Goal: Task Accomplishment & Management: Manage account settings

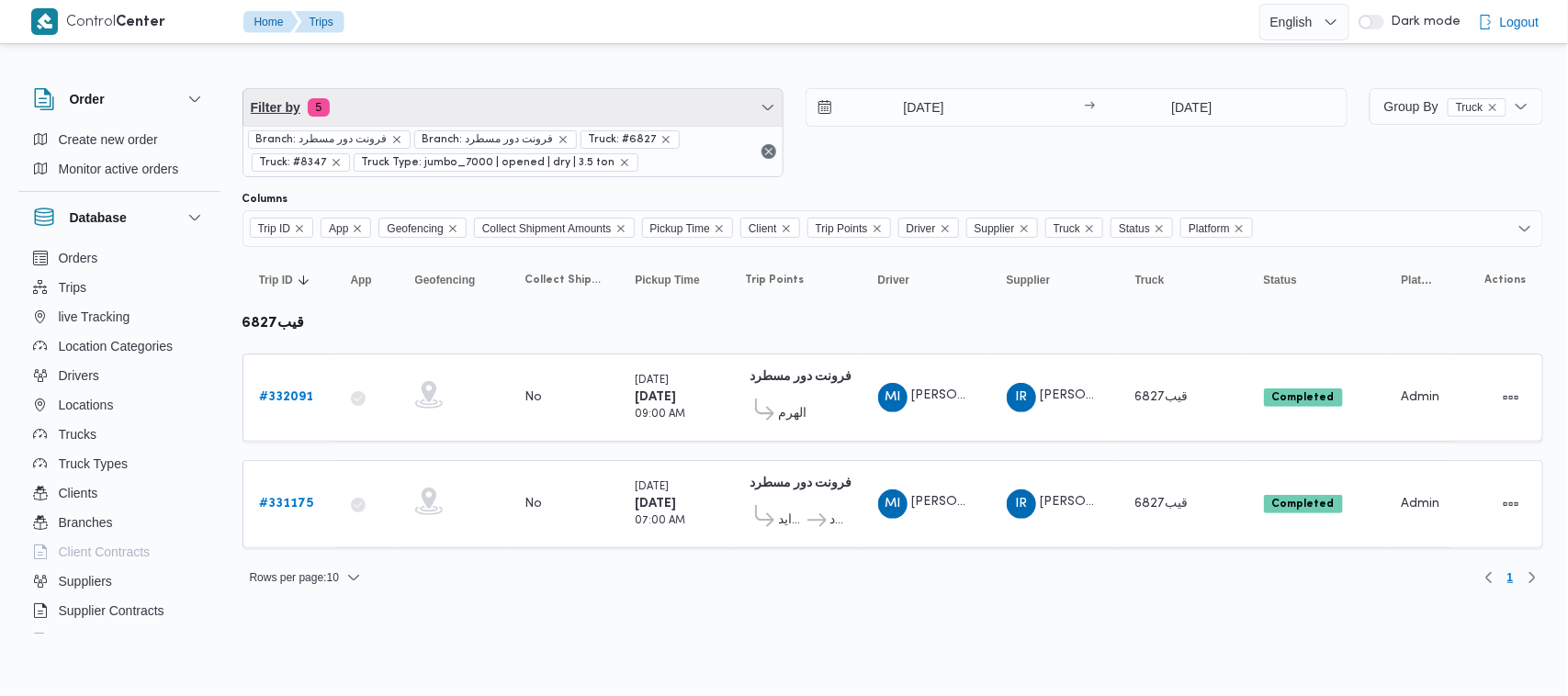
click at [467, 121] on span "Filter by 5" at bounding box center [513, 108] width 540 height 37
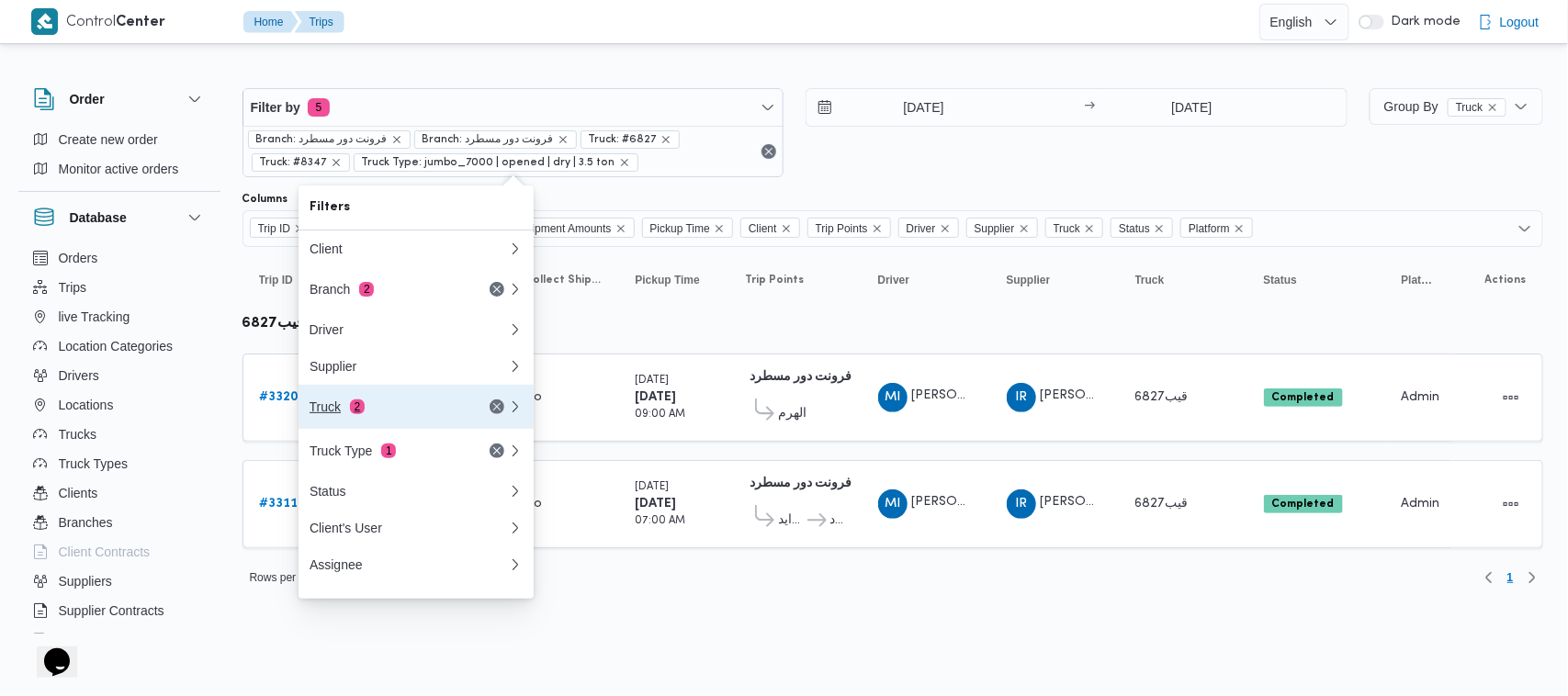
click at [410, 410] on div "Truck 2" at bounding box center [386, 407] width 154 height 15
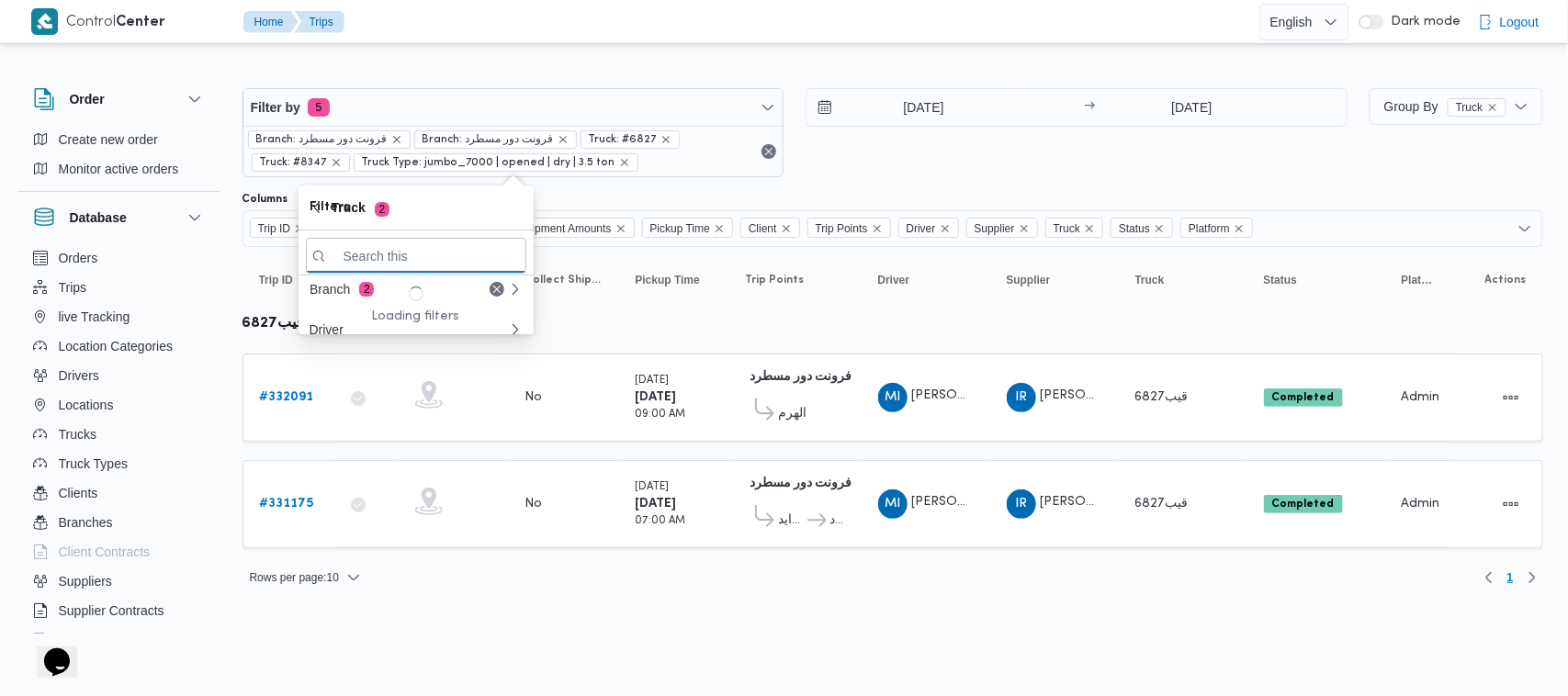
paste input "9851"
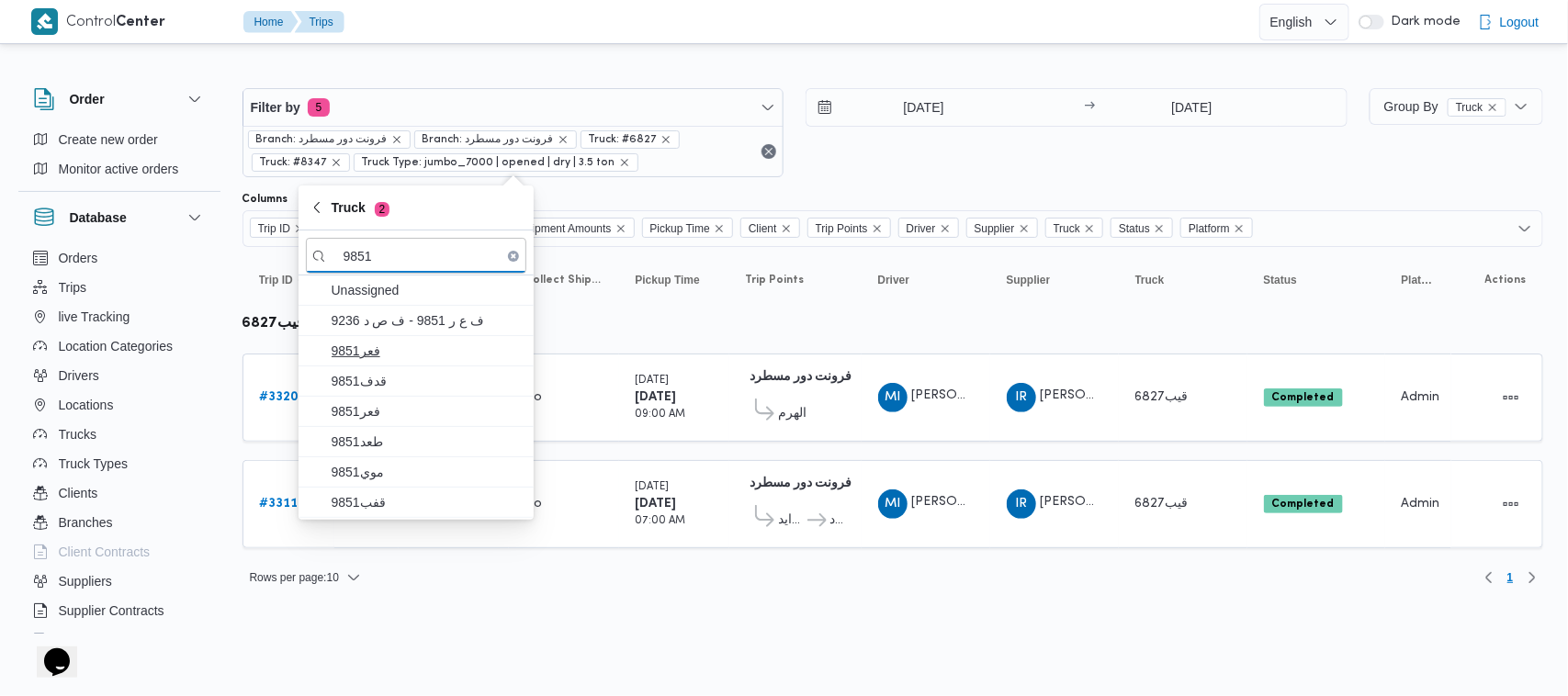
type input "9851"
click at [406, 356] on span "9851فعر" at bounding box center [426, 351] width 191 height 22
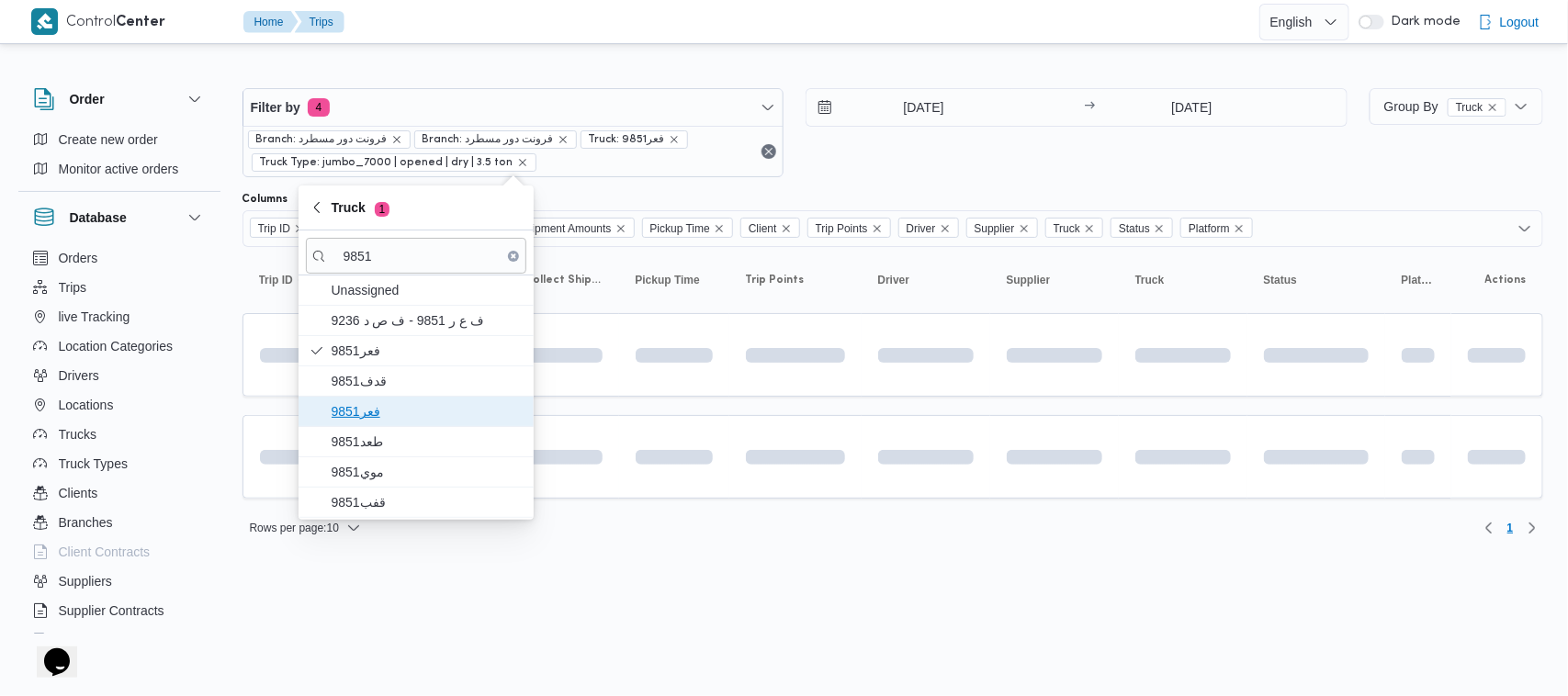
click at [389, 420] on span "فعر9851" at bounding box center [426, 412] width 191 height 22
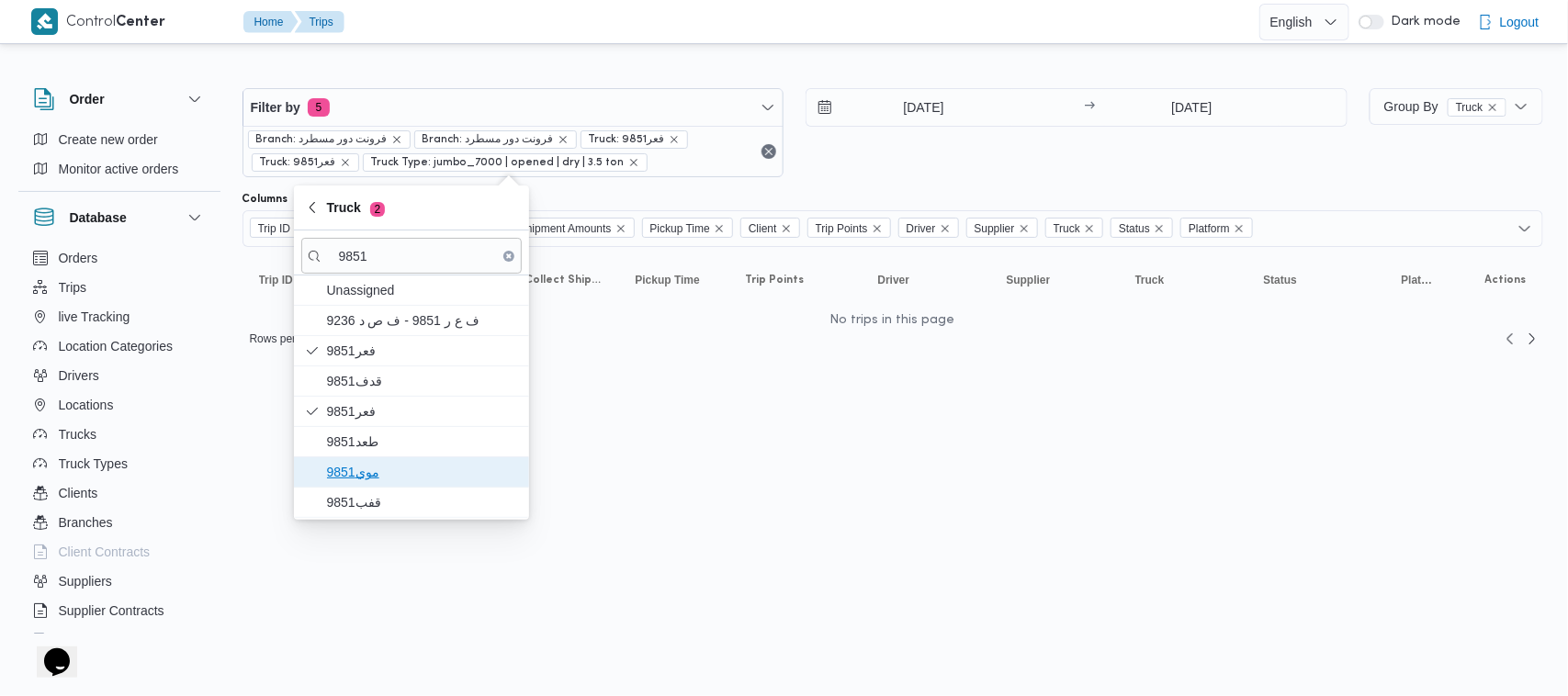
click at [365, 485] on span "موي9851" at bounding box center [411, 473] width 221 height 30
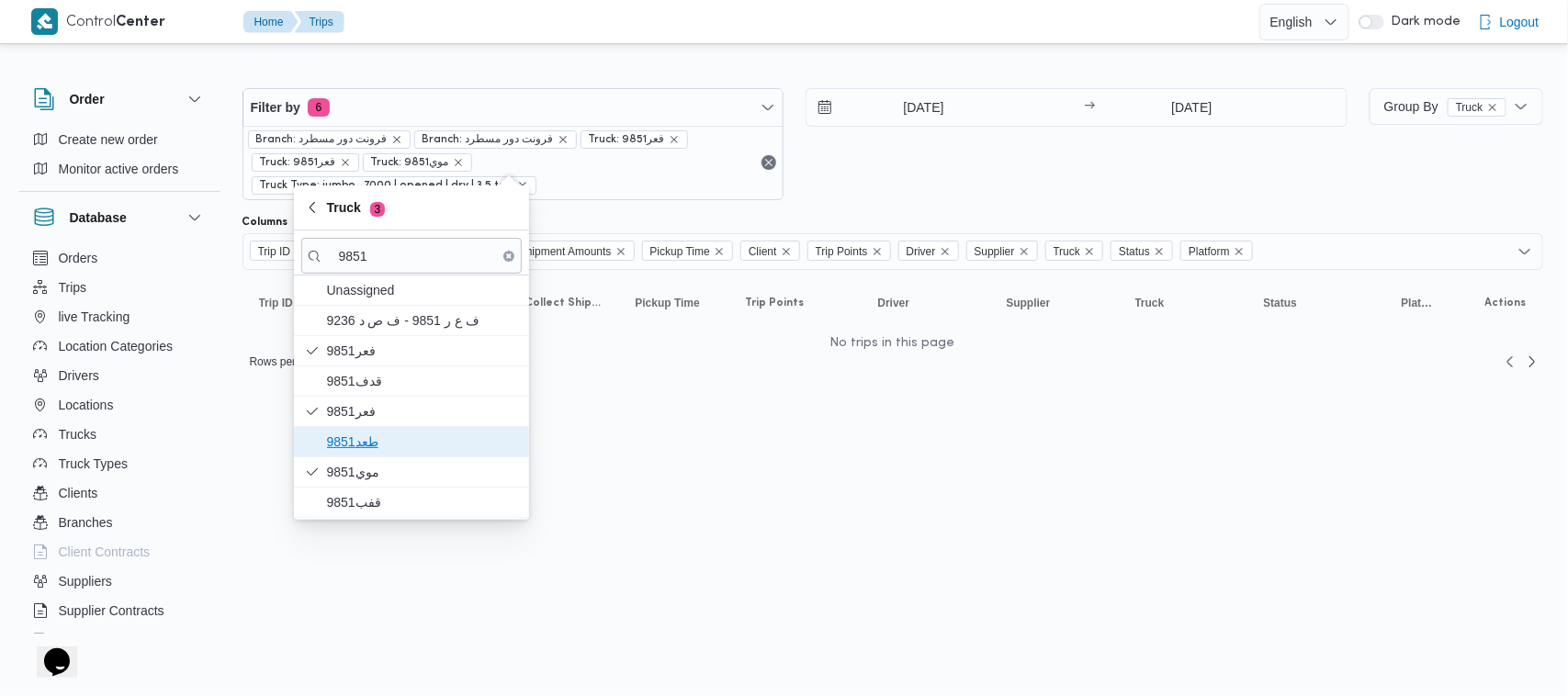
click at [352, 442] on span "طعد9851" at bounding box center [422, 442] width 191 height 22
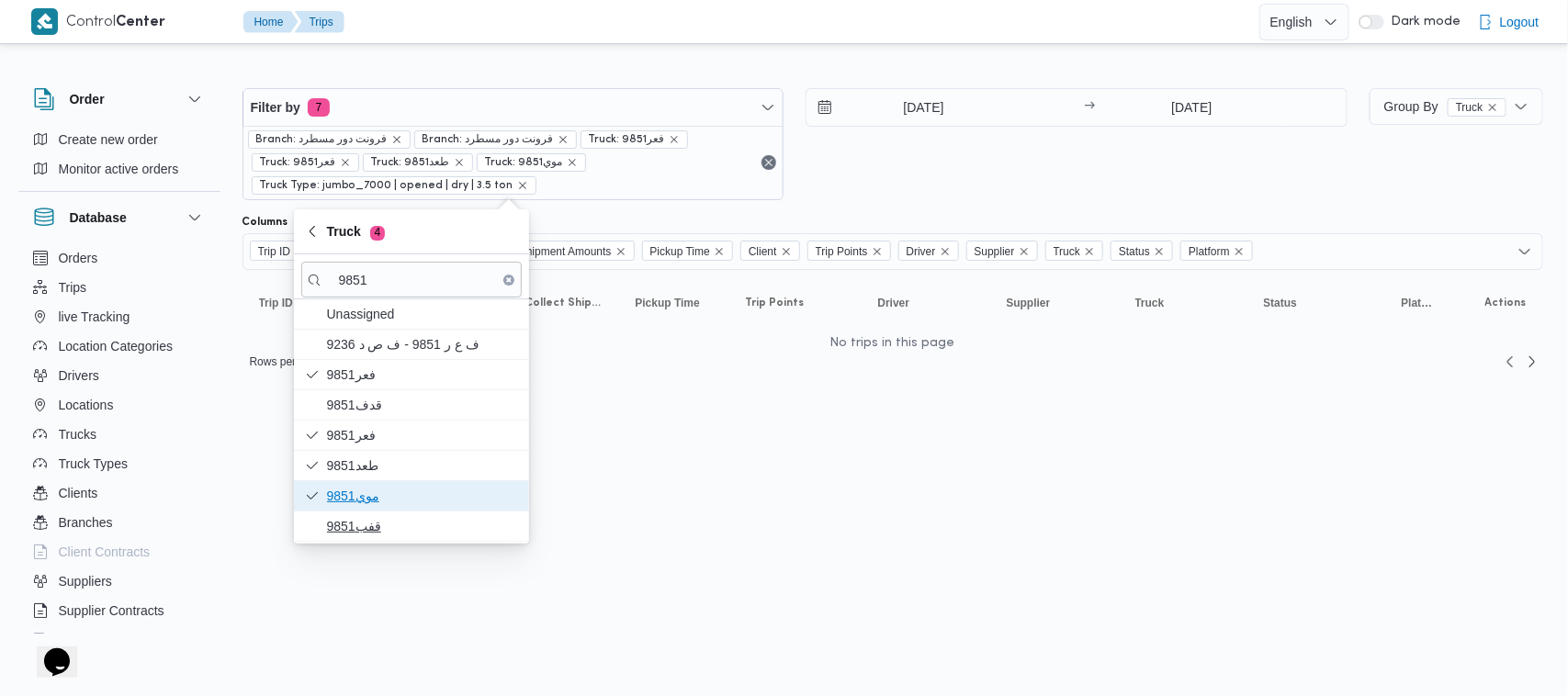
drag, startPoint x: 374, startPoint y: 503, endPoint x: 377, endPoint y: 519, distance: 16.3
click at [377, 519] on div "Unassigned ف ع ر 9851 - ف ص د 9236 9851فعر 9851قدف فعر9851 طعد9851 موي9851 قفب9…" at bounding box center [411, 420] width 235 height 243
click at [377, 519] on span "قفب9851" at bounding box center [422, 526] width 191 height 22
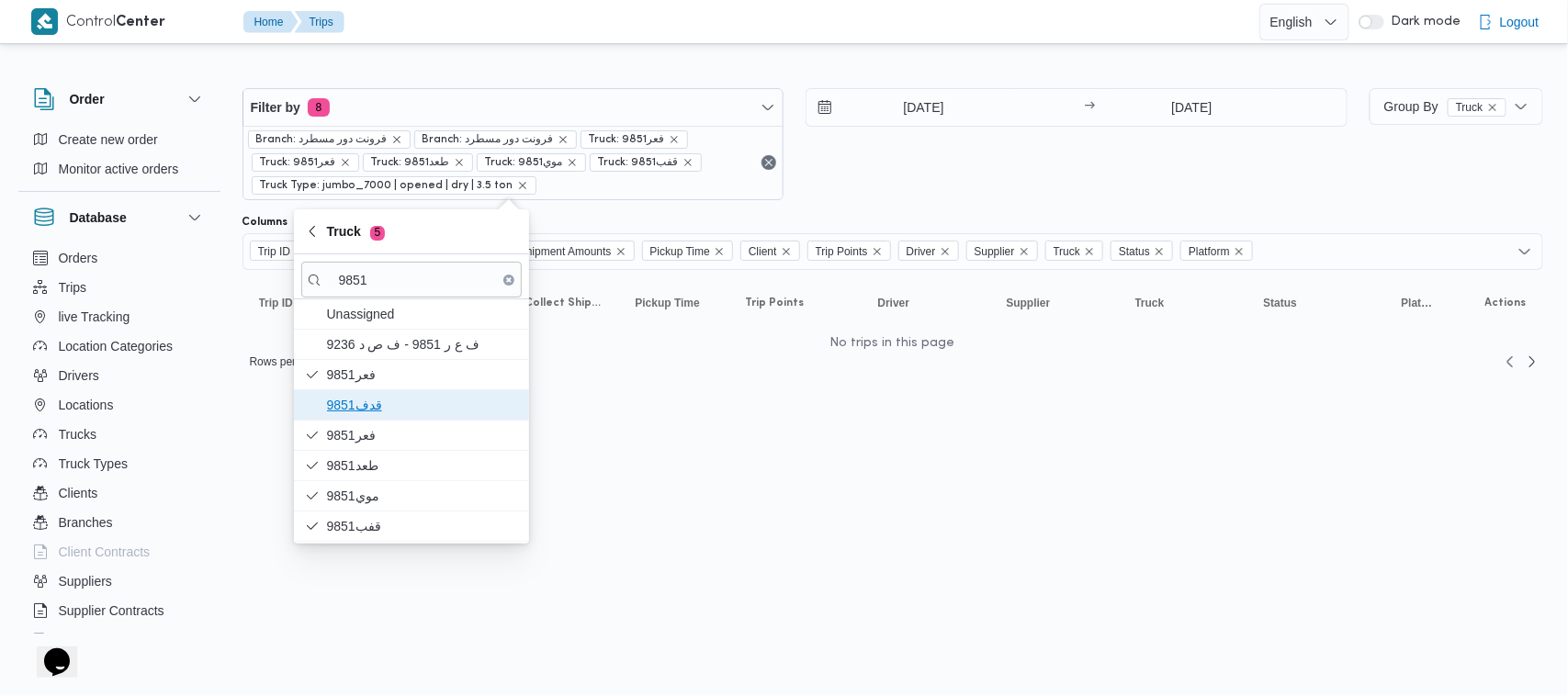
click at [409, 415] on span "9851قدف" at bounding box center [422, 405] width 191 height 22
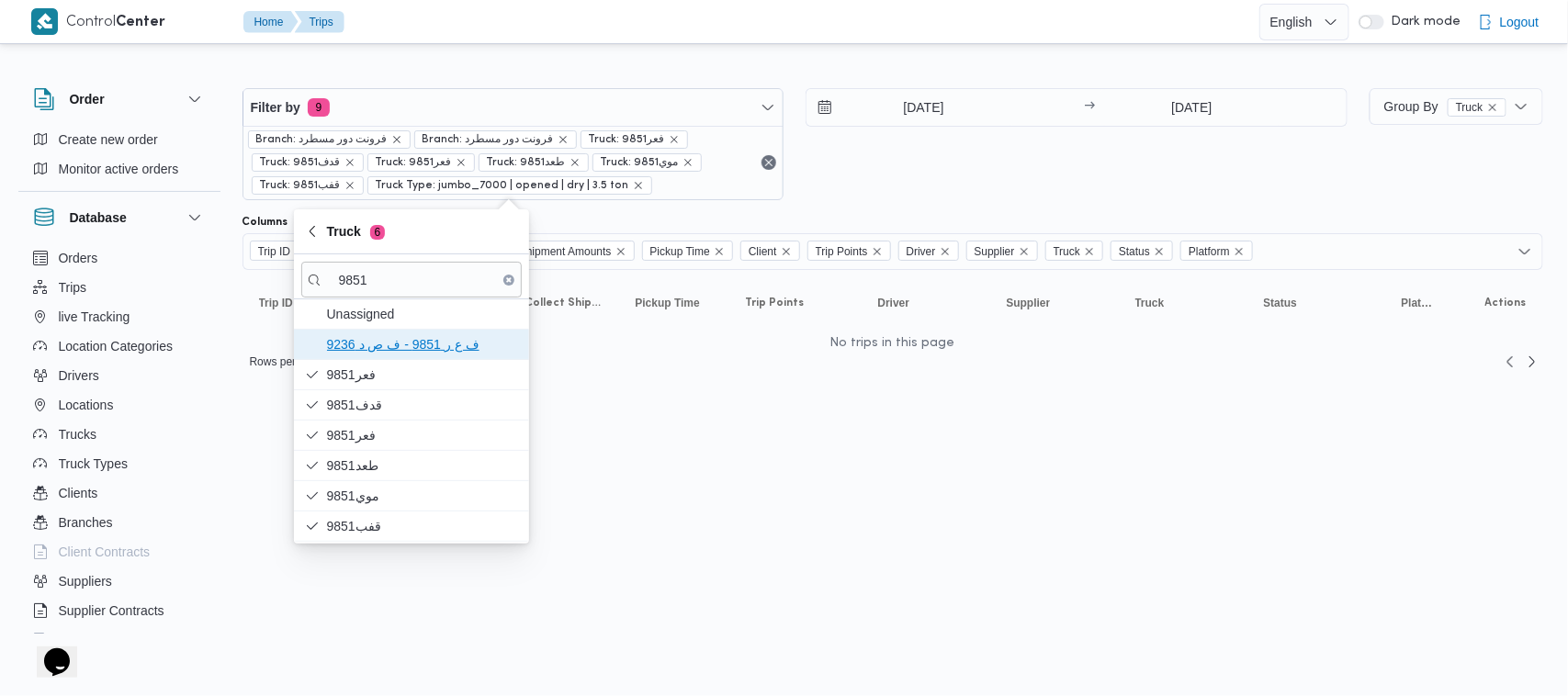
click at [398, 345] on span "ف ع ر 9851 - ف ص د 9236" at bounding box center [422, 344] width 191 height 22
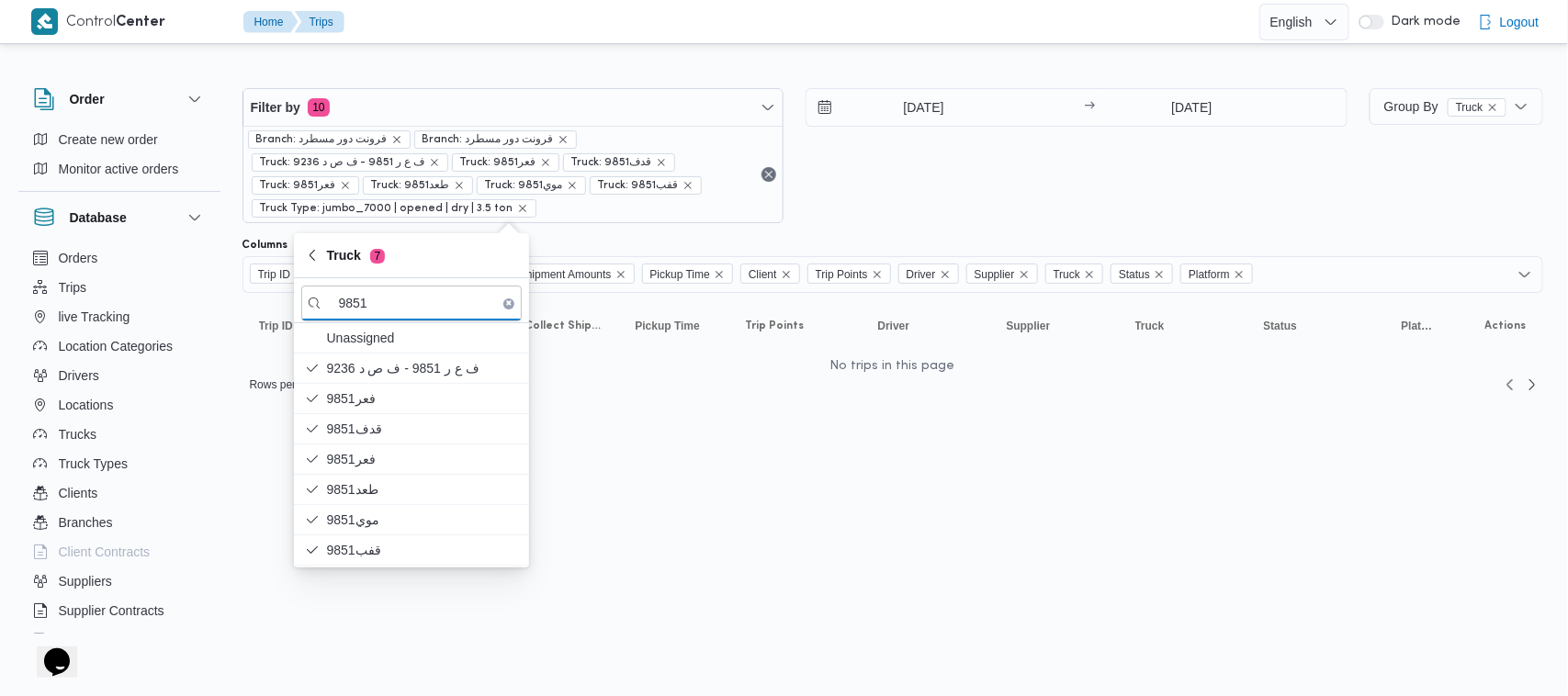
click at [933, 111] on input "18/8/2025" at bounding box center [911, 108] width 209 height 37
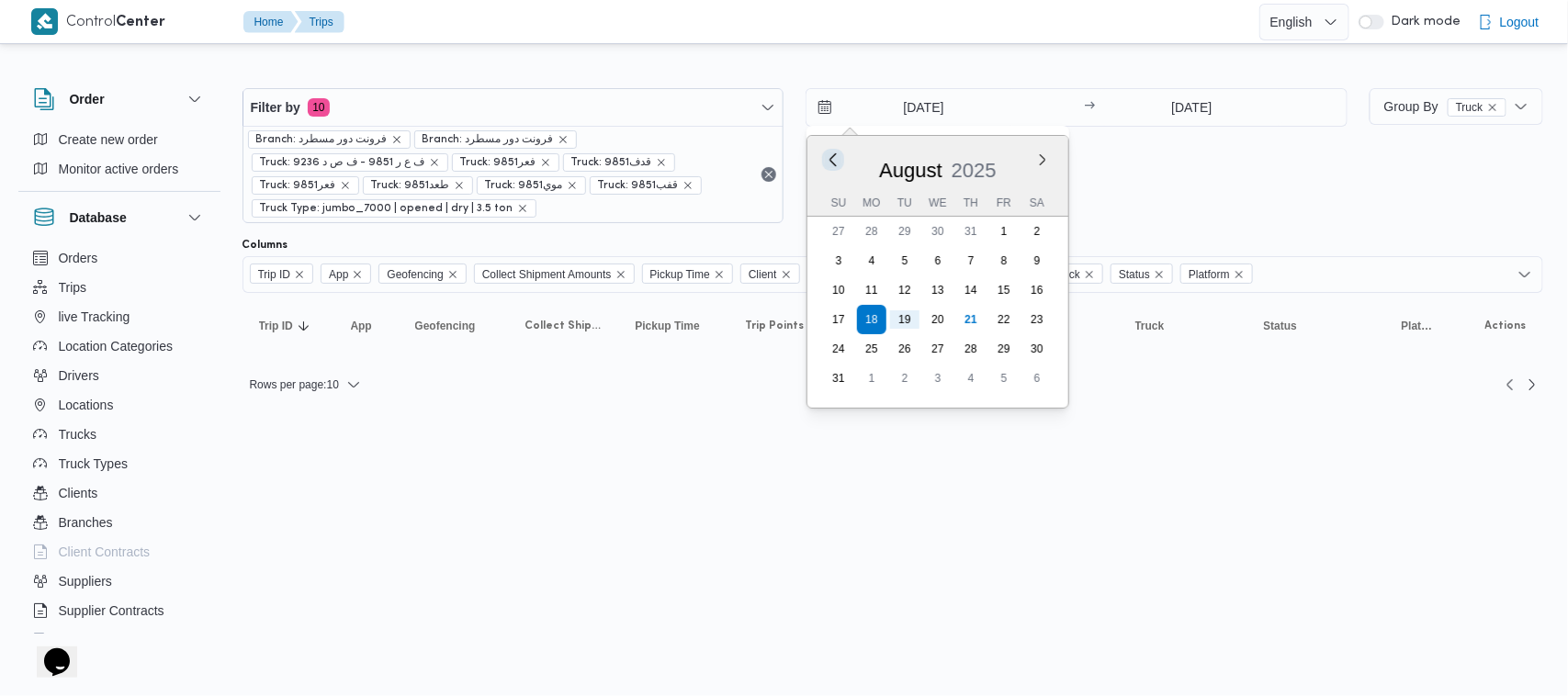
click at [830, 156] on button "Previous Month" at bounding box center [833, 159] width 18 height 18
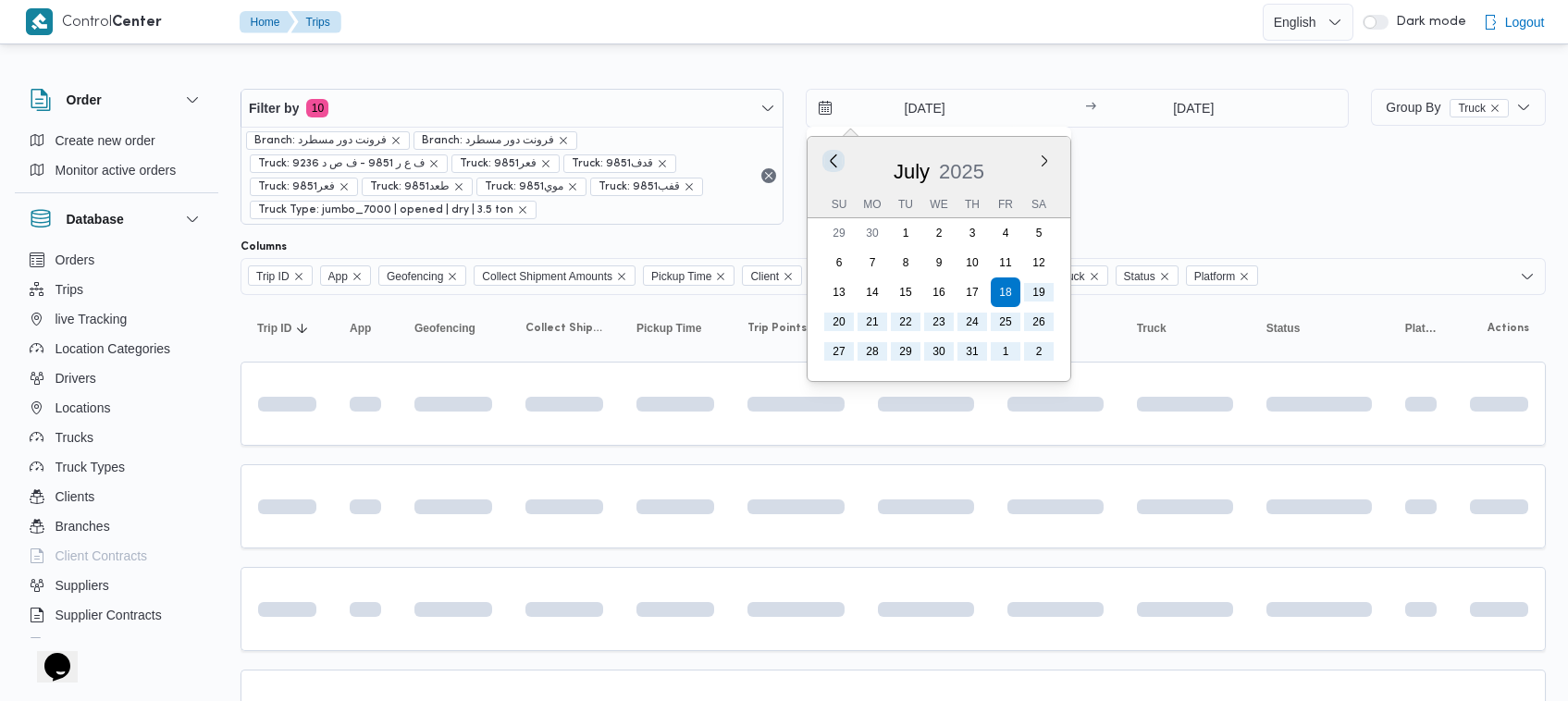
click at [836, 159] on button "Previous Month" at bounding box center [834, 160] width 18 height 18
type input "18/5/2025"
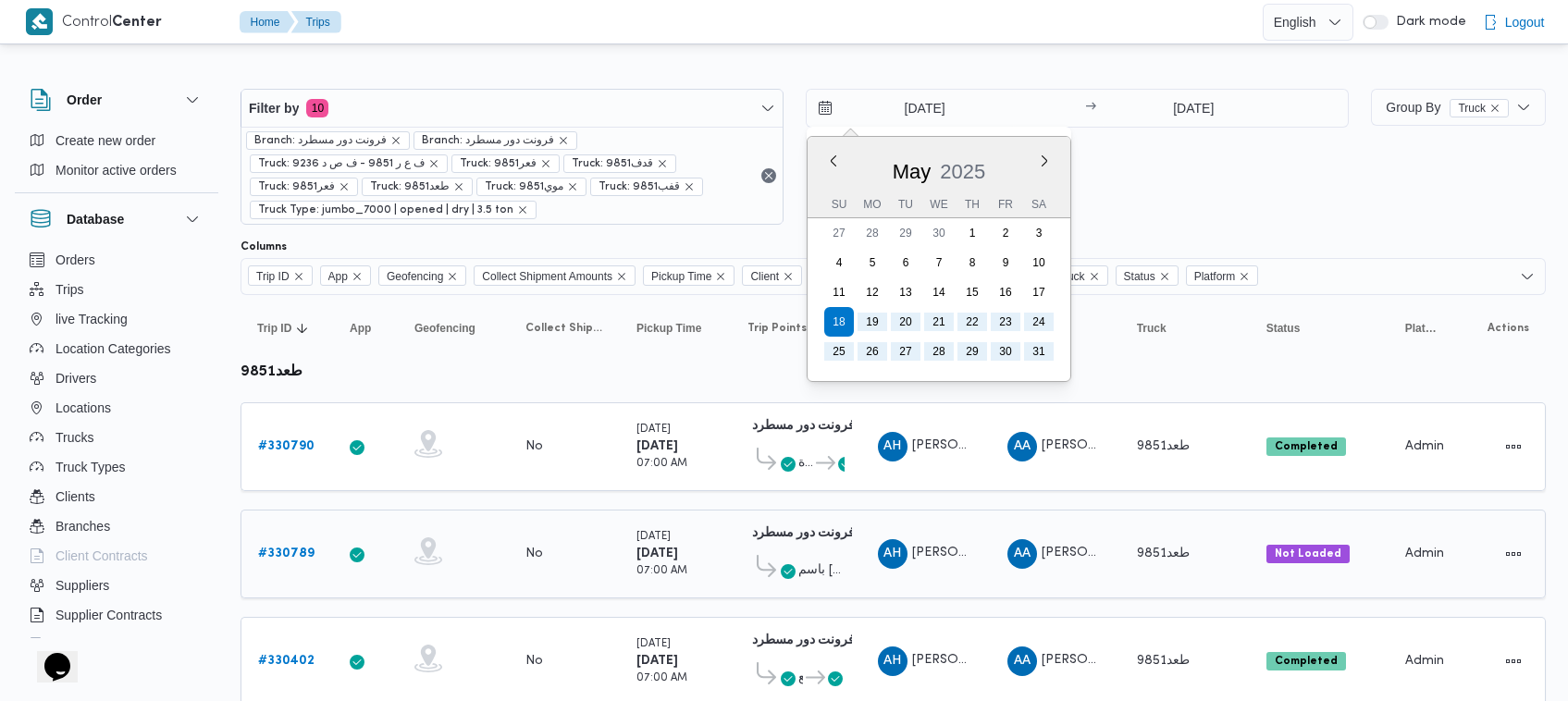
click at [957, 553] on span "احمد حمدى فرج سيد محمد" at bounding box center [1019, 552] width 215 height 12
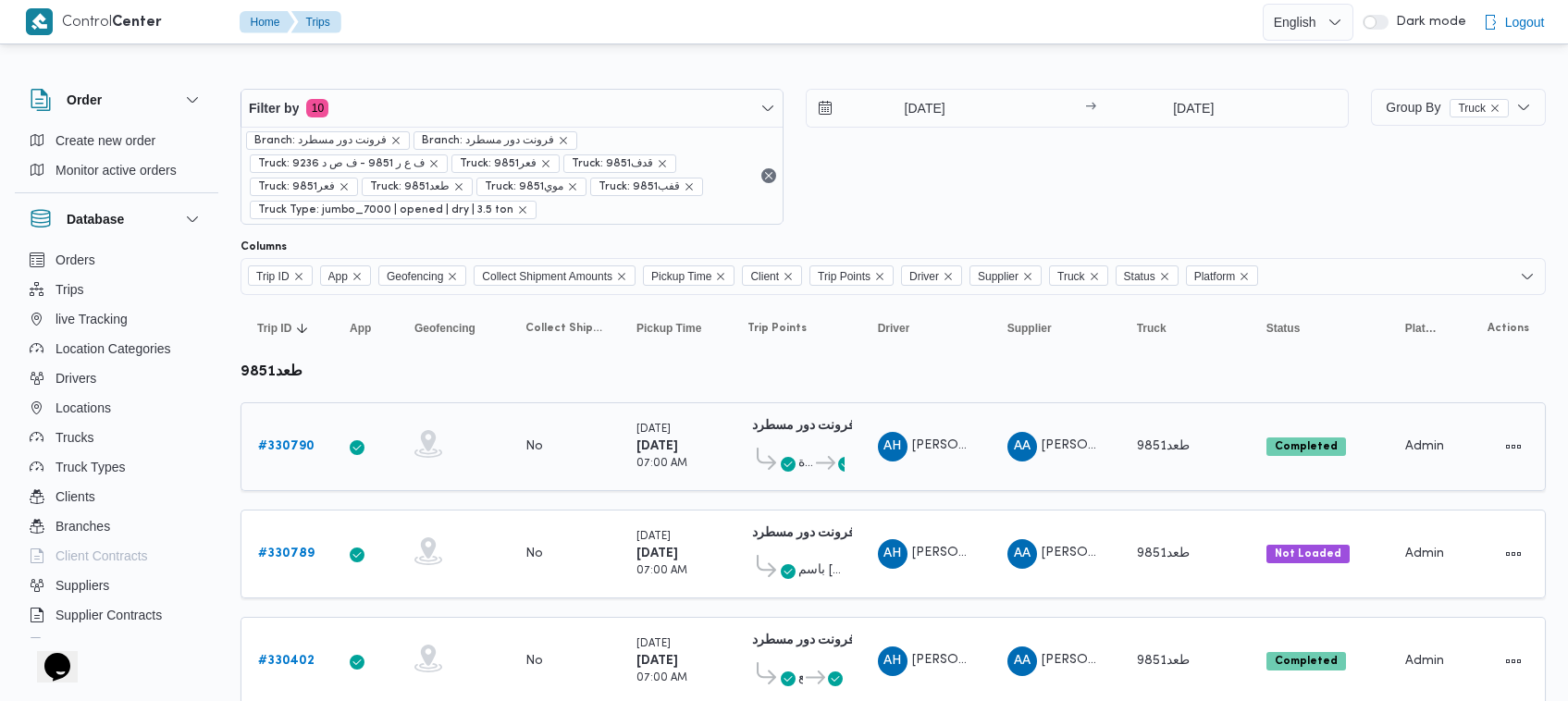
click at [937, 458] on span "AH احمد حمدى فرج سيد محمد" at bounding box center [926, 447] width 97 height 30
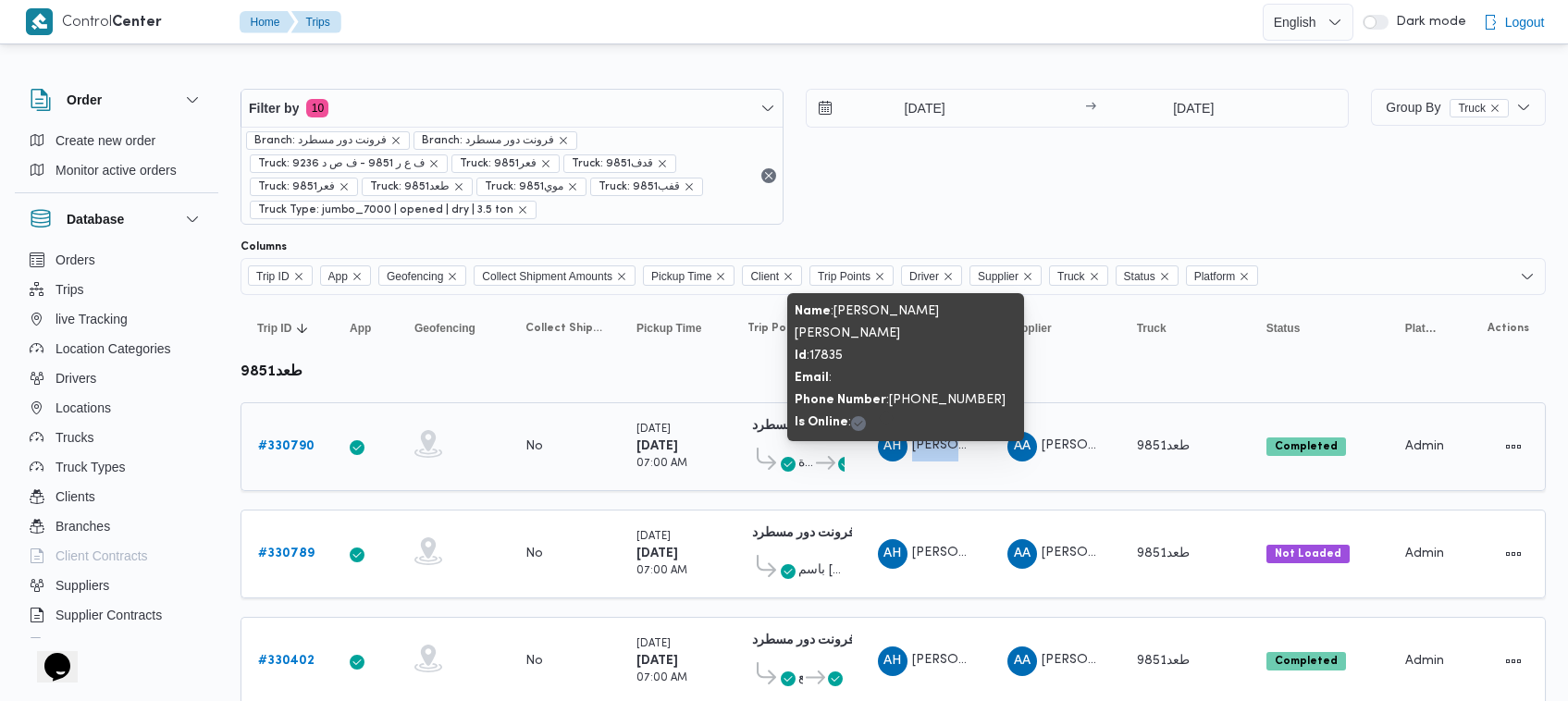
click at [937, 458] on span "AH احمد حمدى فرج سيد محمد" at bounding box center [926, 447] width 97 height 30
click at [937, 446] on span "احمد حمدى فرج سيد محمد" at bounding box center [1019, 445] width 215 height 12
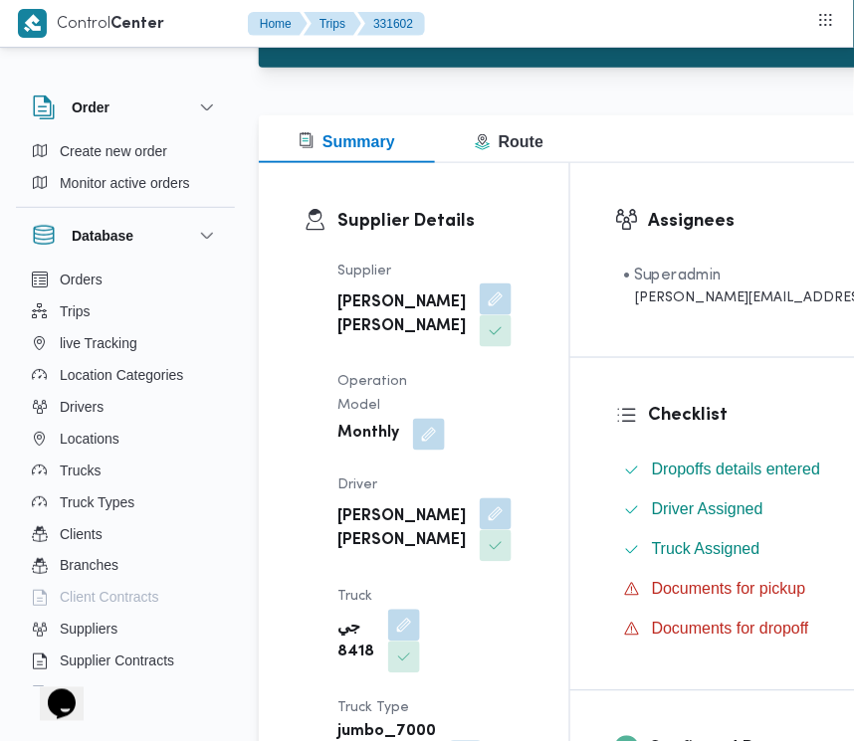
scroll to position [284, 0]
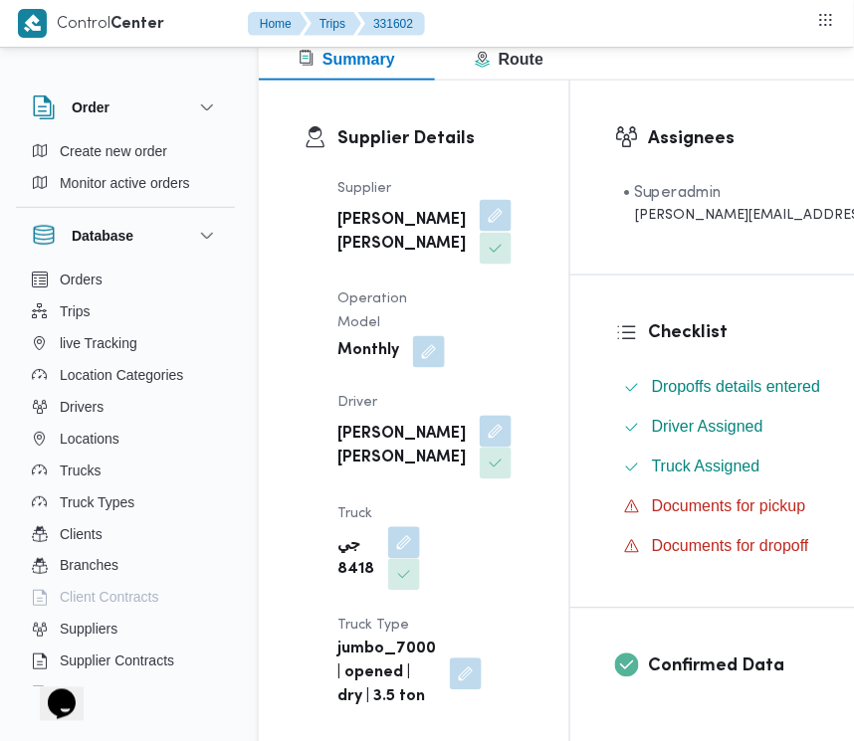
click at [480, 225] on button "button" at bounding box center [496, 216] width 32 height 32
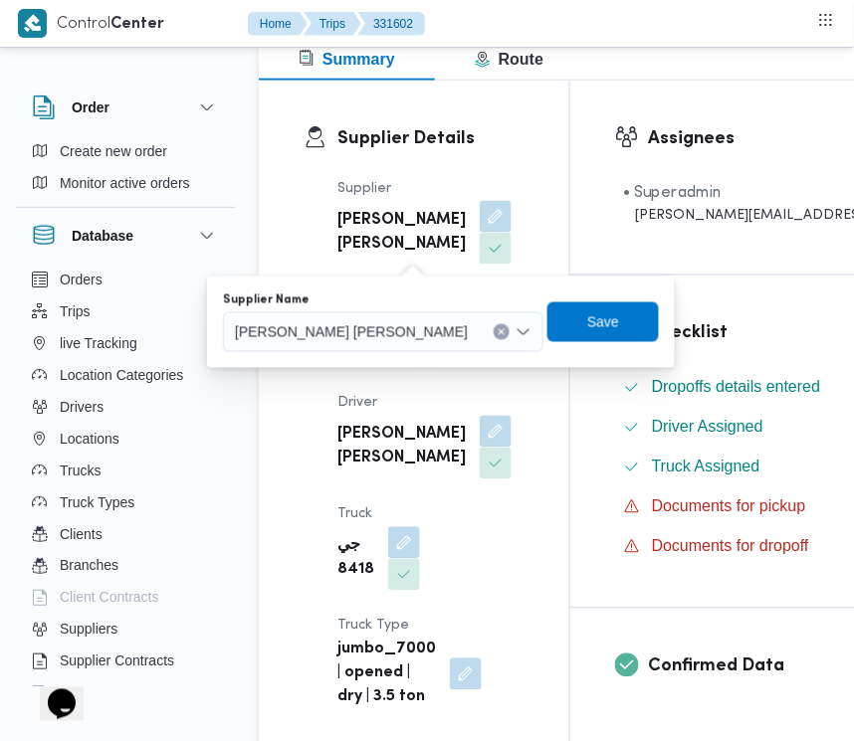
click at [349, 340] on span "[PERSON_NAME]" at bounding box center [292, 331] width 114 height 22
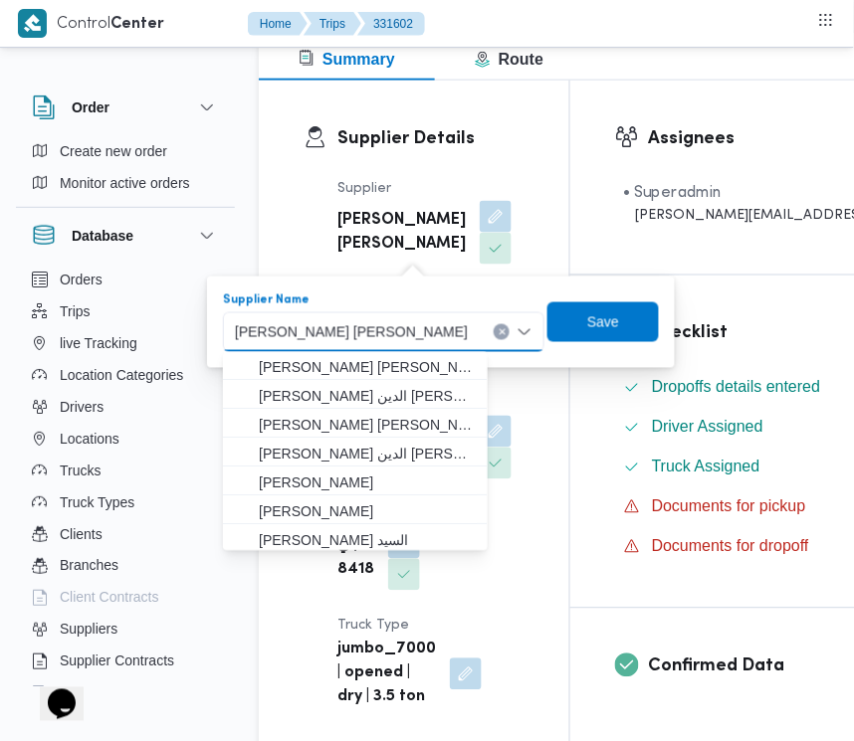
paste input "[PERSON_NAME][DATE]"
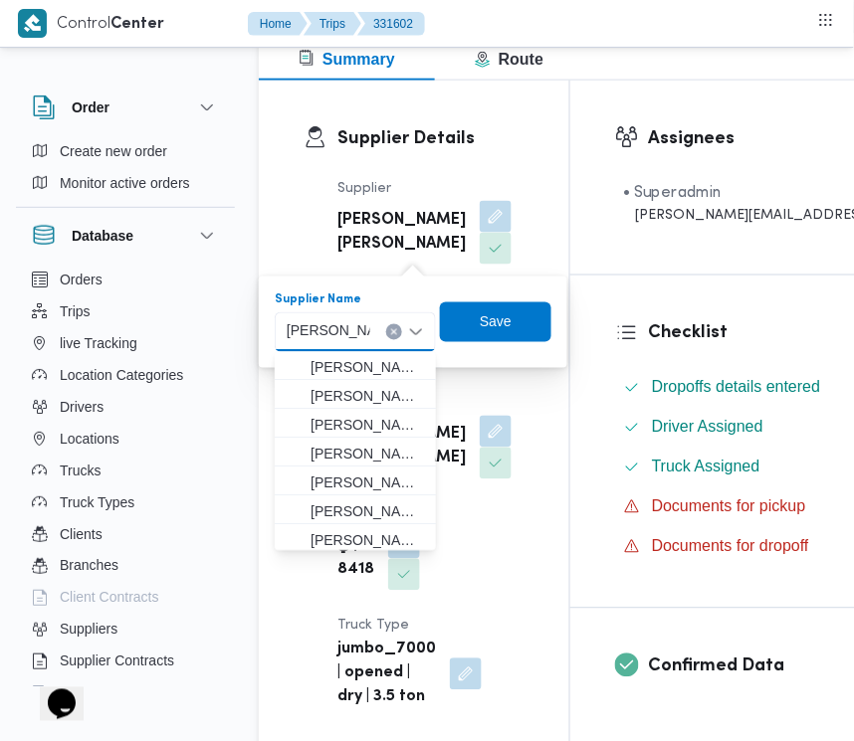
type input "[PERSON_NAME][DATE]"
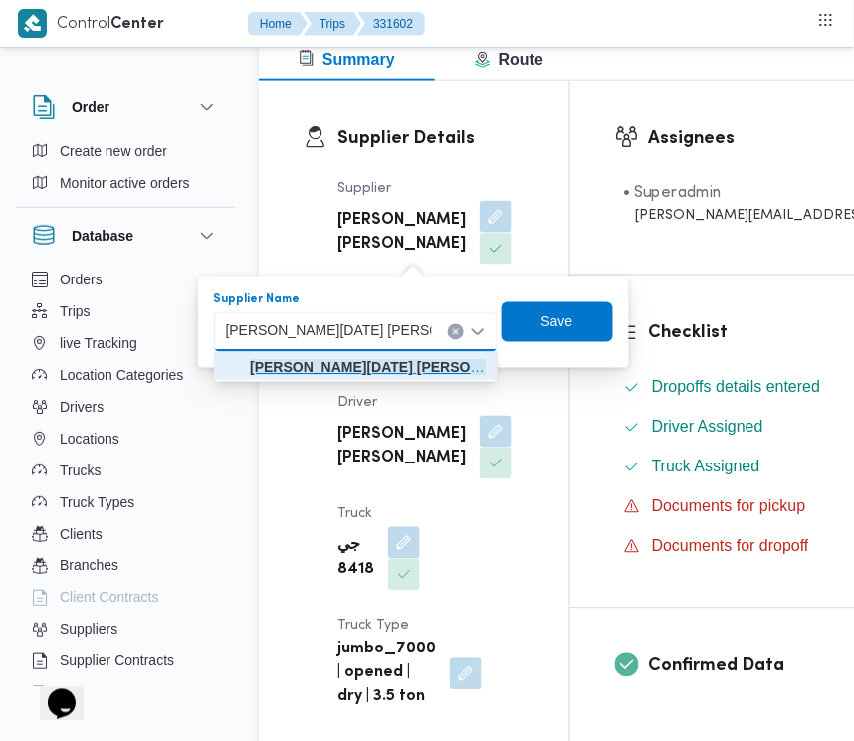
click at [339, 364] on mark "[PERSON_NAME][DATE]" at bounding box center [331, 368] width 163 height 16
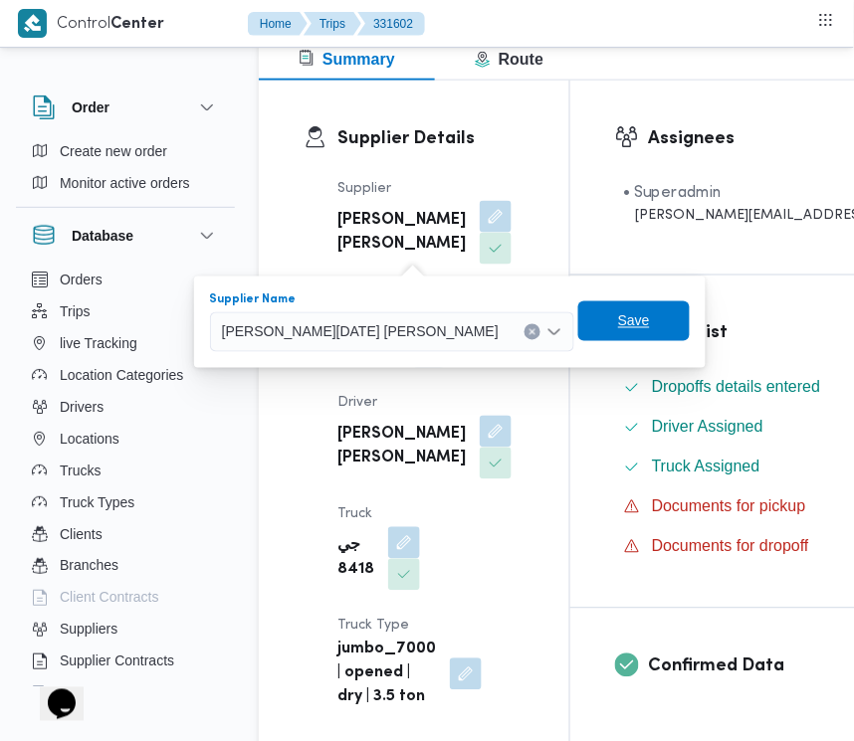
click at [543, 328] on span "Save" at bounding box center [515, 322] width 111 height 40
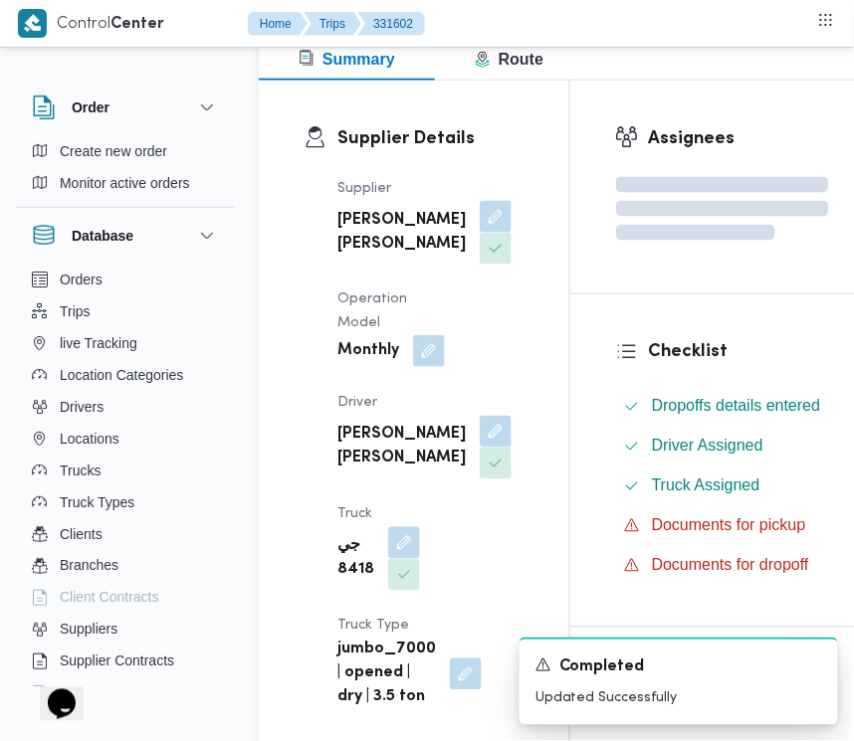
click at [415, 350] on button "button" at bounding box center [429, 351] width 32 height 32
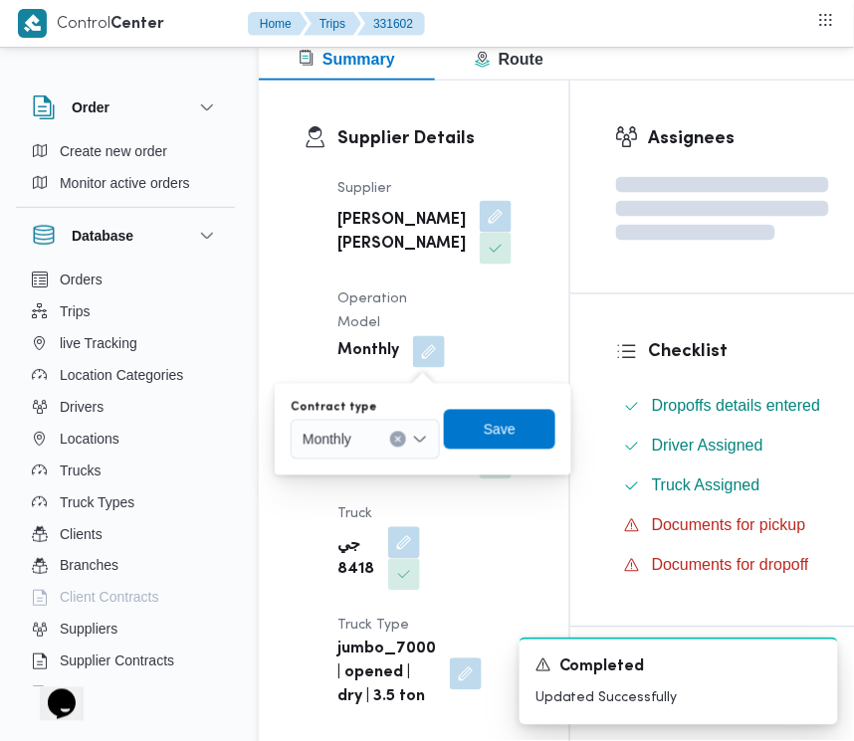
click at [365, 429] on div at bounding box center [360, 440] width 10 height 32
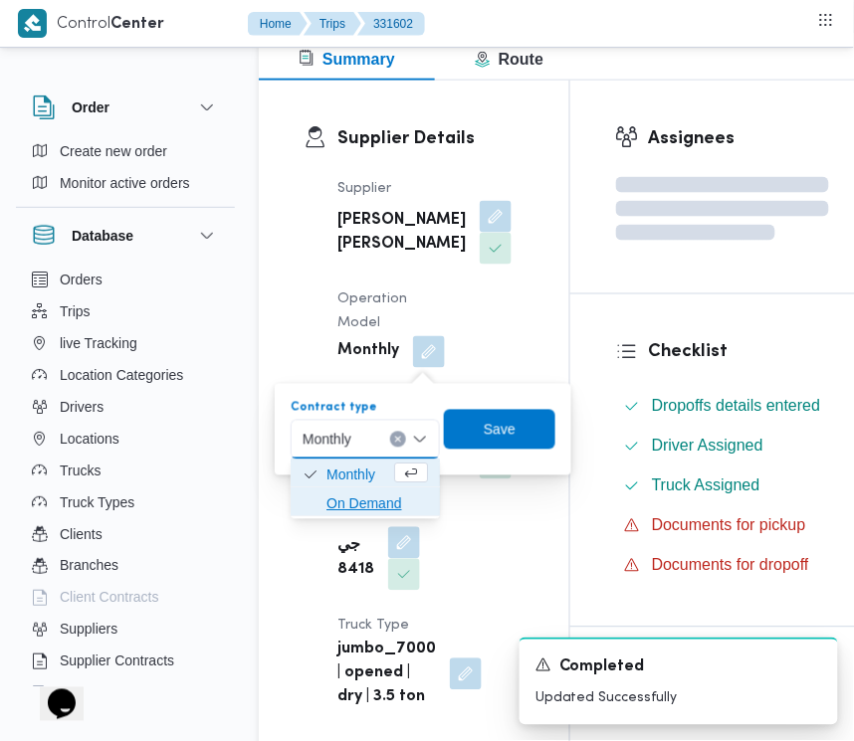
click at [354, 500] on span "On Demand" at bounding box center [377, 505] width 102 height 24
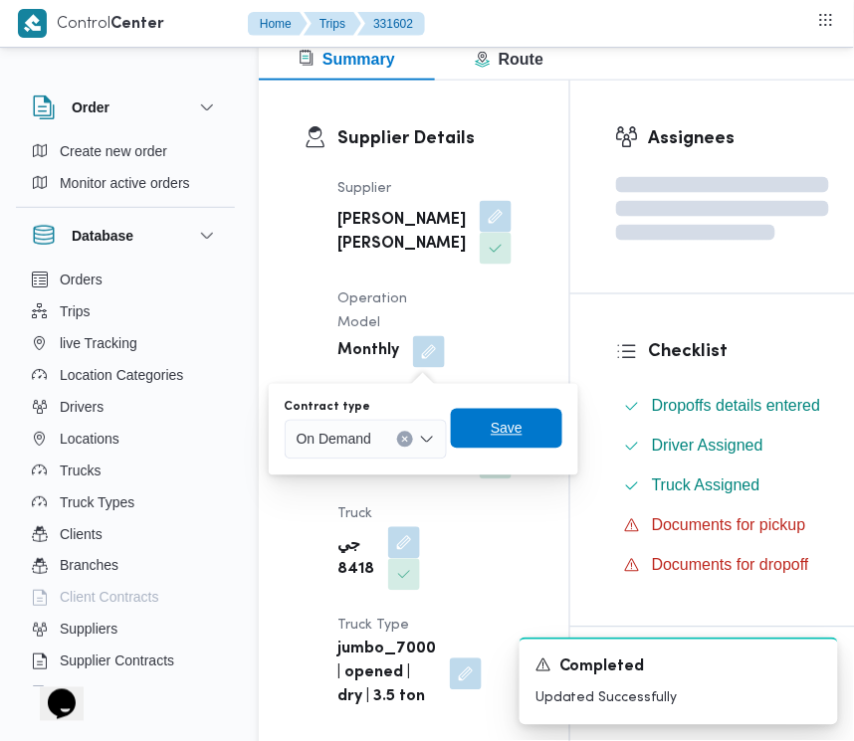
click at [515, 435] on span "Save" at bounding box center [507, 429] width 32 height 24
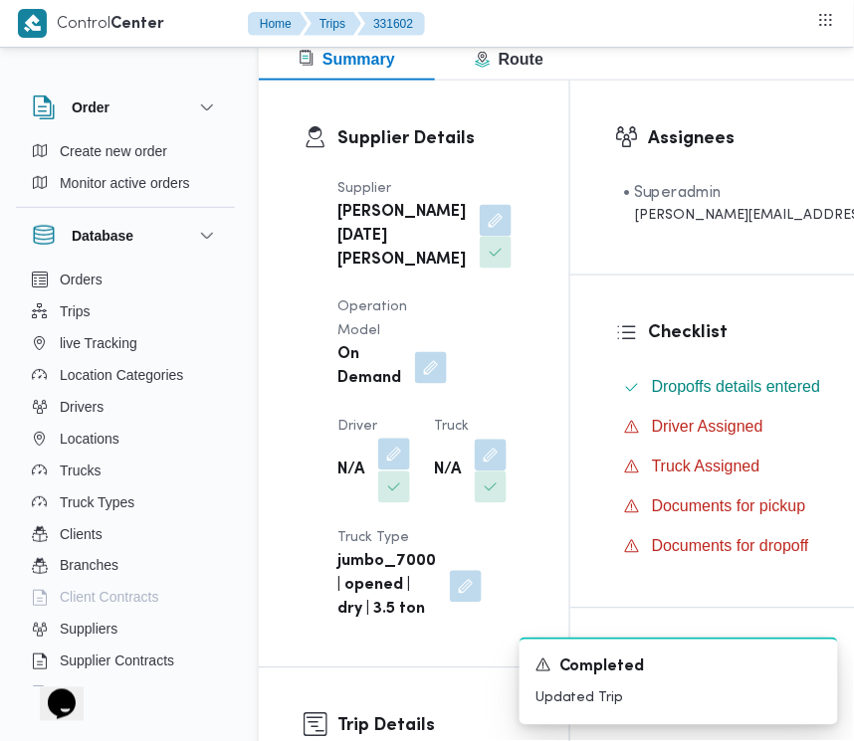
click at [394, 463] on button "button" at bounding box center [394, 447] width 32 height 32
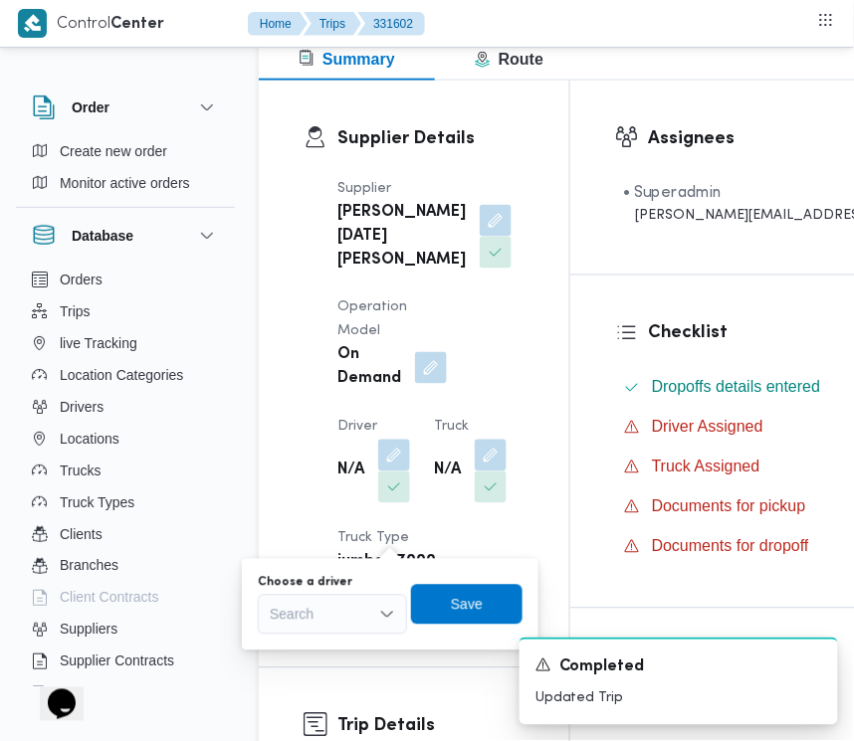
click at [353, 589] on div "Choose a driver" at bounding box center [332, 583] width 149 height 16
click at [350, 610] on div "Search" at bounding box center [332, 615] width 149 height 40
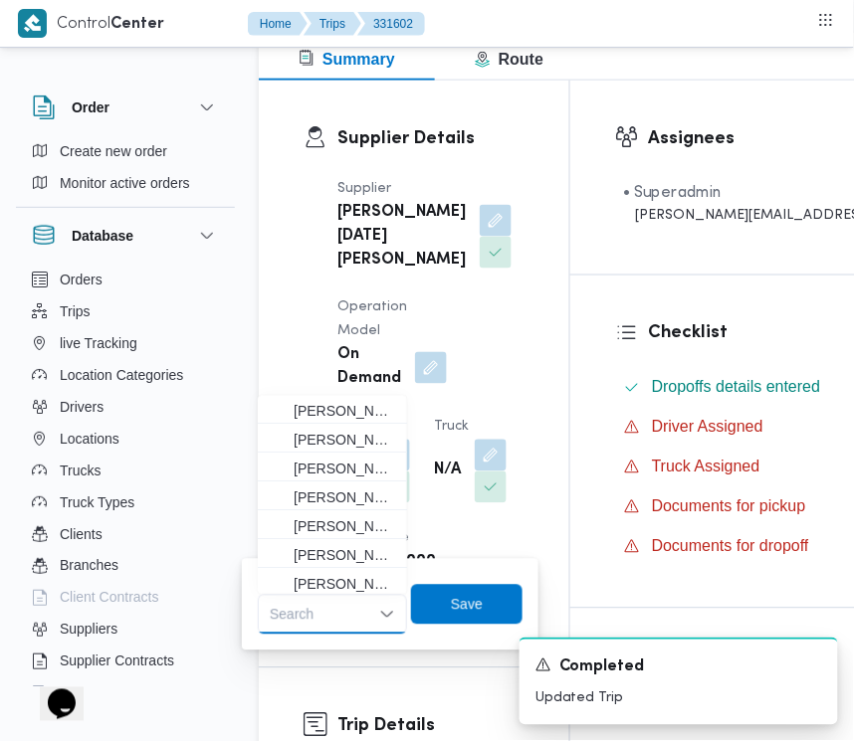
paste input "[PERSON_NAME]"
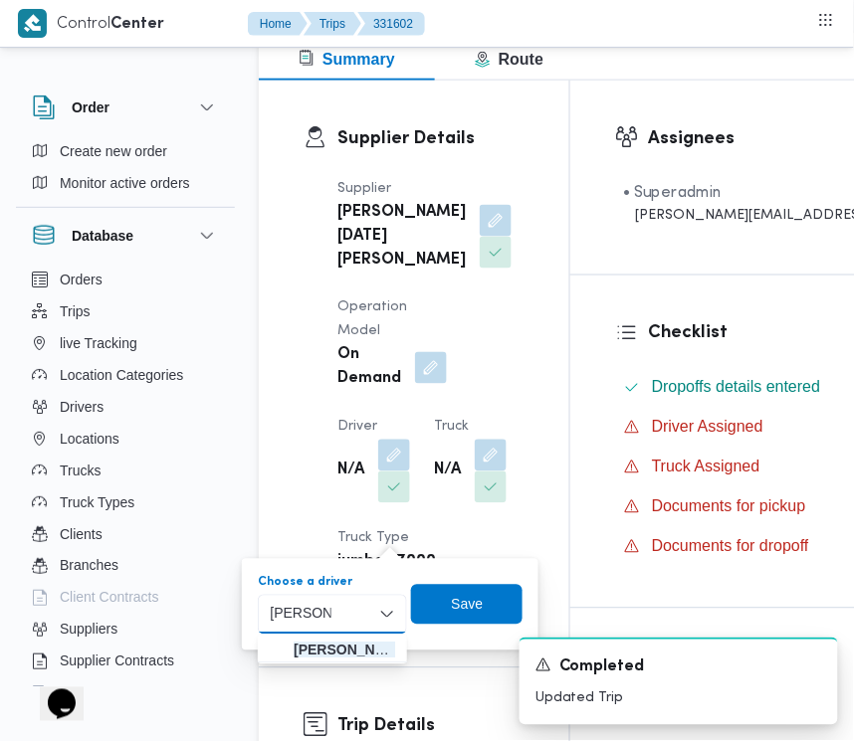
type input "[PERSON_NAME]"
click at [300, 642] on span "[PERSON_NAME]" at bounding box center [345, 651] width 102 height 24
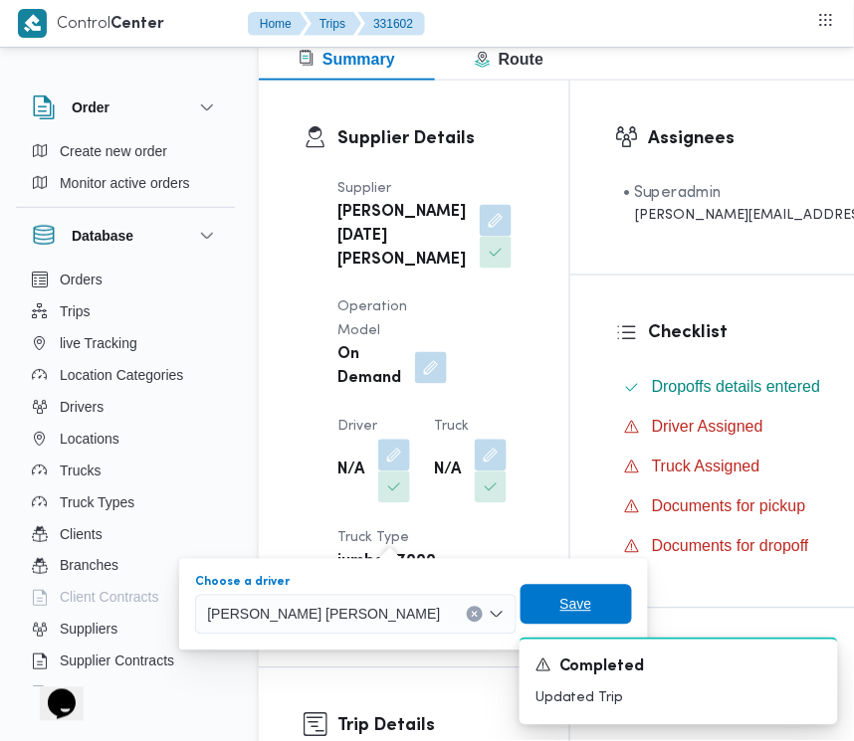
click at [510, 595] on span "Save" at bounding box center [457, 605] width 111 height 40
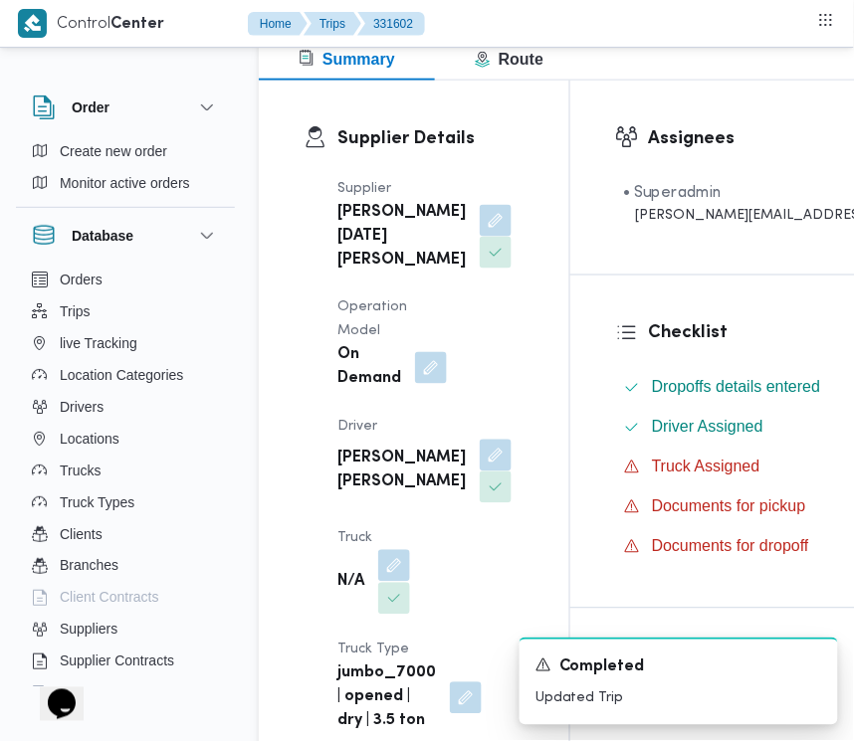
click at [390, 574] on button "button" at bounding box center [394, 558] width 32 height 32
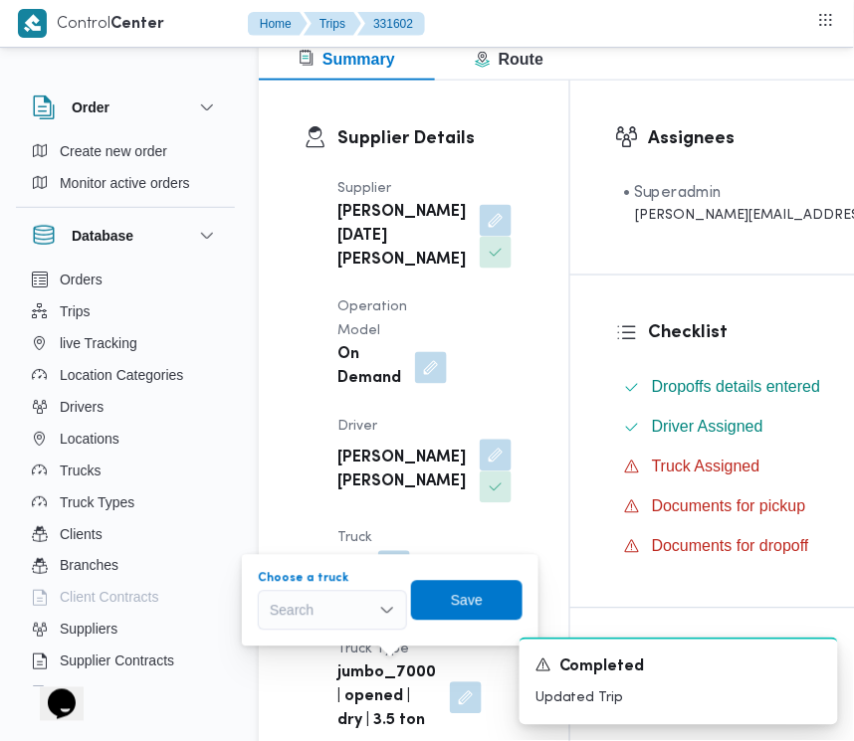
click at [343, 618] on div "Search" at bounding box center [332, 611] width 149 height 40
paste input "3287"
type input "3287"
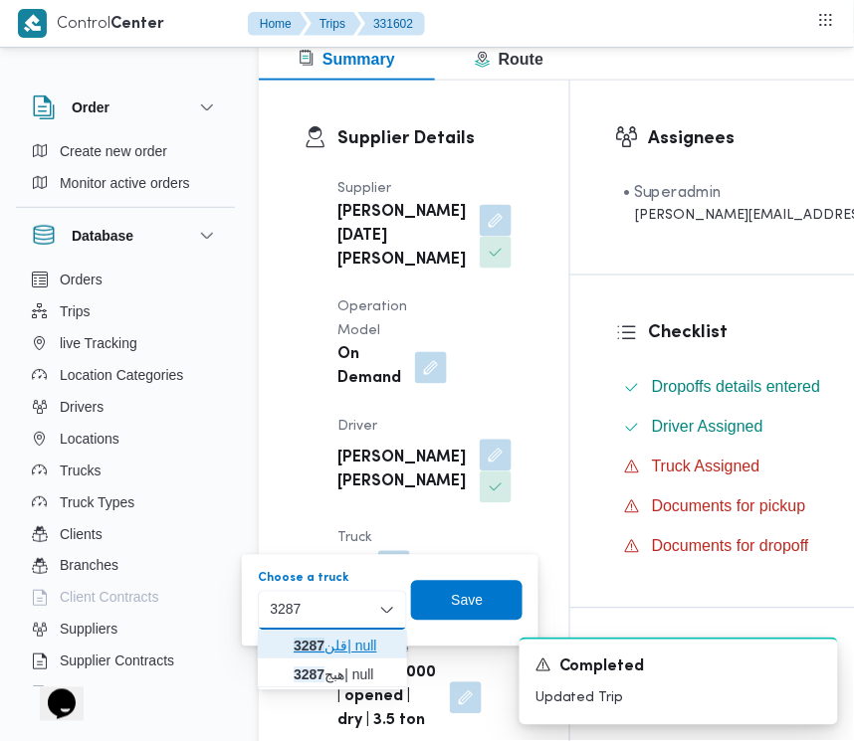
click at [289, 644] on span "قلن 3287 | null" at bounding box center [332, 647] width 133 height 32
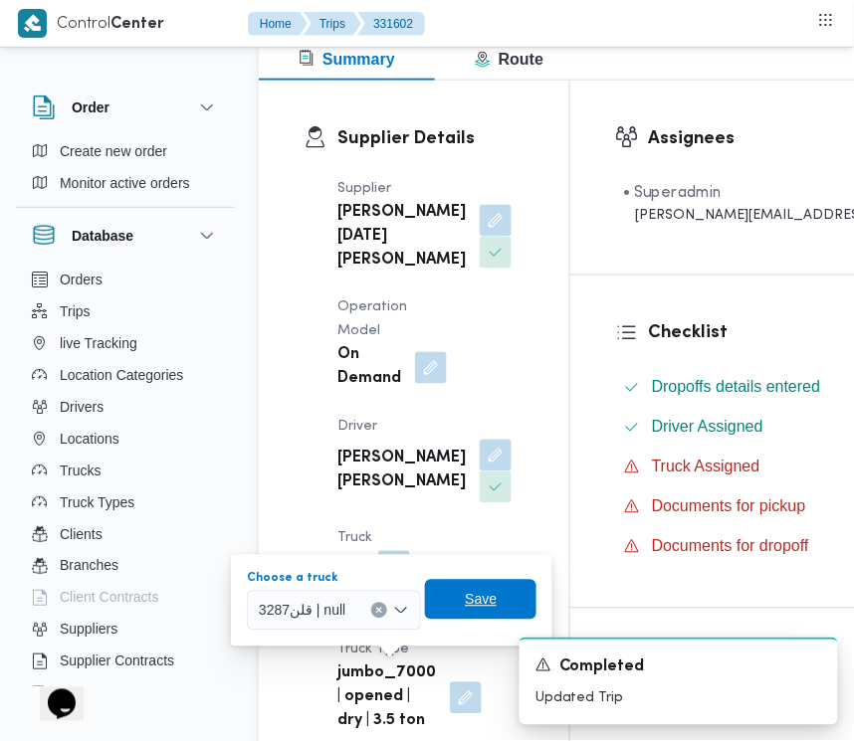
click at [524, 594] on span "Save" at bounding box center [480, 600] width 111 height 40
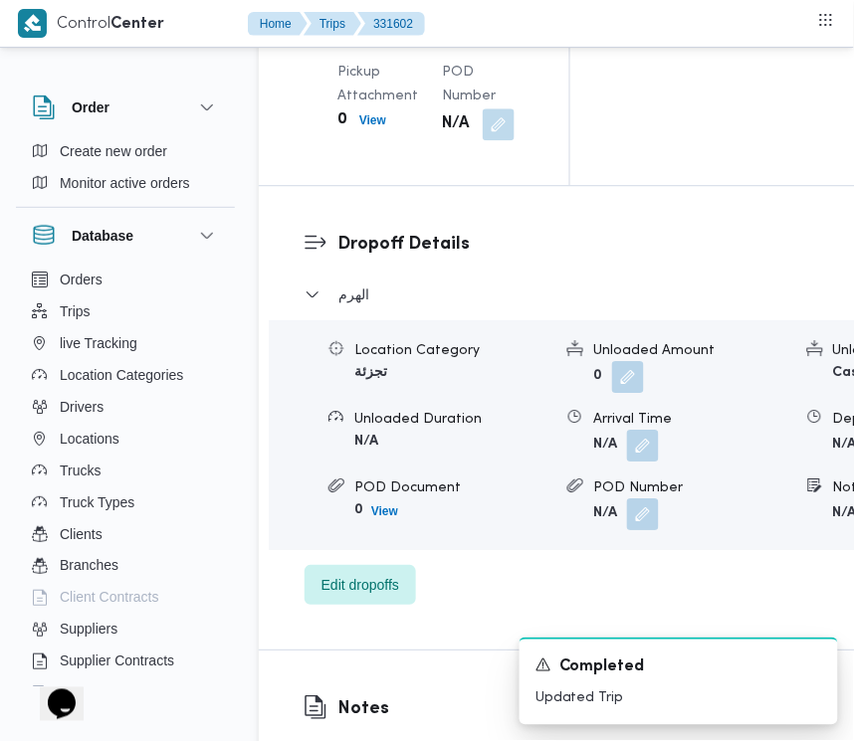
scroll to position [3226, 0]
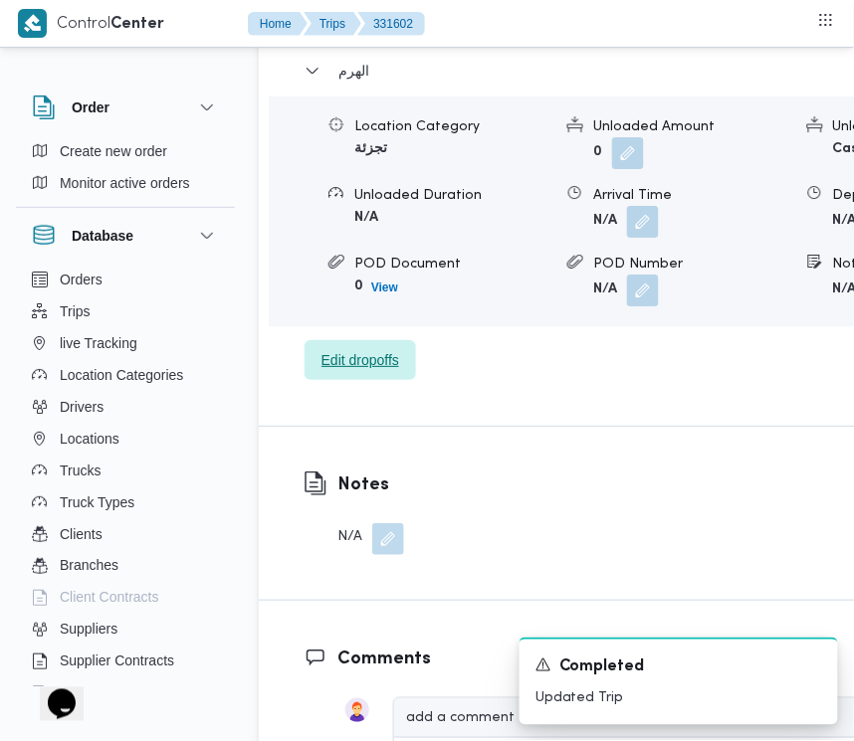
click at [350, 364] on span "Edit dropoffs" at bounding box center [360, 352] width 78 height 24
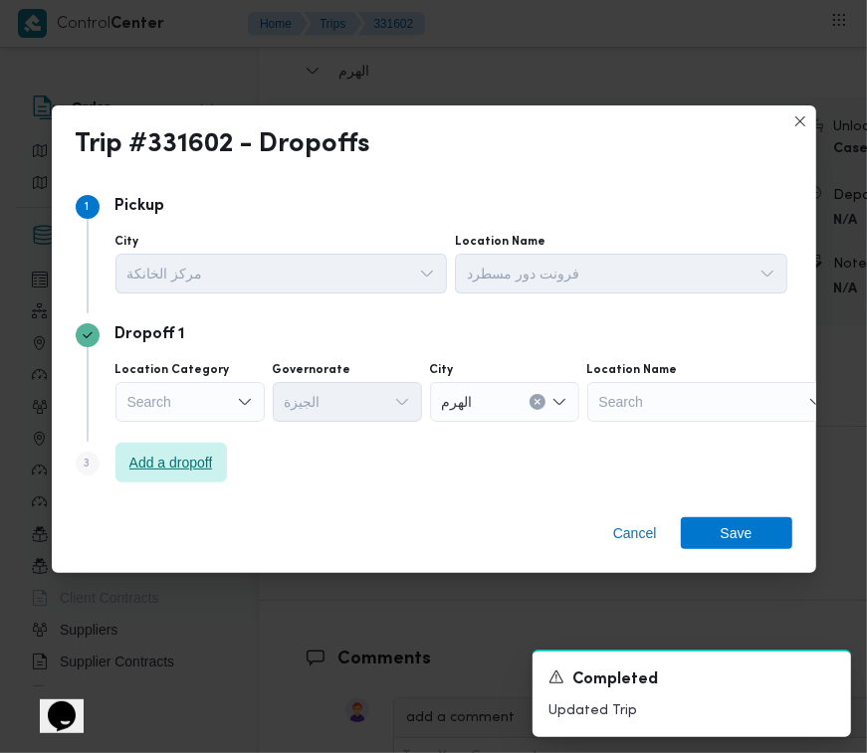
click at [129, 450] on span "Add a dropoff" at bounding box center [170, 463] width 111 height 40
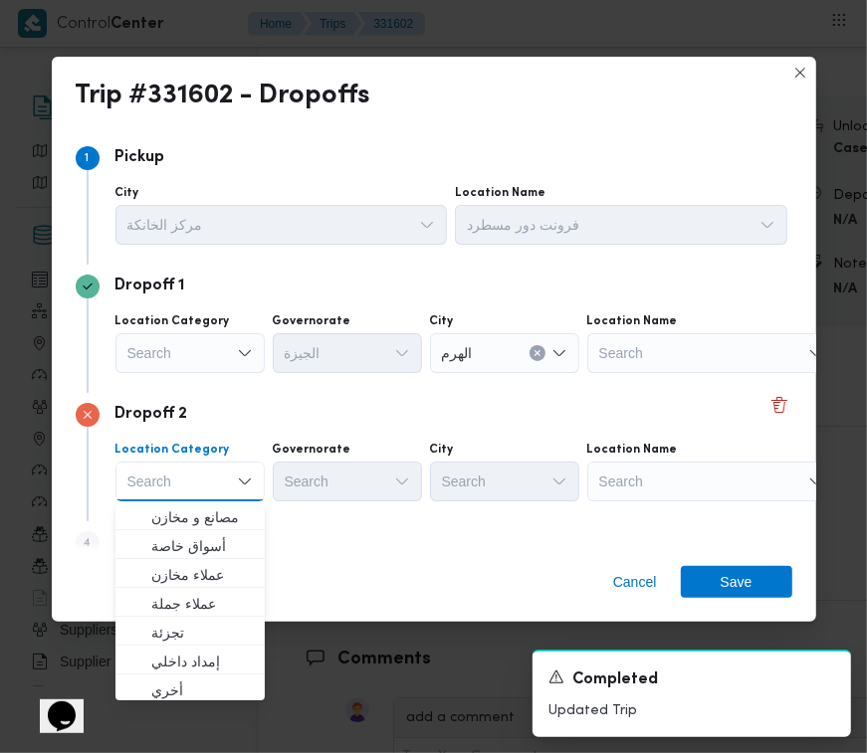
click at [665, 245] on div "Location Name Search" at bounding box center [621, 215] width 332 height 60
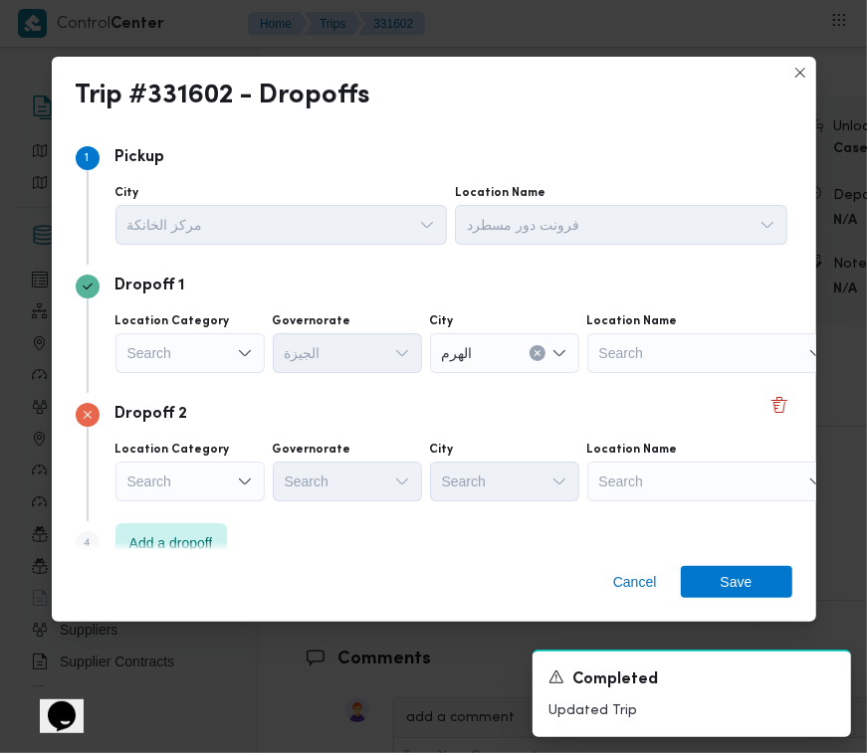
click at [673, 373] on div "Search" at bounding box center [711, 353] width 249 height 40
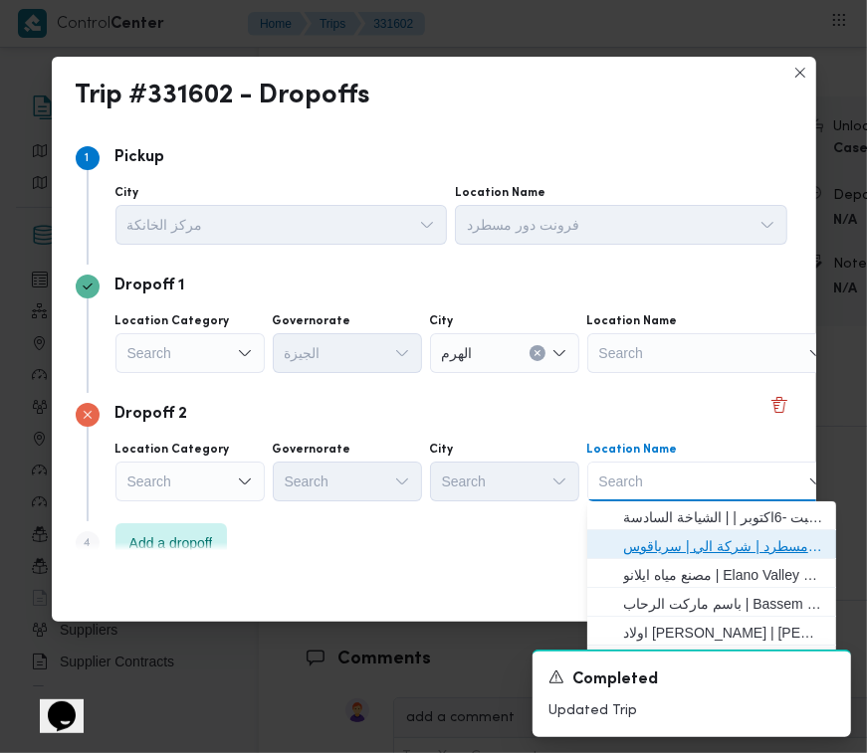
click at [673, 545] on span "فرونت دور مسطرد | شركة الي | سرياقوس" at bounding box center [723, 546] width 201 height 24
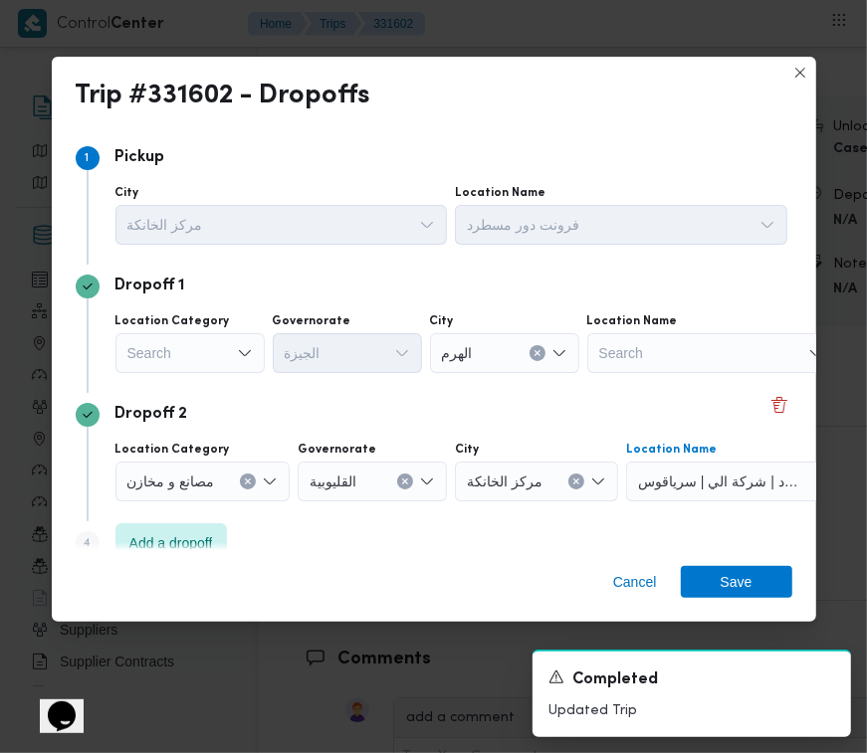
click at [187, 346] on div "Search" at bounding box center [189, 353] width 149 height 40
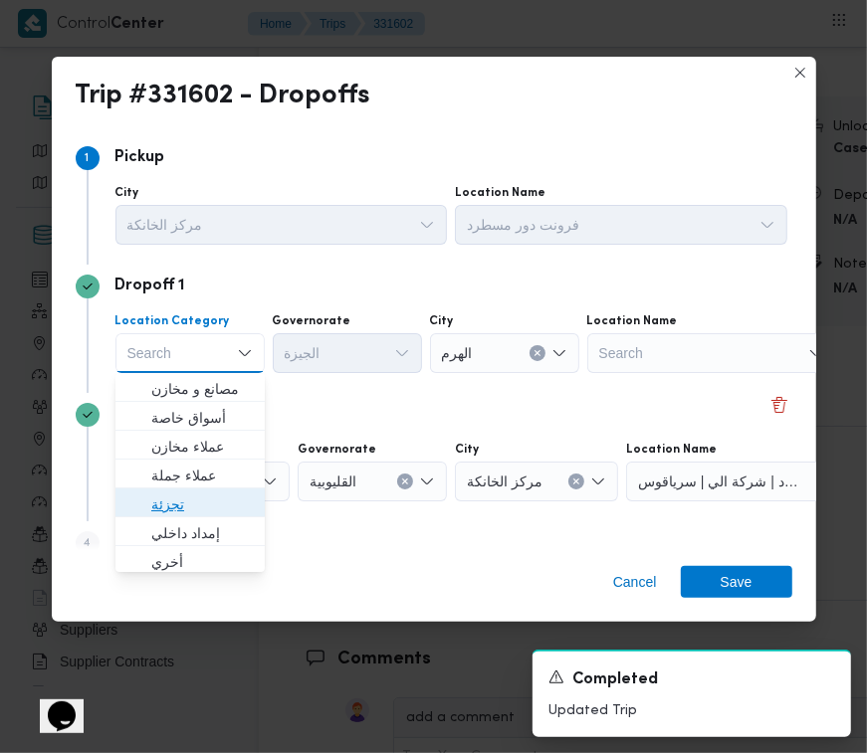
click at [174, 504] on span "تجزئة" at bounding box center [202, 505] width 102 height 24
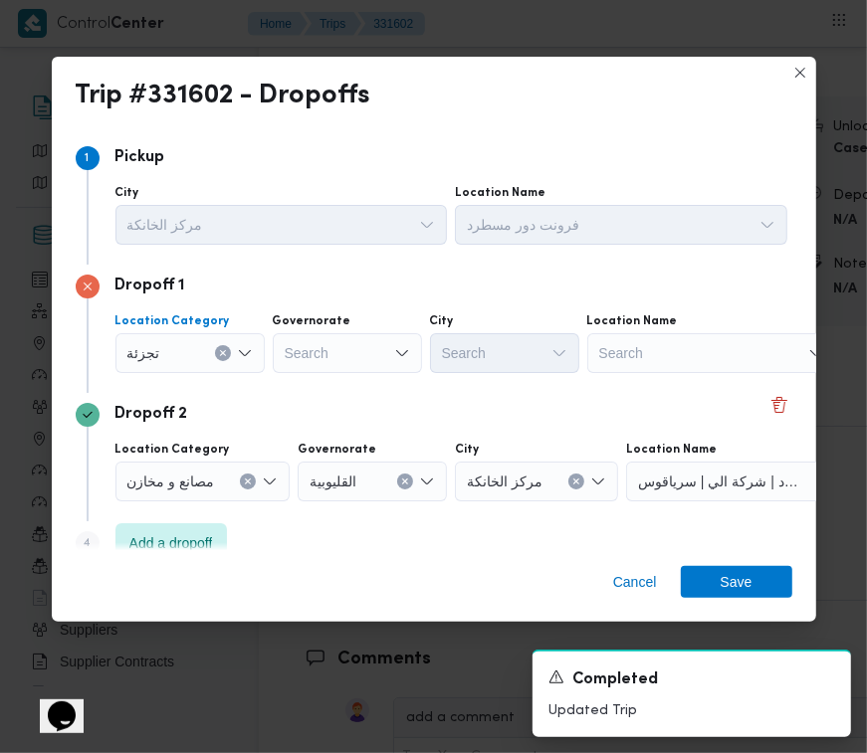
click at [315, 368] on div "Search" at bounding box center [347, 353] width 149 height 40
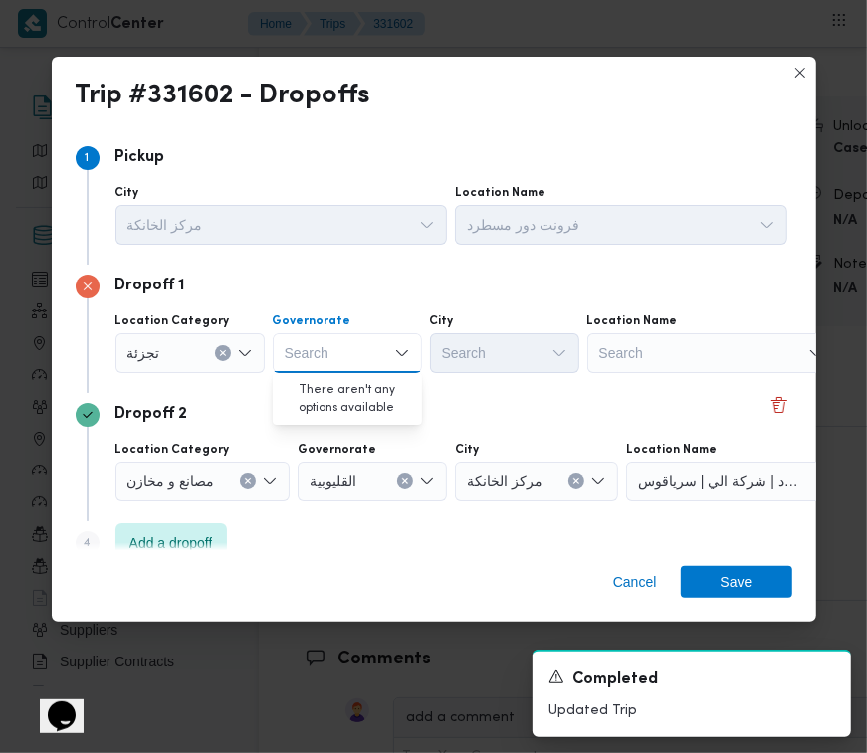
paste input "جيزة"
type input "جيزة"
click at [359, 348] on div "جيزة جيزة" at bounding box center [347, 353] width 149 height 40
click at [360, 389] on span "ال جيزة" at bounding box center [360, 389] width 102 height 24
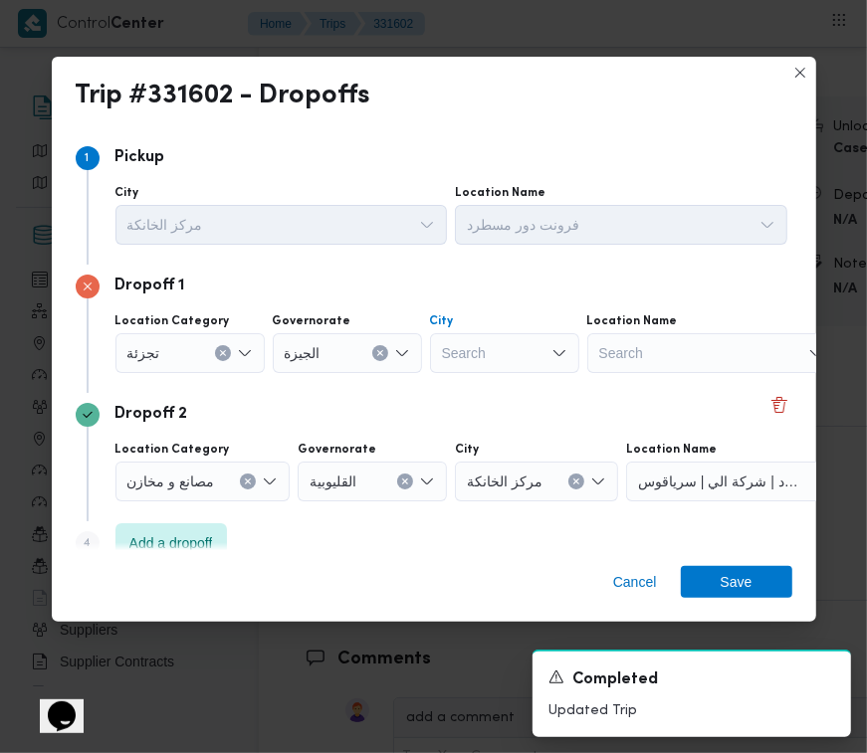
click at [488, 365] on div "Search" at bounding box center [504, 353] width 149 height 40
paste input "أكتوبر"
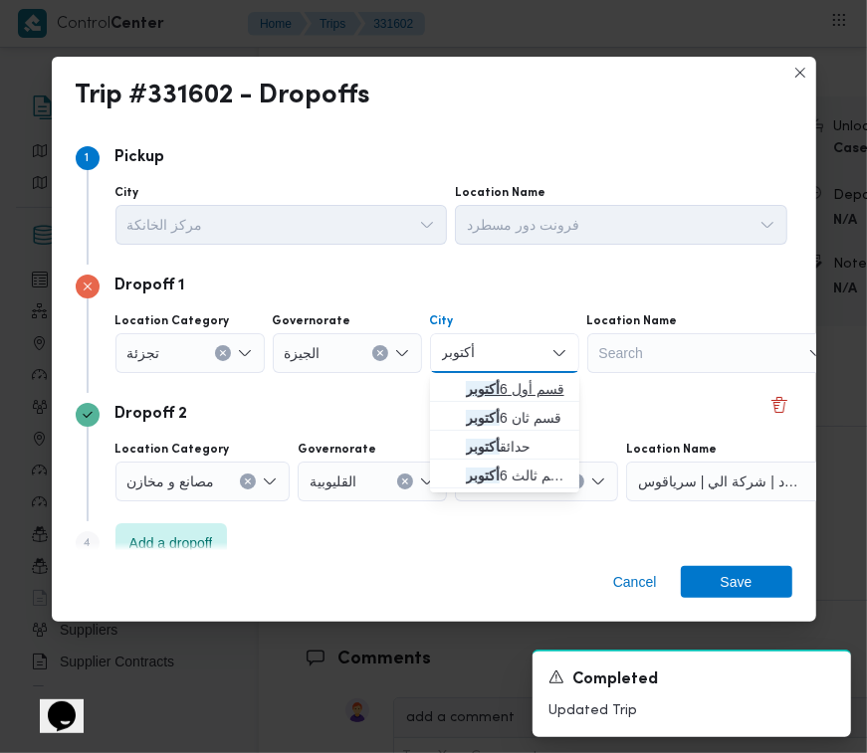
type input "أكتوبر"
click at [454, 381] on icon "button" at bounding box center [450, 389] width 16 height 16
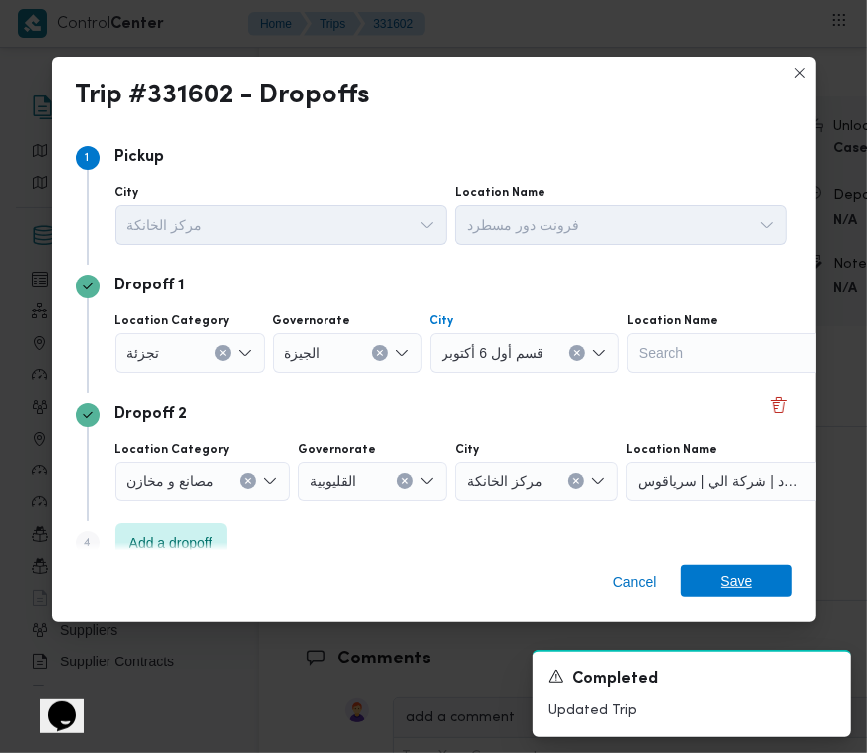
click at [737, 579] on span "Save" at bounding box center [737, 581] width 32 height 32
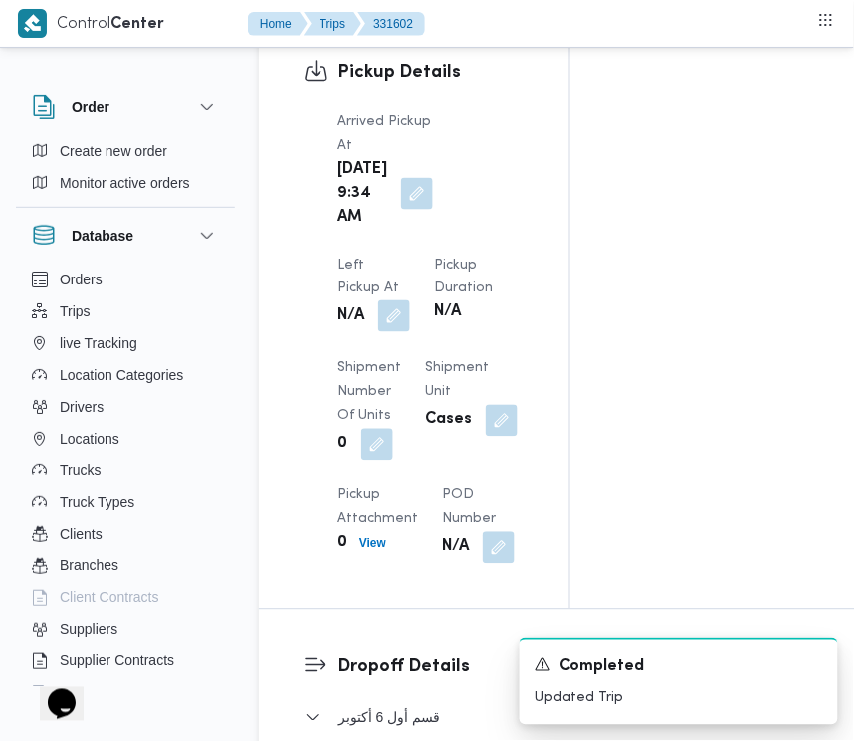
click at [410, 293] on button "button" at bounding box center [394, 309] width 32 height 32
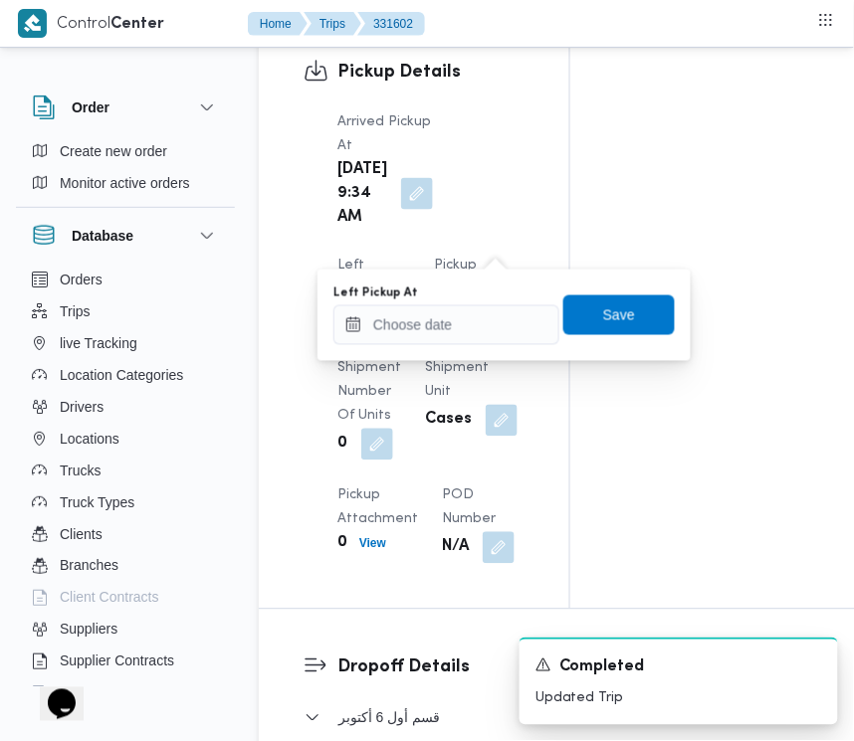
click at [410, 293] on button "button" at bounding box center [394, 309] width 32 height 32
click at [498, 320] on input "Left Pickup At" at bounding box center [446, 326] width 226 height 40
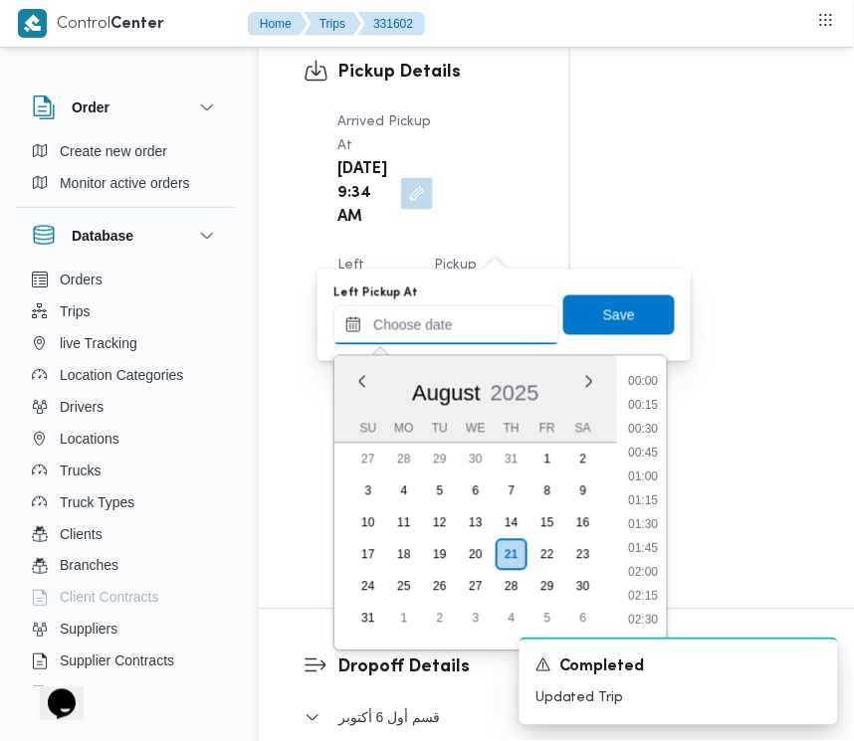
scroll to position [1152, 0]
click at [652, 463] on li "13:00" at bounding box center [644, 472] width 46 height 20
type input "[DATE] 13:00"
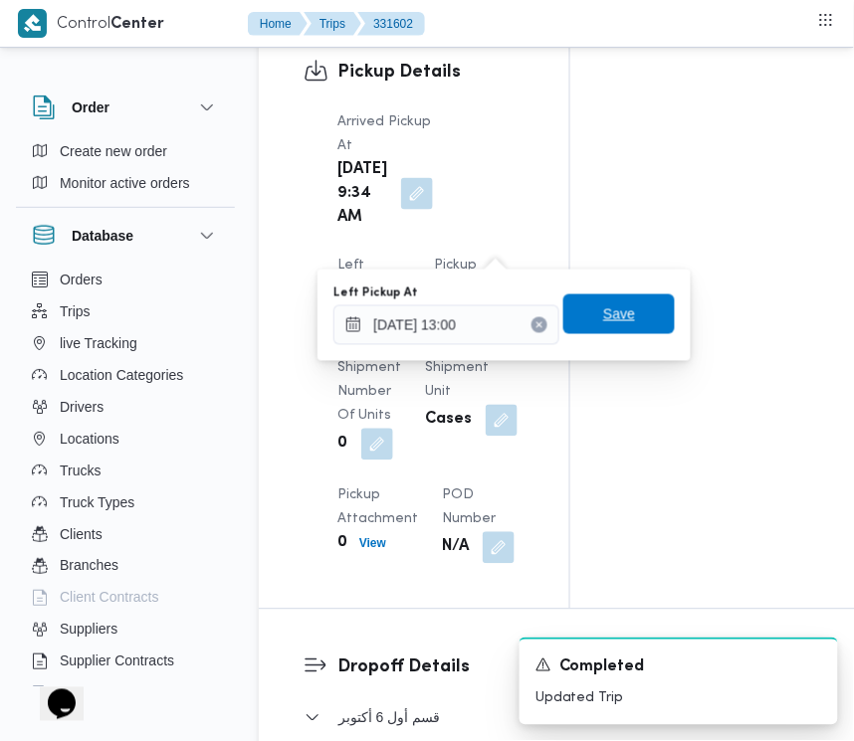
click at [624, 307] on span "Save" at bounding box center [618, 315] width 111 height 40
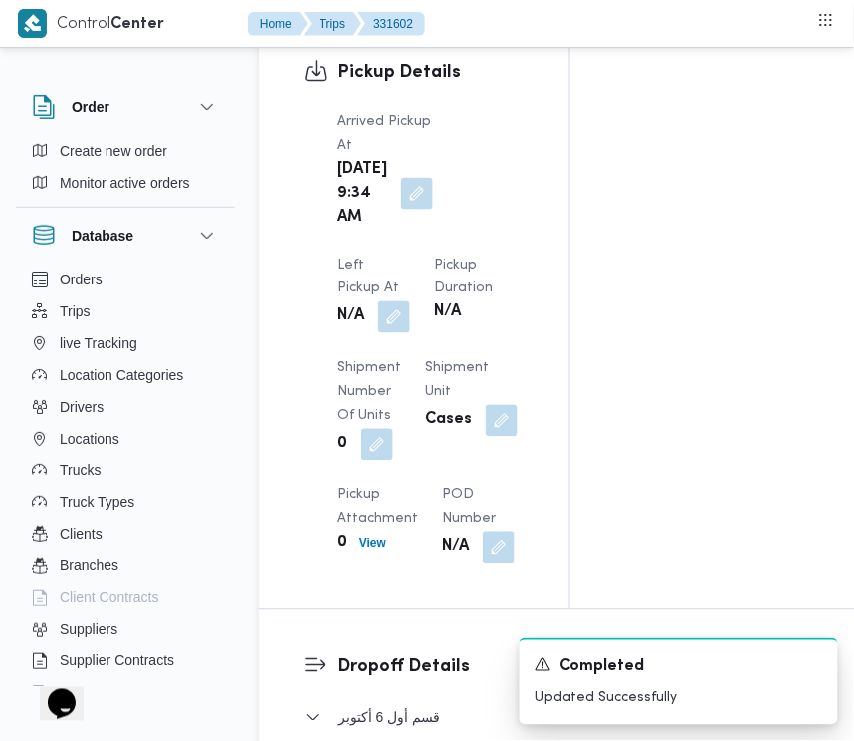
click at [412, 292] on div "N/A" at bounding box center [373, 310] width 77 height 36
click at [410, 293] on button "button" at bounding box center [394, 309] width 32 height 32
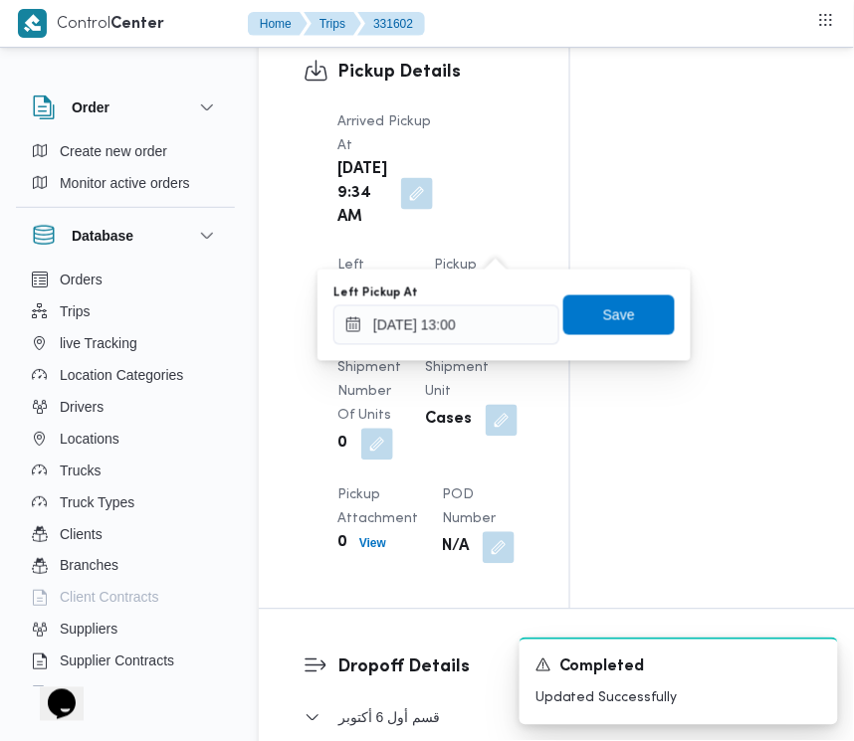
click at [475, 318] on div "Arrived Pickup At [DATE] 9:34 AM Left Pickup At N/A Pickup Duration N/A Shipmen…" at bounding box center [430, 330] width 211 height 478
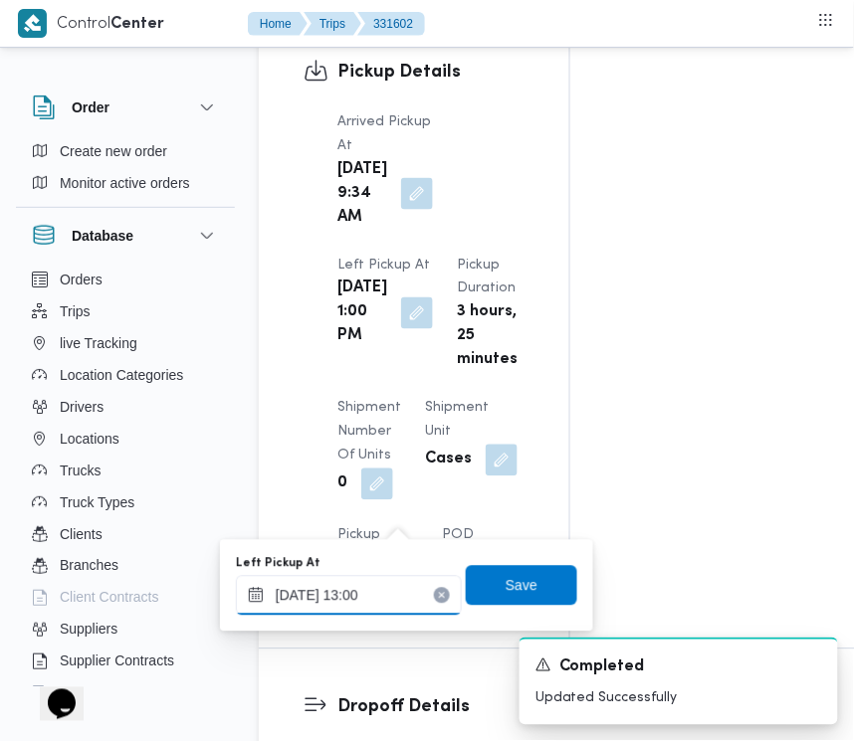
click at [400, 604] on input "[DATE] 13:00" at bounding box center [349, 596] width 226 height 40
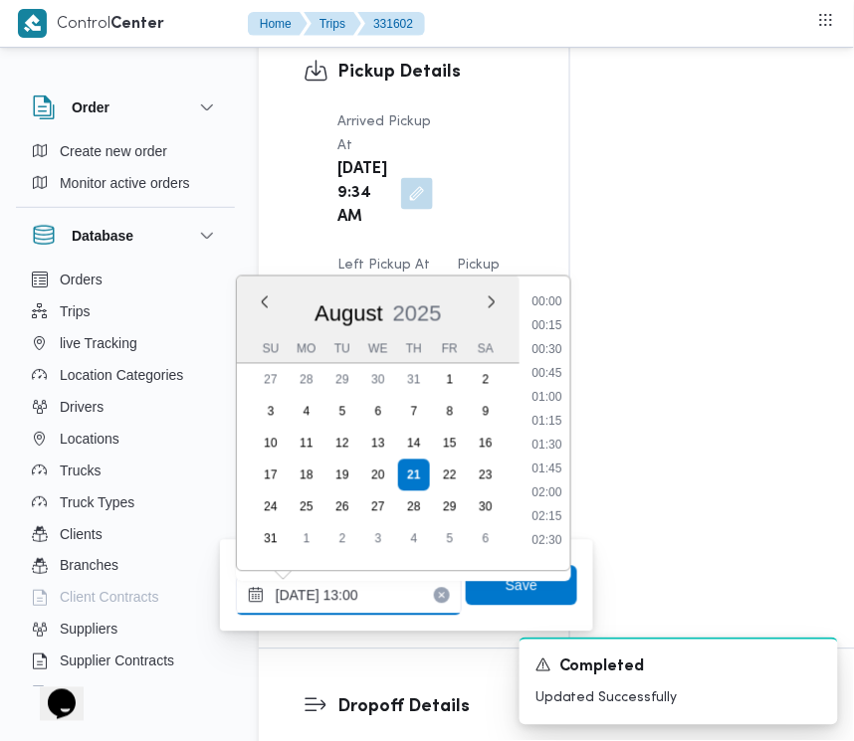
scroll to position [1105, 0]
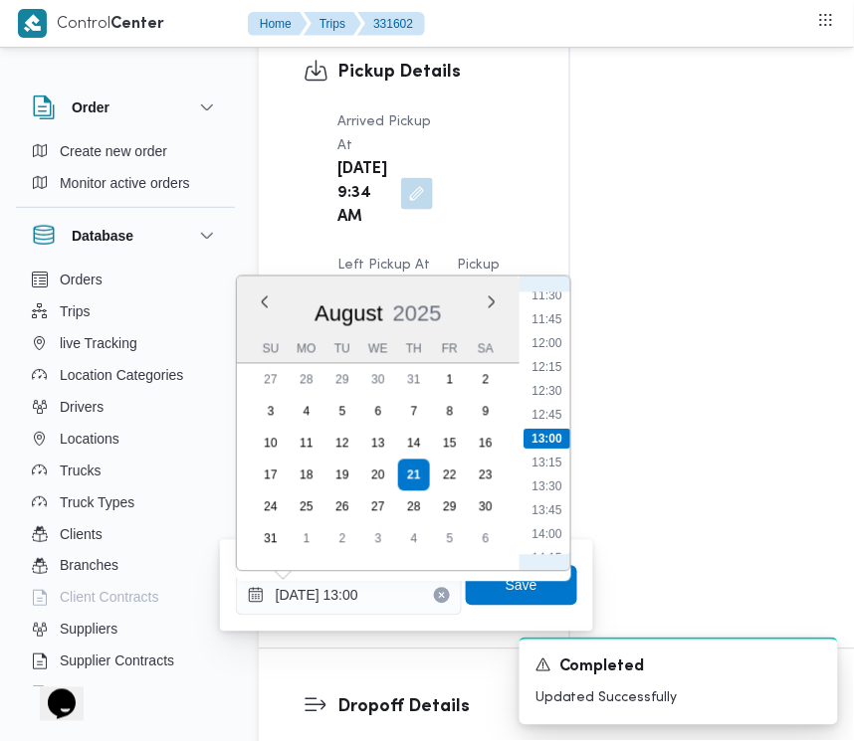
click at [540, 304] on ul "00:00 00:15 00:30 00:45 01:00 01:15 01:30 01:45 02:00 02:15 02:30 02:45 03:00 0…" at bounding box center [546, 424] width 47 height 263
click at [538, 299] on li "11:30" at bounding box center [546, 297] width 46 height 20
type input "[DATE] 13:00"
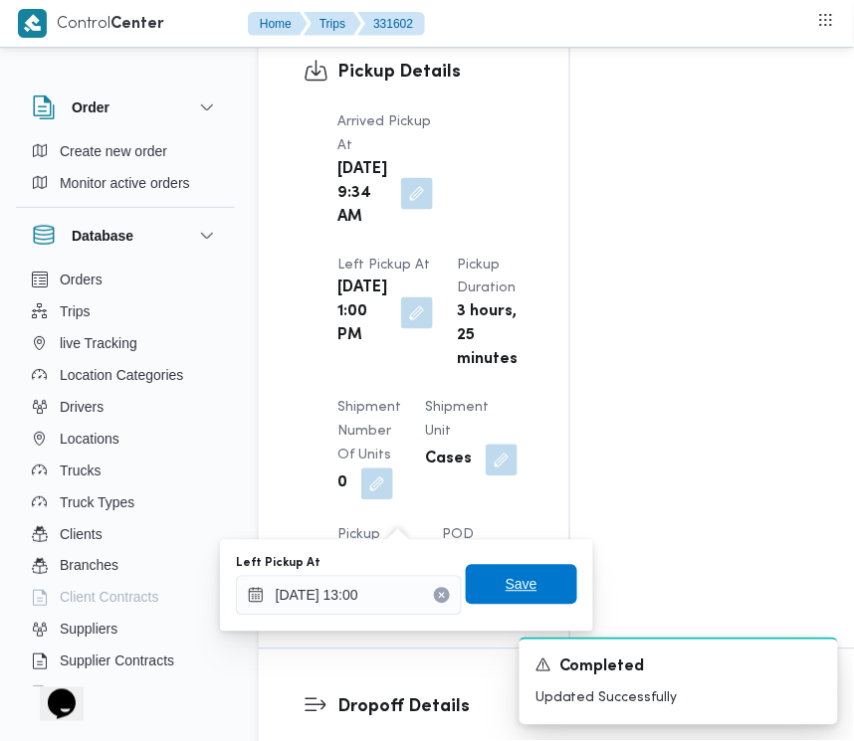
click at [506, 583] on span "Save" at bounding box center [522, 585] width 32 height 24
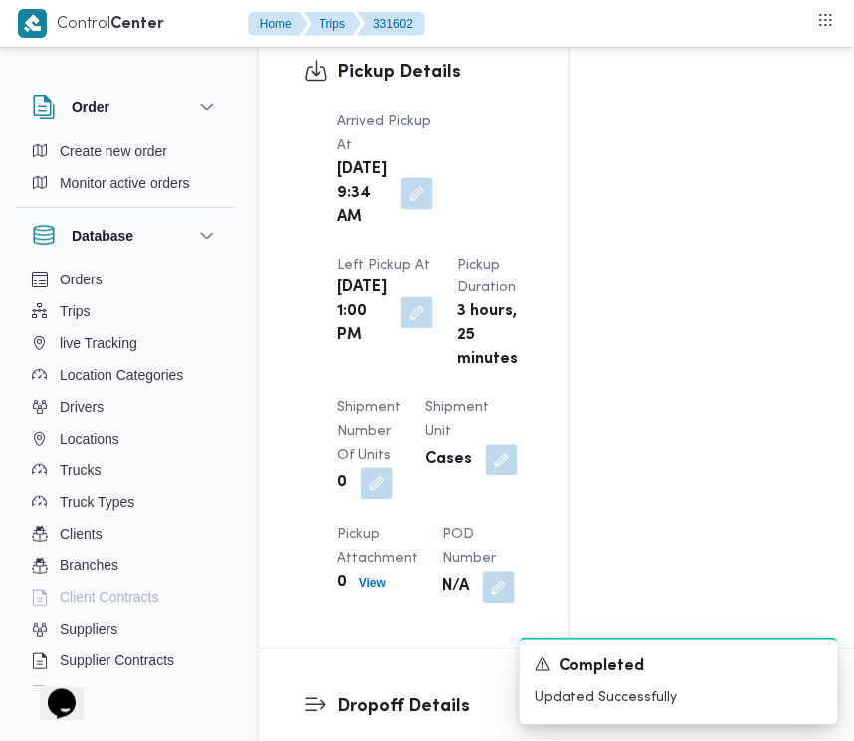
click at [552, 302] on div "Pickup Details Arrived Pickup At [DATE] 9:34 AM Left Pickup At [DATE] 1:00 PM P…" at bounding box center [414, 323] width 311 height 635
click at [485, 210] on div "Arrived Pickup At [DATE] 9:34 AM Left Pickup At [DATE] 11:30 AM Pickup Duration…" at bounding box center [430, 350] width 211 height 518
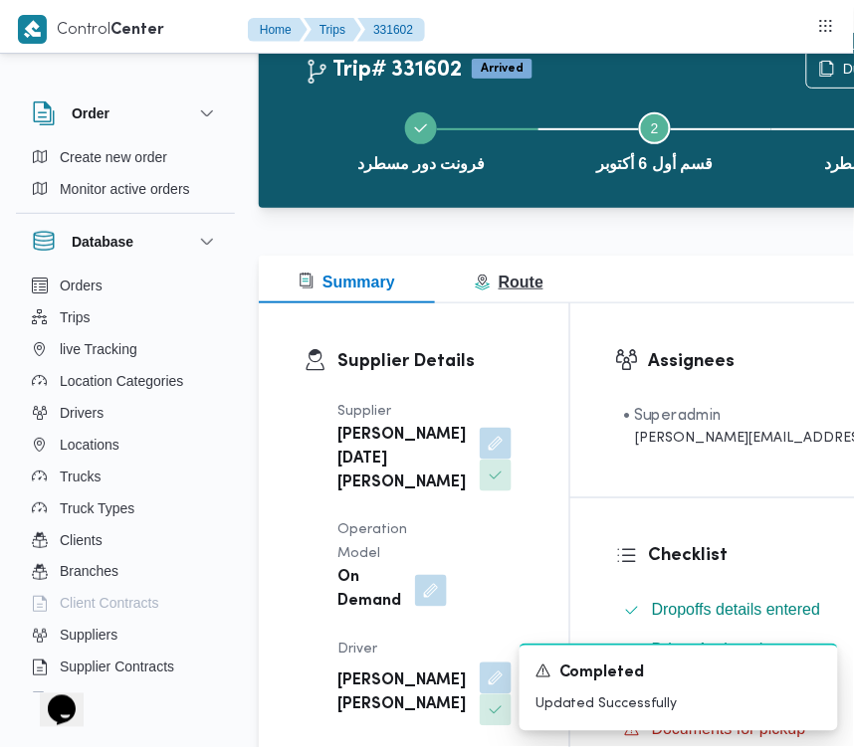
scroll to position [0, 0]
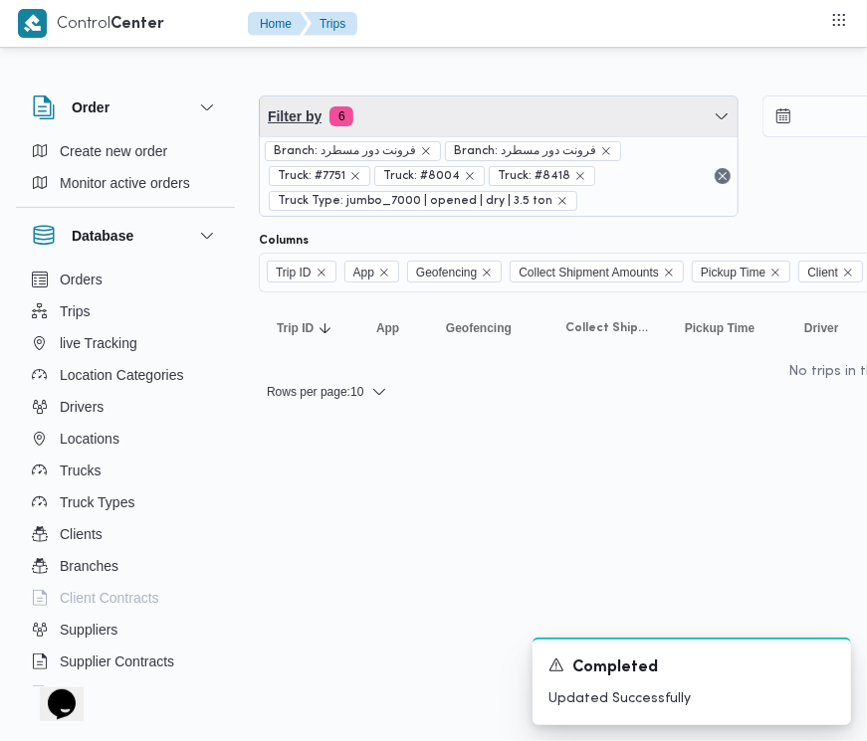
click at [493, 103] on span "Filter by 6" at bounding box center [499, 117] width 478 height 40
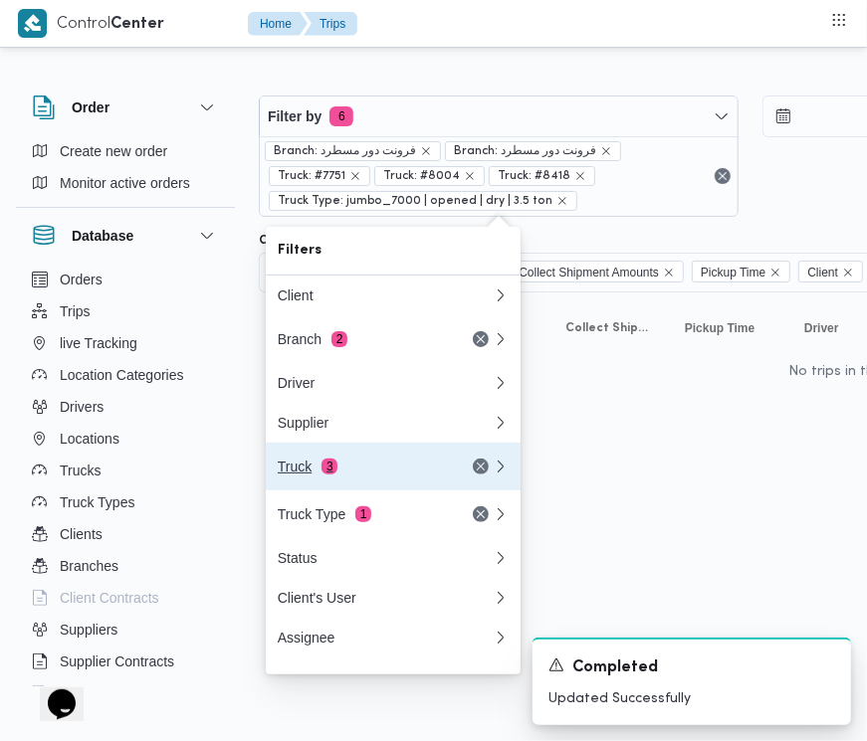
click at [344, 475] on div "Truck 3" at bounding box center [361, 467] width 167 height 16
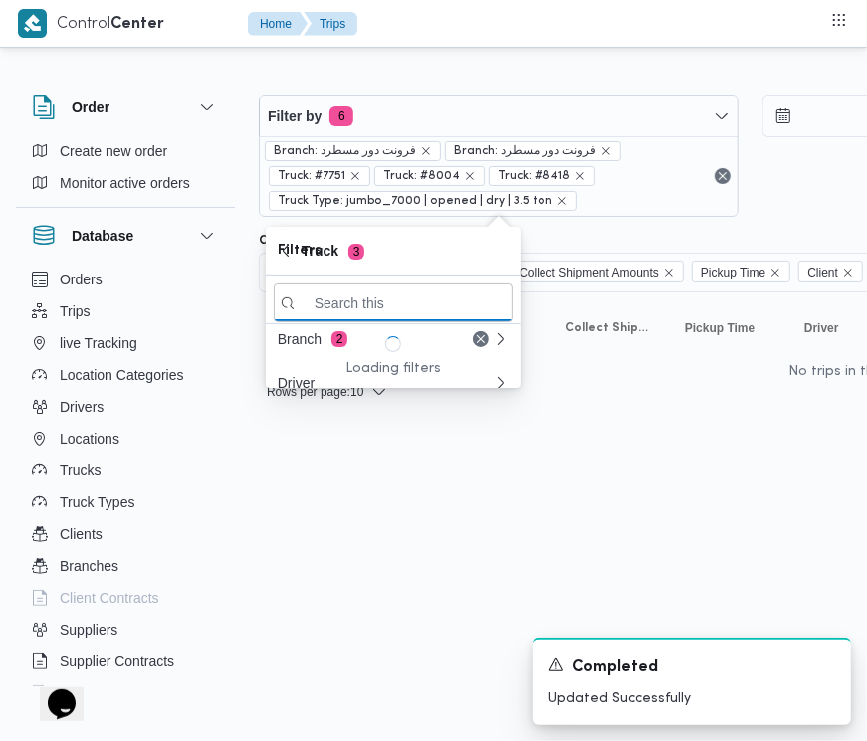
paste input "7952"
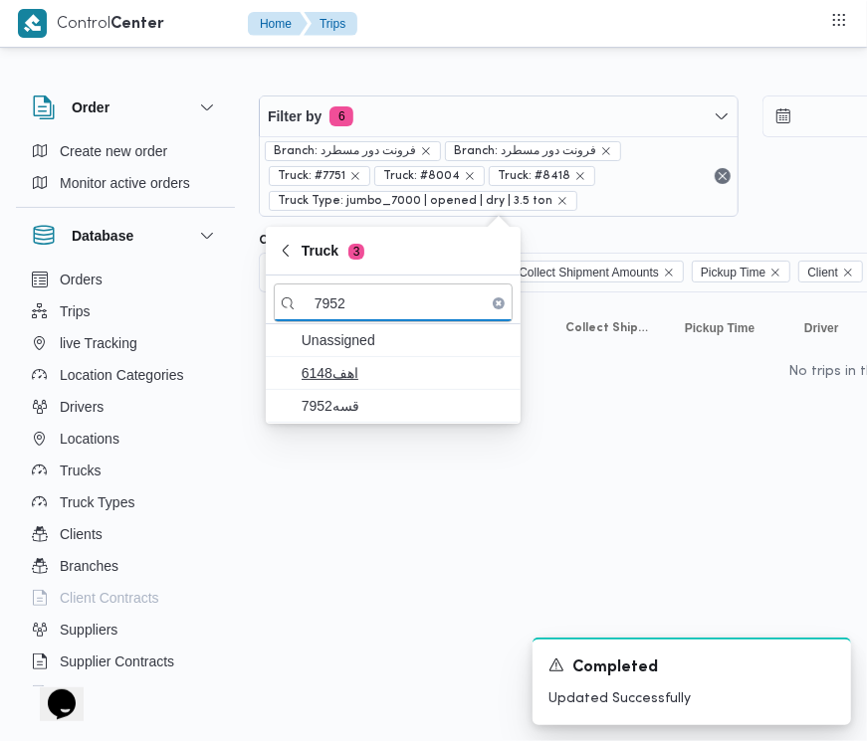
type input "7952"
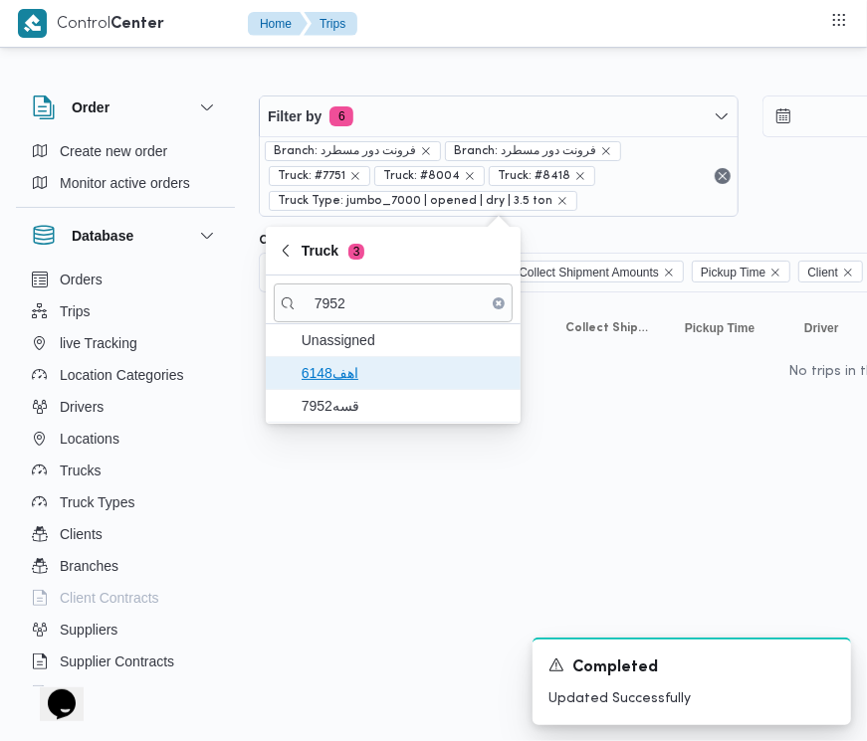
click at [346, 381] on span "اهف6148" at bounding box center [405, 373] width 207 height 24
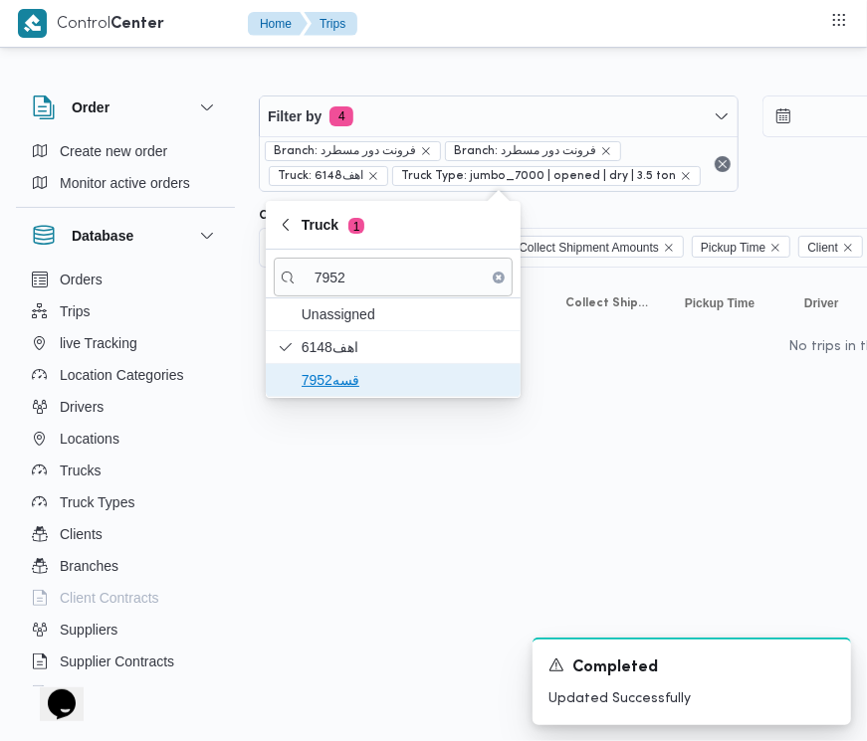
click at [345, 394] on span "قسه7952" at bounding box center [393, 380] width 239 height 32
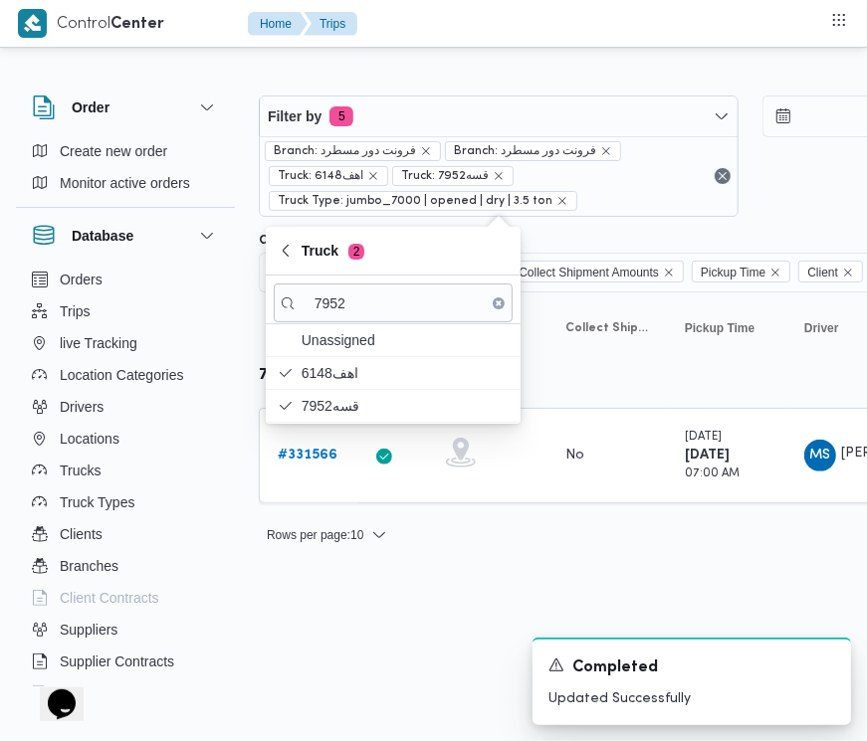
drag, startPoint x: 346, startPoint y: 623, endPoint x: 365, endPoint y: 521, distance: 104.2
click at [346, 623] on html "Control Center Home Trips Order Create new order Monitor active orders Database…" at bounding box center [433, 370] width 867 height 741
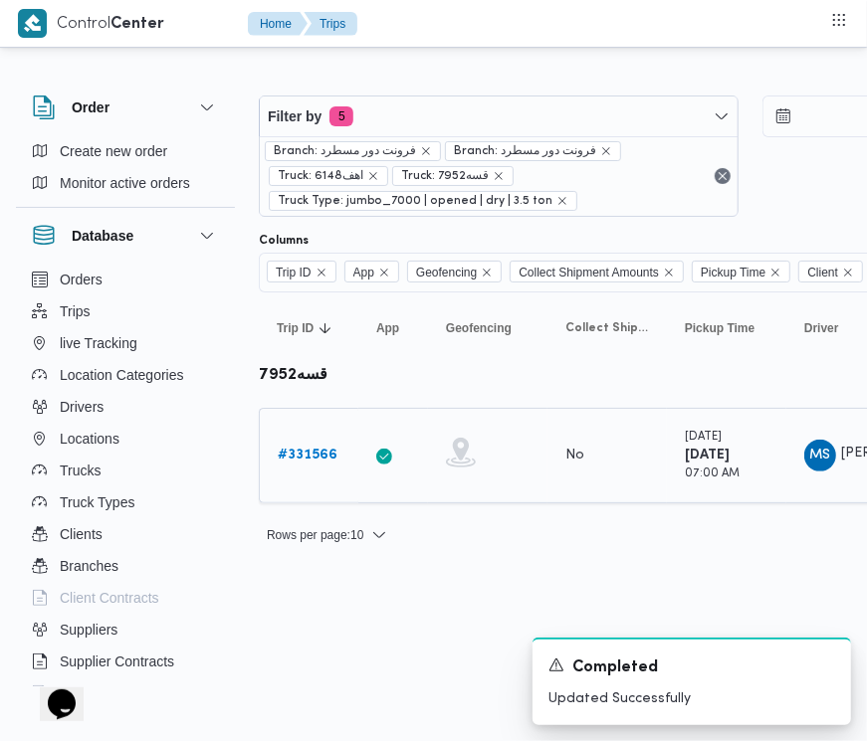
click at [311, 449] on b "# 331566" at bounding box center [308, 455] width 60 height 13
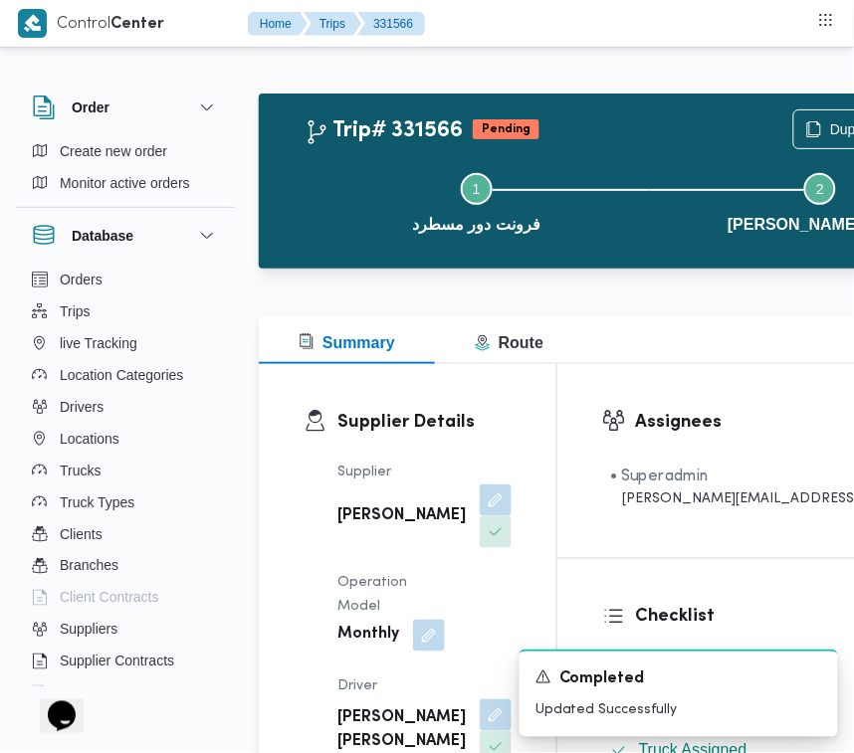
scroll to position [271, 0]
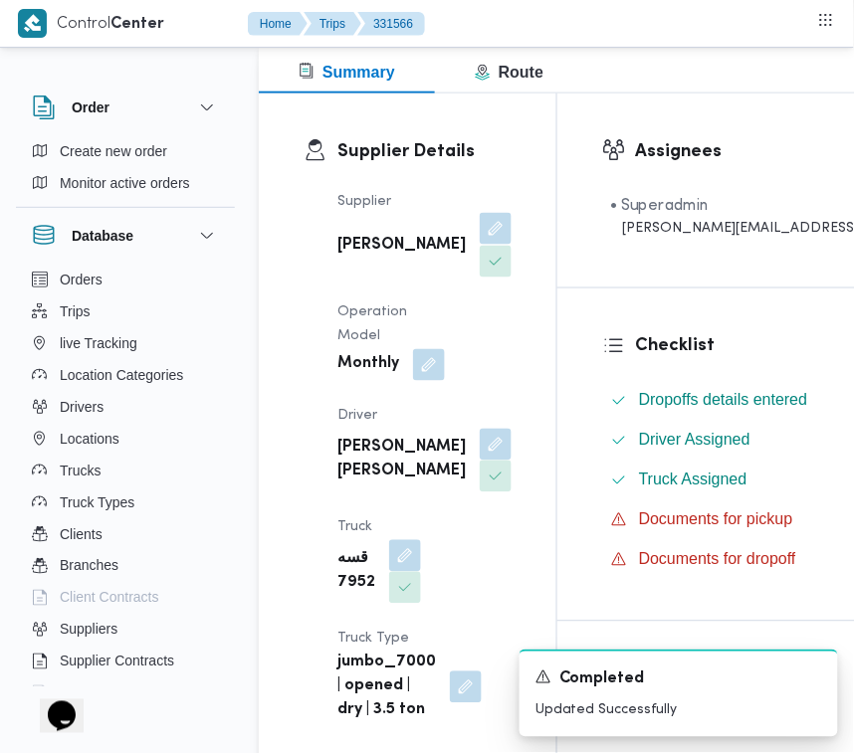
click at [480, 245] on button "button" at bounding box center [496, 229] width 32 height 32
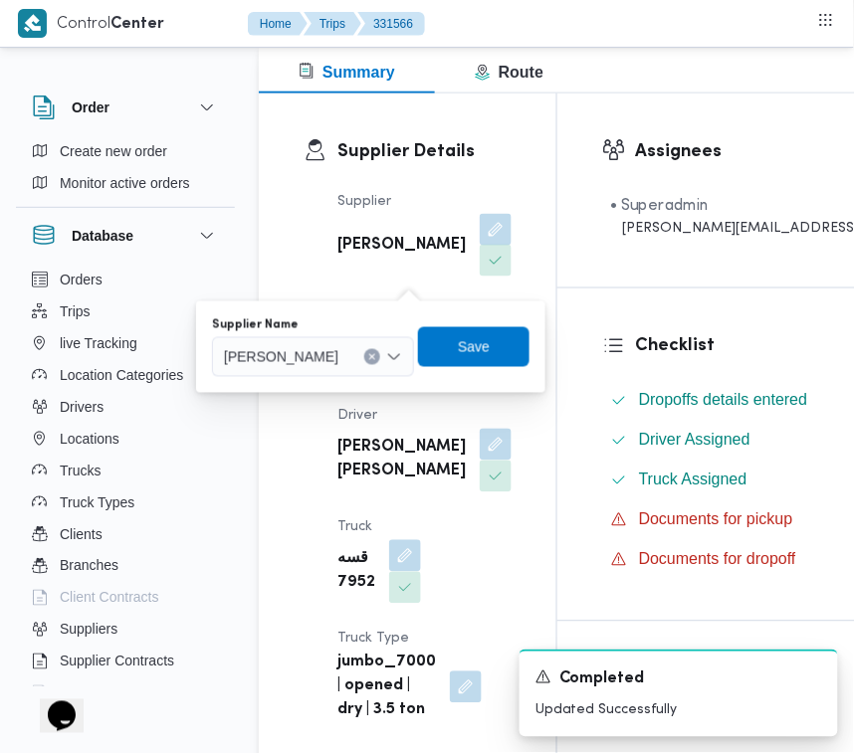
click at [338, 349] on span "[PERSON_NAME]" at bounding box center [281, 356] width 114 height 22
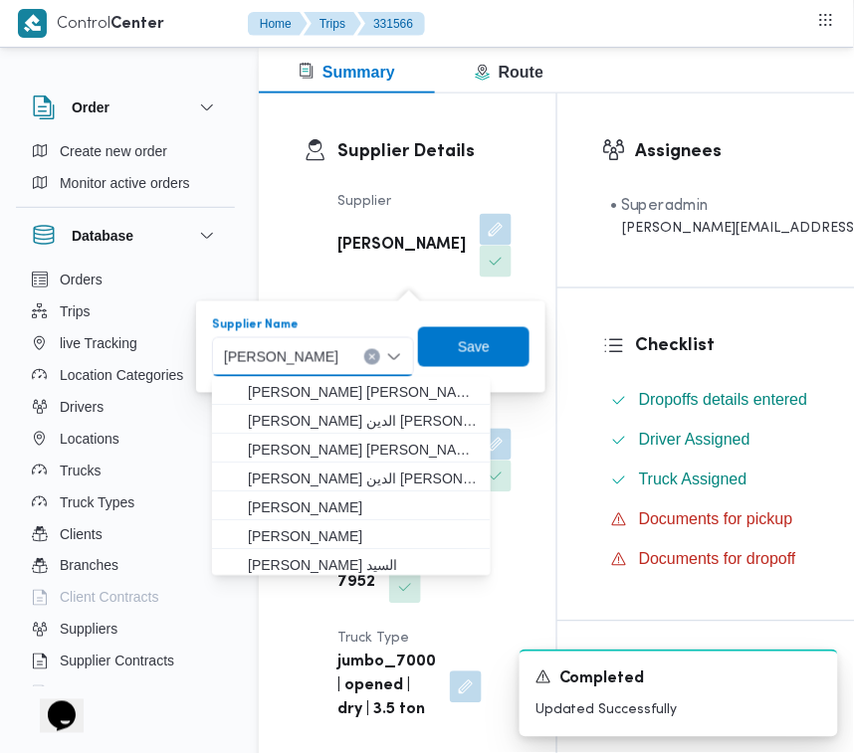
paste input "[PERSON_NAME][DATE]"
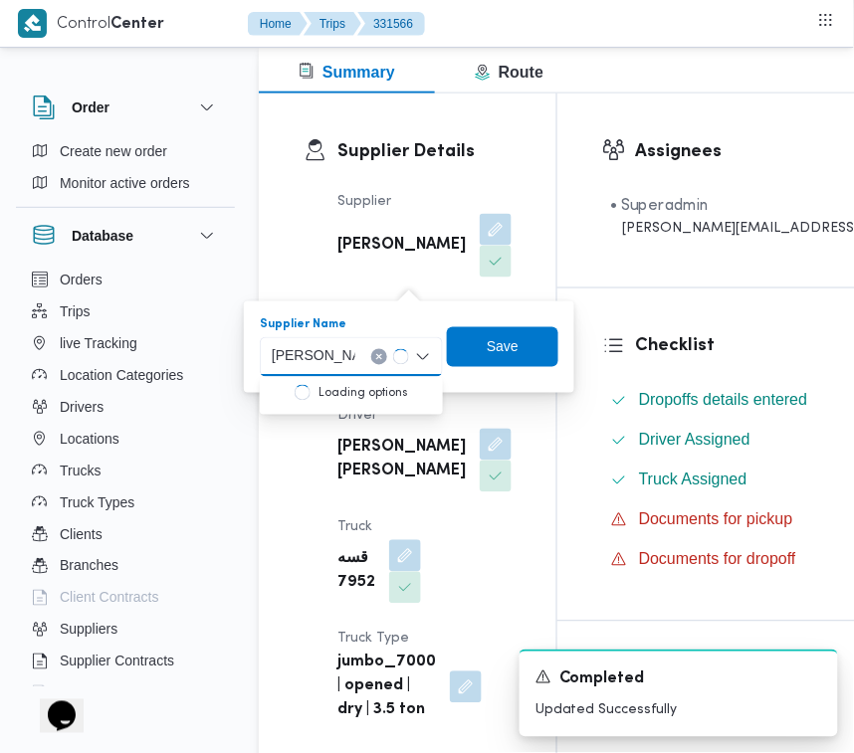
type input "[PERSON_NAME][DATE]"
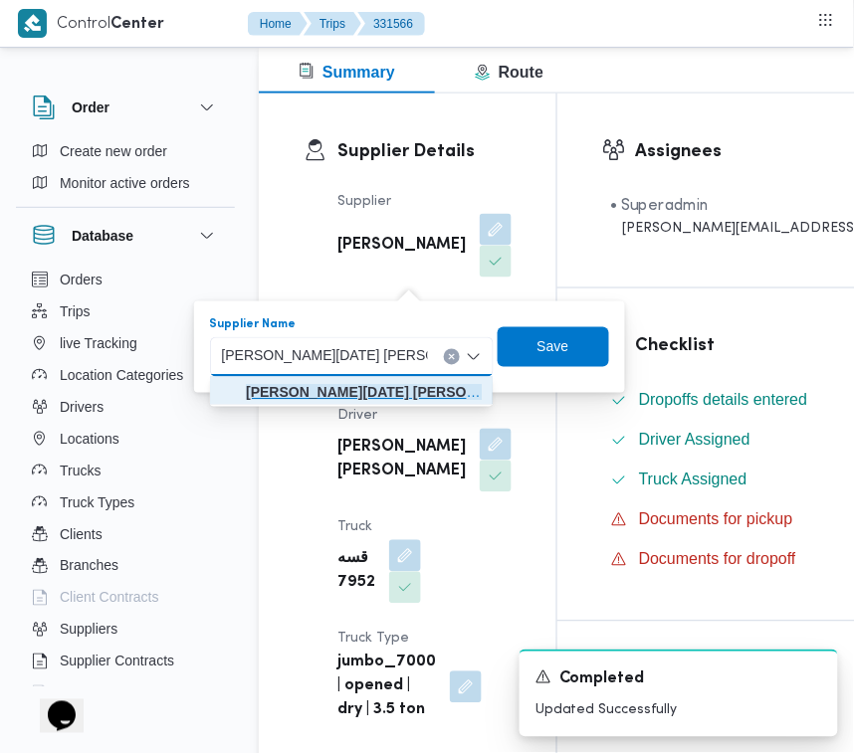
click at [375, 391] on mark "[PERSON_NAME][DATE]" at bounding box center [327, 393] width 163 height 16
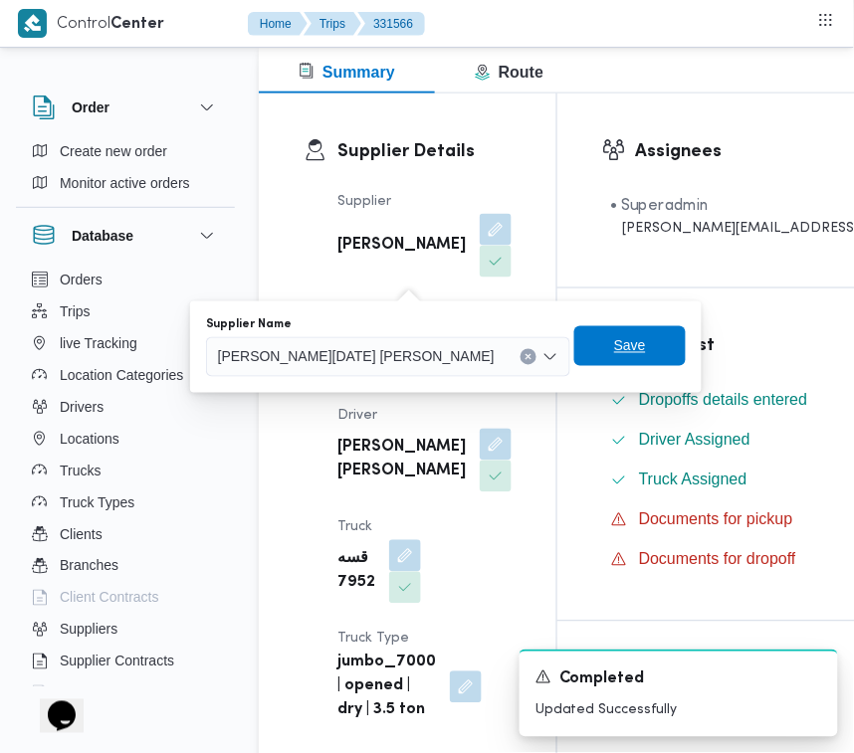
click at [567, 350] on span "Save" at bounding box center [511, 346] width 111 height 40
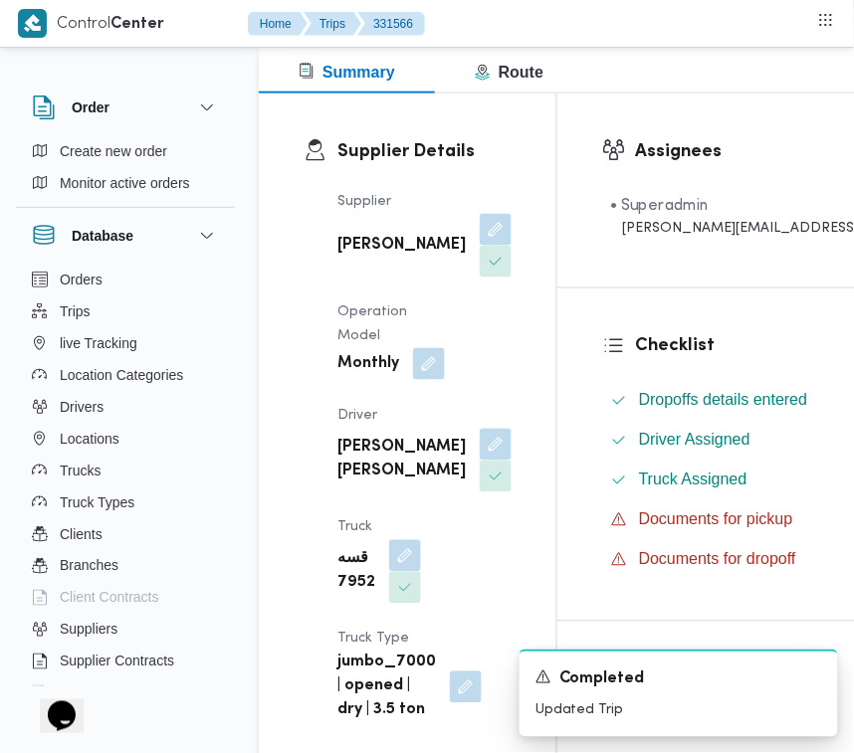
click at [430, 383] on dl "Operation Model Monthly" at bounding box center [390, 343] width 107 height 82
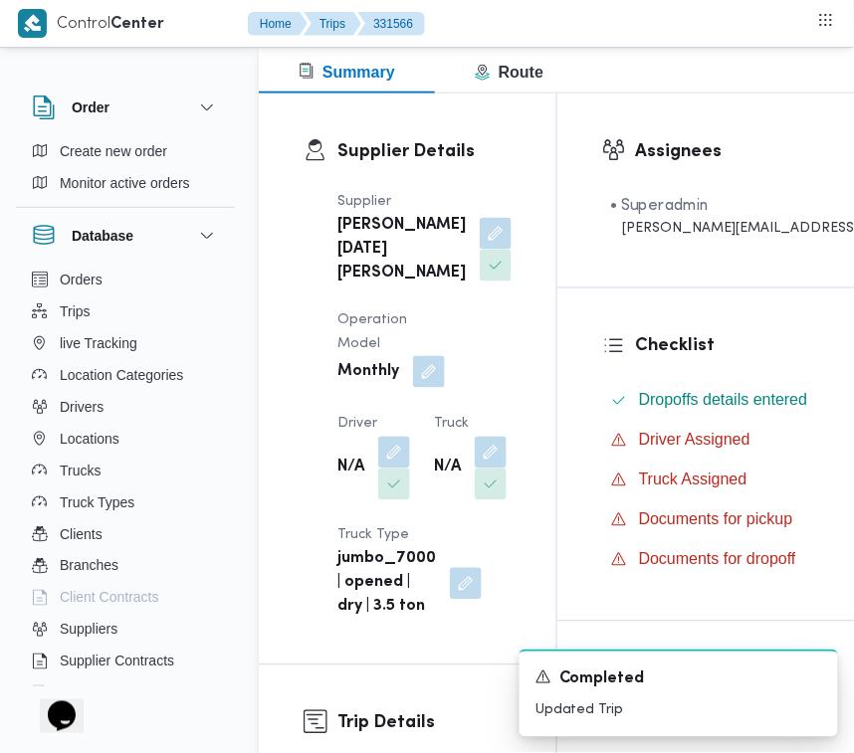
click at [429, 380] on button "button" at bounding box center [429, 364] width 32 height 32
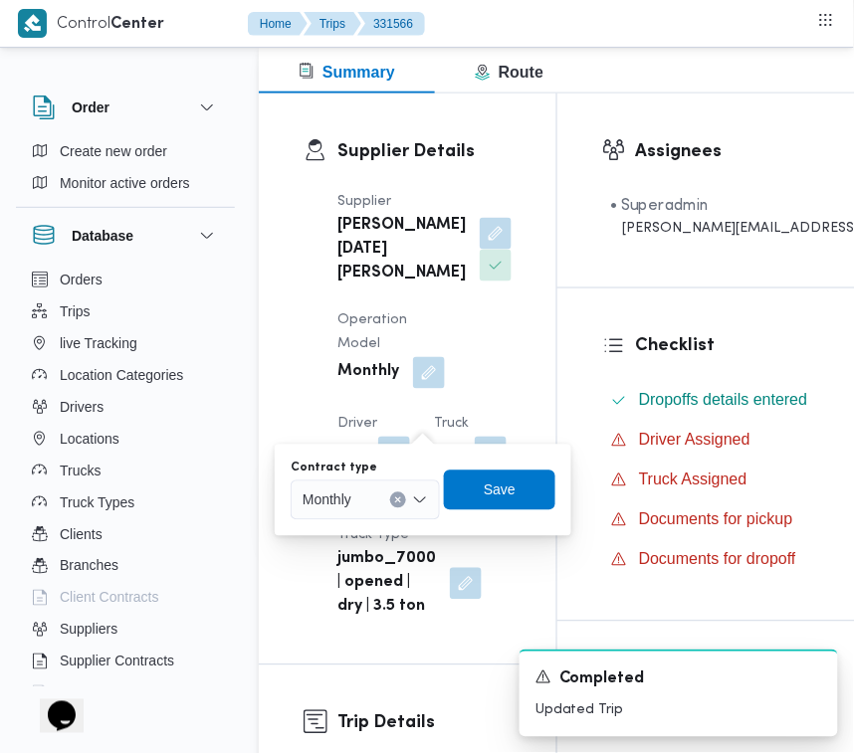
click at [376, 521] on div "Contract type Monthly Save" at bounding box center [423, 491] width 269 height 64
click at [358, 504] on div at bounding box center [360, 501] width 10 height 32
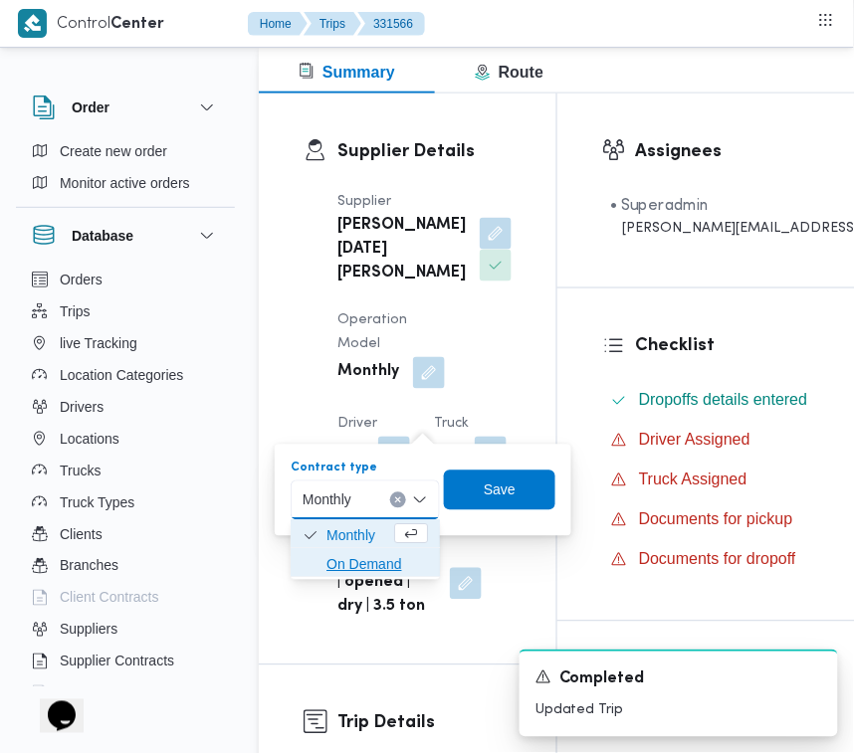
click at [373, 575] on span "On Demand" at bounding box center [377, 565] width 102 height 24
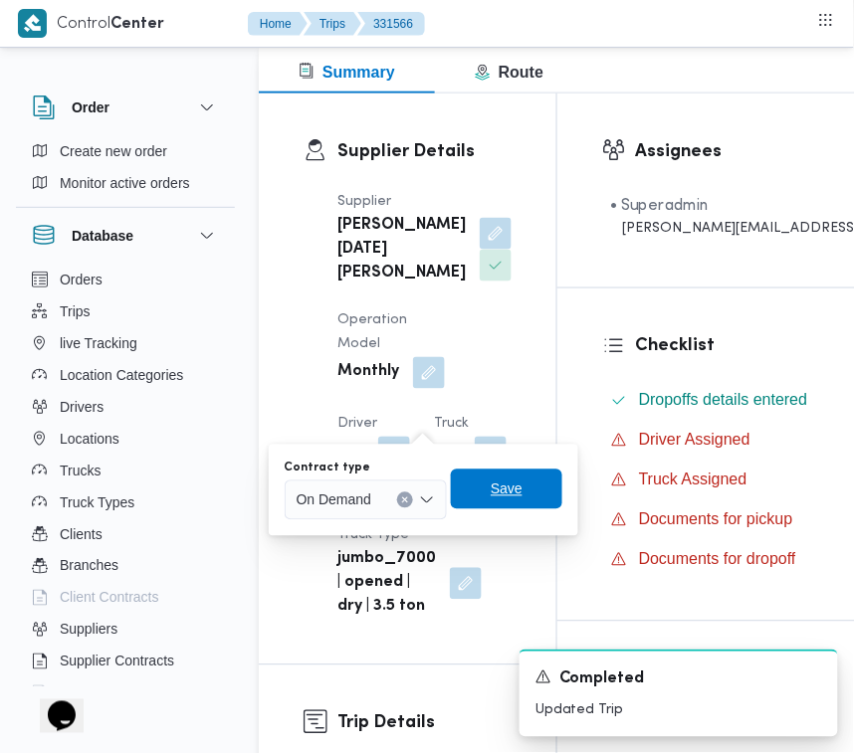
click at [493, 493] on span "Save" at bounding box center [507, 490] width 32 height 24
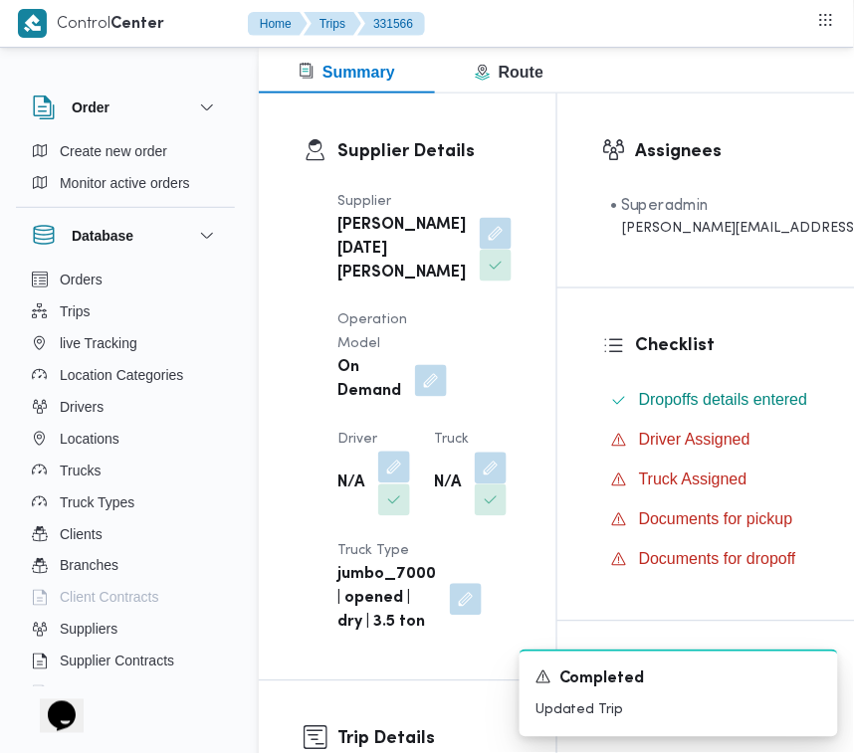
click at [388, 476] on button "button" at bounding box center [394, 460] width 32 height 32
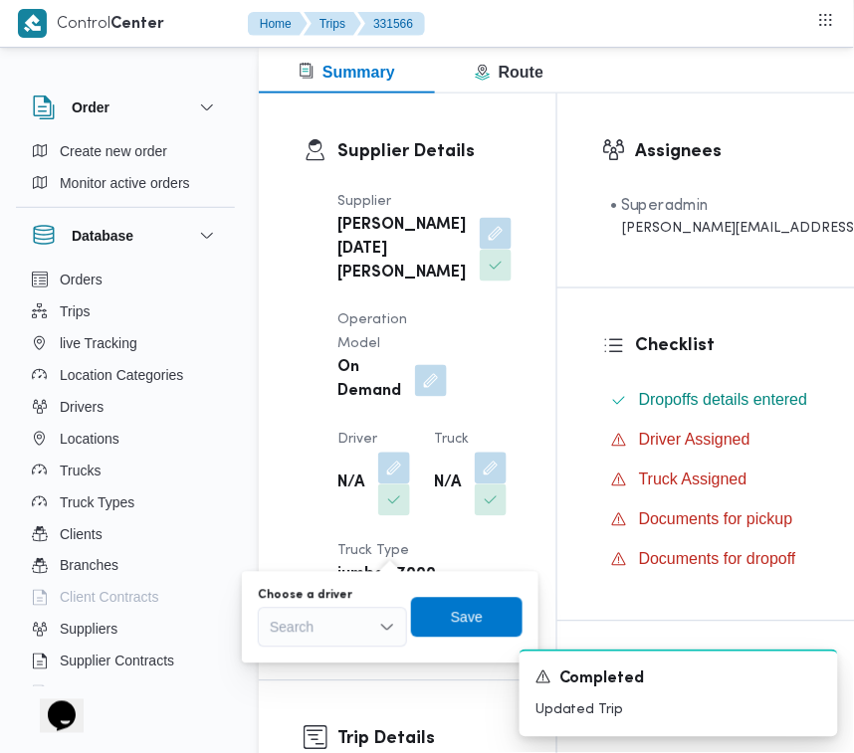
click at [329, 617] on div "Search" at bounding box center [332, 628] width 149 height 40
paste input "[PERSON_NAME]"
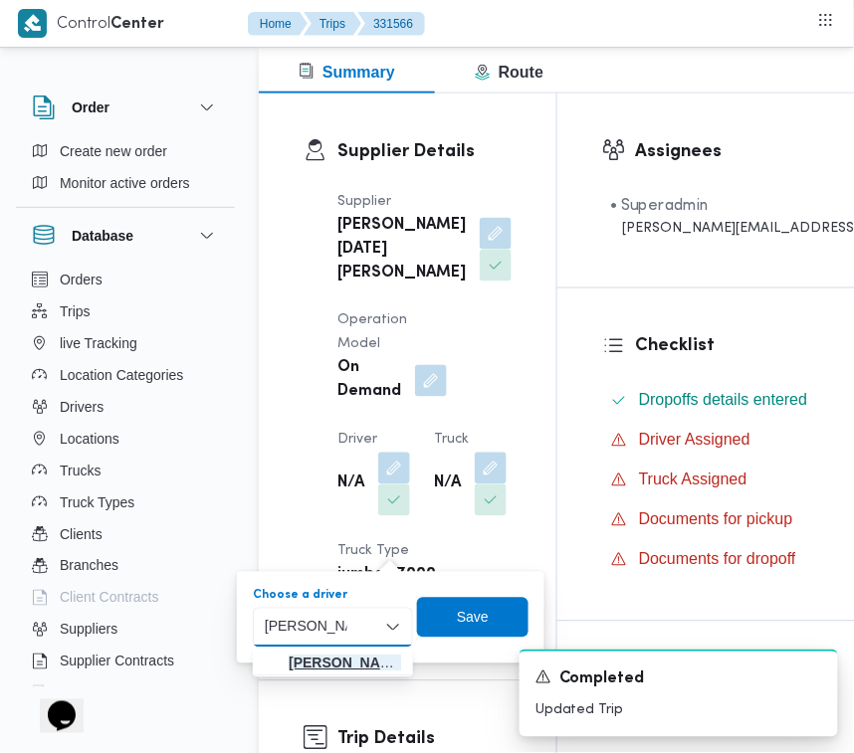
type input "[PERSON_NAME]"
click at [301, 660] on span "[PERSON_NAME]" at bounding box center [345, 664] width 112 height 24
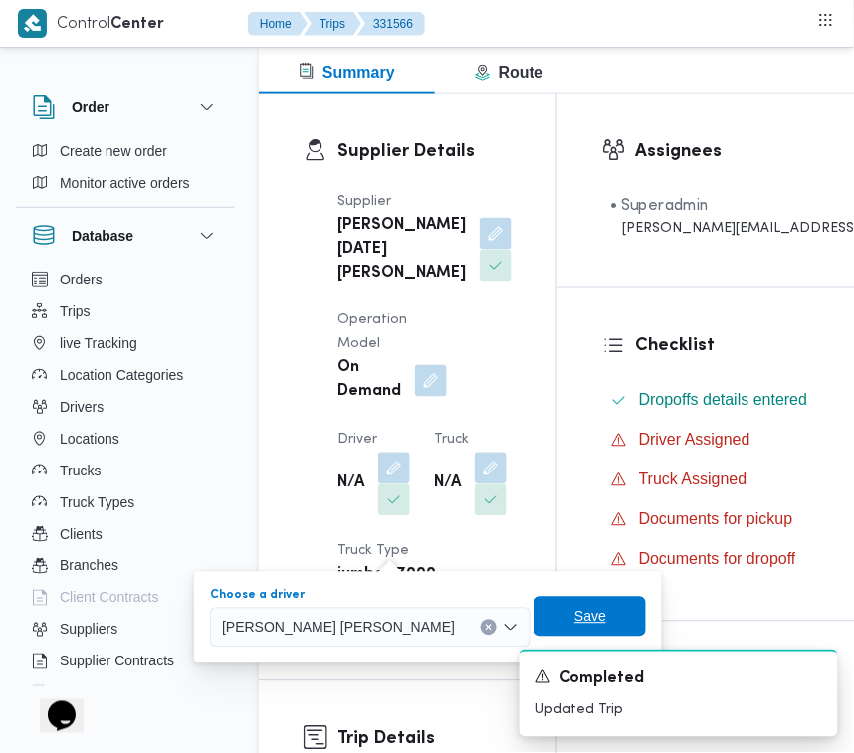
click at [527, 607] on span "Save" at bounding box center [471, 617] width 111 height 40
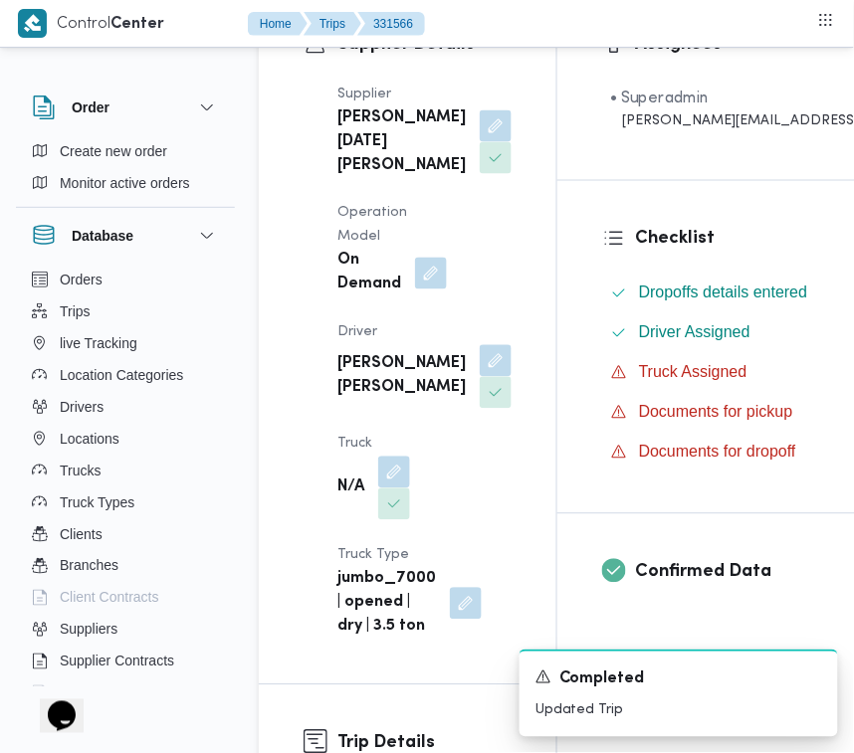
scroll to position [593, 0]
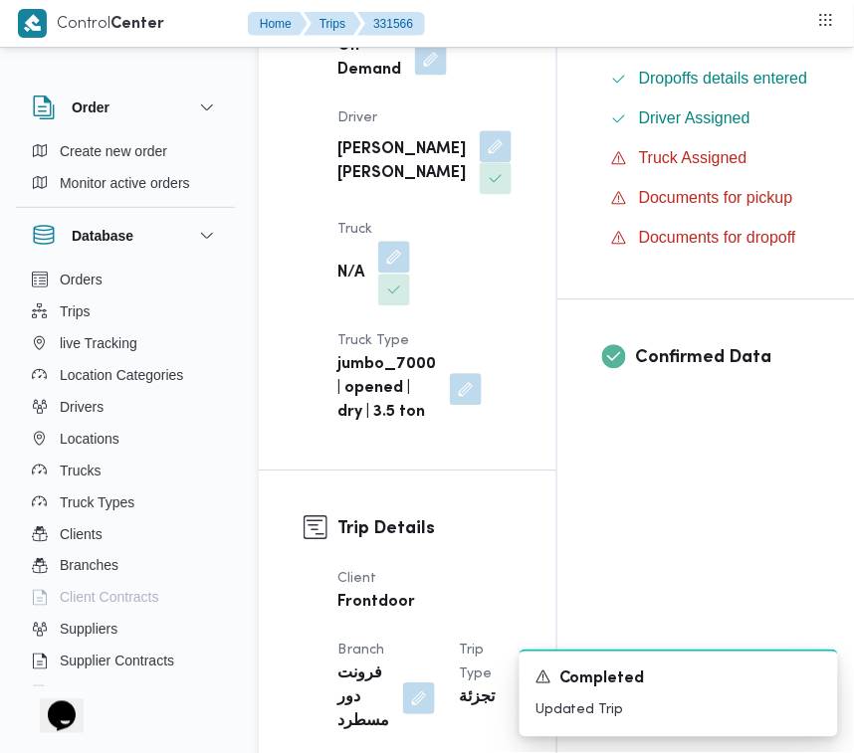
click at [383, 265] on button "button" at bounding box center [394, 249] width 32 height 32
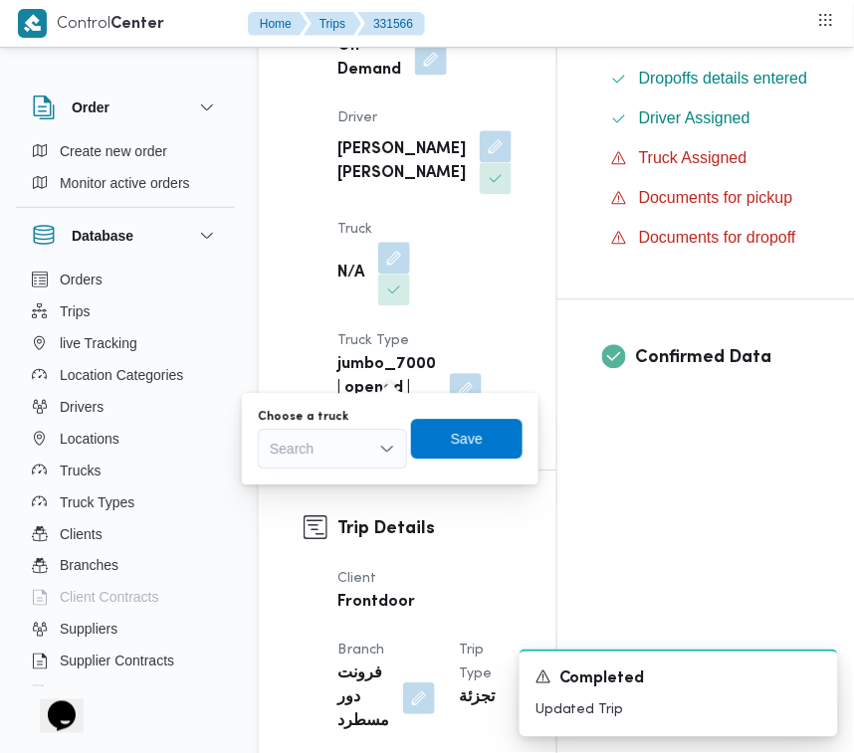
click at [286, 468] on div "Choose a truck Search Save" at bounding box center [390, 439] width 269 height 64
click at [321, 449] on div "Search" at bounding box center [332, 449] width 149 height 40
paste input "6827"
type input "6827"
click at [272, 477] on icon "button" at bounding box center [278, 485] width 16 height 16
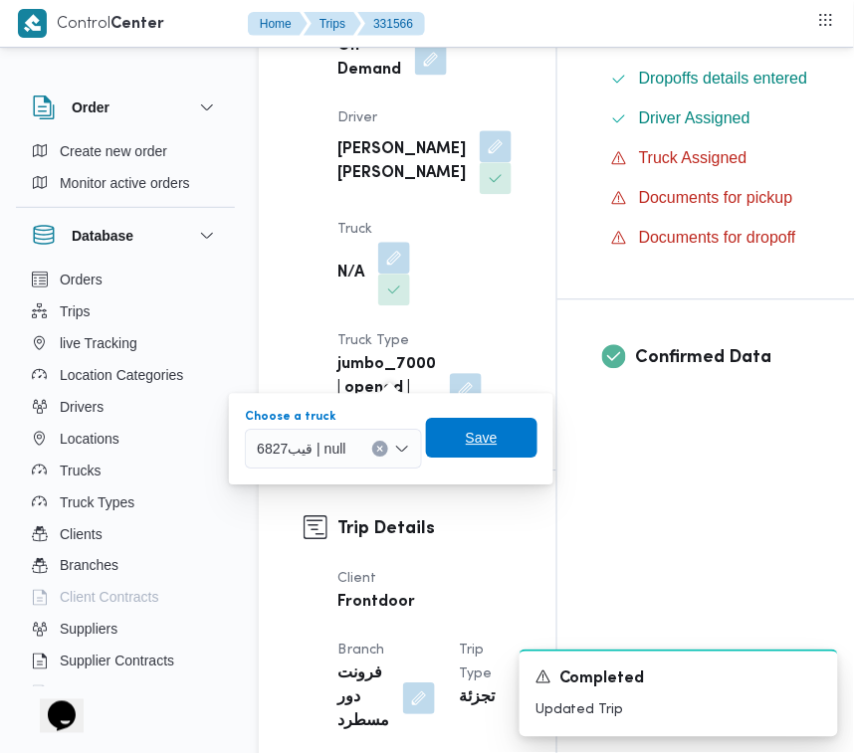
click at [508, 434] on span "Save" at bounding box center [481, 438] width 111 height 40
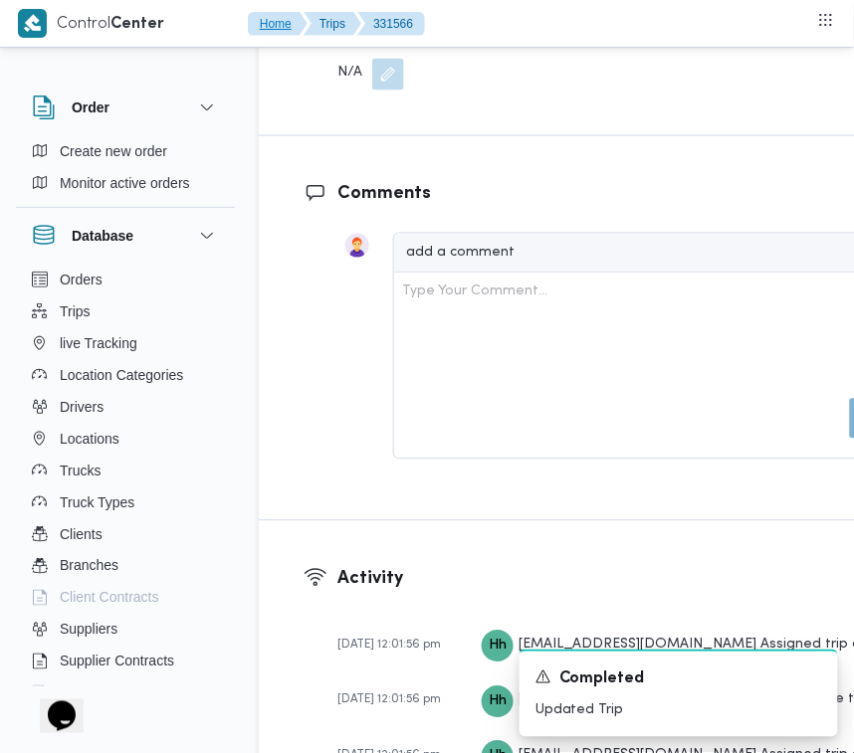
scroll to position [4004, 0]
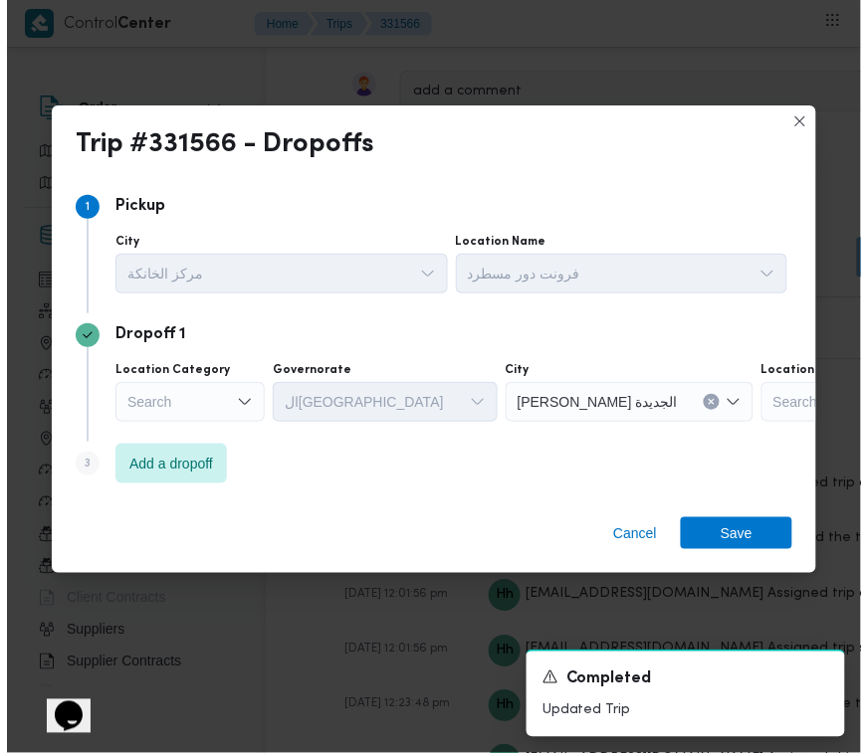
scroll to position [3909, 0]
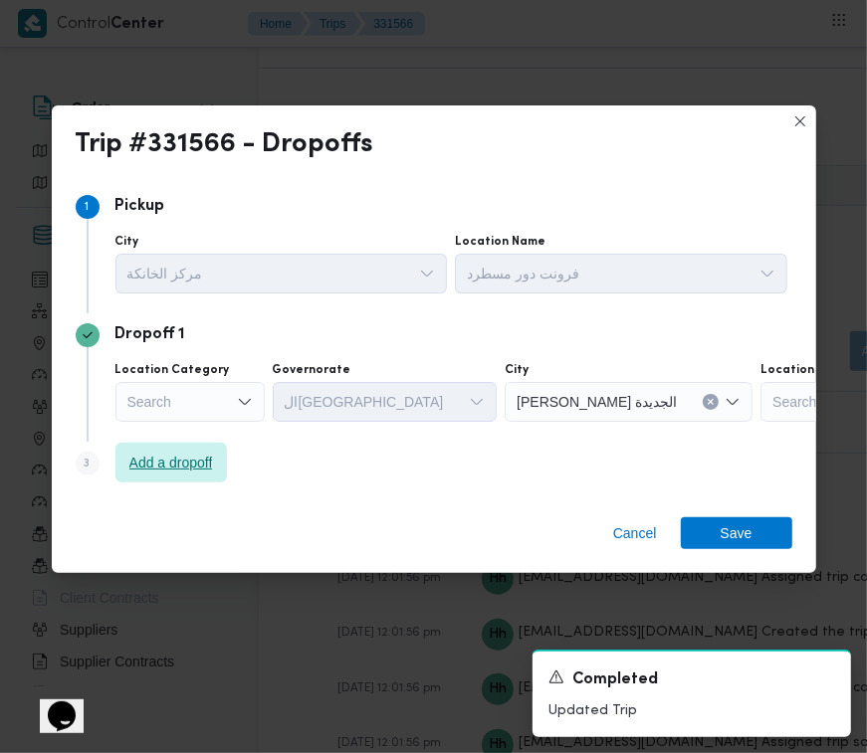
click at [184, 459] on span "Add a dropoff" at bounding box center [171, 463] width 84 height 24
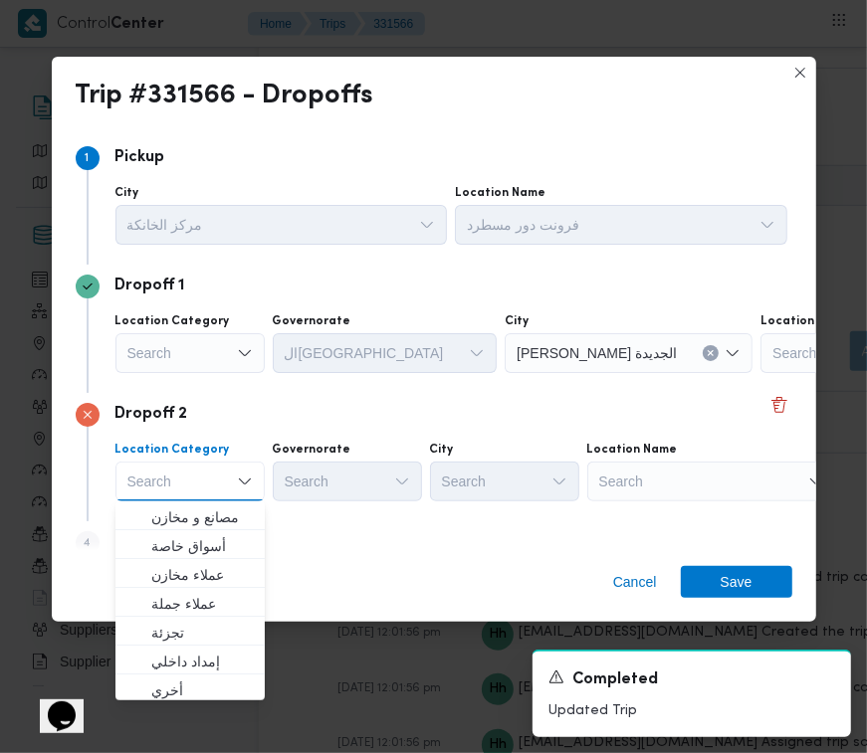
drag, startPoint x: 704, startPoint y: 483, endPoint x: 713, endPoint y: 489, distance: 10.8
click at [759, 373] on div "Search" at bounding box center [883, 353] width 249 height 40
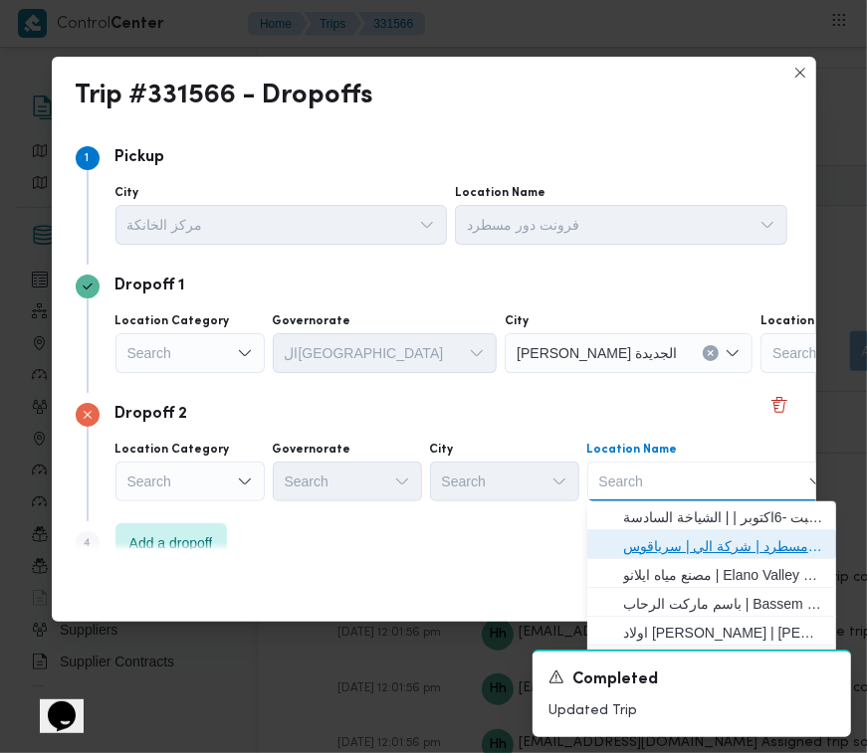
click at [743, 534] on span "فرونت دور مسطرد | شركة الي | سرياقوس" at bounding box center [723, 546] width 201 height 24
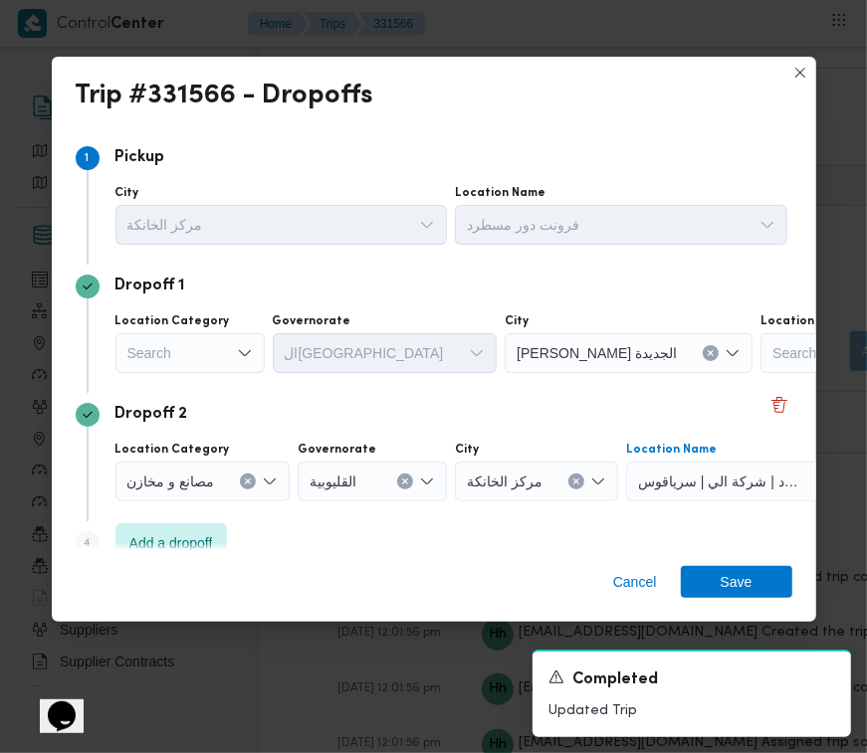
click at [165, 333] on div "Search" at bounding box center [189, 353] width 149 height 40
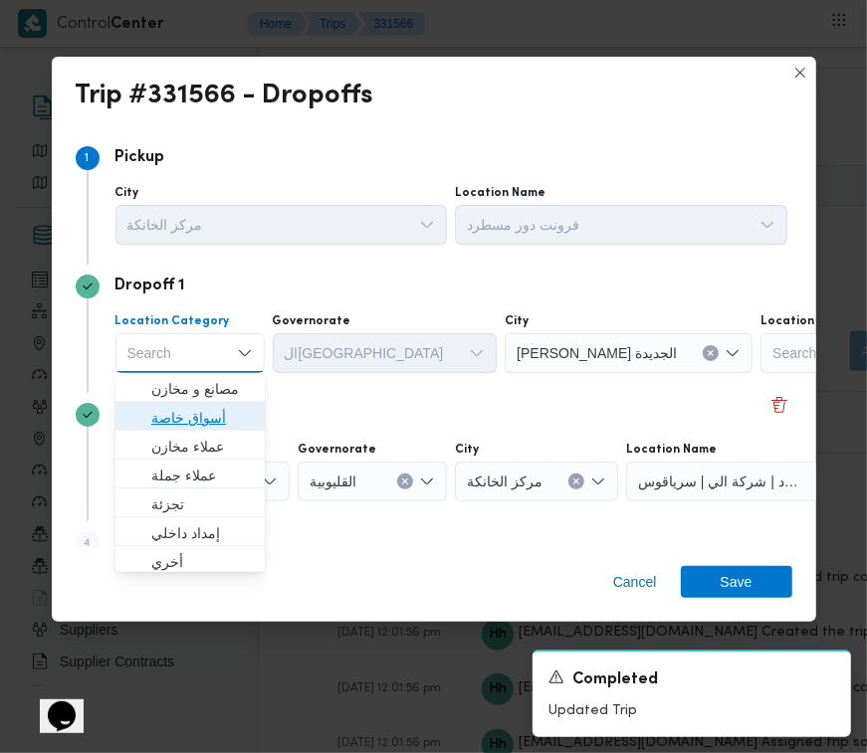
click at [211, 425] on span "أسواق خاصة" at bounding box center [202, 418] width 102 height 24
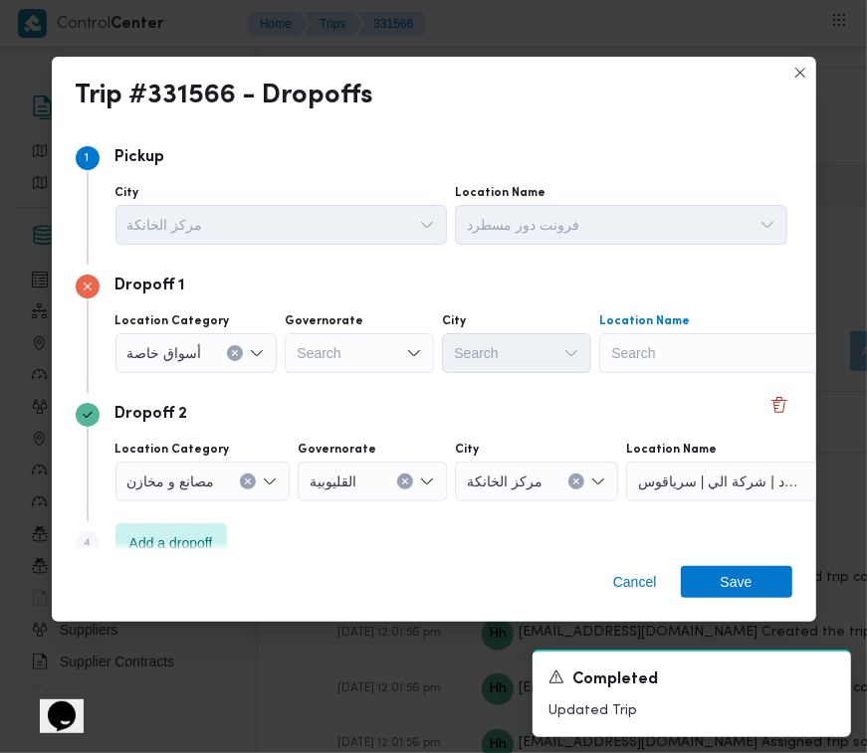
click at [682, 356] on div "Search" at bounding box center [723, 353] width 249 height 40
paste input "هايبر وان بدر"
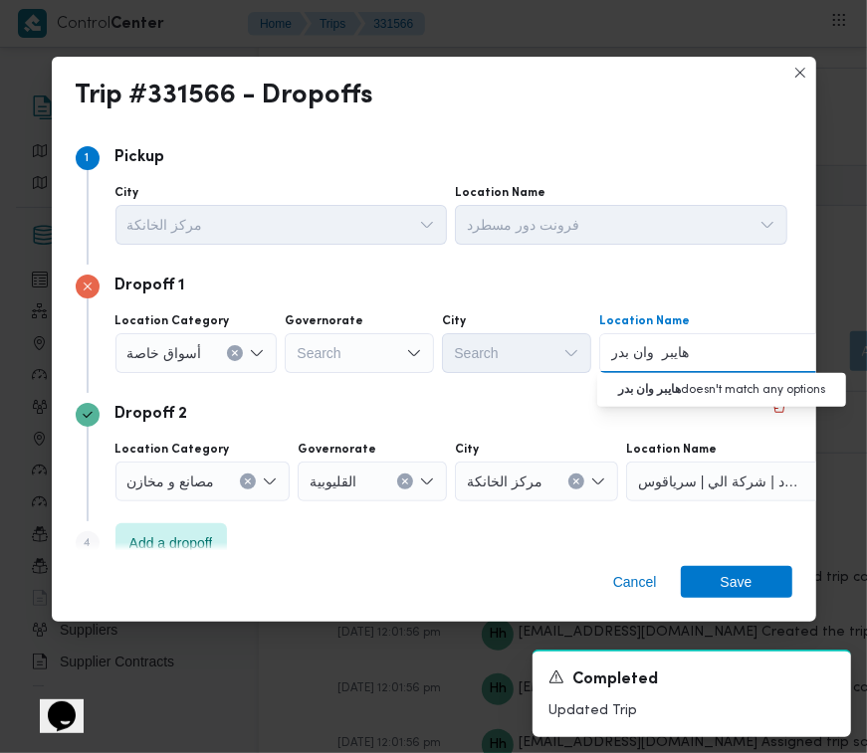
click at [653, 346] on input "هايبر وان بدر" at bounding box center [650, 353] width 79 height 24
type input "هايبر وان بدر"
click at [663, 383] on span "هايبر وان بدر | هايبر وان - مدينة [GEOGRAPHIC_DATA] | null" at bounding box center [733, 389] width 201 height 24
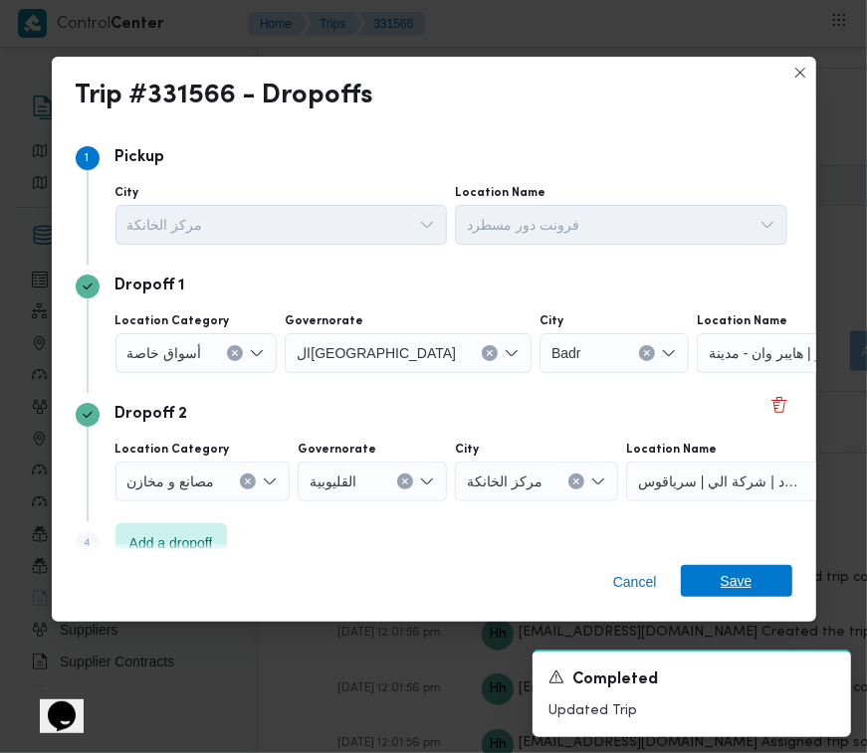
click at [741, 579] on span "Save" at bounding box center [737, 581] width 32 height 32
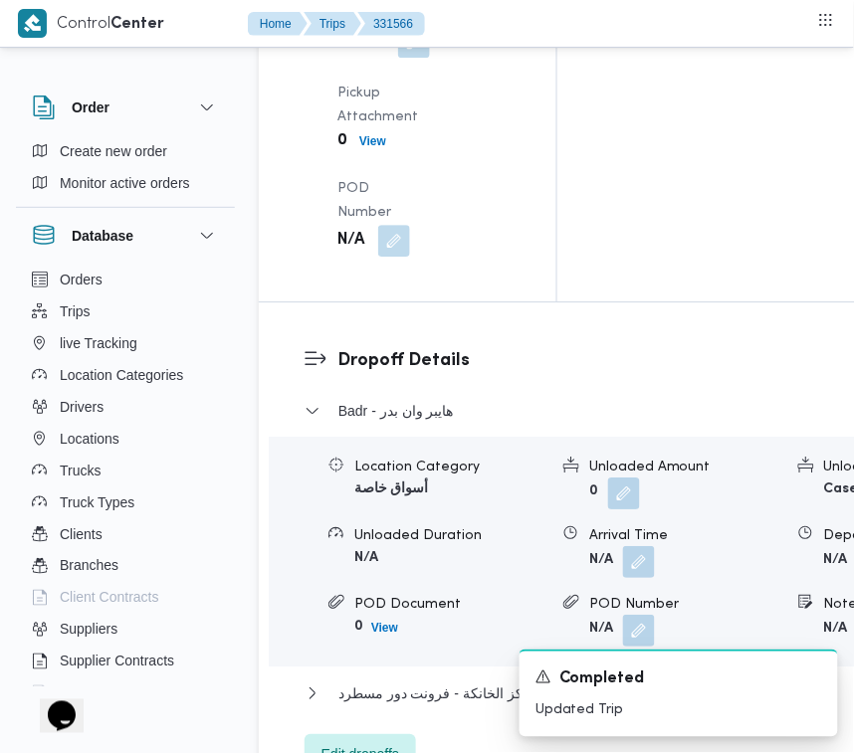
scroll to position [3026, 0]
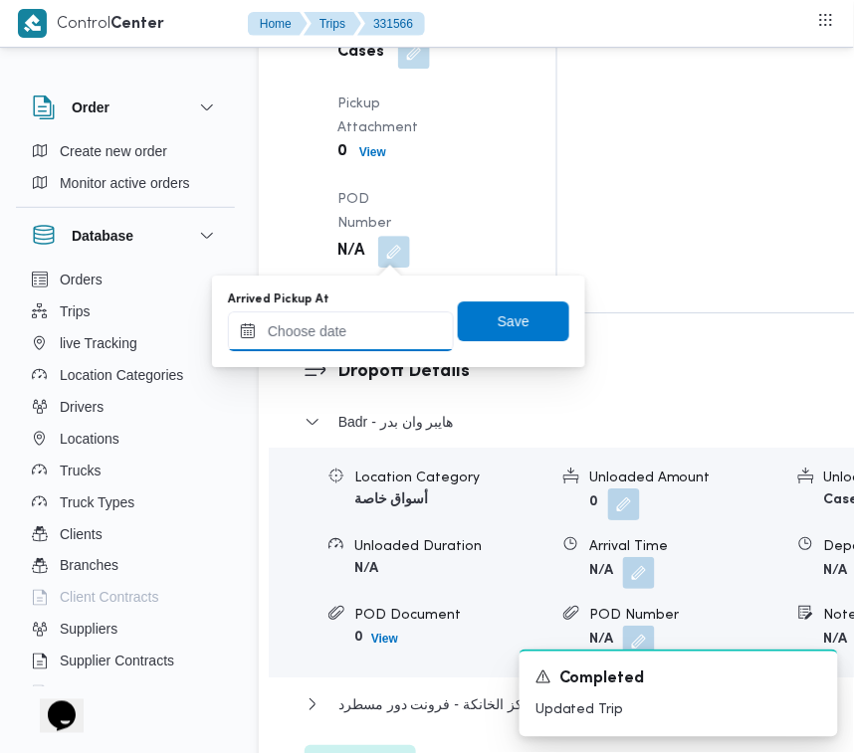
click at [370, 328] on input "Arrived Pickup At" at bounding box center [341, 332] width 226 height 40
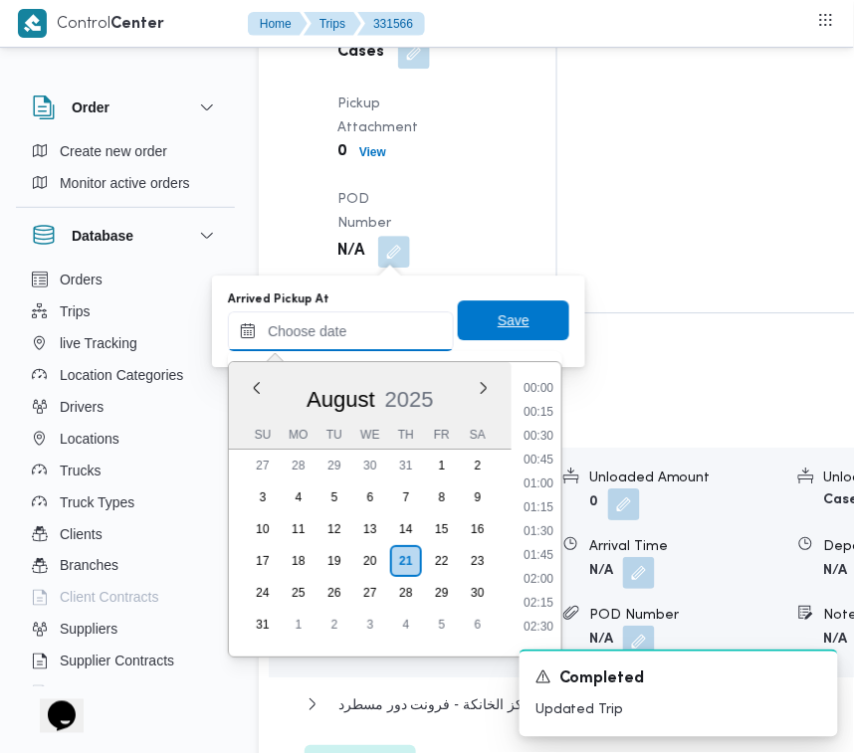
paste input "[DATE] 7:30:00 AM"
type input "[DATE] 7:30:00 AM"
click at [528, 331] on span "Save" at bounding box center [513, 321] width 111 height 40
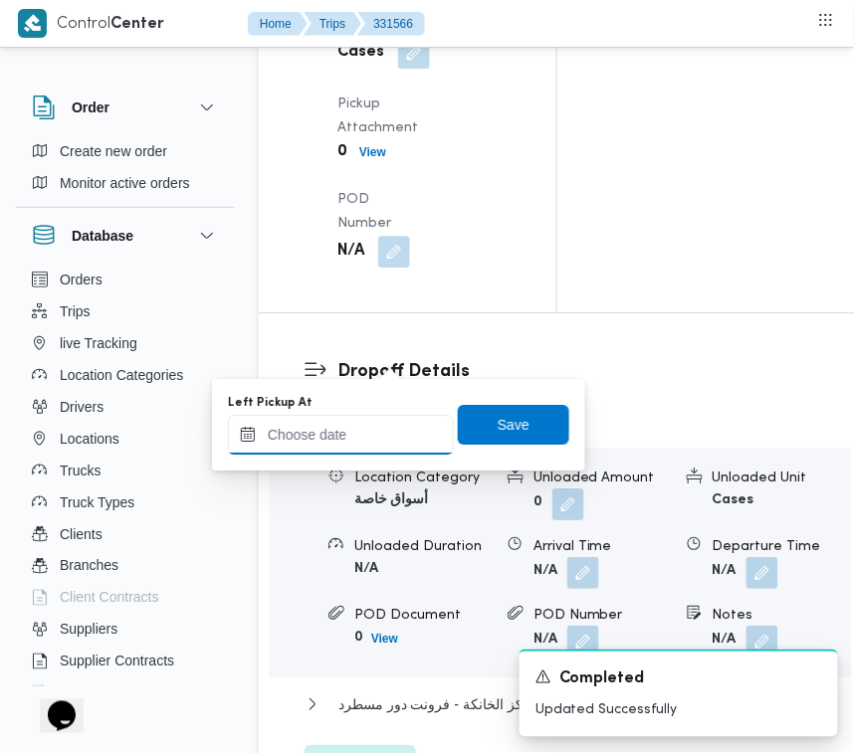
click at [380, 421] on input "Left Pickup At" at bounding box center [341, 435] width 226 height 40
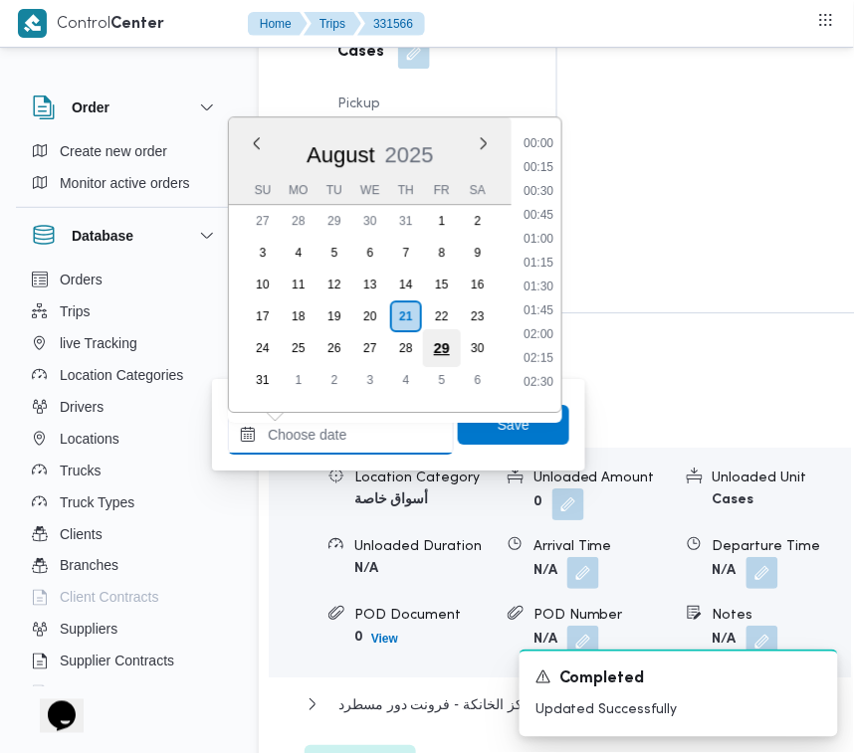
paste input "[DATE] 7:30:00 AM"
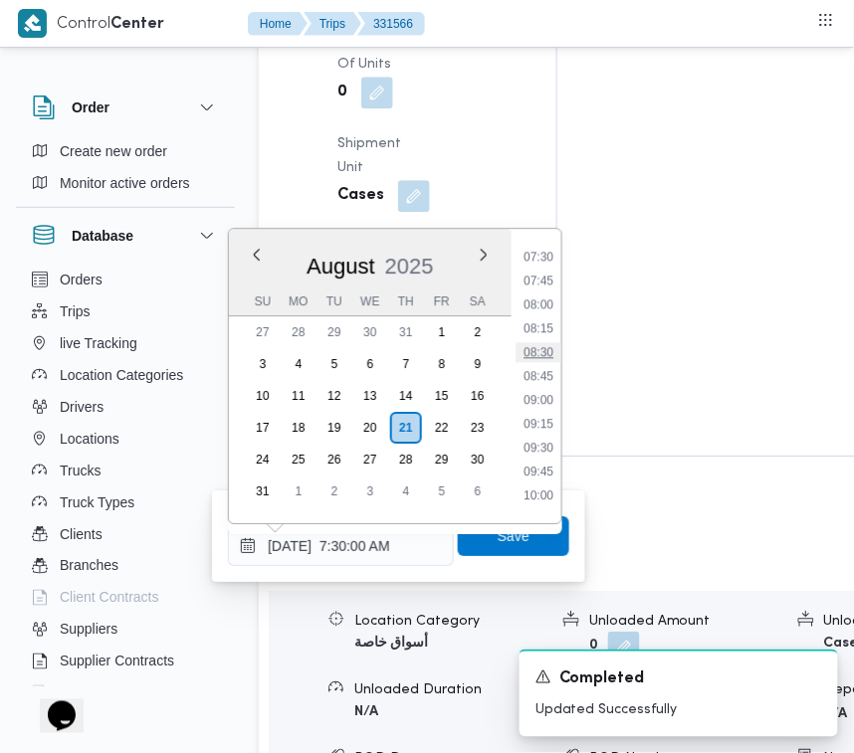
click at [545, 358] on ul "00:00 00:15 00:30 00:45 01:00 01:15 01:30 01:45 02:00 02:15 02:30 02:45 03:00 0…" at bounding box center [539, 376] width 46 height 263
click at [535, 366] on li "08:45" at bounding box center [539, 376] width 46 height 20
type input "[DATE] 08:45"
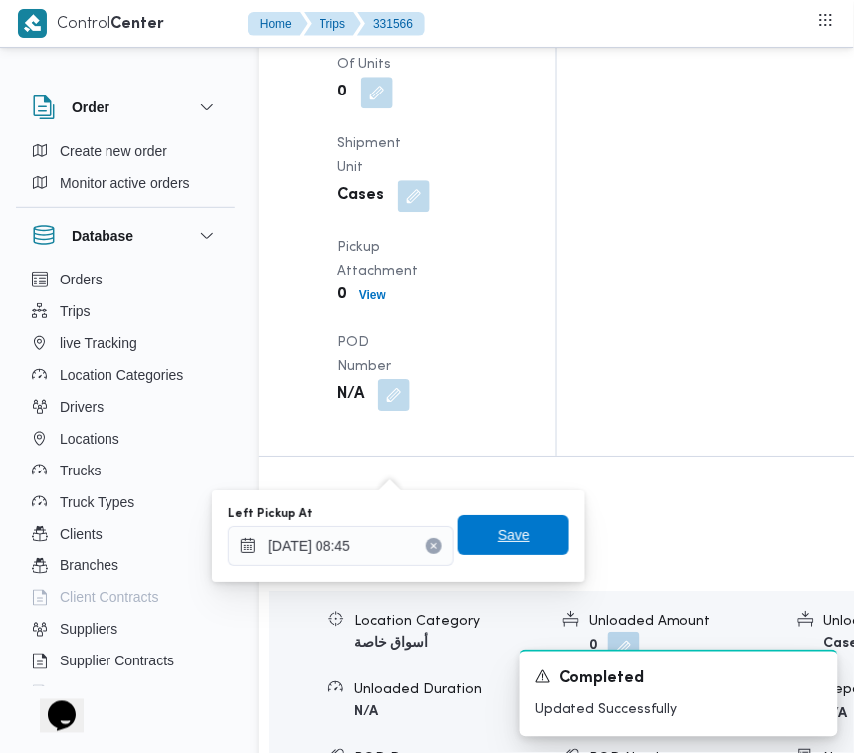
click at [521, 534] on span "Save" at bounding box center [513, 536] width 111 height 40
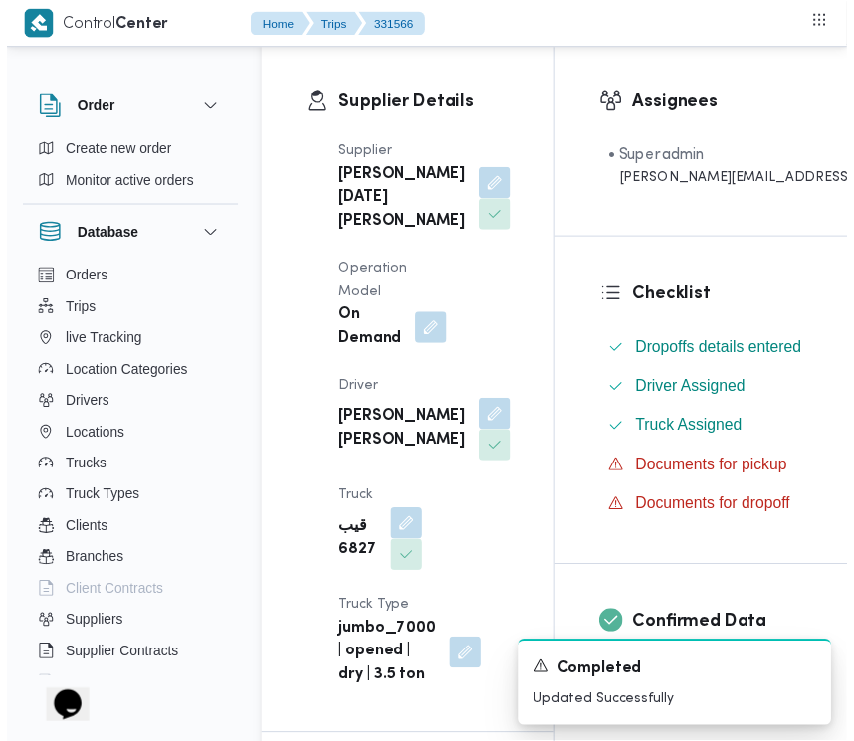
scroll to position [0, 0]
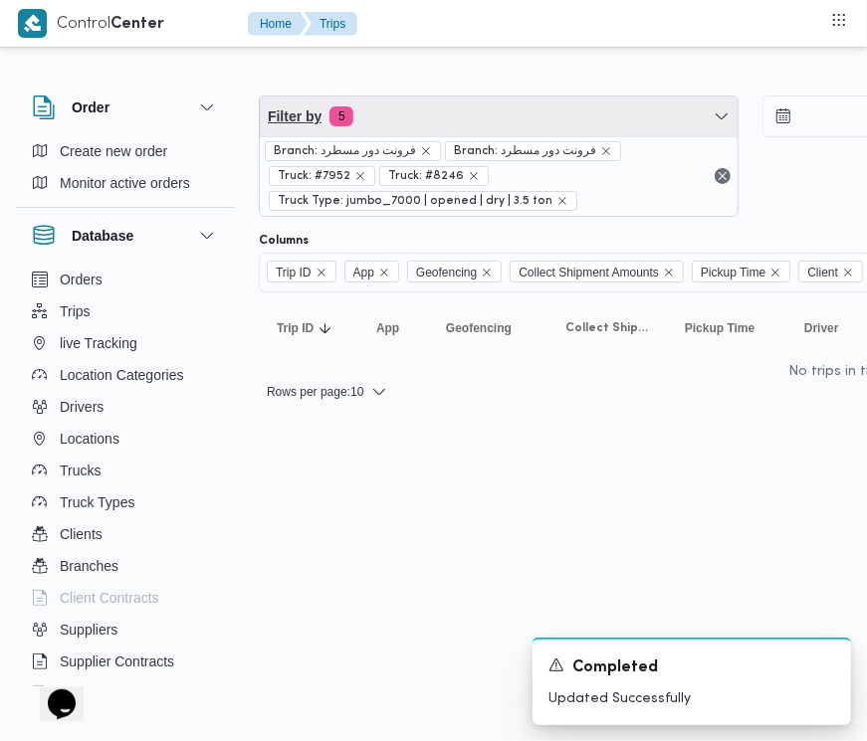
click at [439, 130] on span "Filter by 5" at bounding box center [499, 117] width 478 height 40
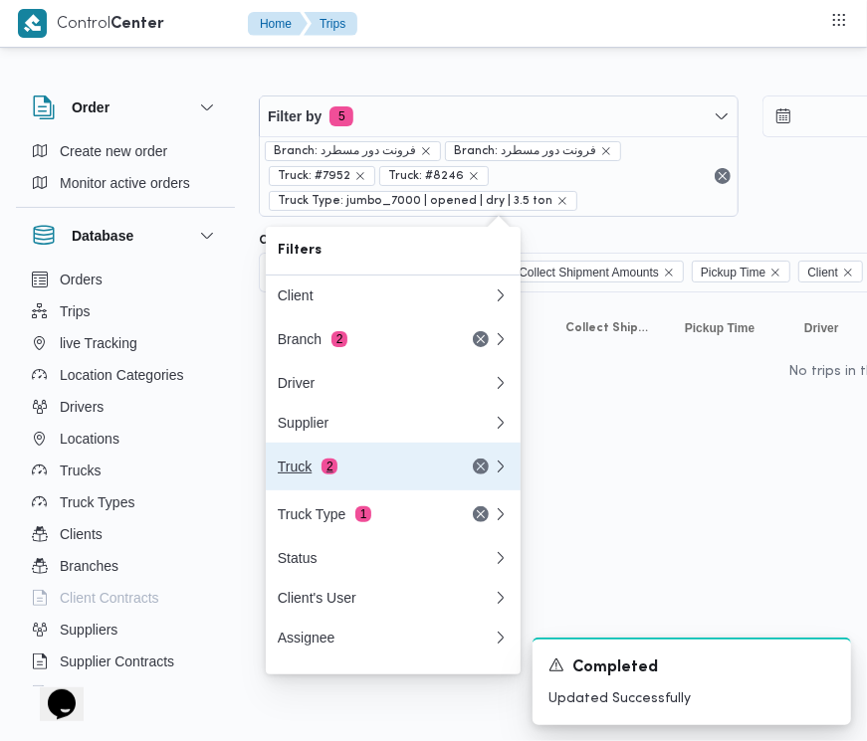
click at [385, 475] on div "Truck 2" at bounding box center [361, 467] width 167 height 16
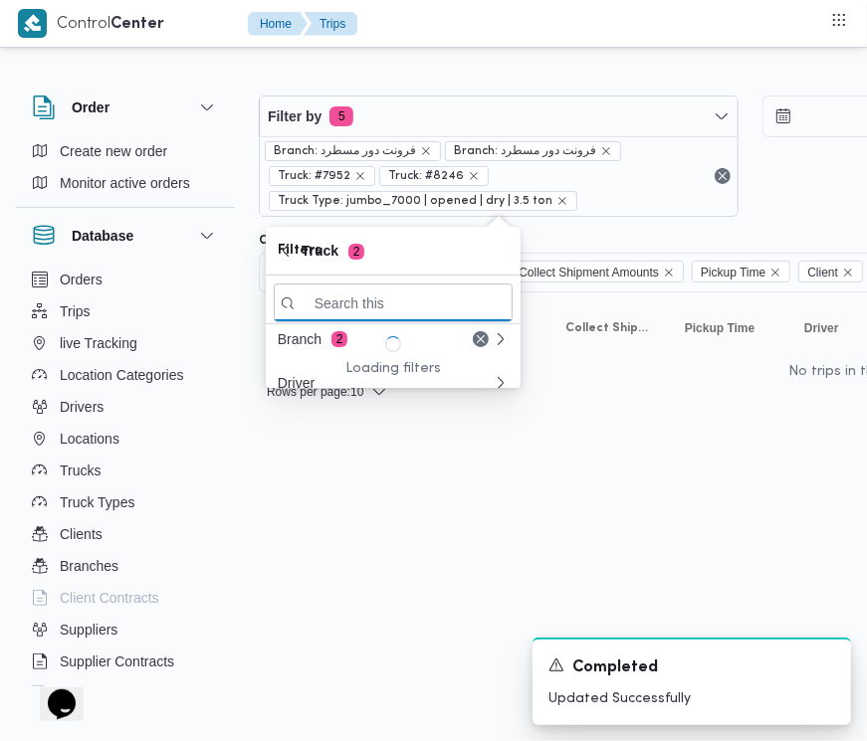
paste input "6487"
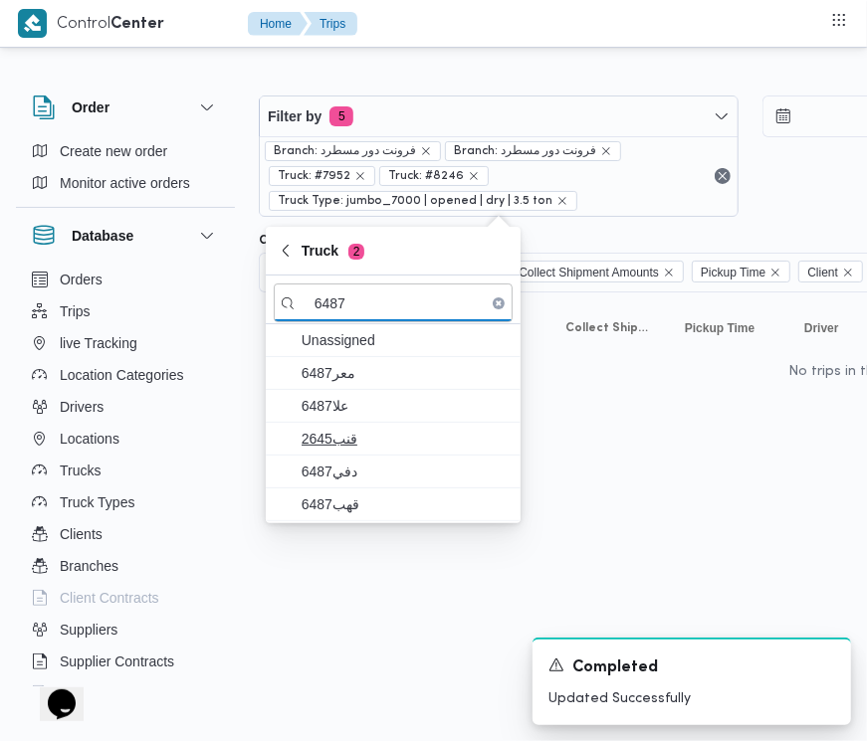
type input "6487"
drag, startPoint x: 369, startPoint y: 453, endPoint x: 364, endPoint y: 464, distance: 12.0
click at [369, 454] on span "قنب2645" at bounding box center [393, 439] width 239 height 32
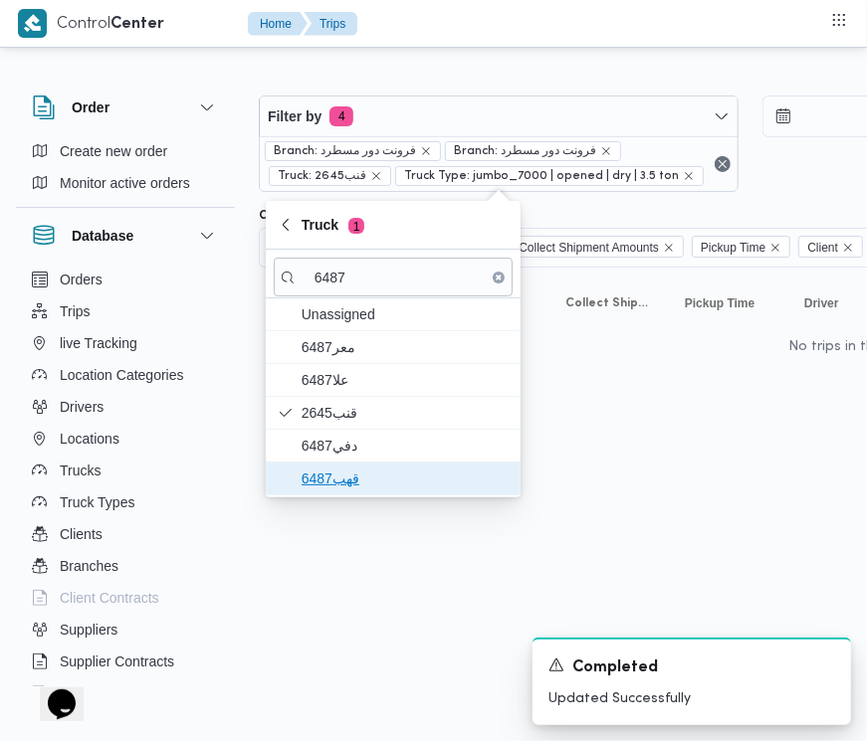
click at [358, 473] on span "قهب6487" at bounding box center [405, 479] width 207 height 24
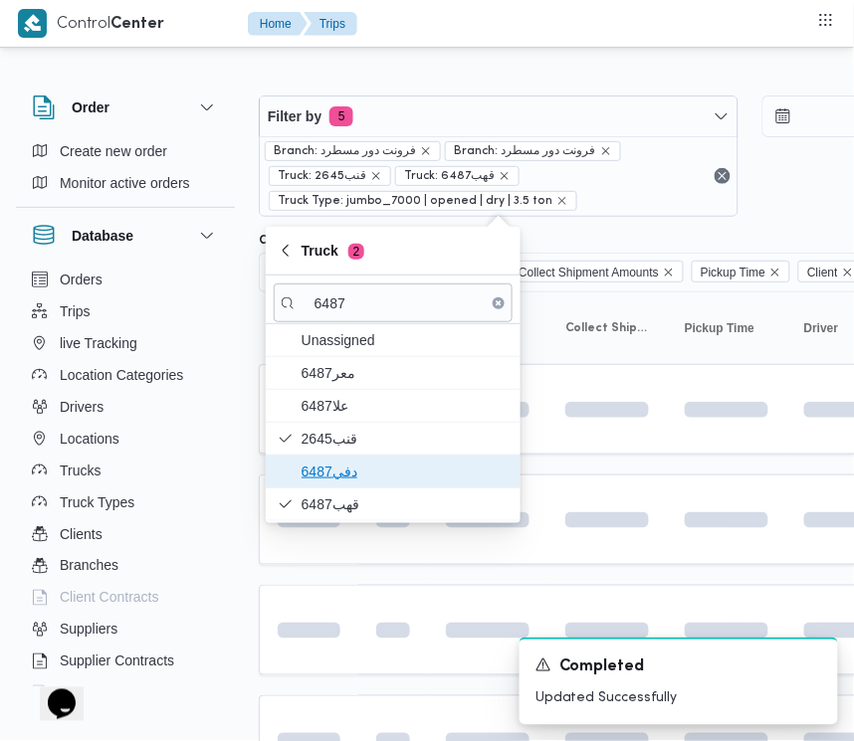
click at [353, 466] on span "دفي6487" at bounding box center [405, 472] width 207 height 24
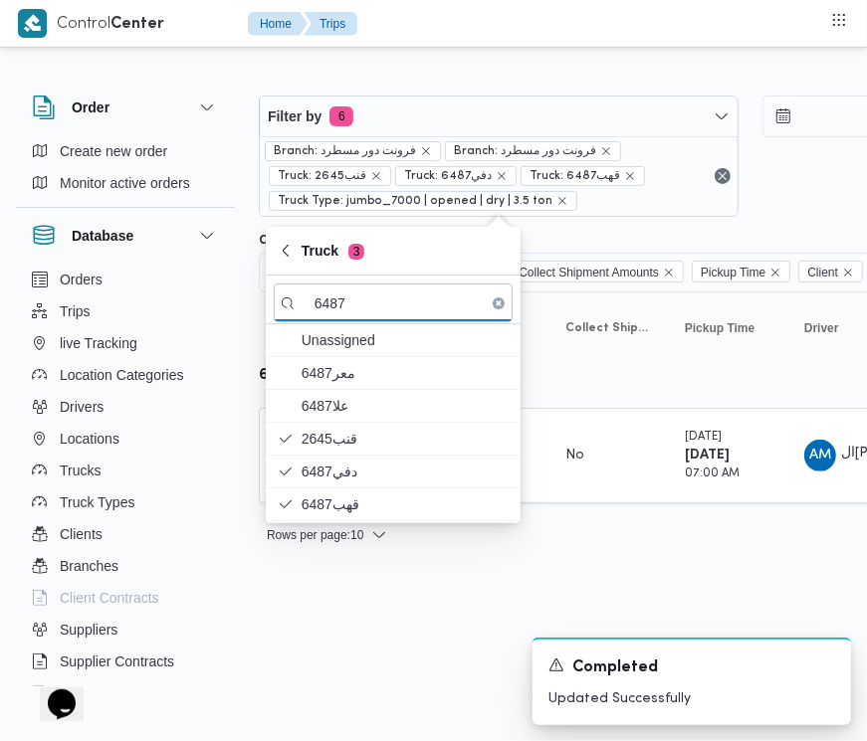
click at [379, 645] on html "Control Center Home Trips Order Create new order Monitor active orders Database…" at bounding box center [433, 370] width 867 height 741
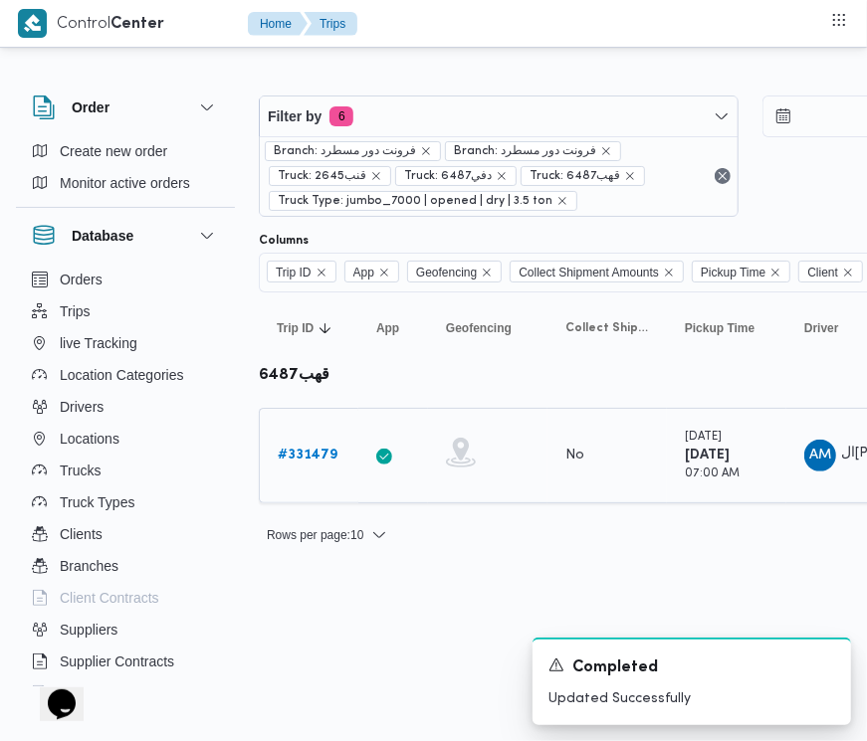
click at [290, 449] on b "# 331479" at bounding box center [308, 455] width 60 height 13
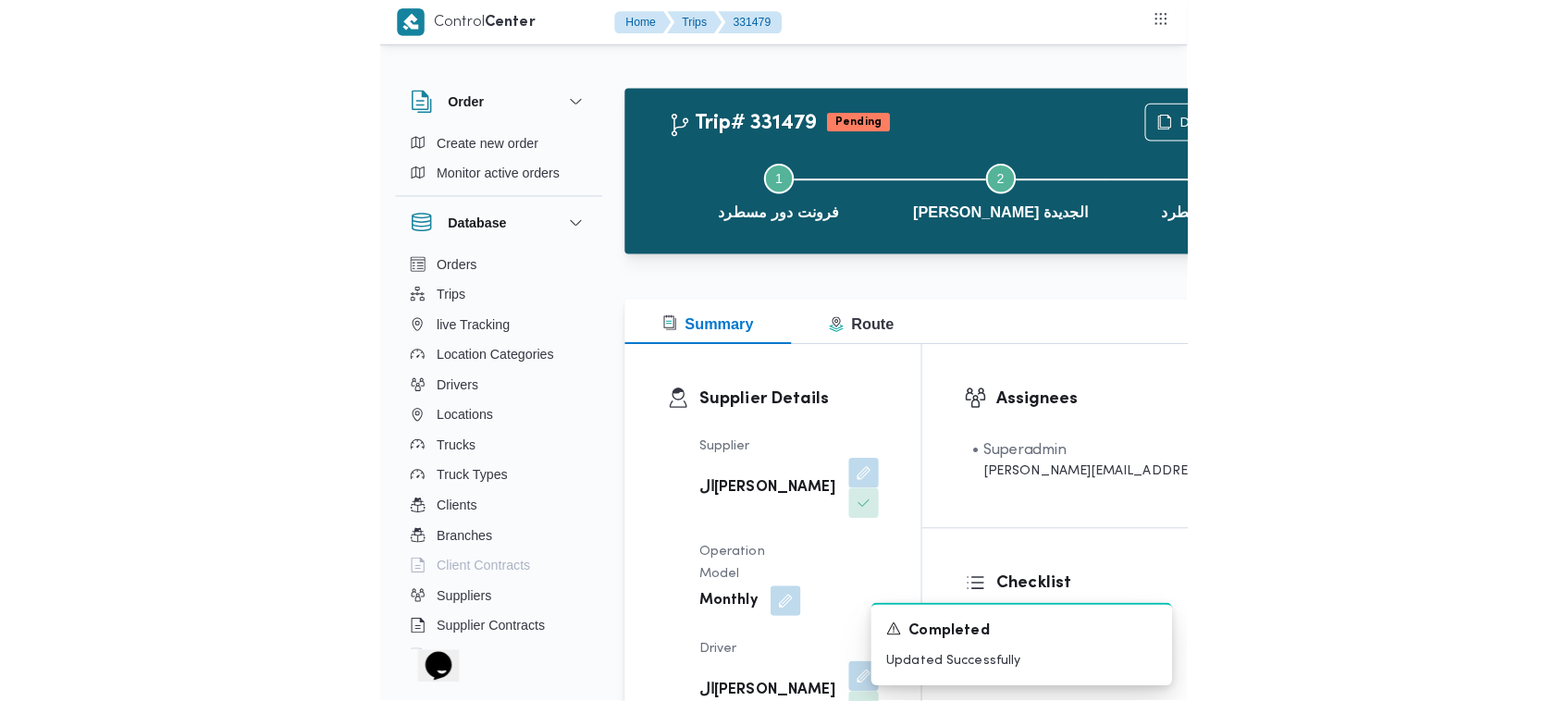
scroll to position [602, 0]
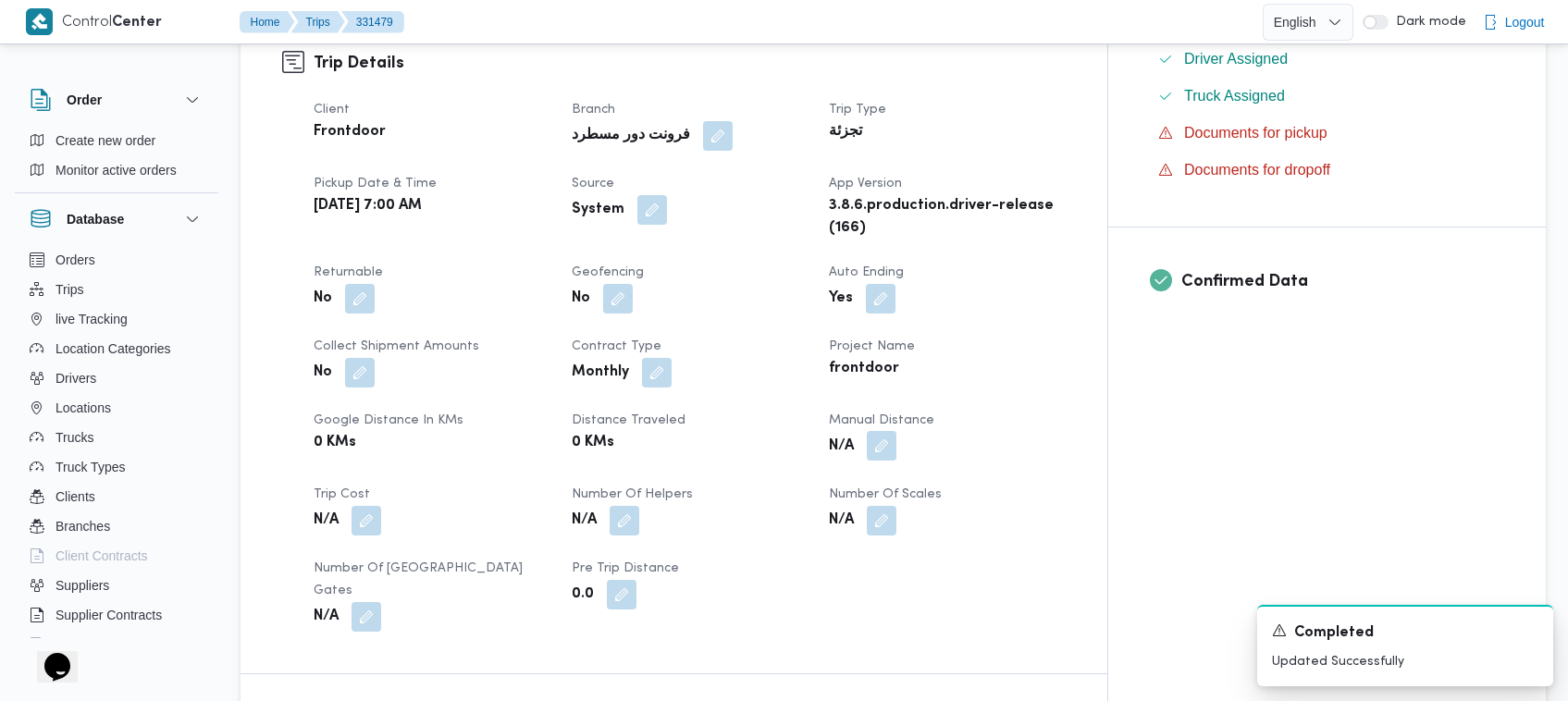
click at [805, 461] on button "button" at bounding box center [871, 476] width 30 height 30
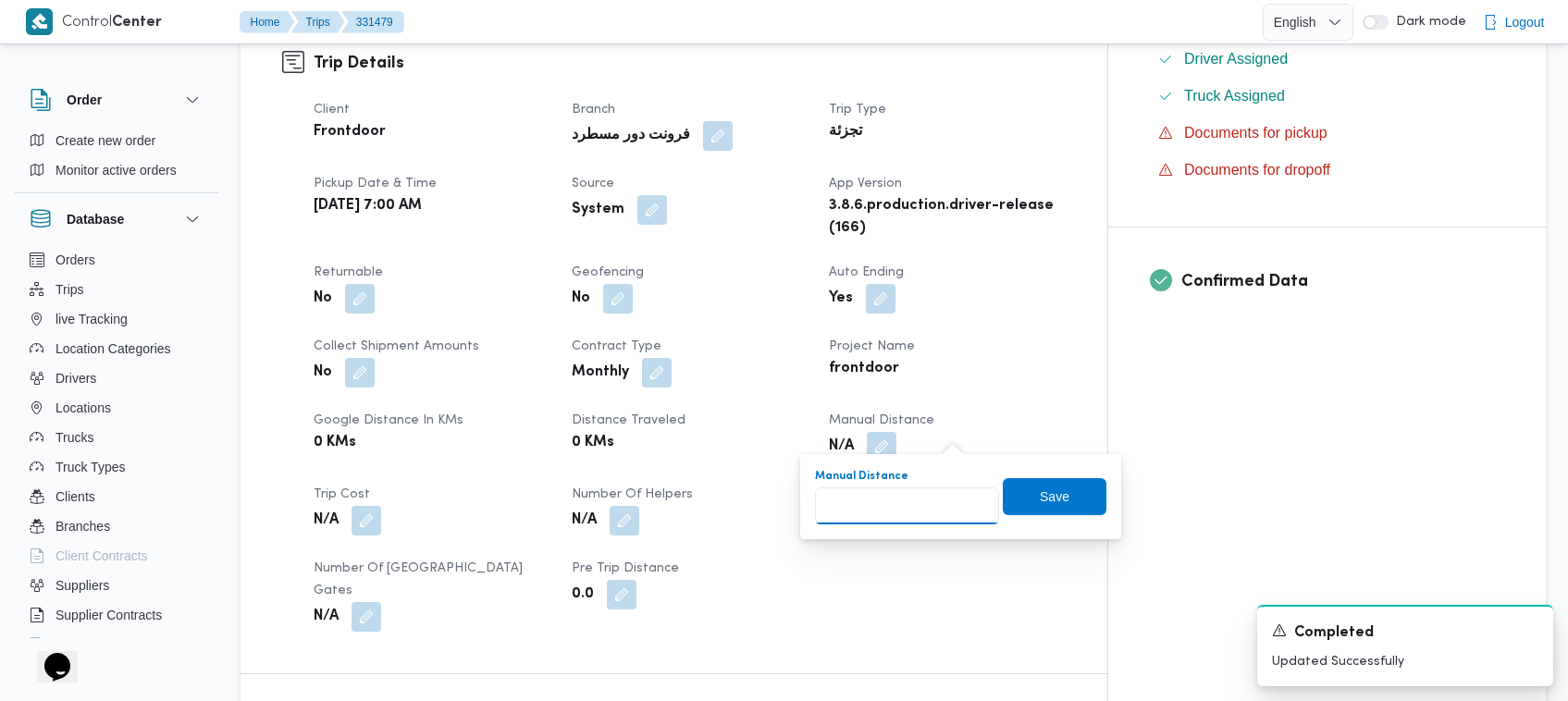
click at [805, 501] on input "Manual Distance" at bounding box center [907, 506] width 184 height 37
click at [805, 495] on div "Manual Distance 100 Save" at bounding box center [960, 497] width 295 height 60
type input "100"
click at [805, 479] on span "Save" at bounding box center [1054, 496] width 103 height 37
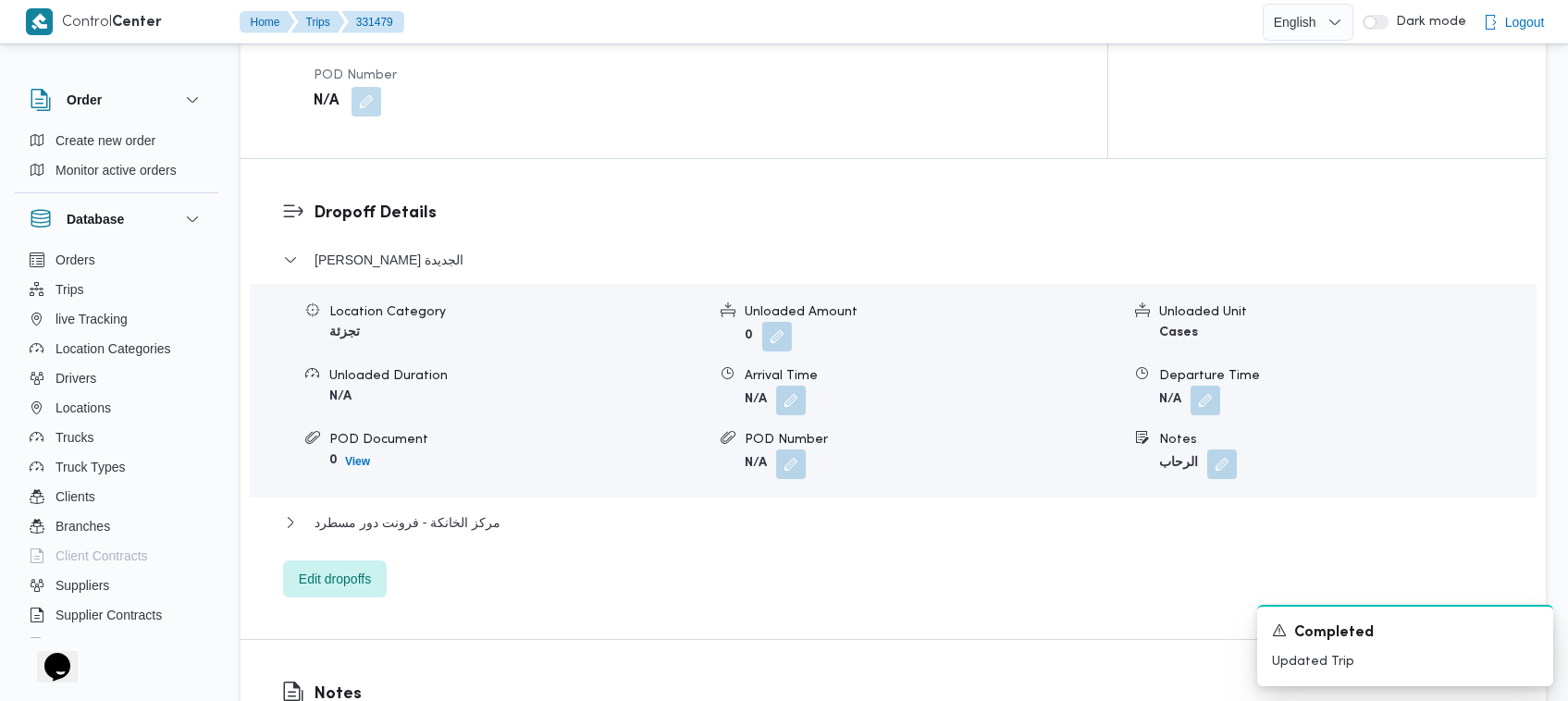
scroll to position [1445, 0]
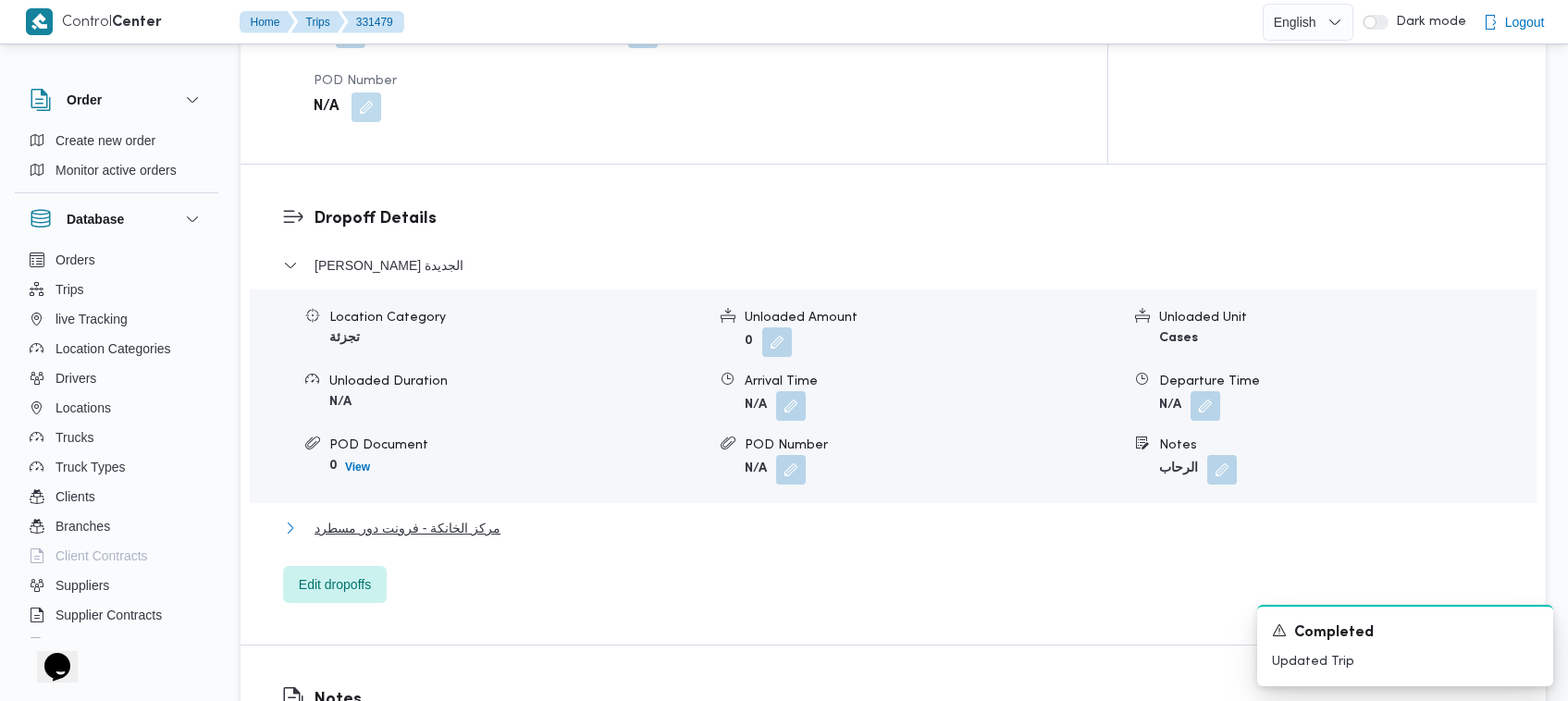
click at [387, 547] on span "مركز الخانكة - فرونت دور مسطرد" at bounding box center [407, 558] width 186 height 22
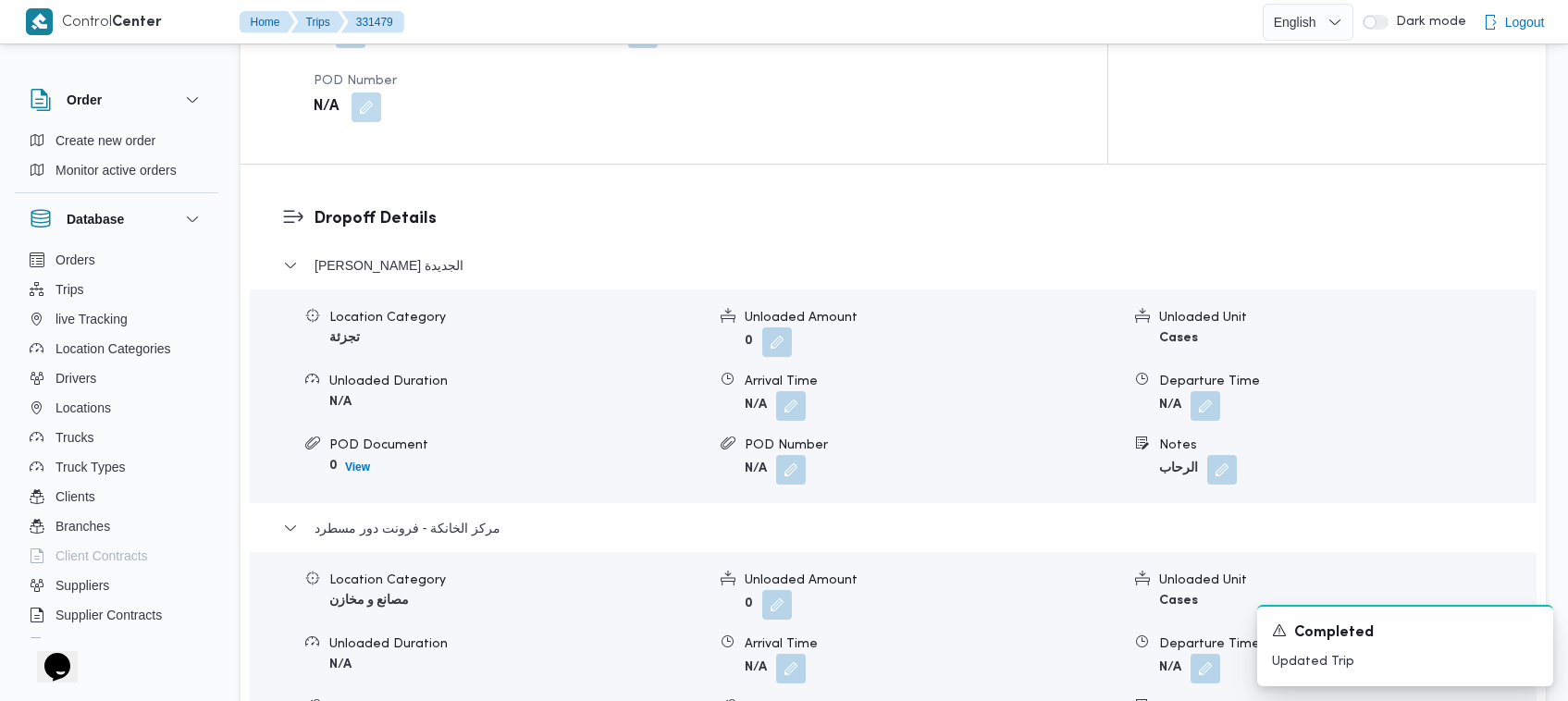
drag, startPoint x: 1565, startPoint y: 364, endPoint x: 1565, endPoint y: 389, distance: 25.0
click at [805, 389] on div "Order Create new order Monitor active orders Database Orders Trips live Trackin…" at bounding box center [784, 452] width 1568 height 3674
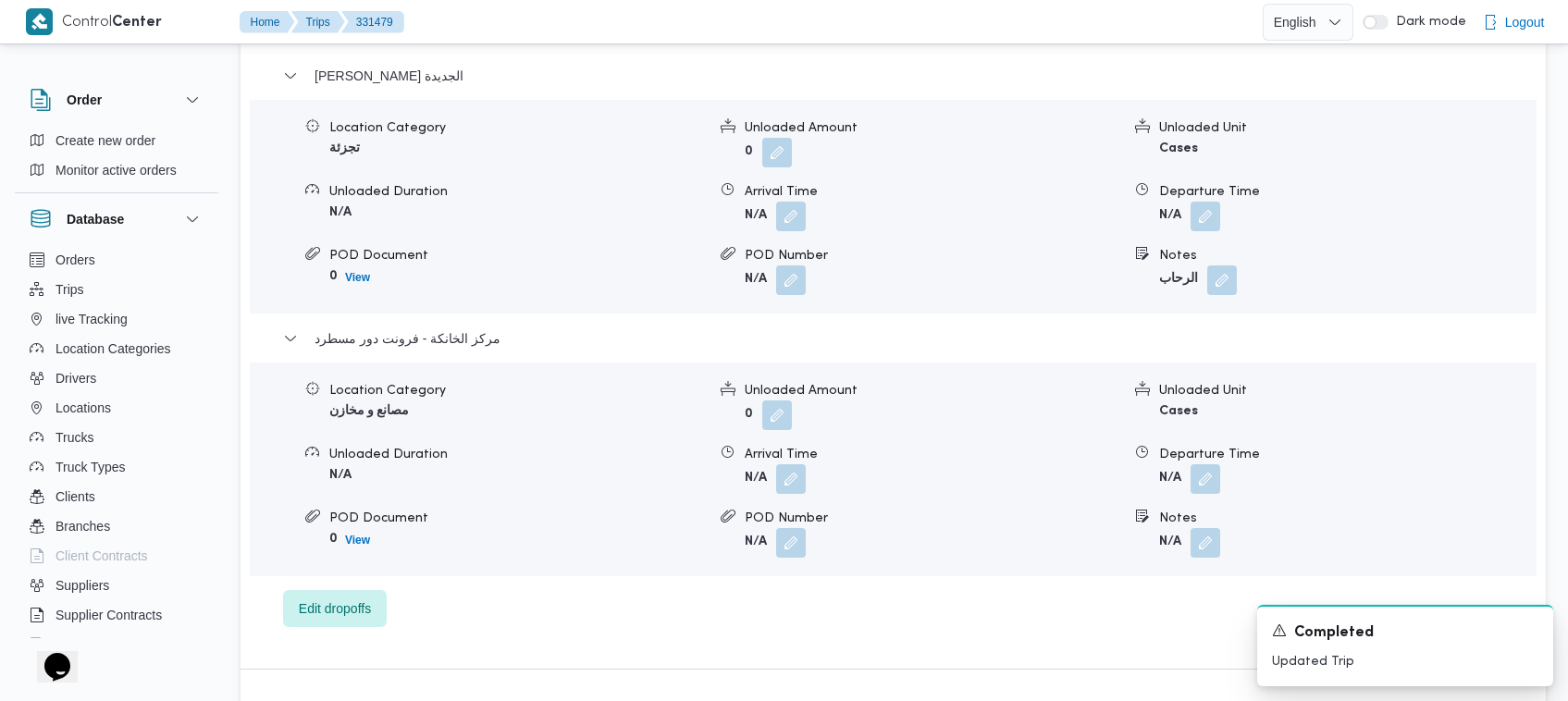
scroll to position [1685, 0]
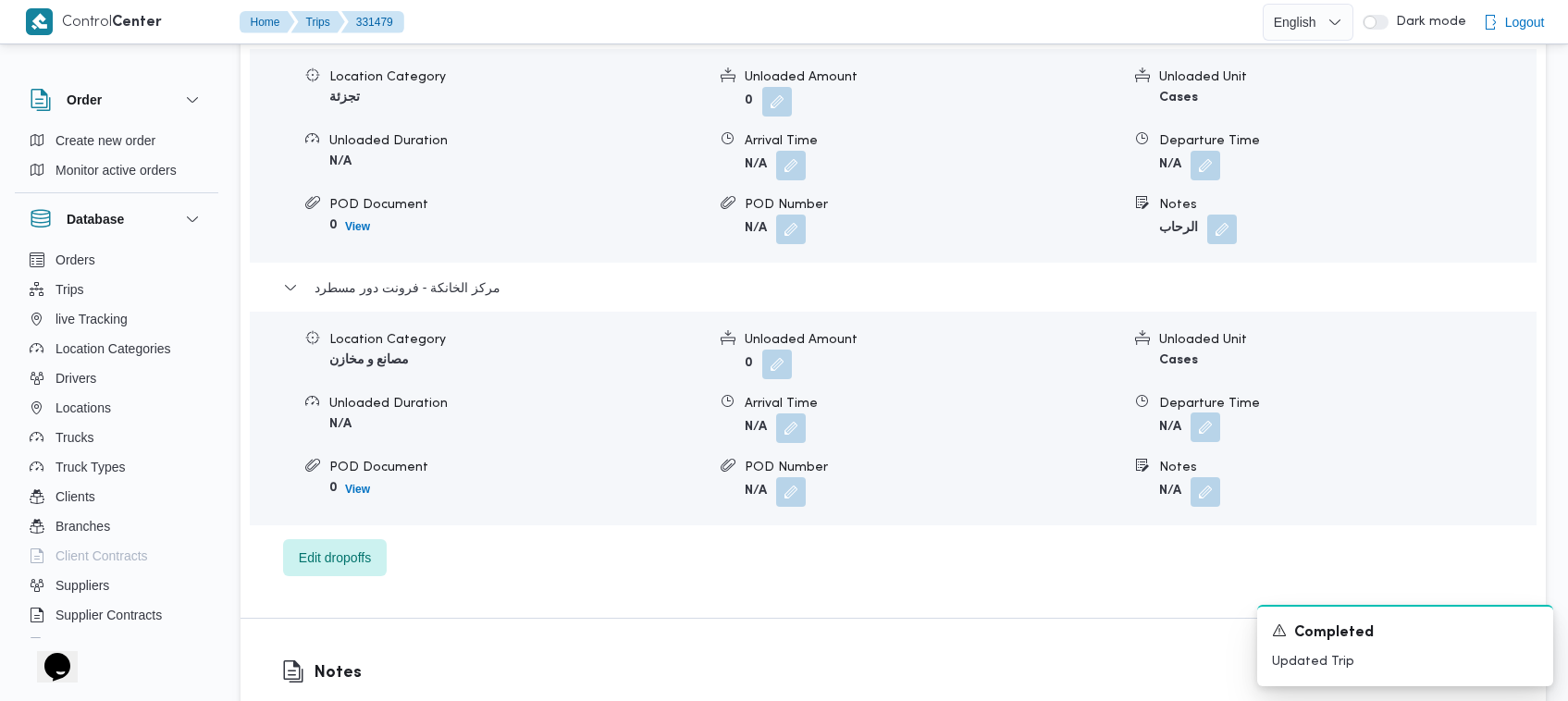
click at [805, 443] on button "button" at bounding box center [1206, 457] width 30 height 30
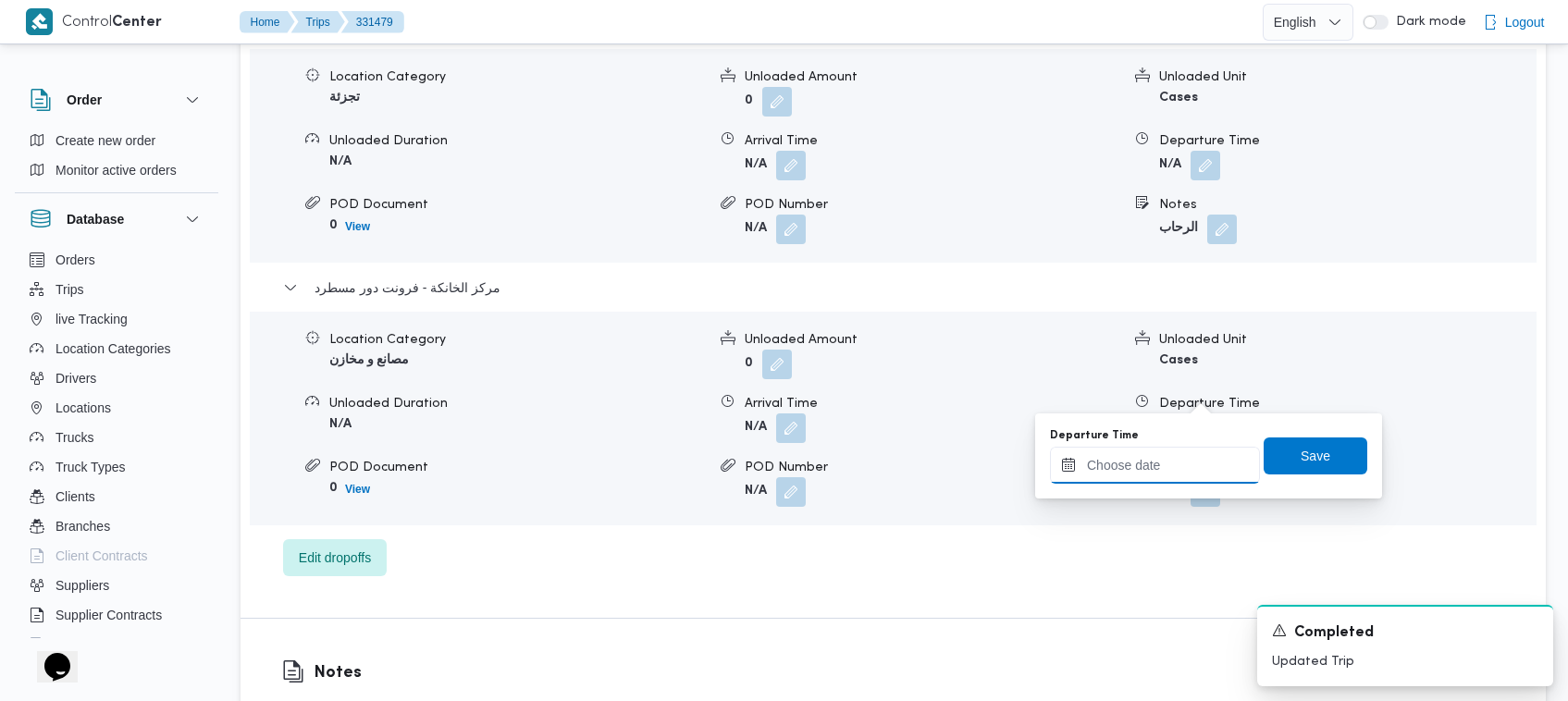
click at [805, 460] on input "Departure Time" at bounding box center [1155, 466] width 210 height 37
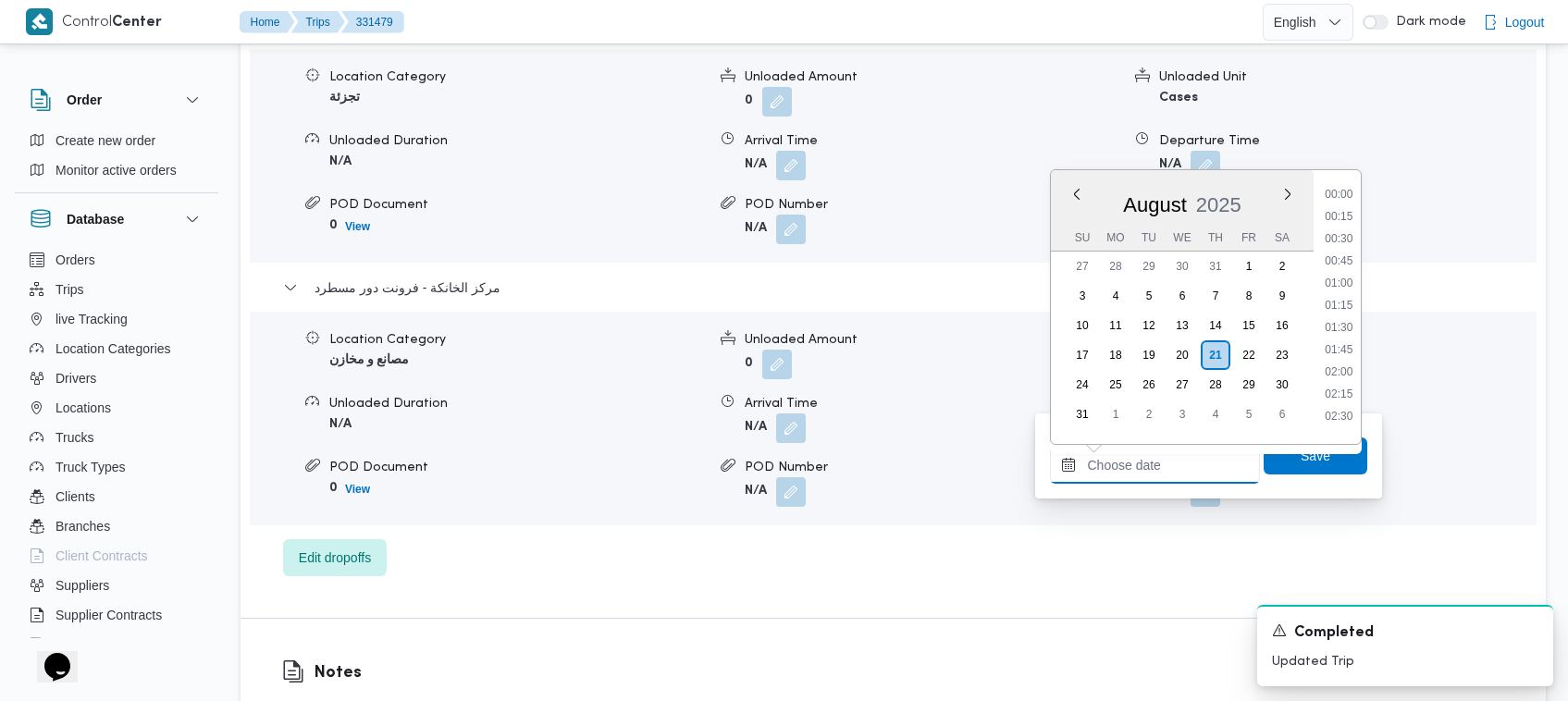
scroll to position [1093, 0]
click at [805, 252] on li "13:00" at bounding box center [1339, 256] width 43 height 19
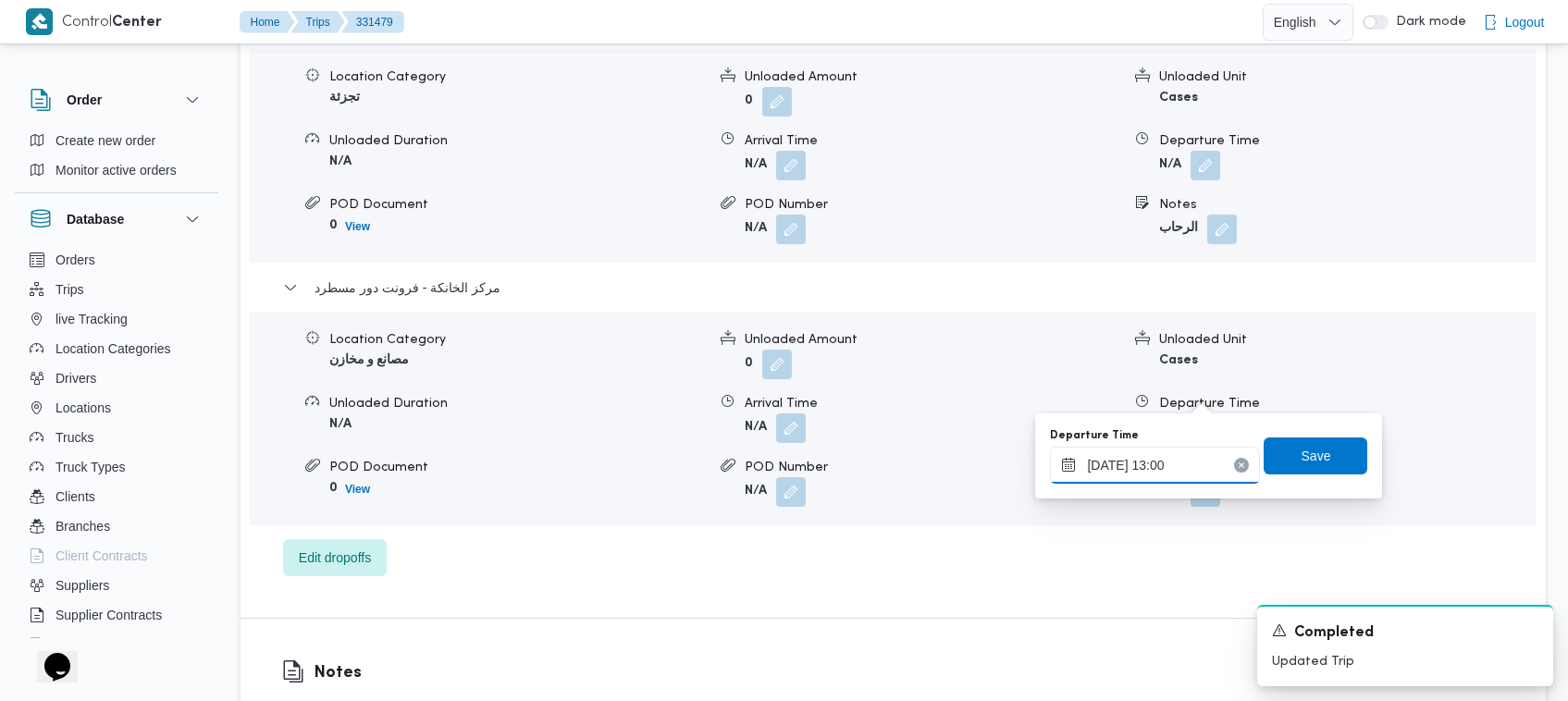
click at [805, 456] on input "[DATE] 13:00" at bounding box center [1155, 466] width 210 height 37
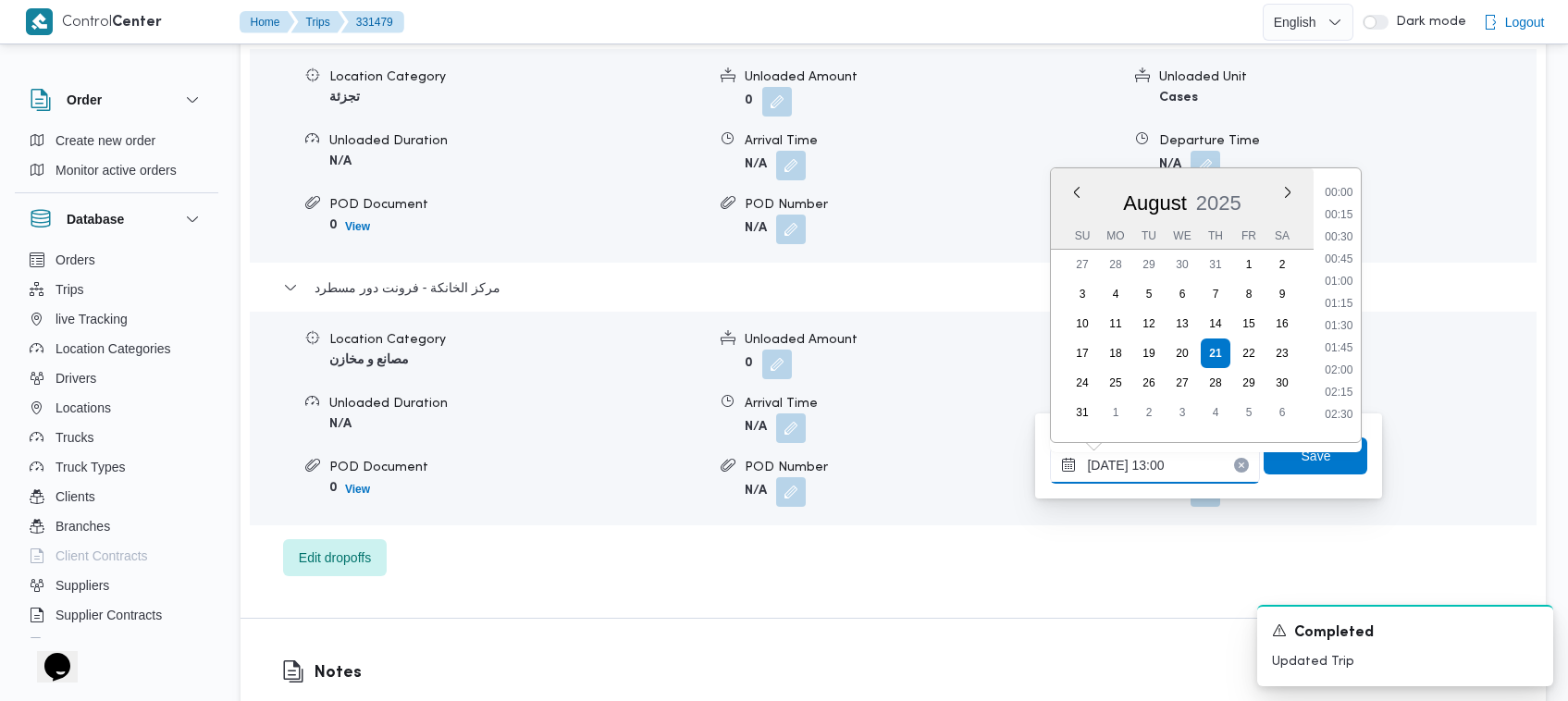
scroll to position [1027, 0]
click at [805, 238] on ul "00:00 00:15 00:30 00:45 01:00 01:15 01:30 01:45 02:00 02:15 02:30 02:45 03:00 0…" at bounding box center [1338, 305] width 44 height 245
click at [805, 474] on input "[DATE] 13:00" at bounding box center [1155, 466] width 210 height 37
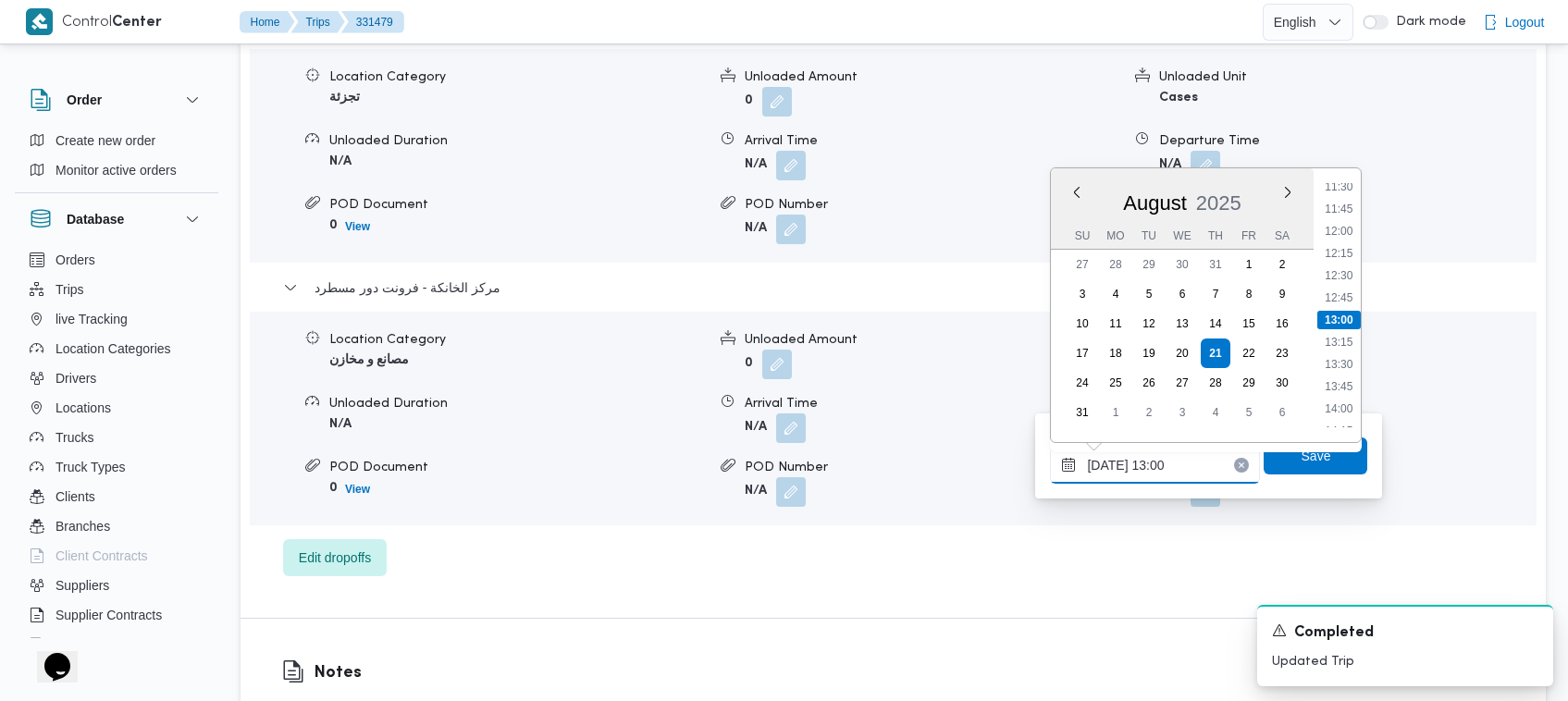
click at [805, 474] on input "[DATE] 13:00" at bounding box center [1155, 466] width 210 height 37
click at [805, 246] on li "12:15" at bounding box center [1339, 254] width 43 height 19
type input "[DATE] 12:15"
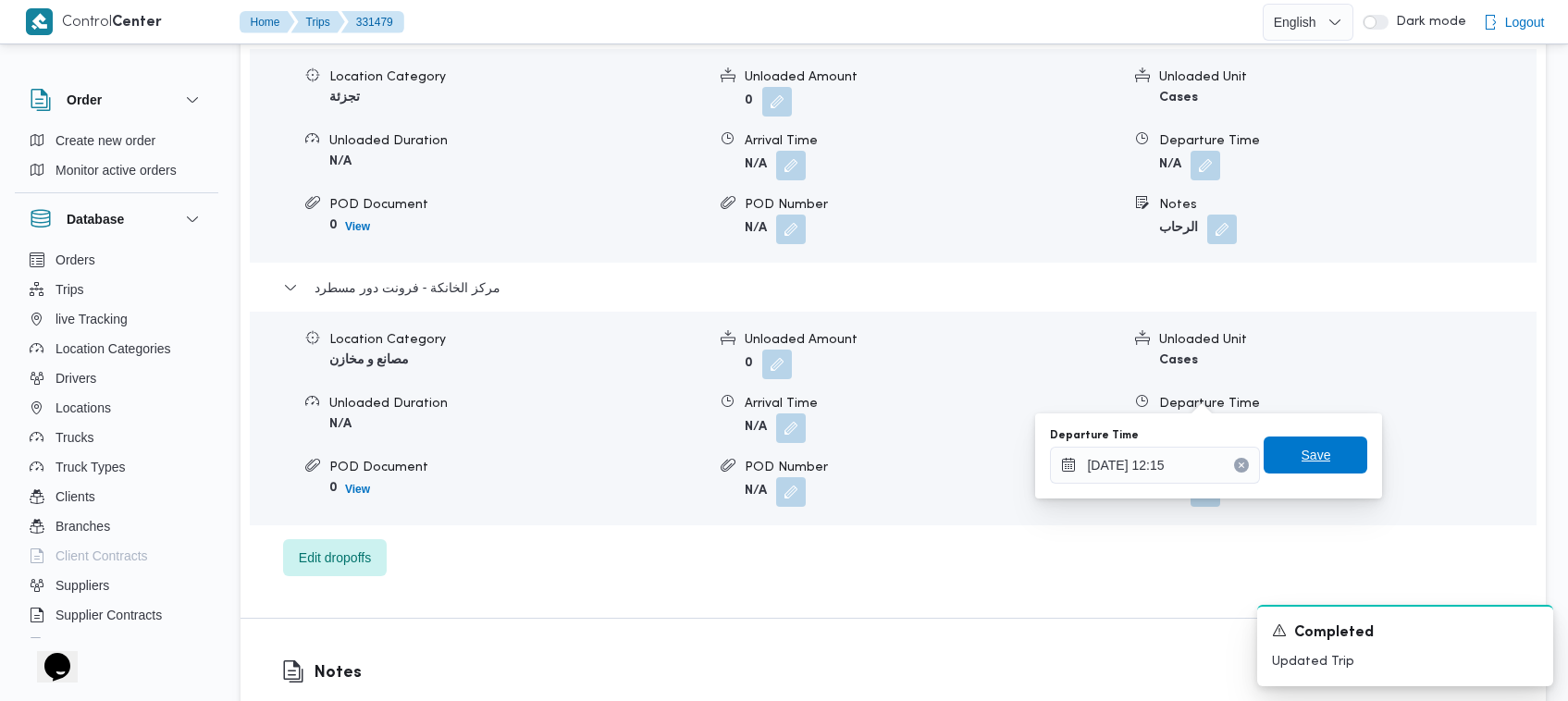
click at [805, 459] on span "Save" at bounding box center [1316, 456] width 30 height 22
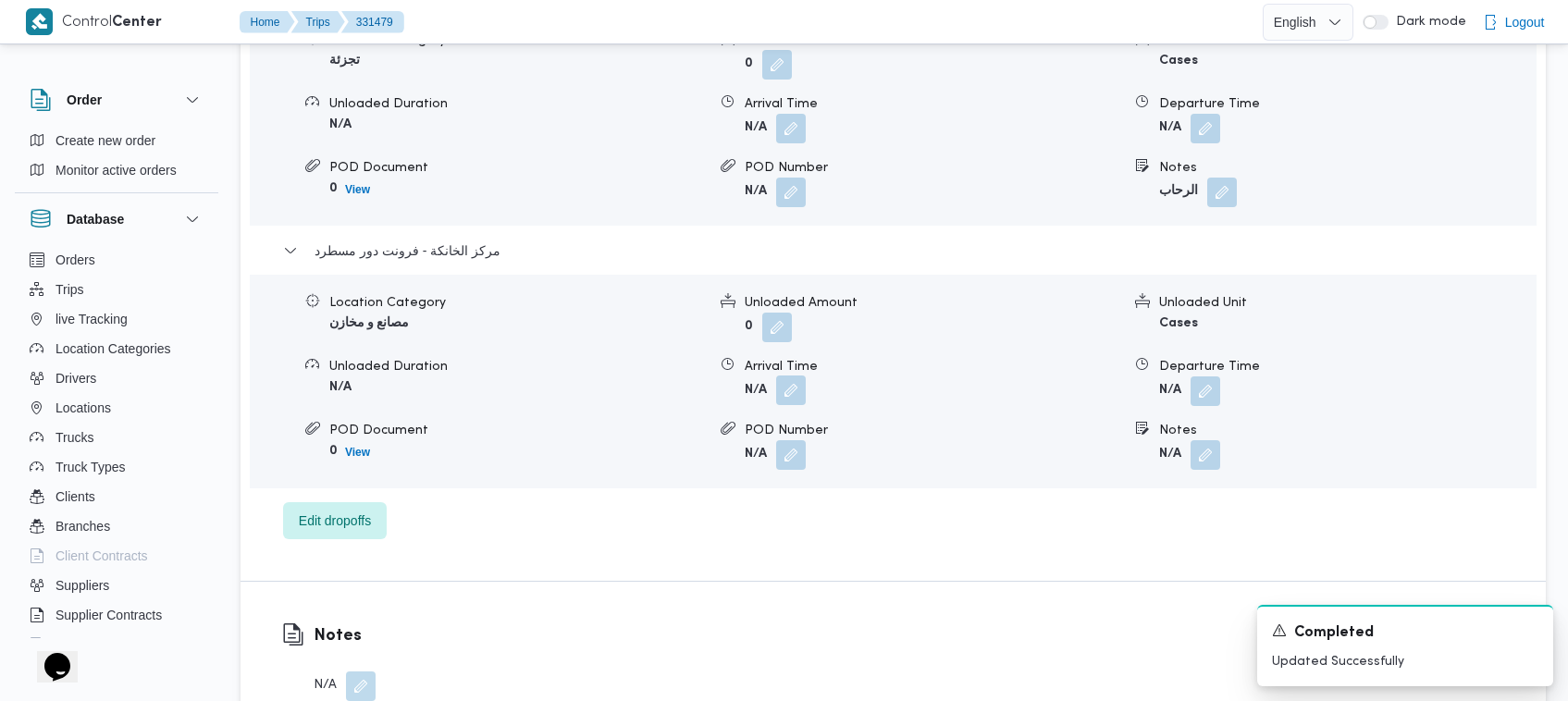
drag, startPoint x: 797, startPoint y: 370, endPoint x: 801, endPoint y: 393, distance: 23.3
click at [797, 377] on dl "Arrival Time N/A" at bounding box center [932, 381] width 376 height 49
click at [801, 393] on button "button" at bounding box center [791, 390] width 30 height 30
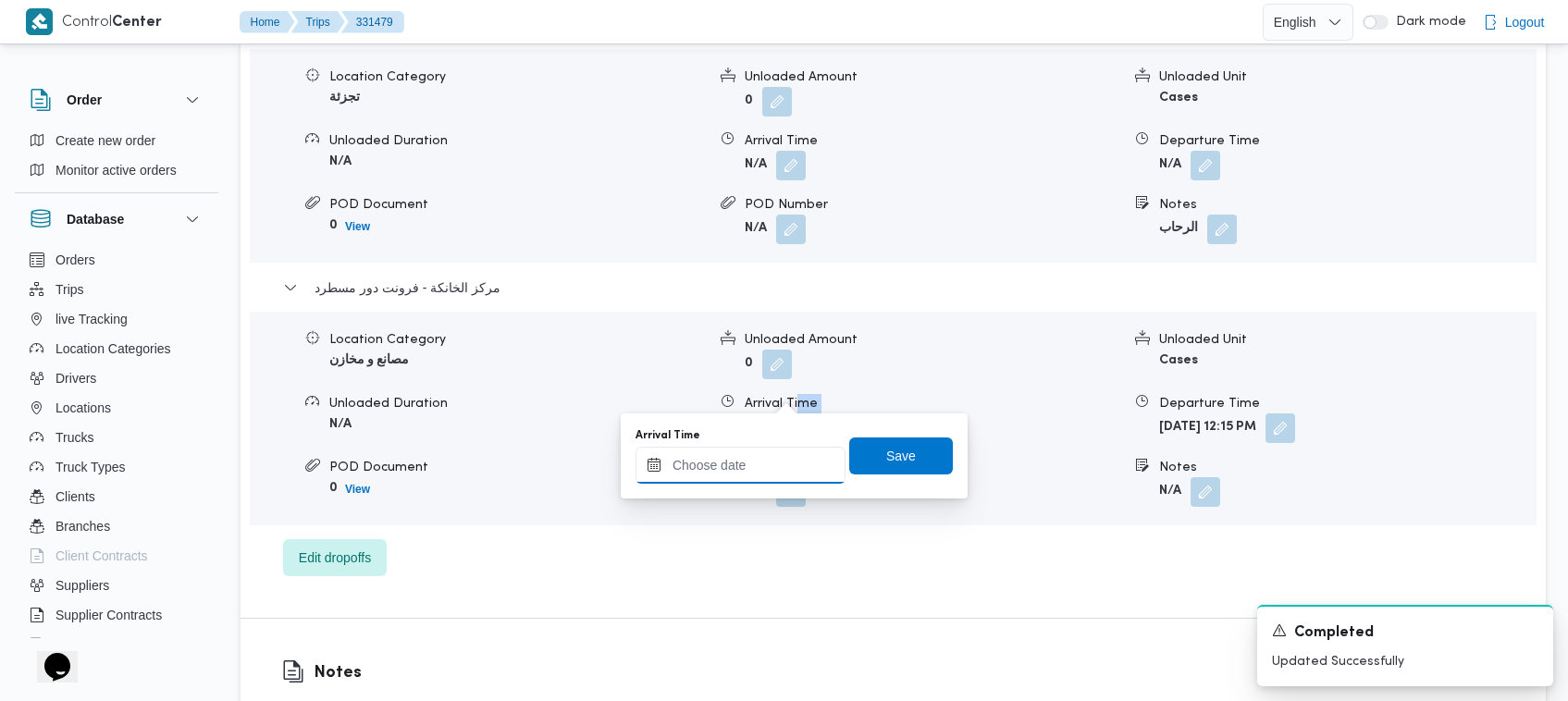
click at [803, 450] on input "Arrival Time" at bounding box center [741, 466] width 210 height 37
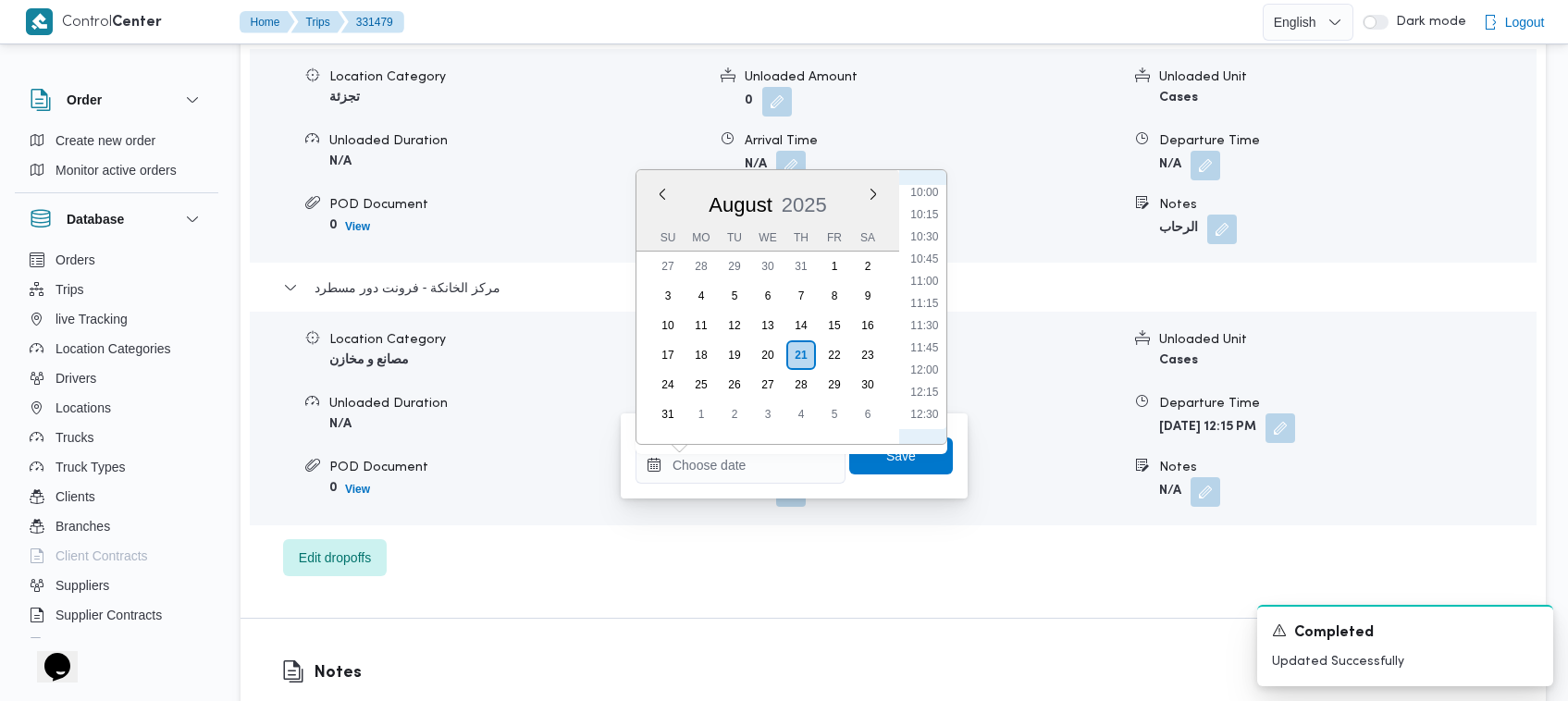
scroll to position [886, 0]
click at [805, 377] on li "12:00" at bounding box center [924, 374] width 43 height 19
type input "[DATE] 12:00"
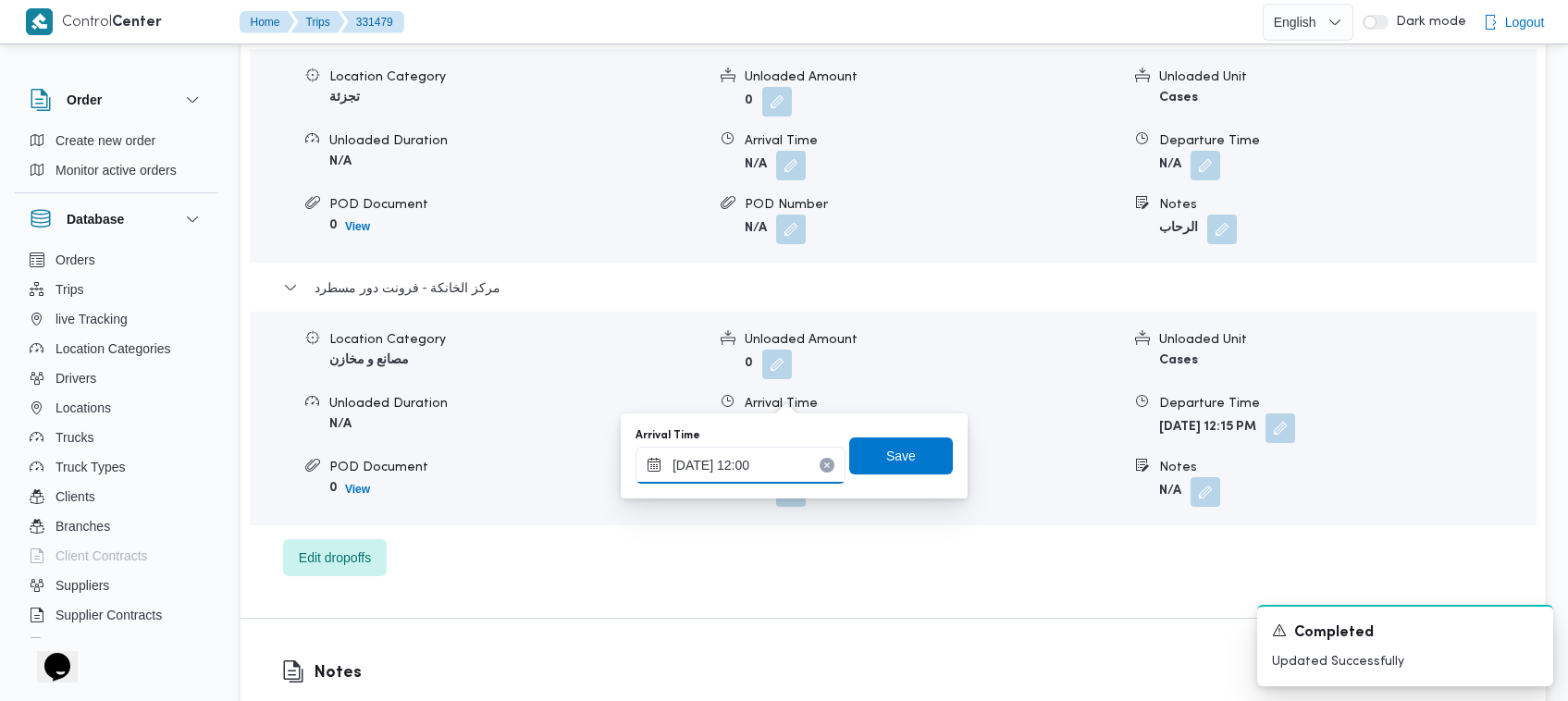
click at [782, 472] on input "[DATE] 12:00" at bounding box center [741, 466] width 210 height 37
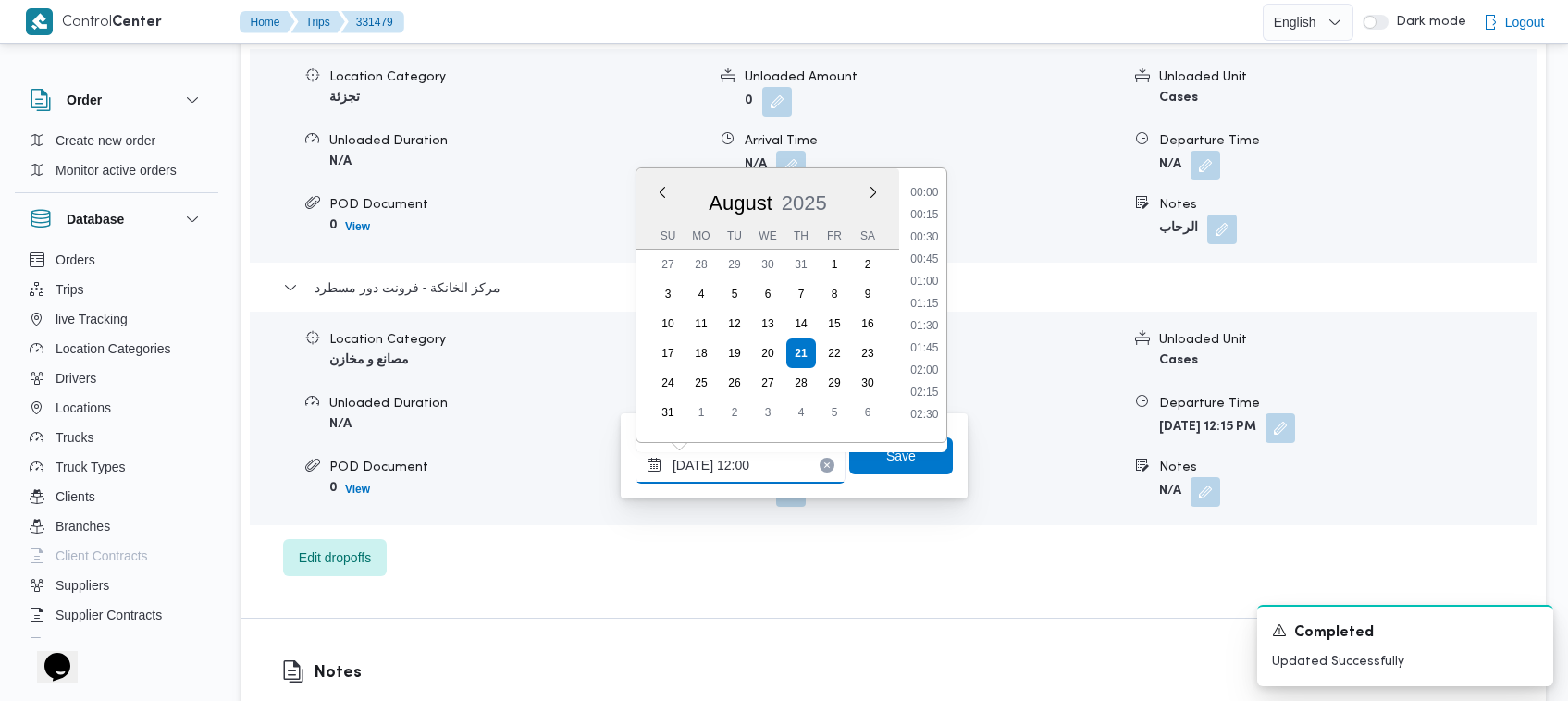
click at [782, 472] on input "[DATE] 12:00" at bounding box center [741, 466] width 210 height 37
click at [805, 468] on span "Save" at bounding box center [901, 456] width 103 height 37
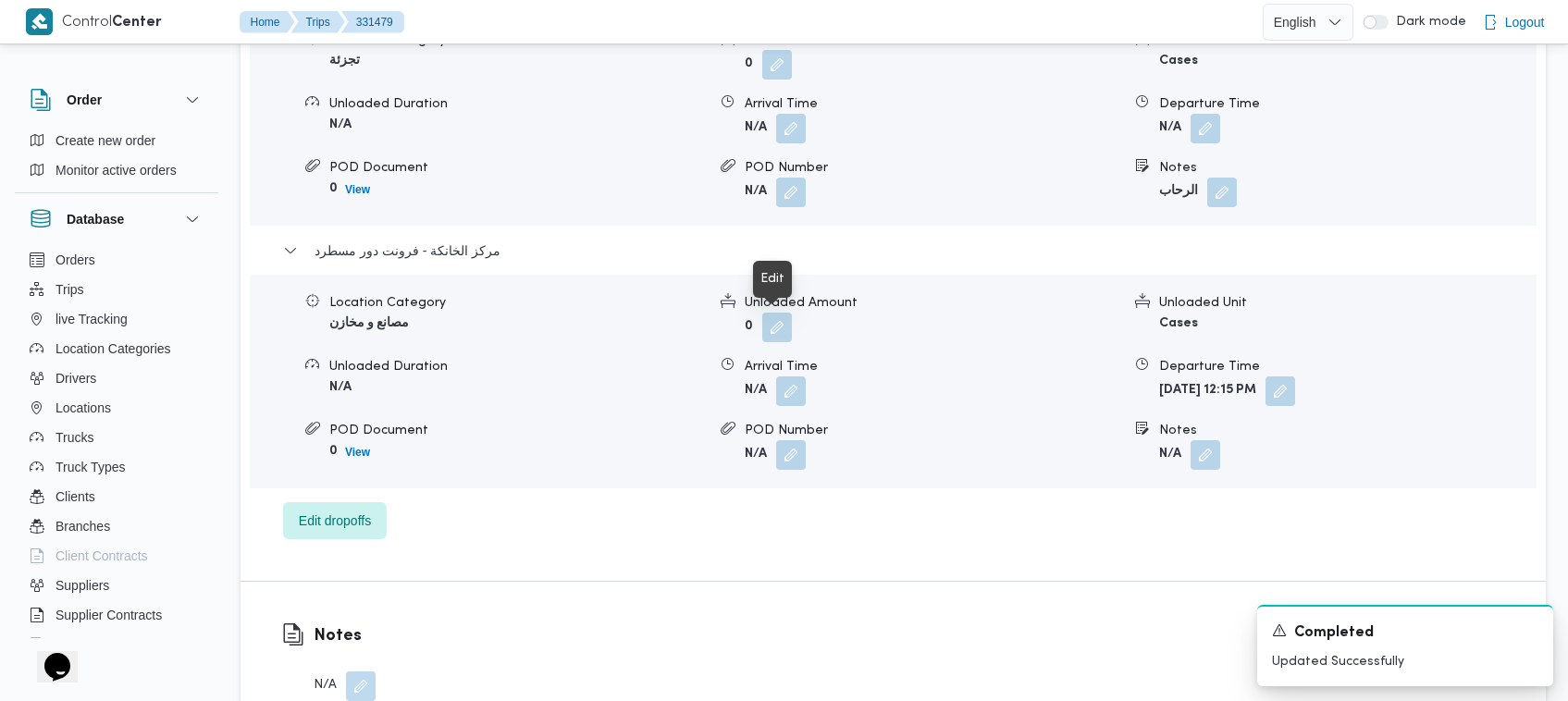
click at [805, 130] on form "N/A" at bounding box center [1347, 128] width 376 height 30
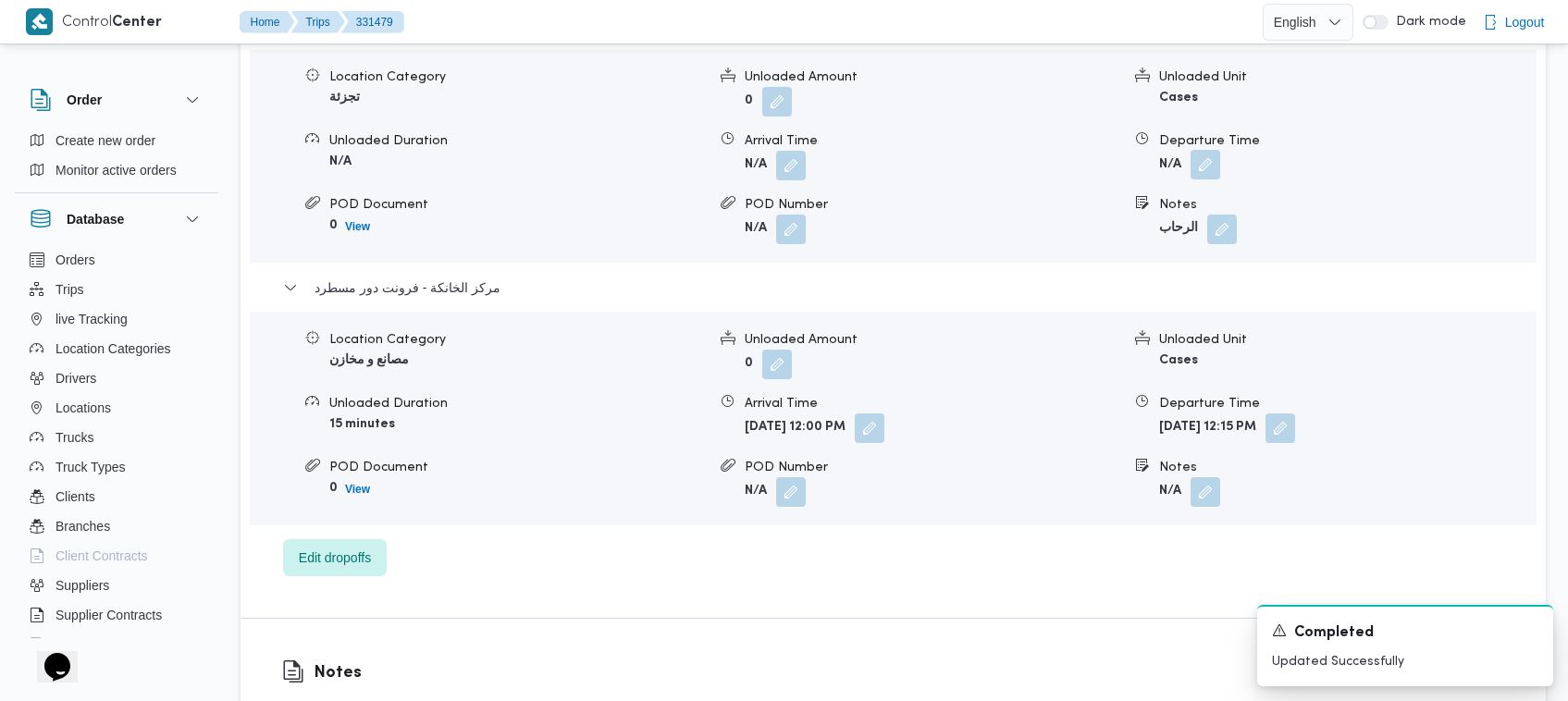
click at [805, 179] on button "button" at bounding box center [1206, 194] width 30 height 30
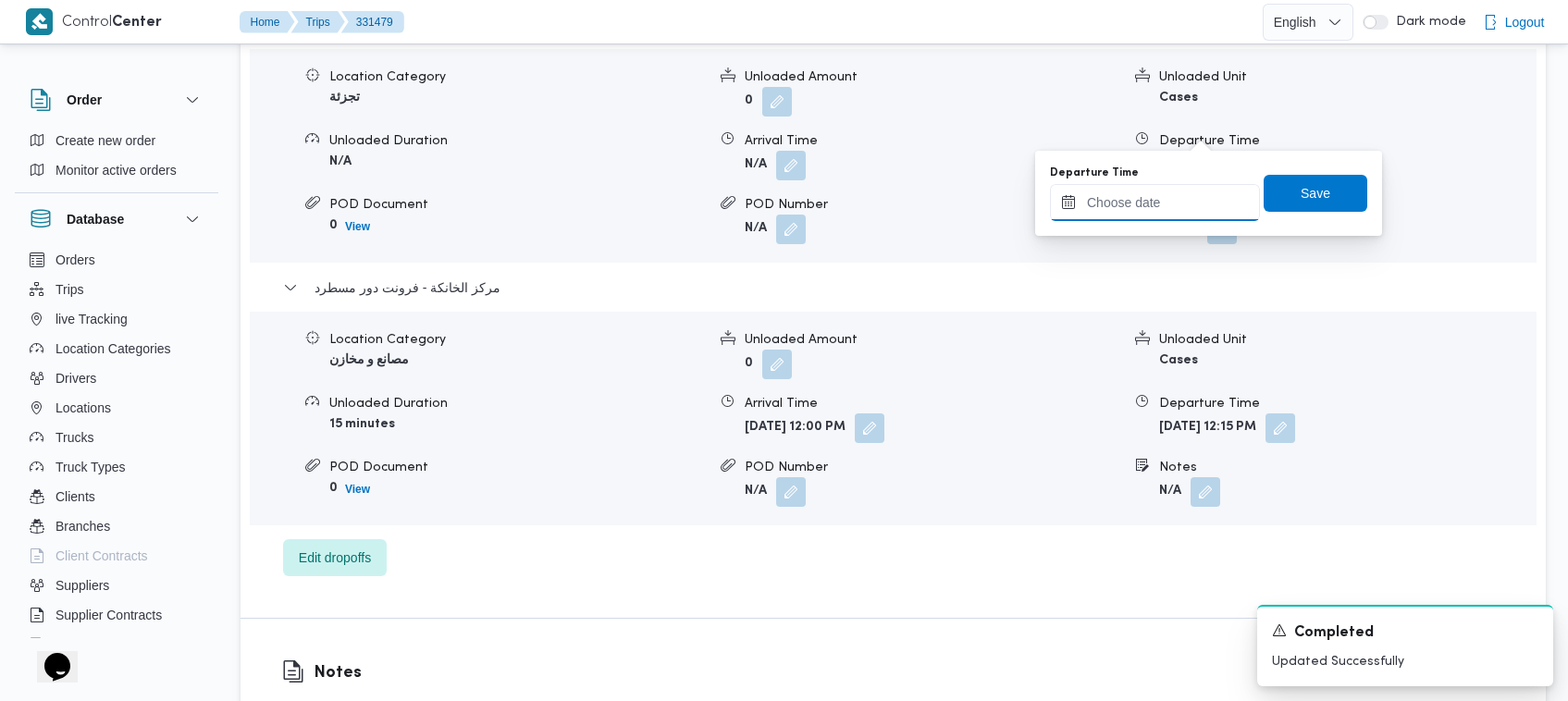
click at [805, 191] on input "Departure Time" at bounding box center [1155, 203] width 210 height 37
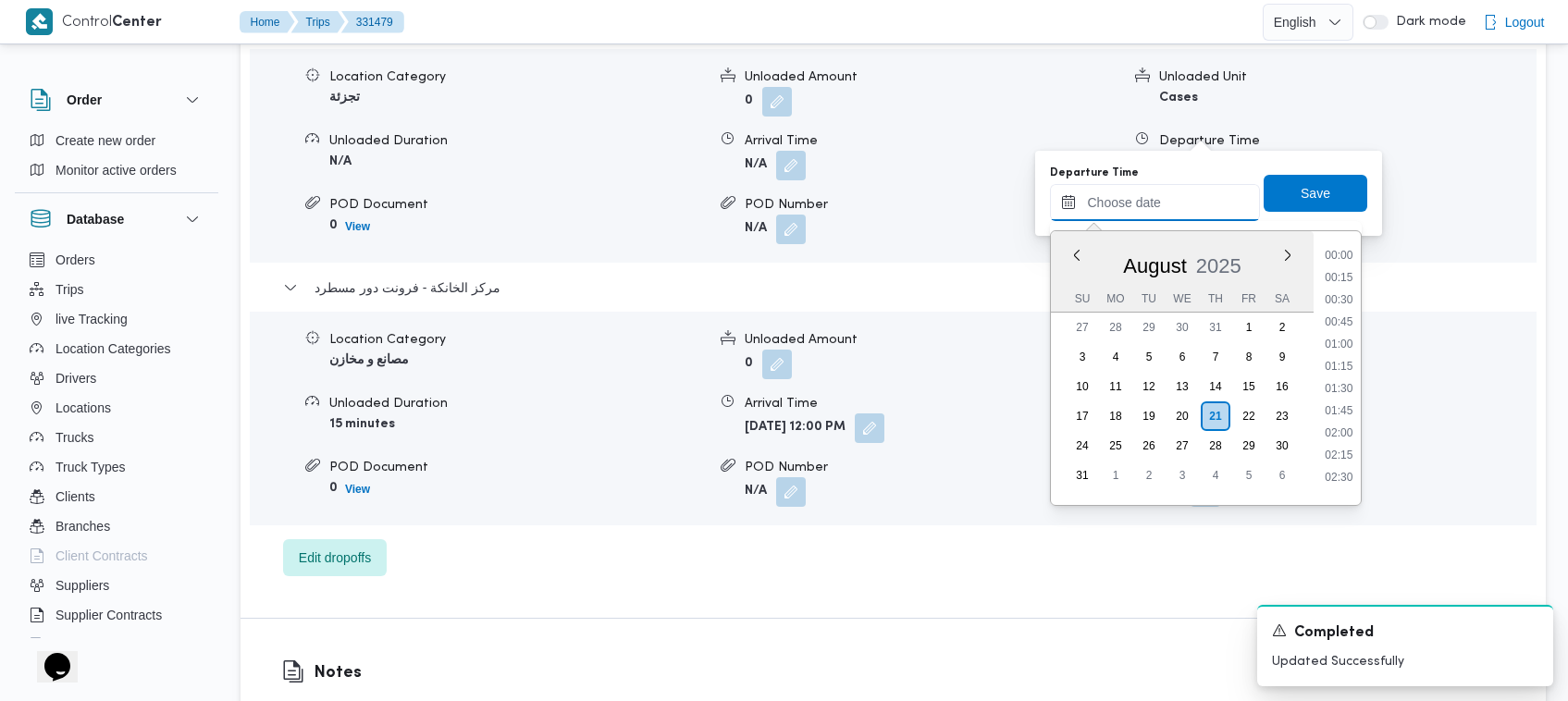
paste input "[DATE] 12:00"
click at [805, 357] on li "10:45" at bounding box center [1339, 356] width 43 height 19
type input "[DATE] 10:45"
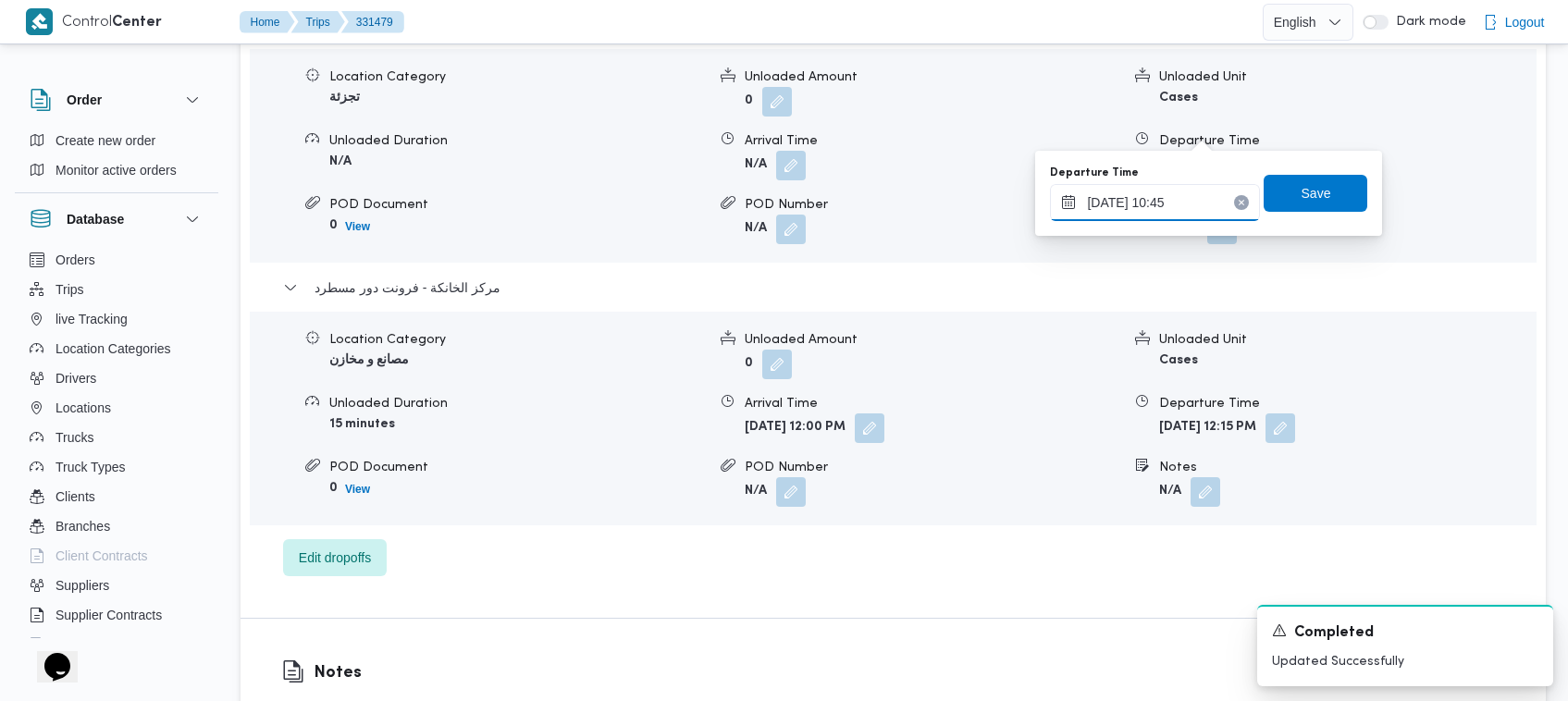
click at [805, 202] on input "[DATE] 10:45" at bounding box center [1155, 203] width 210 height 37
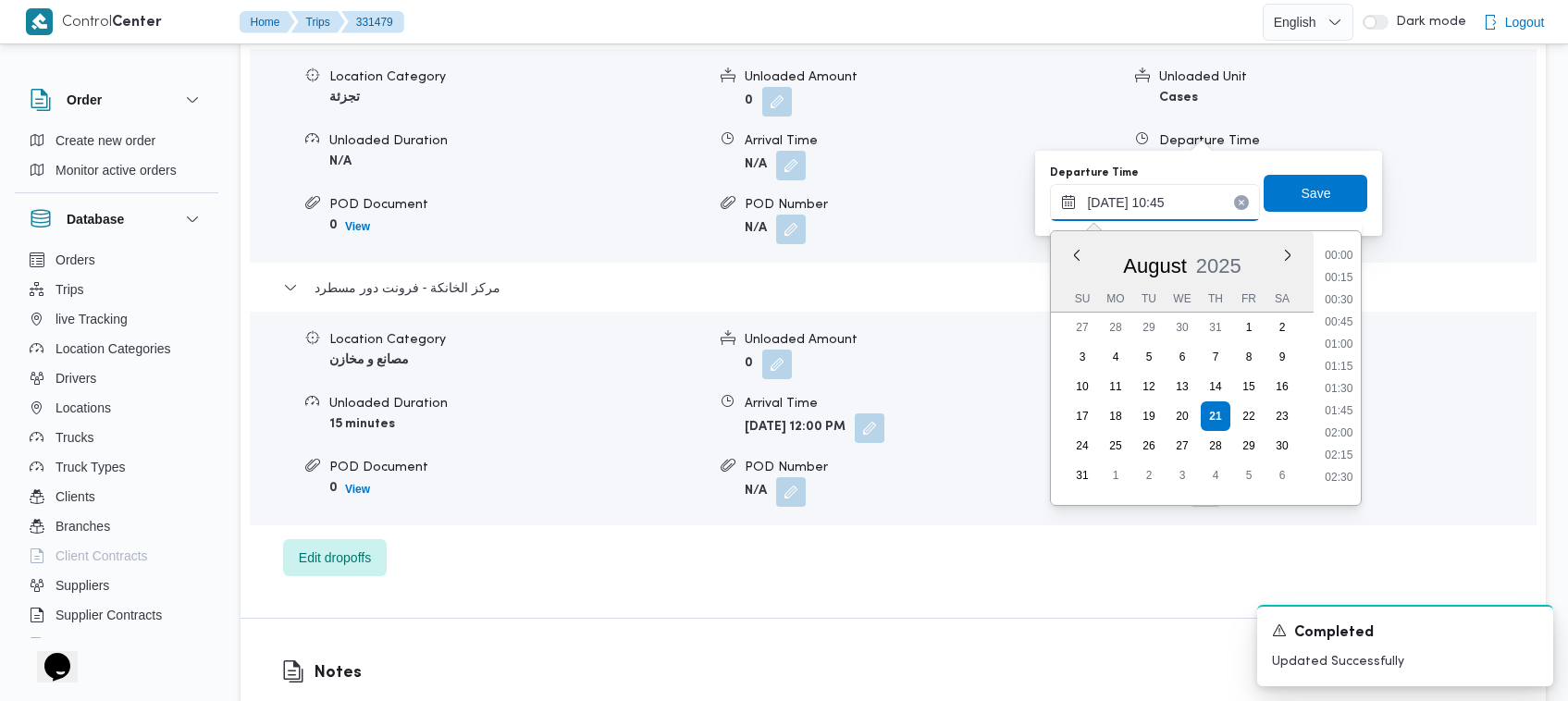
click at [805, 202] on input "[DATE] 10:45" at bounding box center [1155, 203] width 210 height 37
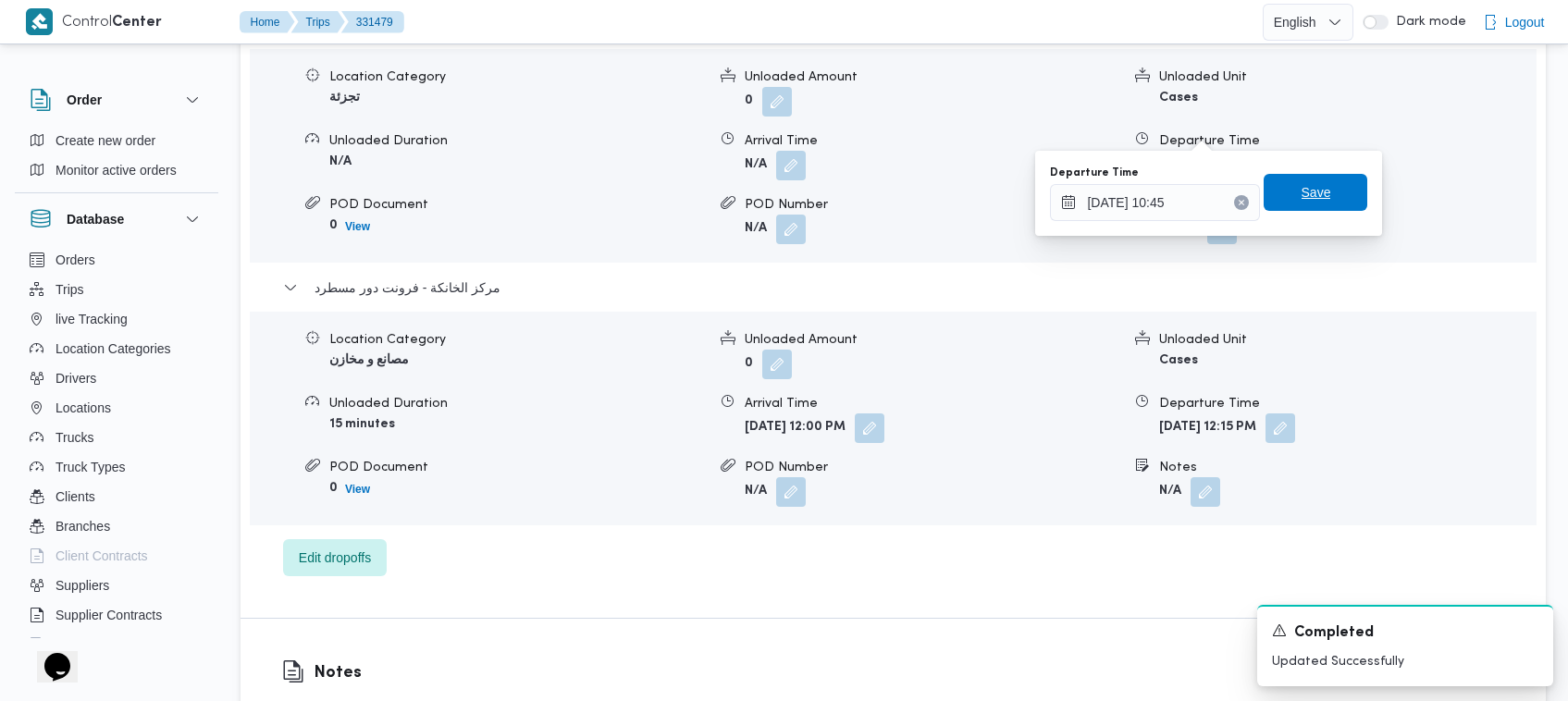
click at [805, 199] on span "Save" at bounding box center [1316, 192] width 30 height 22
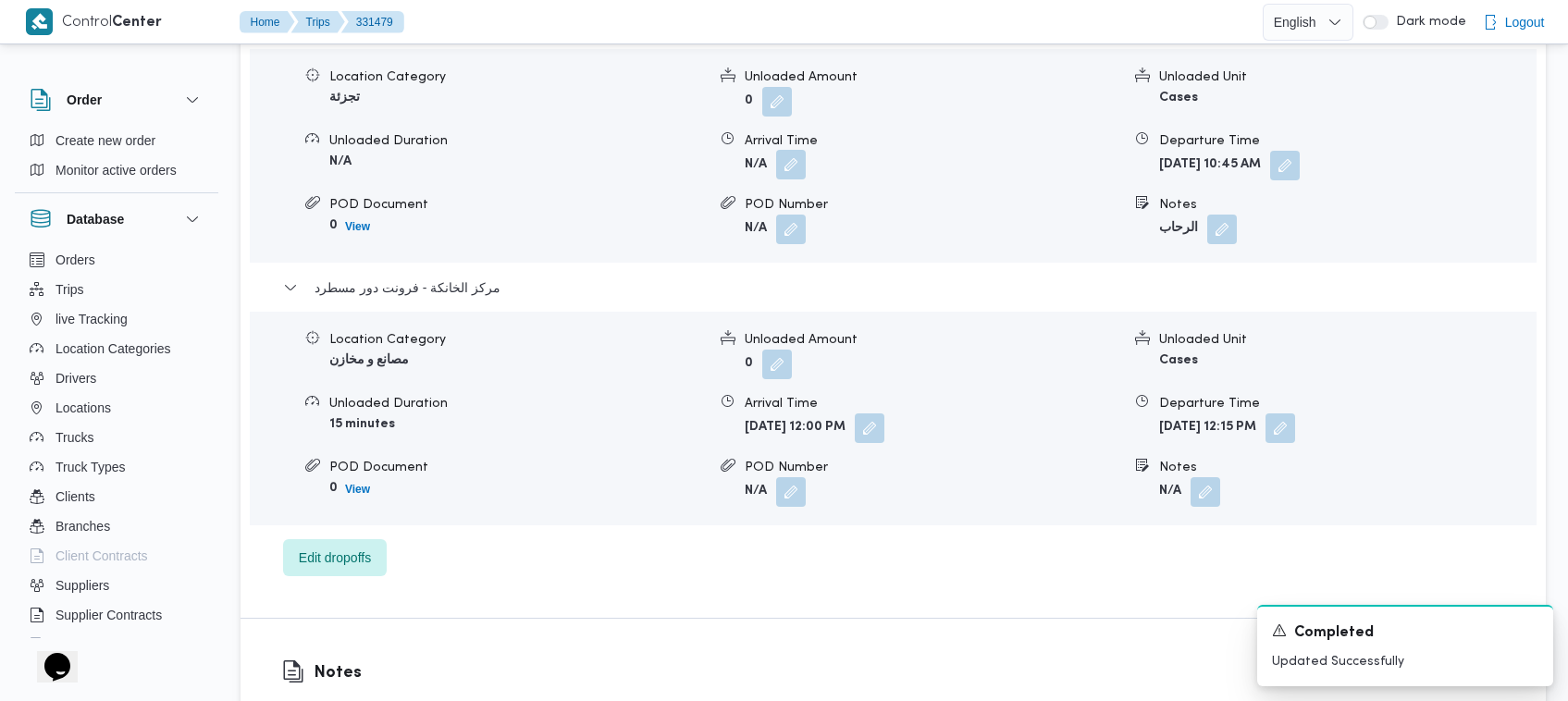
click at [798, 179] on button "button" at bounding box center [791, 194] width 30 height 30
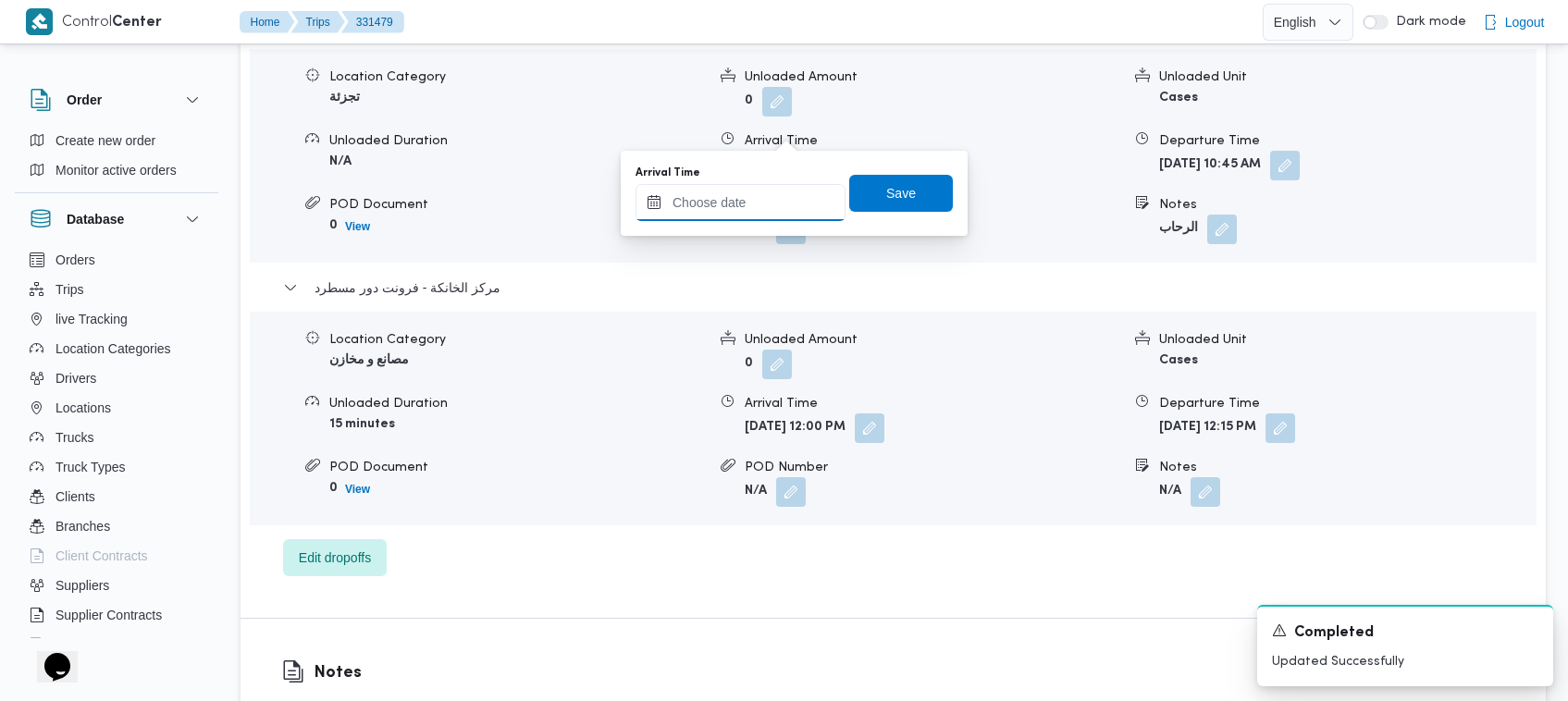
click at [793, 213] on input "Arrival Time" at bounding box center [741, 203] width 210 height 37
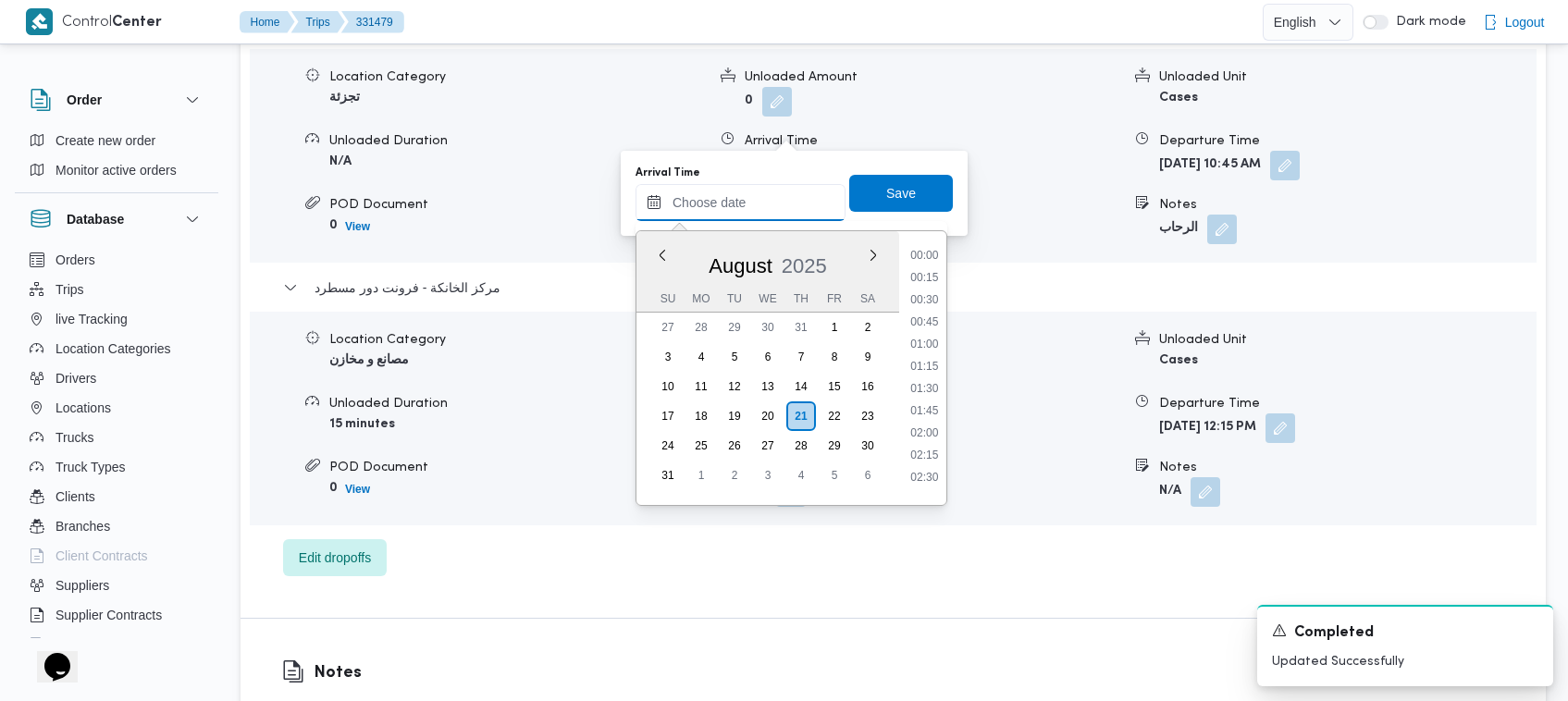
paste input "[DATE] 10:45"
click at [805, 269] on li "08:30" at bounding box center [924, 266] width 43 height 19
type input "[DATE] 08:30"
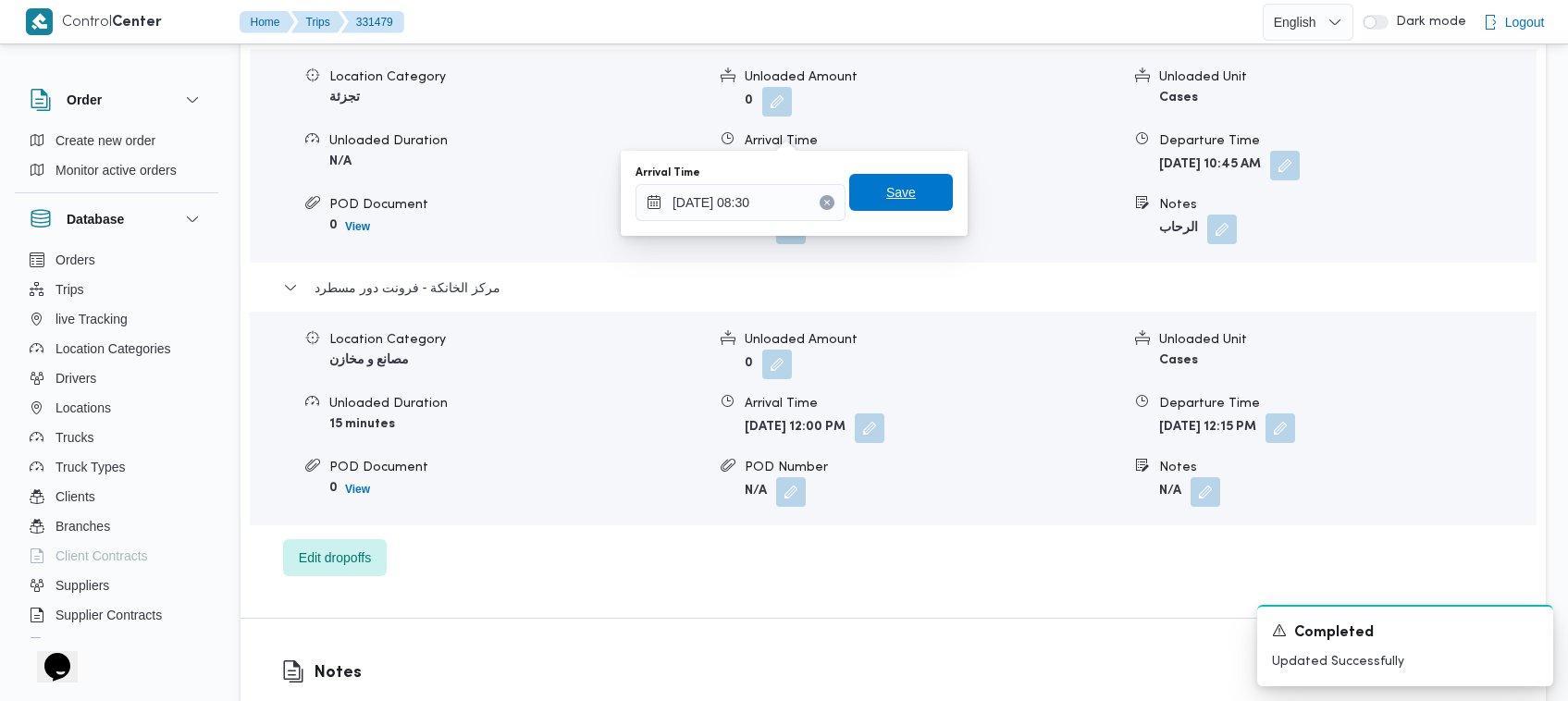
click at [805, 197] on span "Save" at bounding box center [901, 192] width 103 height 37
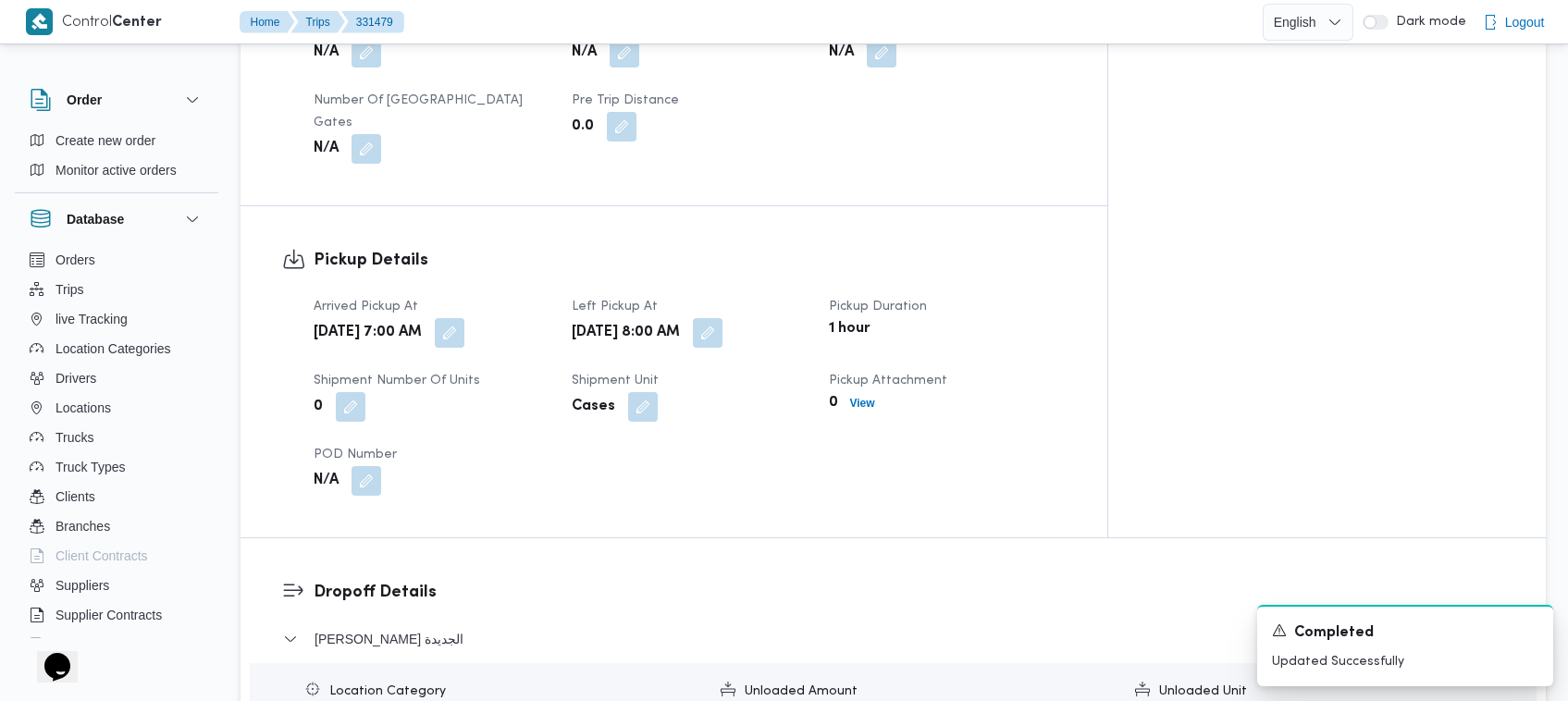
scroll to position [0, 0]
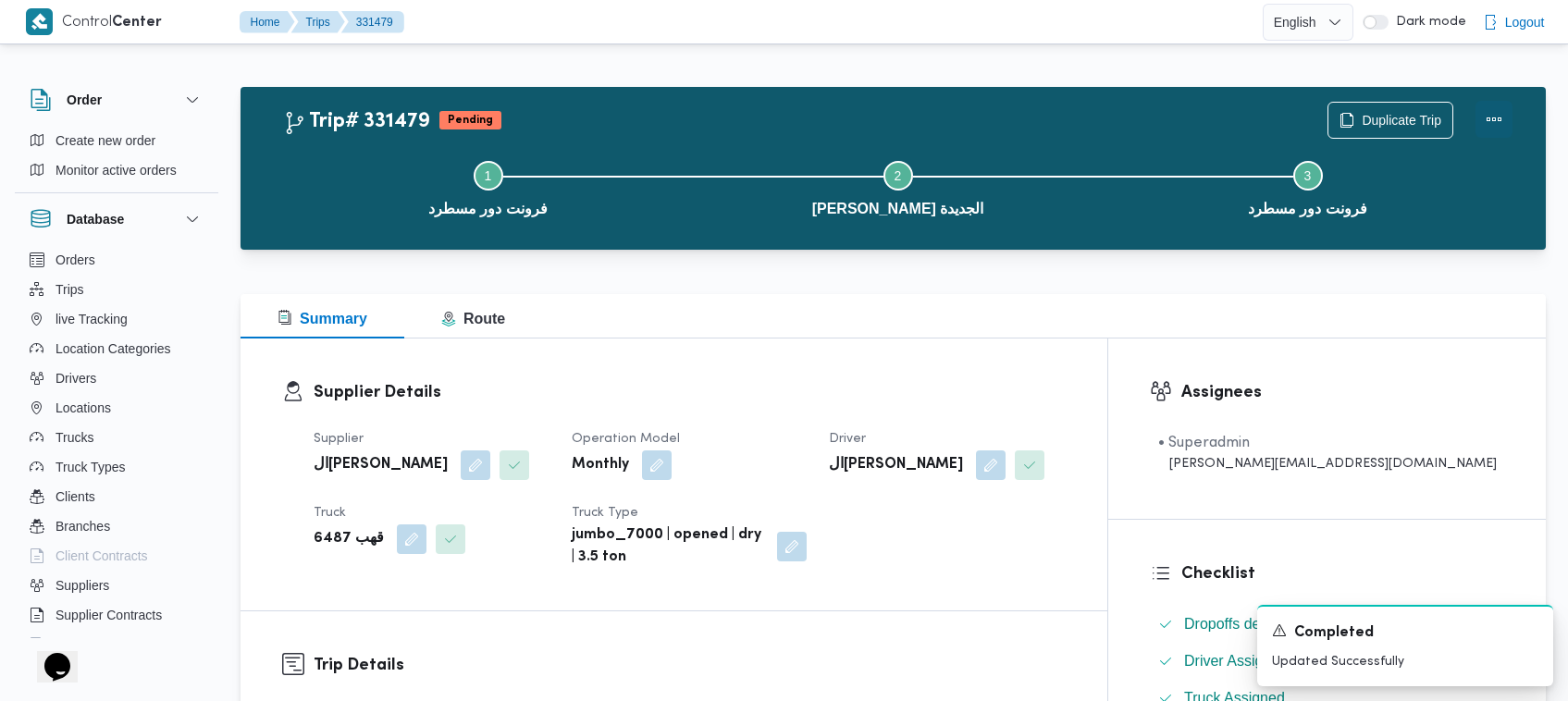
click at [805, 117] on button "Actions" at bounding box center [1494, 119] width 37 height 37
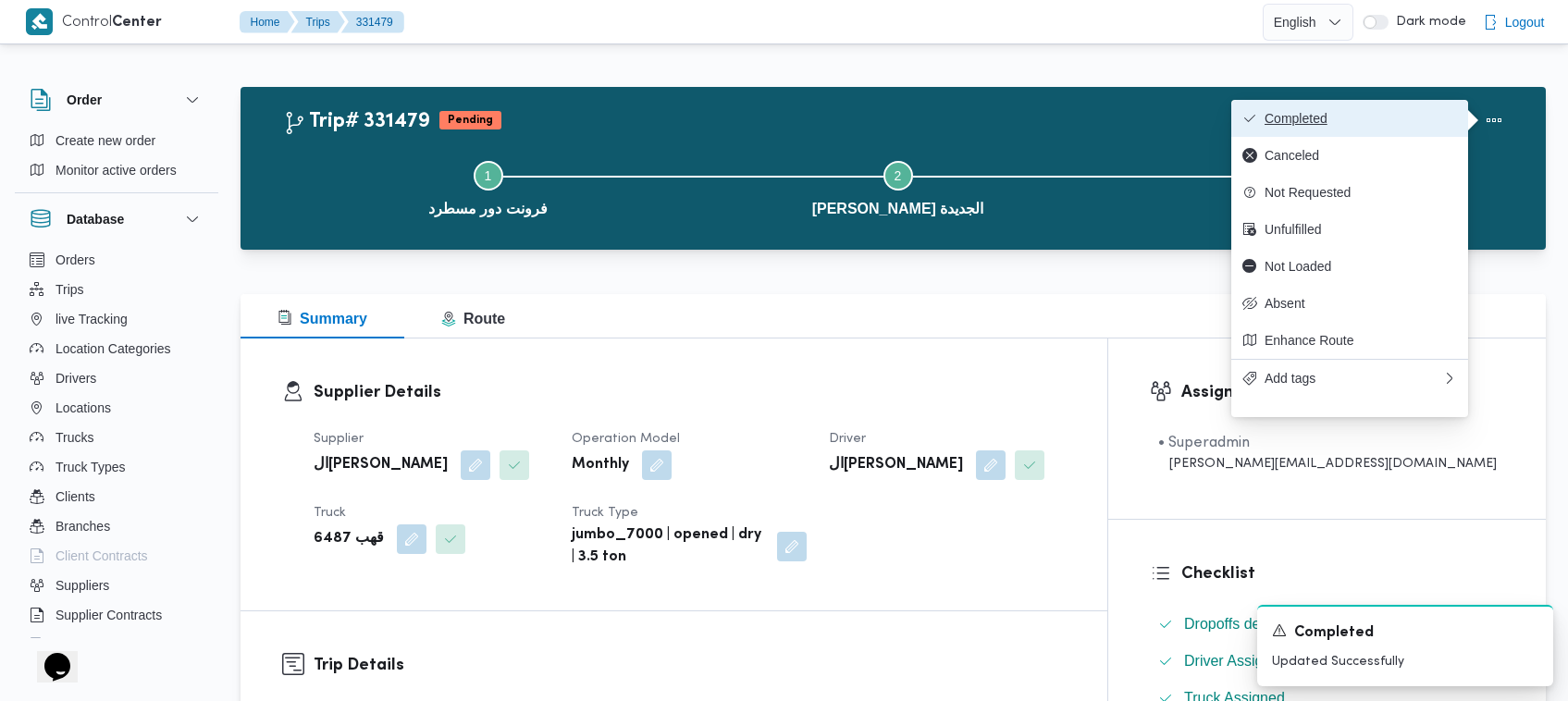
click at [805, 117] on span "Completed" at bounding box center [1360, 118] width 192 height 15
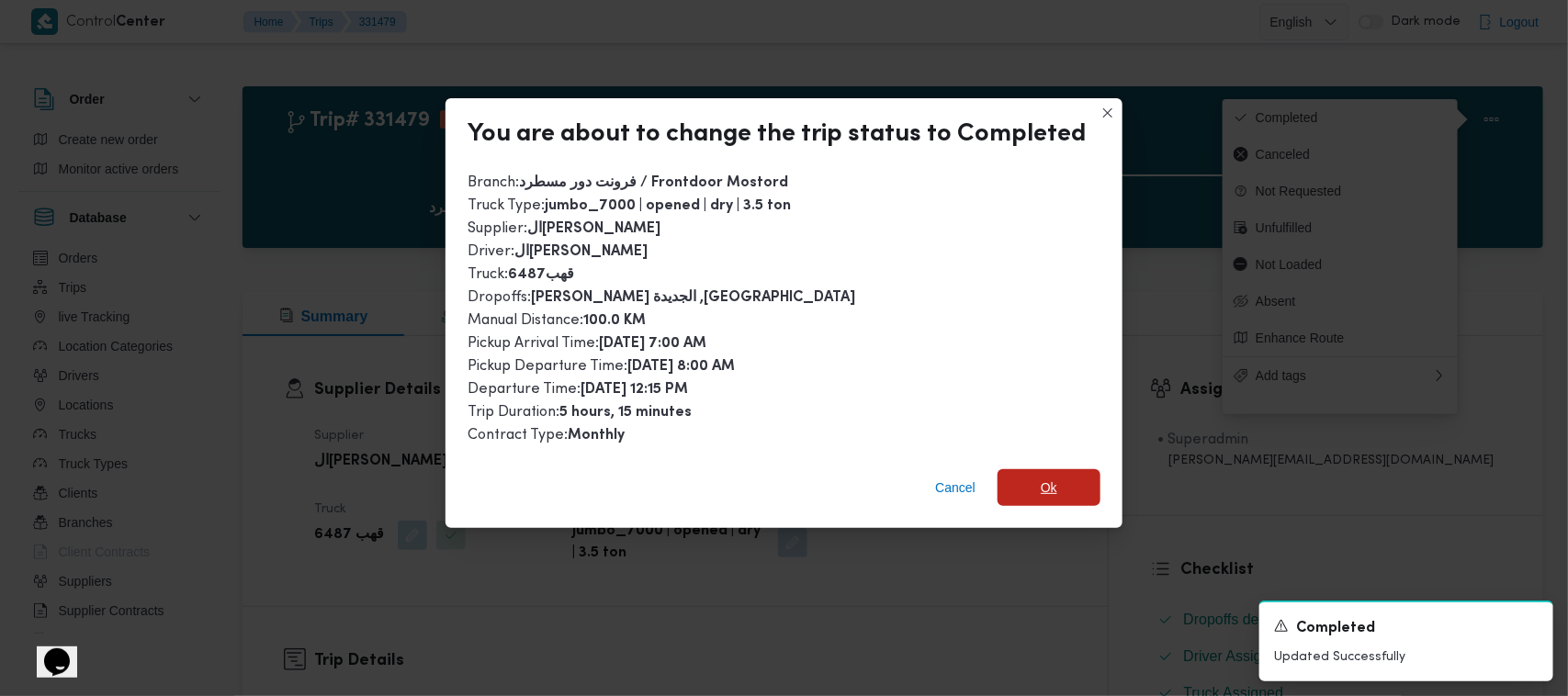
click at [799, 478] on span "Ok" at bounding box center [1048, 488] width 102 height 37
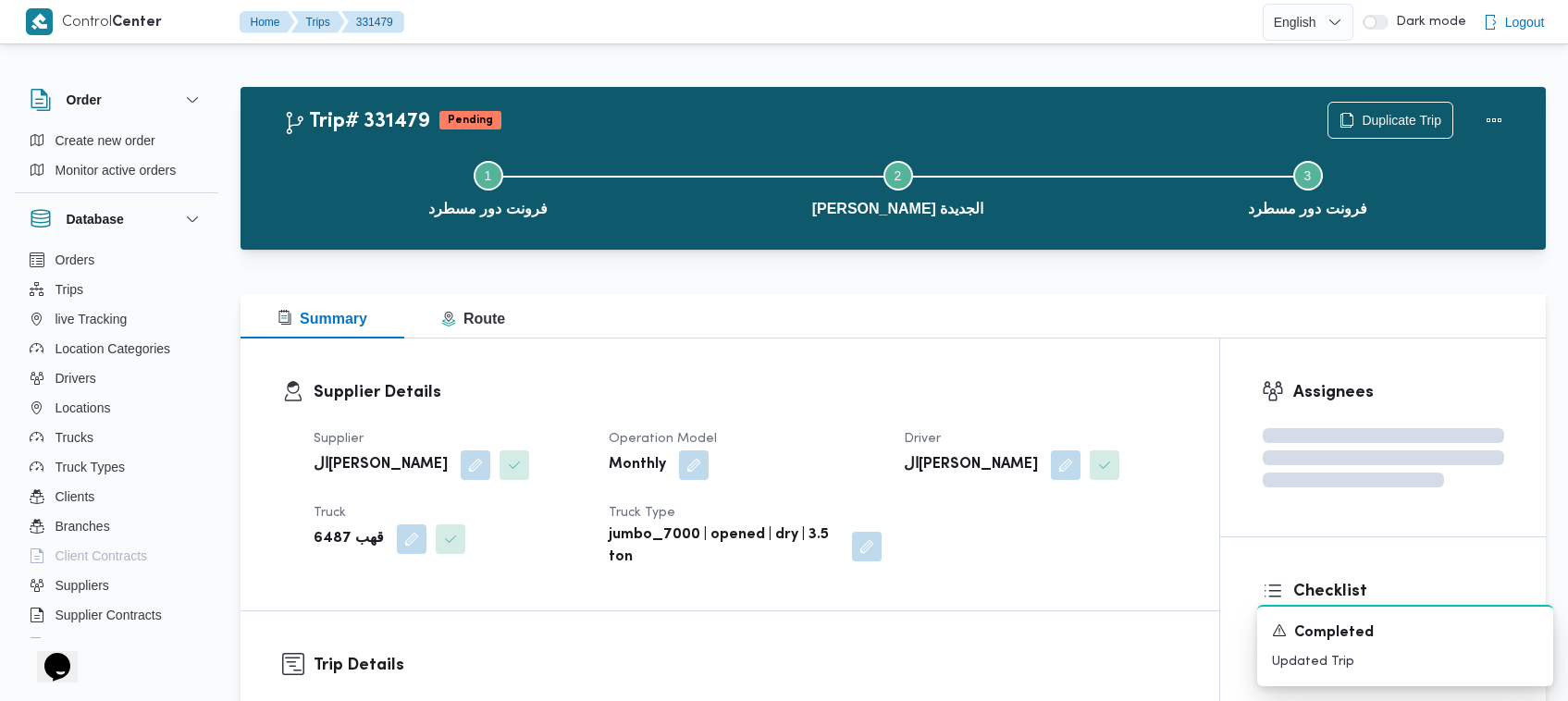
click at [805, 297] on div "Summary Route" at bounding box center [893, 316] width 1305 height 45
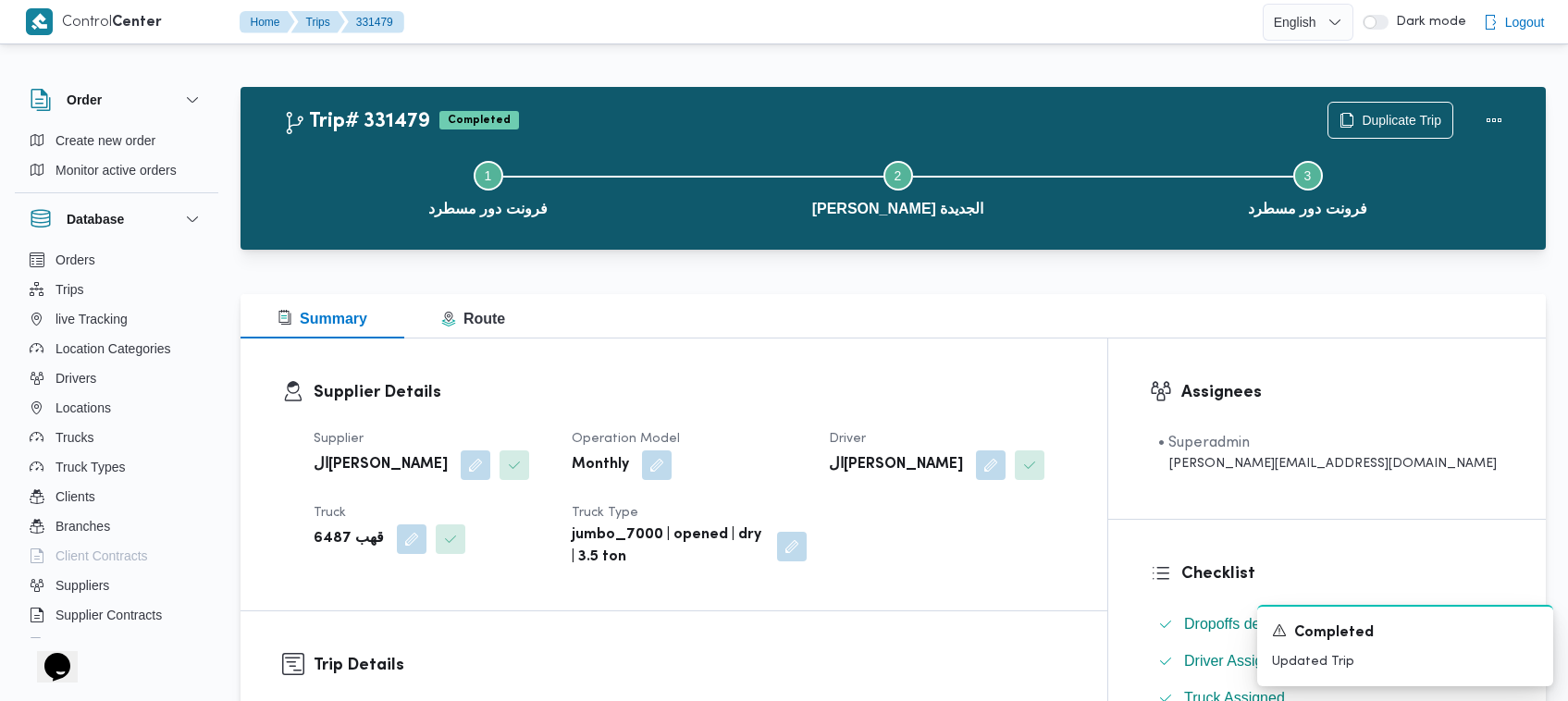
click at [347, 479] on div "الهامي [PERSON_NAME]" at bounding box center [428, 481] width 234 height 63
copy div "الهامي [PERSON_NAME]"
click at [805, 481] on span at bounding box center [995, 496] width 39 height 30
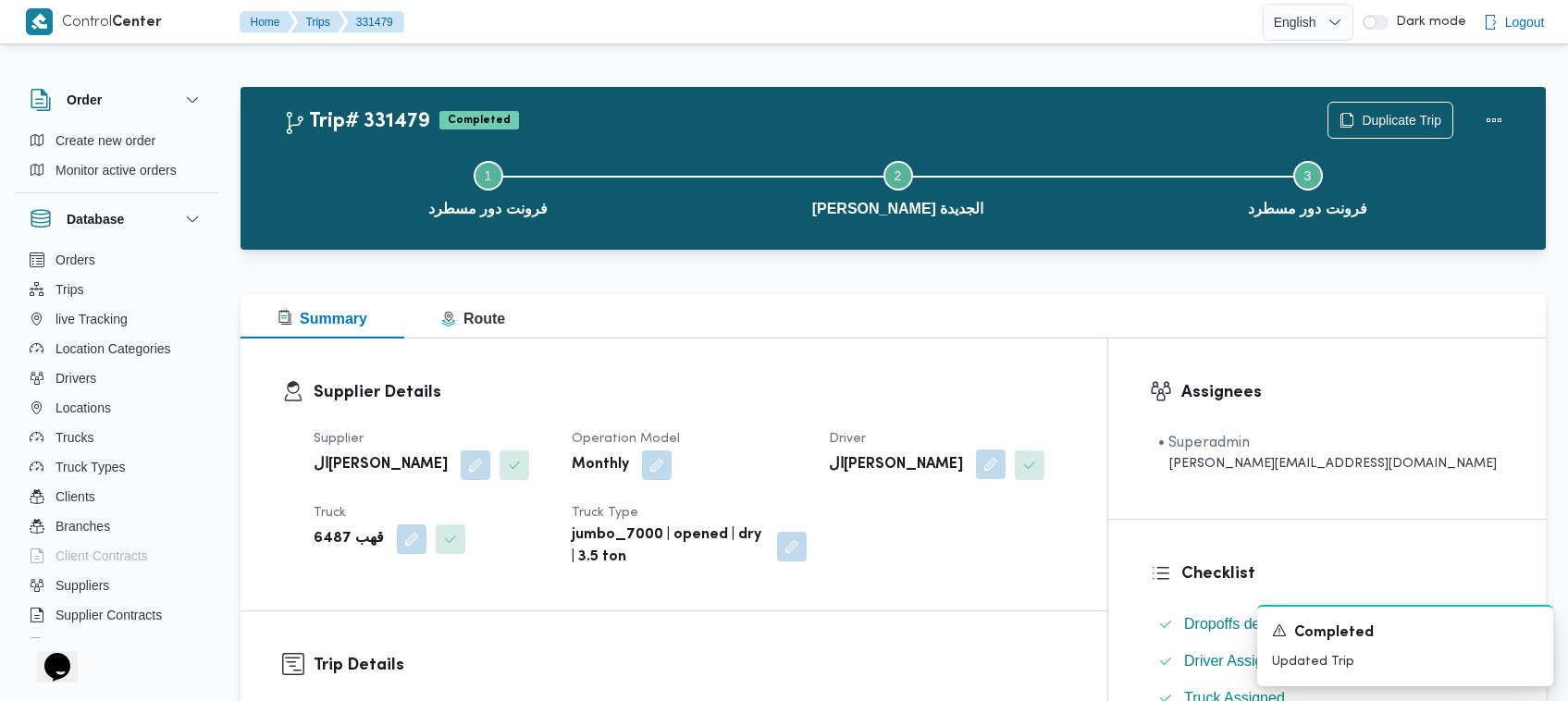
click at [805, 468] on button "button" at bounding box center [999, 465] width 30 height 30
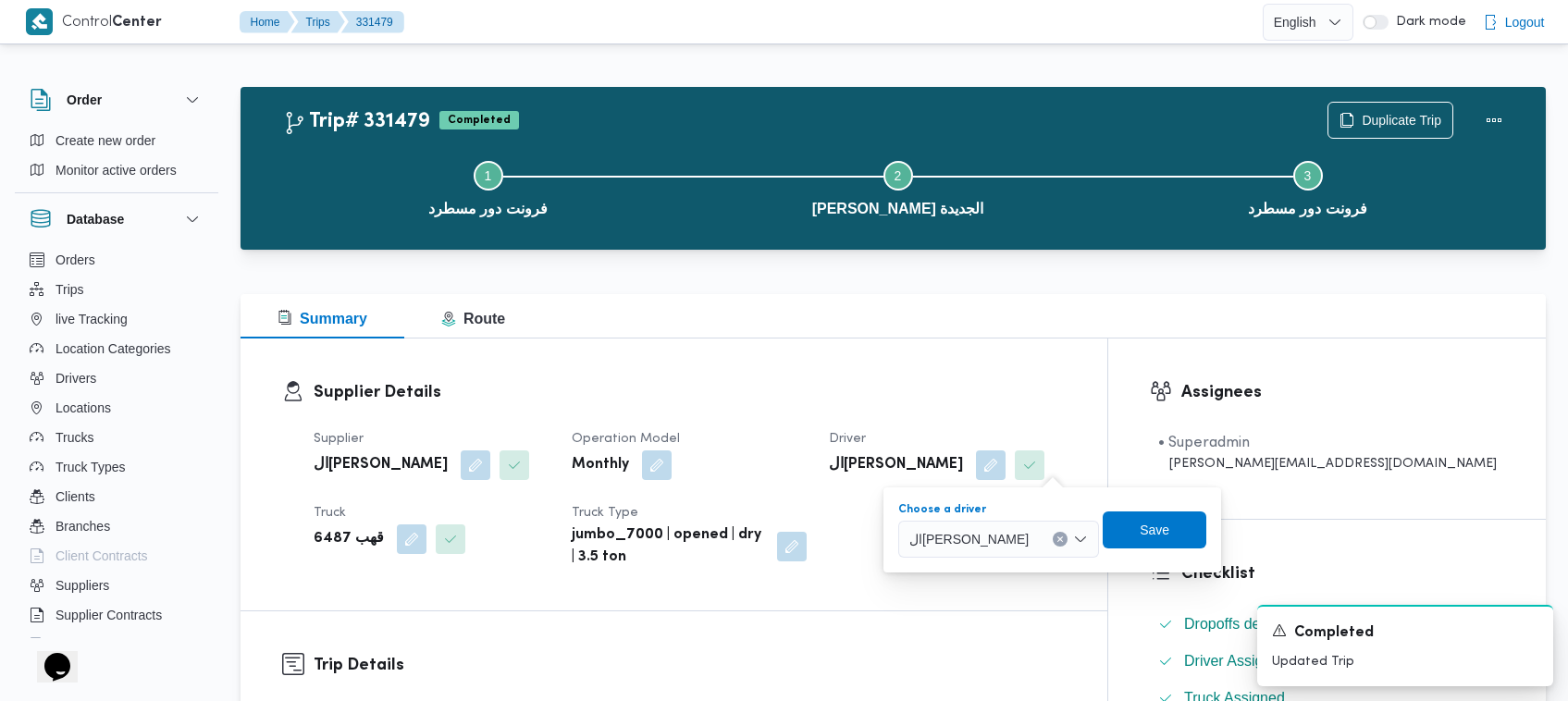
click at [805, 548] on div "الهامي [PERSON_NAME]" at bounding box center [1011, 539] width 227 height 37
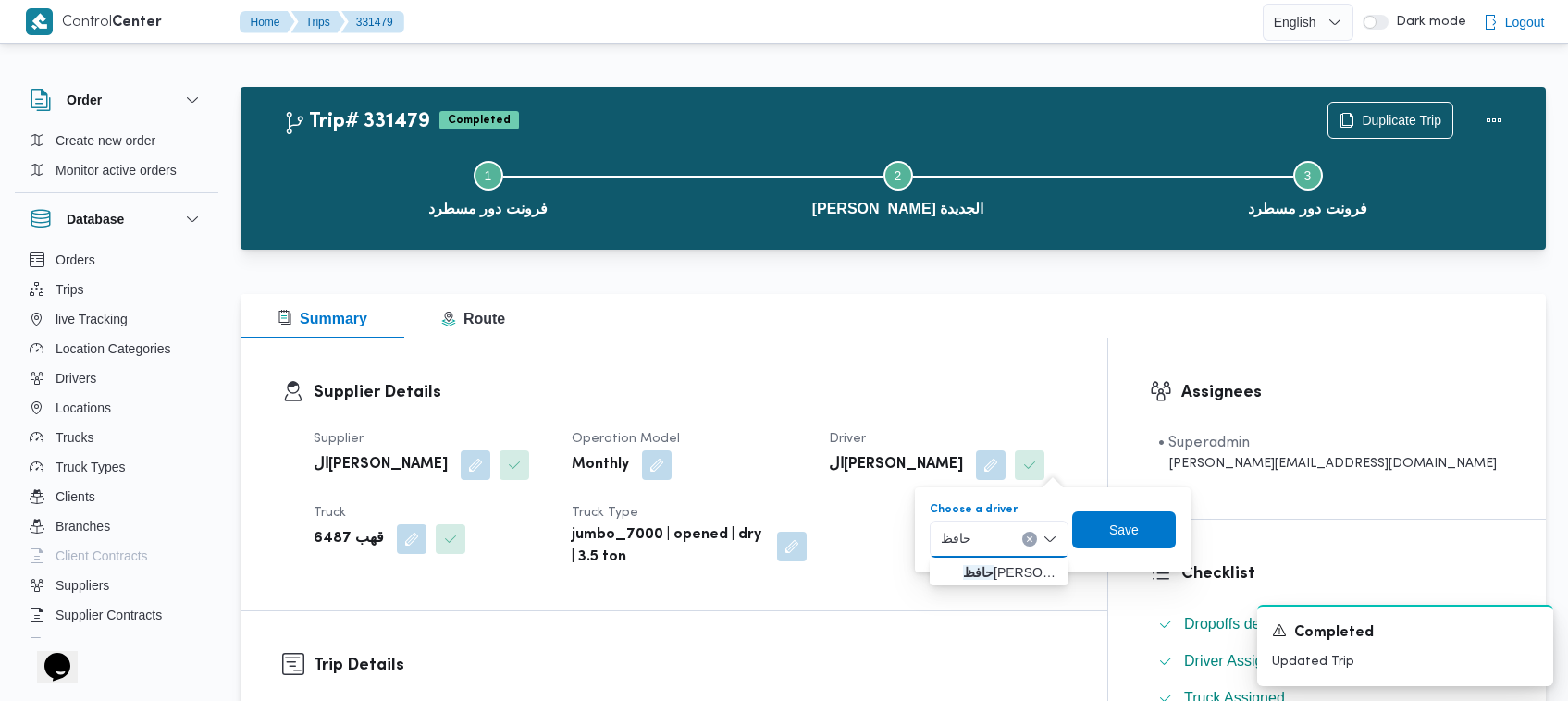
type input "حافظ"
click at [805, 564] on span "[PERSON_NAME]" at bounding box center [1010, 573] width 95 height 22
click at [805, 533] on span "Save" at bounding box center [1120, 529] width 30 height 22
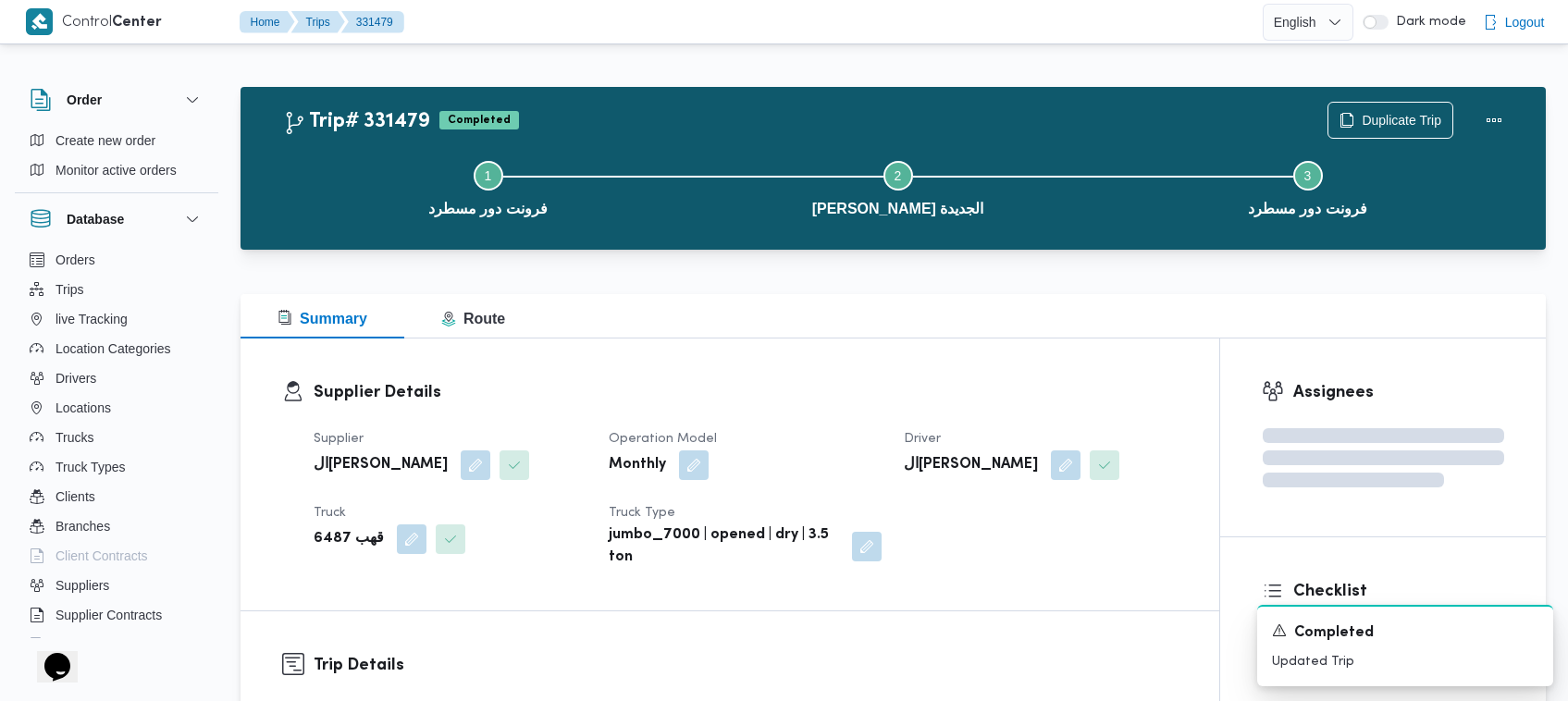
click at [805, 390] on h3 "Supplier Details" at bounding box center [745, 392] width 864 height 25
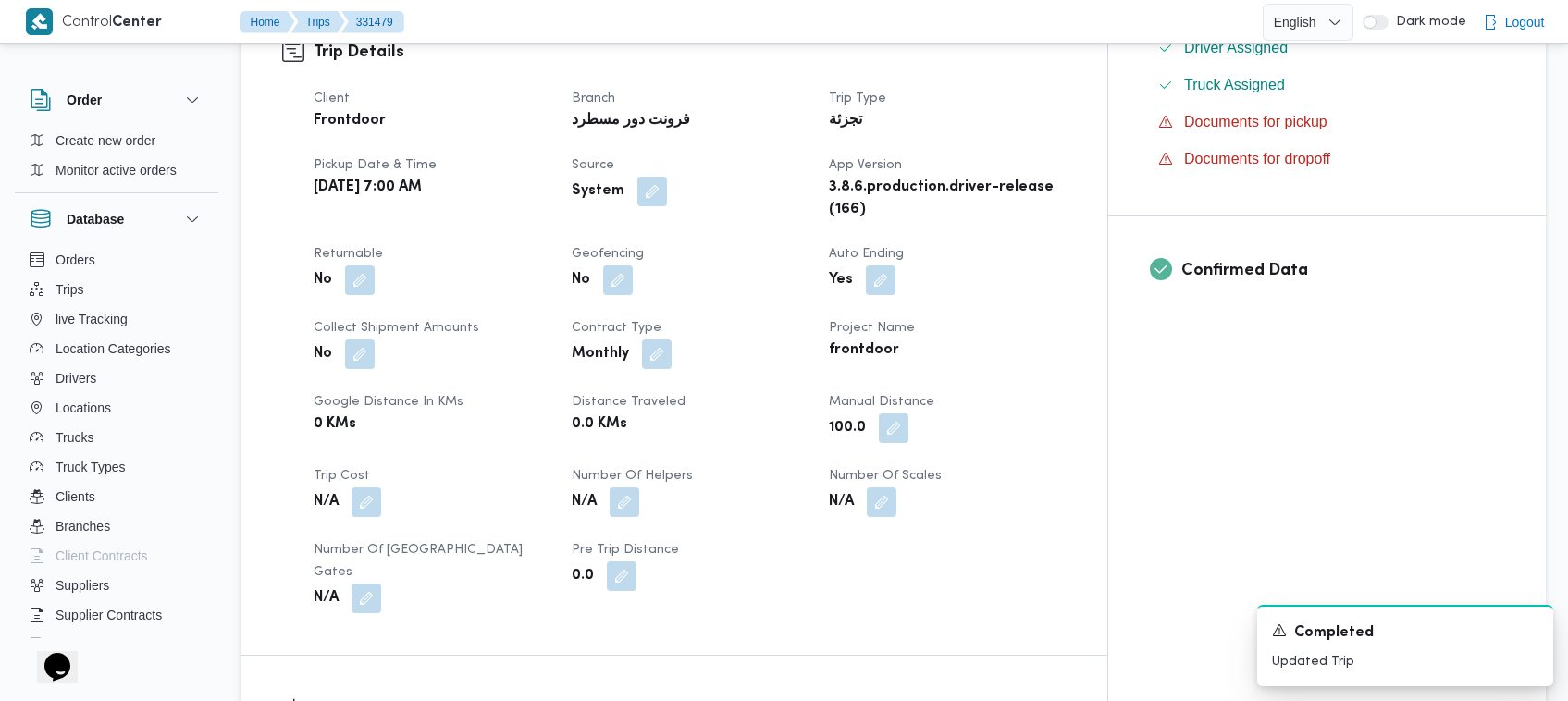
scroll to position [1228, 0]
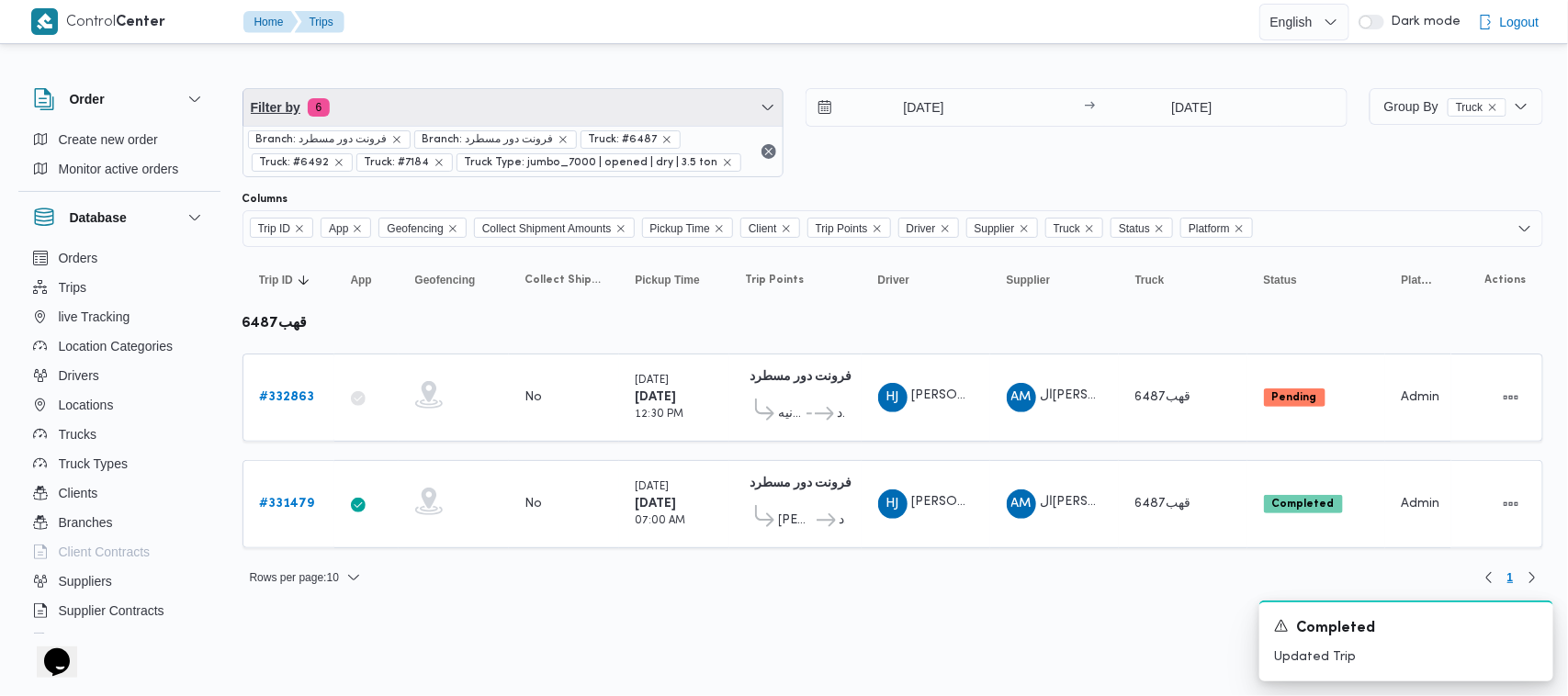
click at [452, 101] on span "Filter by 6" at bounding box center [513, 108] width 540 height 37
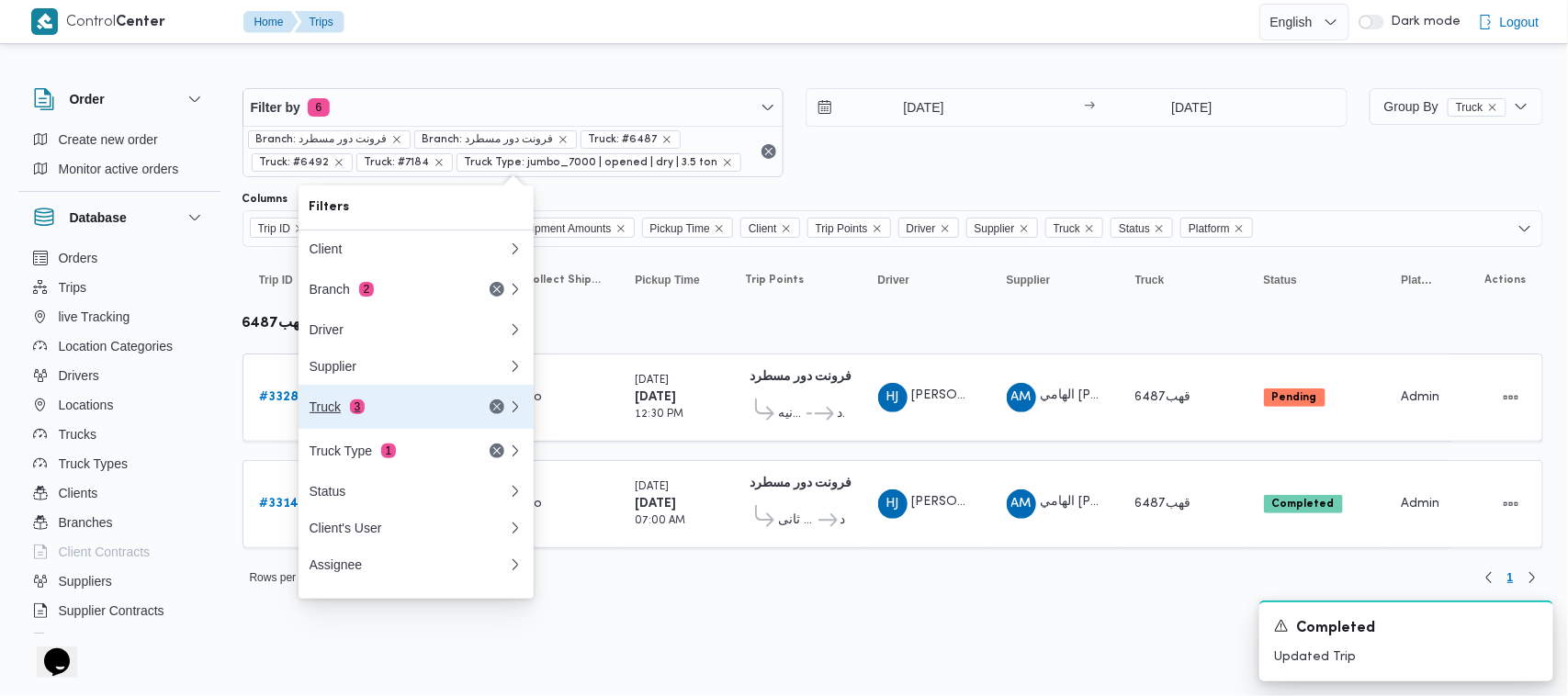
click at [420, 426] on div "Truck 3" at bounding box center [408, 407] width 221 height 44
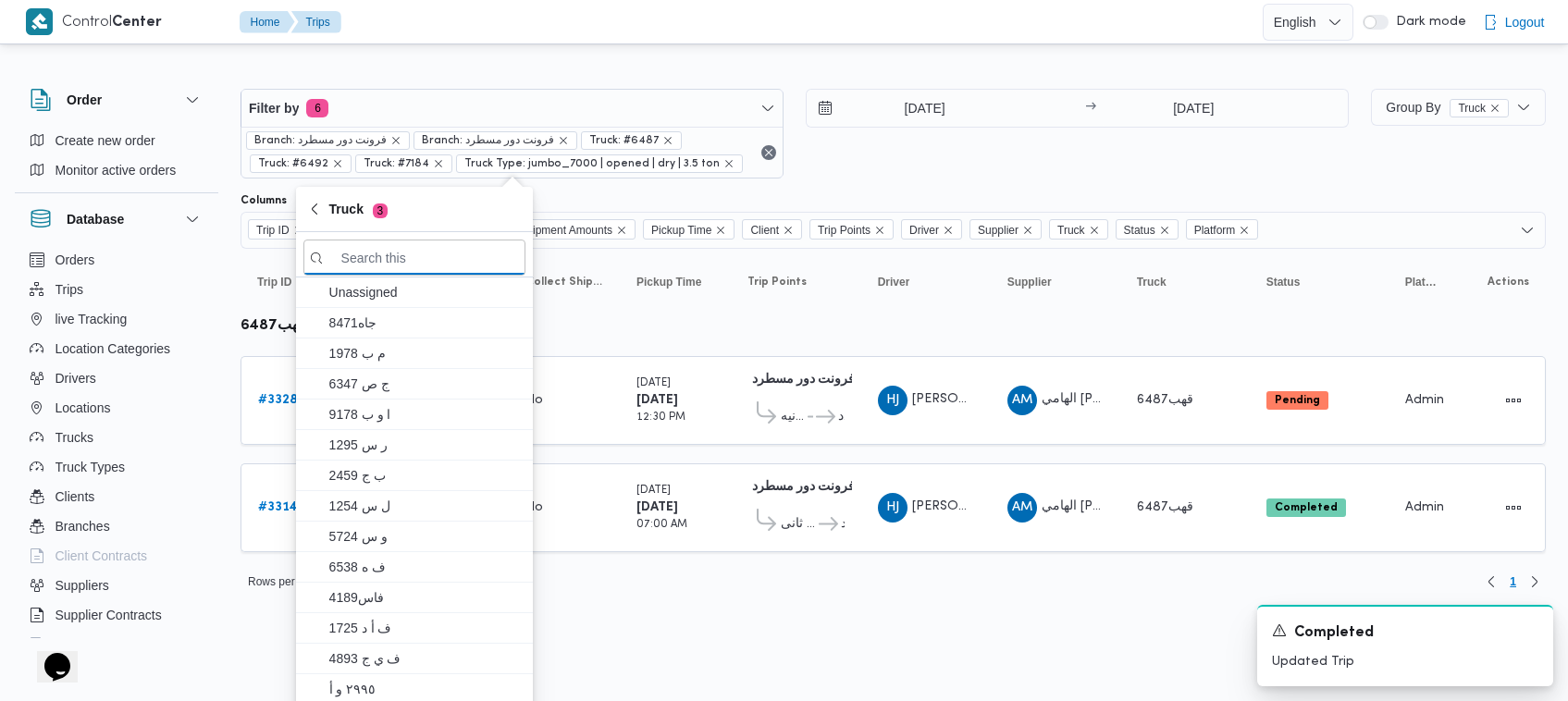
paste input "6721"
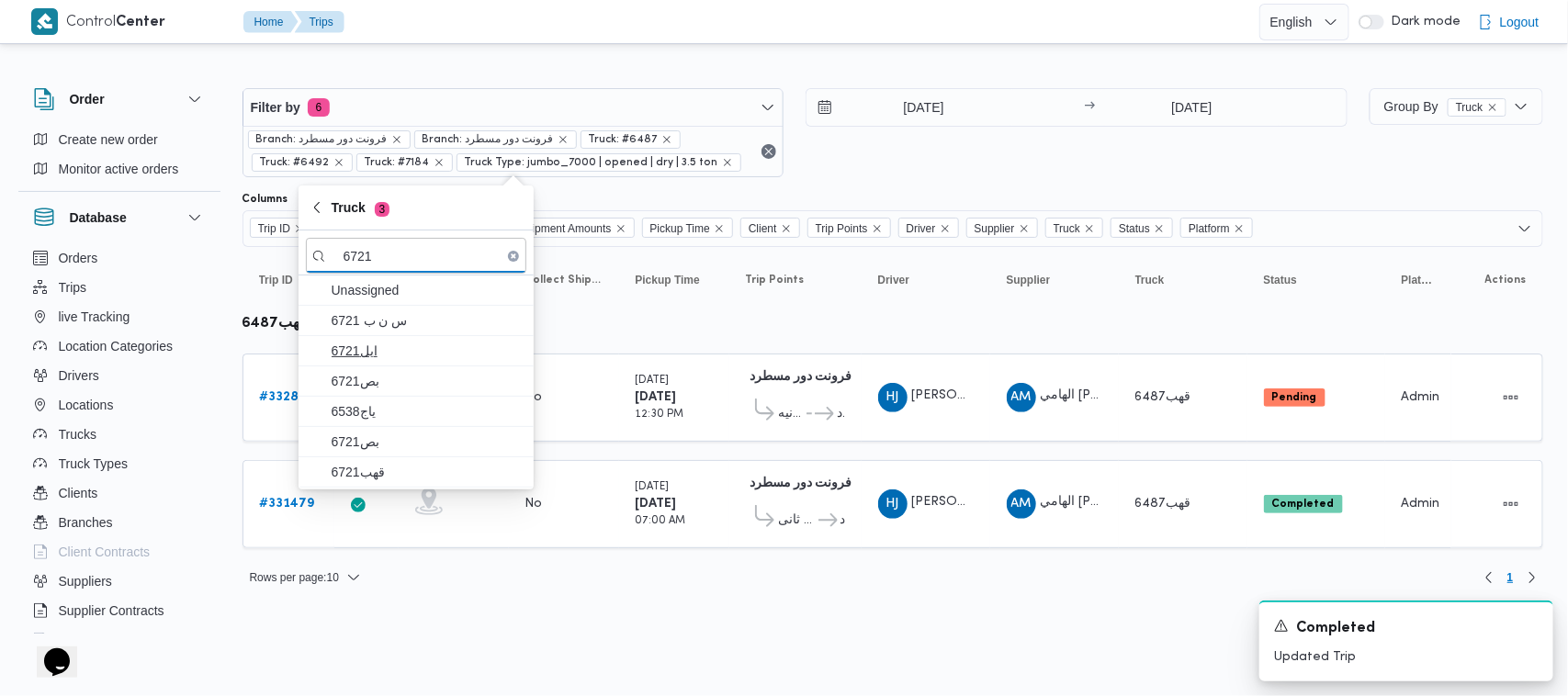
type input "6721"
click at [369, 351] on span "6721ايل" at bounding box center [426, 351] width 191 height 22
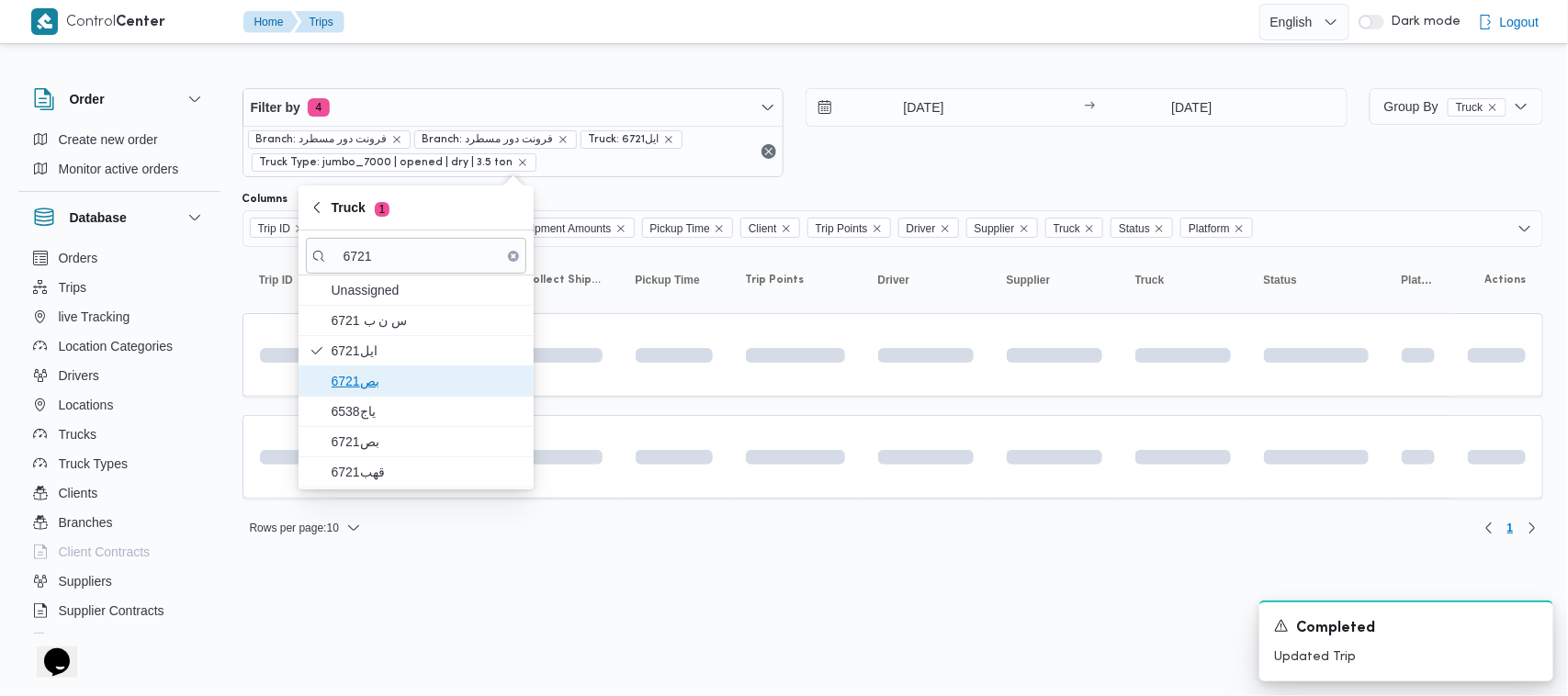
click at [381, 378] on span "6721بص" at bounding box center [426, 381] width 191 height 22
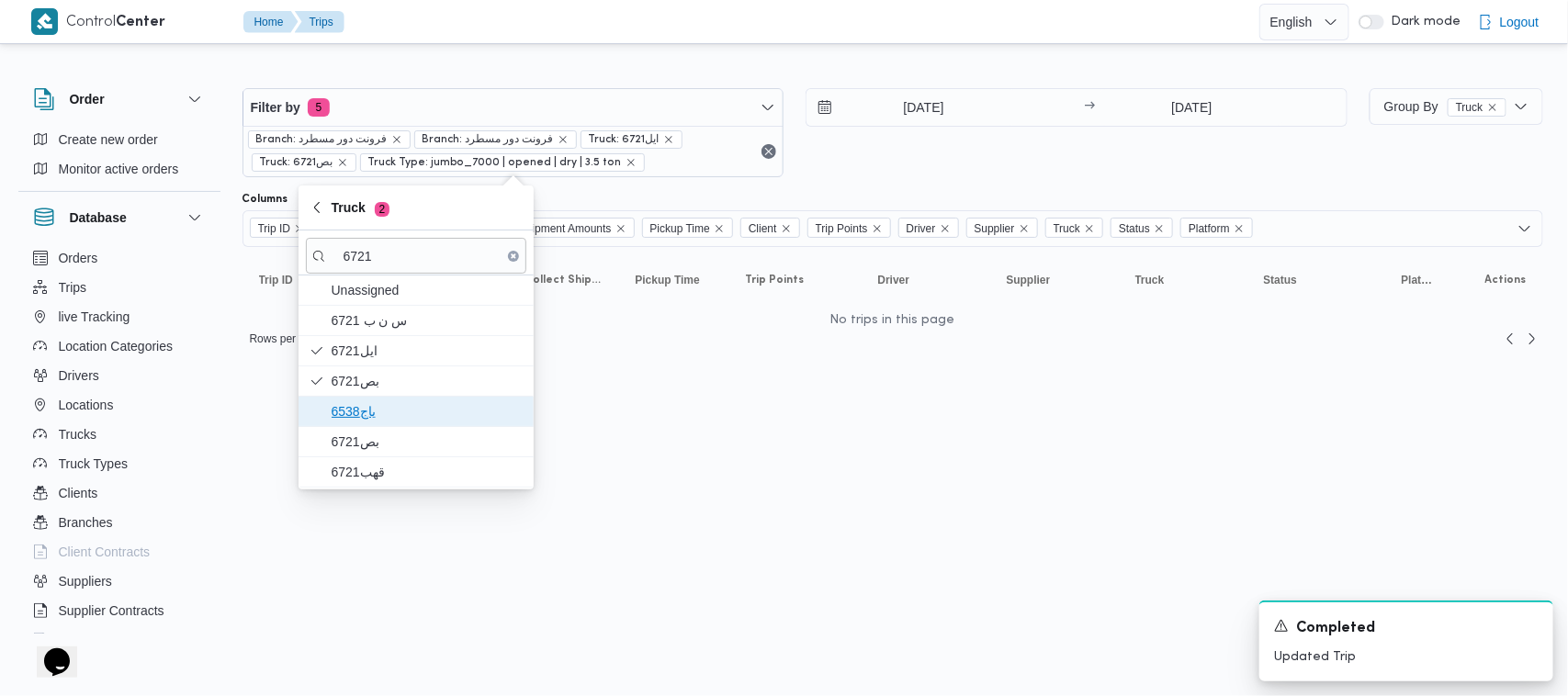
click at [381, 420] on span "ياج6538" at bounding box center [426, 412] width 191 height 22
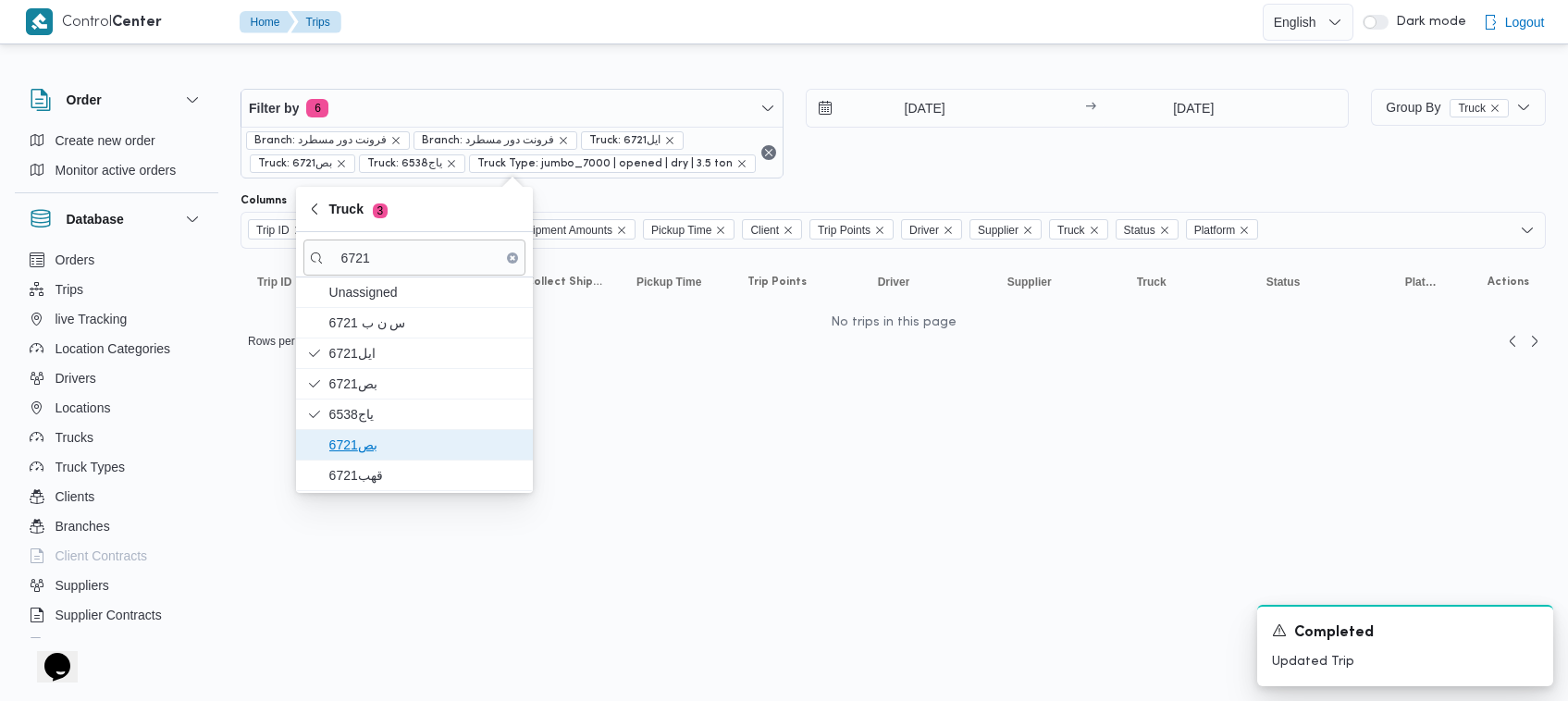
click at [377, 460] on span "بص6721" at bounding box center [414, 445] width 222 height 30
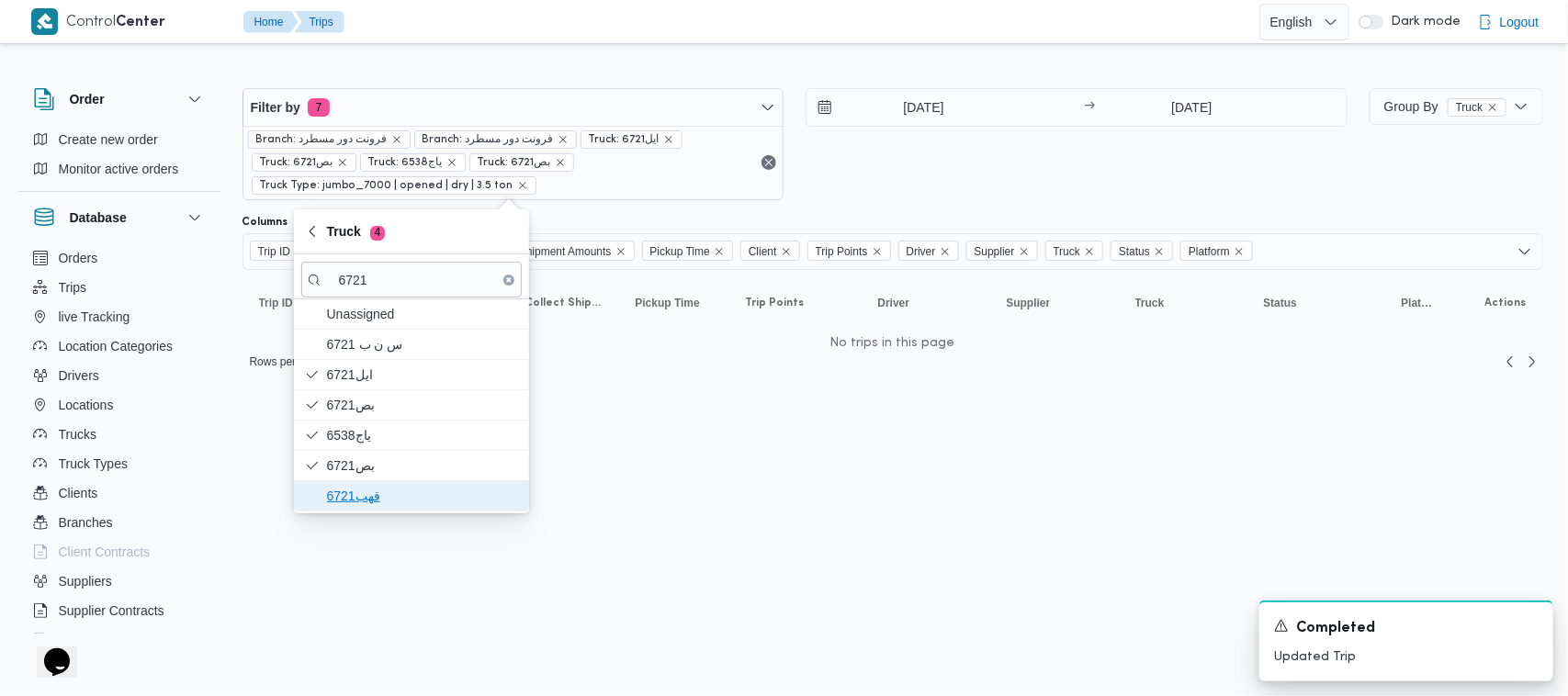
click at [365, 498] on span "قهب6721" at bounding box center [422, 496] width 191 height 22
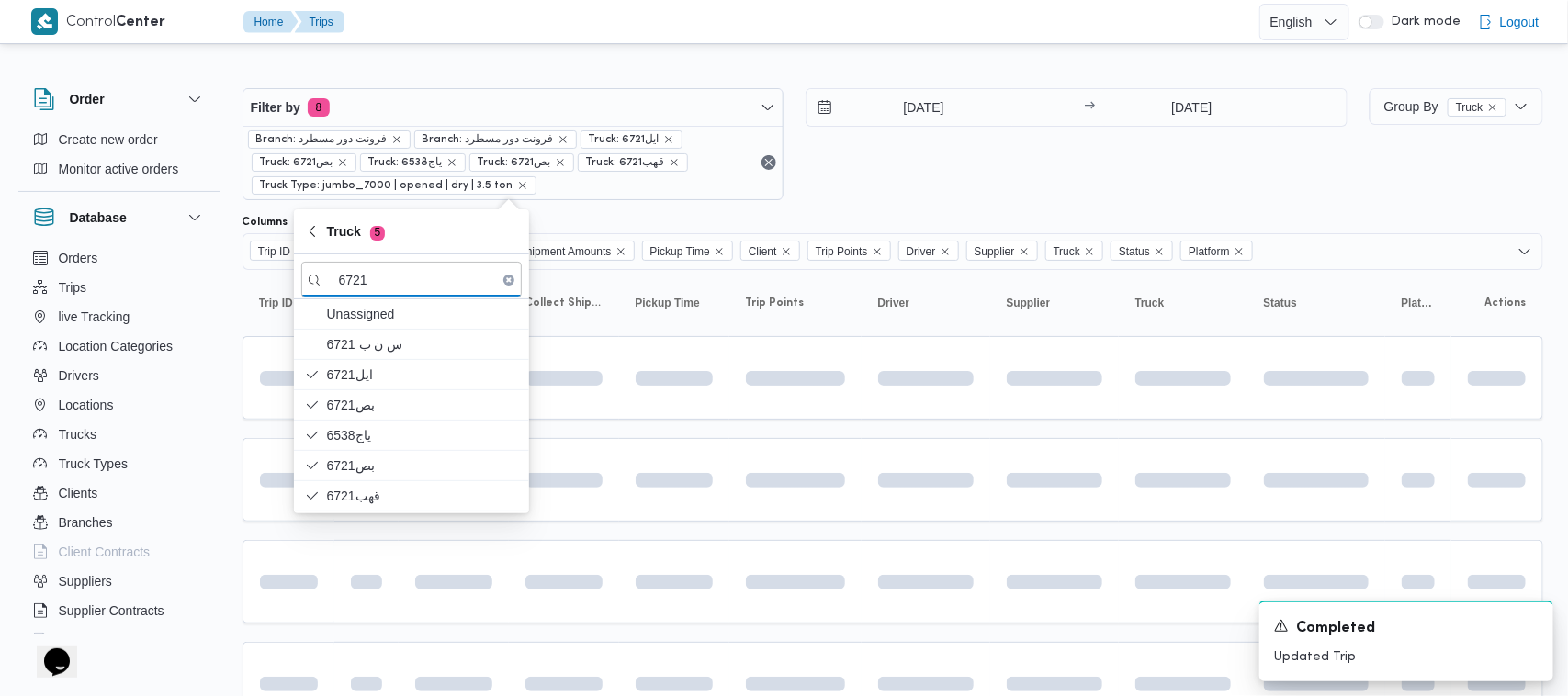
click at [751, 545] on html "Control Center Home Trips English عربي Dark mode Logout Order Create new order …" at bounding box center [784, 348] width 1568 height 696
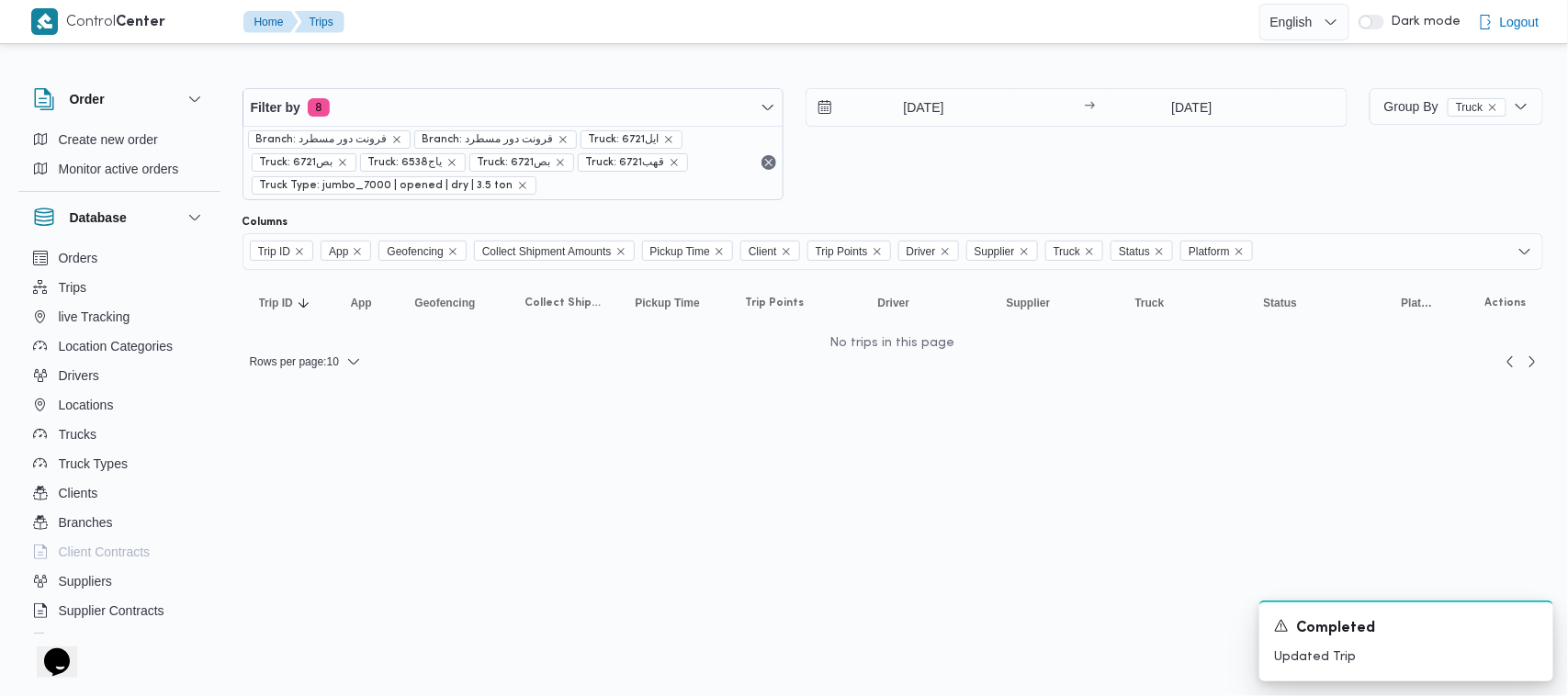
click at [799, 472] on html "Control Center Home Trips English عربي Dark mode Logout Order Create new order …" at bounding box center [784, 348] width 1568 height 696
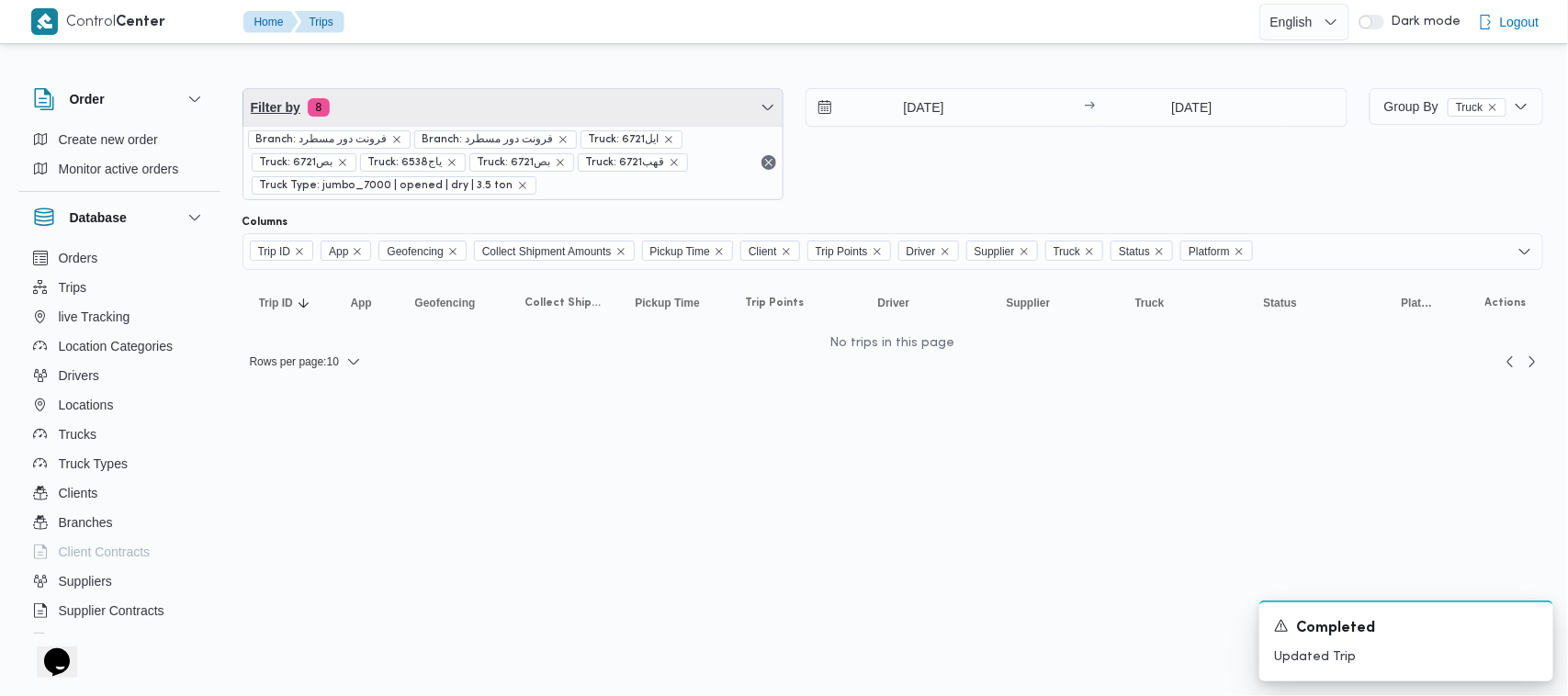
click at [521, 96] on span "Filter by 8" at bounding box center [513, 108] width 540 height 37
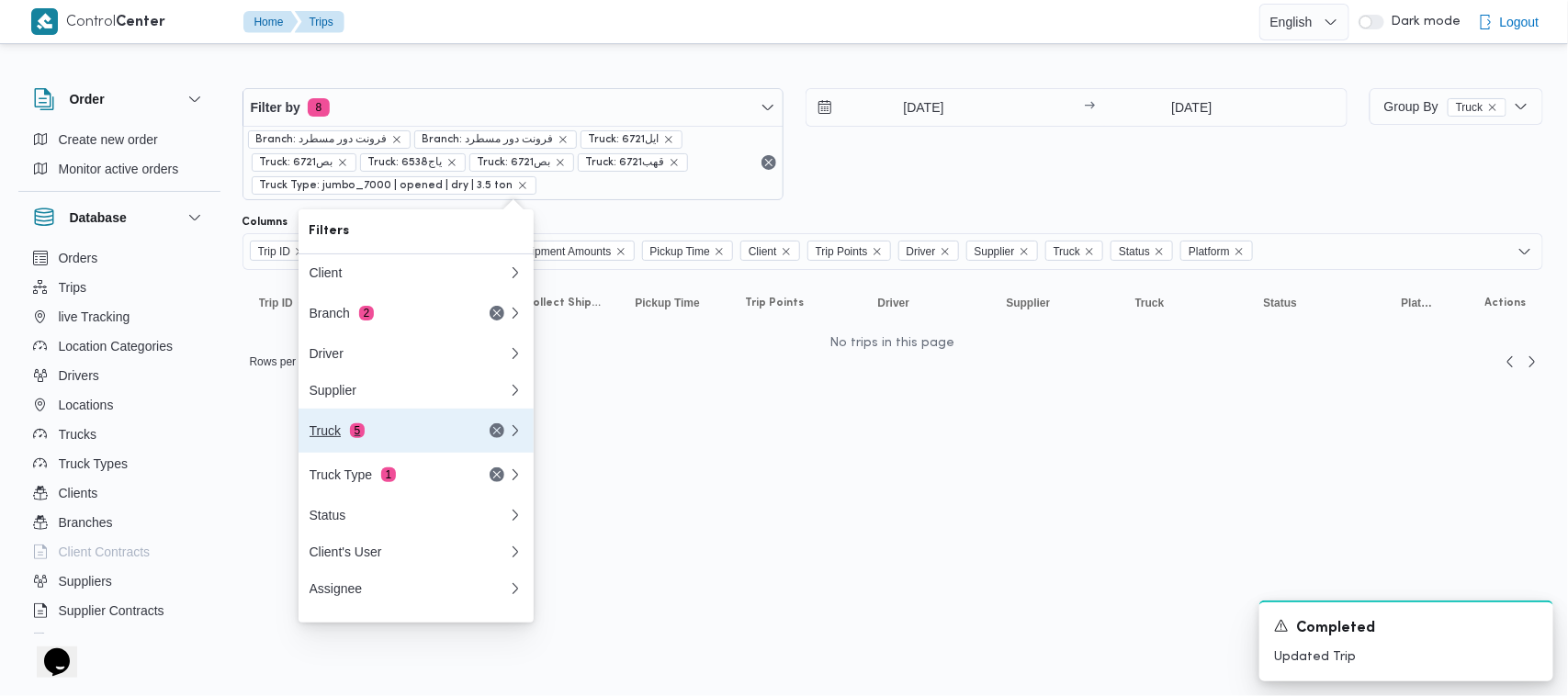
click at [424, 450] on button "Truck 5" at bounding box center [415, 431] width 235 height 44
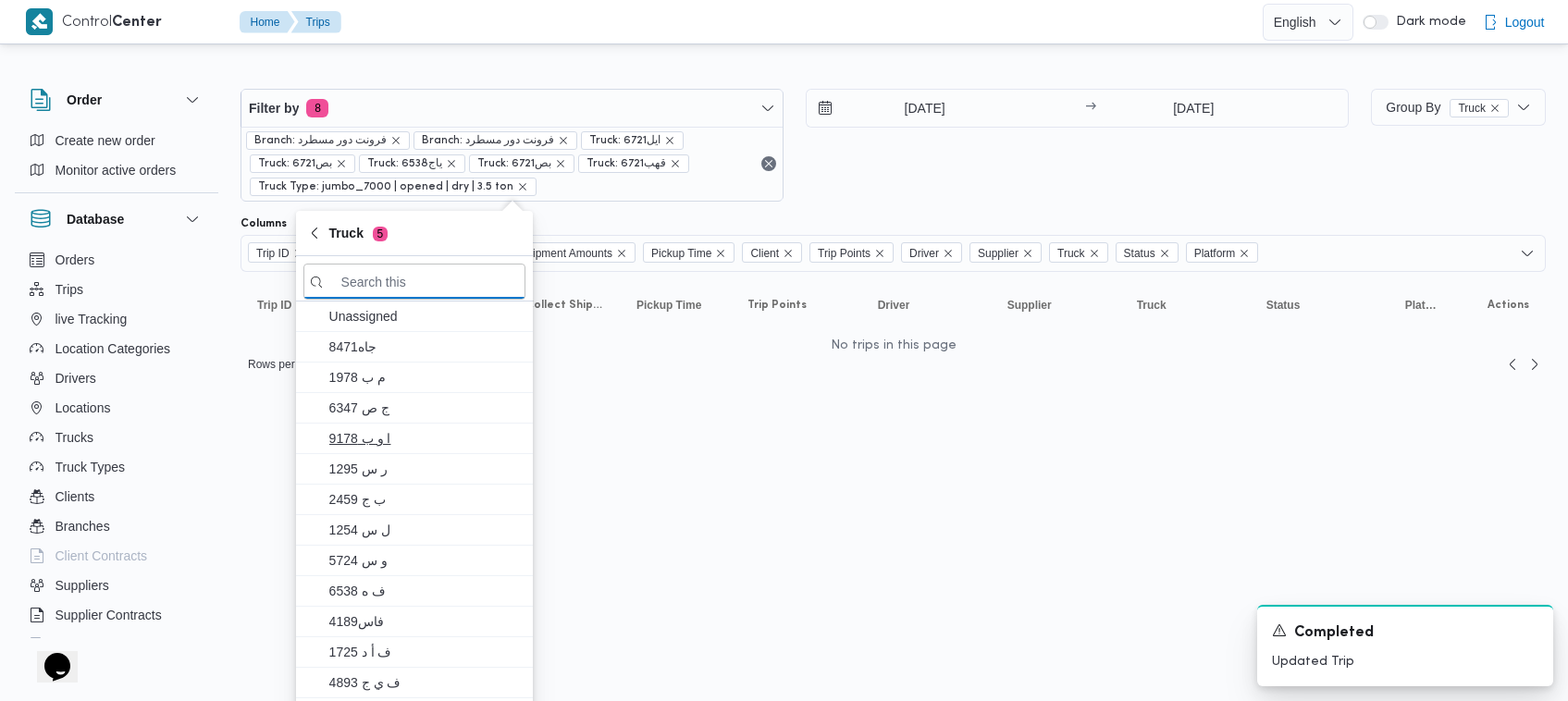
paste input "7621"
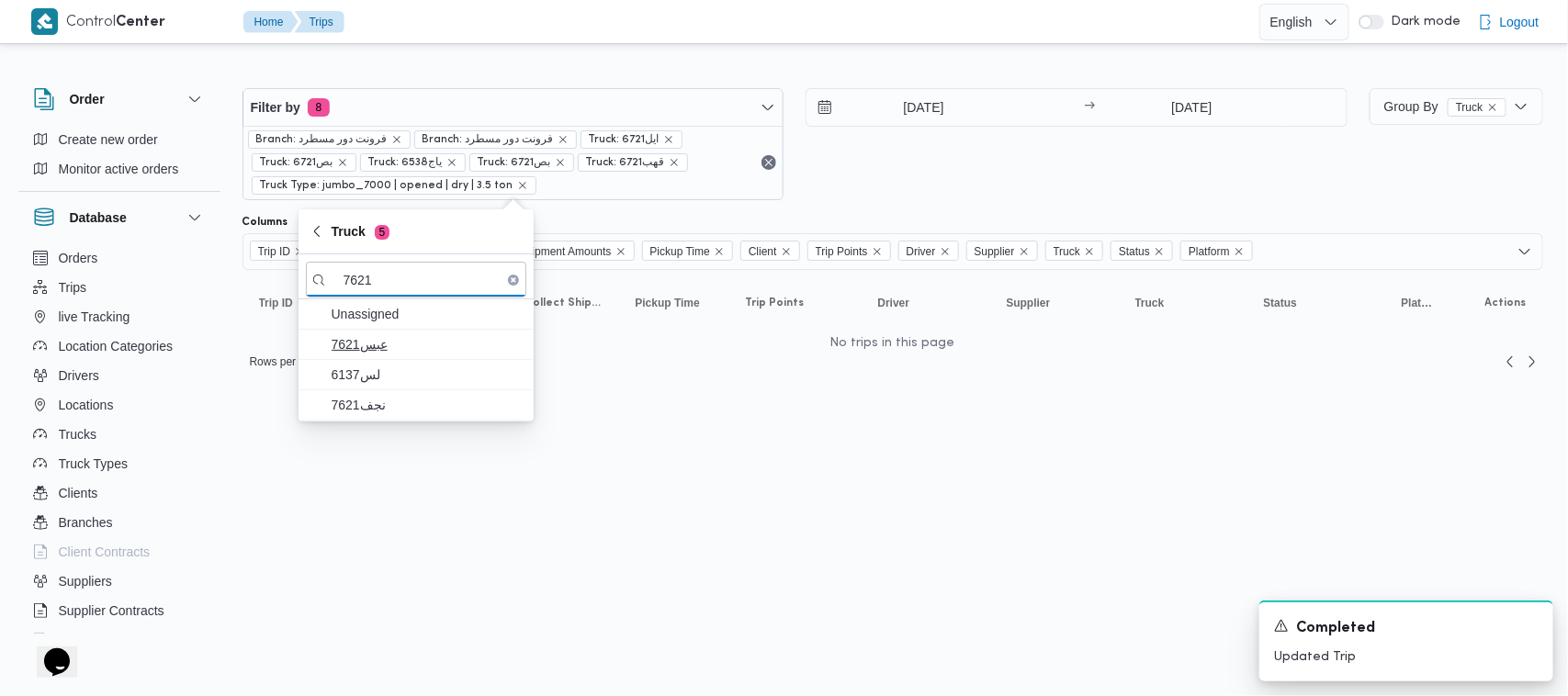
type input "7621"
click at [360, 344] on span "عبس7621" at bounding box center [426, 344] width 191 height 22
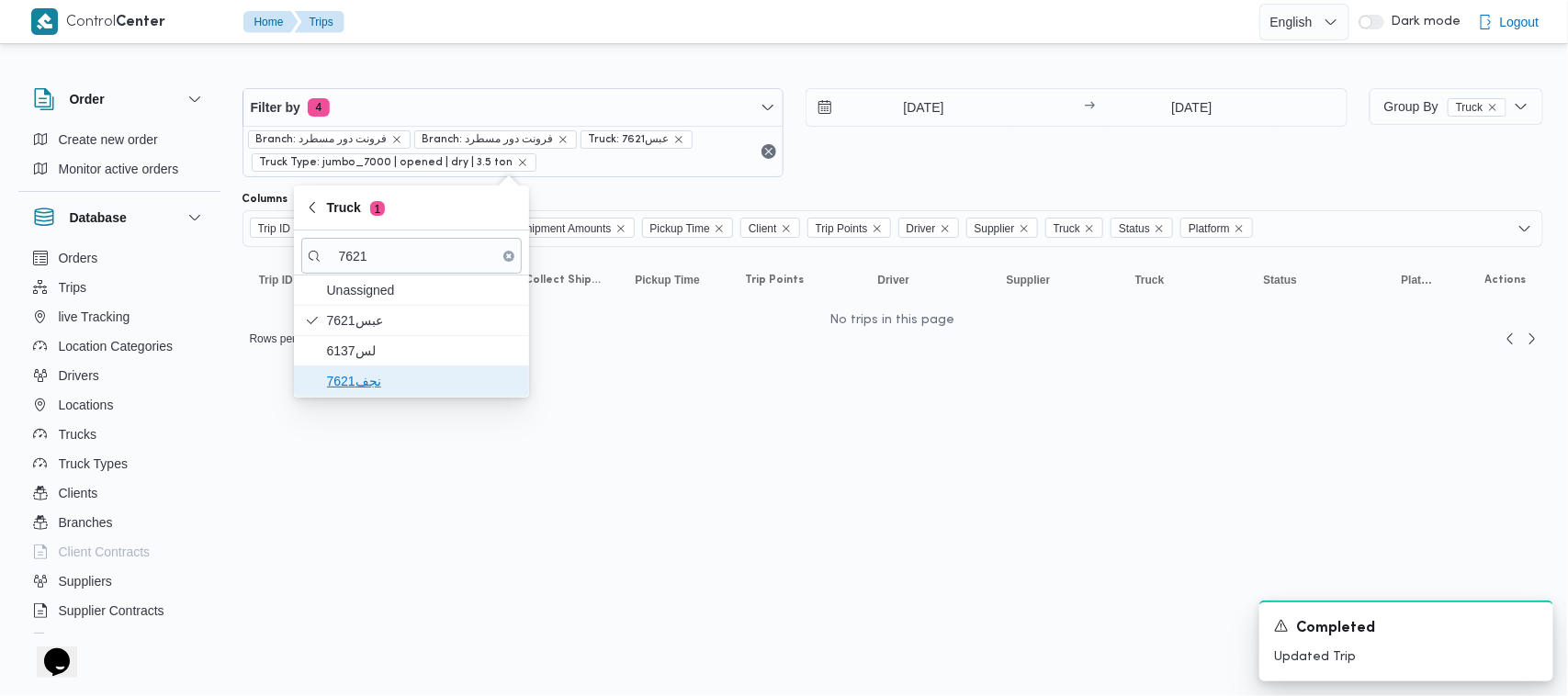
click at [367, 383] on span "نجف7621" at bounding box center [422, 381] width 191 height 22
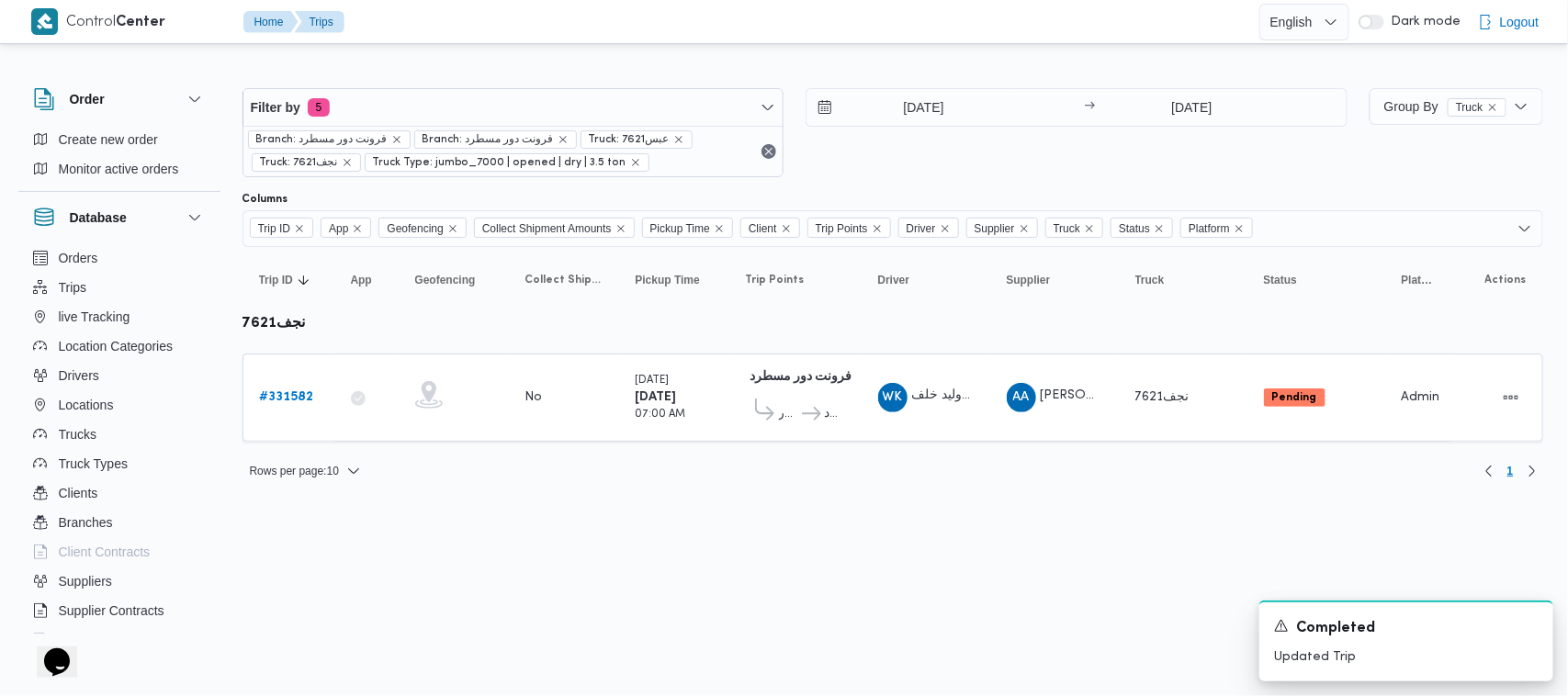
click at [521, 590] on html "Control Center Home Trips English عربي Dark mode Logout Order Create new order …" at bounding box center [784, 348] width 1568 height 696
click at [288, 391] on b "# 331582" at bounding box center [287, 397] width 54 height 12
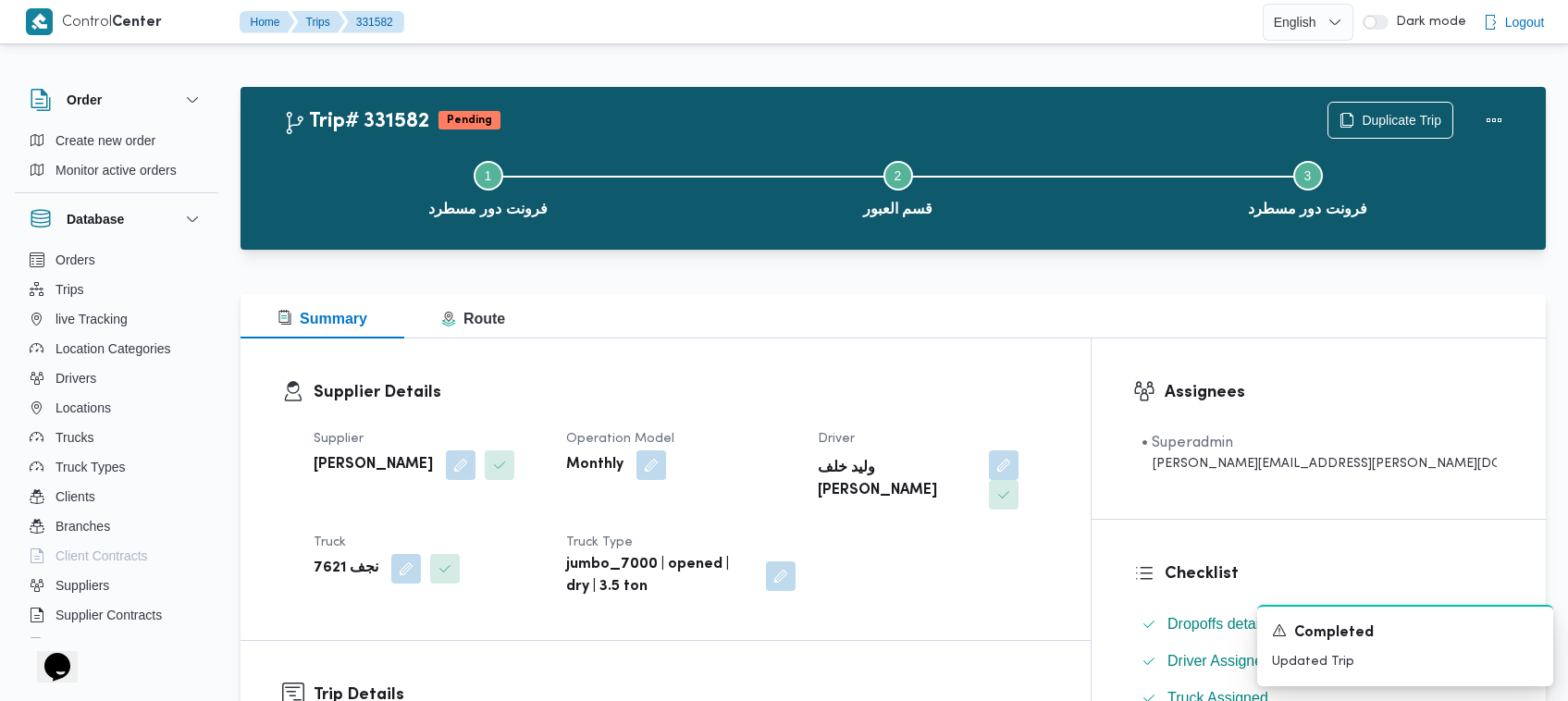
click at [352, 532] on dt "Truck" at bounding box center [428, 543] width 231 height 22
click at [349, 532] on dt "Truck" at bounding box center [428, 543] width 231 height 22
click at [348, 558] on b "نجف 7621" at bounding box center [346, 569] width 65 height 22
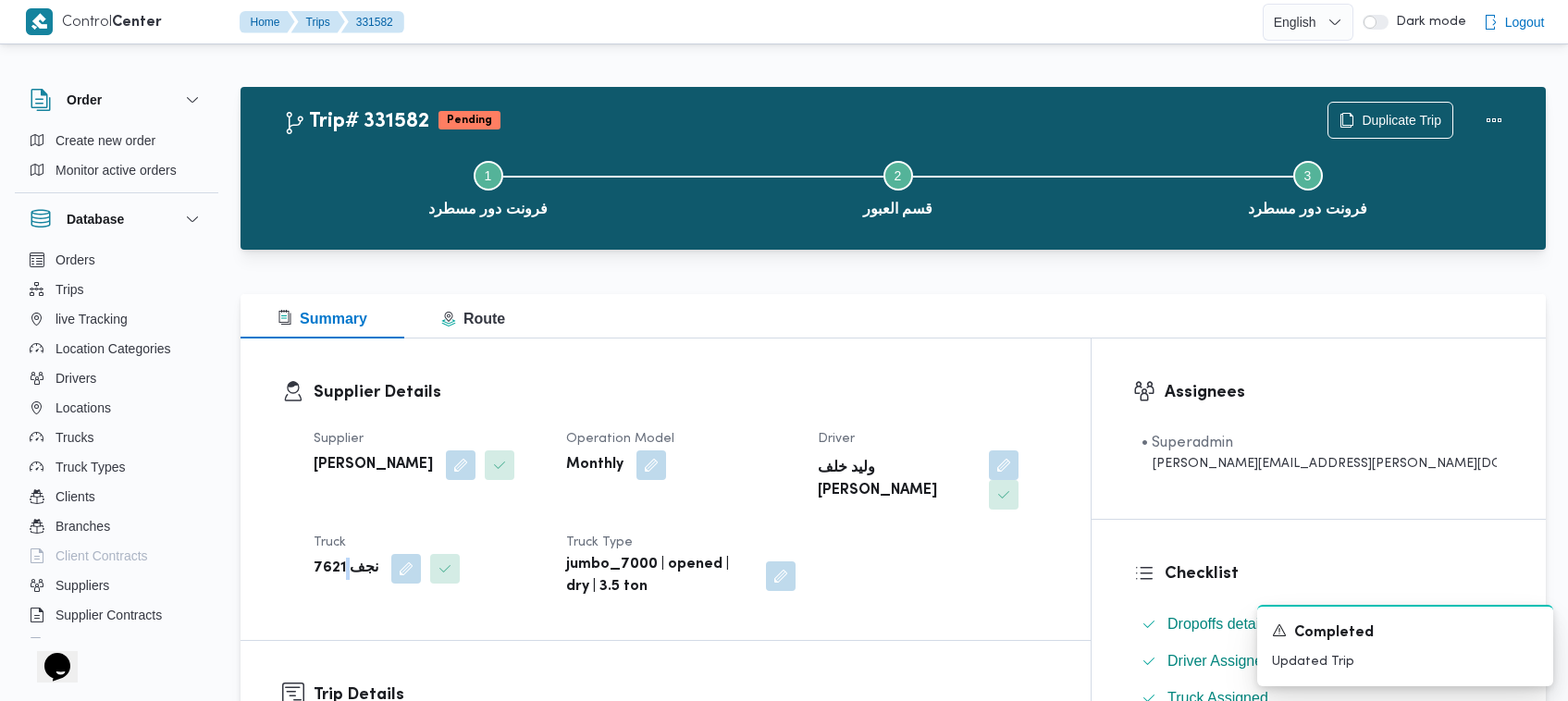
click at [347, 558] on b "نجف 7621" at bounding box center [346, 569] width 65 height 22
copy div "نجف 7621"
click at [805, 338] on div "Supplier Details Supplier [PERSON_NAME] علي بخيت علي Operation Model Monthly Dr…" at bounding box center [665, 489] width 850 height 301
click at [476, 468] on button "button" at bounding box center [461, 465] width 30 height 30
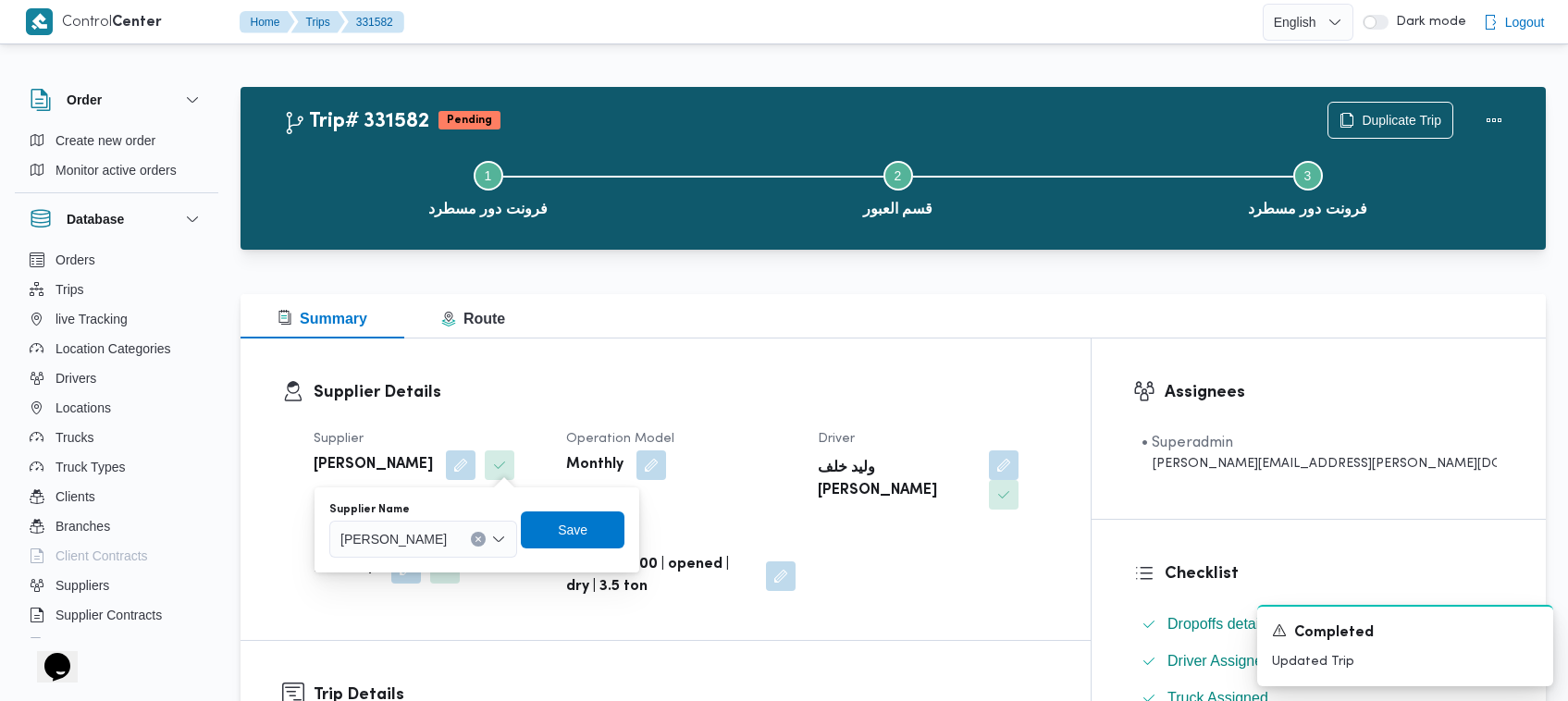
click at [493, 523] on div "[PERSON_NAME]" at bounding box center [423, 539] width 188 height 37
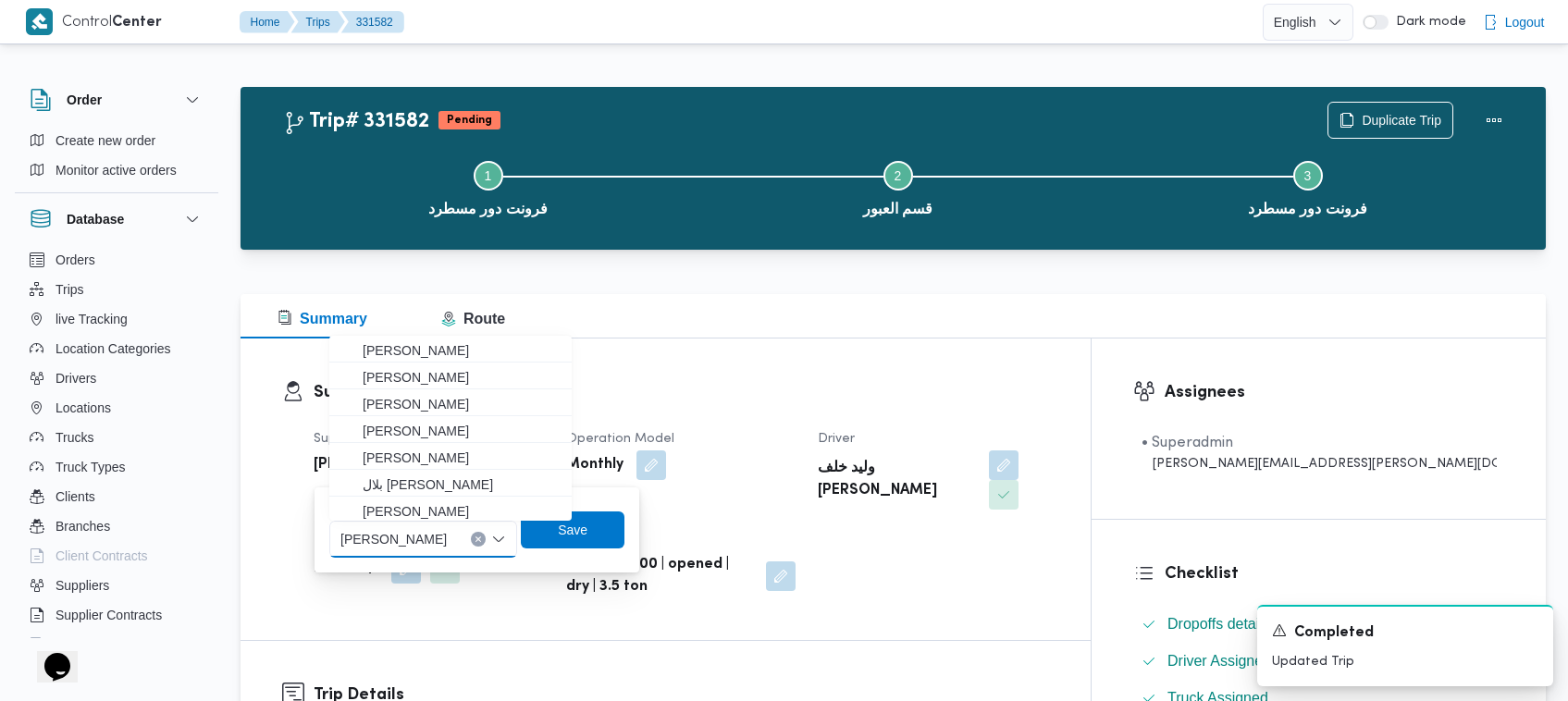
paste input "[PERSON_NAME][DATE]"
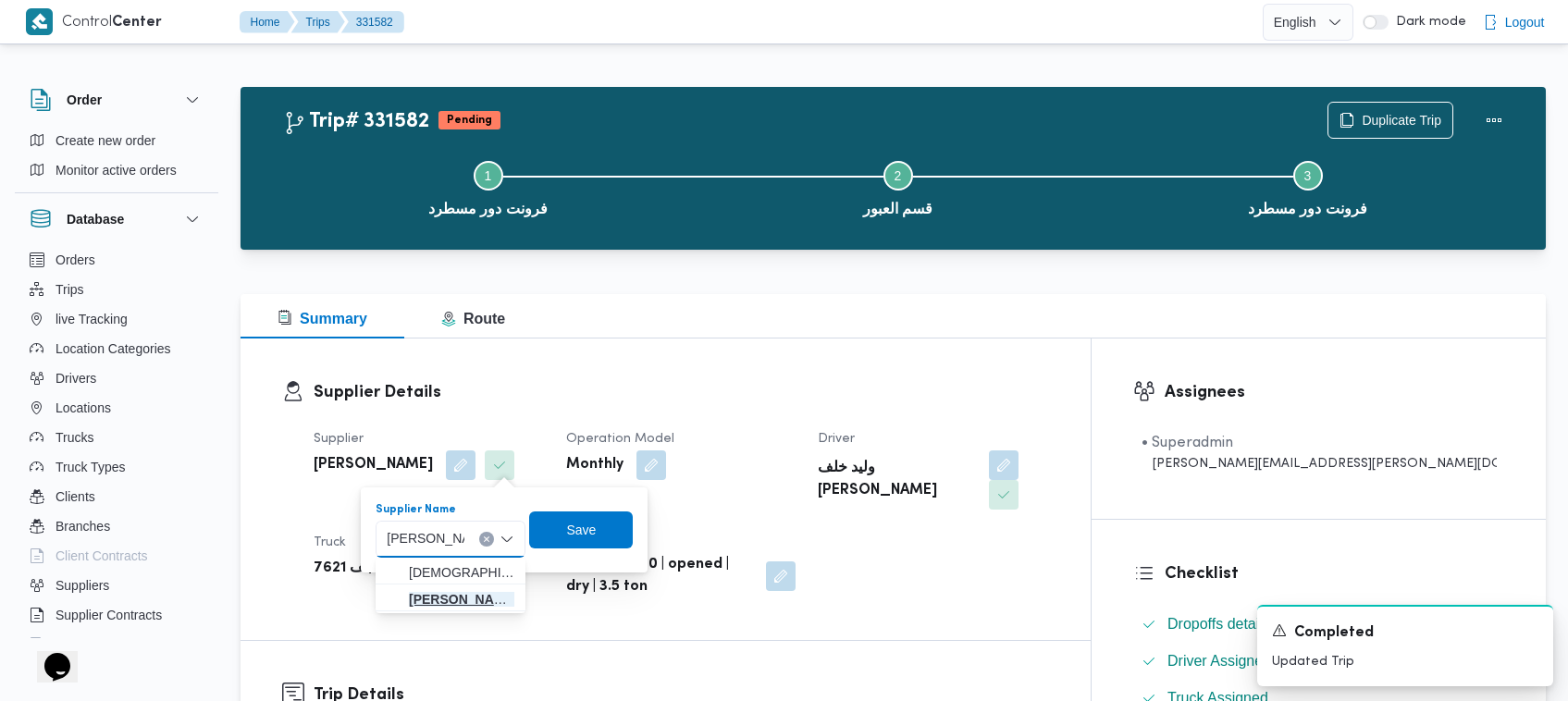
type input "[PERSON_NAME][DATE]"
drag, startPoint x: 459, startPoint y: 589, endPoint x: 513, endPoint y: 607, distance: 56.9
click at [468, 594] on span "[PERSON_NAME][DATE]" at bounding box center [461, 600] width 105 height 22
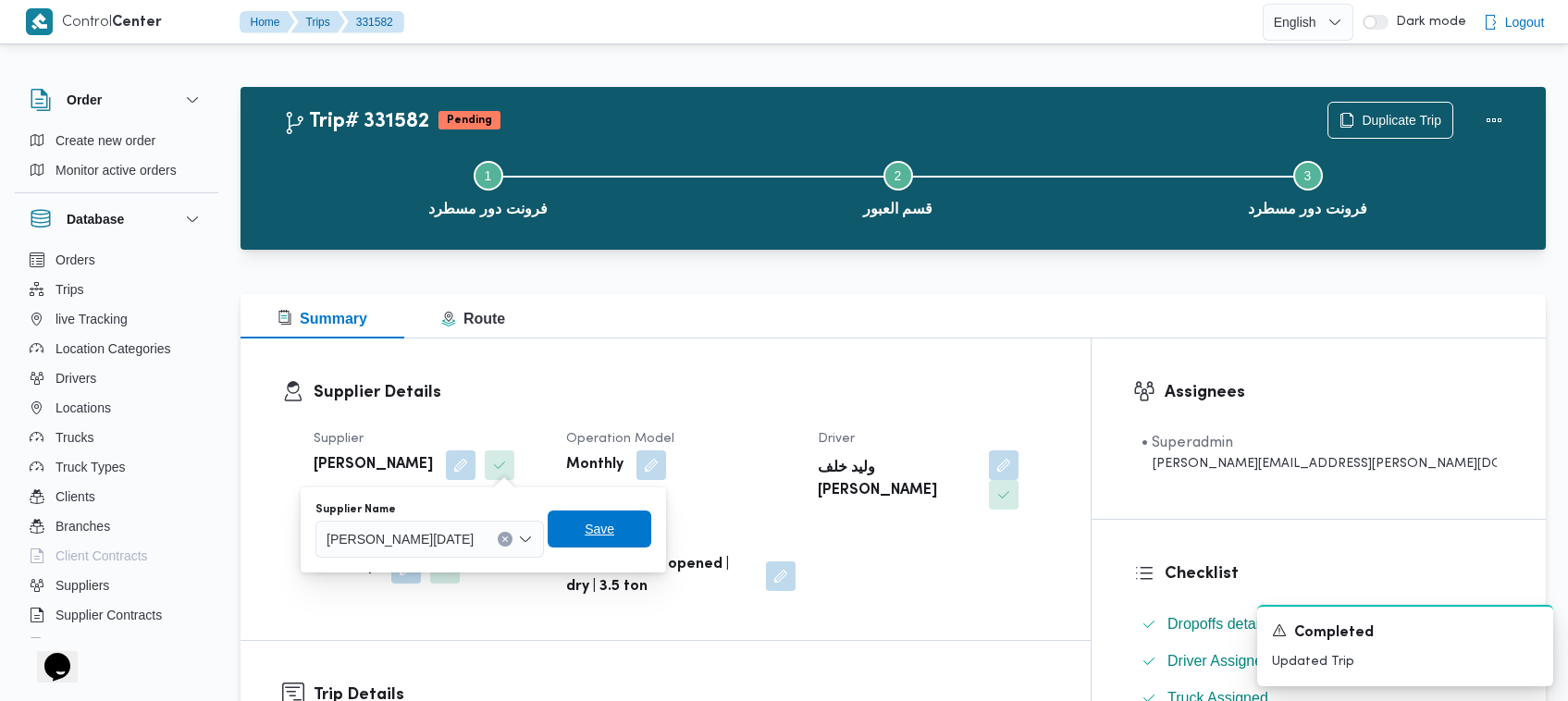
click at [620, 536] on span "Save" at bounding box center [599, 529] width 103 height 37
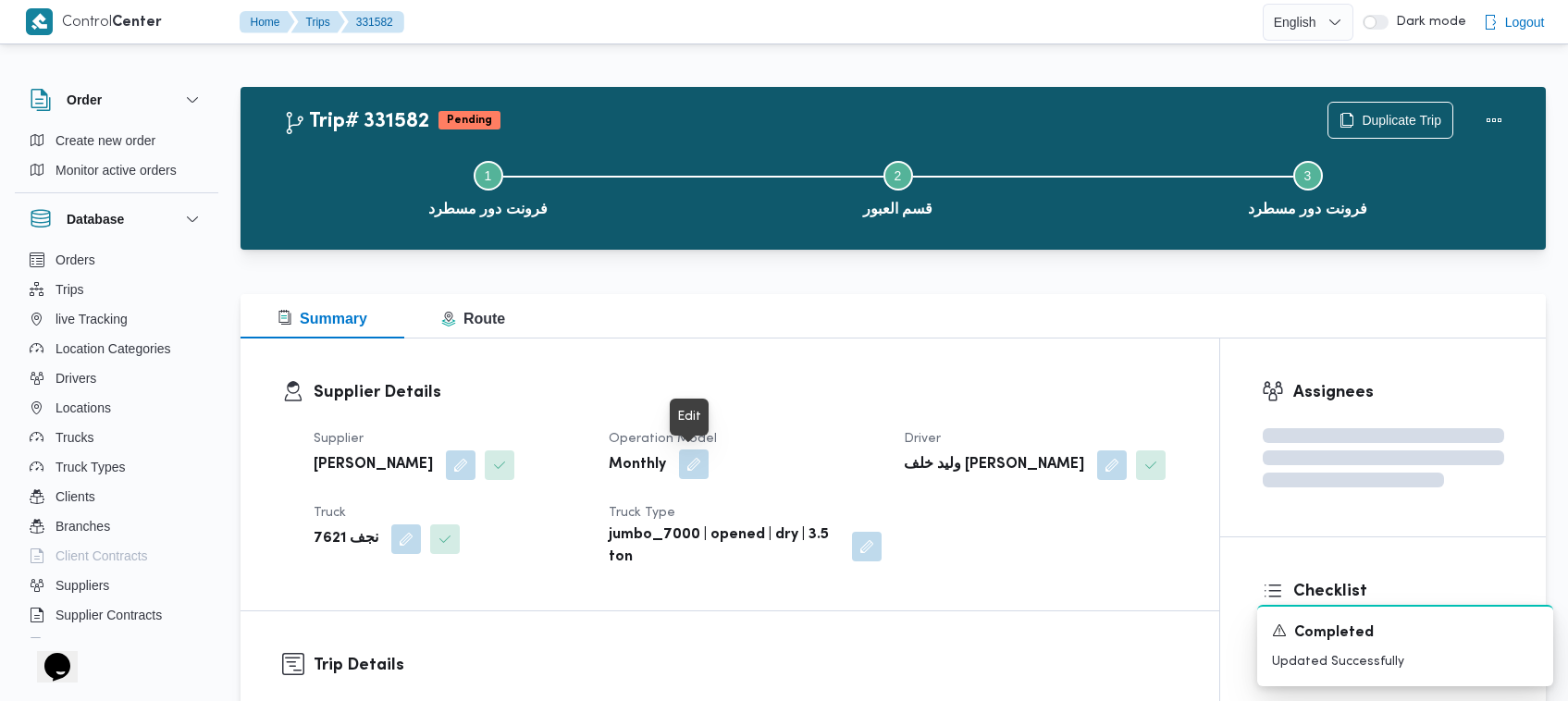
drag, startPoint x: 685, startPoint y: 468, endPoint x: 685, endPoint y: 485, distance: 17.0
click at [685, 469] on button "button" at bounding box center [694, 466] width 30 height 30
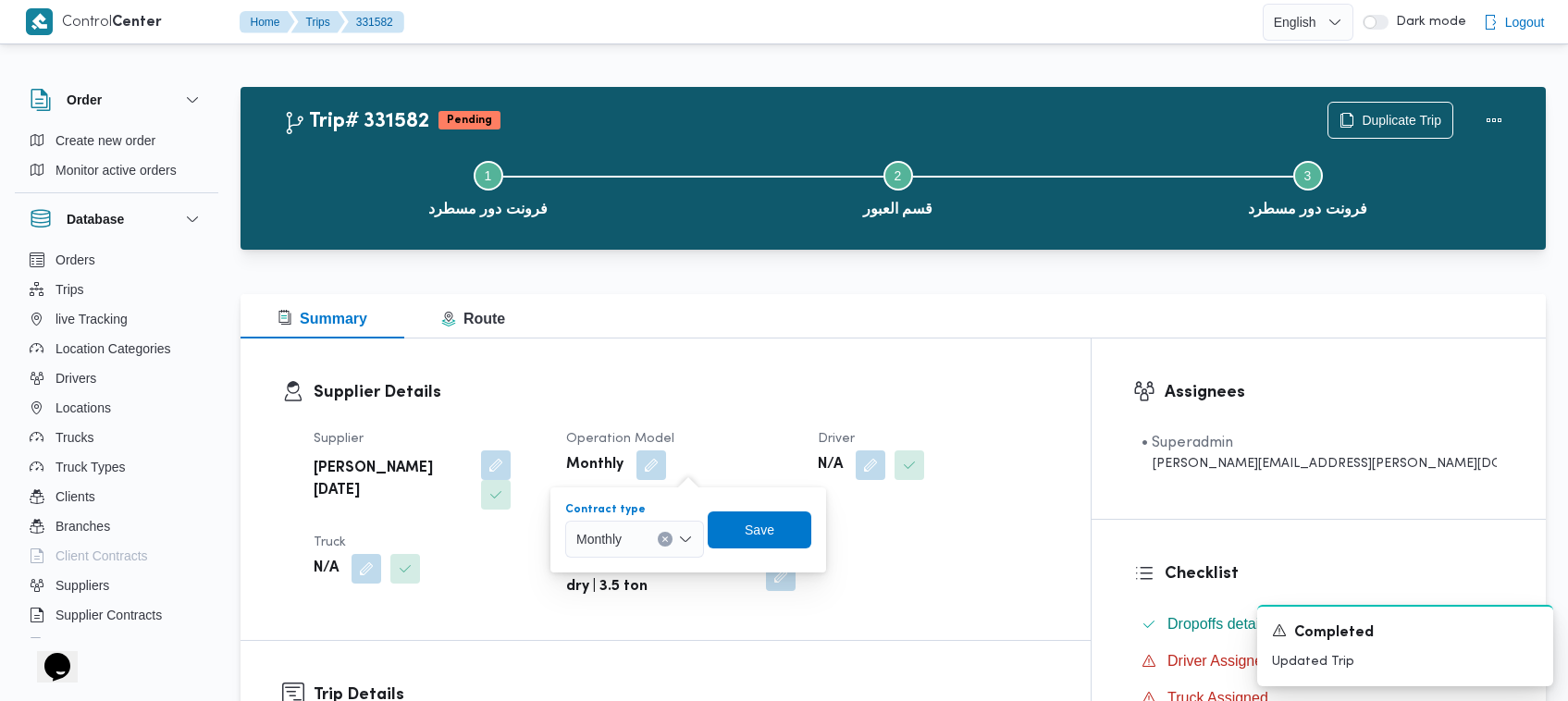
click at [655, 547] on div "Monthly" at bounding box center [634, 539] width 138 height 37
click at [646, 597] on span "On Demand" at bounding box center [646, 600] width 95 height 22
click at [758, 524] on span "Save" at bounding box center [766, 530] width 30 height 22
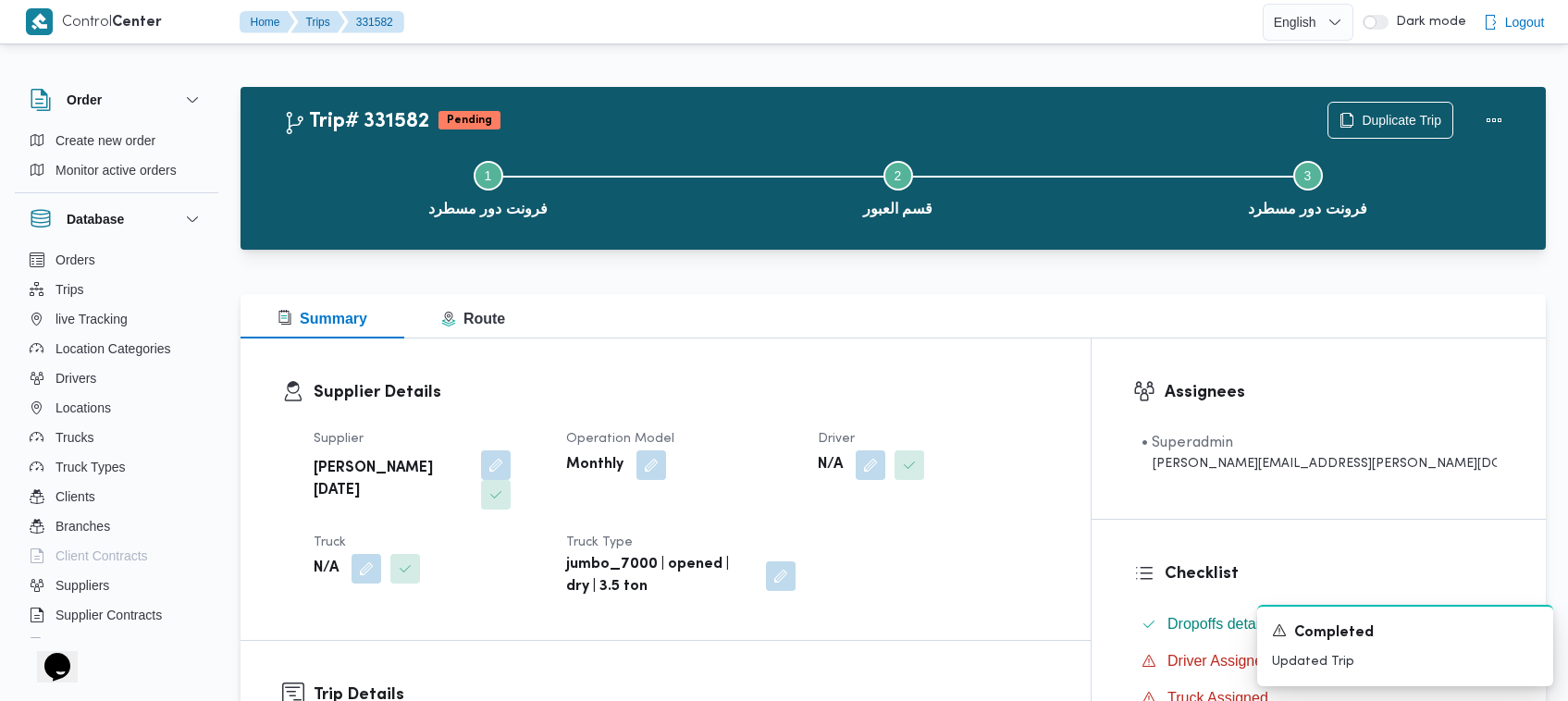
click at [772, 395] on h3 "Supplier Details" at bounding box center [680, 392] width 735 height 25
drag, startPoint x: 880, startPoint y: 326, endPoint x: 863, endPoint y: 444, distance: 119.2
click at [805, 326] on div "Summary Route" at bounding box center [893, 316] width 1305 height 45
click at [376, 554] on button "button" at bounding box center [366, 569] width 30 height 30
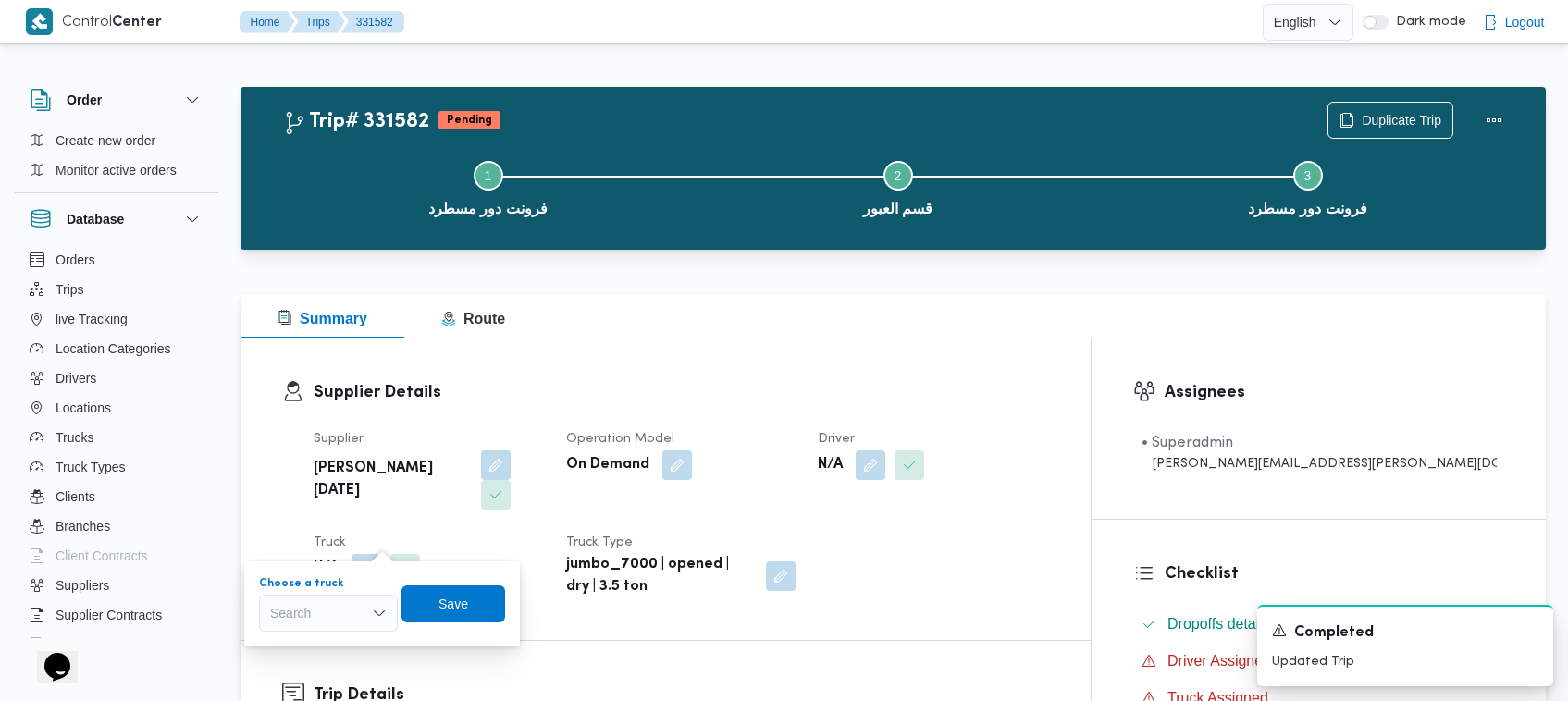
click at [358, 612] on div "Search" at bounding box center [328, 614] width 138 height 37
paste input "7621"
type input "7621"
click at [480, 552] on div "N/A" at bounding box center [428, 569] width 234 height 33
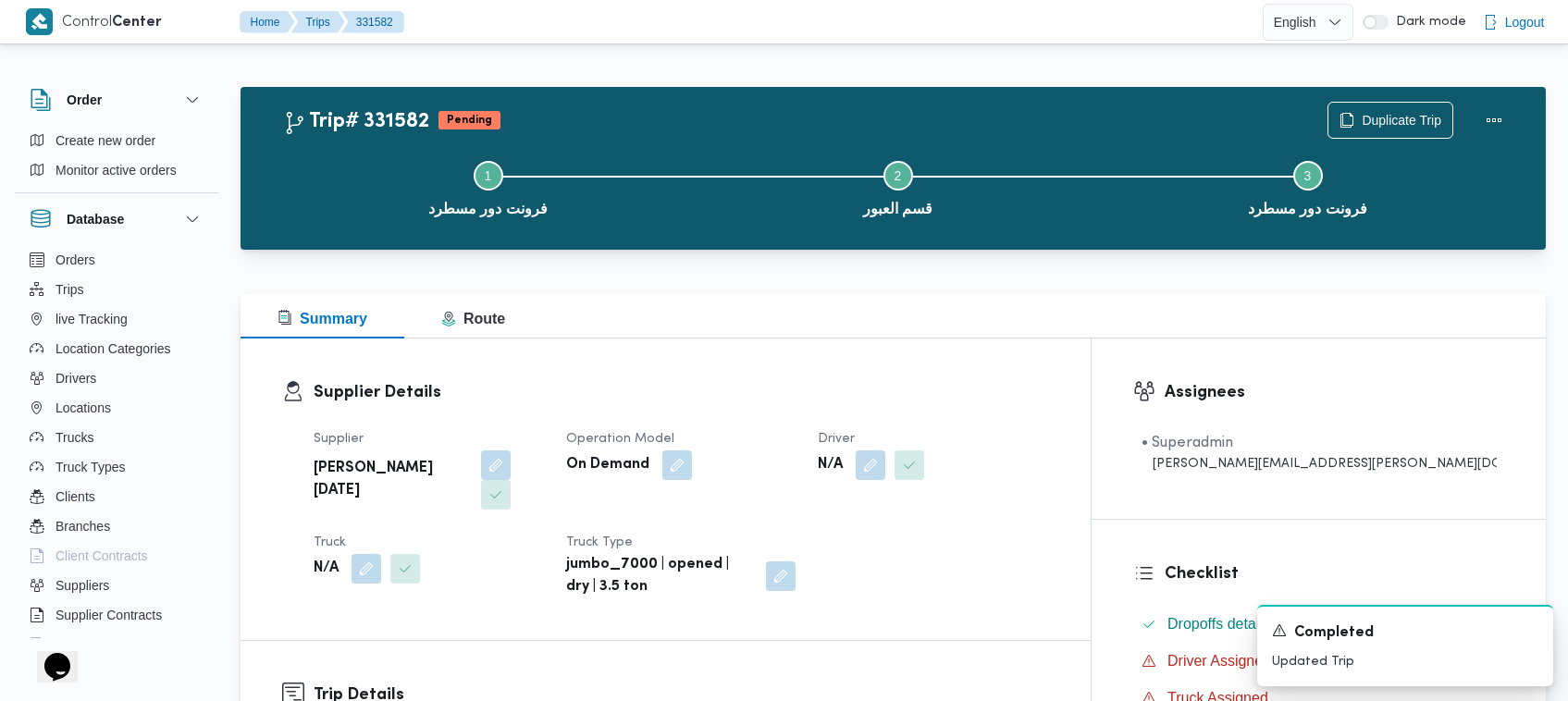
drag, startPoint x: 1005, startPoint y: 281, endPoint x: 985, endPoint y: 376, distance: 97.1
click at [805, 281] on div at bounding box center [893, 284] width 1305 height 22
click at [805, 459] on button "button" at bounding box center [871, 465] width 30 height 30
click at [805, 535] on div "Search" at bounding box center [918, 539] width 138 height 37
paste input "وائل"
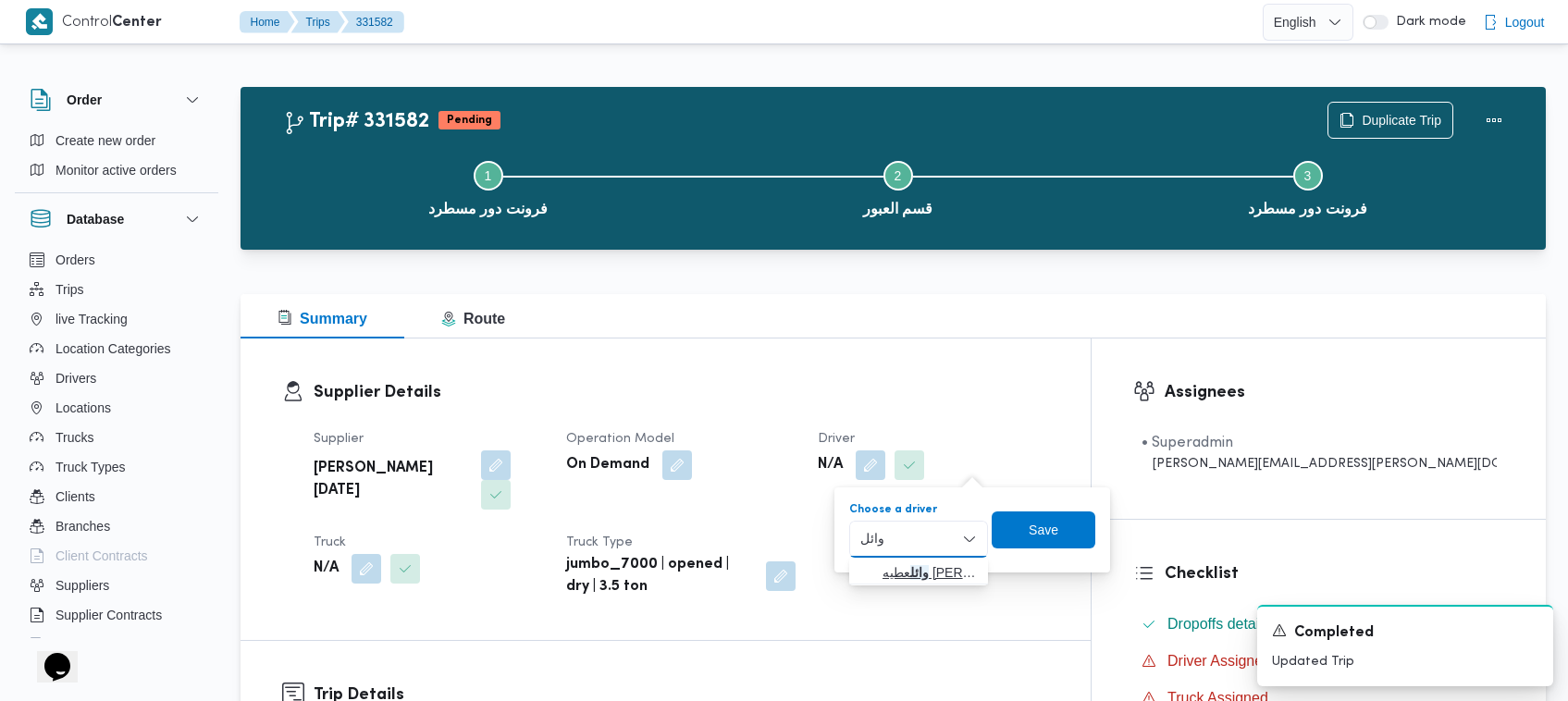
type input "وائل"
click at [805, 575] on icon "button" at bounding box center [868, 573] width 15 height 15
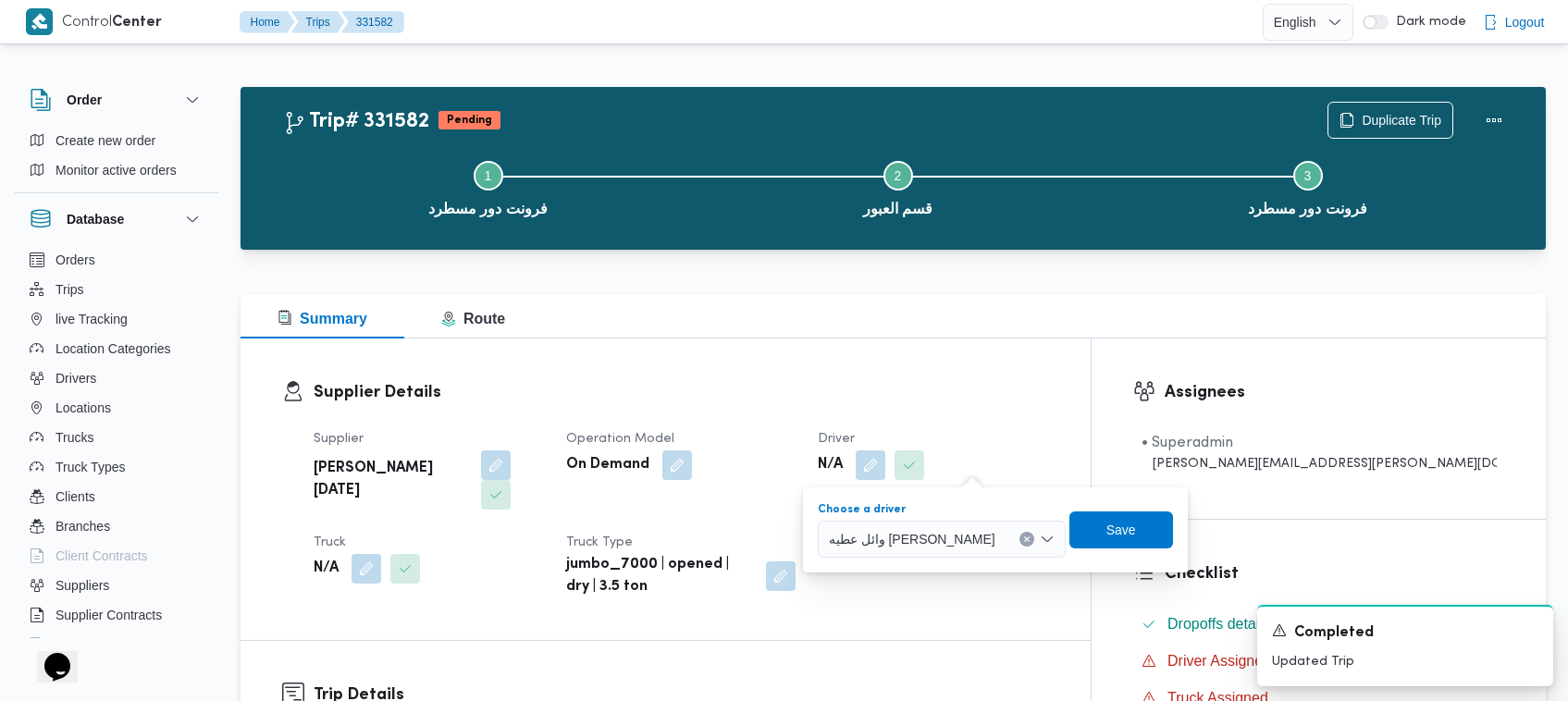
click at [805, 509] on div "Choose a driver وائل عطيه [PERSON_NAME] Combo box. Selected. وائل عطيه [PERSON_…" at bounding box center [995, 530] width 359 height 60
click at [805, 530] on span "Save" at bounding box center [1121, 529] width 30 height 22
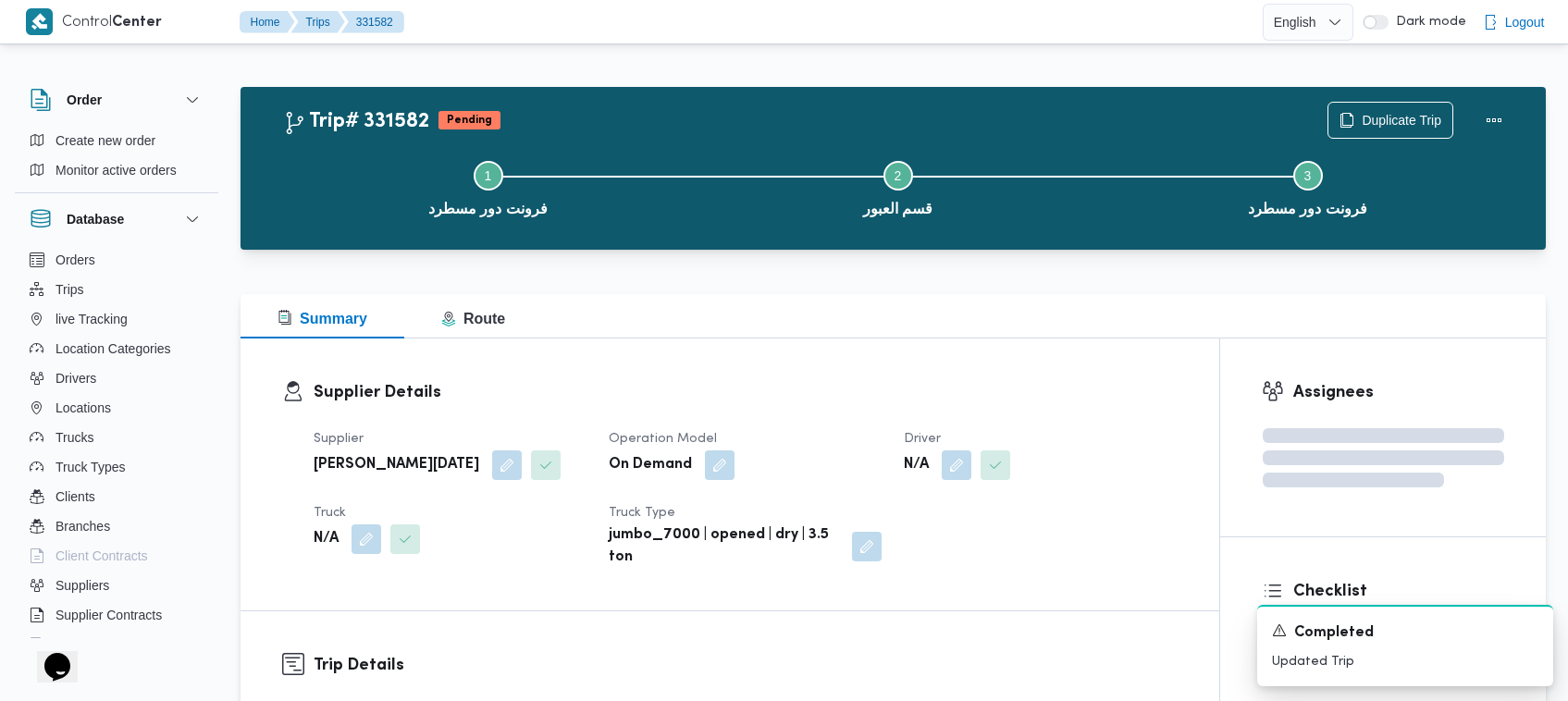
click at [805, 423] on div "Supplier [PERSON_NAME][DATE] Operation Model On Demand Driver N/A Truck N/A Tru…" at bounding box center [744, 498] width 886 height 163
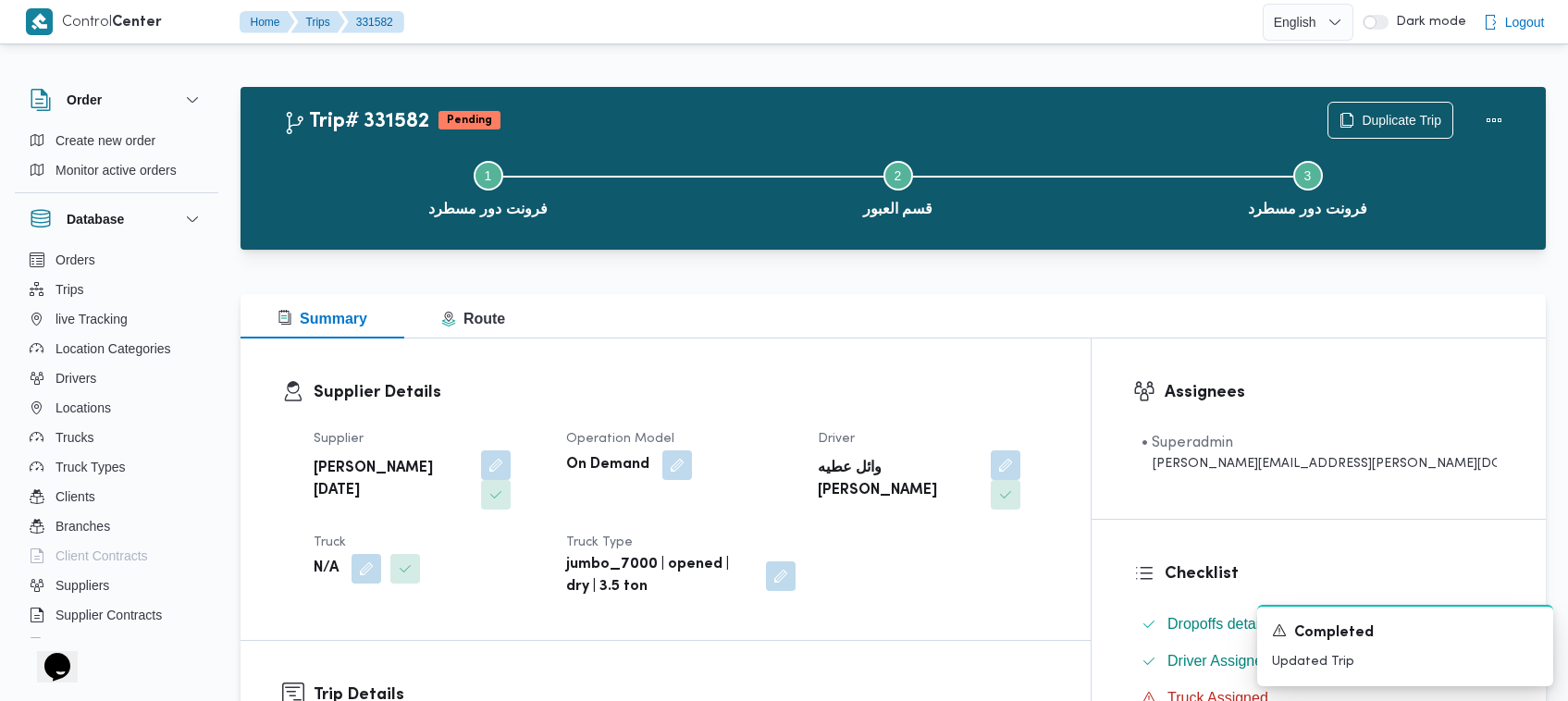
click at [805, 317] on div "Summary Route" at bounding box center [893, 316] width 1305 height 45
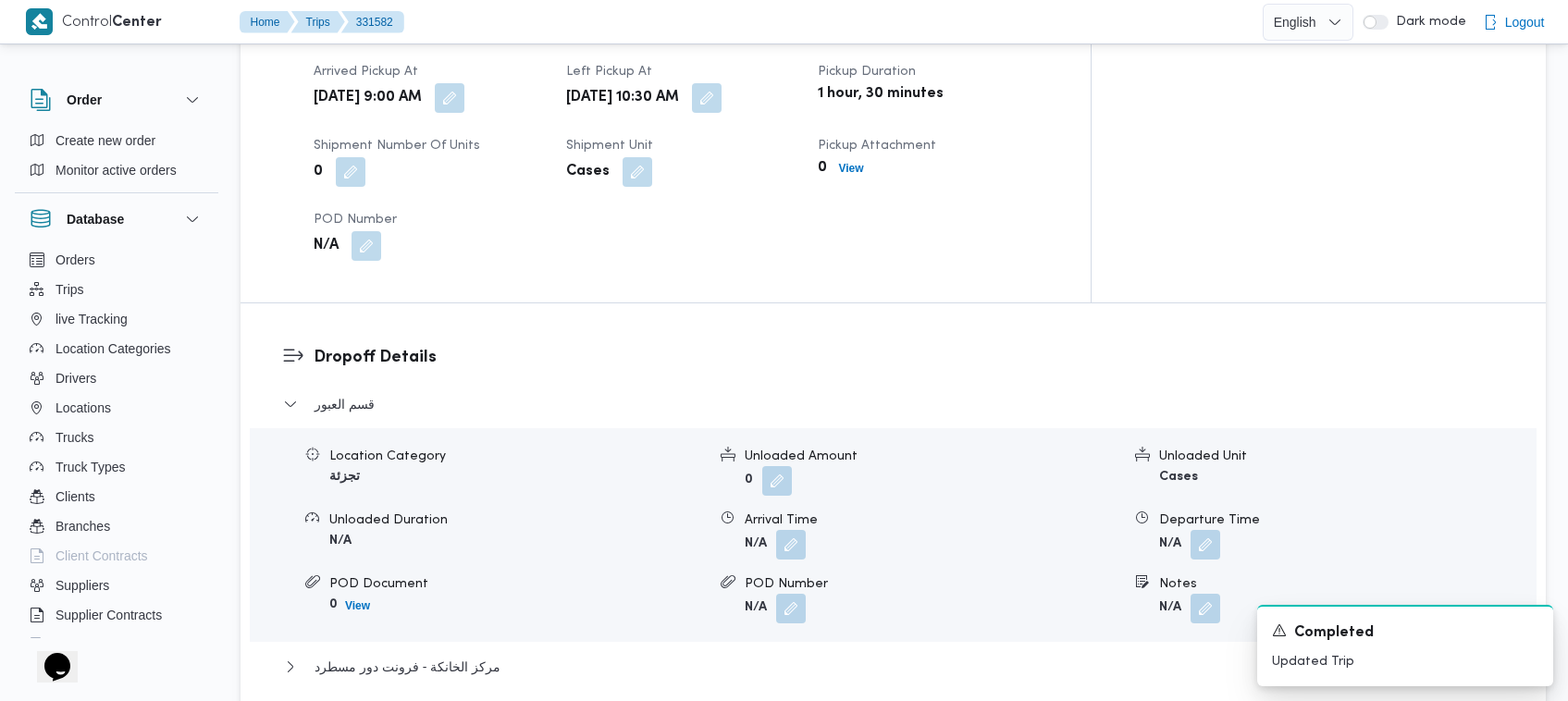
scroll to position [1464, 0]
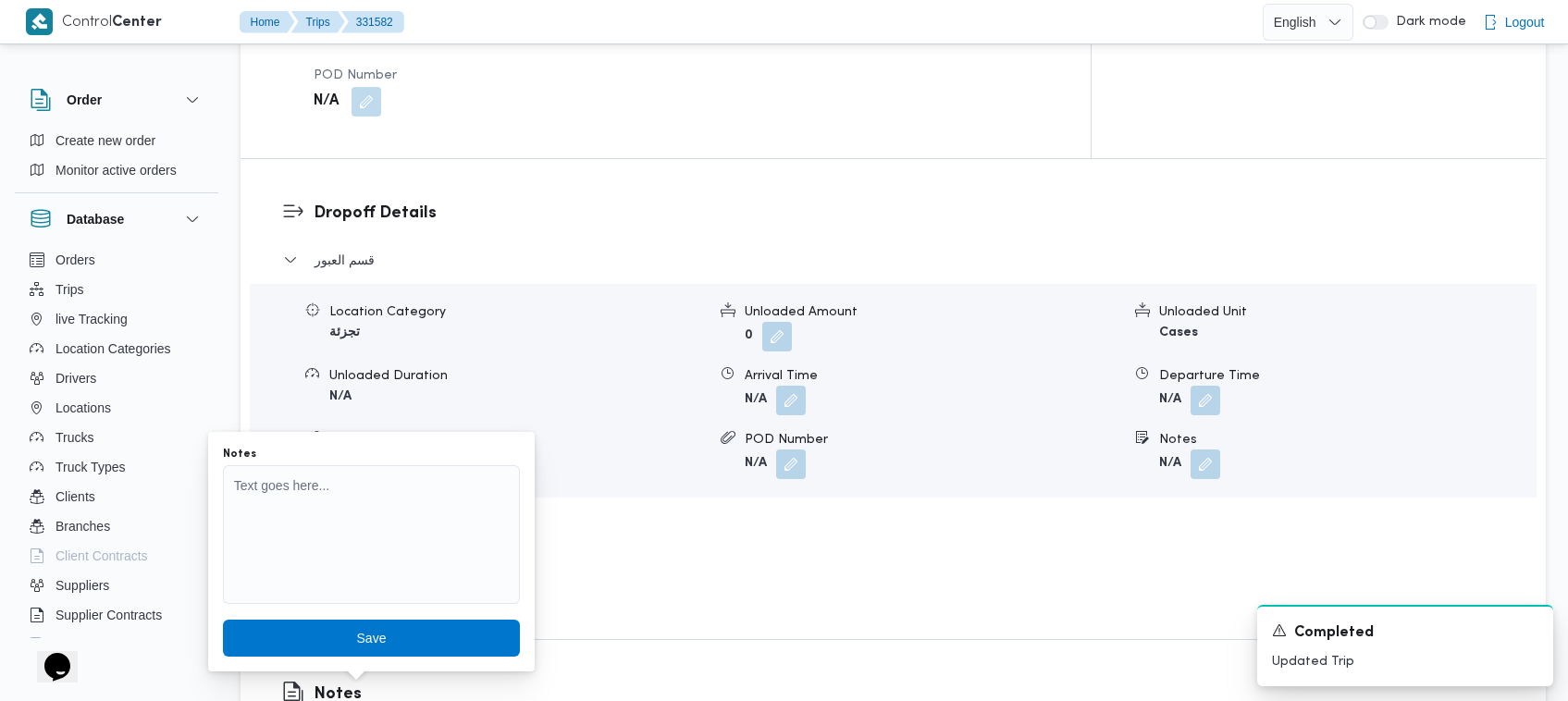
click at [396, 456] on div "Notes" at bounding box center [371, 455] width 296 height 15
click at [410, 510] on textarea "Notes" at bounding box center [371, 535] width 296 height 139
paste textarea "7621"
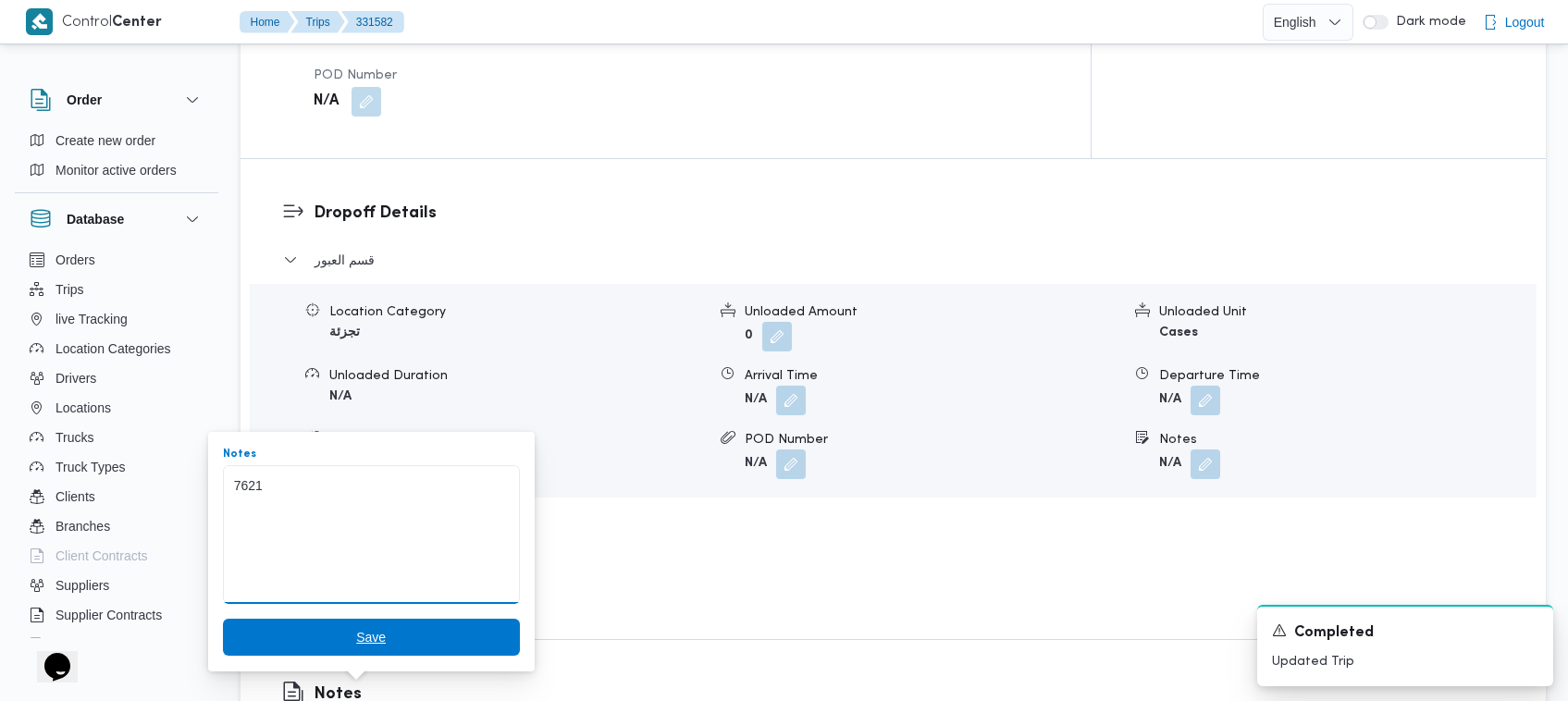
type textarea "7621"
click at [424, 628] on span "Save" at bounding box center [371, 638] width 296 height 37
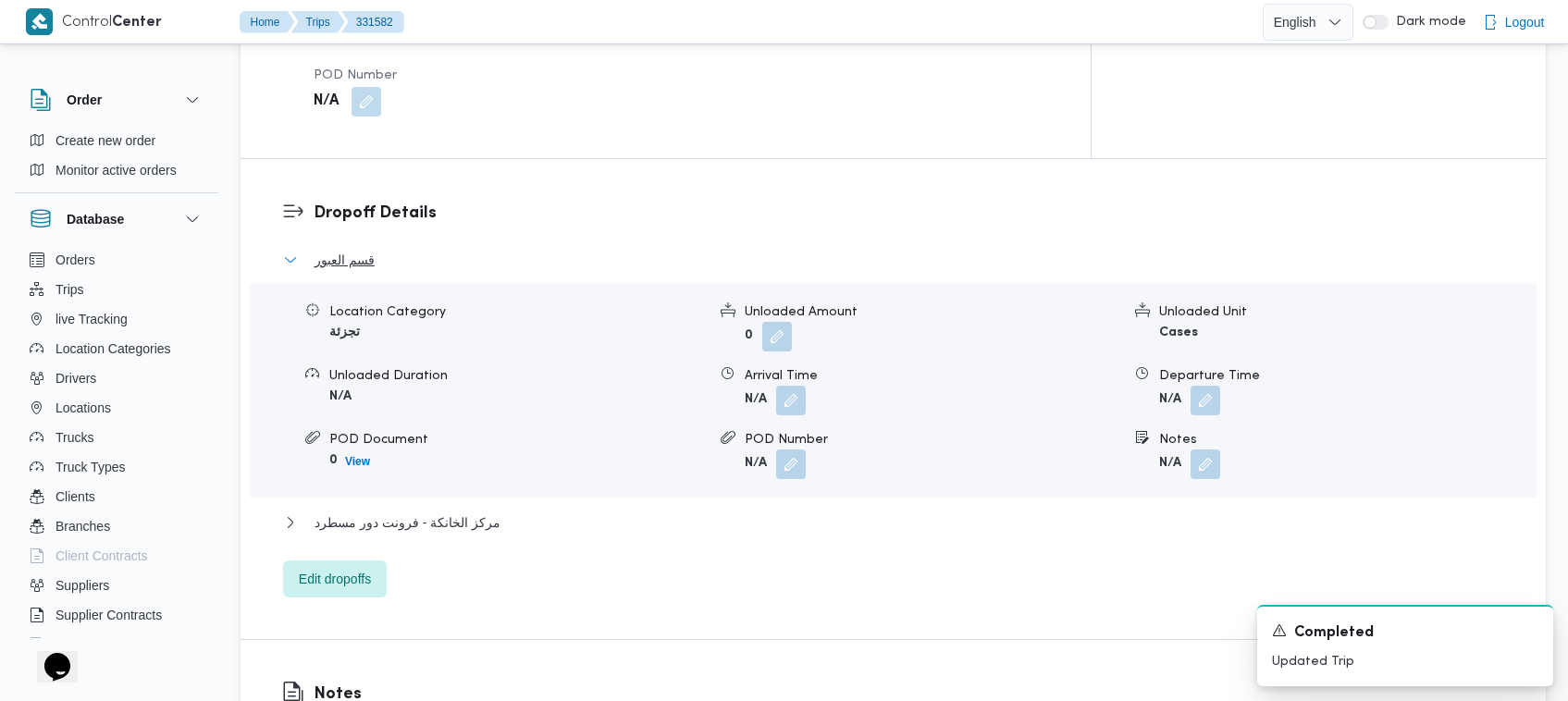
click at [805, 249] on button "قسم العبور" at bounding box center [894, 260] width 1221 height 22
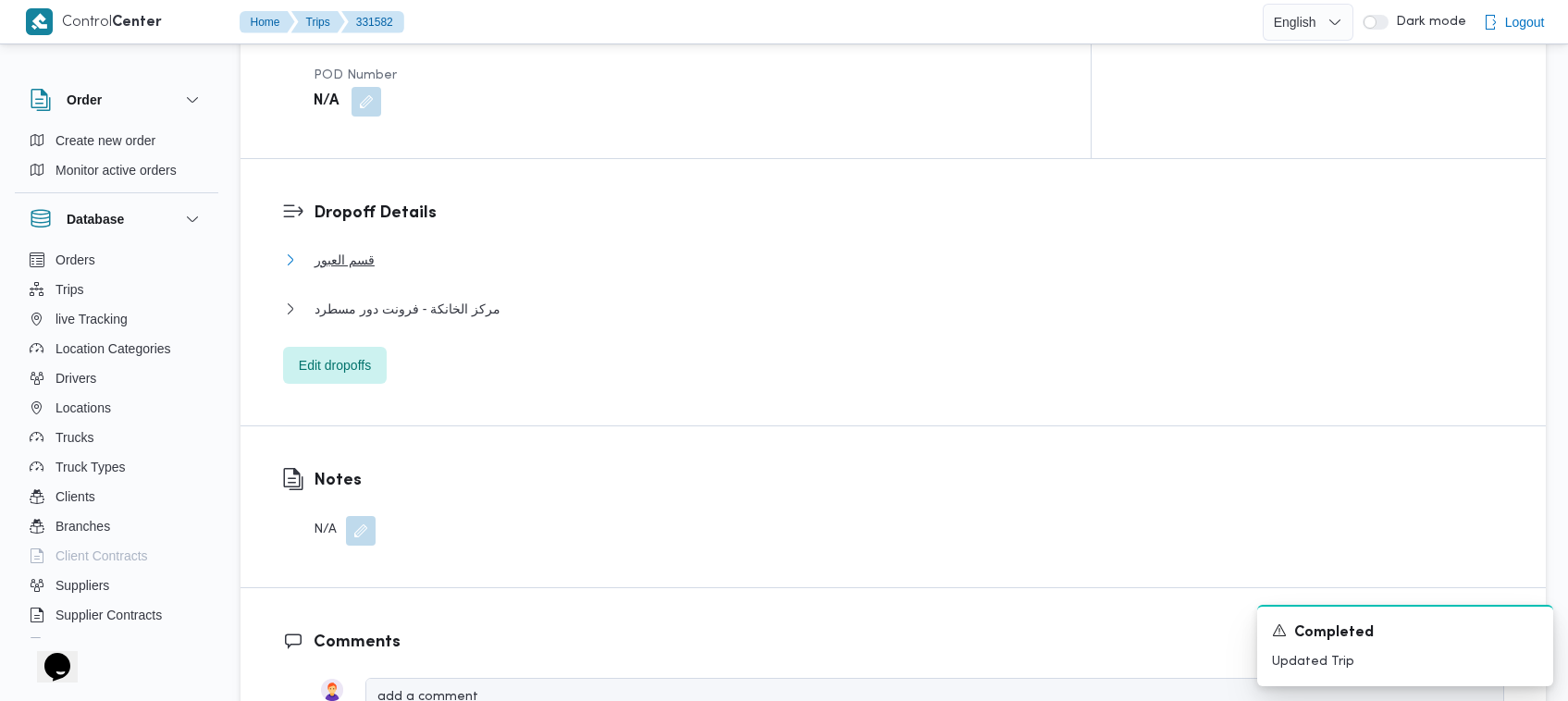
click at [347, 249] on span "قسم العبور" at bounding box center [344, 260] width 60 height 22
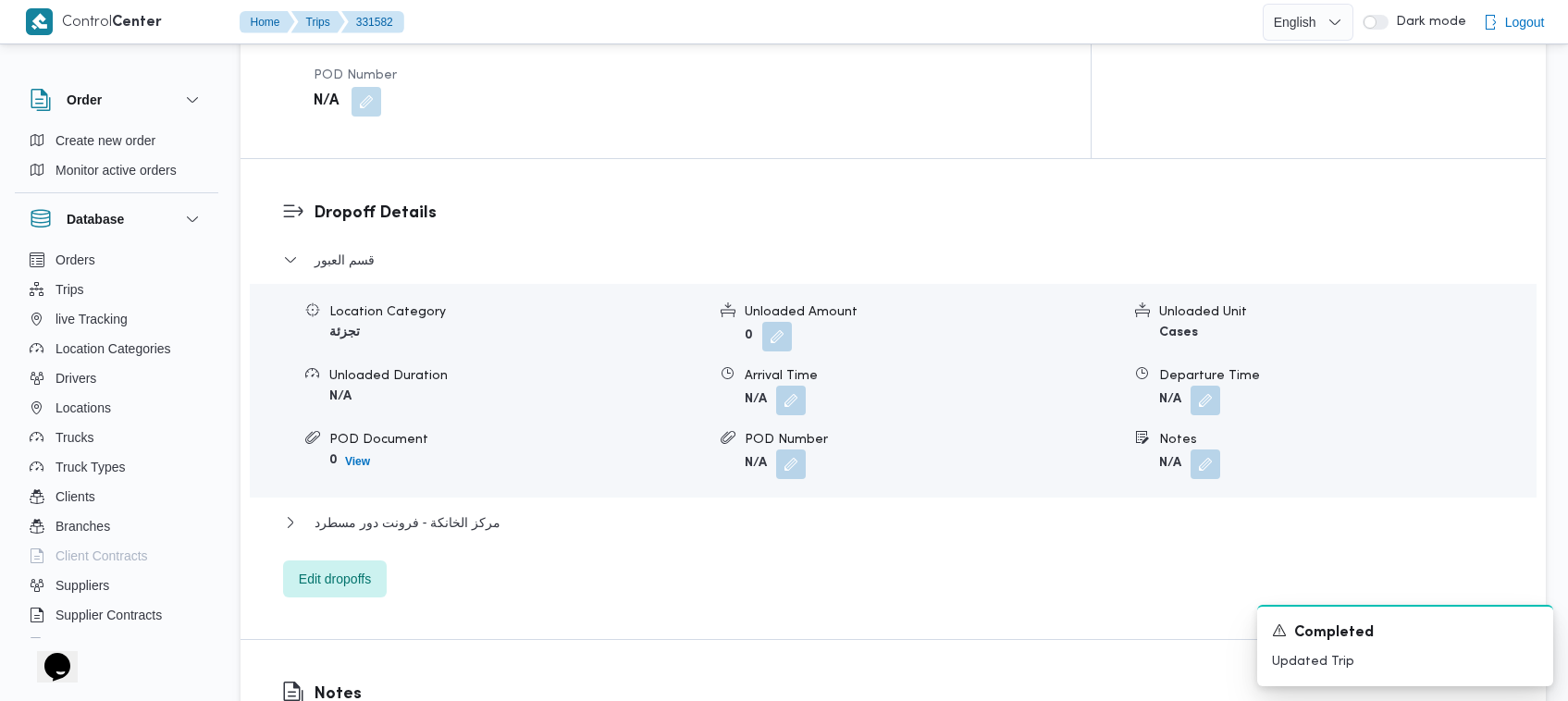
scroll to position [1159, 0]
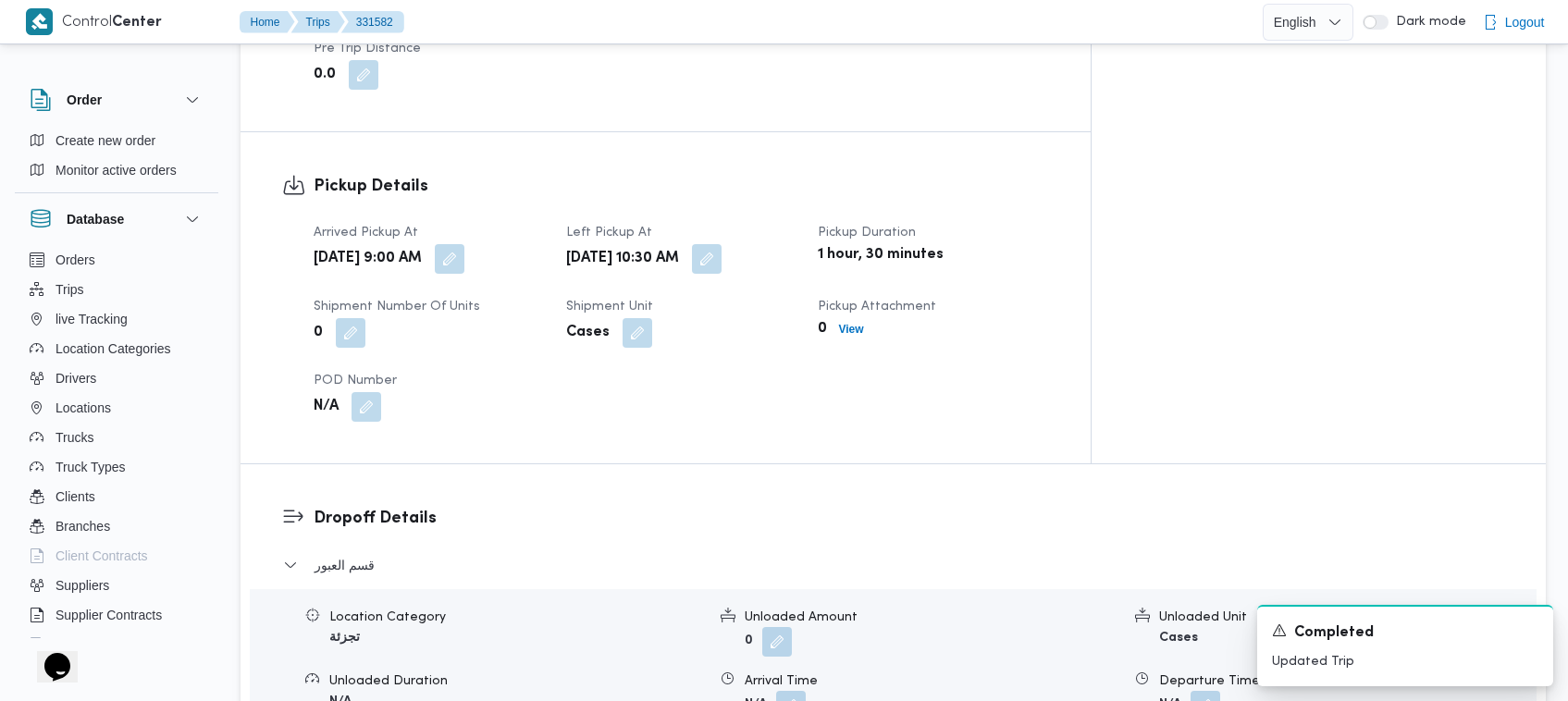
click at [805, 222] on div "Pickup Duration 1 hour, 30 minutes" at bounding box center [933, 248] width 231 height 52
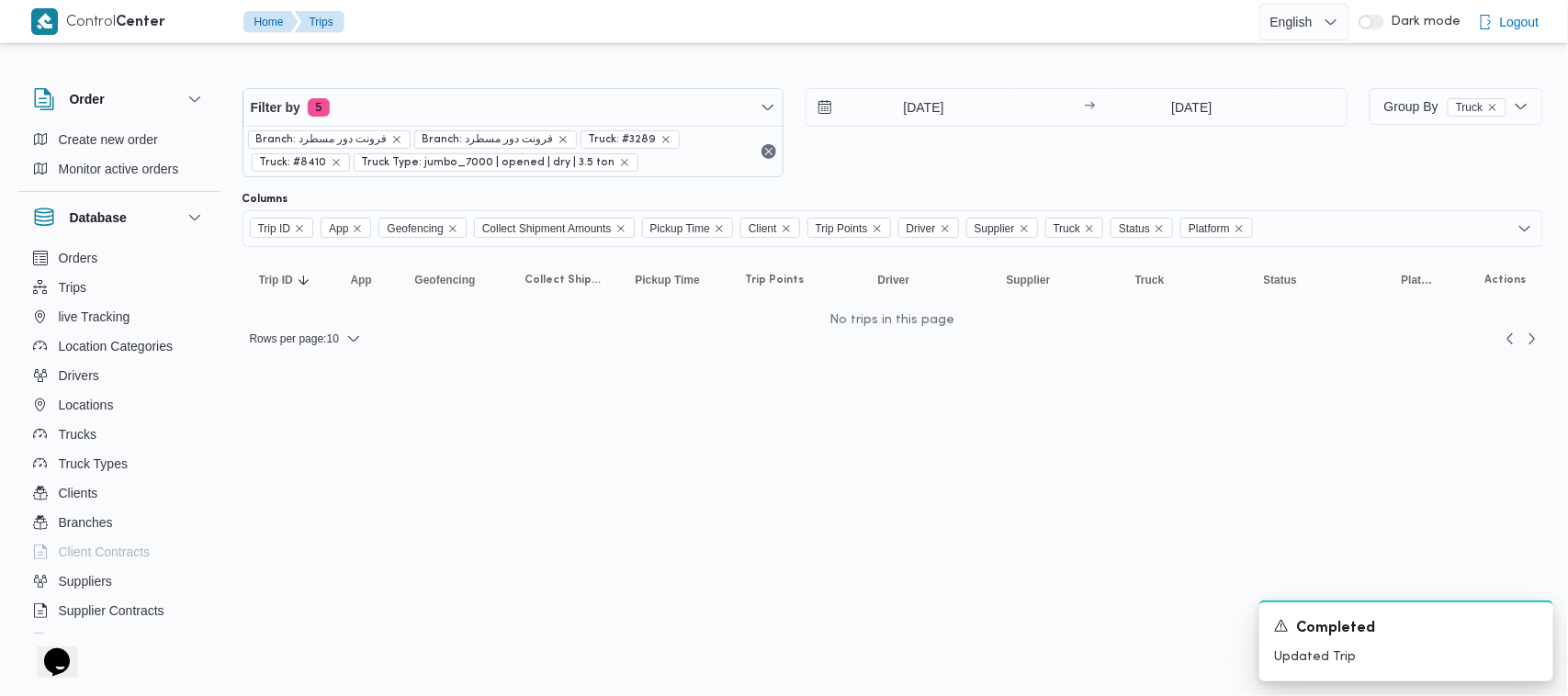
click at [760, 535] on html "Control Center Home Trips English عربي Dark mode Logout Order Create new order …" at bounding box center [784, 348] width 1568 height 696
click at [799, 179] on div "Filter by 5 Branch: فرونت دور مسطرد Branch: فرونت دور مسطرد Truck: #3289 Truck:…" at bounding box center [795, 133] width 1127 height 111
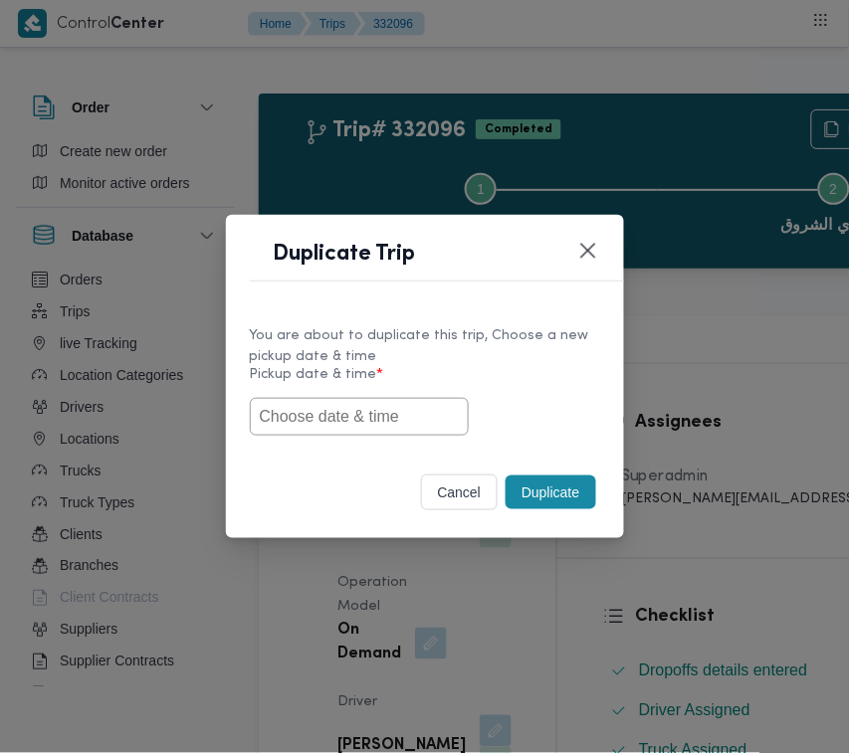
click at [355, 398] on input "text" at bounding box center [359, 417] width 219 height 38
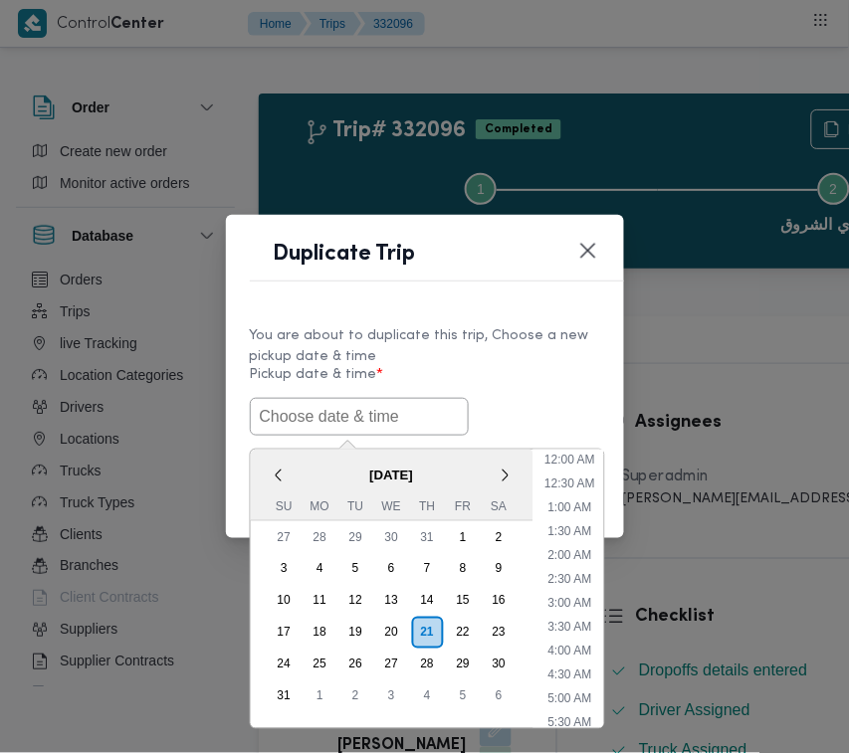
scroll to position [519, 0]
click at [287, 475] on span "[DATE]" at bounding box center [391, 475] width 283 height 35
click at [602, 499] on ul "12:00 AM 12:30 AM 1:00 AM 1:30 AM 2:00 AM 2:30 AM 3:00 AM 3:30 AM 4:00 AM 4:30 …" at bounding box center [569, 589] width 67 height 279
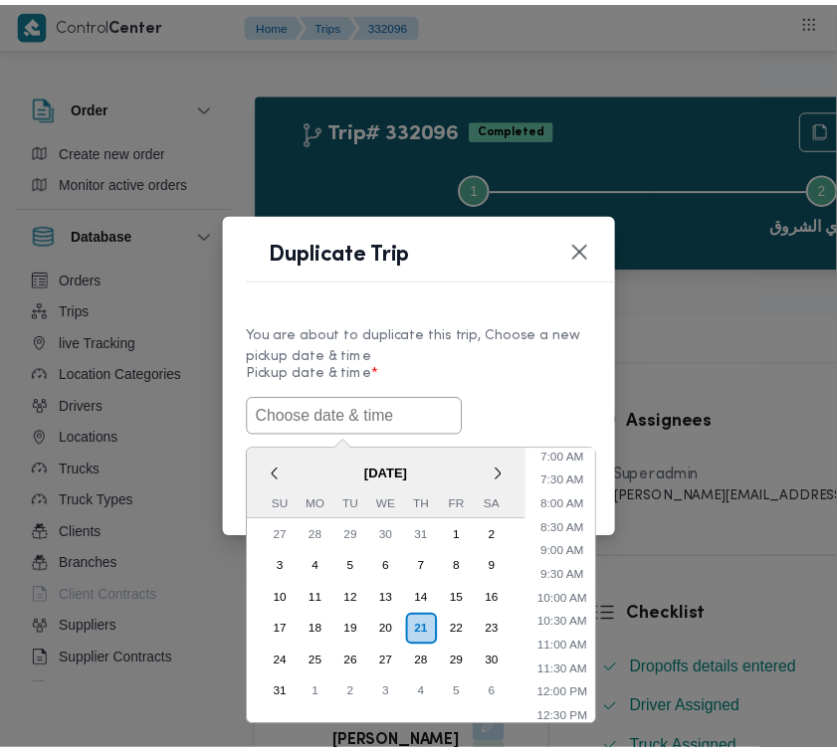
scroll to position [282, 0]
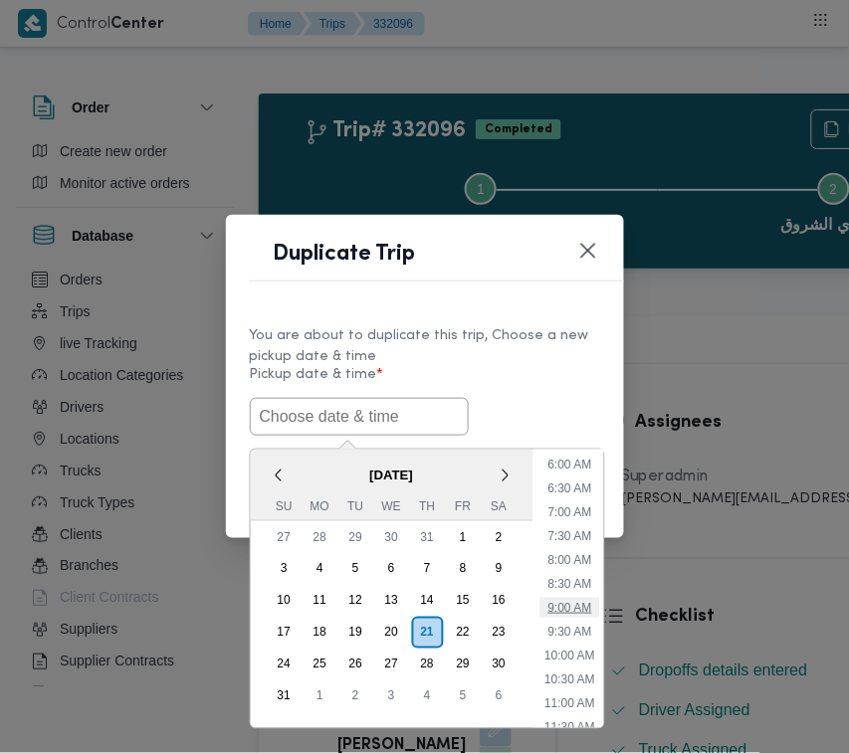
click at [579, 608] on li "9:00 AM" at bounding box center [570, 608] width 60 height 20
type input "[DATE] 9:00AM"
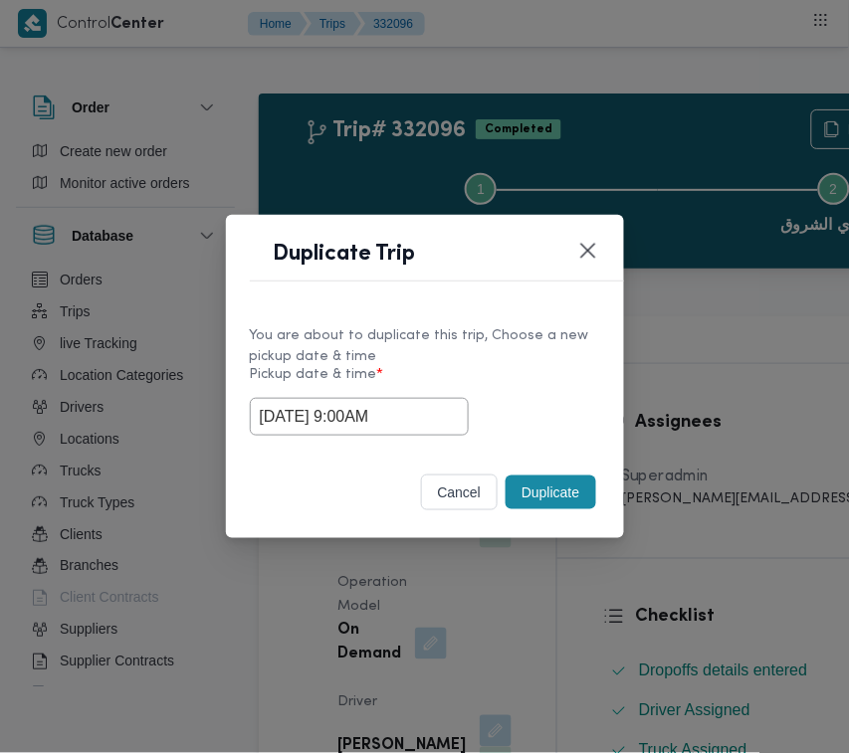
click at [515, 340] on div "You are about to duplicate this trip, Choose a new pickup date & time" at bounding box center [425, 346] width 350 height 42
click at [557, 484] on button "Duplicate" at bounding box center [551, 493] width 90 height 34
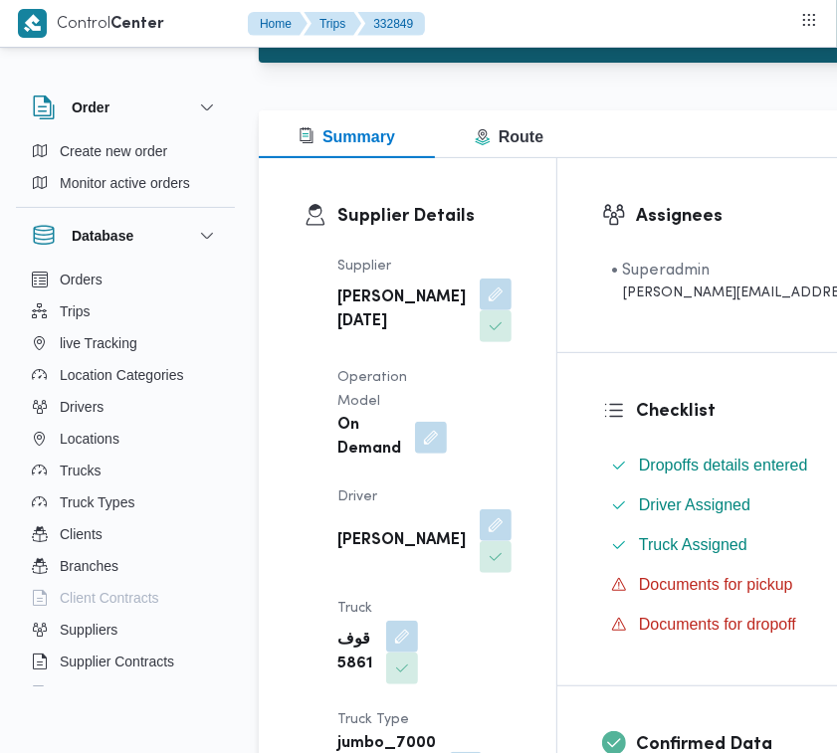
scroll to position [365, 0]
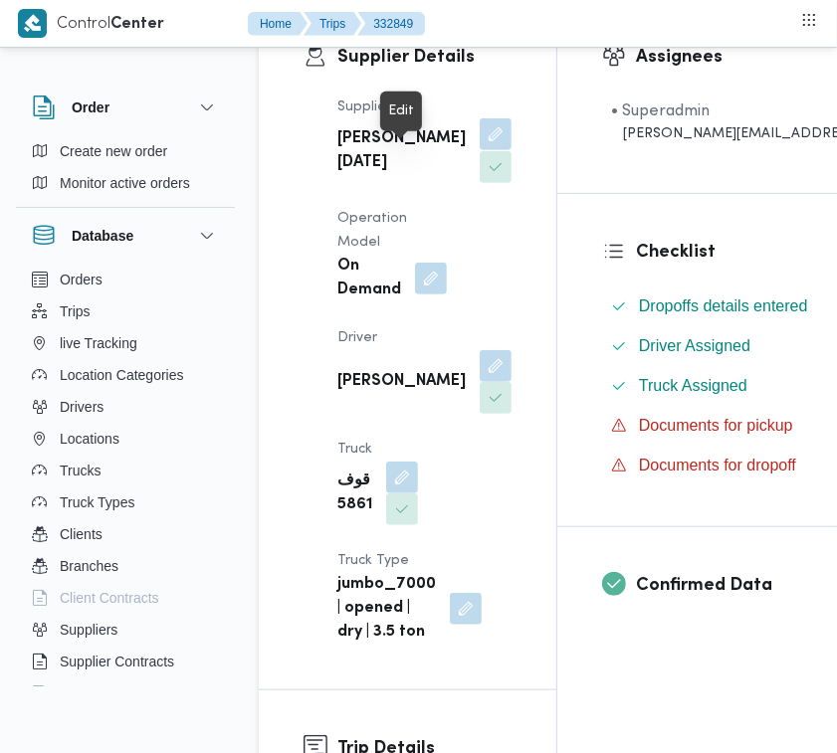
click at [480, 150] on button "button" at bounding box center [496, 134] width 32 height 32
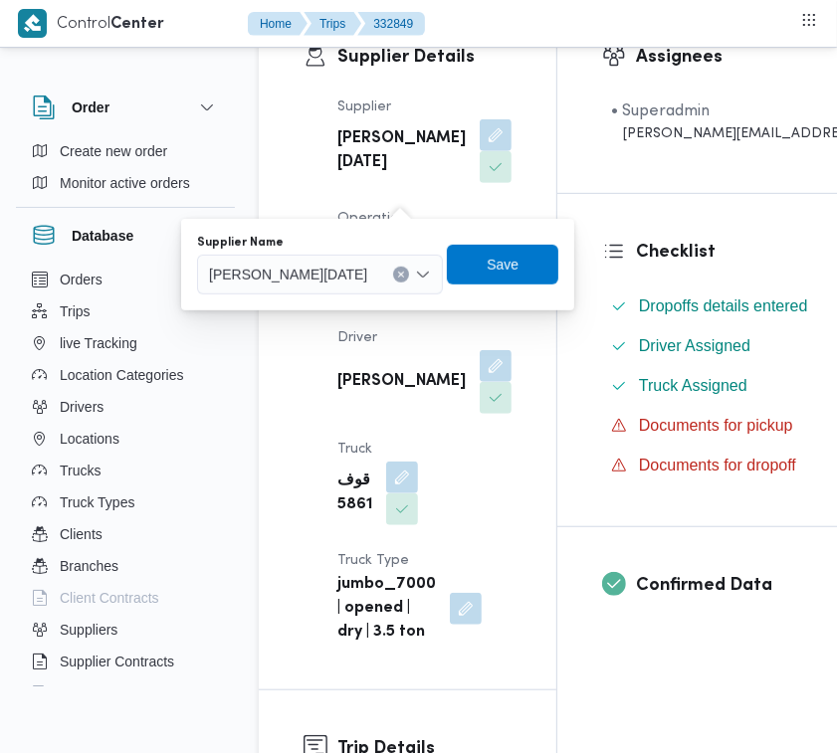
click at [367, 280] on span "[PERSON_NAME][DATE]" at bounding box center [288, 274] width 158 height 22
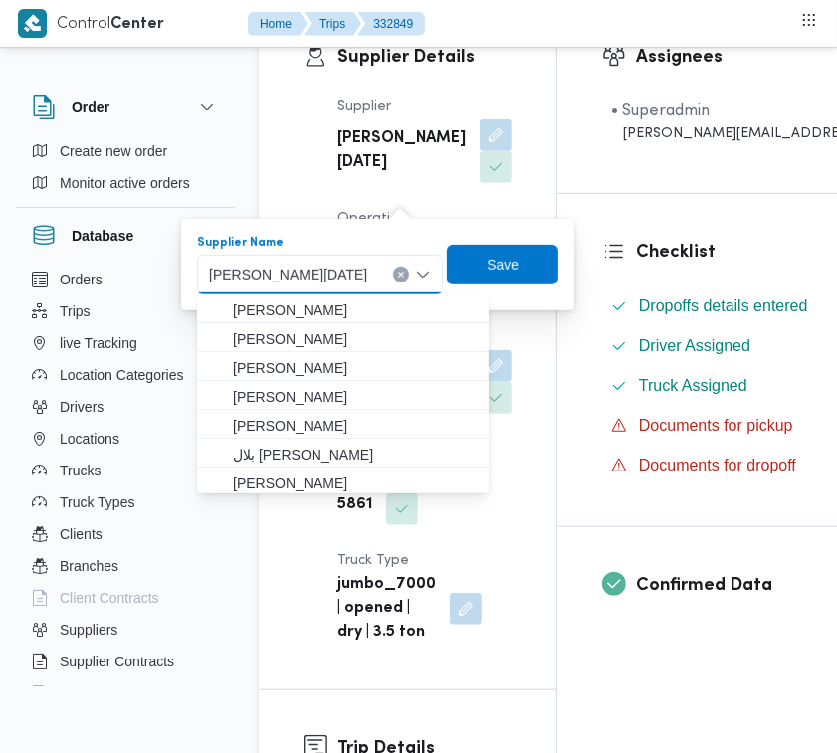
paste input "محمود رفعت"
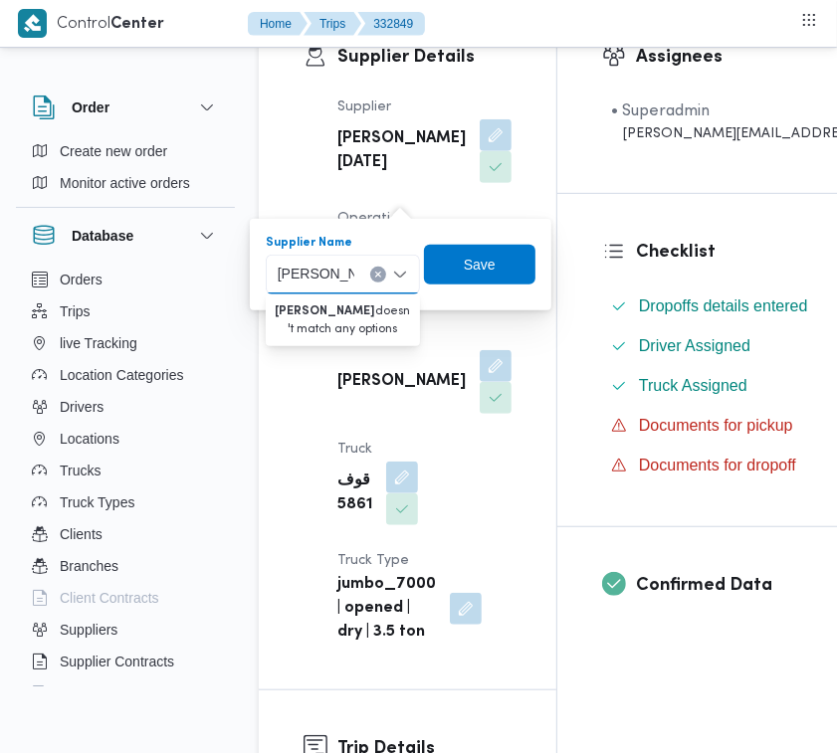
type input "محمود رفعت"
click at [438, 121] on div "Supplier ابراهيم رمضان ابراهيم عثمان ابوباشا Operation Model On Demand Driver ع…" at bounding box center [424, 370] width 198 height 573
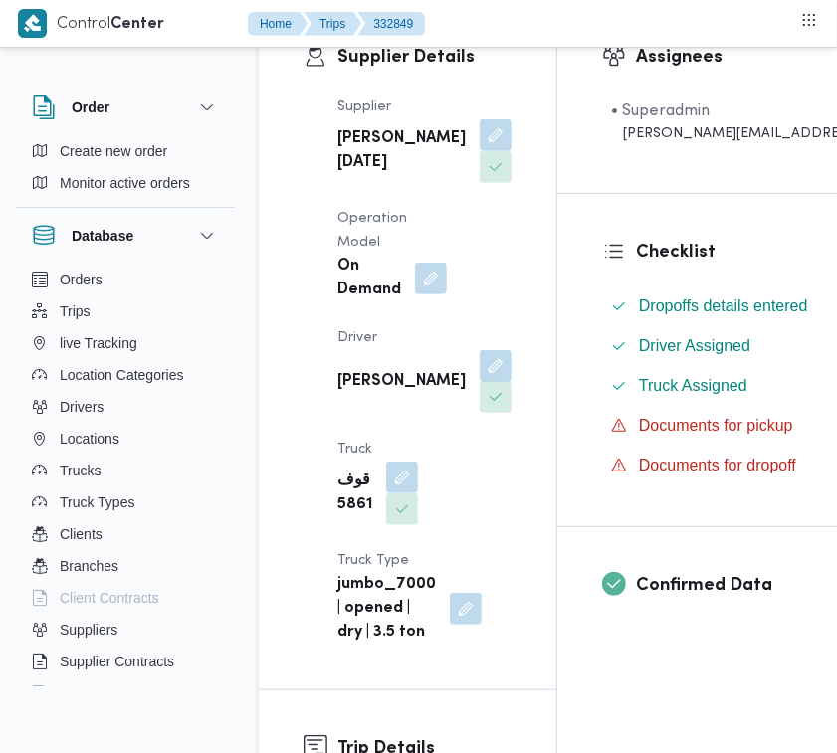
click at [480, 382] on button "button" at bounding box center [496, 366] width 32 height 32
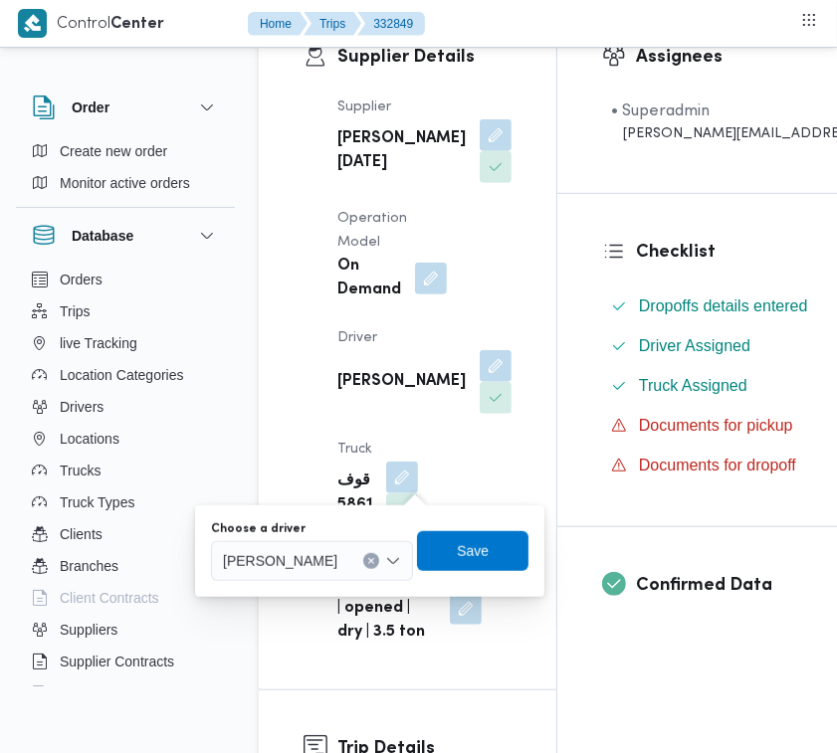
click at [384, 529] on div "Choose a driver" at bounding box center [312, 530] width 202 height 16
click at [337, 557] on span "عبدالله عبدالسميع احمد بيومي نجدى" at bounding box center [280, 560] width 114 height 22
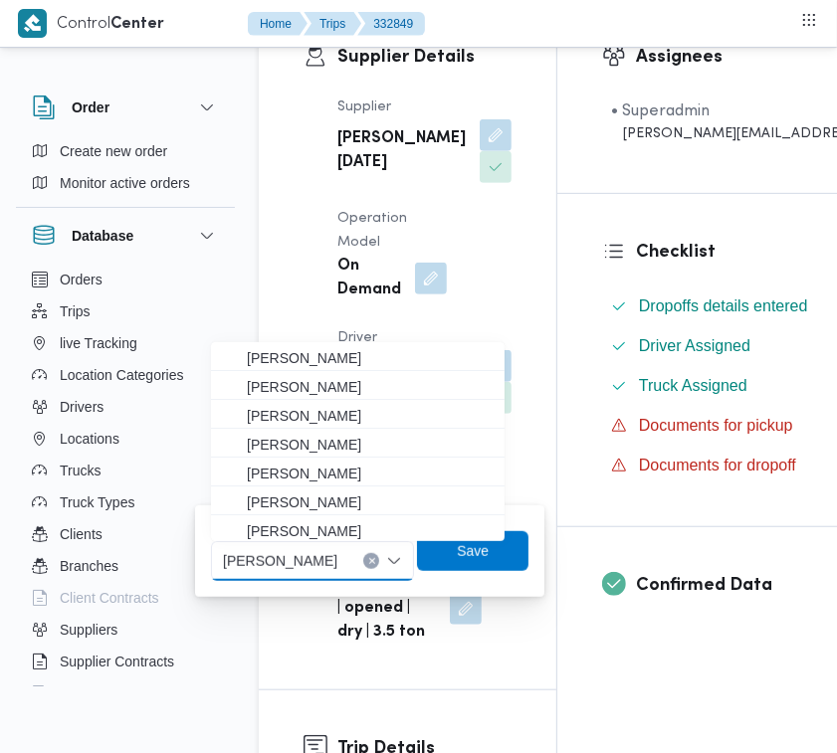
paste input "محمود رفعت"
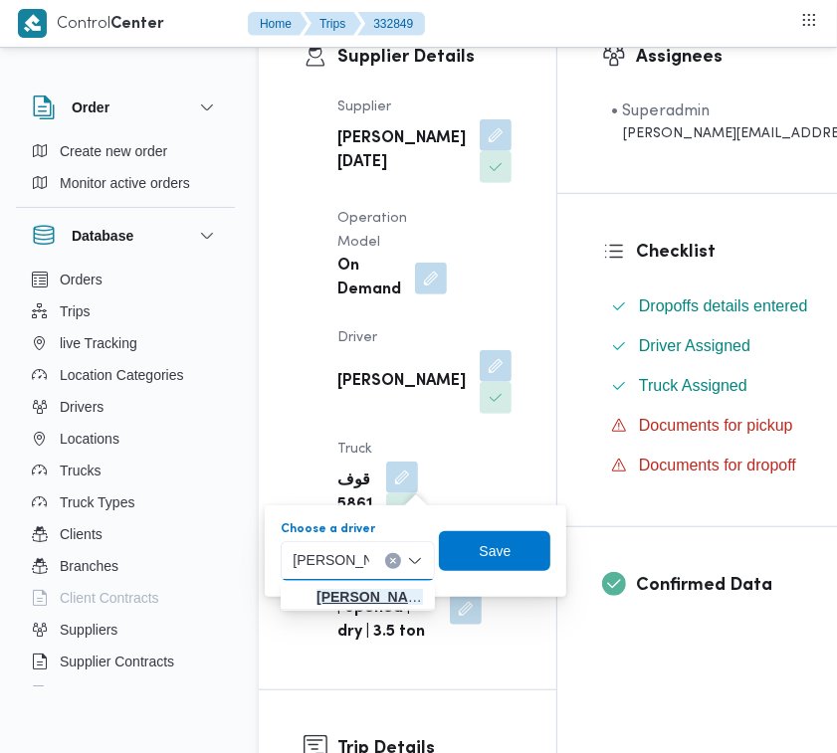
type input "محمود رفعت"
click at [330, 599] on span "محمود رفعت عبدالعظيم امام" at bounding box center [369, 597] width 106 height 24
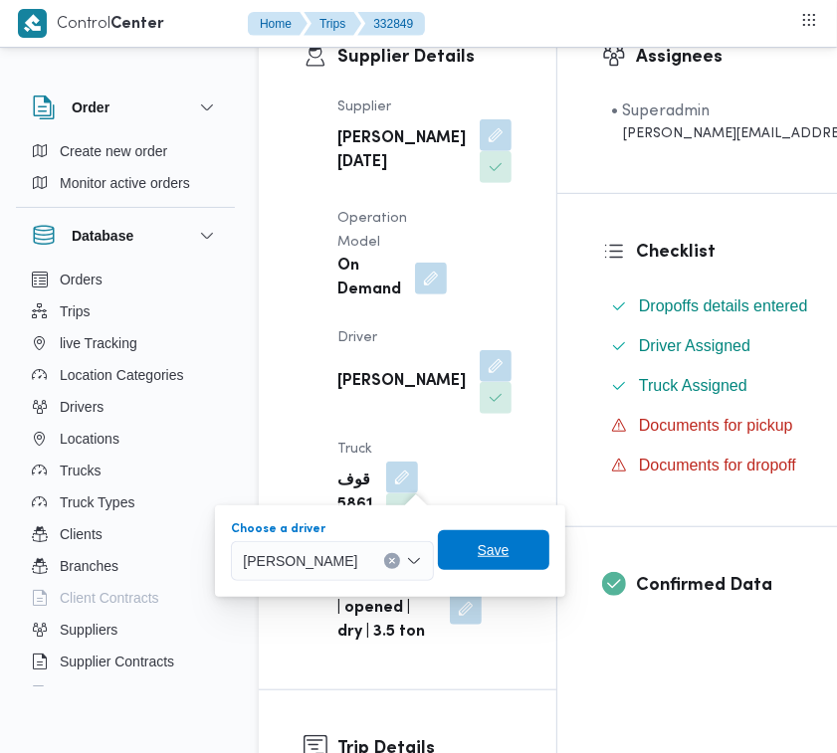
click at [516, 537] on span "Save" at bounding box center [493, 550] width 111 height 40
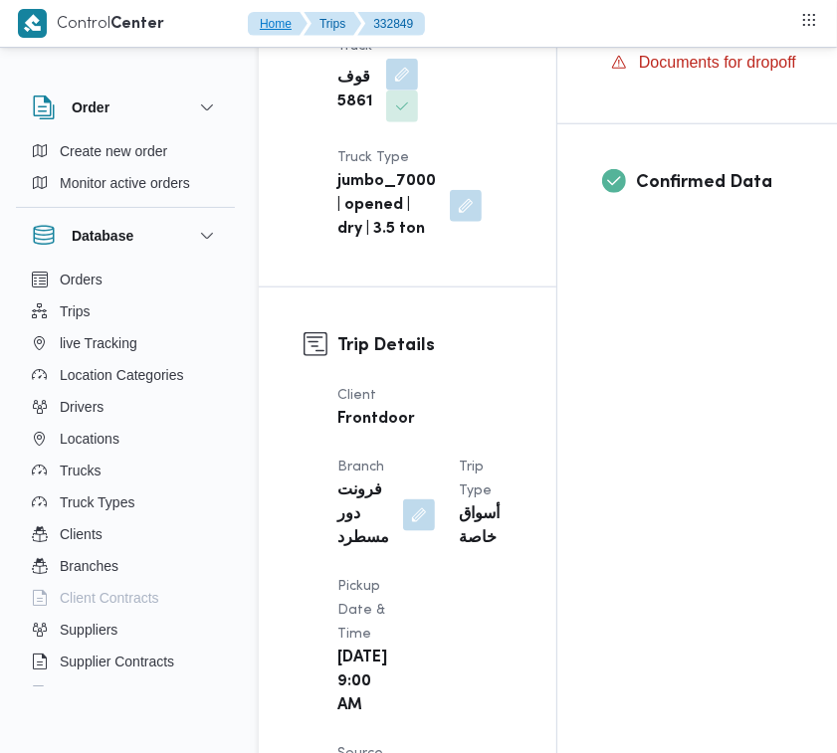
scroll to position [787, 0]
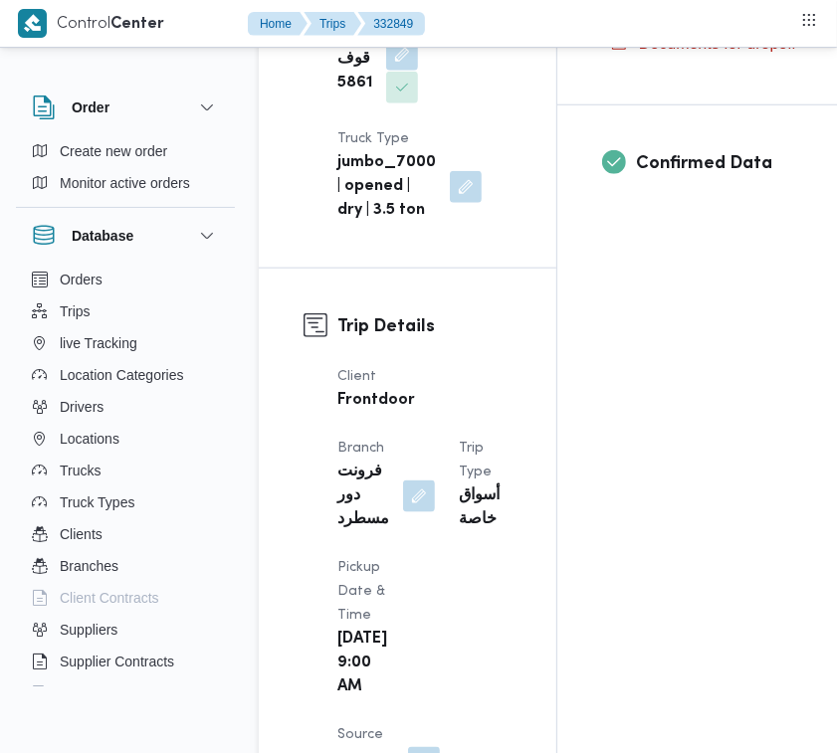
click at [413, 71] on button "button" at bounding box center [402, 55] width 32 height 32
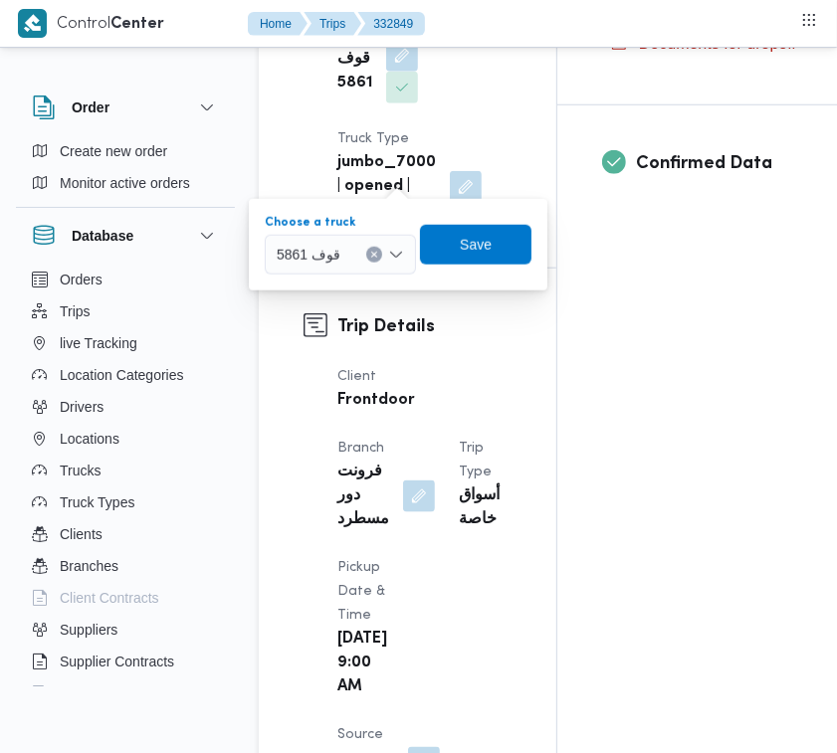
click at [335, 265] on div "قوف 5861" at bounding box center [340, 255] width 151 height 40
paste input "1697"
type input "1697"
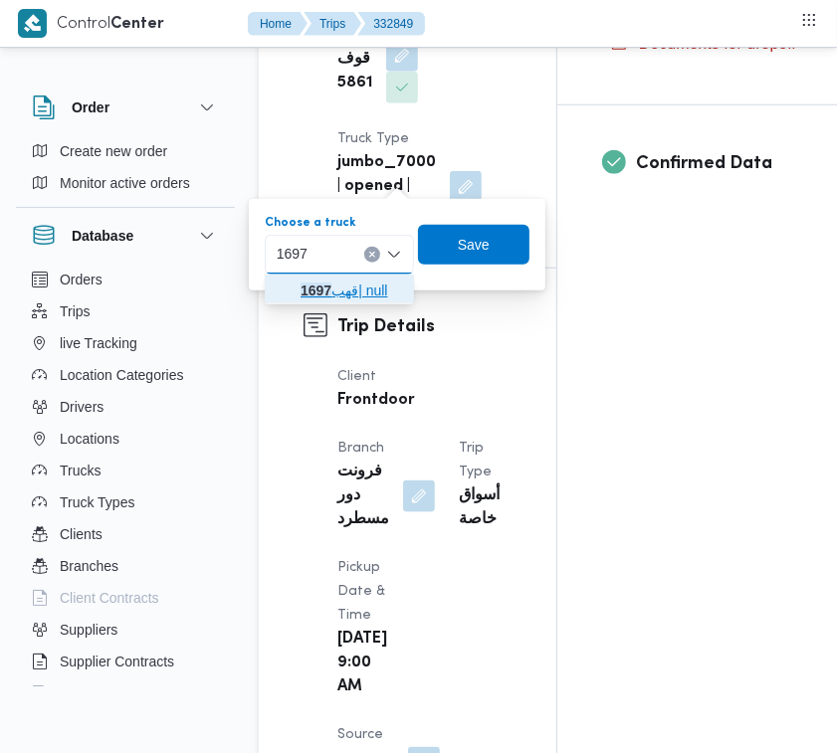
click at [289, 295] on icon "button" at bounding box center [285, 291] width 16 height 16
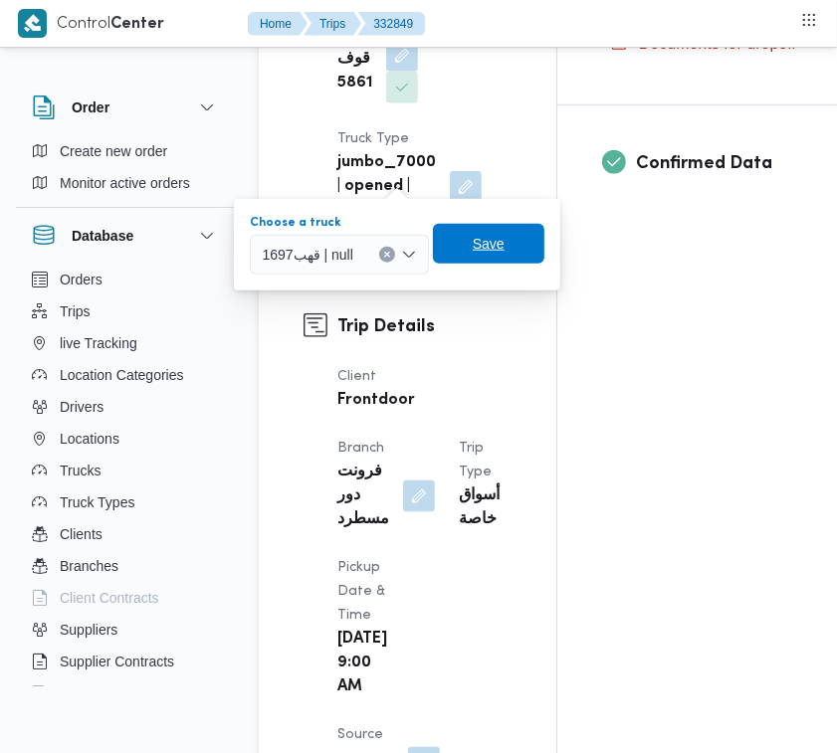
click at [491, 245] on span "Save" at bounding box center [489, 244] width 32 height 24
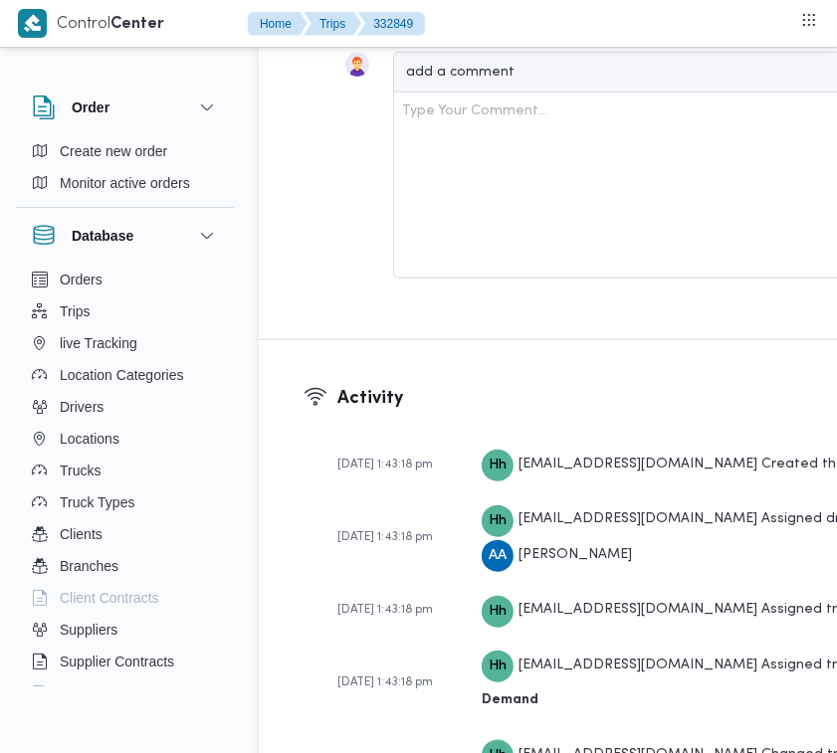
scroll to position [3939, 0]
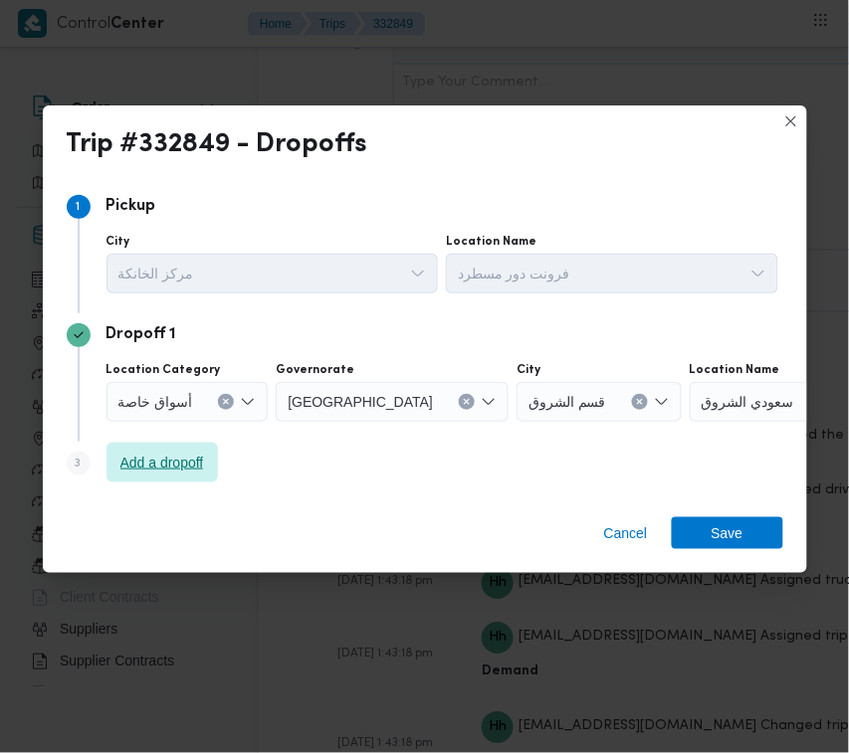
click at [181, 466] on span "Add a dropoff" at bounding box center [162, 463] width 84 height 24
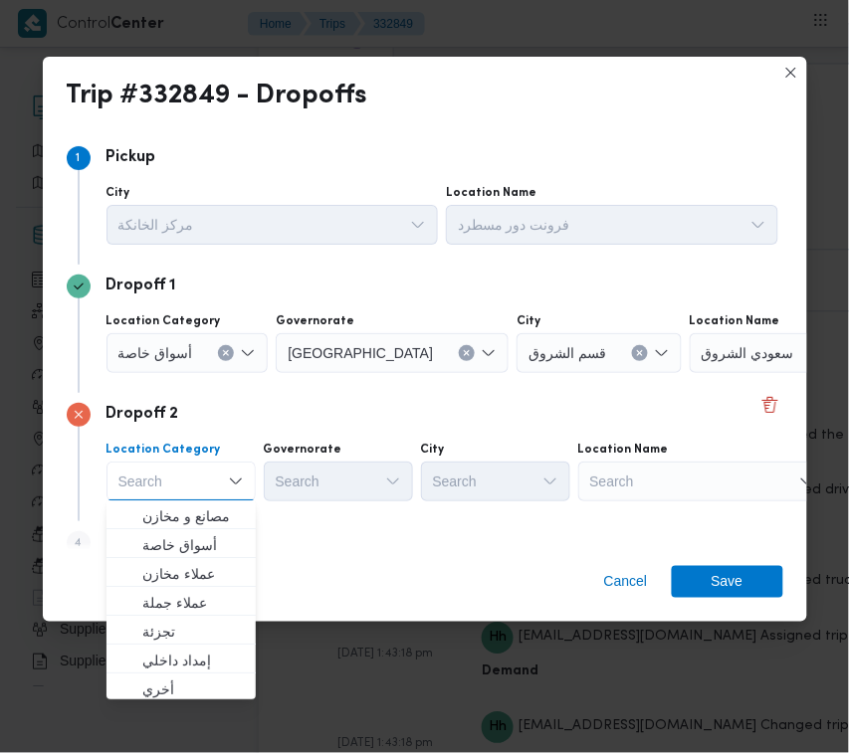
click at [690, 373] on div "Search" at bounding box center [814, 353] width 249 height 40
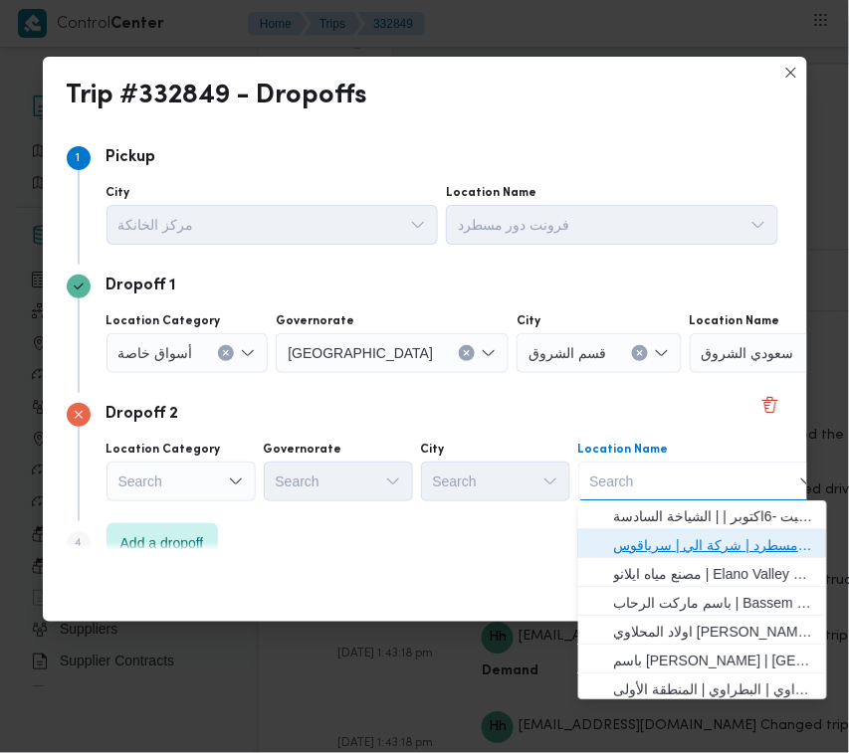
click at [698, 534] on span "فرونت دور مسطرد | شركة الي | سرياقوس" at bounding box center [714, 546] width 201 height 24
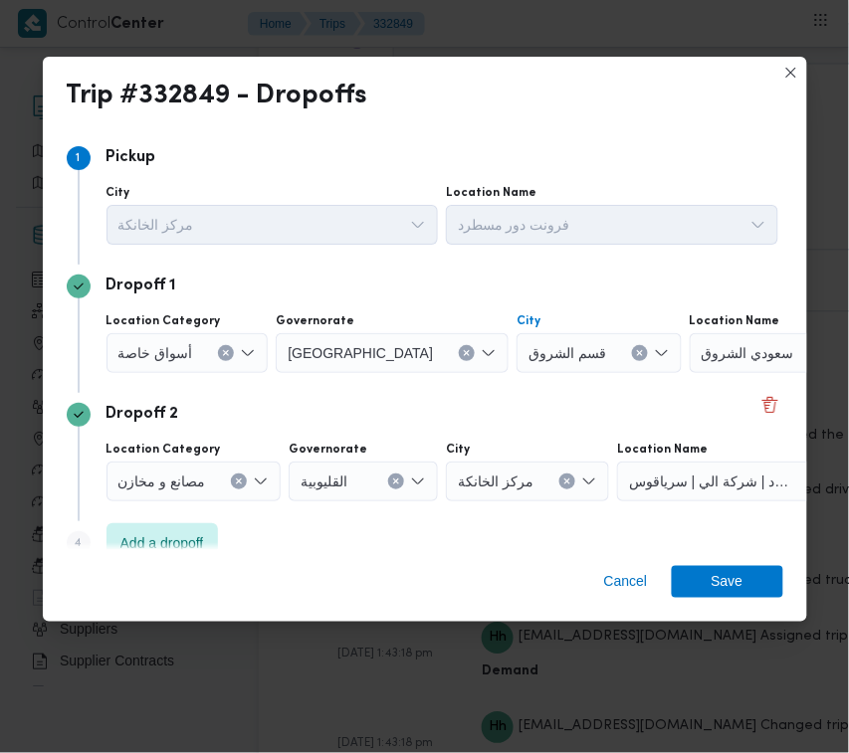
click at [638, 355] on icon "Clear input" at bounding box center [640, 352] width 5 height 5
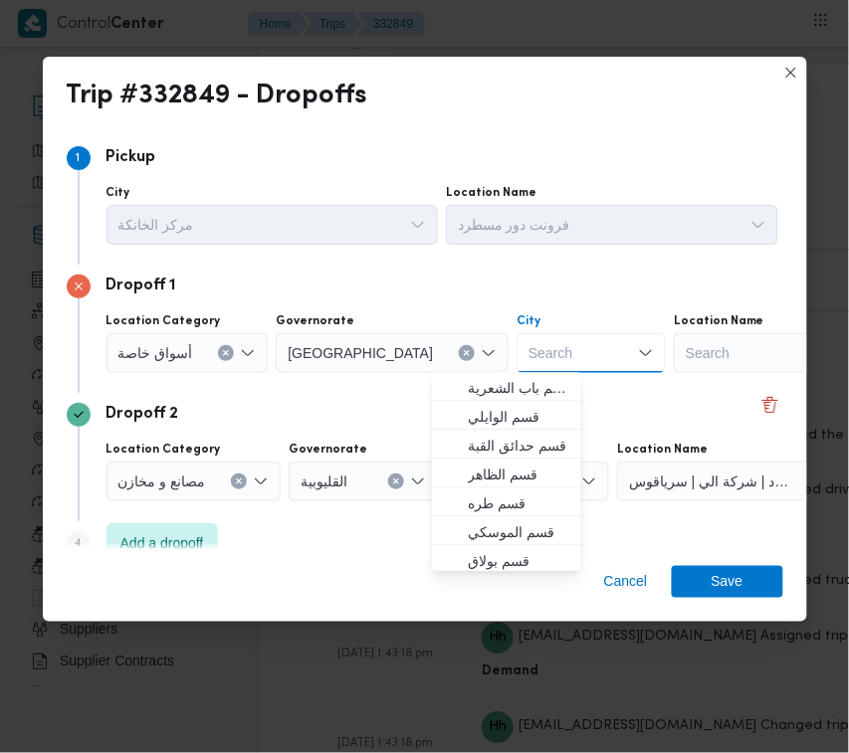
click at [675, 355] on div "Search" at bounding box center [798, 353] width 249 height 40
paste input "هايبر وان بدر"
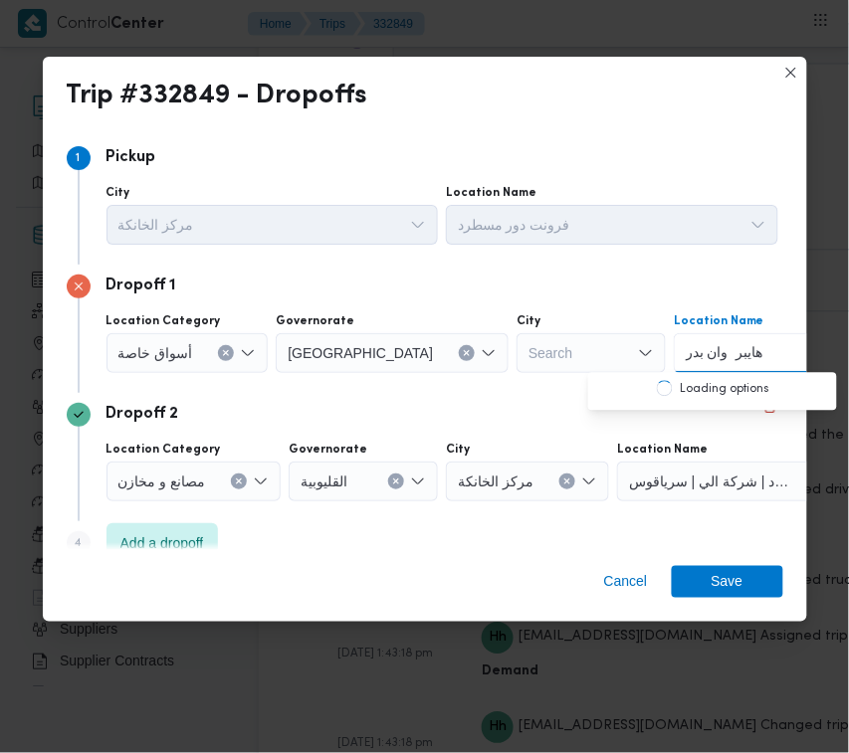
drag, startPoint x: 632, startPoint y: 350, endPoint x: 648, endPoint y: 359, distance: 18.3
click at [686, 358] on input "هايبر وان بدر" at bounding box center [725, 353] width 79 height 24
drag, startPoint x: 632, startPoint y: 346, endPoint x: 644, endPoint y: 348, distance: 12.1
click at [686, 345] on input "هايبر وان بدر" at bounding box center [725, 353] width 79 height 24
click at [686, 348] on input "هايبر وان بدر" at bounding box center [725, 353] width 79 height 24
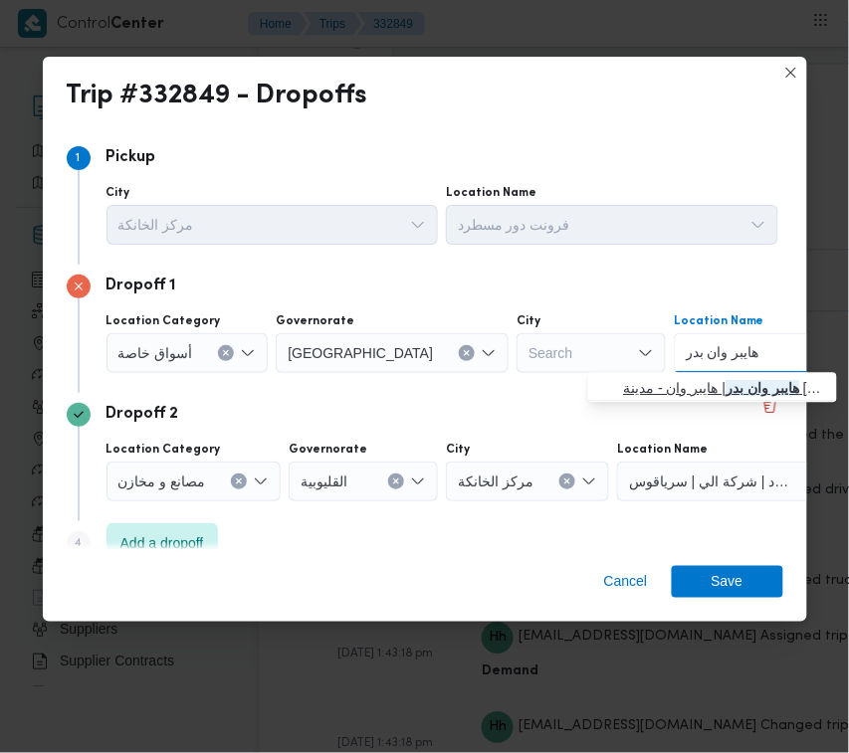
type input "هايبر وان بدر"
click at [662, 374] on span "هايبر وان بدر | هايبر وان - مدينة [GEOGRAPHIC_DATA] | null" at bounding box center [712, 389] width 233 height 32
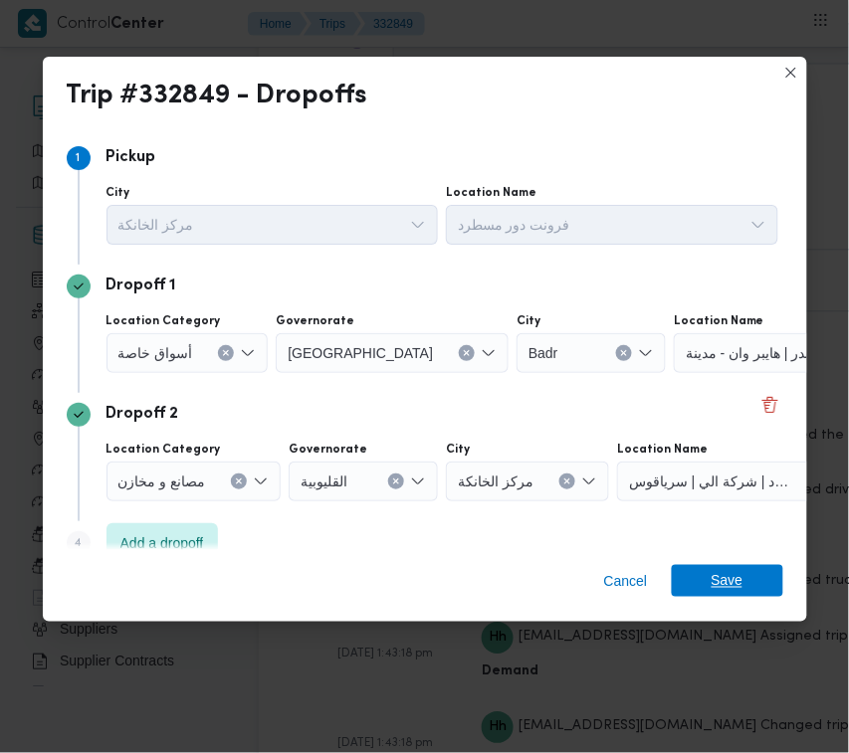
click at [708, 567] on span "Save" at bounding box center [727, 581] width 111 height 32
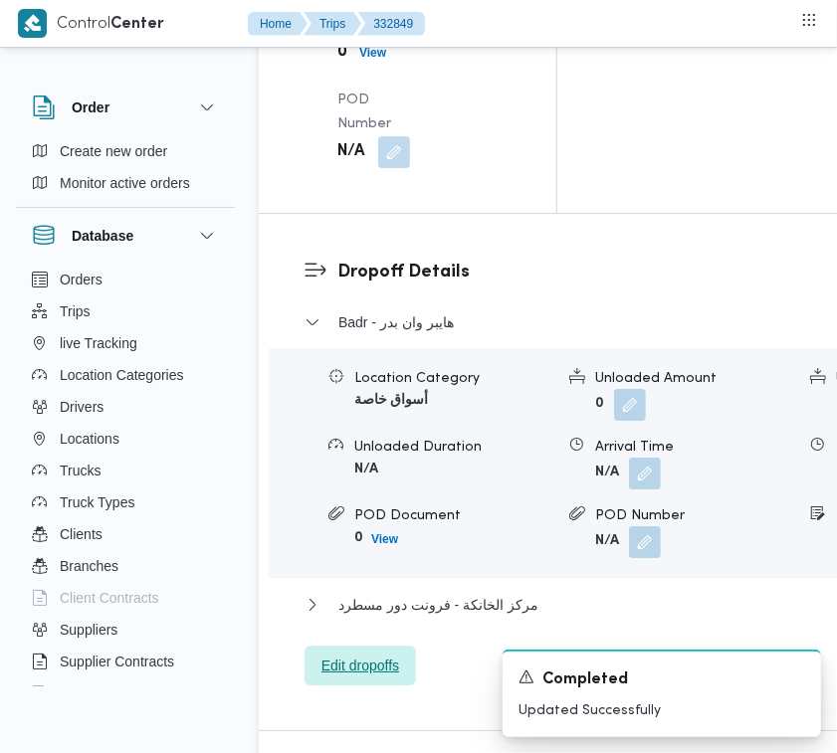
scroll to position [2994, 0]
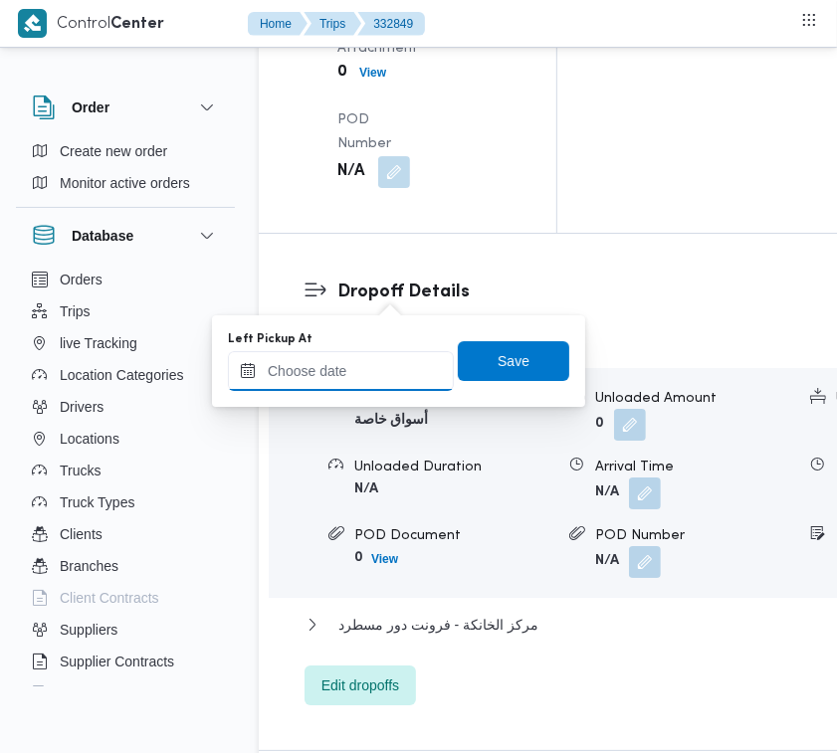
click at [373, 371] on input "Left Pickup At" at bounding box center [341, 371] width 226 height 40
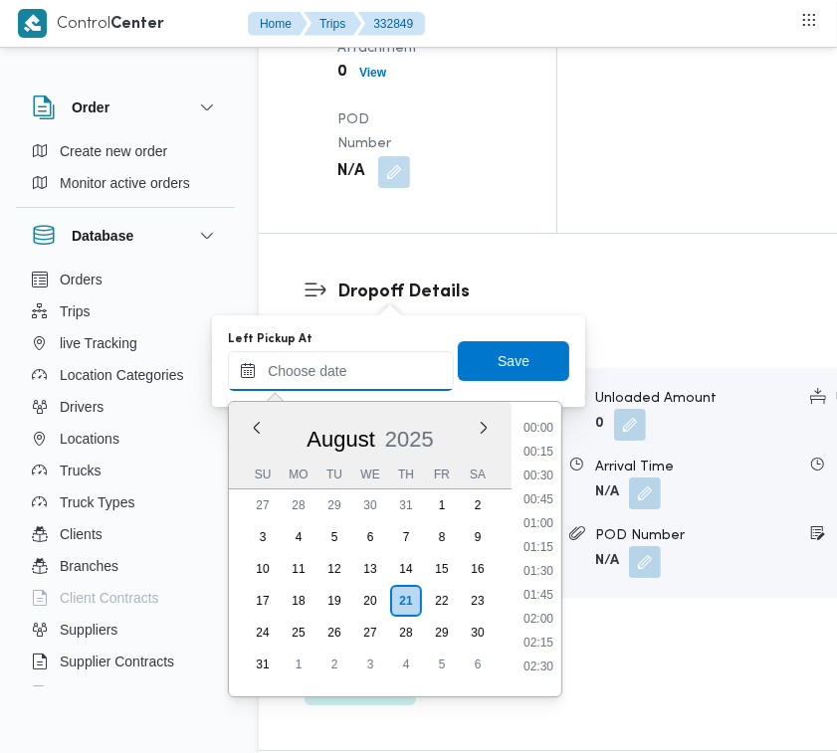
paste input "21/8/2025 9:00:00 AM"
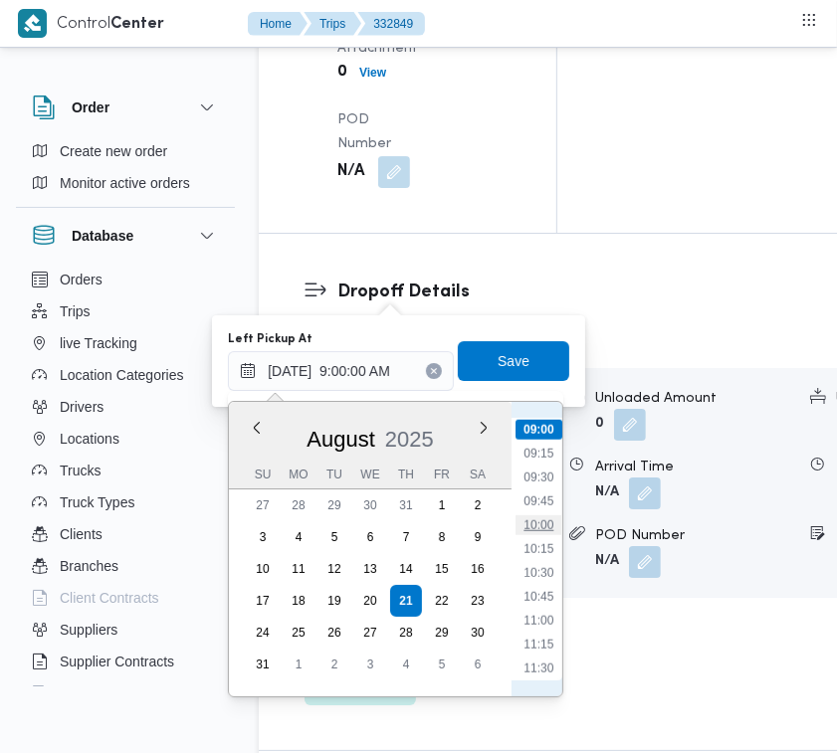
click at [555, 516] on li "10:00" at bounding box center [539, 526] width 46 height 20
type input "21/08/2025 10:00"
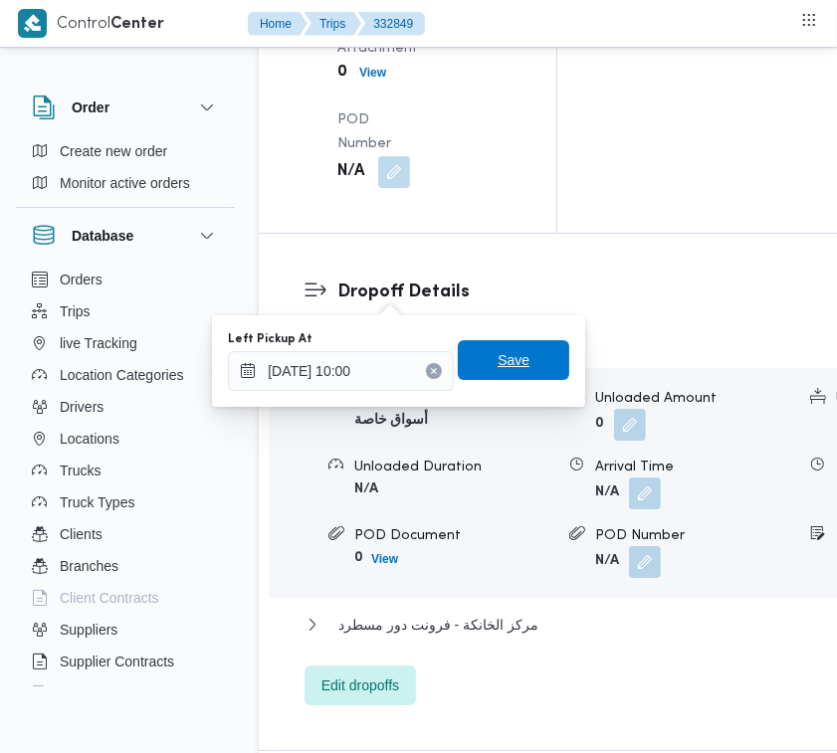
click at [504, 370] on span "Save" at bounding box center [514, 360] width 32 height 24
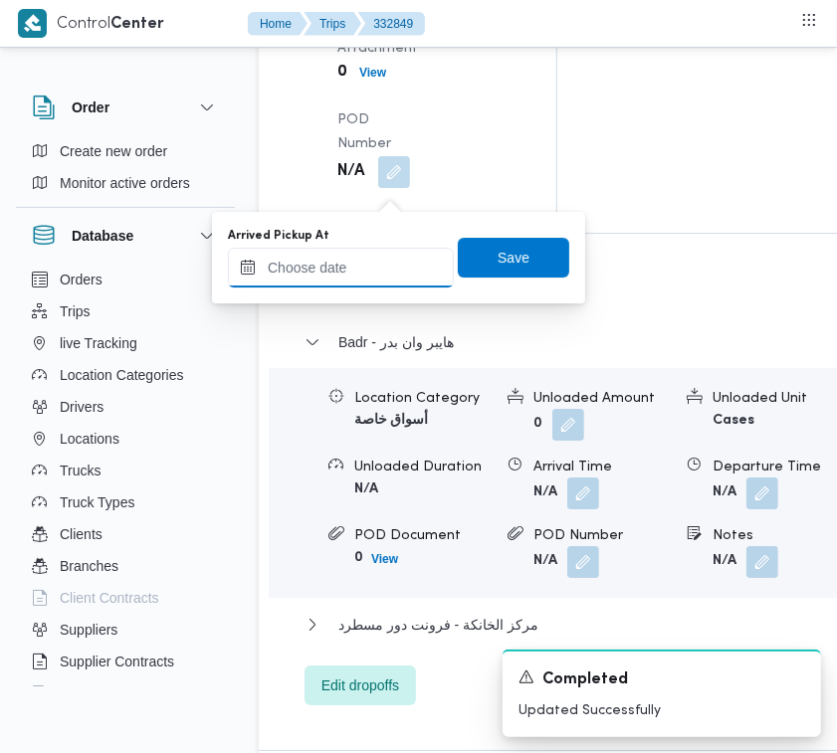
click at [368, 281] on input "Arrived Pickup At" at bounding box center [341, 268] width 226 height 40
paste input "21/8/2025 9:00:00 AM"
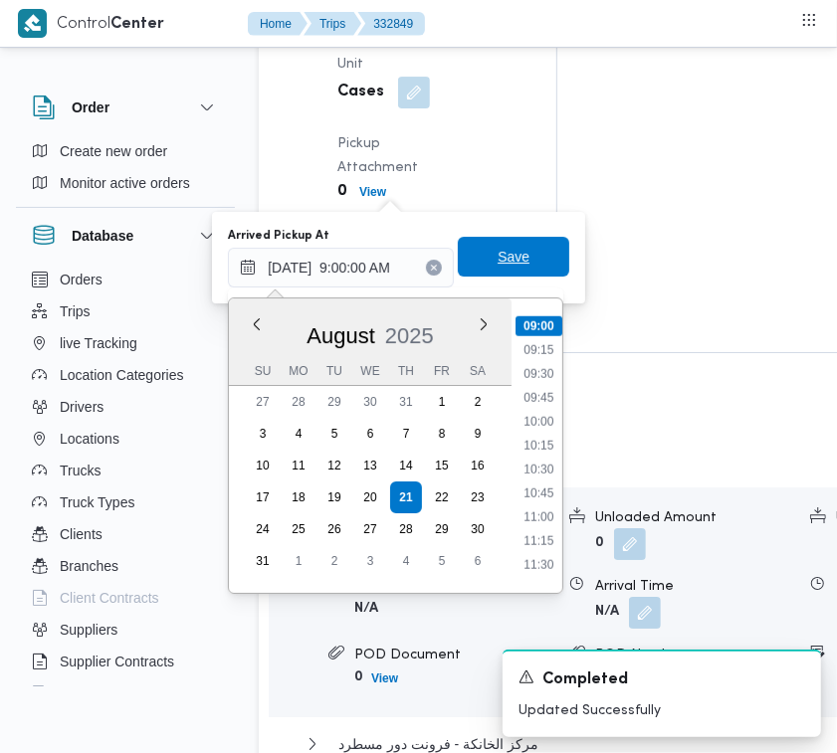
type input "21/08/2025 09:00"
click at [488, 270] on span "Save" at bounding box center [513, 257] width 111 height 40
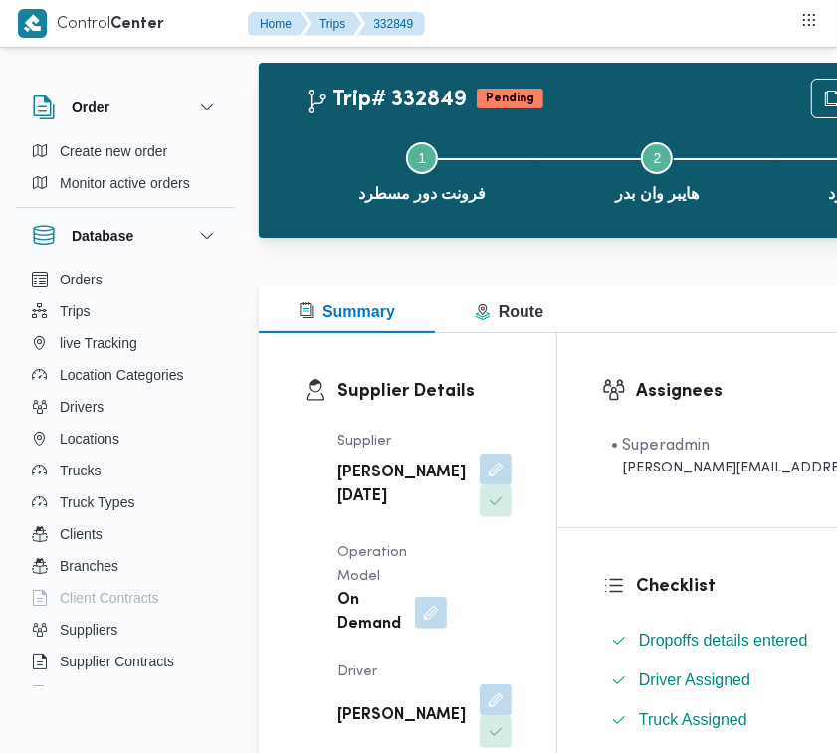
scroll to position [0, 0]
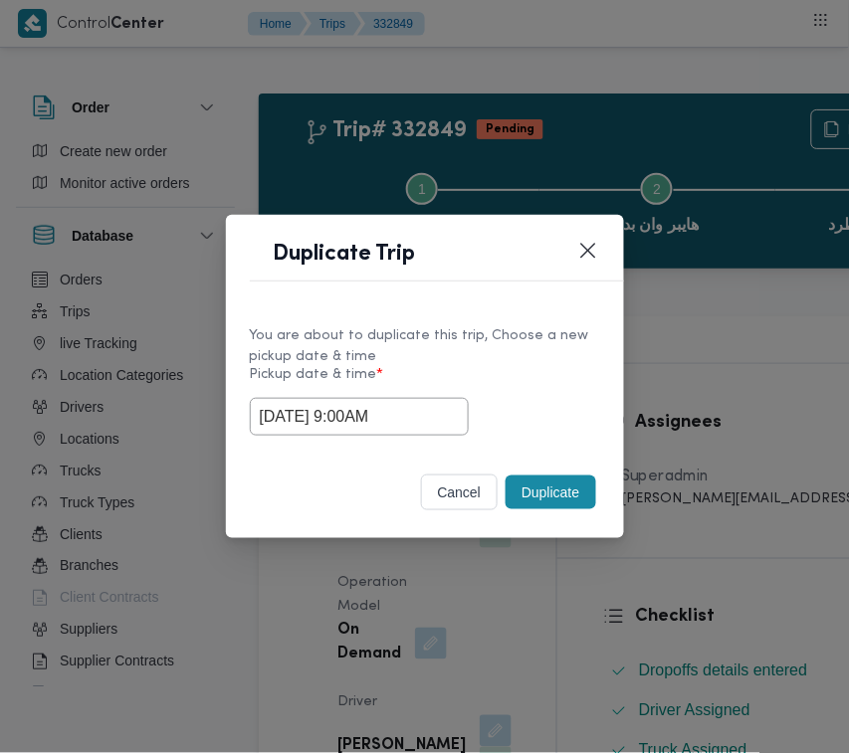
click at [549, 491] on button "Duplicate" at bounding box center [551, 493] width 90 height 34
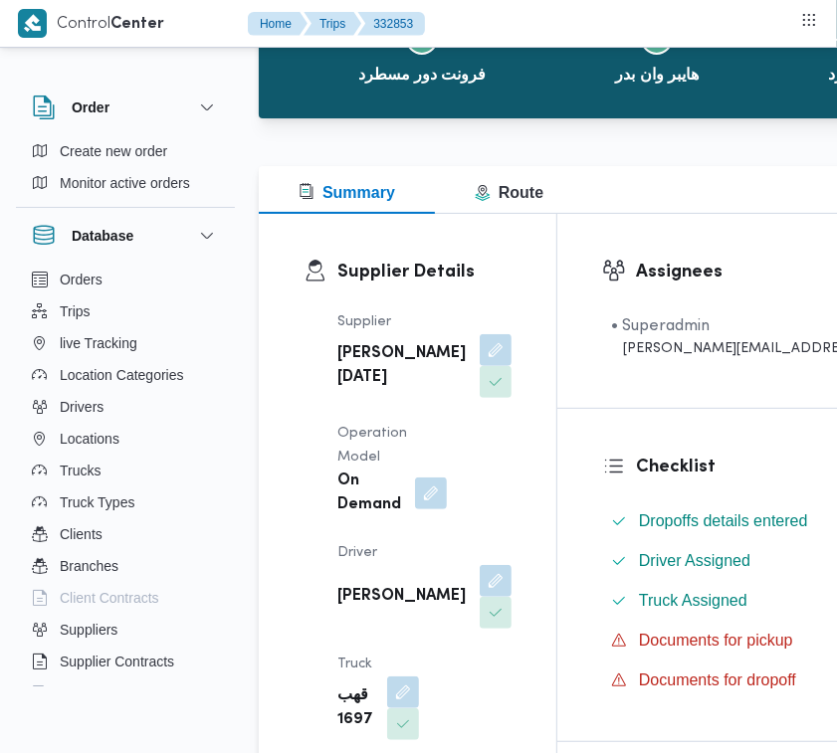
scroll to position [197, 0]
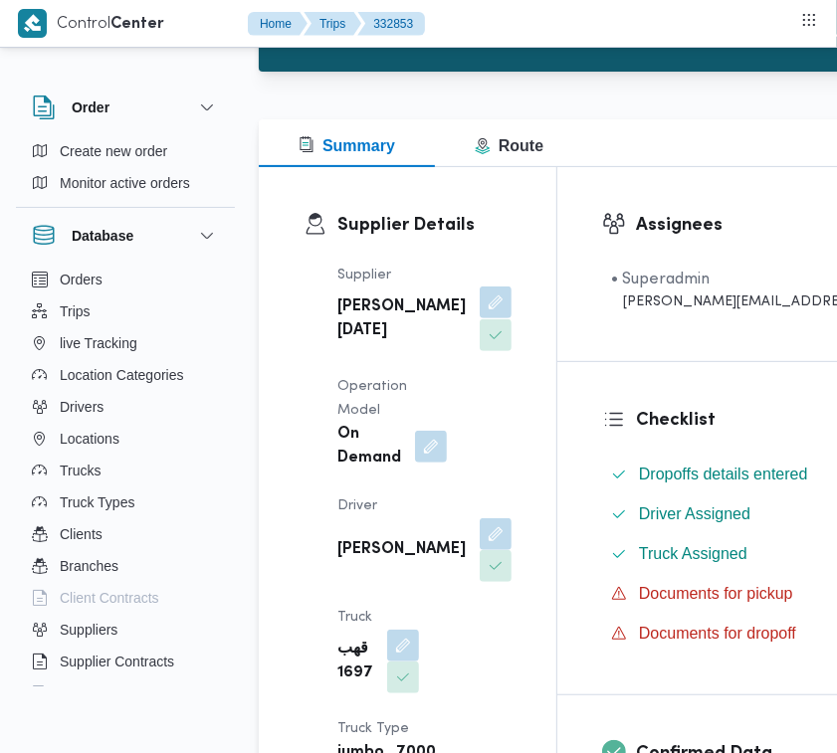
click at [480, 318] on button "button" at bounding box center [496, 303] width 32 height 32
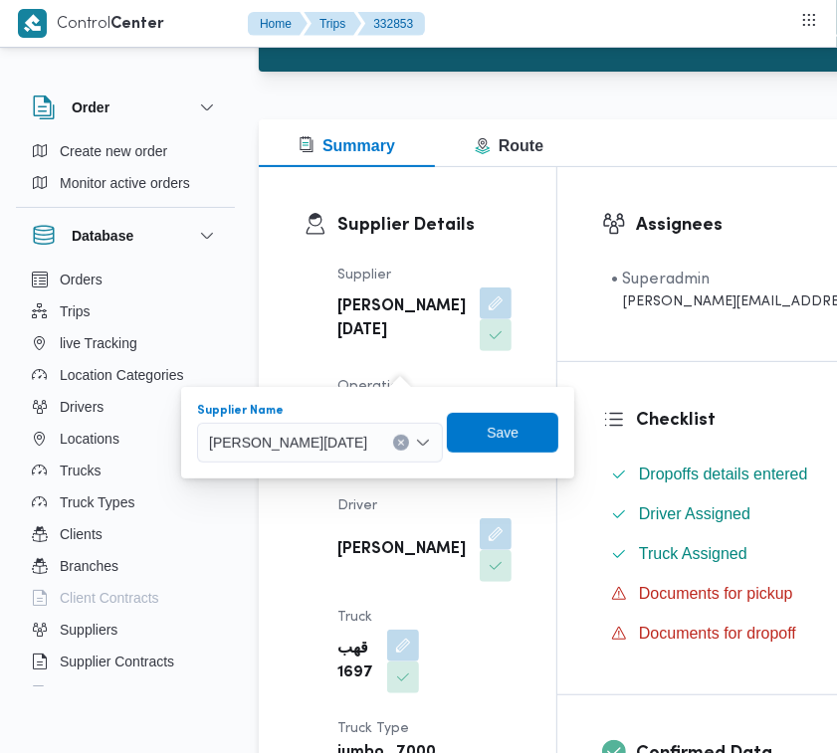
drag, startPoint x: 374, startPoint y: 420, endPoint x: 374, endPoint y: 438, distance: 17.9
click at [373, 426] on div "[PERSON_NAME][DATE]" at bounding box center [320, 443] width 246 height 40
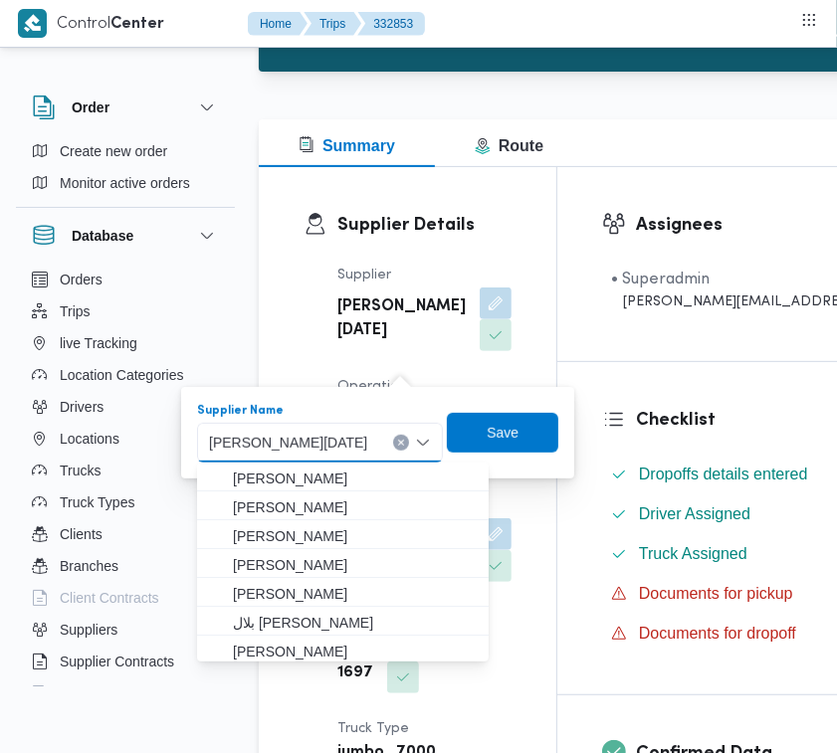
click at [367, 438] on span "[PERSON_NAME][DATE]" at bounding box center [288, 442] width 158 height 22
paste input "عبدالمنعم مجدي"
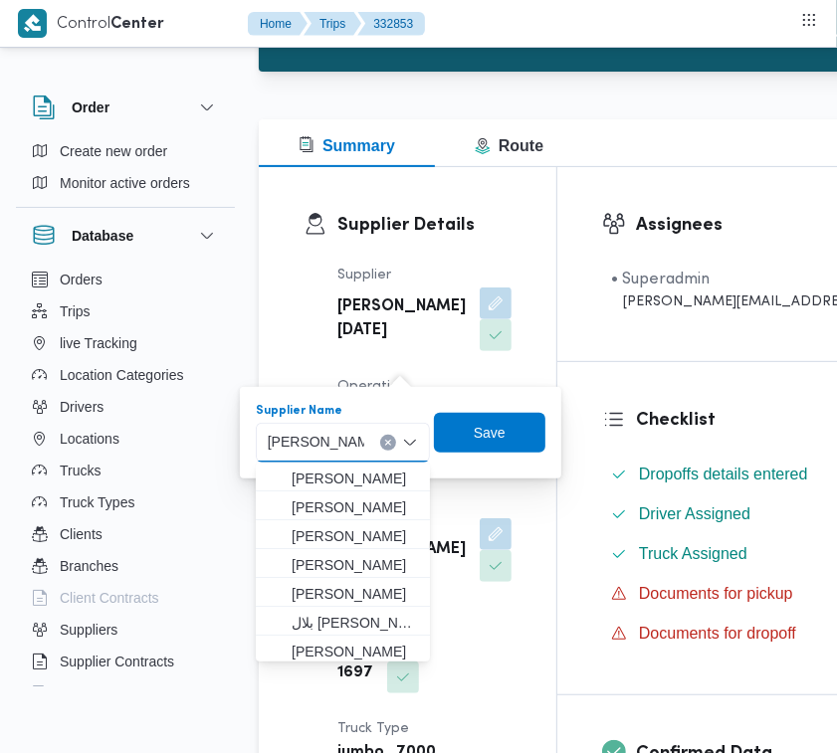
type input "عبدالمنعم مجدي السيد عواد"
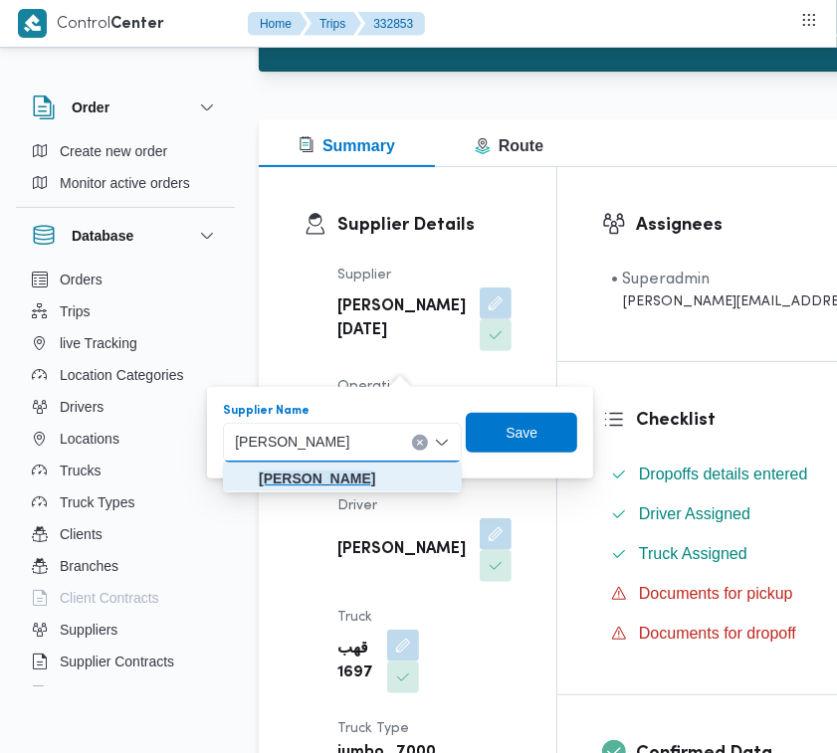
click at [314, 474] on mark "عبدالمنعم مجدي السيد عواد" at bounding box center [317, 479] width 116 height 16
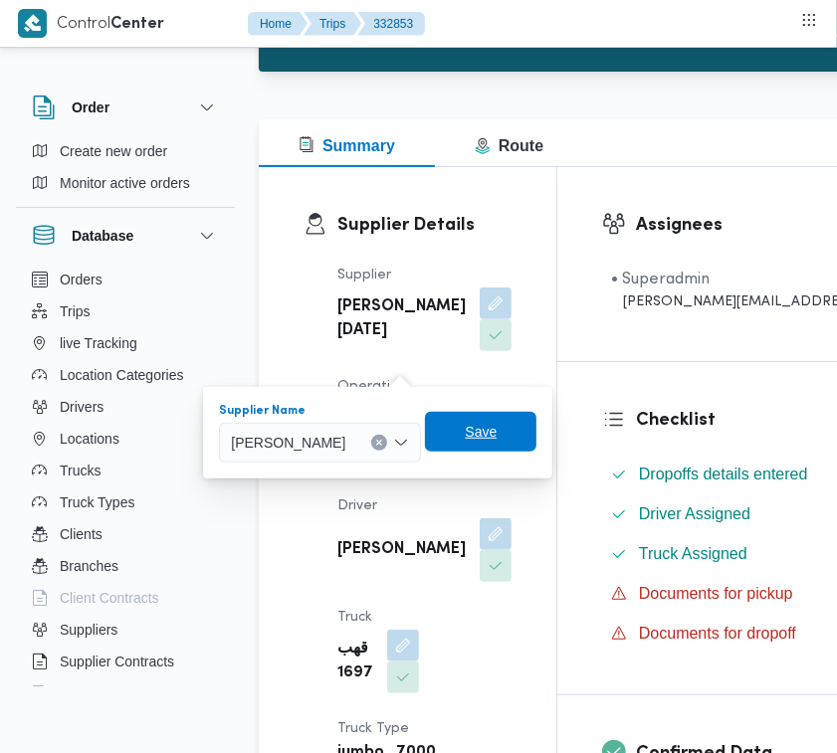
click at [497, 424] on span "Save" at bounding box center [481, 432] width 32 height 24
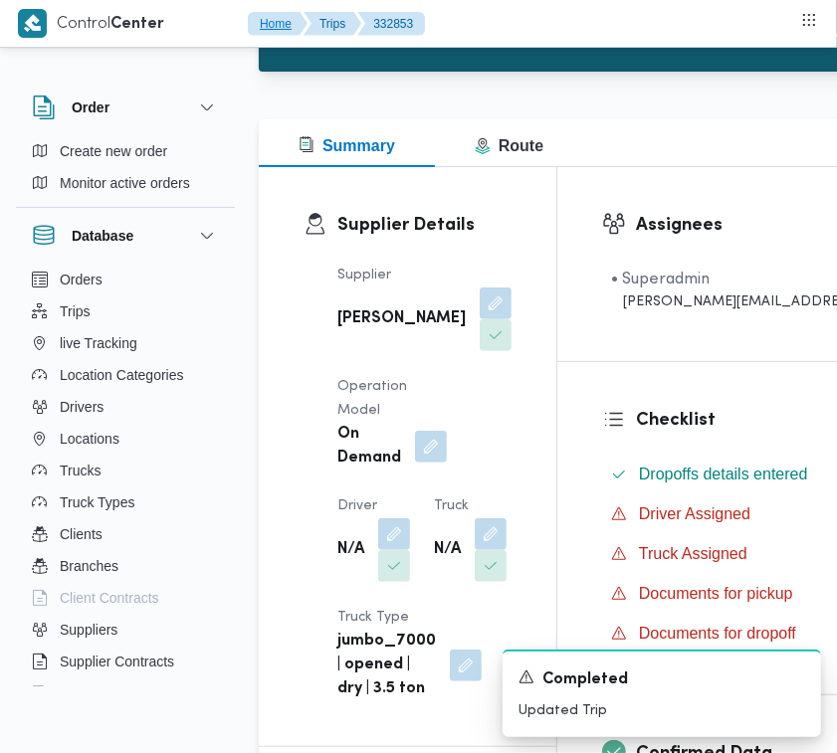
scroll to position [448, 0]
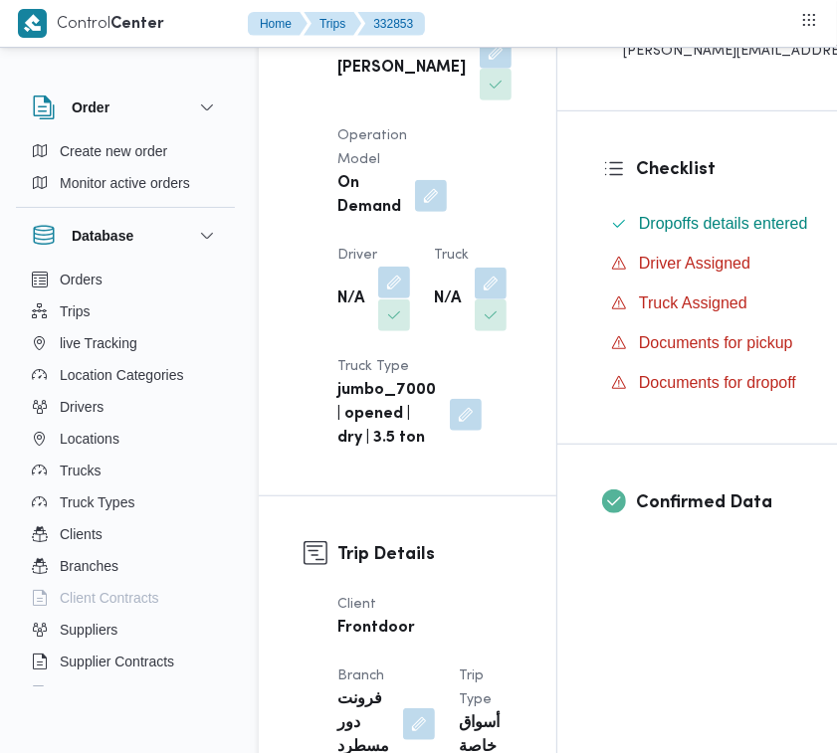
click at [391, 299] on button "button" at bounding box center [394, 283] width 32 height 32
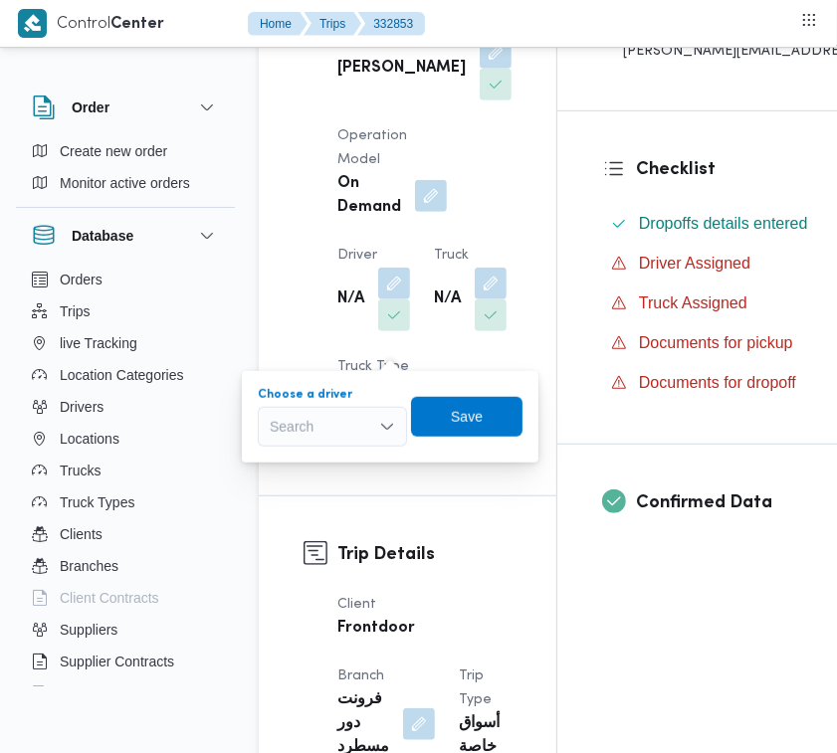
click at [336, 416] on div "Search" at bounding box center [332, 427] width 149 height 40
paste input "عاطف"
type input "عاطف"
click at [345, 449] on span "عاطف مجدي السيد عواد" at bounding box center [332, 463] width 133 height 32
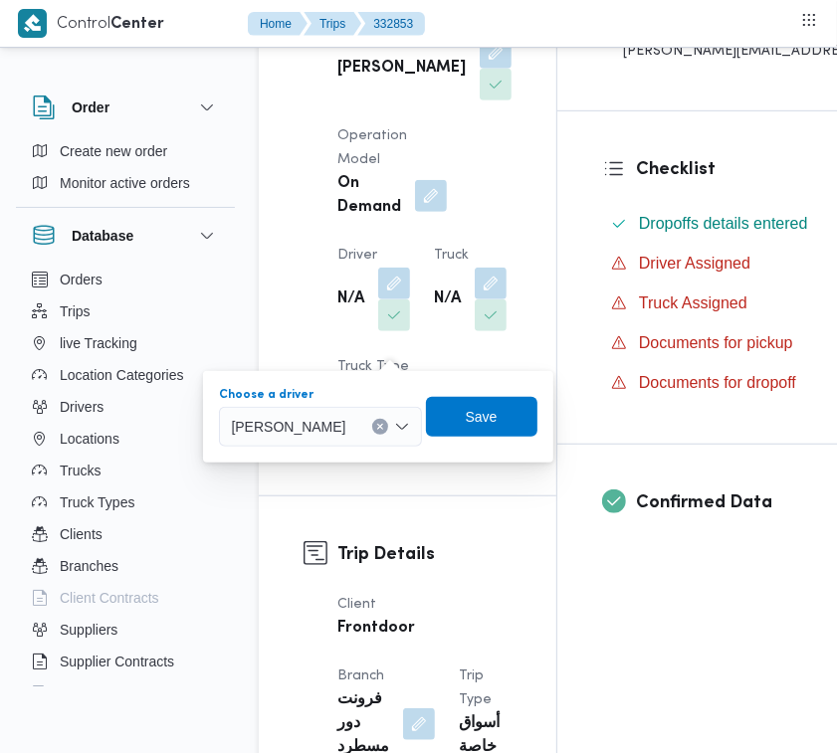
click at [421, 413] on div "عاطف مجدي السيد عواد" at bounding box center [320, 427] width 202 height 40
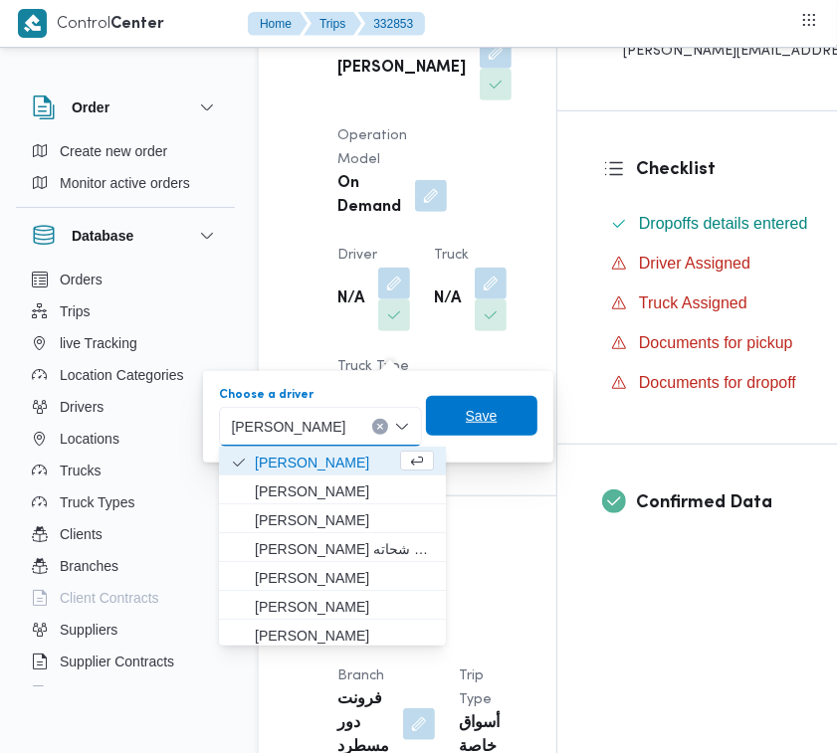
click at [498, 413] on span "Save" at bounding box center [482, 416] width 32 height 24
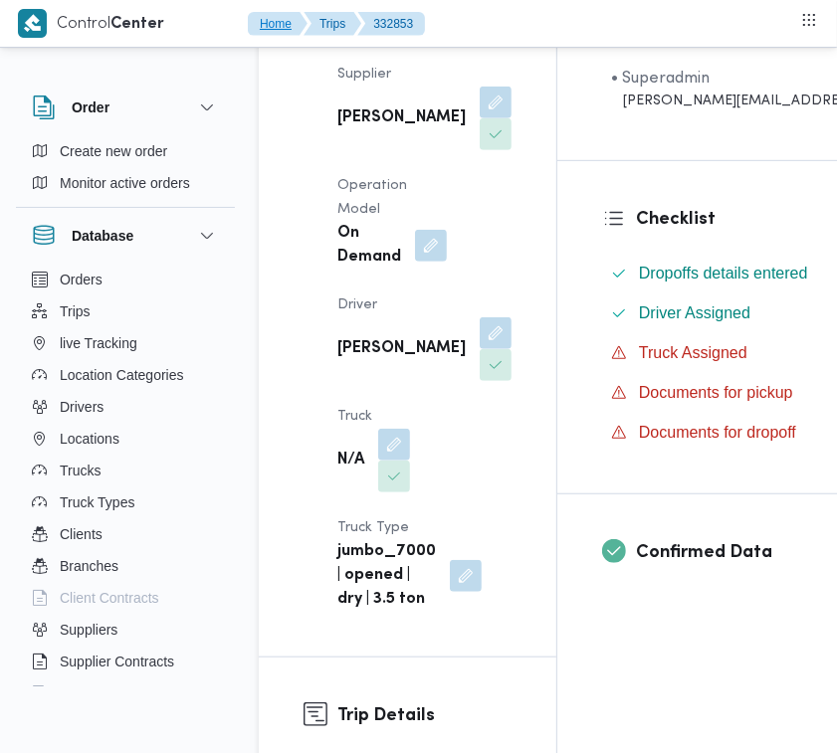
scroll to position [310, 0]
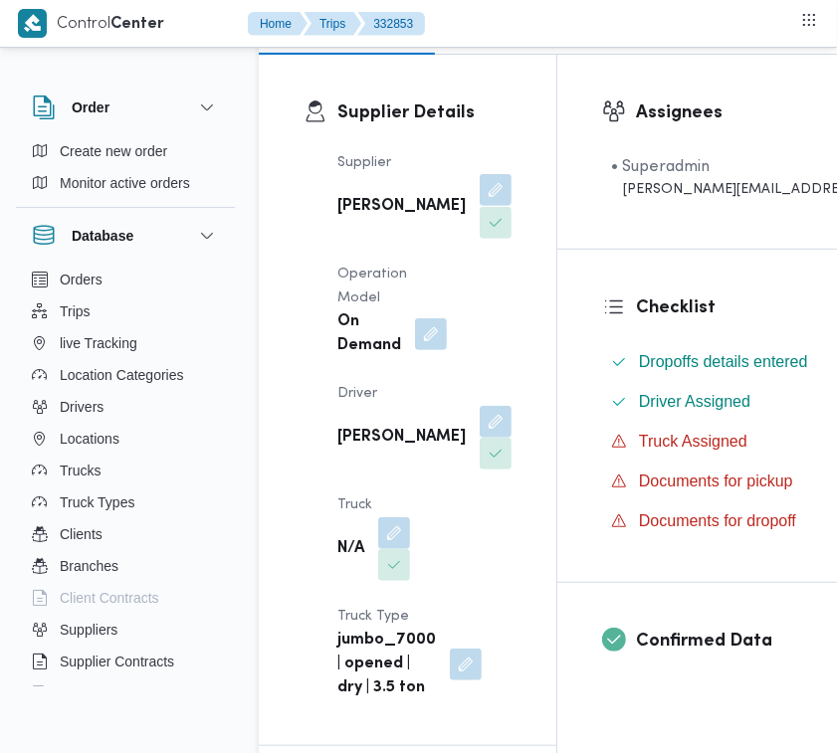
click at [480, 206] on button "button" at bounding box center [496, 190] width 32 height 32
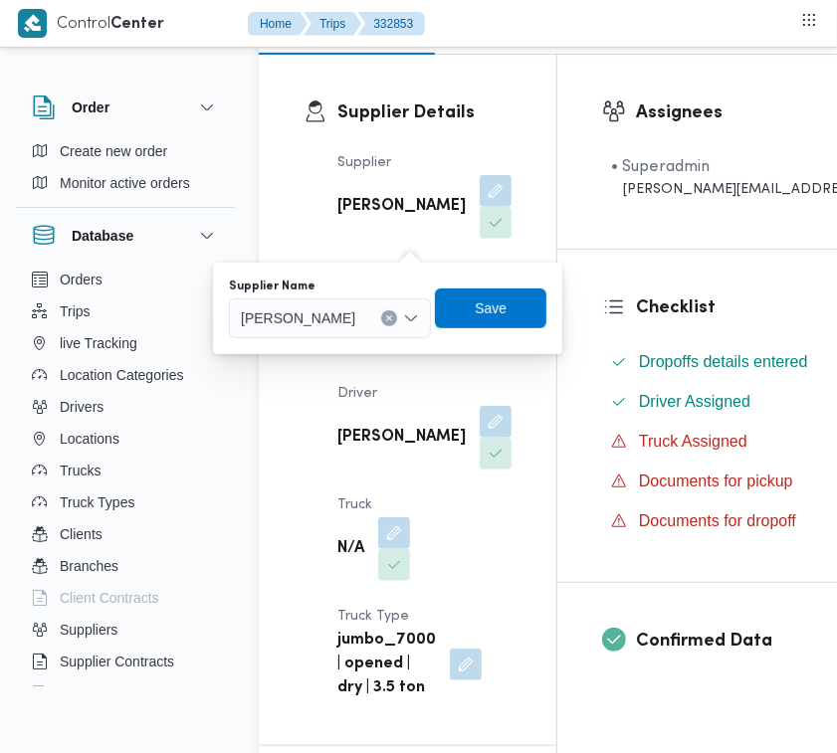
click at [360, 338] on div "Supplier Name عبدالمنعم مجدي السيد عواد Save" at bounding box center [387, 309] width 321 height 64
click at [331, 328] on div "عبدالمنعم مجدي السيد عواد" at bounding box center [330, 319] width 202 height 40
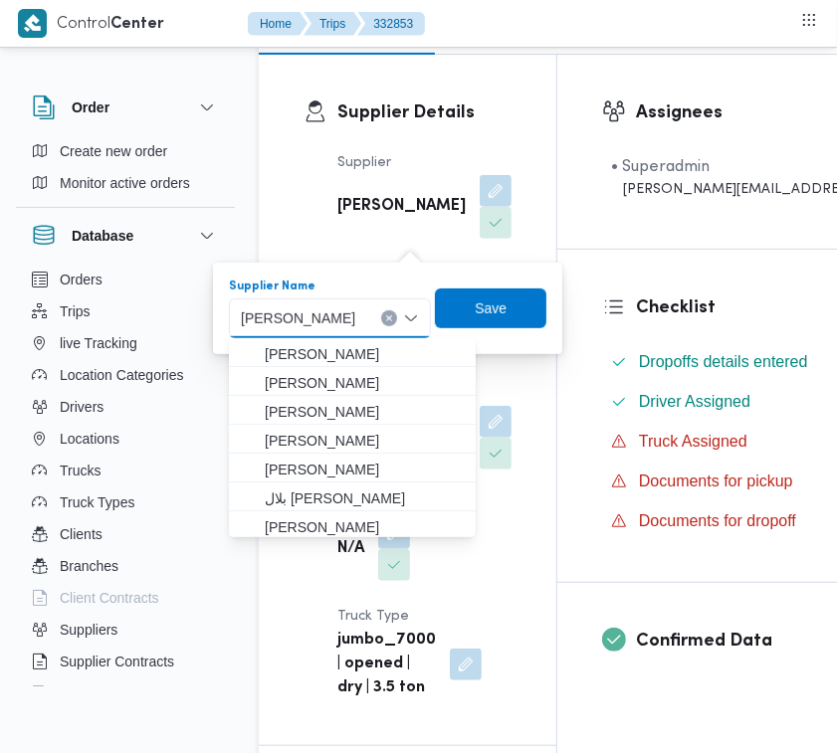
paste input "[PERSON_NAME][DATE]"
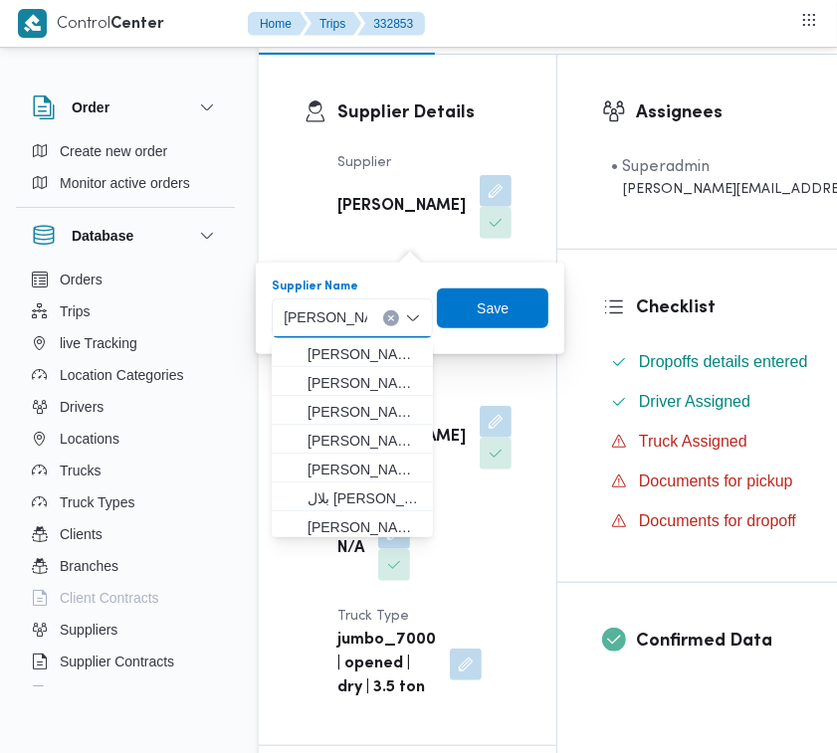
type input "[PERSON_NAME][DATE]"
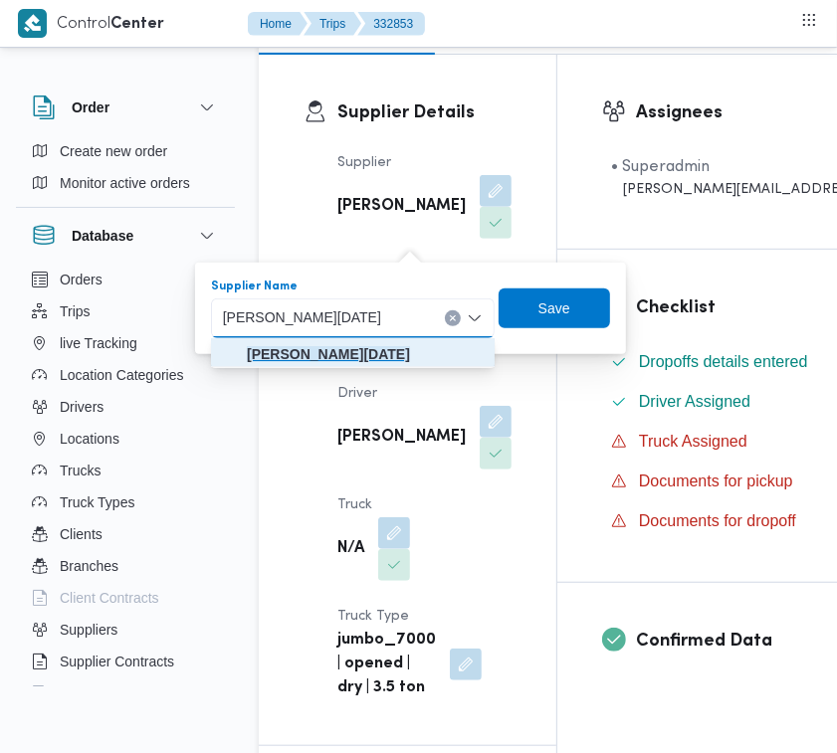
click at [304, 356] on mark "[PERSON_NAME][DATE]" at bounding box center [328, 354] width 163 height 16
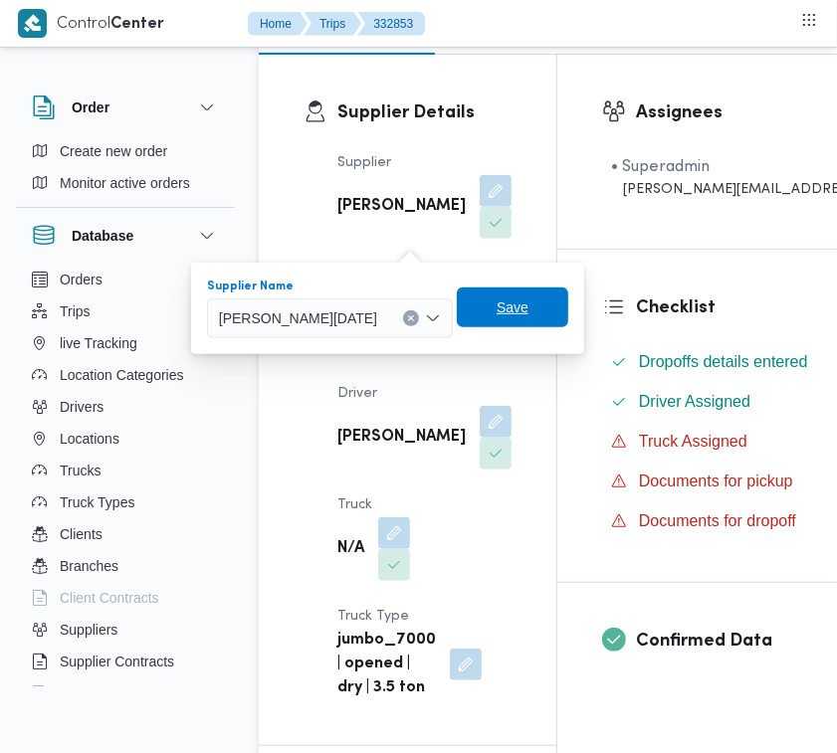
click at [528, 301] on span "Save" at bounding box center [513, 308] width 32 height 24
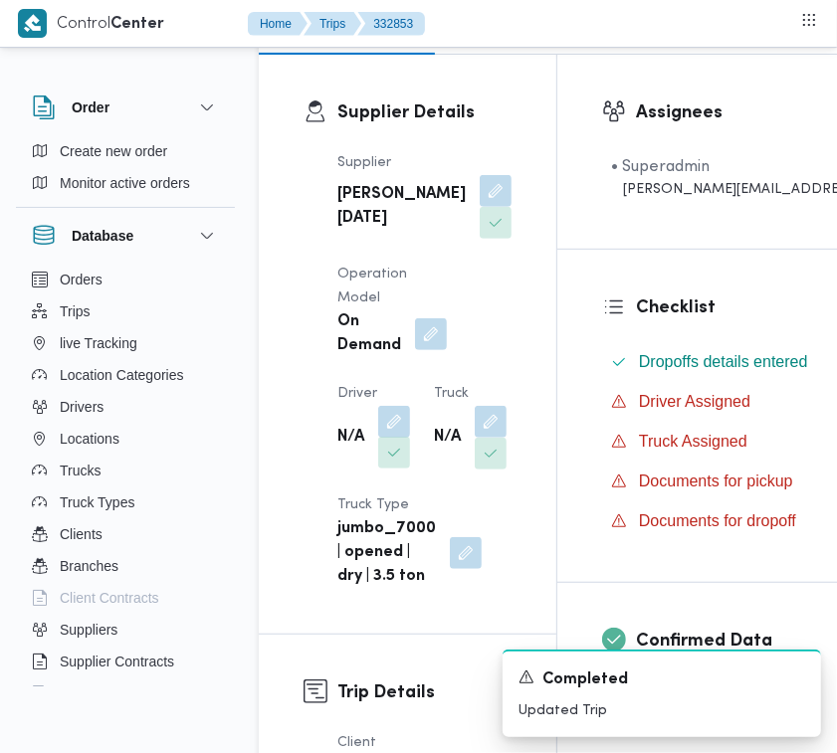
drag, startPoint x: 408, startPoint y: 474, endPoint x: 391, endPoint y: 505, distance: 35.2
click at [408, 438] on button "button" at bounding box center [394, 422] width 32 height 32
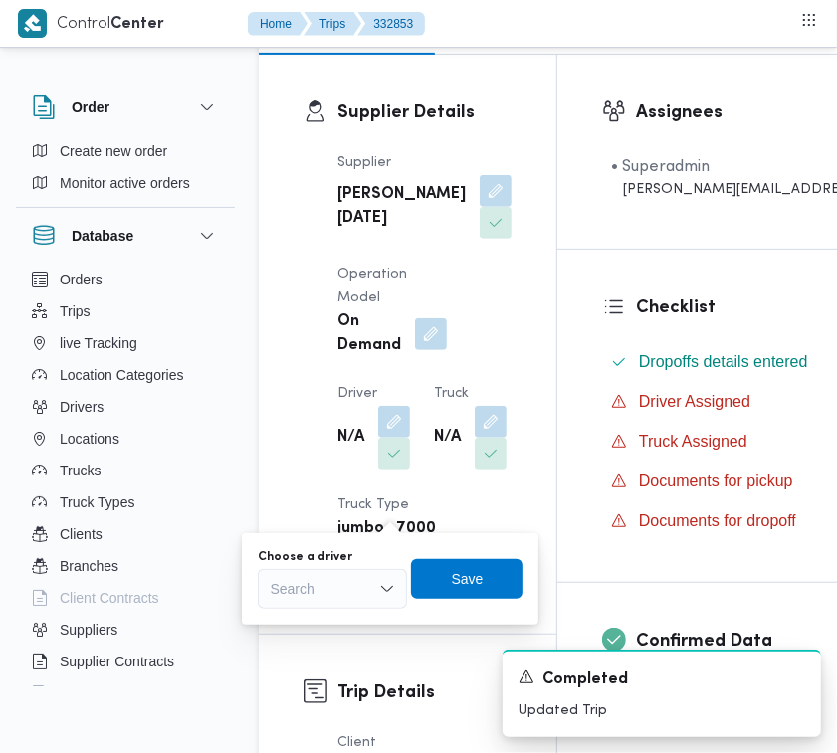
click at [345, 574] on div "Search" at bounding box center [332, 589] width 149 height 40
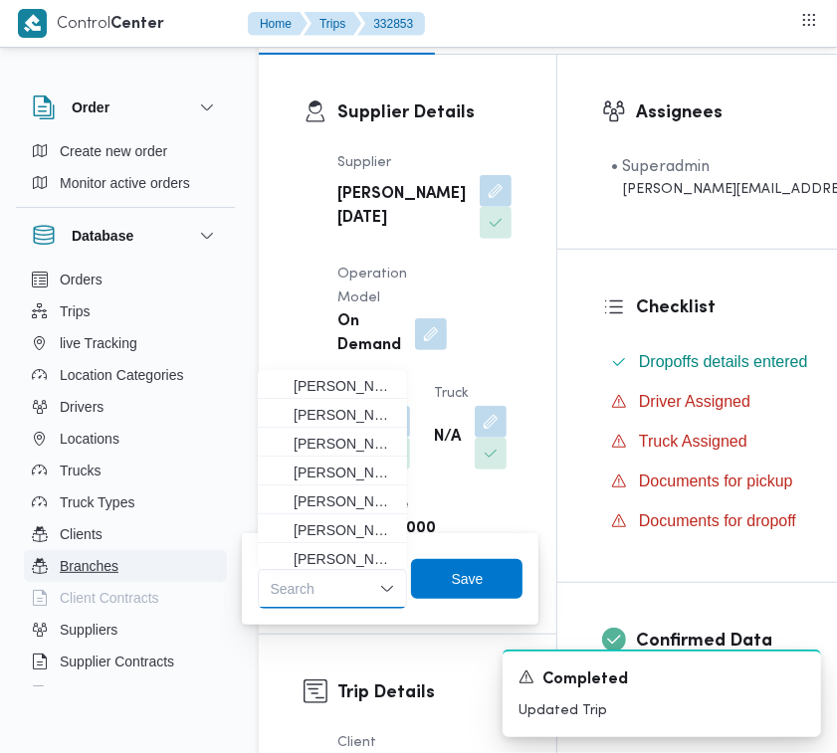
paste input "ياسين"
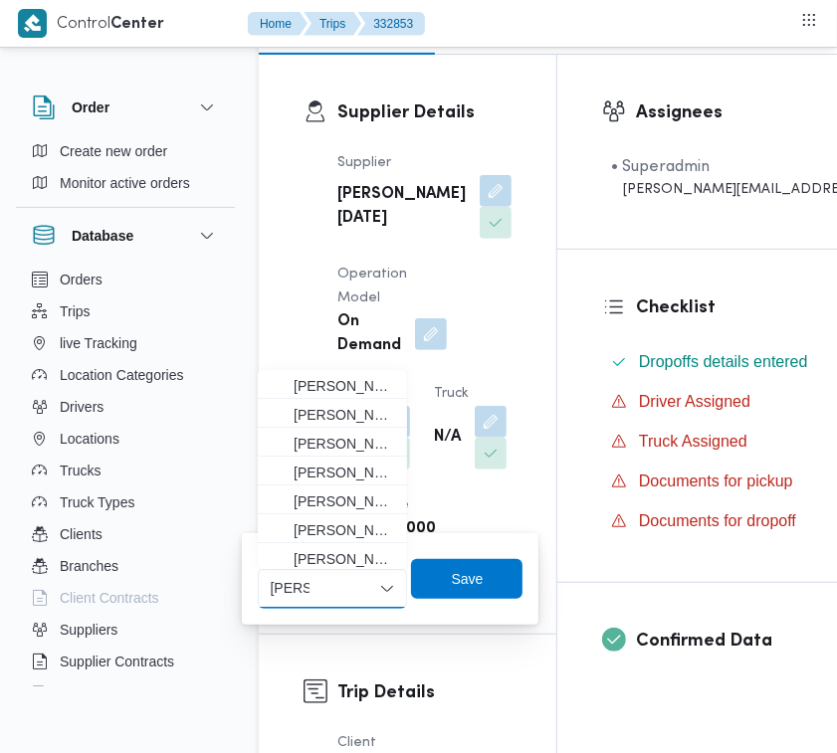
type input "ياسين"
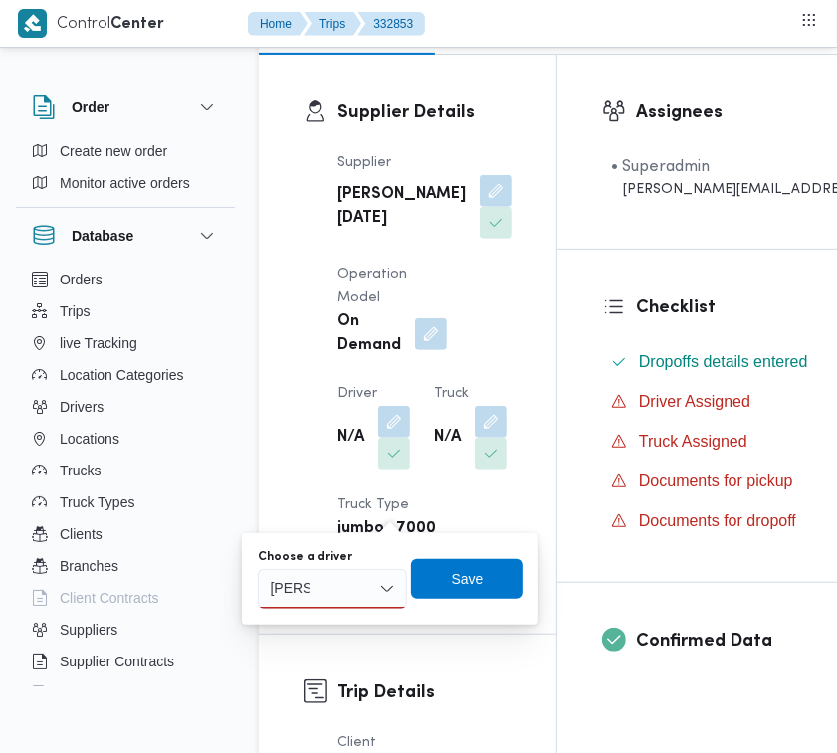
click at [378, 580] on div "ياسين ياسين" at bounding box center [332, 589] width 149 height 40
click at [363, 618] on span "ياسين عبدالعظيم محمد ابراهيم" at bounding box center [345, 625] width 102 height 24
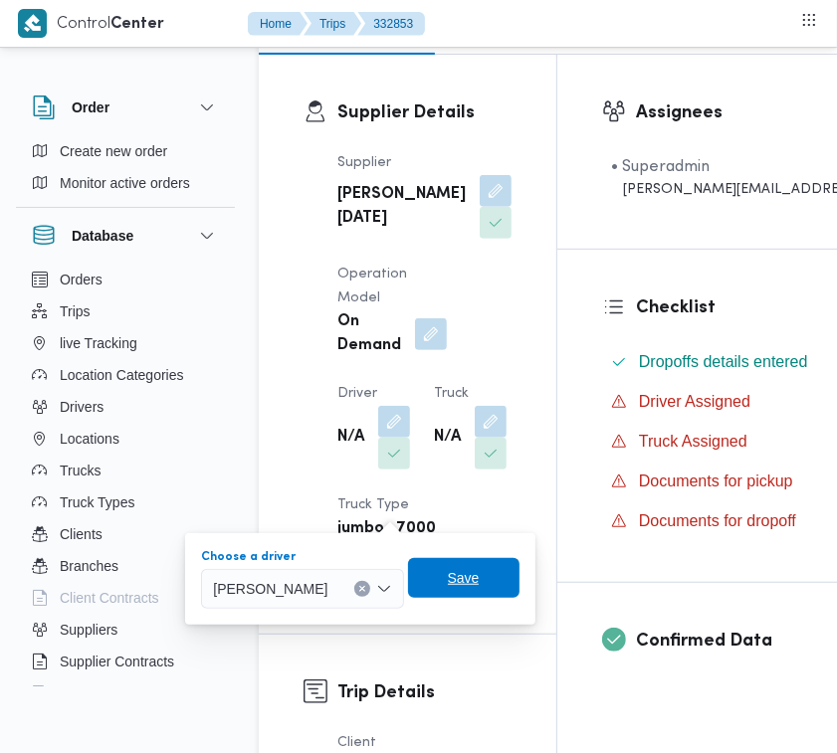
click at [475, 572] on span "Save" at bounding box center [463, 578] width 111 height 40
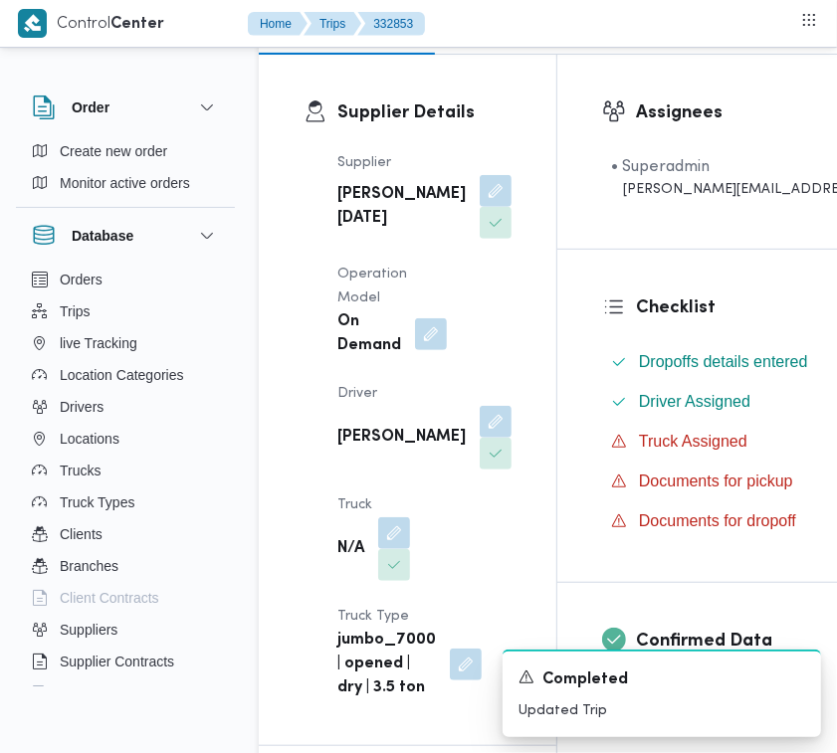
drag, startPoint x: 399, startPoint y: 589, endPoint x: 400, endPoint y: 602, distance: 13.0
click at [400, 518] on dt "Truck" at bounding box center [373, 506] width 73 height 24
click at [400, 548] on button "button" at bounding box center [394, 533] width 32 height 32
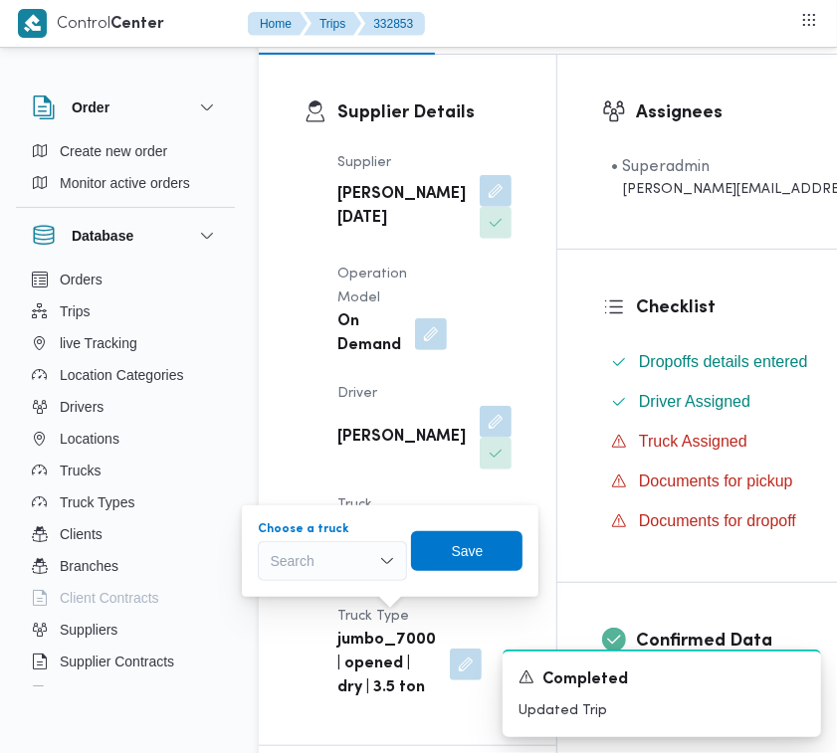
click at [330, 554] on div "Search" at bounding box center [332, 561] width 149 height 40
paste input "2463"
type input "2463"
click at [301, 589] on mark "2463" at bounding box center [309, 597] width 31 height 16
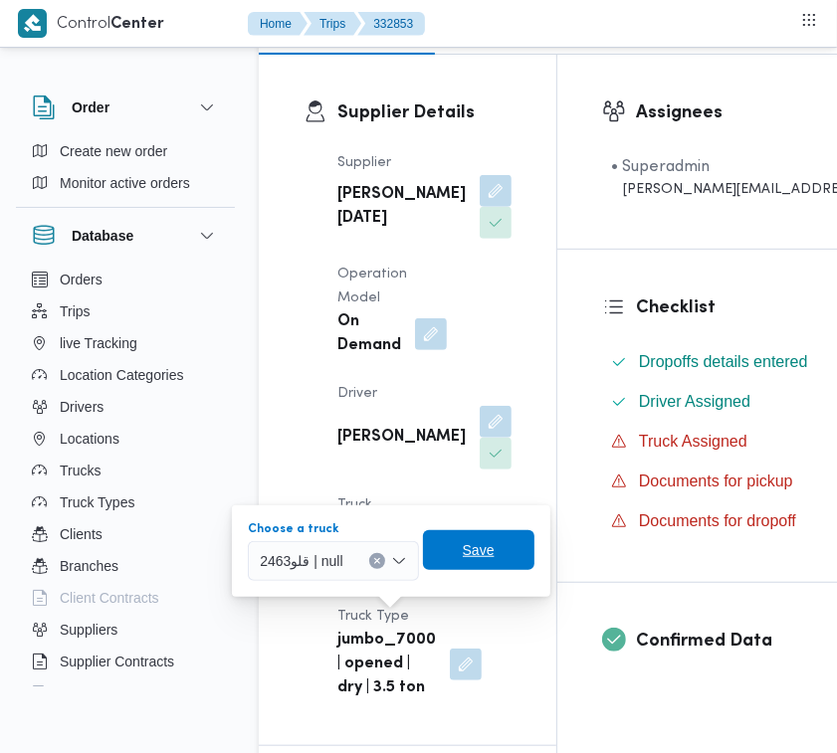
click at [459, 565] on span "Save" at bounding box center [478, 550] width 111 height 40
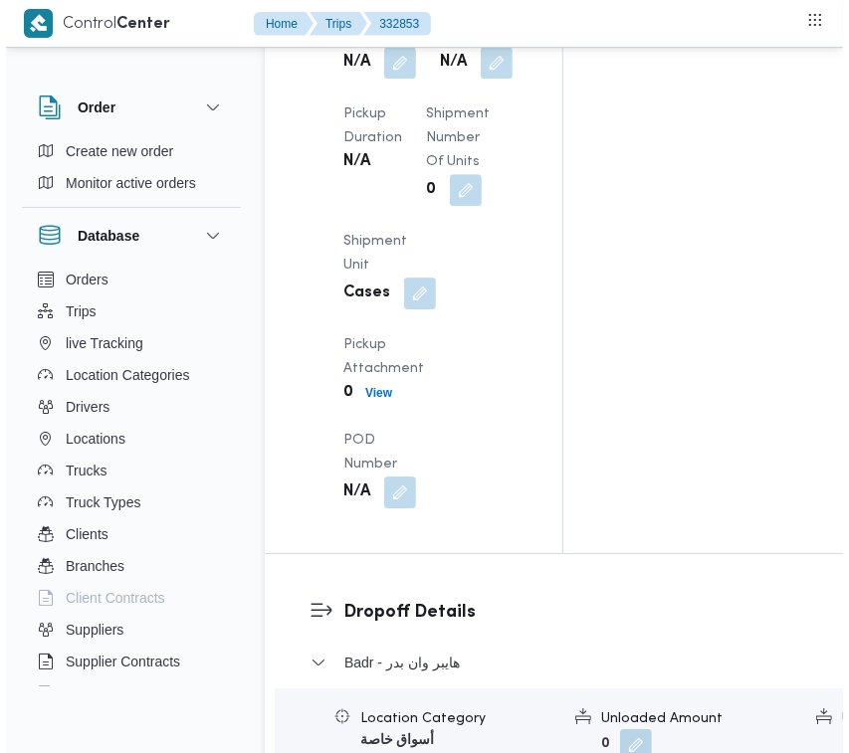
scroll to position [3460, 0]
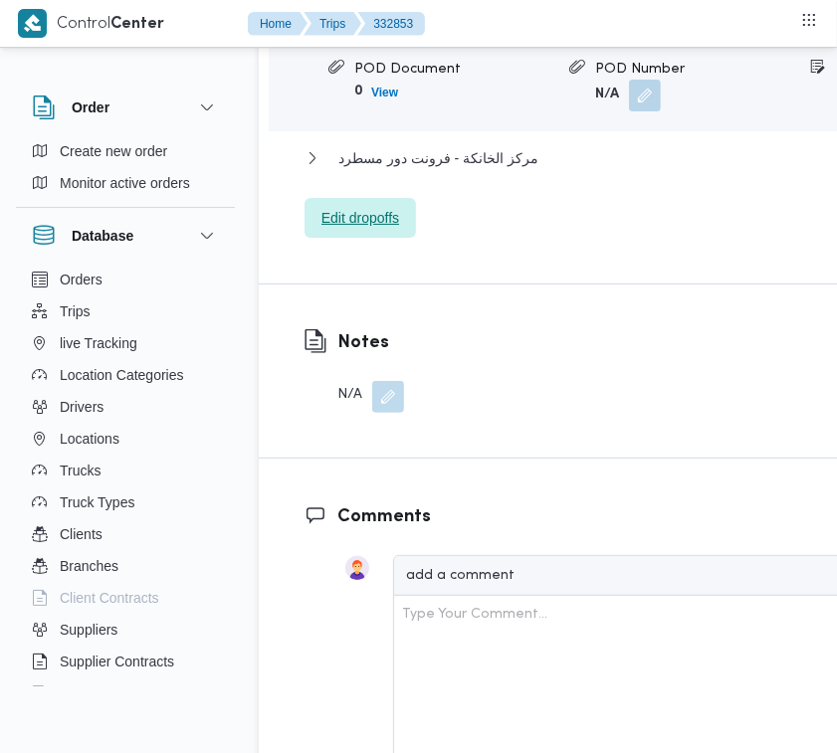
click at [390, 238] on span "Edit dropoffs" at bounding box center [360, 218] width 111 height 40
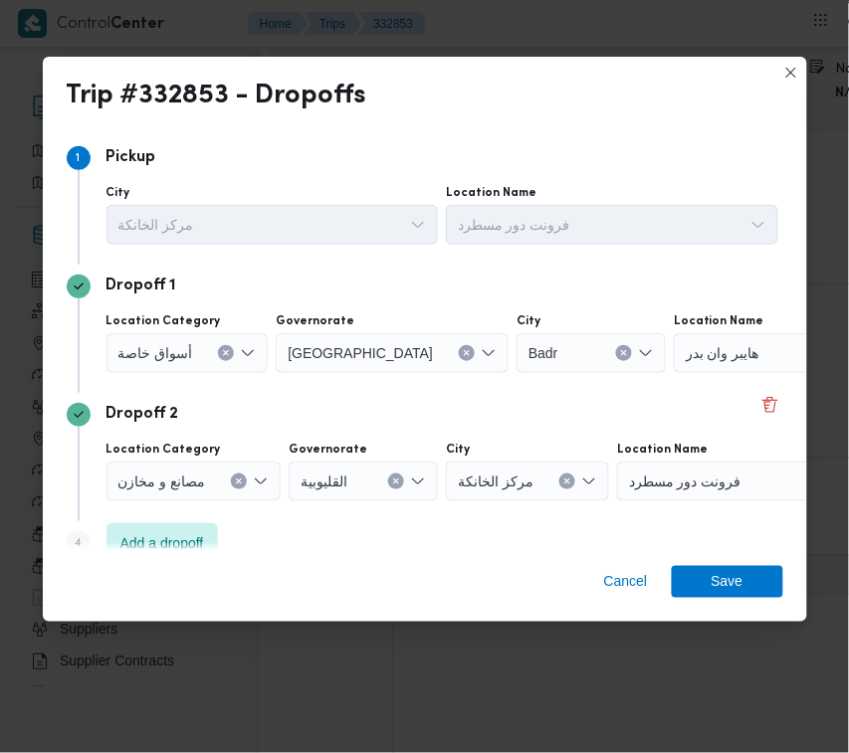
click at [390, 736] on div "Trip #332853 - Dropoffs Step 1 1 Pickup City مركز الخانكة Location Name فرونت د…" at bounding box center [424, 376] width 849 height 753
click at [165, 346] on span "أسواق خاصة" at bounding box center [155, 352] width 75 height 22
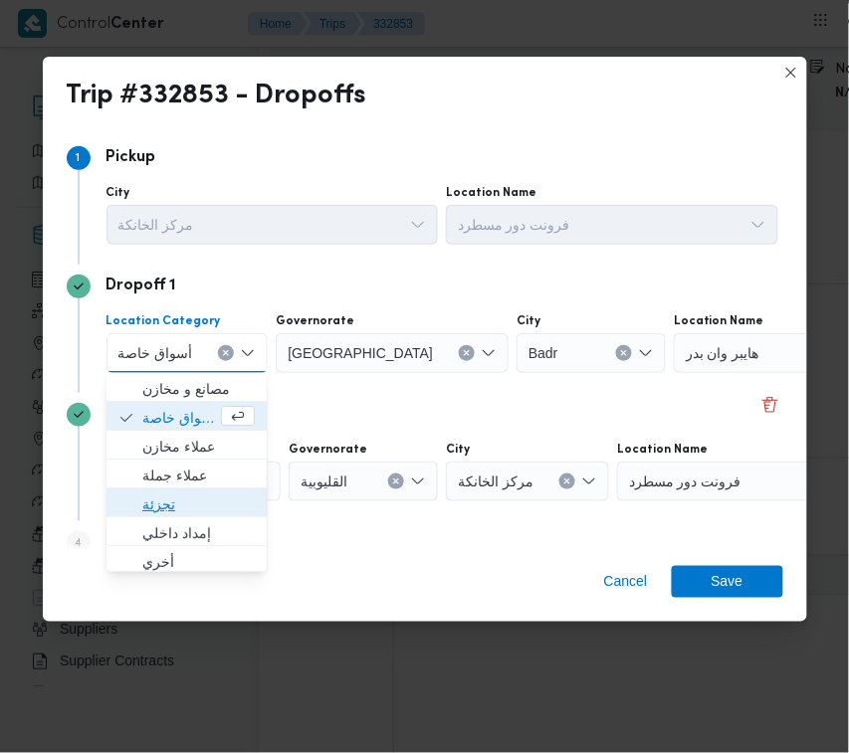
click at [174, 506] on span "تجزئة" at bounding box center [198, 505] width 112 height 24
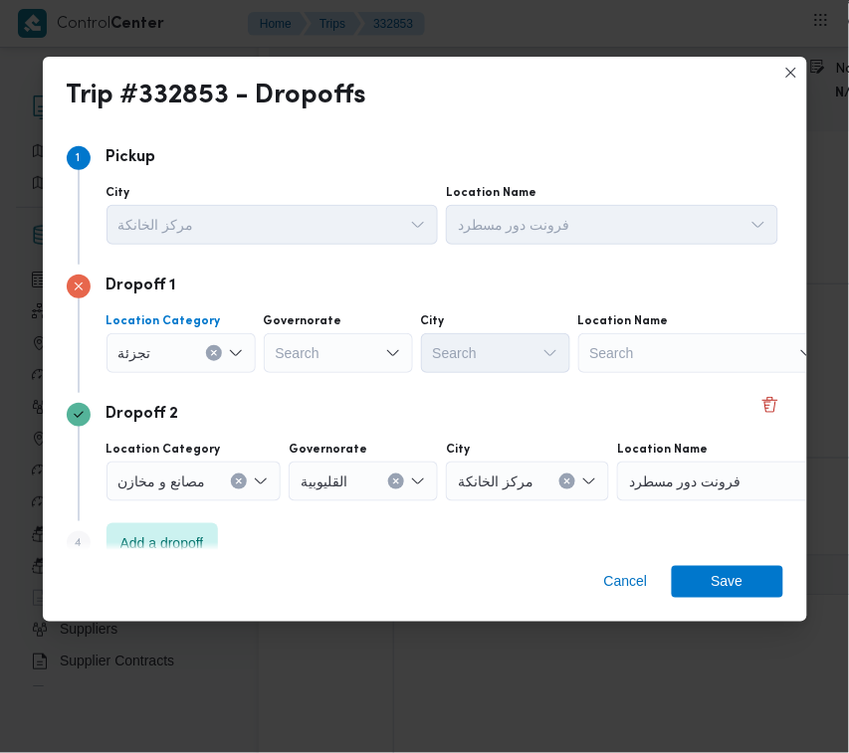
drag, startPoint x: 344, startPoint y: 316, endPoint x: 341, endPoint y: 340, distance: 24.1
click at [344, 318] on div "Governorate" at bounding box center [338, 321] width 149 height 16
click at [334, 359] on div "Search" at bounding box center [338, 353] width 149 height 40
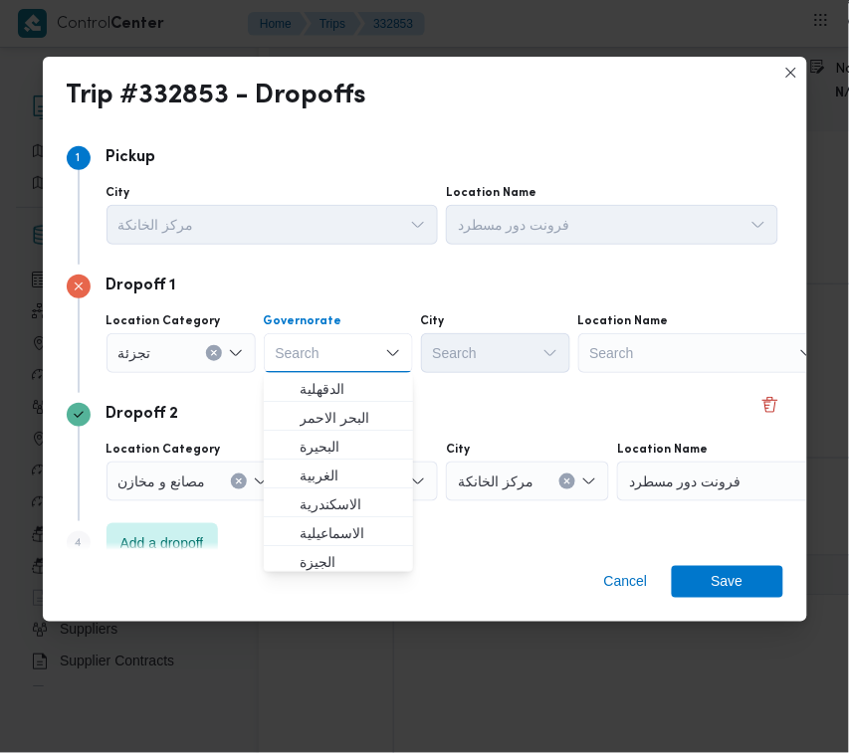
paste input "قاهرة"
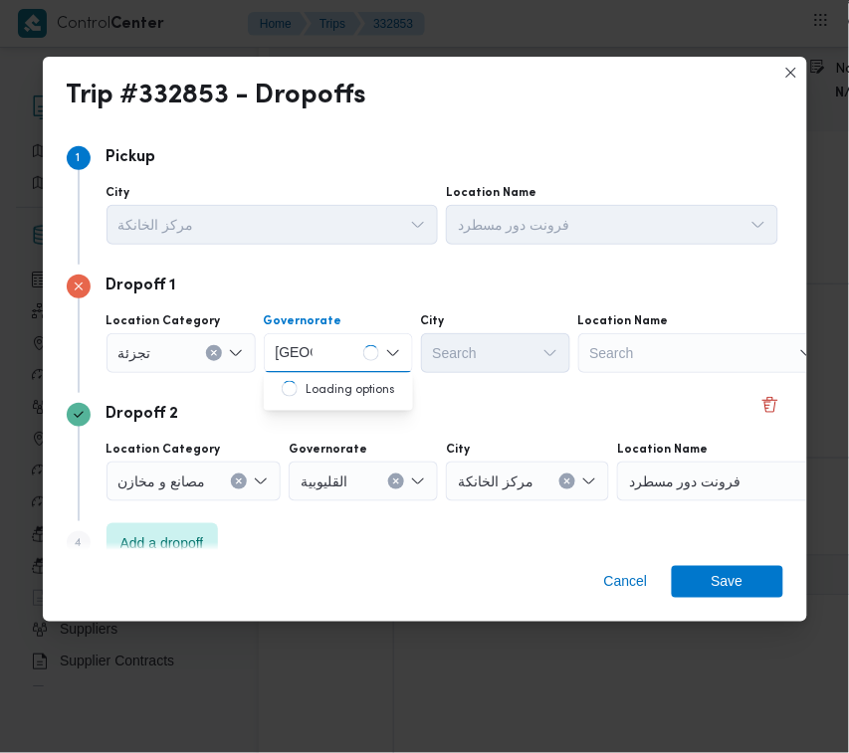
type input "قاهرة"
click at [345, 343] on div "قاهرة قاهرة" at bounding box center [338, 353] width 149 height 40
click at [349, 385] on span "[GEOGRAPHIC_DATA]" at bounding box center [351, 389] width 102 height 24
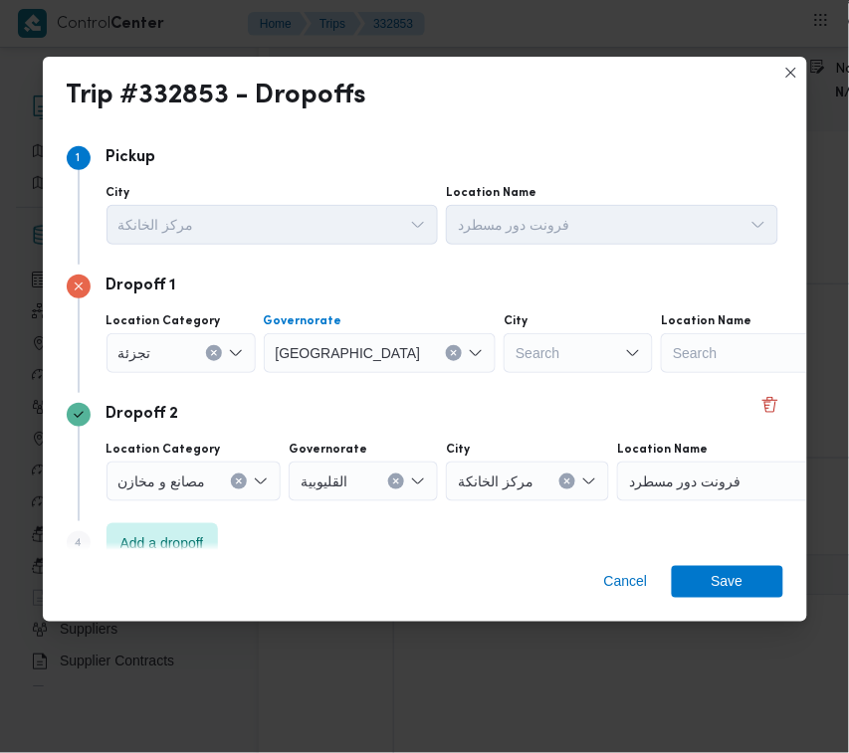
click at [504, 356] on div "Search" at bounding box center [578, 353] width 149 height 40
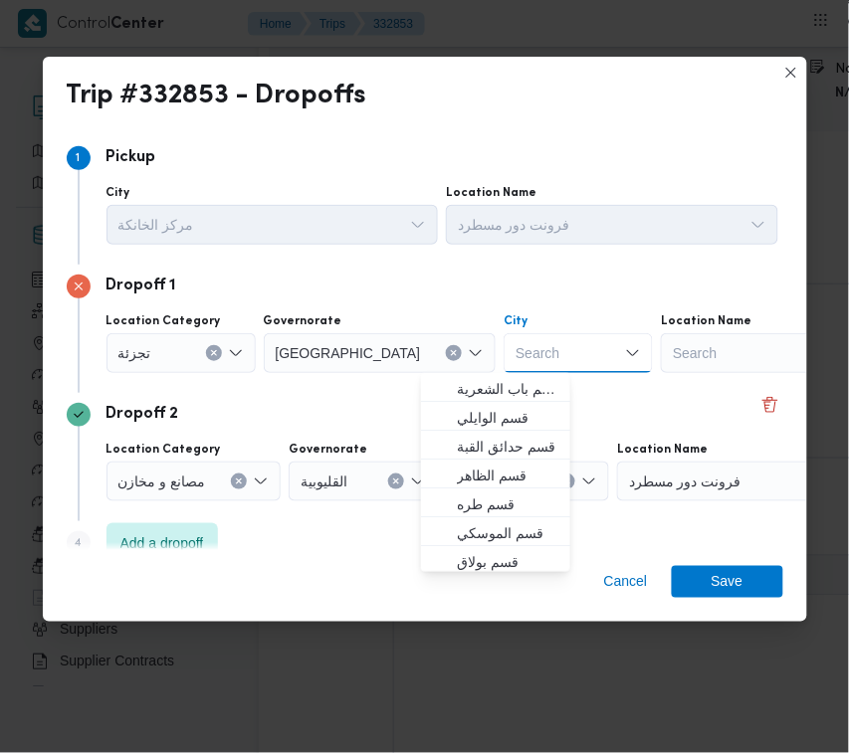
paste input "المعادي"
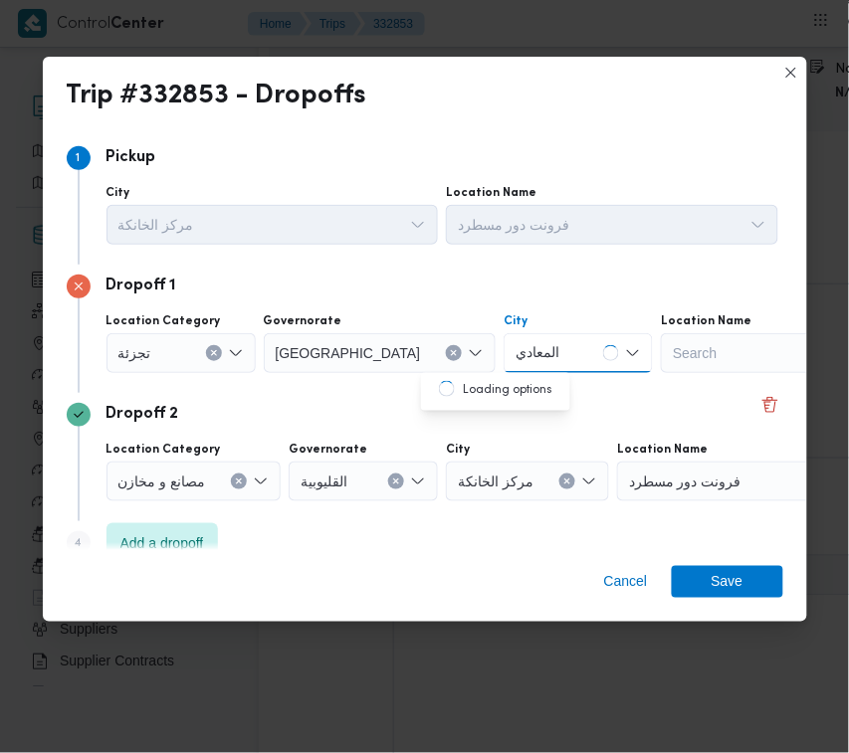
type input "المعادي"
click at [451, 380] on span "قسم المعادي" at bounding box center [495, 389] width 133 height 32
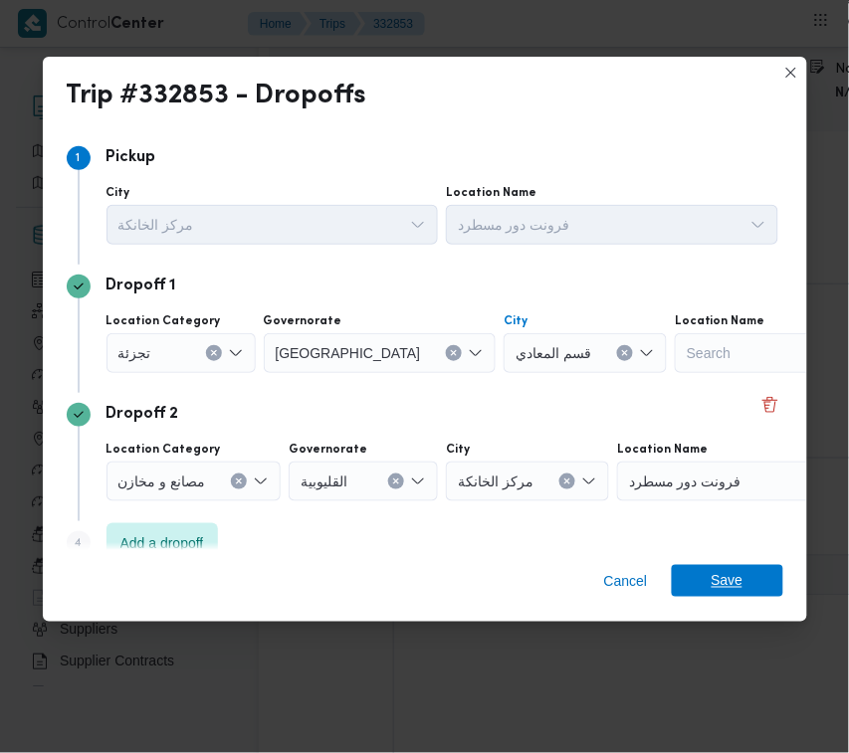
click at [725, 587] on span "Save" at bounding box center [728, 581] width 32 height 32
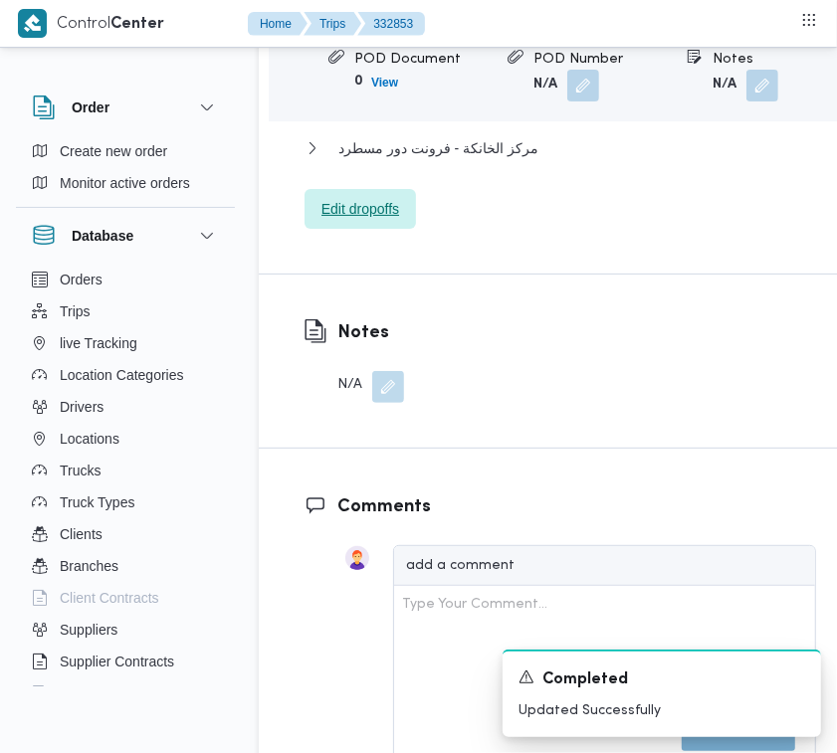
scroll to position [2812, 0]
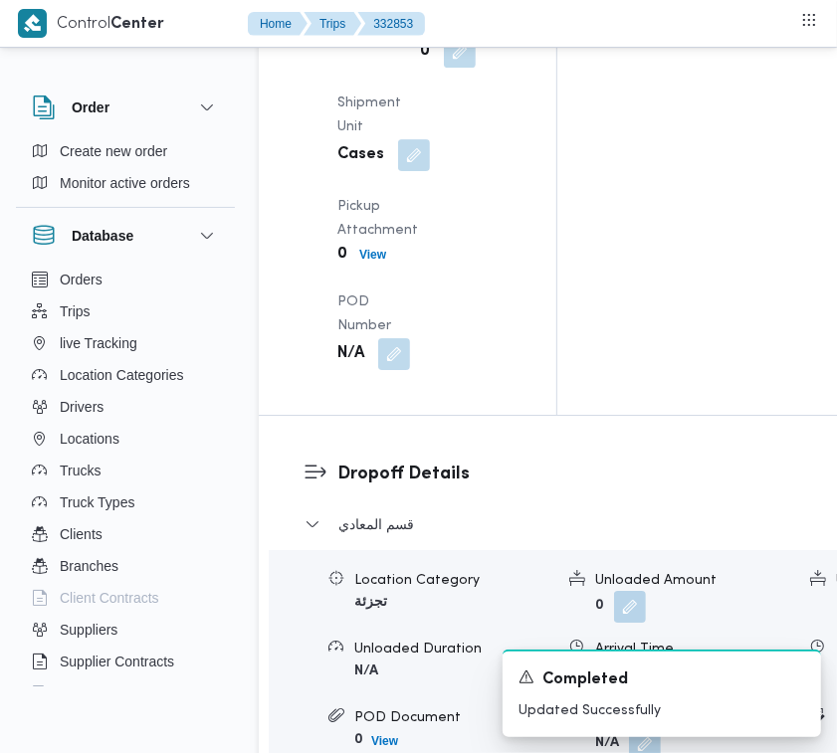
drag, startPoint x: 391, startPoint y: 376, endPoint x: 400, endPoint y: 381, distance: 10.2
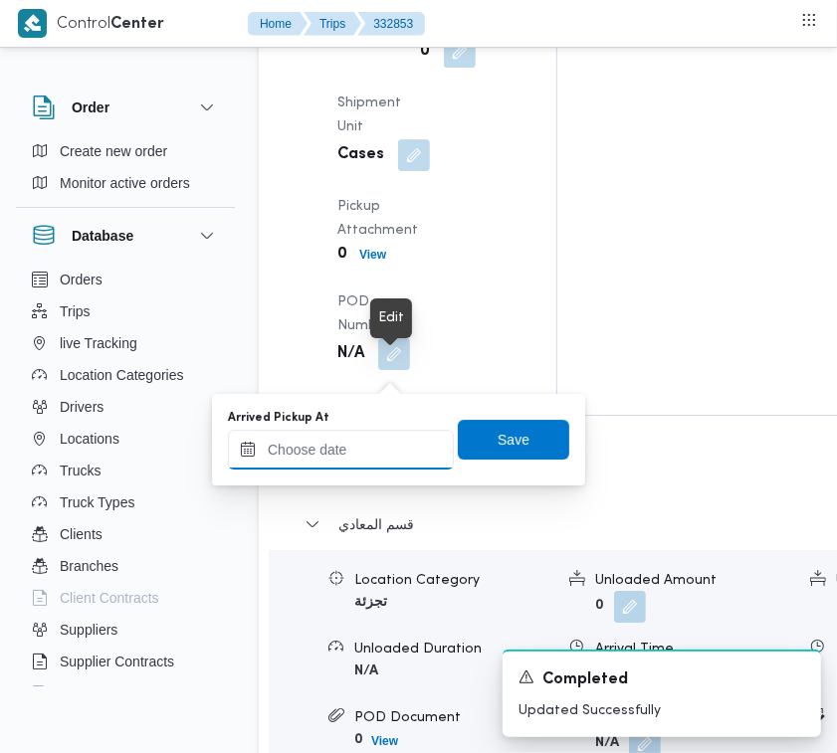
click at [400, 468] on input "Arrived Pickup At" at bounding box center [341, 450] width 226 height 40
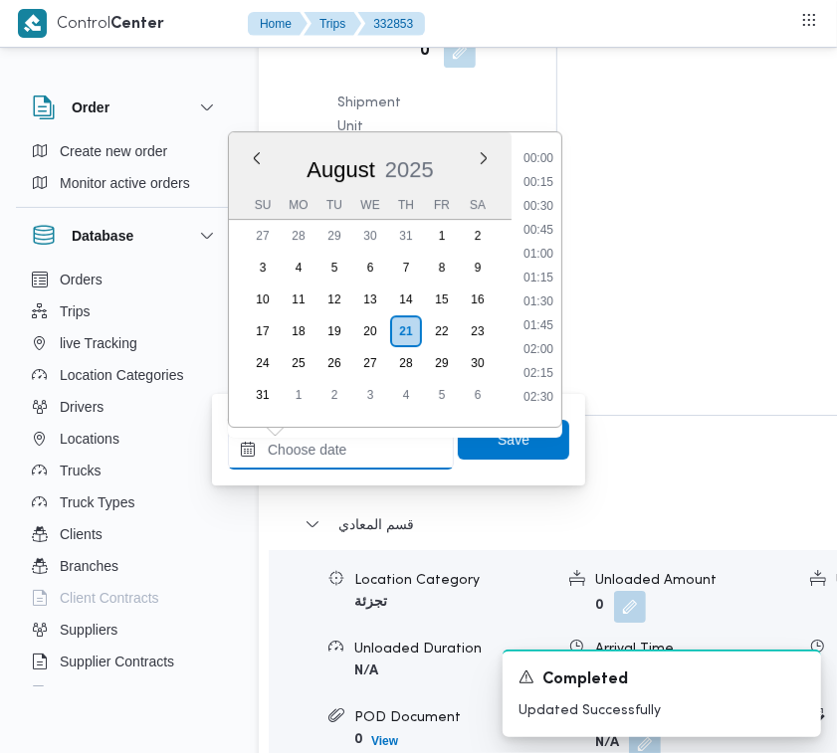
paste input "21/8/2025 9:00:00 AM"
type input "21/8/2025 9:00:00 AM"
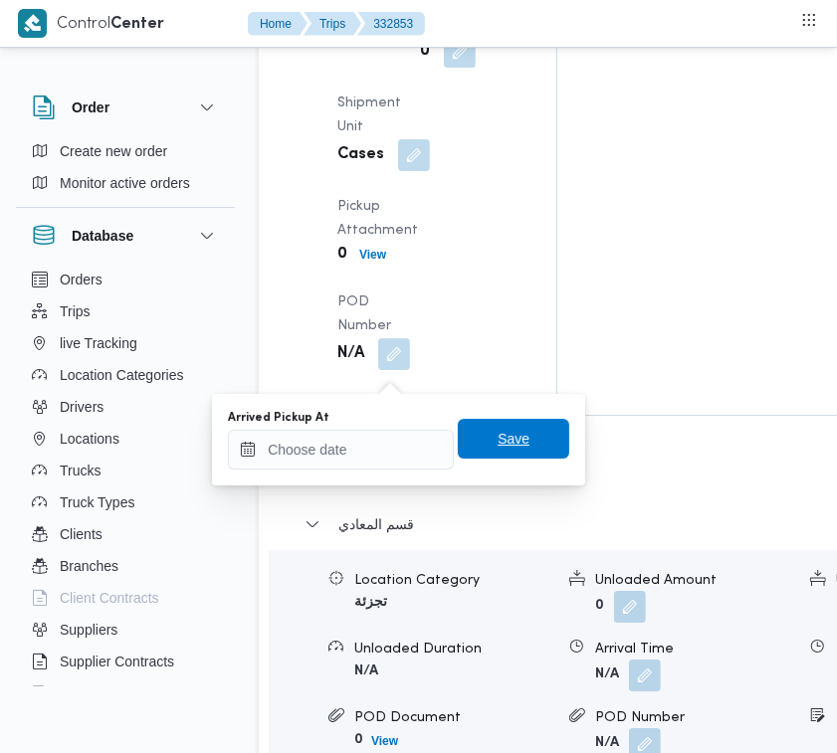
click at [514, 433] on span "Save" at bounding box center [513, 439] width 111 height 40
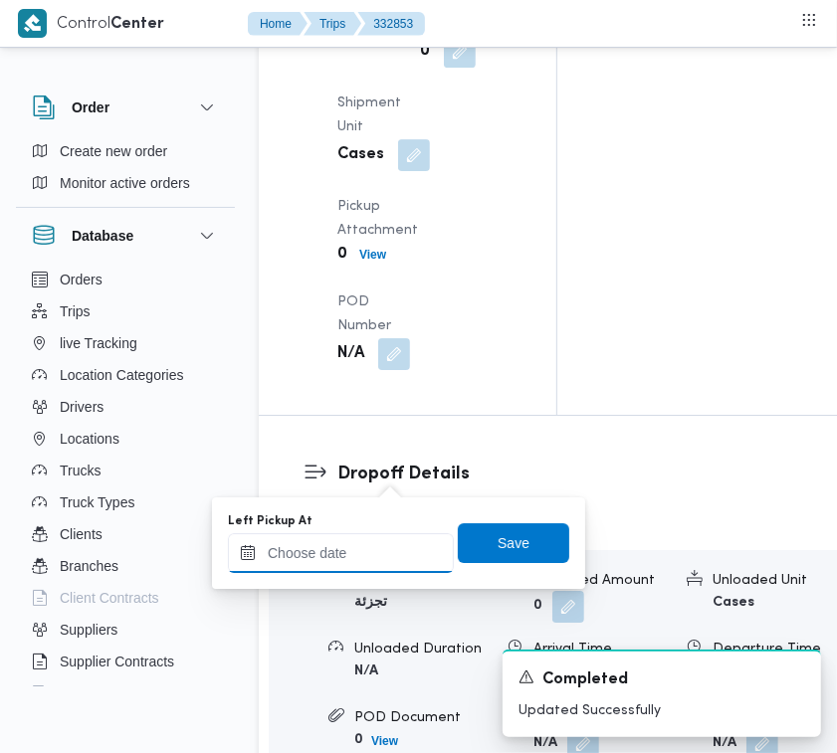
click at [385, 555] on input "Left Pickup At" at bounding box center [341, 553] width 226 height 40
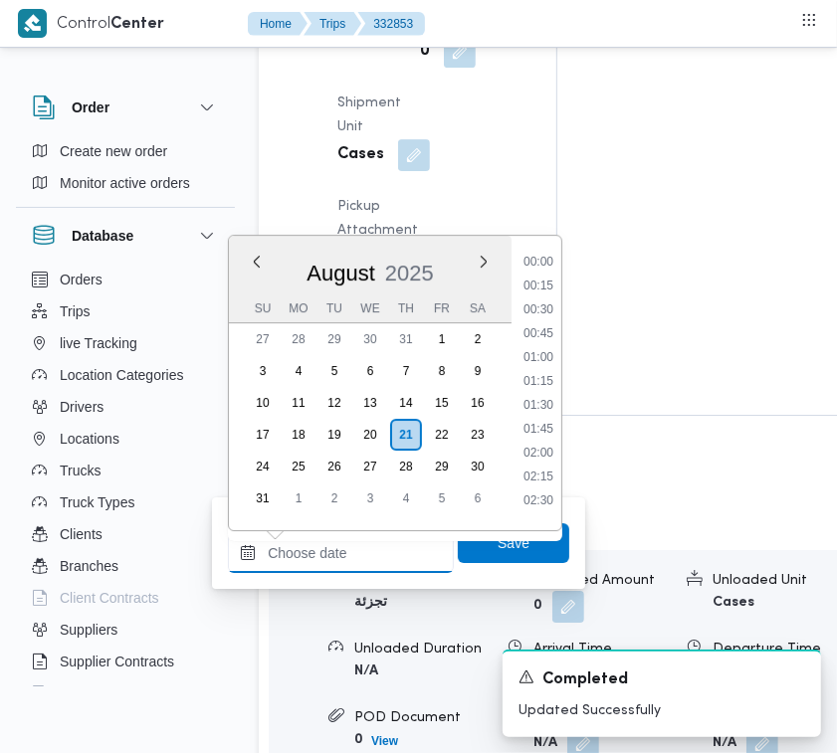
paste input "21/8/2025 9:00:00 AM"
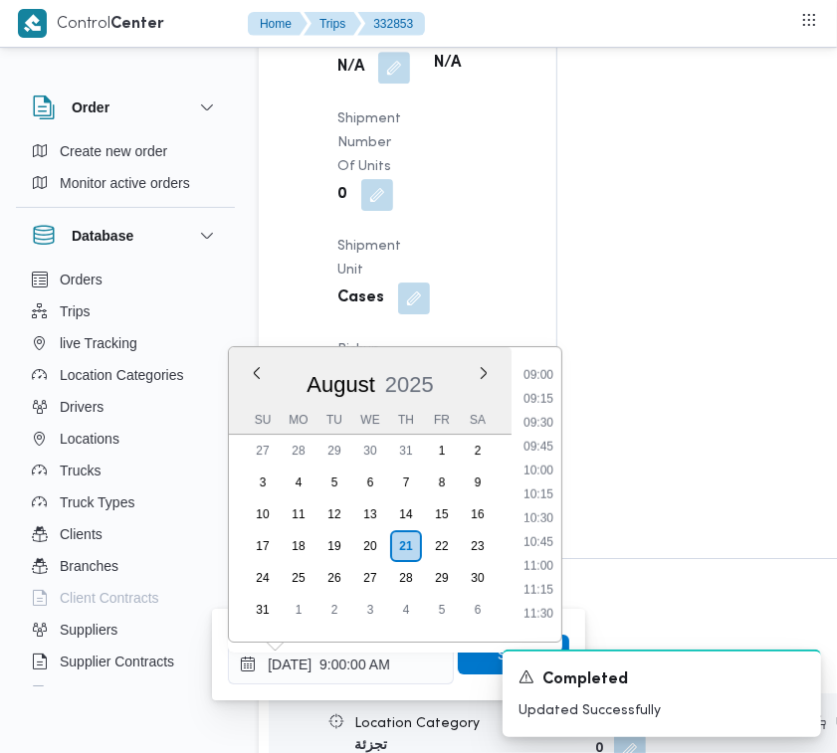
click at [535, 349] on div "Time 00:00 00:15 00:30 00:45 01:00 01:15 01:30 01:45 02:00 02:15 02:30 02:45 03…" at bounding box center [537, 494] width 50 height 295
click at [512, 488] on div "00:00 00:15 00:30 00:45 01:00 01:15 01:30 01:45 02:00 02:15 02:30 02:45 03:00 0…" at bounding box center [537, 494] width 50 height 263
click at [537, 489] on li "10:15" at bounding box center [539, 495] width 46 height 20
type input "21/08/2025 10:15"
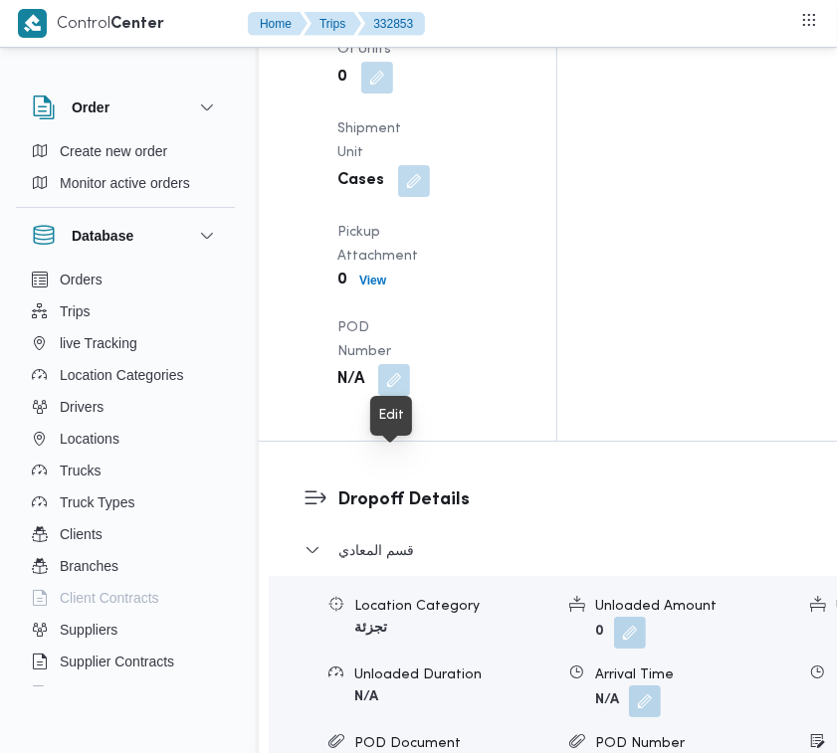
scroll to position [3047, 0]
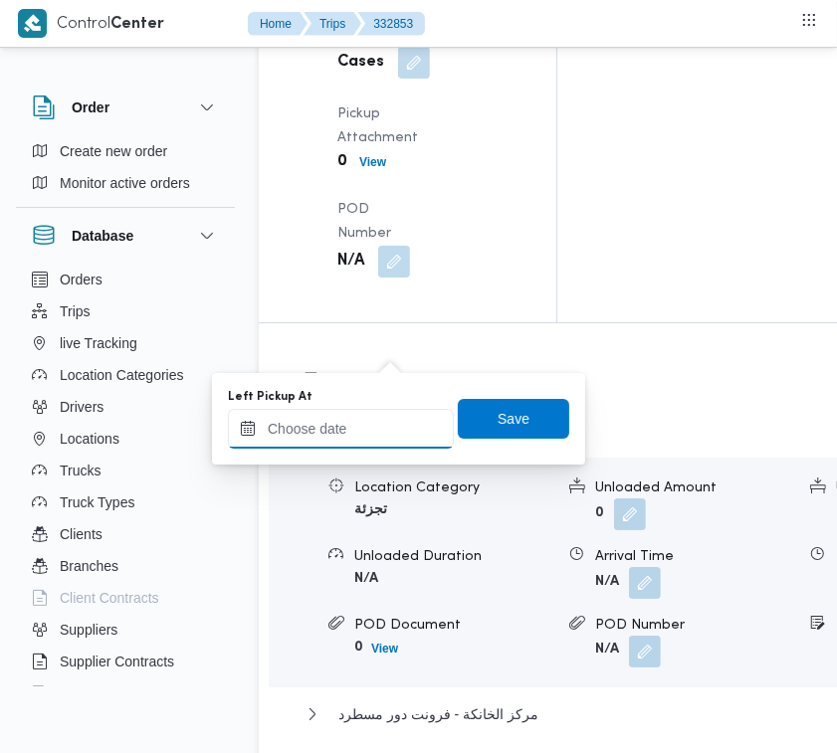
click at [330, 444] on input "Left Pickup At" at bounding box center [341, 429] width 226 height 40
paste input "21/8/2025 9:00:00 AM"
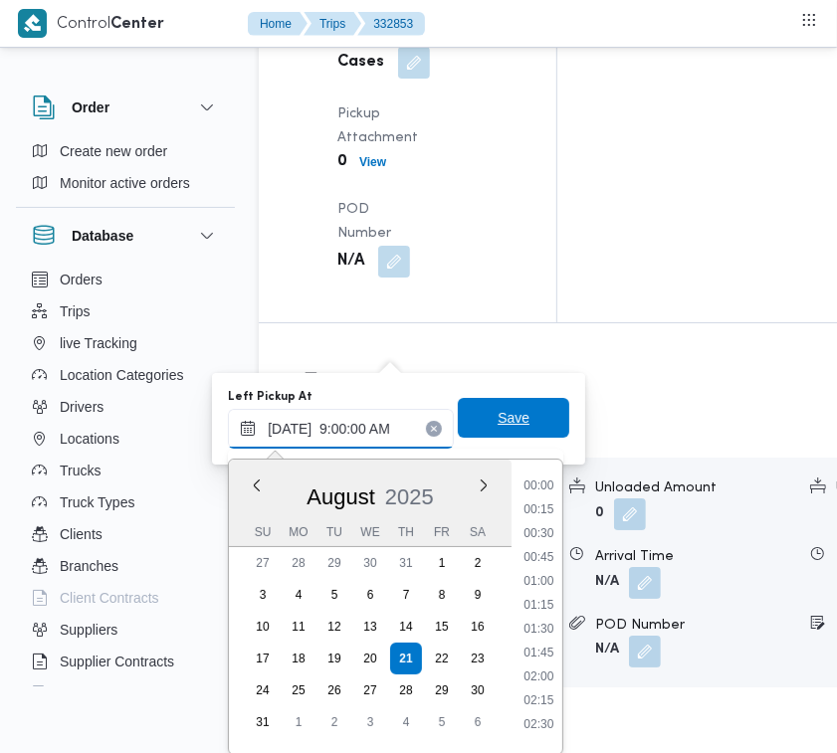
scroll to position [858, 0]
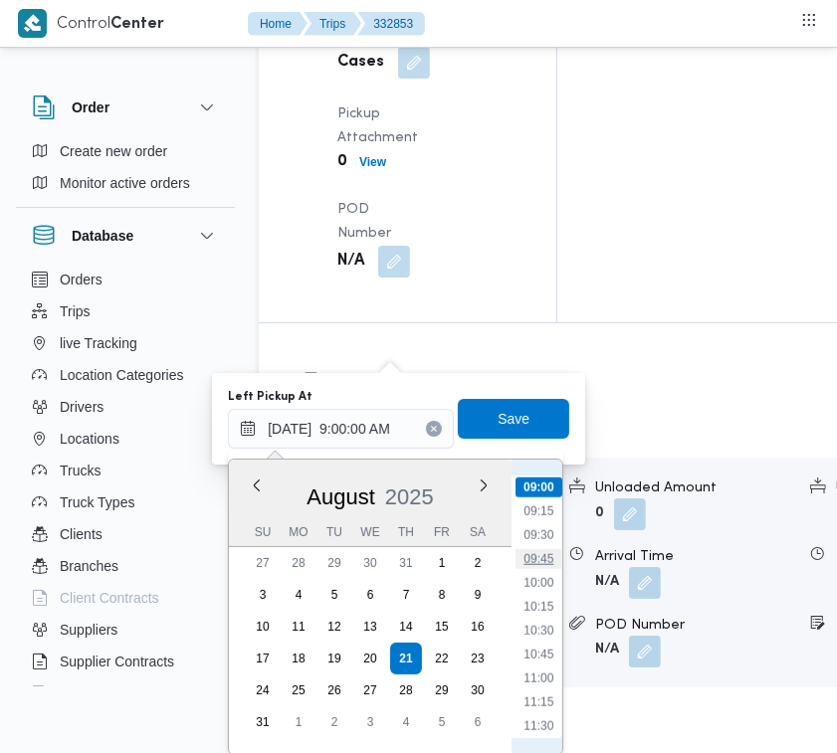
click at [553, 555] on li "09:45" at bounding box center [539, 559] width 46 height 20
type input "21/08/2025 09:45"
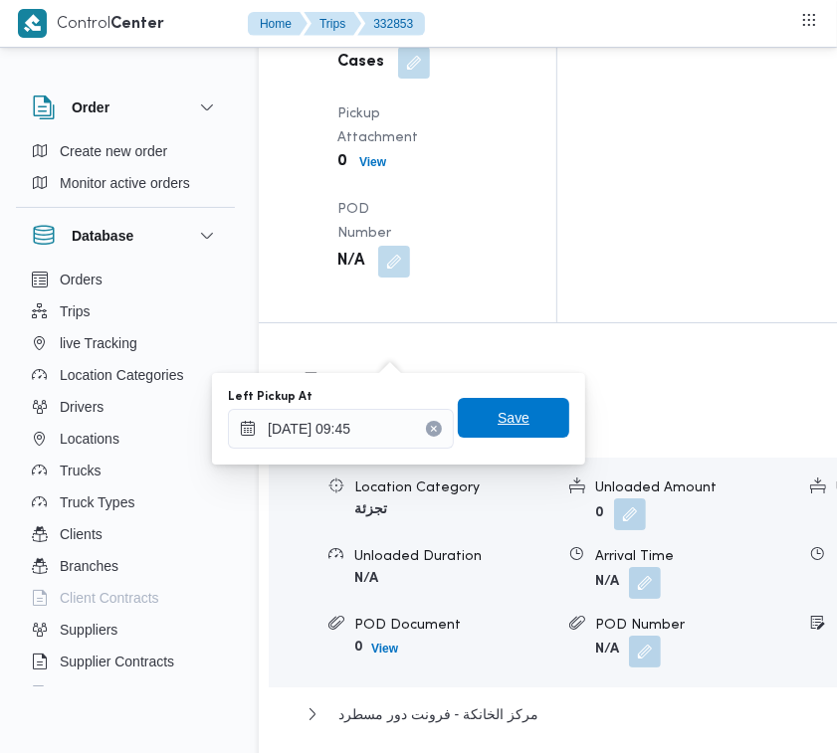
click at [498, 428] on span "Save" at bounding box center [514, 418] width 32 height 24
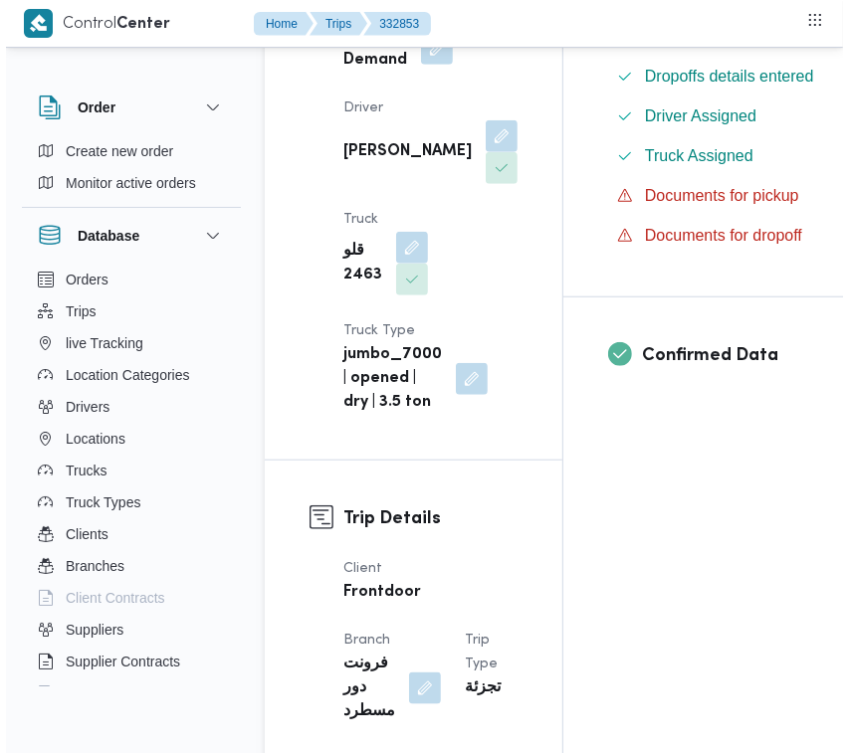
scroll to position [0, 0]
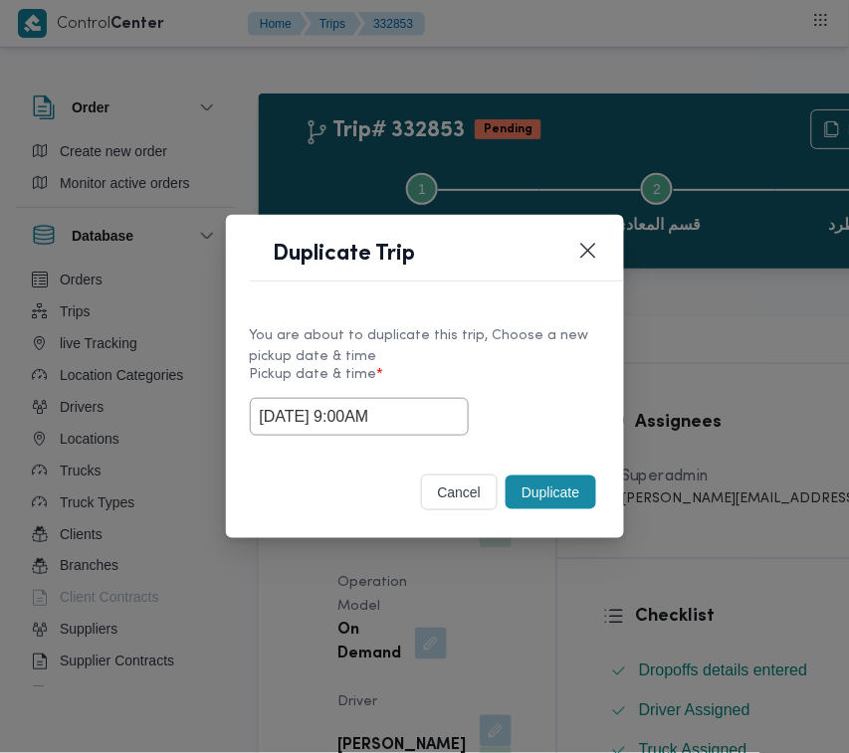
click at [409, 411] on input "21/08/2025 9:00AM" at bounding box center [359, 417] width 219 height 38
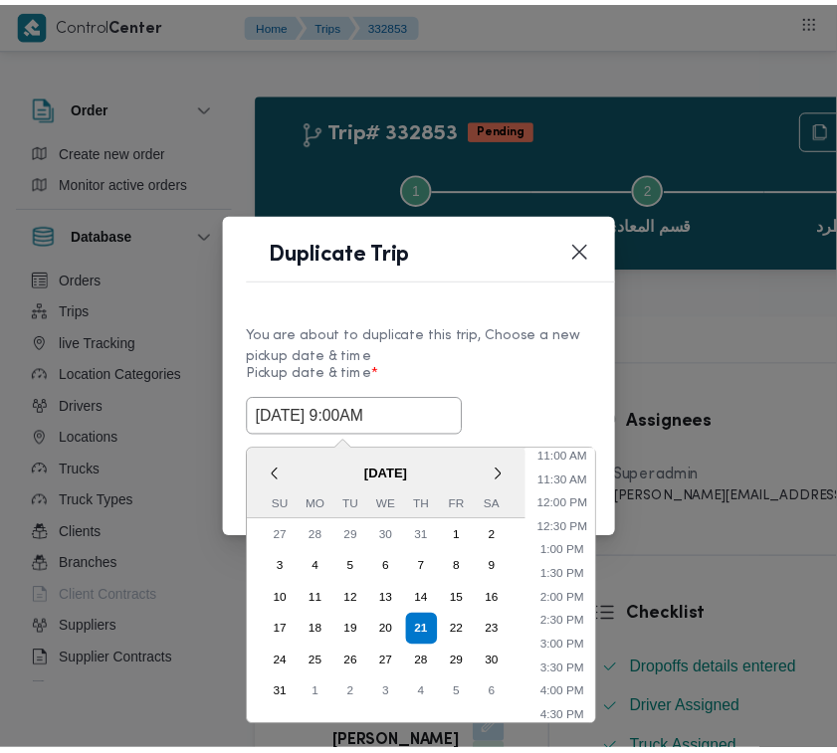
scroll to position [540, 0]
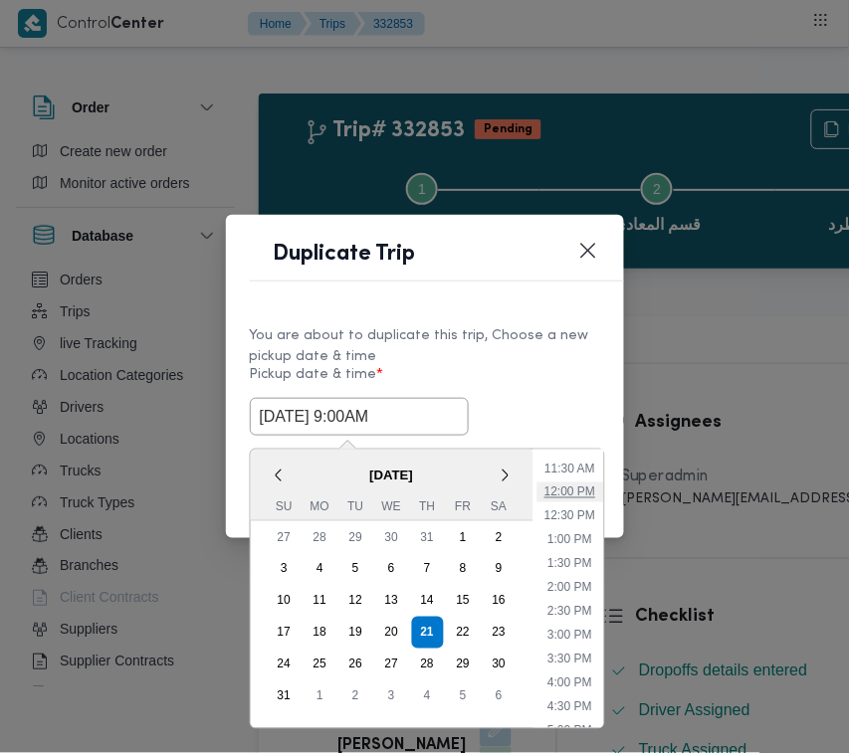
click at [582, 486] on li "12:00 PM" at bounding box center [569, 493] width 67 height 20
type input "21/08/2025 12:00PM"
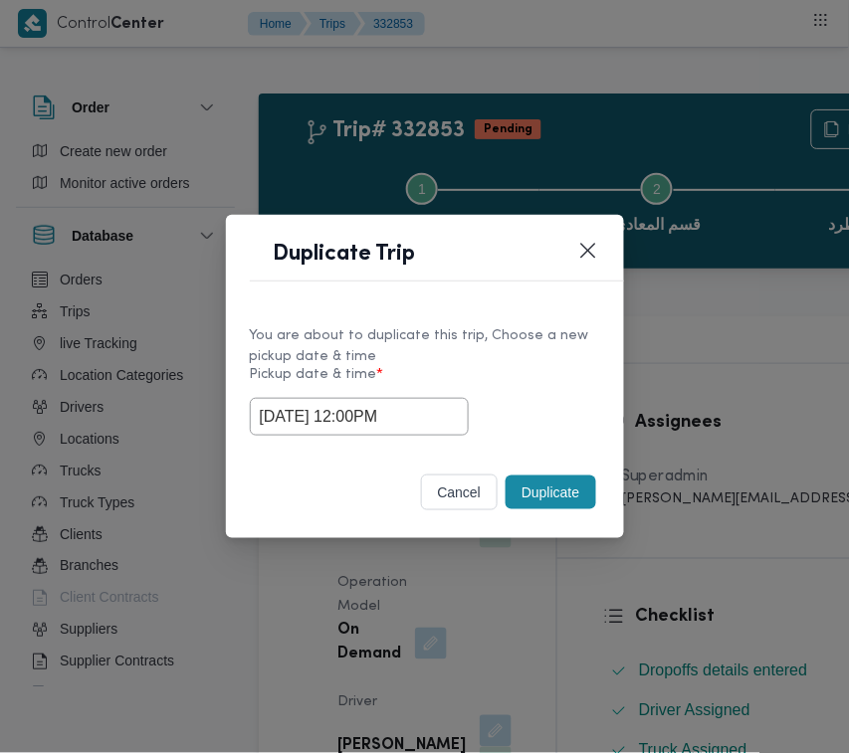
click at [529, 404] on div "Selected date: Thursday, August 21st, 2025 at 12:00 PM 21/08/2025 12:00PM" at bounding box center [425, 417] width 350 height 38
click at [572, 498] on button "Duplicate" at bounding box center [551, 493] width 90 height 34
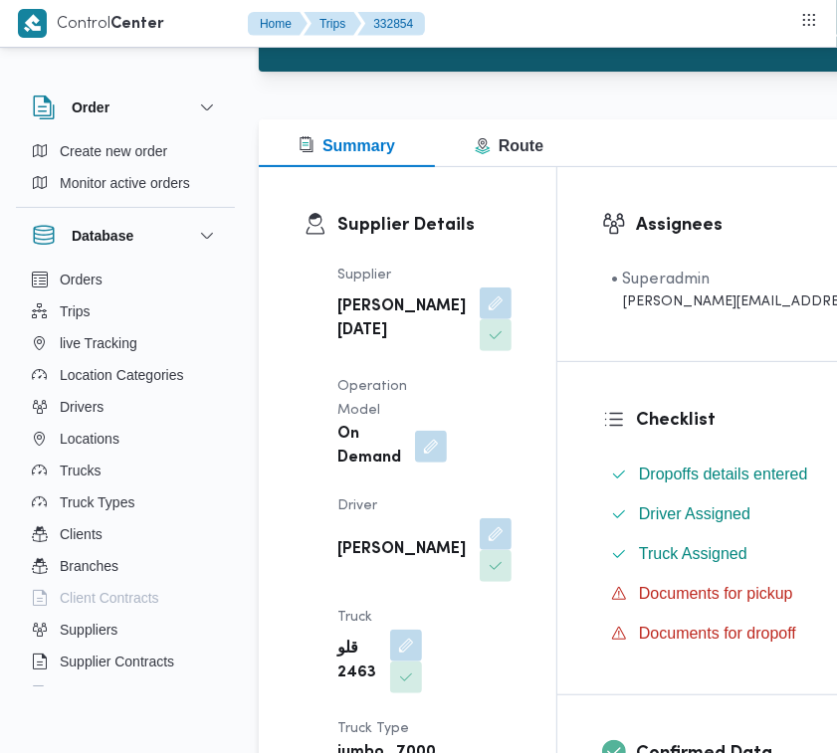
scroll to position [206, 0]
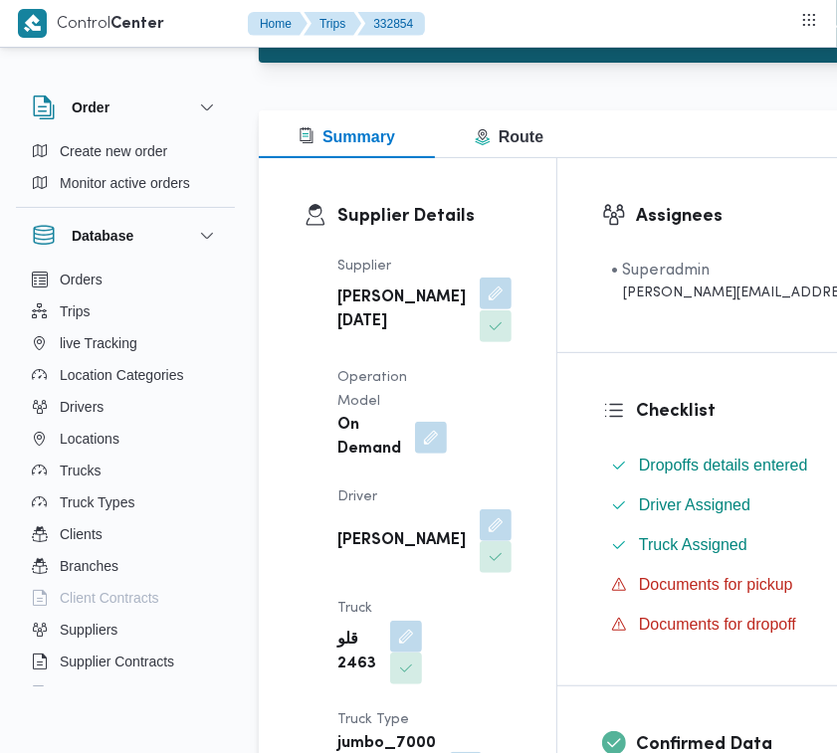
click at [480, 310] on button "button" at bounding box center [496, 294] width 32 height 32
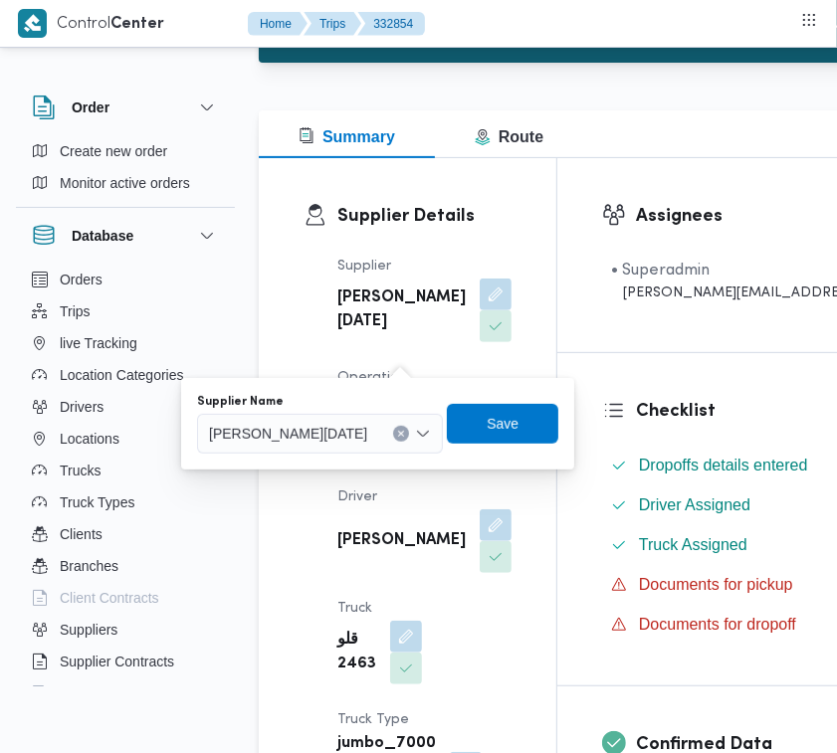
drag, startPoint x: 326, startPoint y: 451, endPoint x: 315, endPoint y: 446, distance: 12.0
click at [325, 453] on div "[PERSON_NAME][DATE]" at bounding box center [320, 434] width 246 height 40
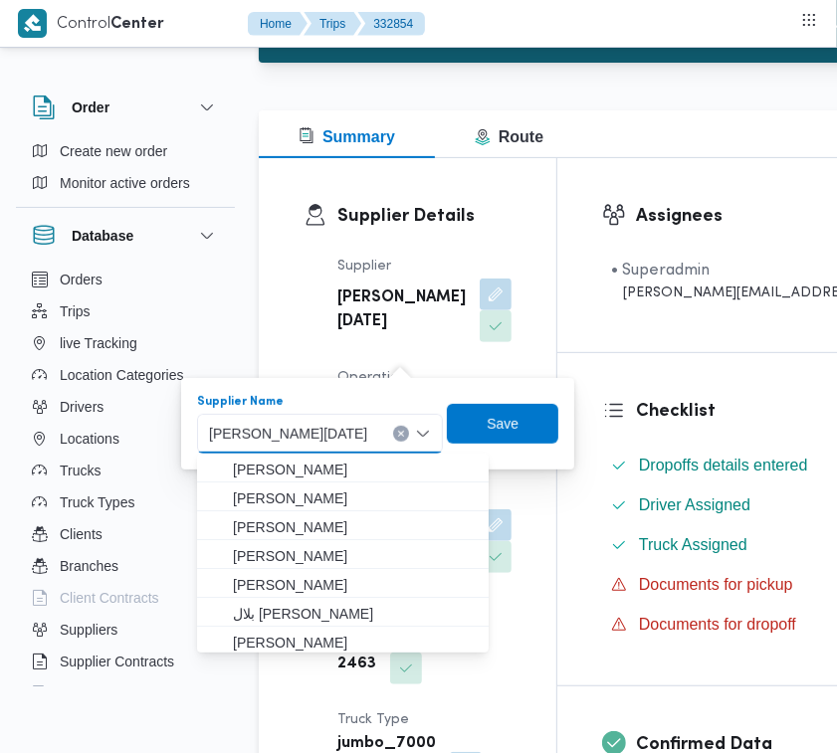
paste input "عبدالمنعم"
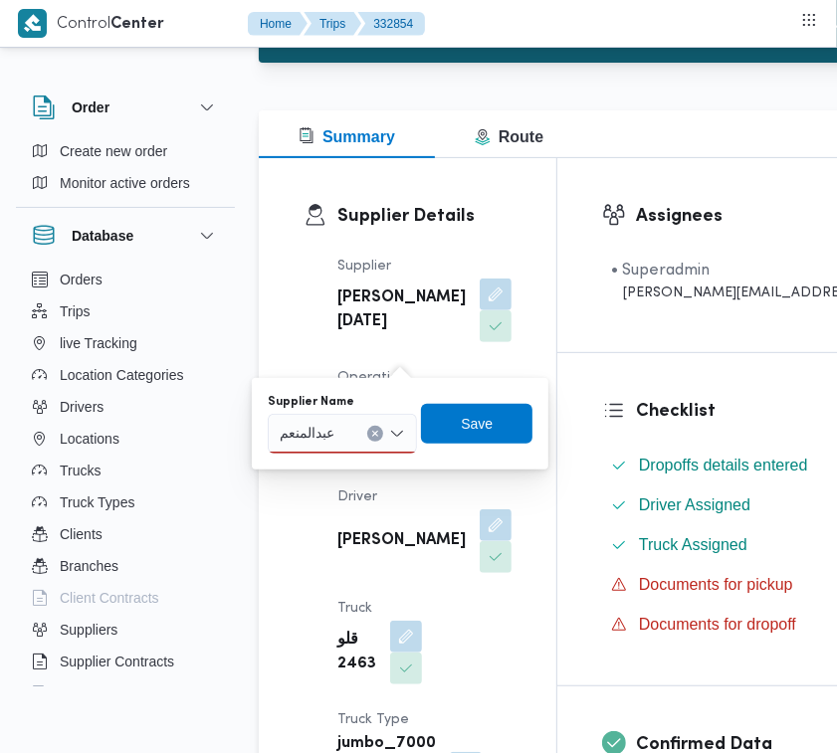
click at [346, 434] on div "عبدالمنعم عبدالمنعم" at bounding box center [342, 434] width 149 height 40
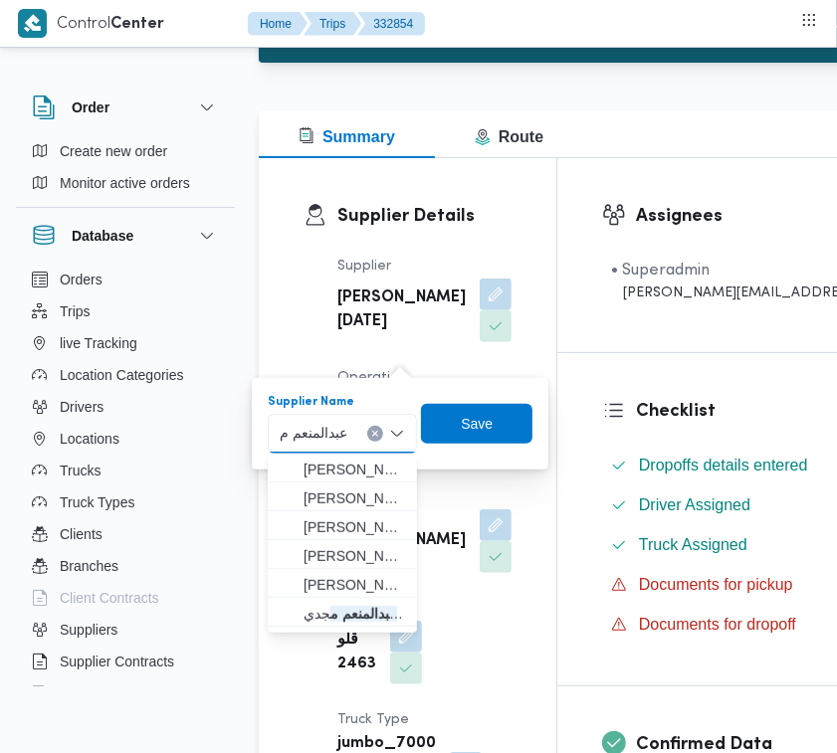
type input "عبدالمنعم مجدي السيد عواد"
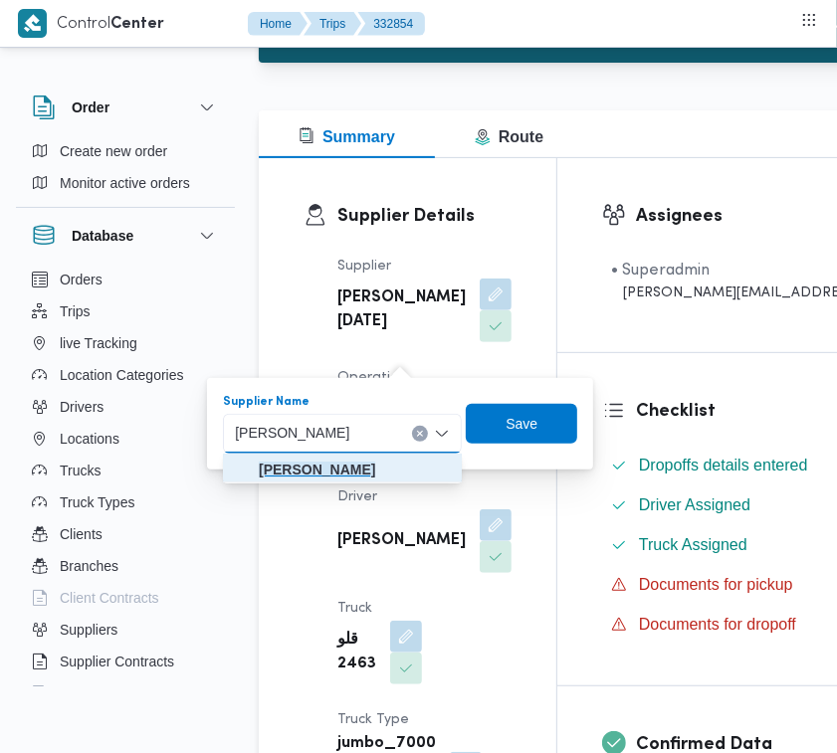
click at [307, 462] on mark "عبدالمنعم مجدي السيد عواد" at bounding box center [317, 470] width 116 height 16
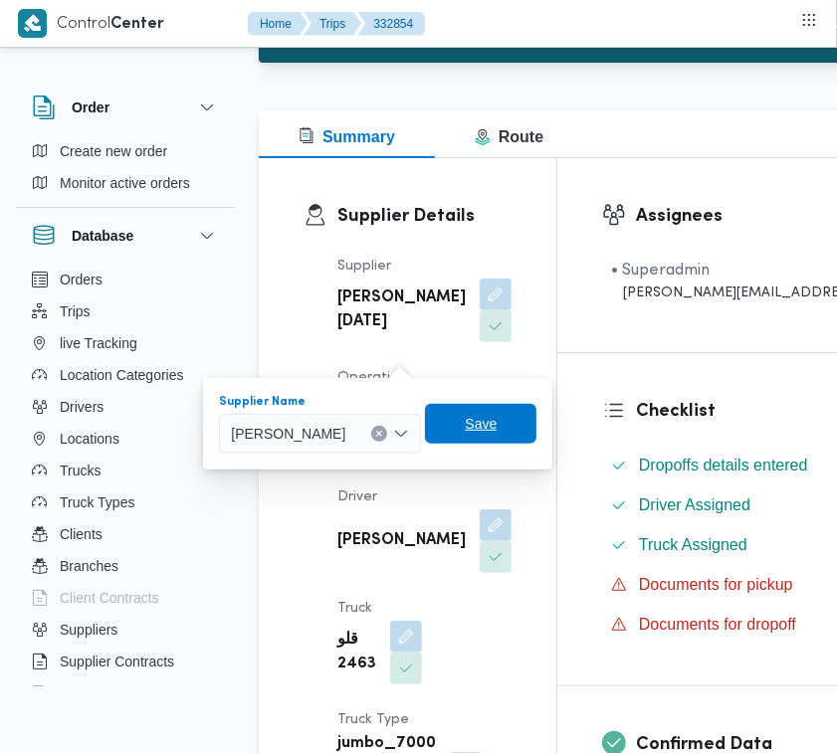
click at [536, 431] on span "Save" at bounding box center [480, 424] width 111 height 40
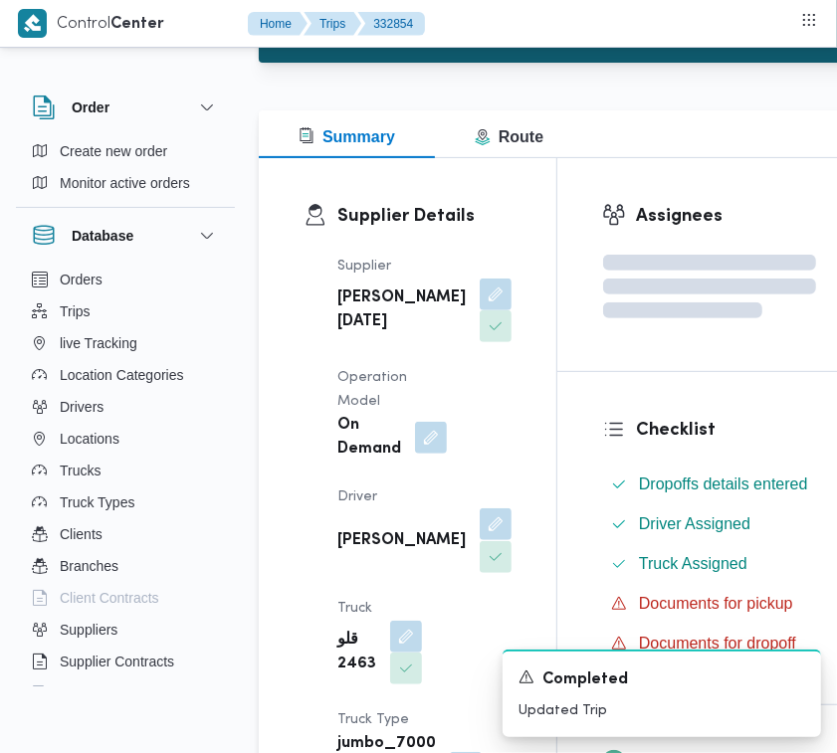
click at [480, 540] on button "button" at bounding box center [496, 525] width 32 height 32
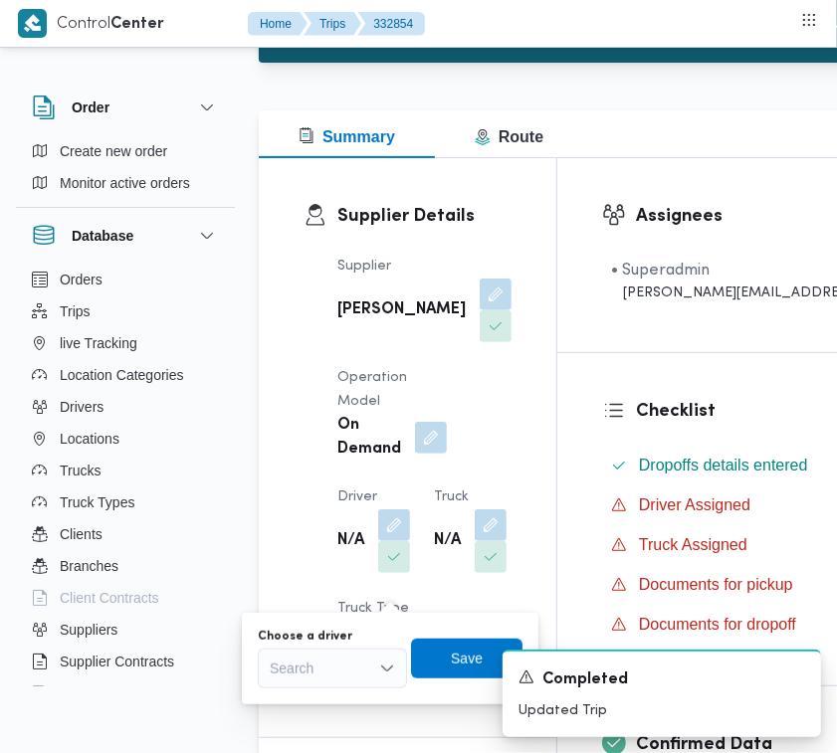
click at [339, 645] on div "Choose a driver Search" at bounding box center [332, 659] width 149 height 60
click at [338, 652] on div "Search" at bounding box center [332, 669] width 149 height 40
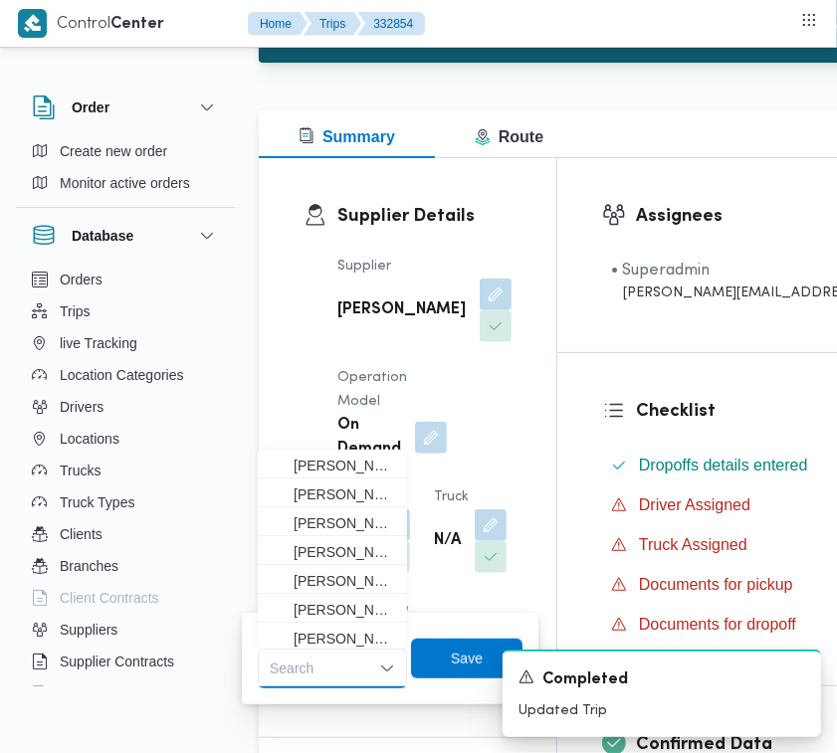
click at [338, 659] on div "Search Combo box. Selected. Combo box input. Search. Type some text or, to disp…" at bounding box center [332, 669] width 149 height 40
paste input "عاطف"
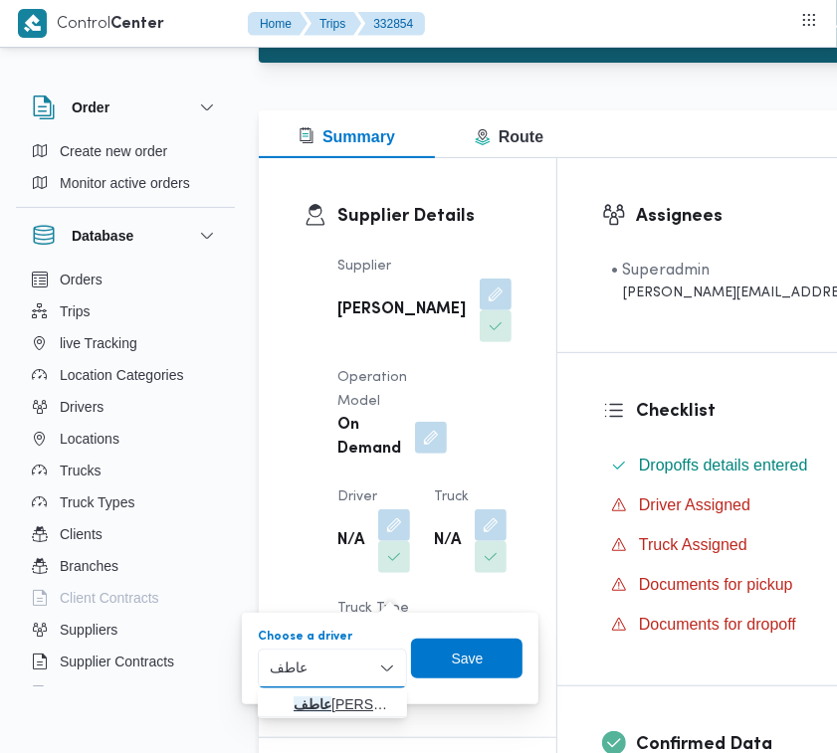
type input "عاطف"
click at [319, 705] on span "عاطف مجدي السيد عواد" at bounding box center [345, 705] width 102 height 24
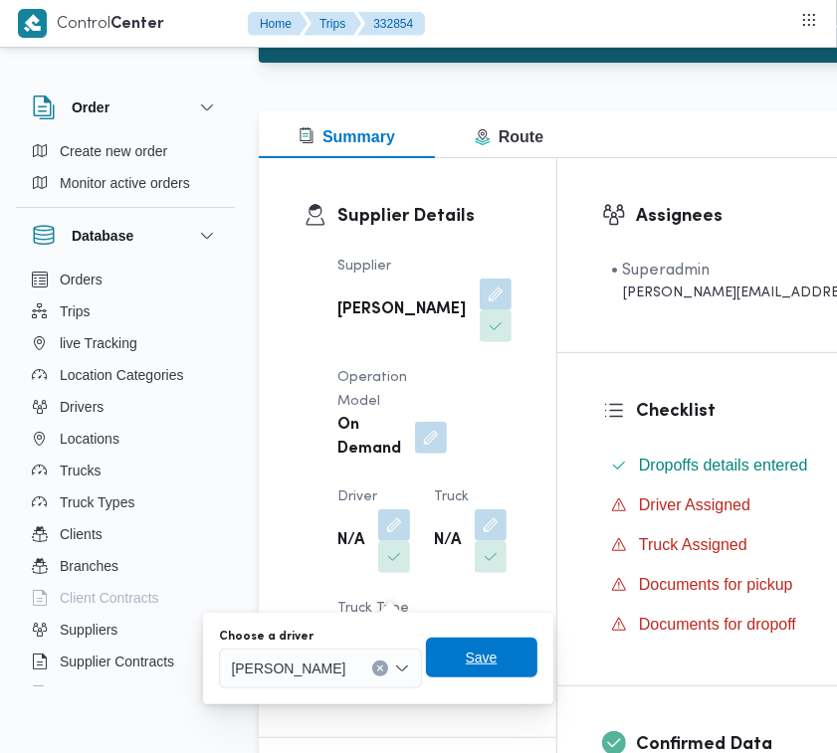
click at [481, 665] on span "Save" at bounding box center [481, 658] width 111 height 40
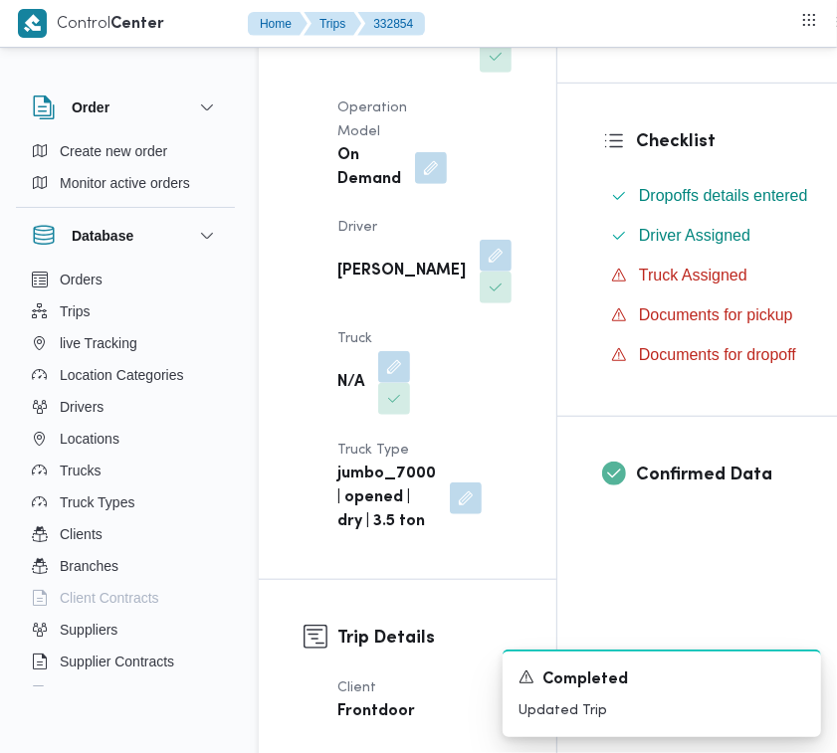
scroll to position [486, 0]
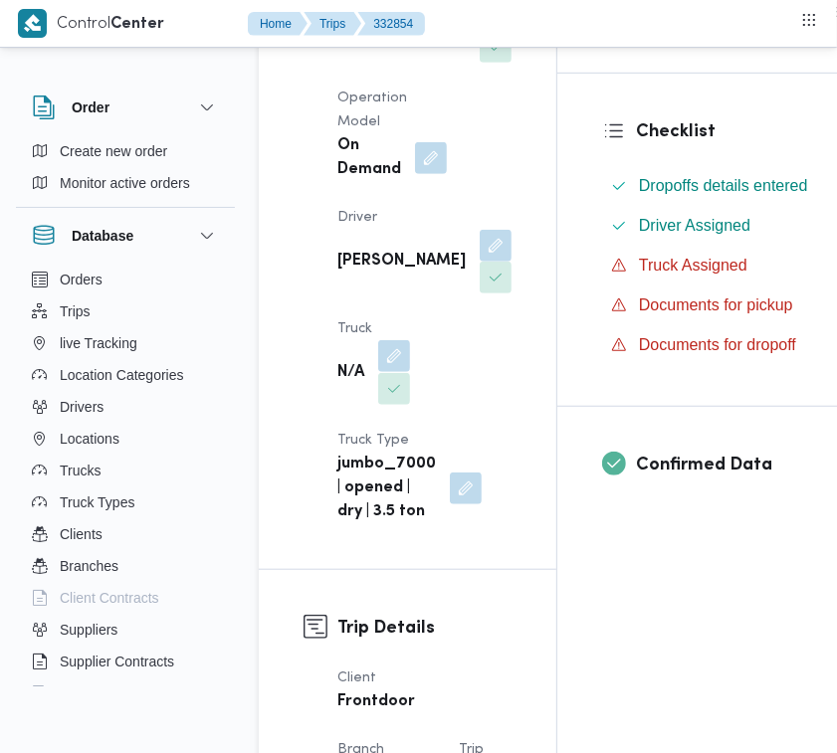
click at [395, 372] on button "button" at bounding box center [394, 356] width 32 height 32
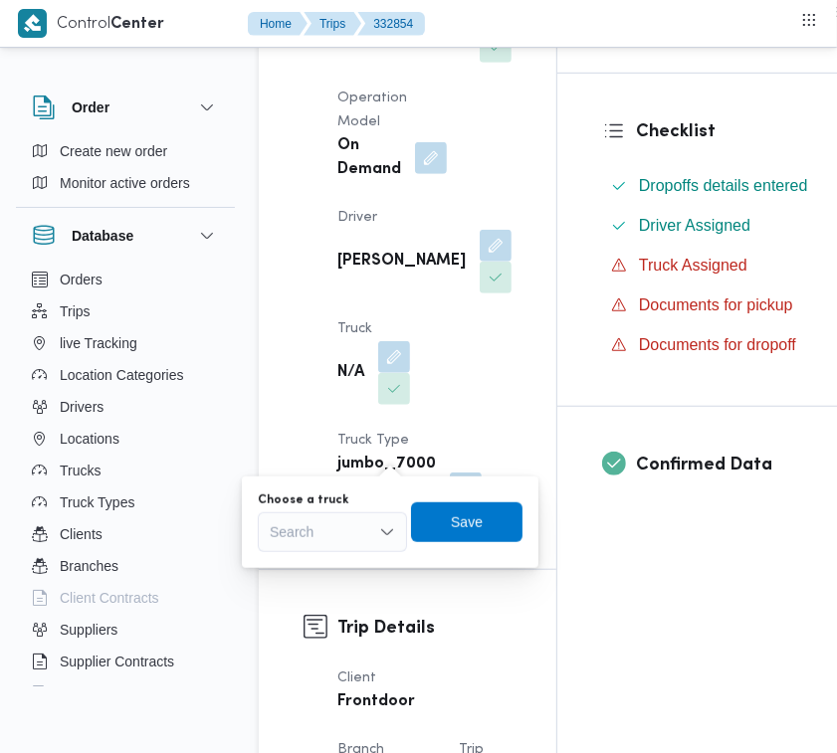
click at [350, 515] on div "Search" at bounding box center [332, 533] width 149 height 40
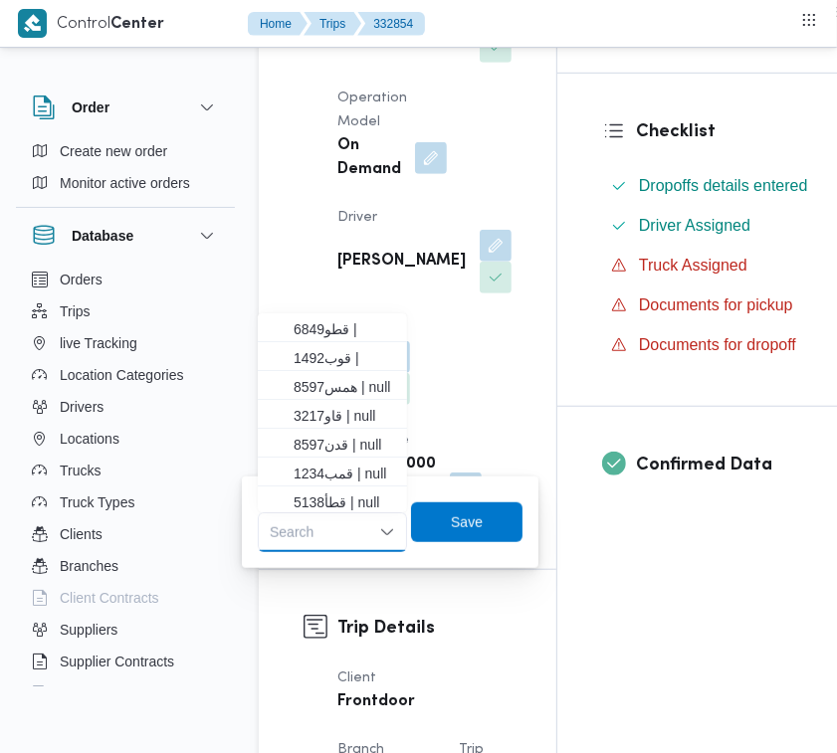
paste input "6849"
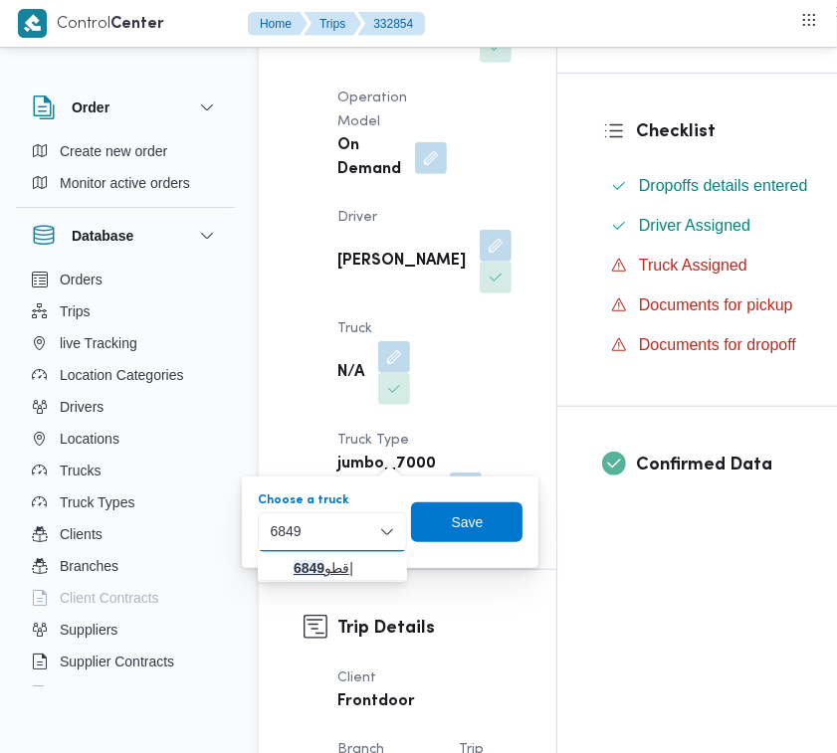
type input "6849"
click at [291, 572] on span "قطو 6849 |" at bounding box center [332, 568] width 133 height 32
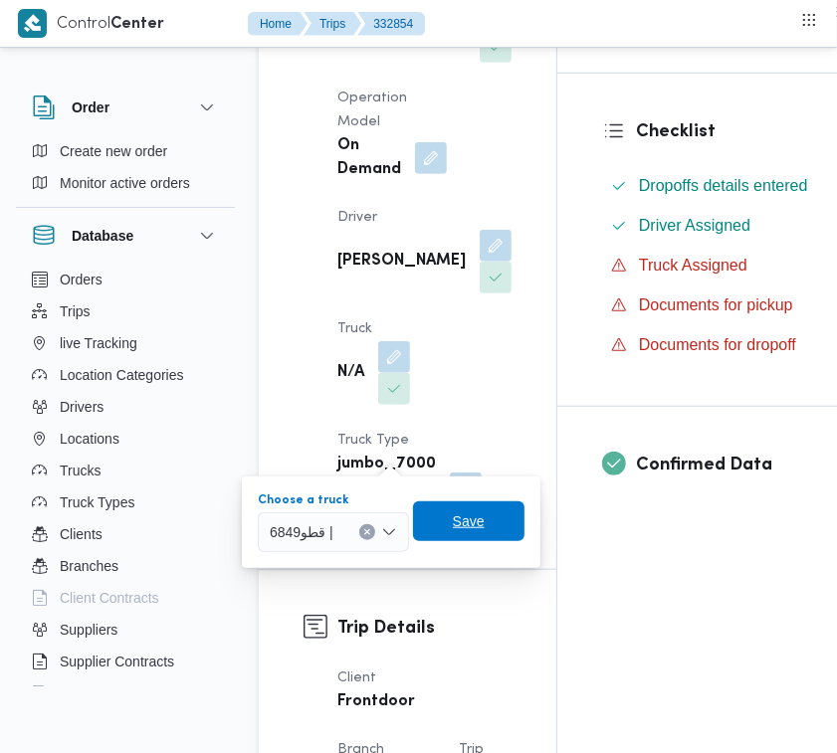
click at [490, 524] on span "Save" at bounding box center [468, 522] width 111 height 40
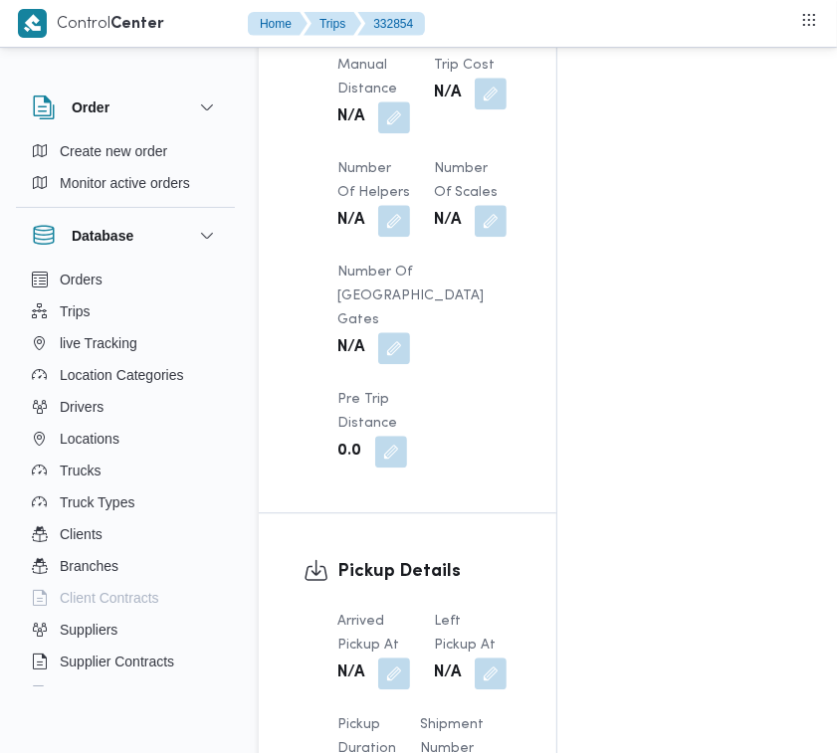
scroll to position [2849, 0]
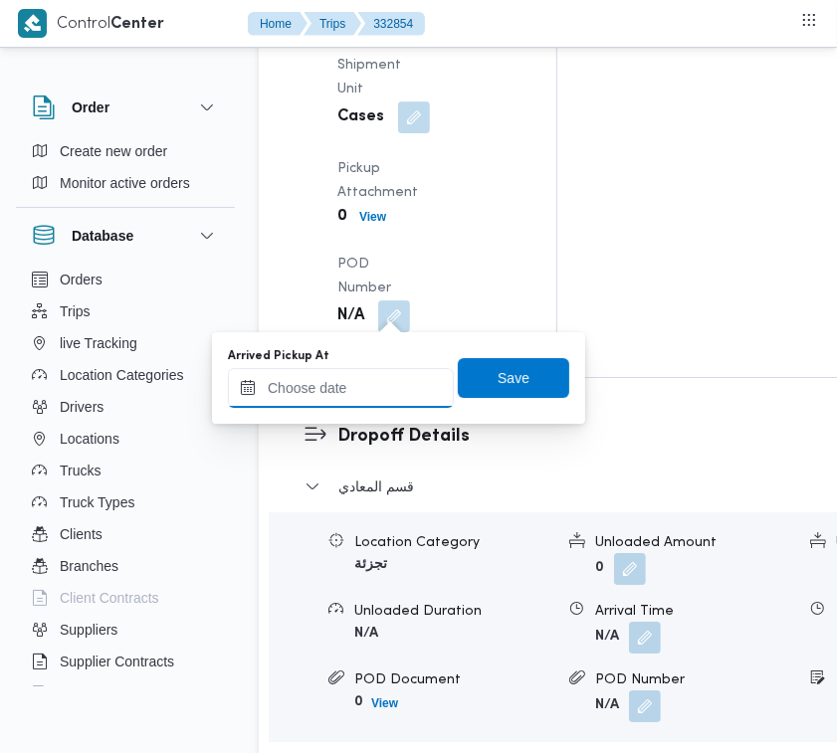
click at [388, 391] on input "Arrived Pickup At" at bounding box center [341, 388] width 226 height 40
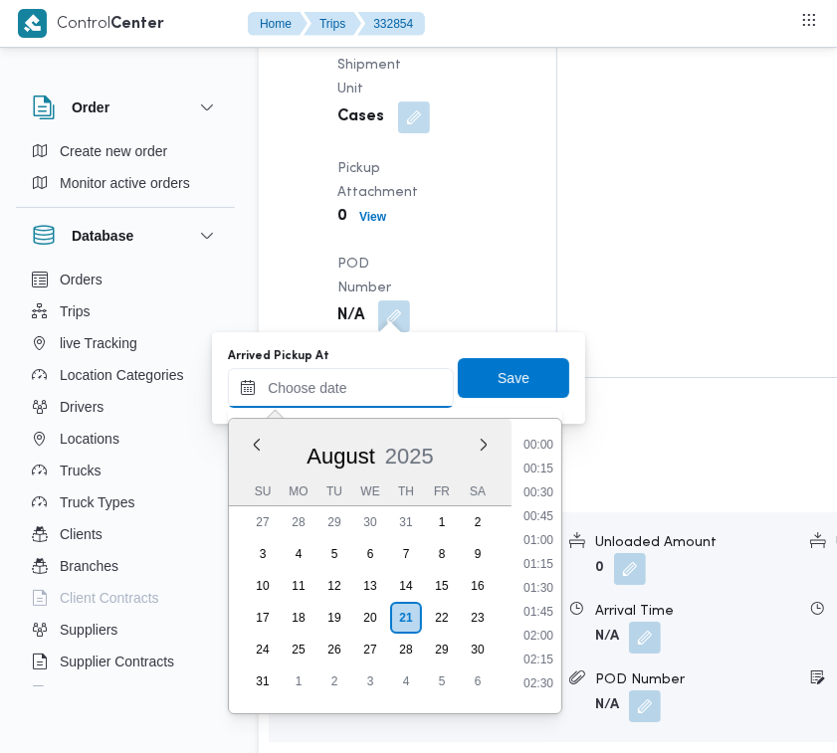
scroll to position [1176, 0]
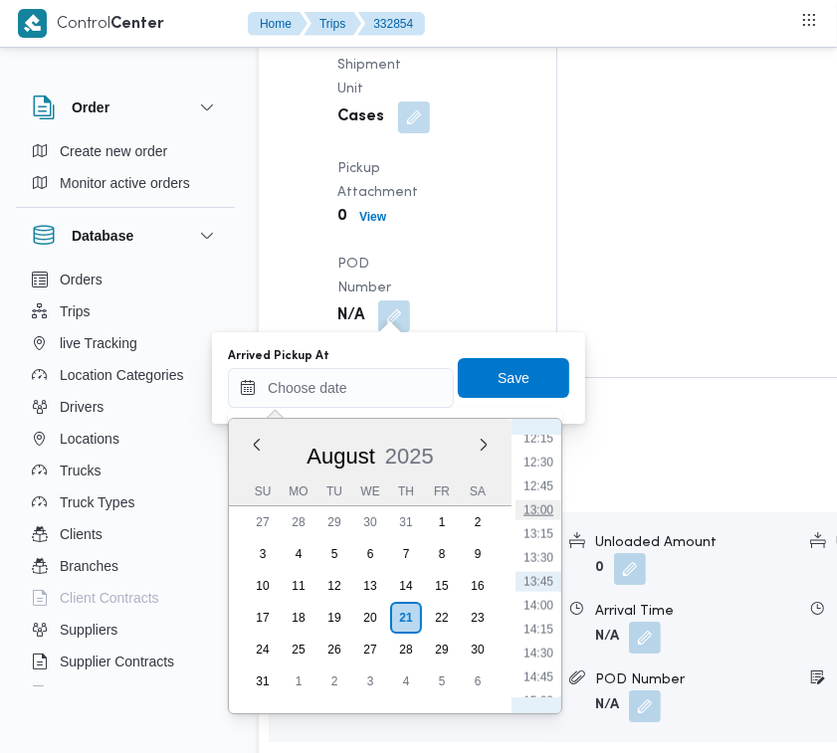
click at [544, 513] on li "13:00" at bounding box center [539, 511] width 46 height 20
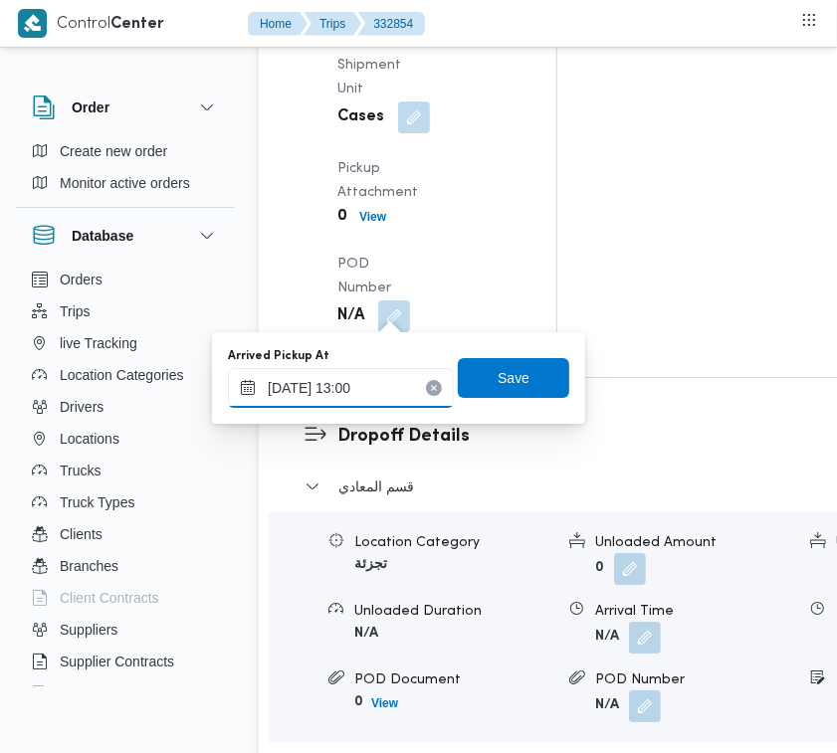
click at [393, 391] on input "[DATE] 13:00" at bounding box center [341, 388] width 226 height 40
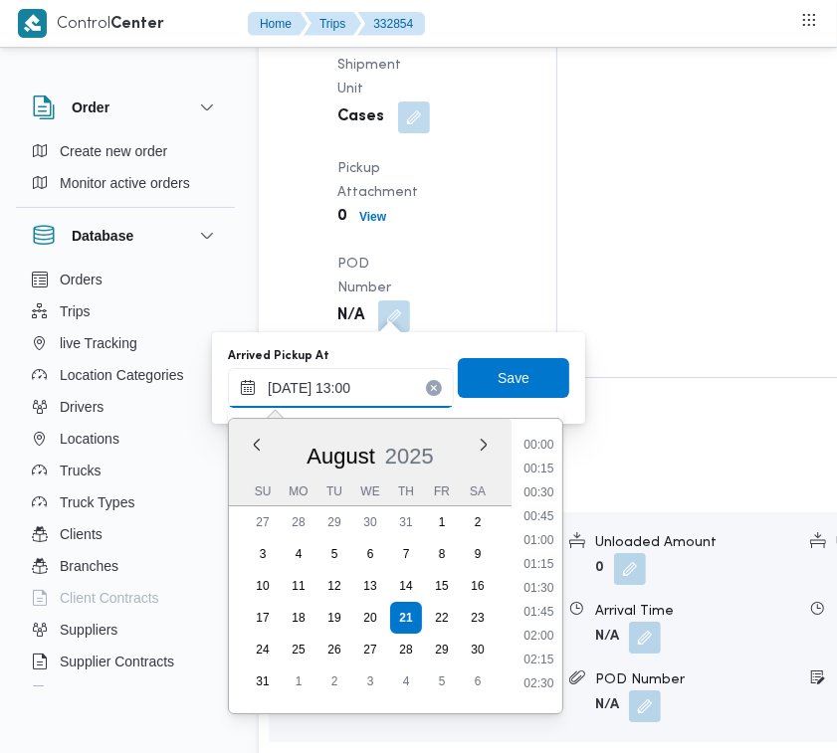
scroll to position [1105, 0]
click at [543, 480] on li "12:00" at bounding box center [539, 487] width 46 height 20
type input "[DATE] 12:00"
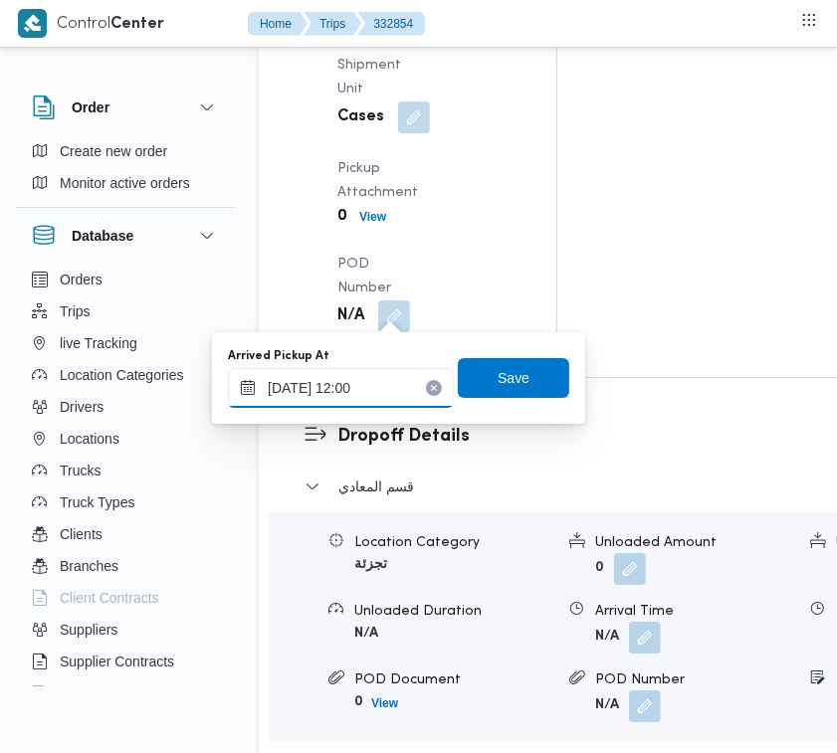
click at [391, 390] on input "[DATE] 12:00" at bounding box center [341, 388] width 226 height 40
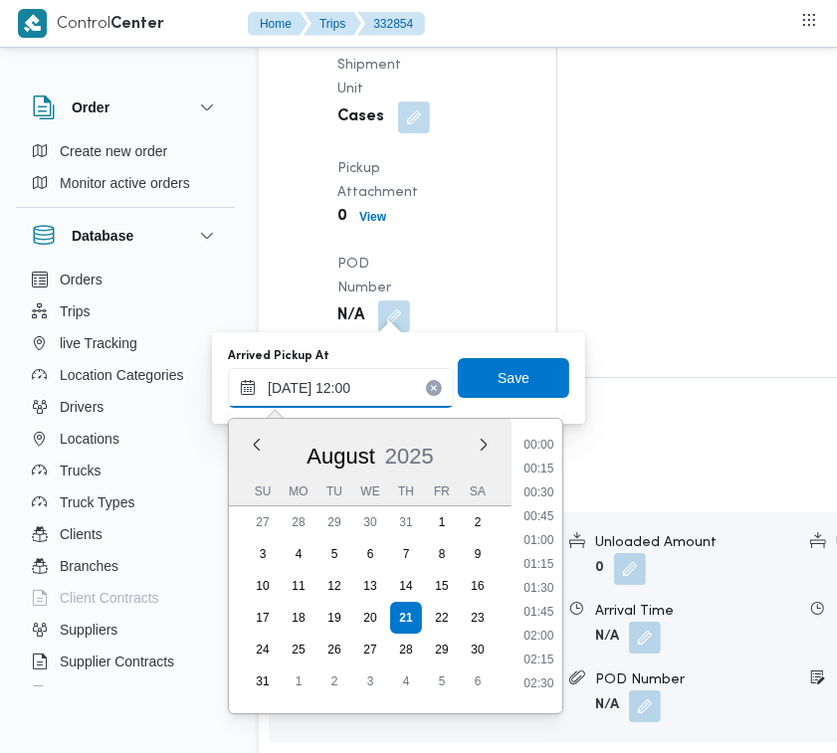
scroll to position [1010, 0]
click at [391, 390] on input "[DATE] 12:00" at bounding box center [341, 388] width 226 height 40
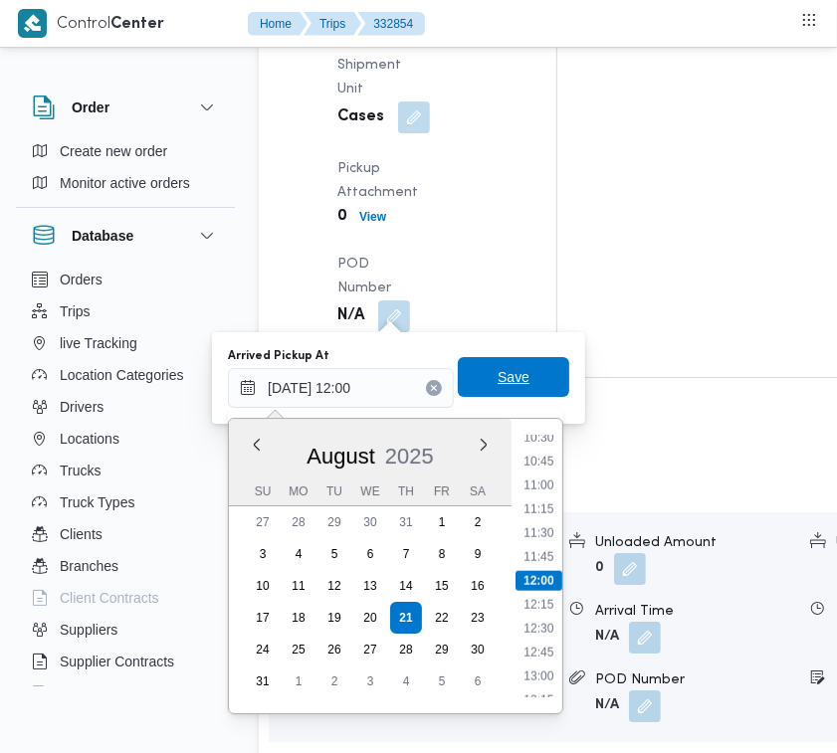
click at [486, 391] on span "Save" at bounding box center [513, 377] width 111 height 40
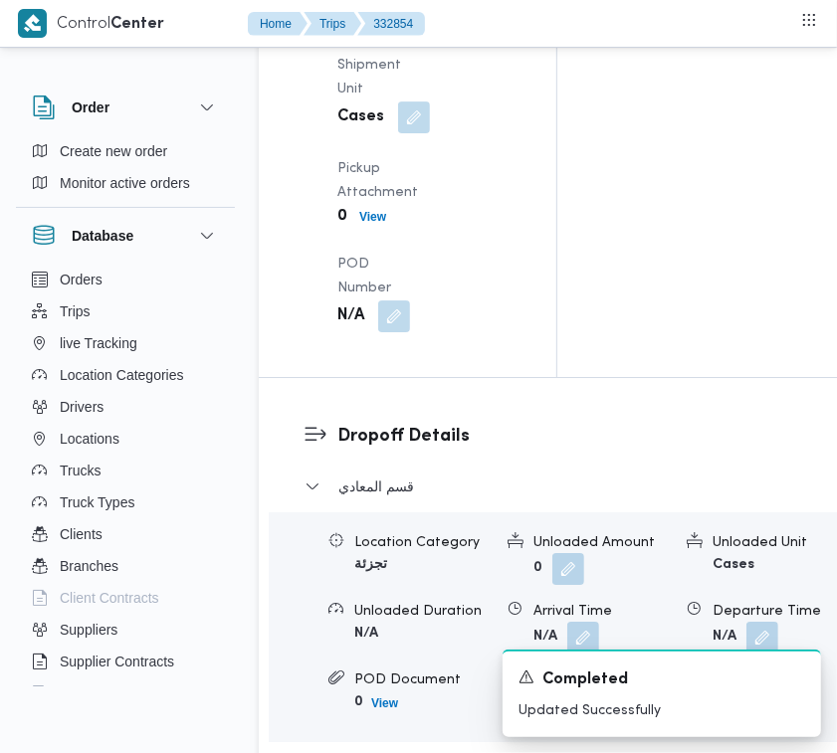
click at [394, 344] on div "Arrived Pickup At N/A Left Pickup At N/A Pickup Duration N/A Shipment Number of…" at bounding box center [424, 77] width 198 height 533
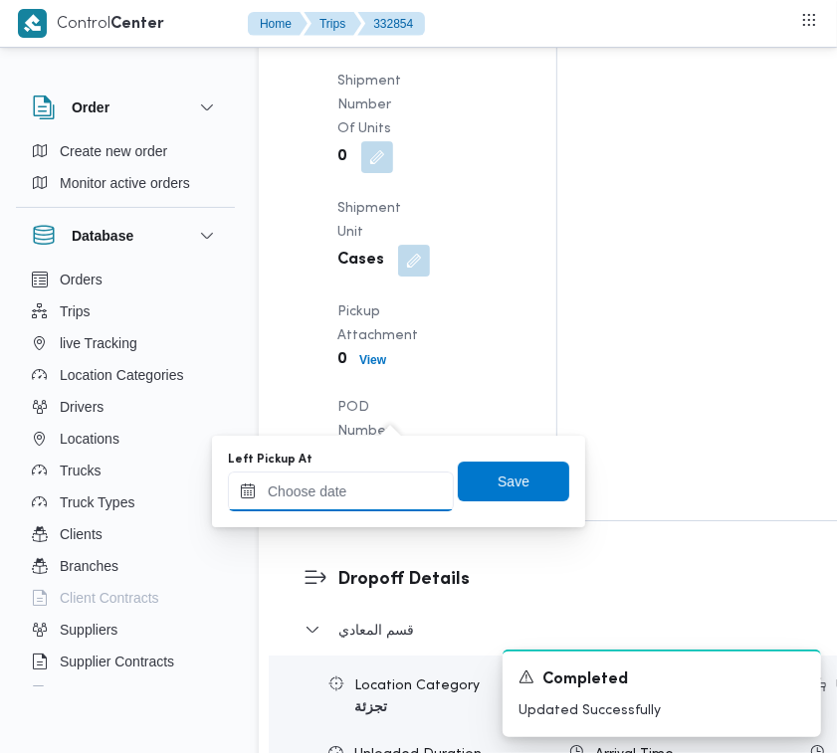
click at [374, 485] on div at bounding box center [341, 492] width 226 height 40
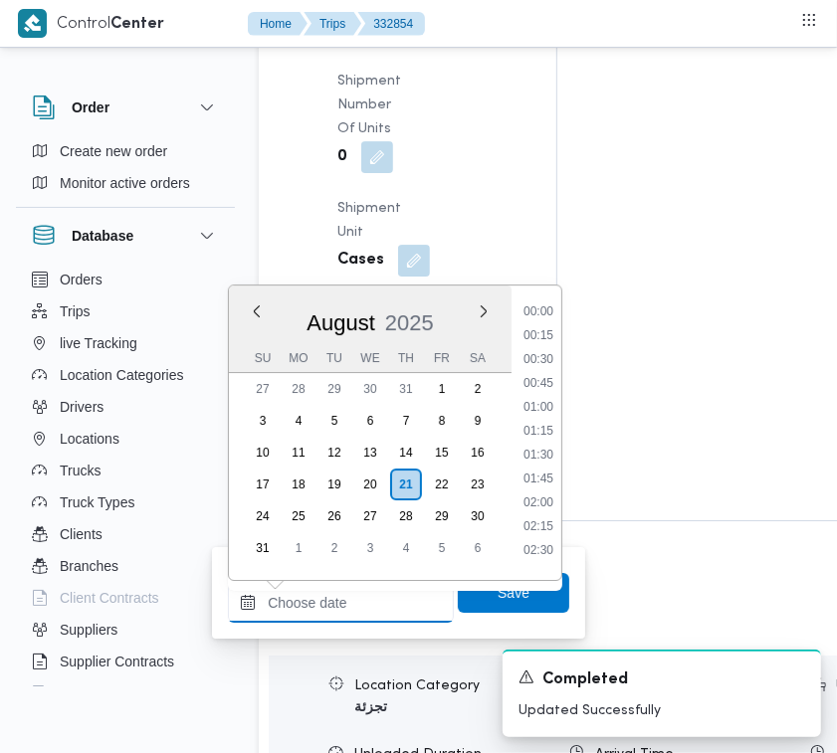
paste input "[DATE] 12:00"
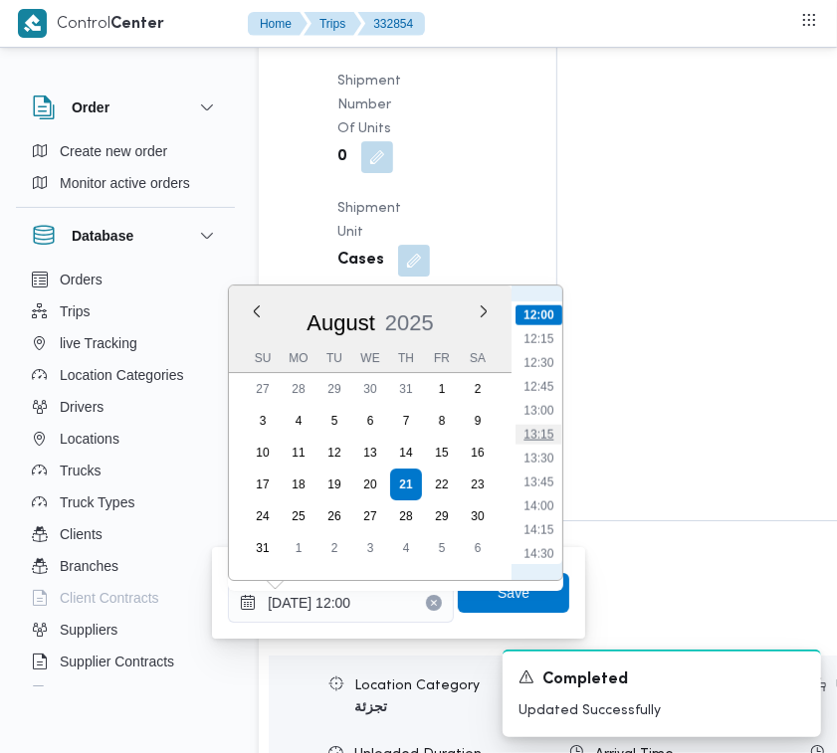
click at [534, 425] on li "13:15" at bounding box center [539, 435] width 46 height 20
type input "21/08/2025 13:15"
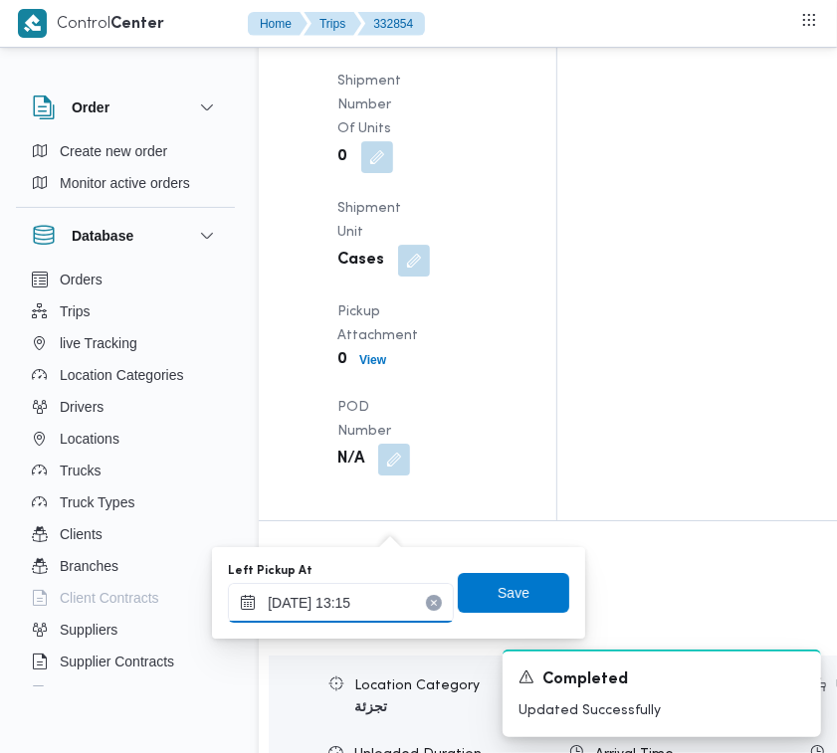
click at [356, 610] on input "21/08/2025 13:15" at bounding box center [341, 603] width 226 height 40
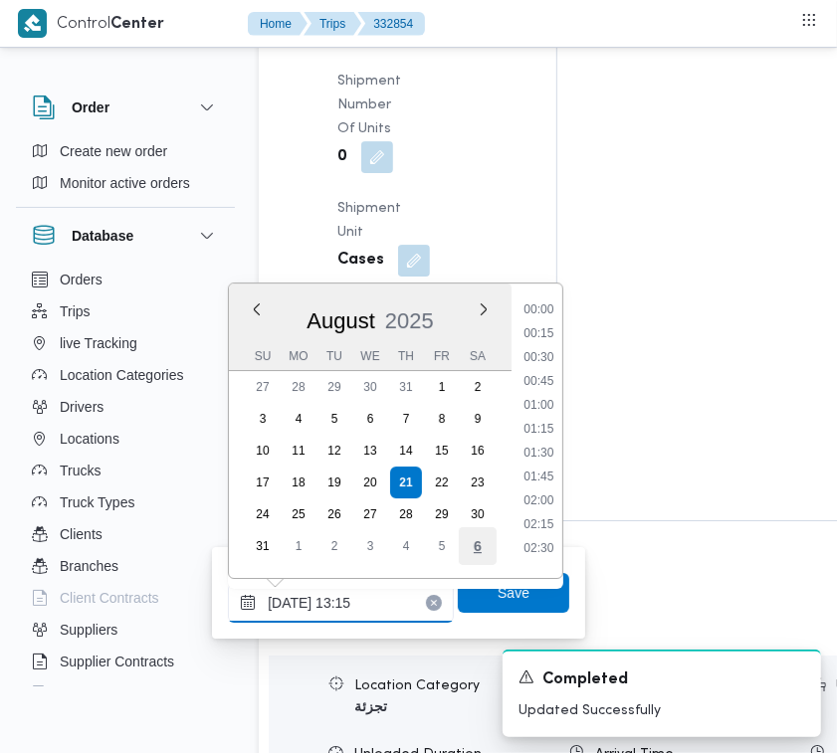
scroll to position [1130, 0]
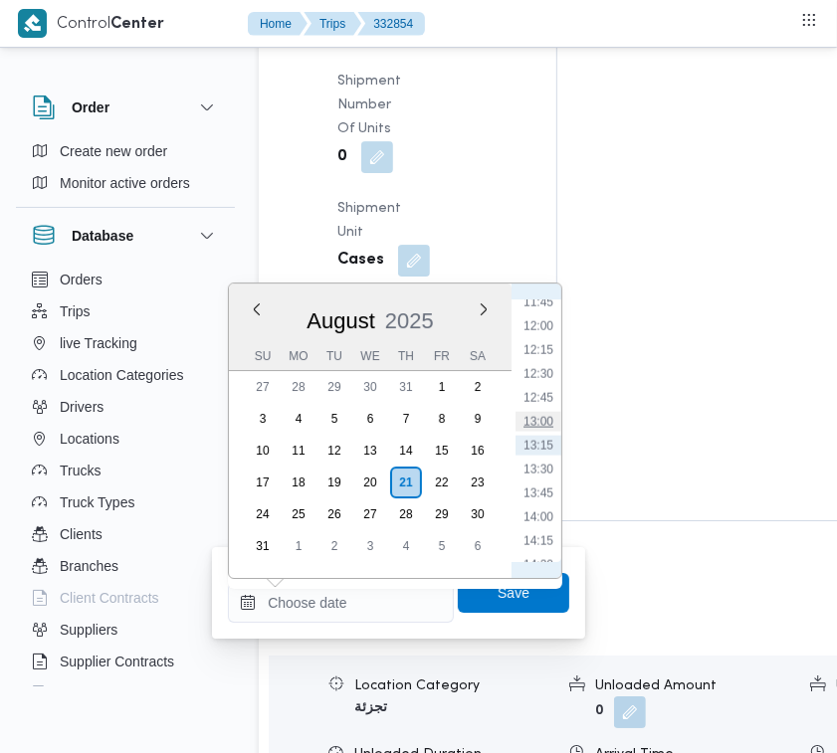
click at [527, 412] on li "13:00" at bounding box center [539, 422] width 46 height 20
type input "[DATE] 13:00"
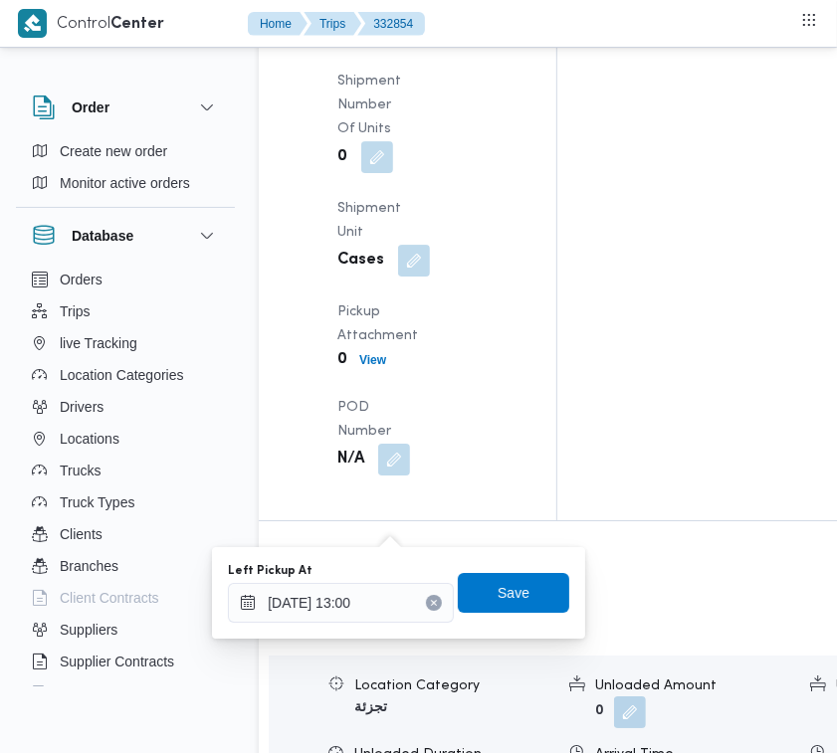
drag, startPoint x: 500, startPoint y: 615, endPoint x: 495, endPoint y: 600, distance: 15.7
click at [498, 615] on div "Left Pickup At 21/08/2025 13:00 Save" at bounding box center [398, 593] width 345 height 64
click at [498, 597] on span "Save" at bounding box center [514, 592] width 32 height 24
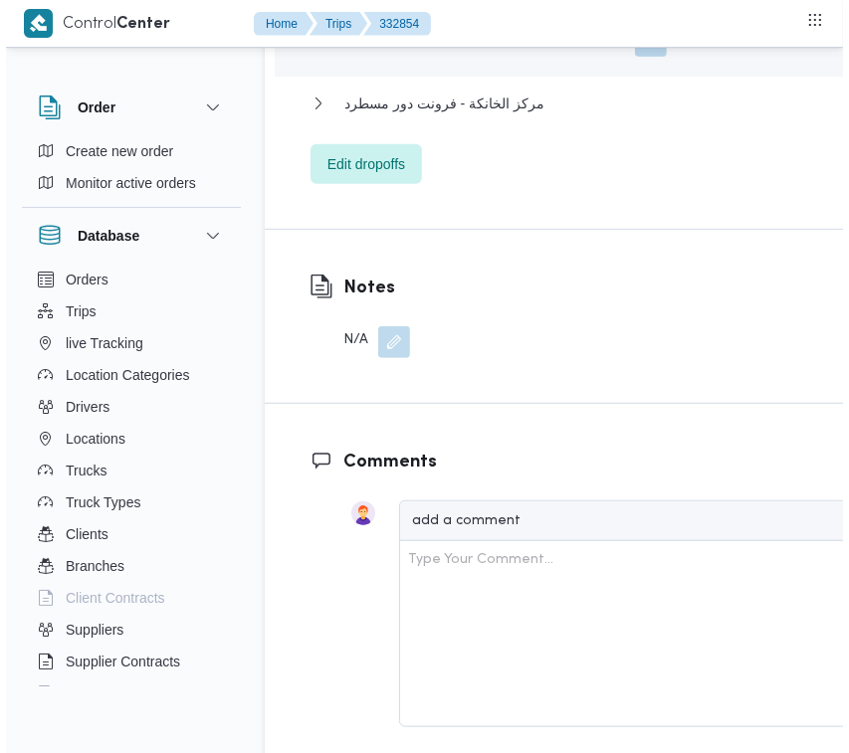
scroll to position [3707, 0]
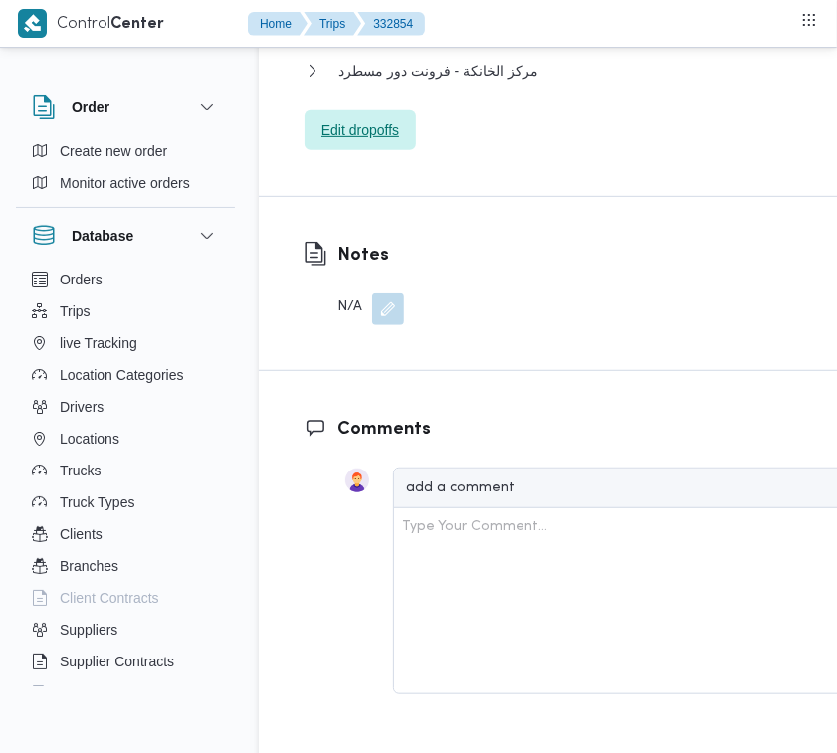
click at [388, 142] on span "Edit dropoffs" at bounding box center [360, 130] width 78 height 24
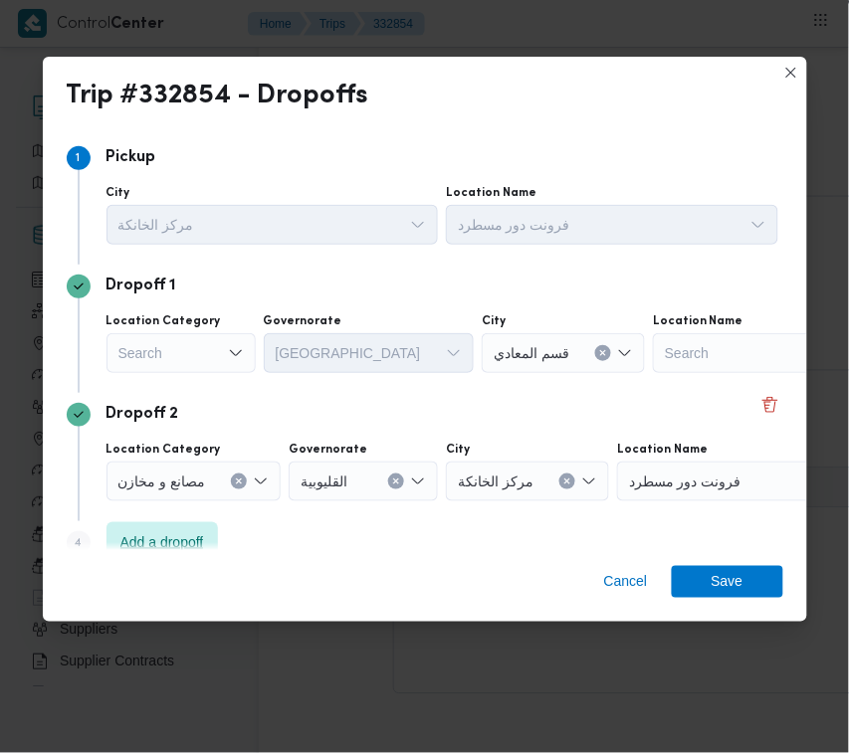
click at [181, 529] on span "Add a dropoff" at bounding box center [161, 542] width 111 height 40
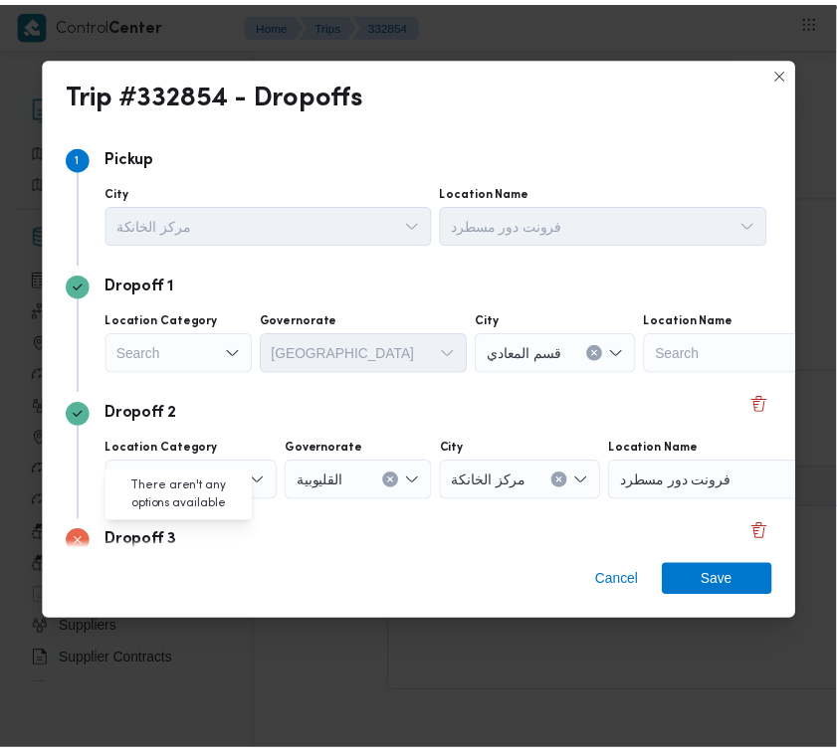
scroll to position [159, 0]
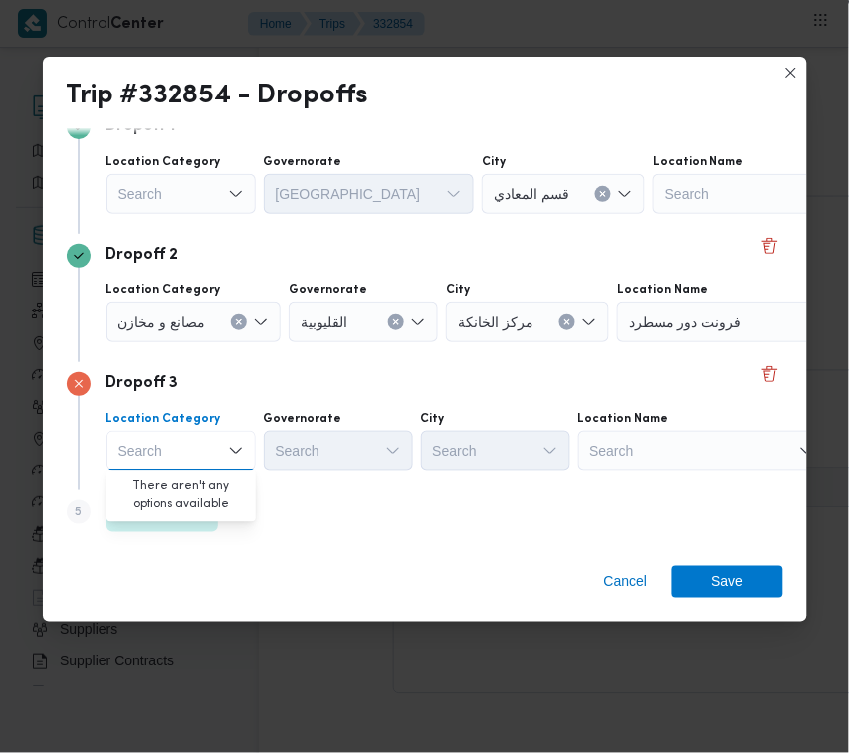
click at [399, 542] on div "Step 1 1 Pickup City مركز الخانكة Location Name فرونت دور مسطرد Dropoff 1 Locat…" at bounding box center [425, 339] width 764 height 422
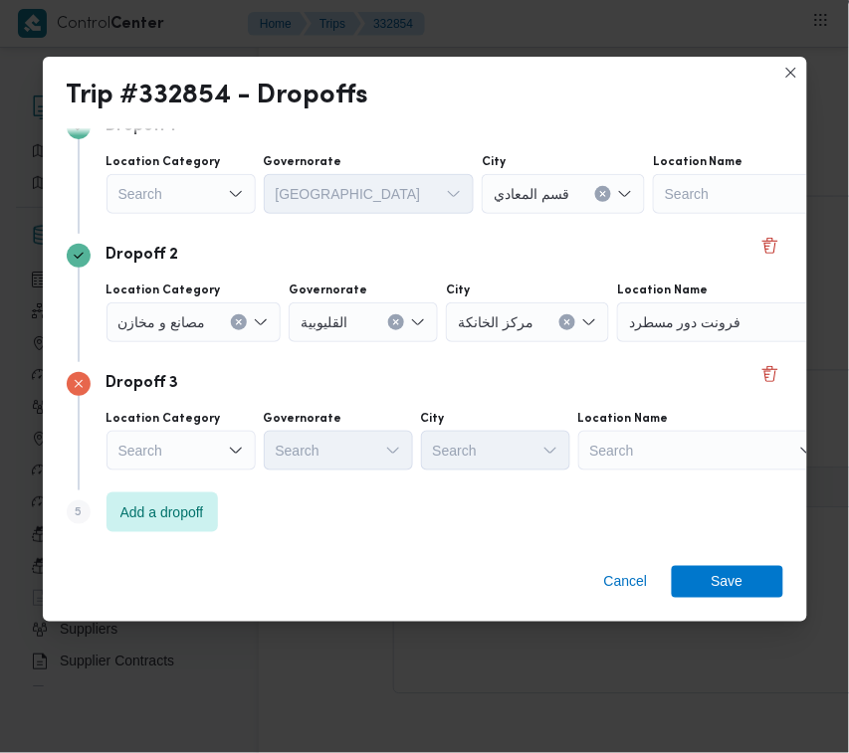
drag, startPoint x: 643, startPoint y: 449, endPoint x: 647, endPoint y: 465, distance: 16.4
click at [653, 214] on div "Search" at bounding box center [777, 194] width 249 height 40
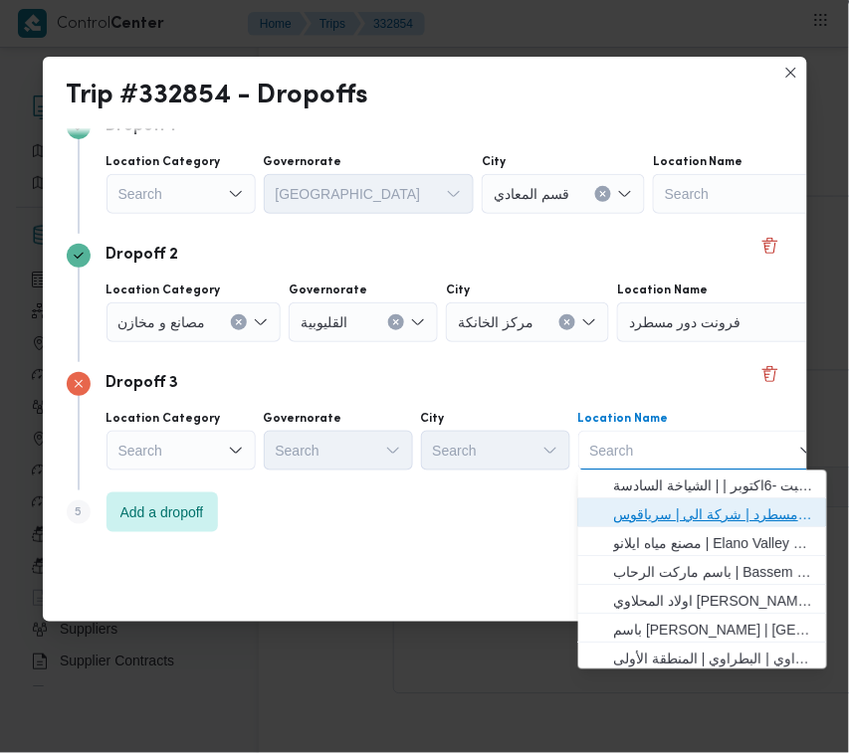
click at [670, 508] on span "فرونت دور مسطرد | شركة الي | سرياقوس" at bounding box center [714, 516] width 201 height 24
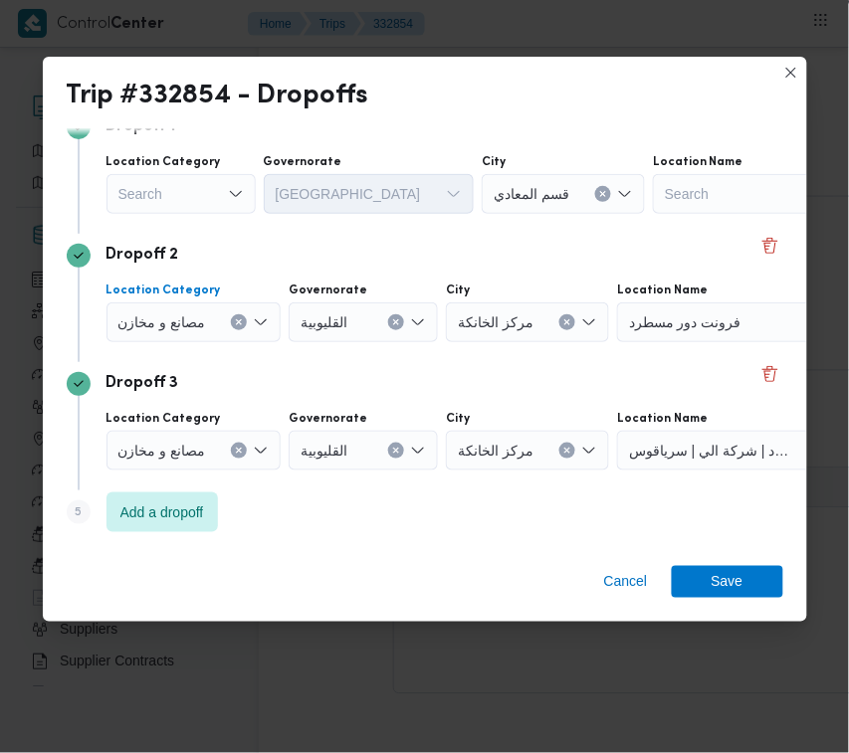
click at [147, 316] on span "مصانع و مخازن" at bounding box center [162, 322] width 88 height 22
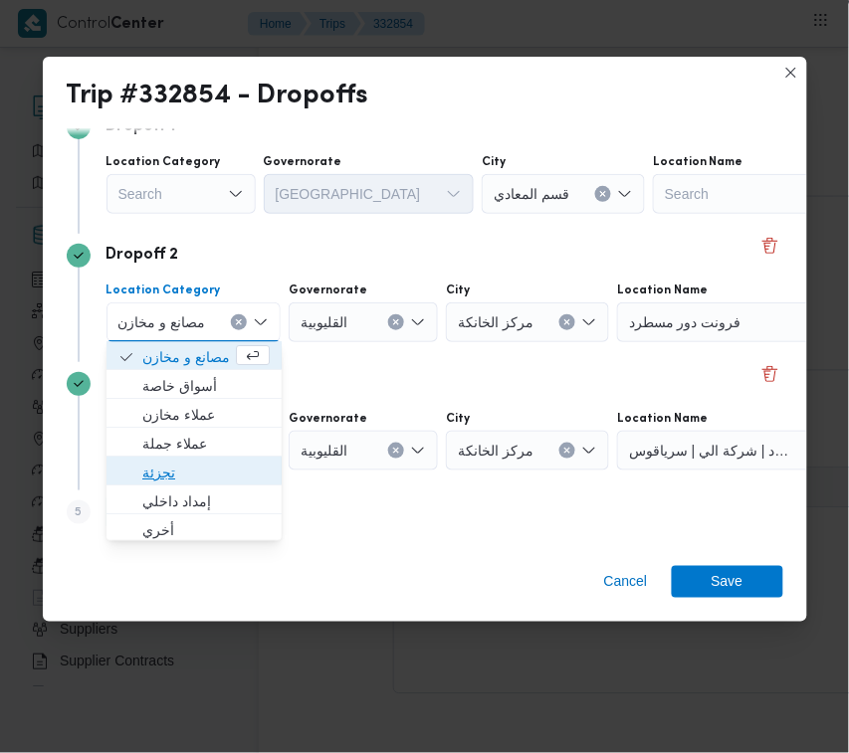
click at [207, 466] on span "تجزئة" at bounding box center [205, 474] width 127 height 24
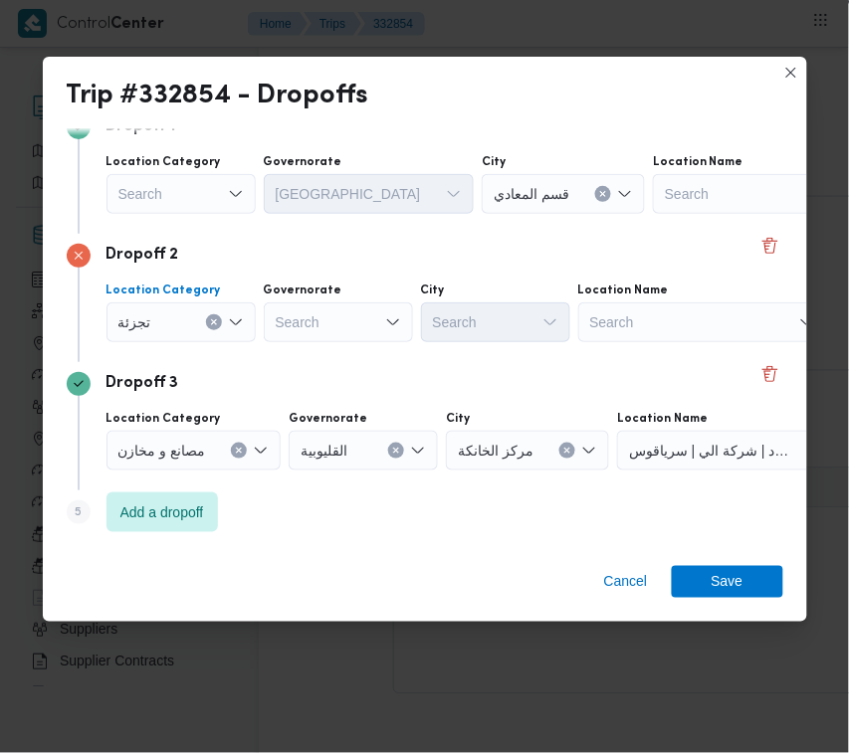
click at [180, 197] on div "Search" at bounding box center [180, 194] width 149 height 40
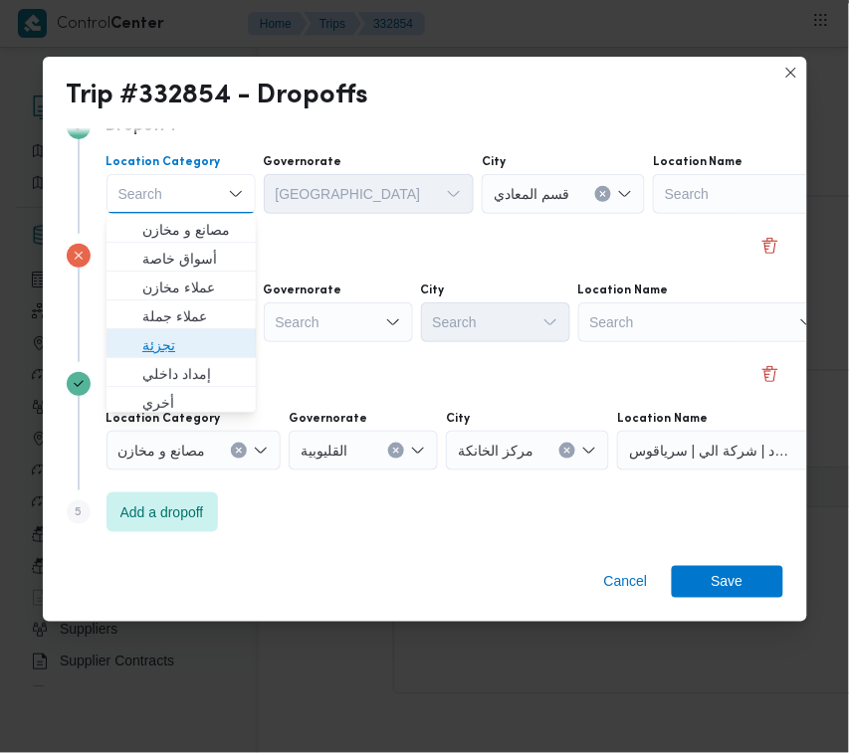
drag, startPoint x: 171, startPoint y: 344, endPoint x: 272, endPoint y: 329, distance: 101.6
click at [174, 345] on span "تجزئة" at bounding box center [193, 345] width 102 height 24
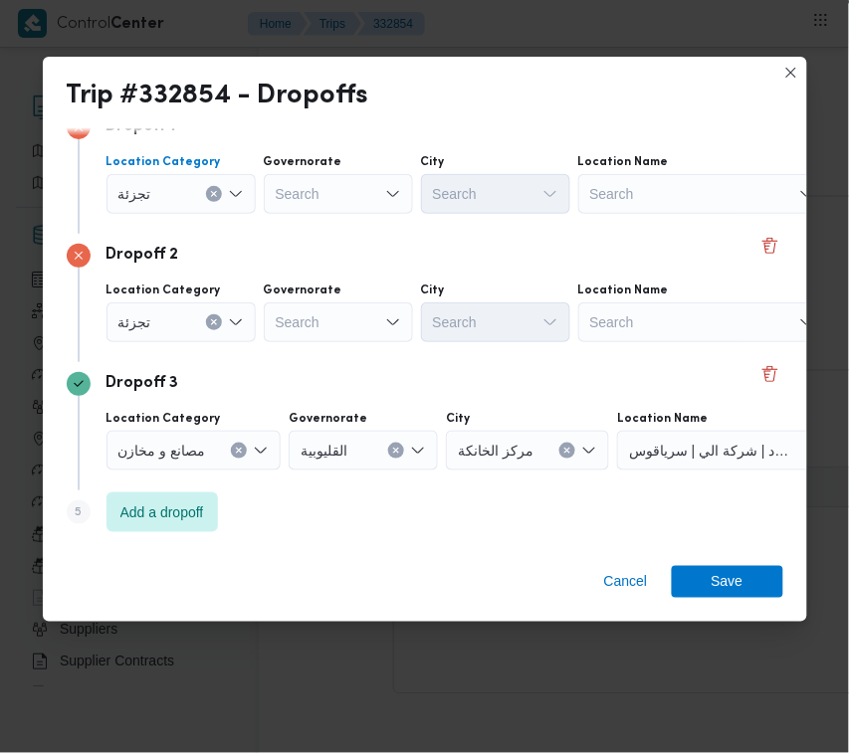
click at [289, 214] on div "Search" at bounding box center [338, 194] width 149 height 40
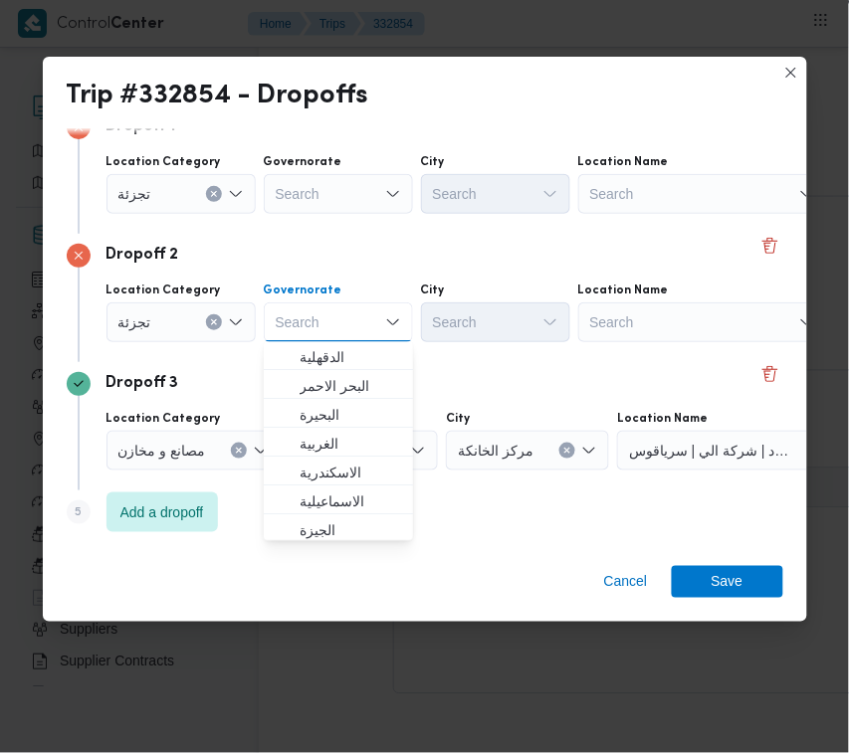
paste input "جيزة"
type input "جيزة"
click at [333, 202] on div "Search" at bounding box center [338, 194] width 149 height 40
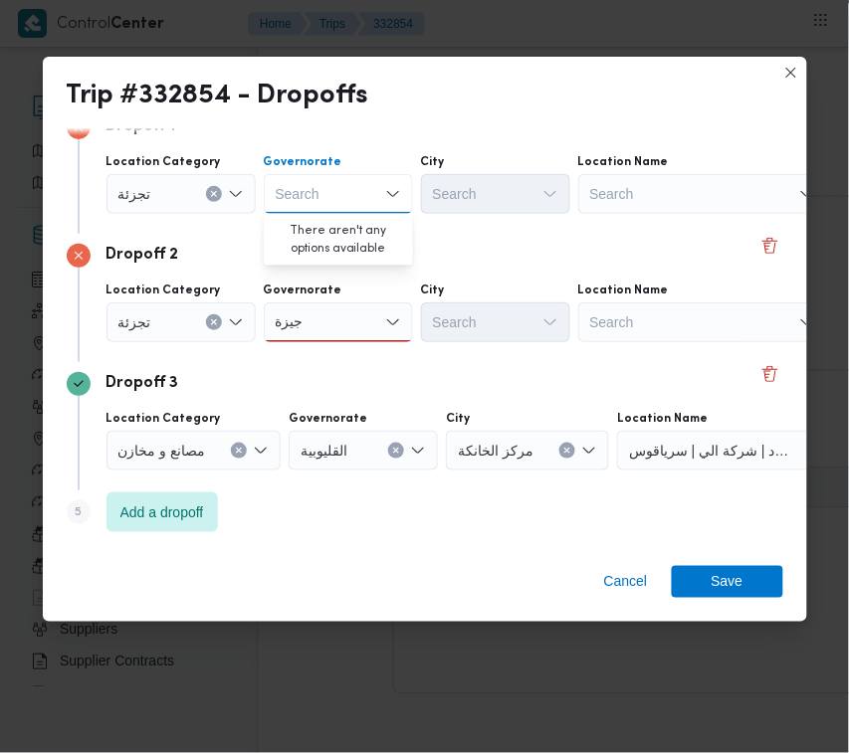
paste input "جيزة"
type input "جيزة"
click at [354, 214] on div "جيزة جيزة" at bounding box center [338, 194] width 149 height 40
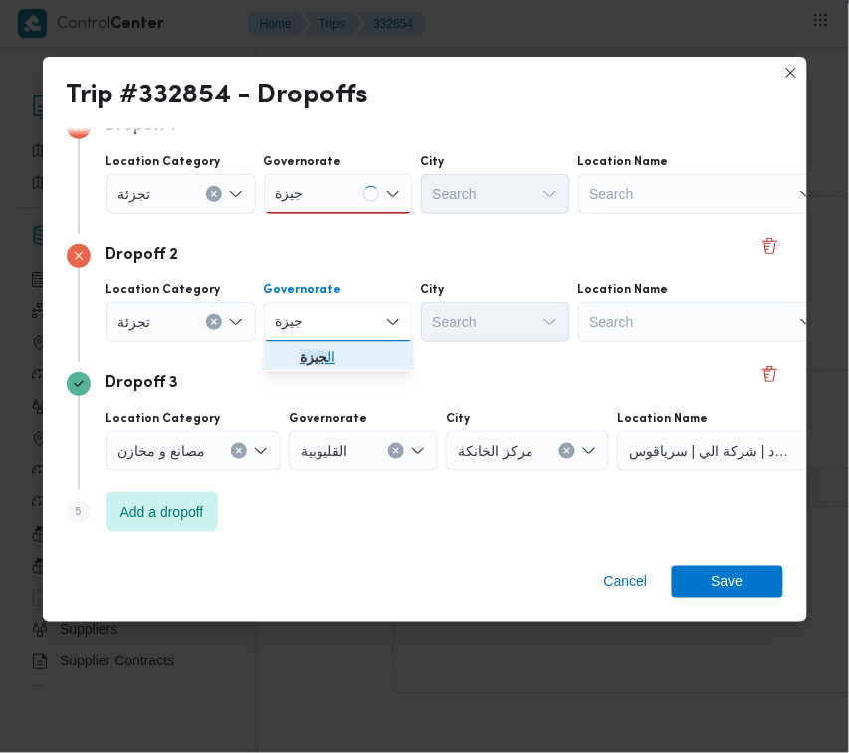
click at [345, 350] on span "ال جيزة" at bounding box center [351, 358] width 102 height 24
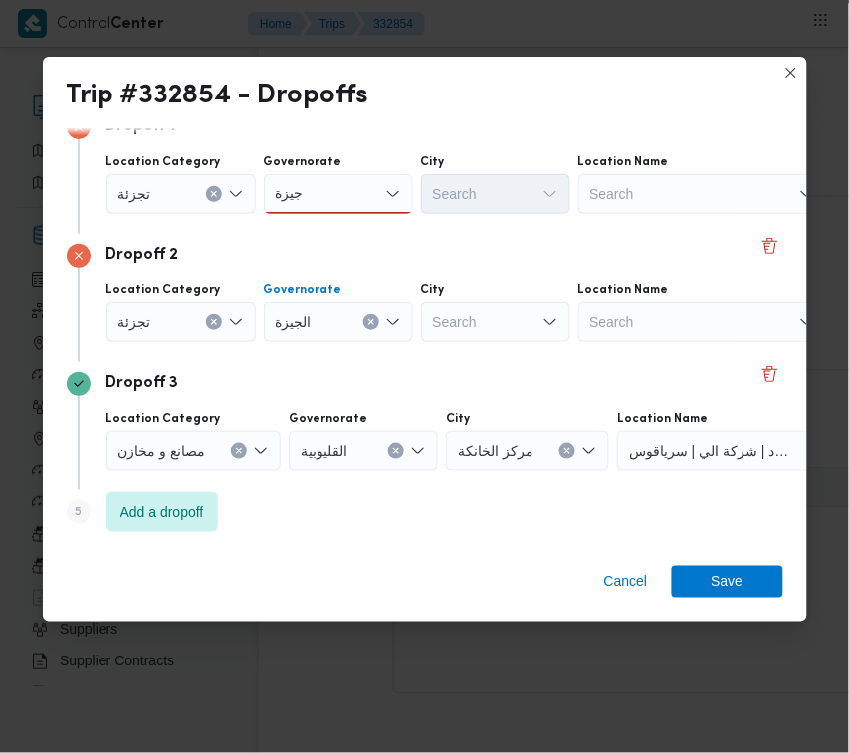
click at [328, 189] on div "جيزة جيزة" at bounding box center [338, 194] width 149 height 40
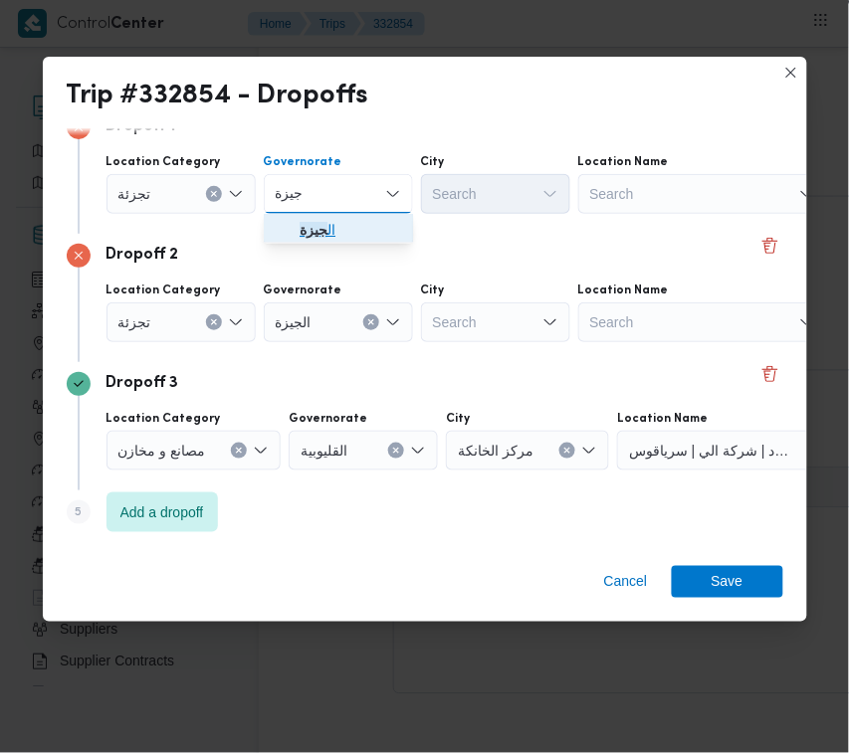
click at [338, 234] on span "ال جيزة" at bounding box center [351, 230] width 102 height 24
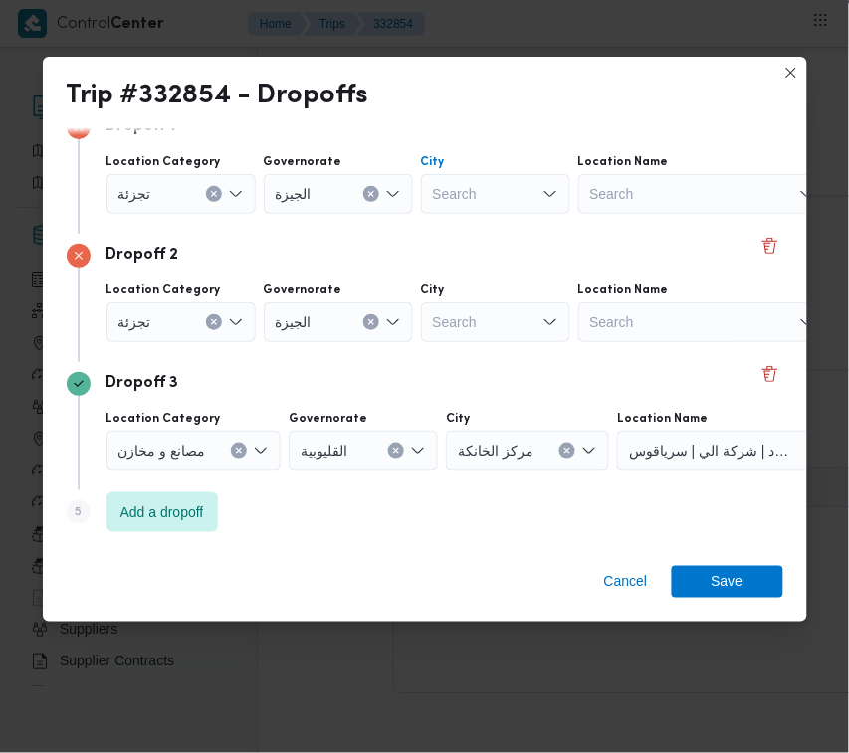
click at [524, 195] on div "Search" at bounding box center [495, 194] width 149 height 40
paste input "الهرم"
type input "الهرم"
click at [446, 214] on div "Search" at bounding box center [495, 194] width 149 height 40
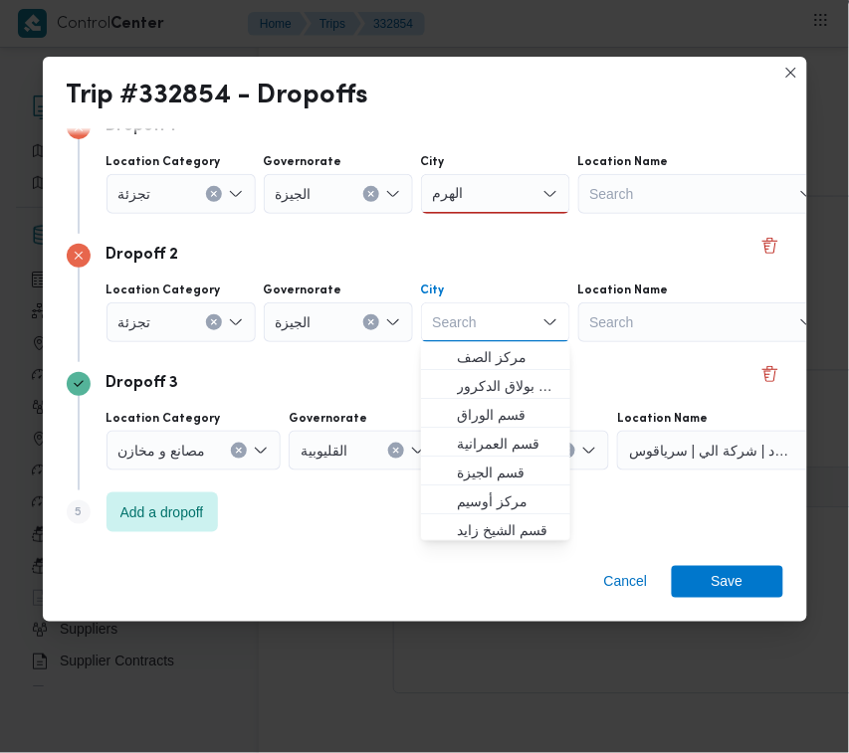
paste input "دقي"
type input "دقي"
click at [493, 199] on div "الهرم الهرم" at bounding box center [495, 194] width 149 height 40
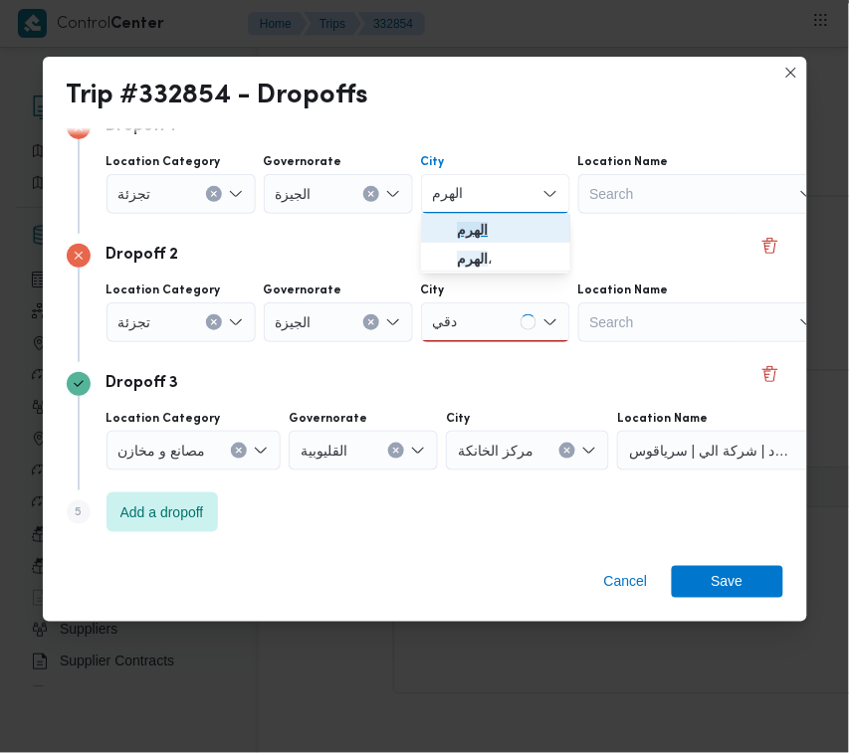
click at [474, 229] on mark "الهرم" at bounding box center [472, 230] width 31 height 16
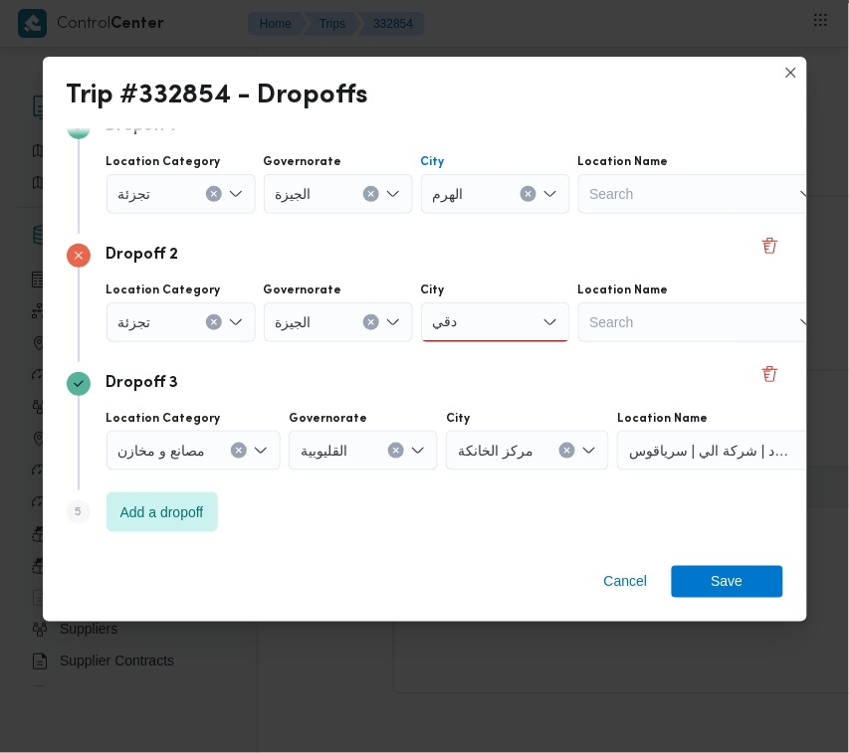
click at [490, 306] on div "دقي دقي" at bounding box center [495, 323] width 149 height 40
click at [491, 353] on span "قسم ال دقي" at bounding box center [508, 358] width 102 height 24
click at [702, 573] on span "Save" at bounding box center [727, 581] width 111 height 32
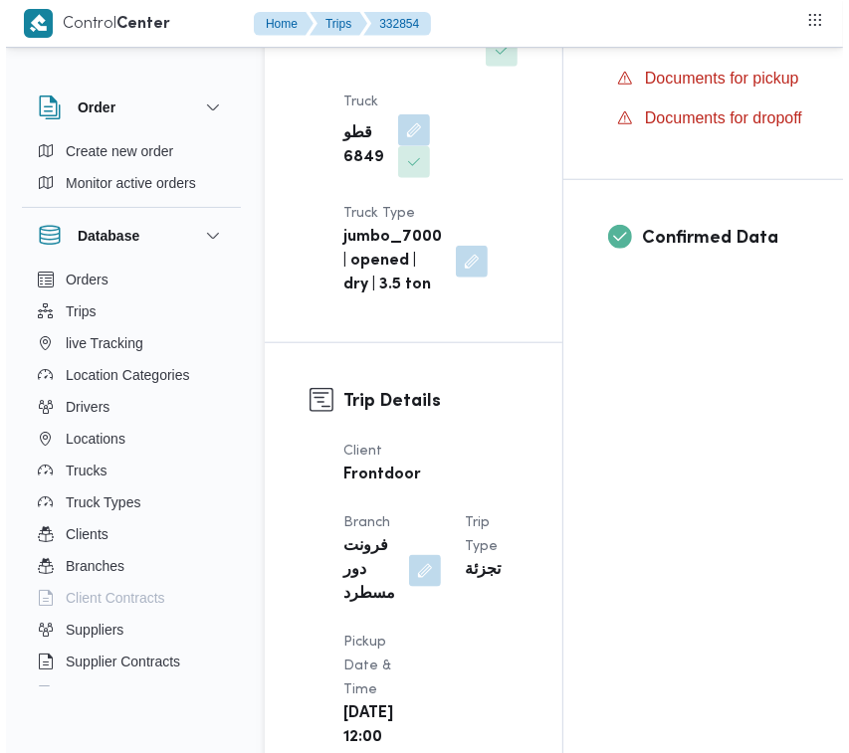
scroll to position [0, 0]
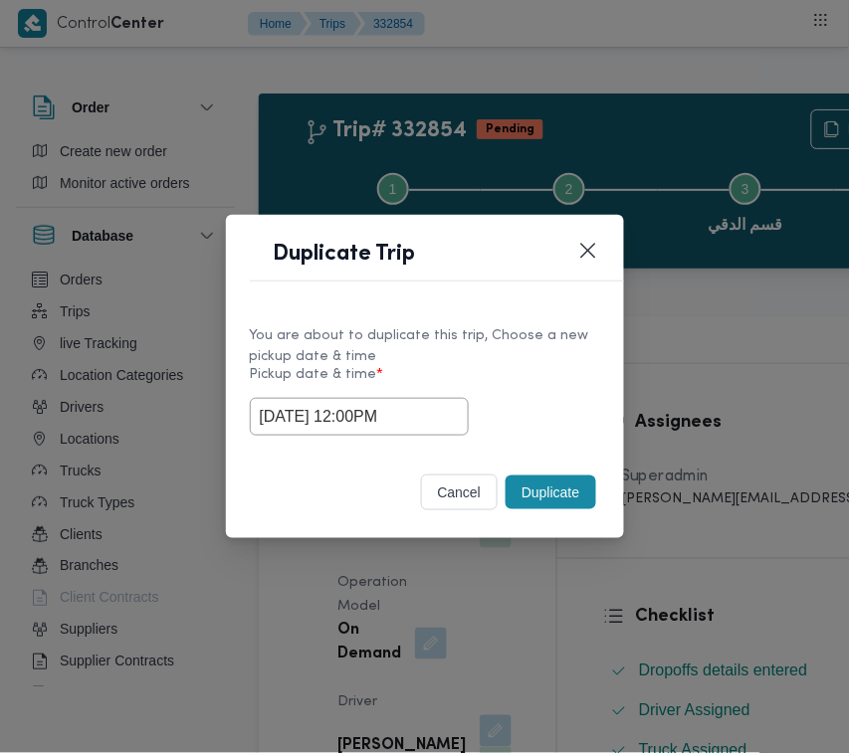
click at [414, 433] on input "21/08/2025 12:00PM" at bounding box center [359, 417] width 219 height 38
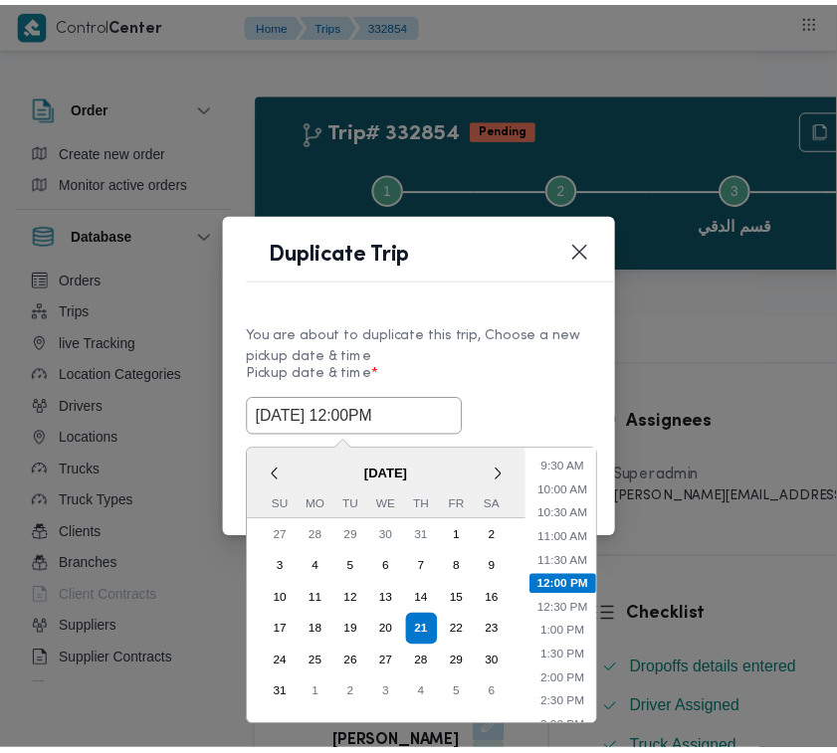
scroll to position [209, 0]
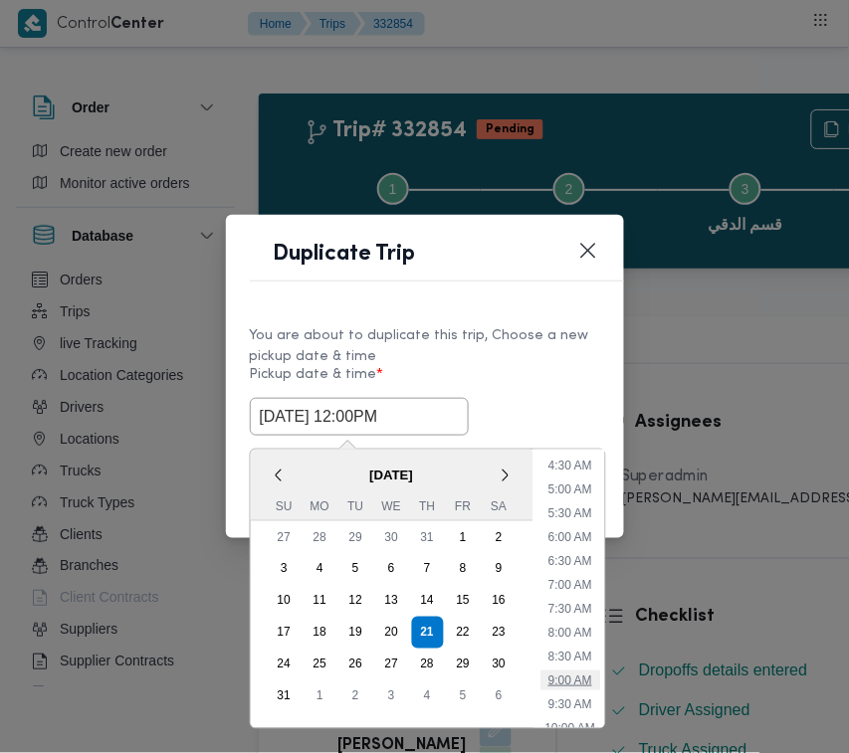
click at [583, 682] on li "9:00 AM" at bounding box center [570, 681] width 60 height 20
type input "21/08/2025 9:00AM"
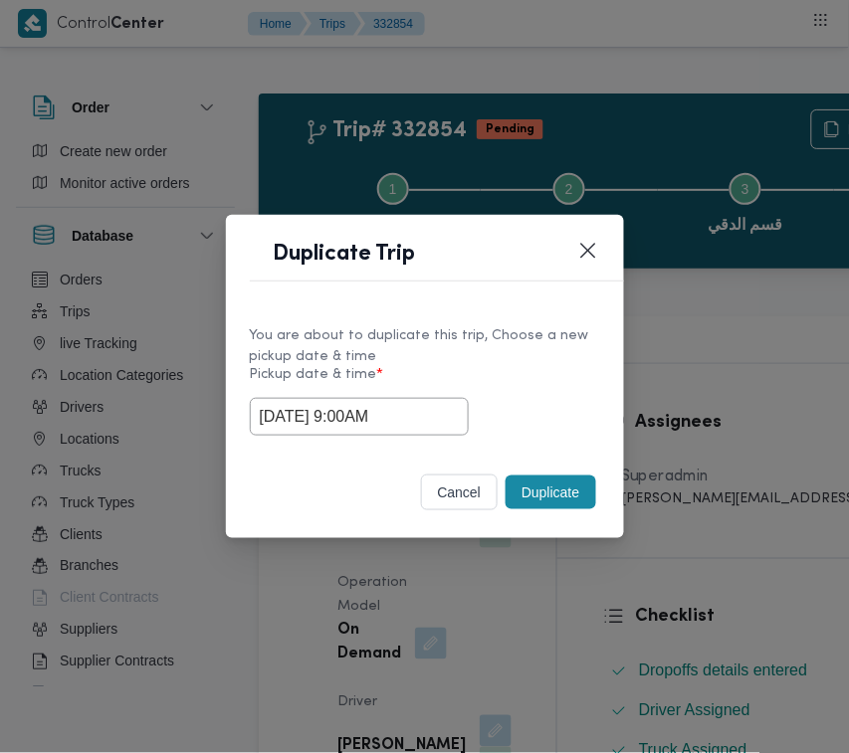
click at [544, 399] on div "Selected date: Thursday, August 21st, 2025 at 9:00 AM 21/08/2025 9:00AM" at bounding box center [425, 417] width 350 height 38
click at [555, 498] on button "Duplicate" at bounding box center [551, 493] width 90 height 34
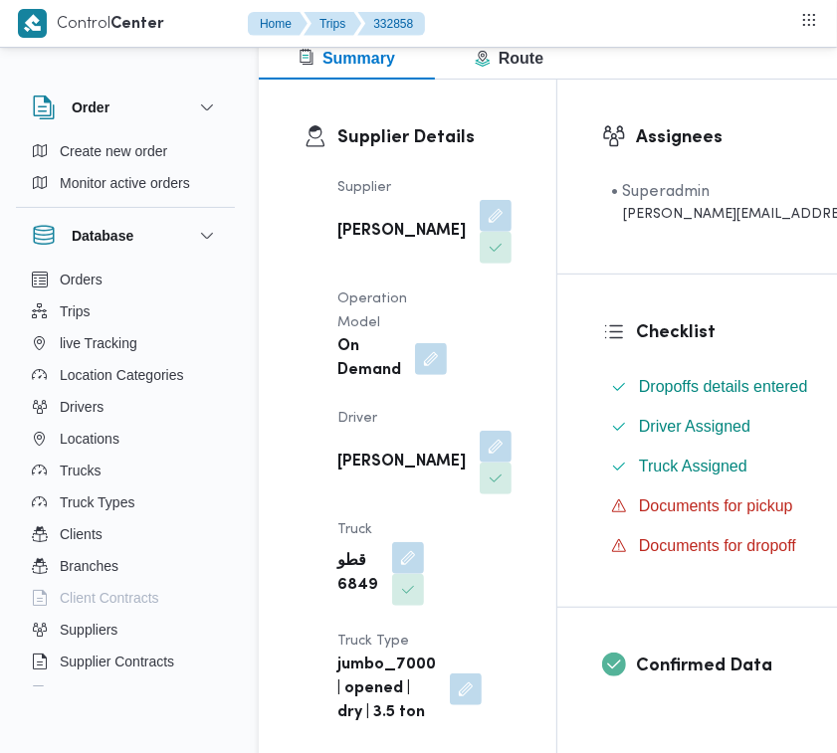
scroll to position [360, 0]
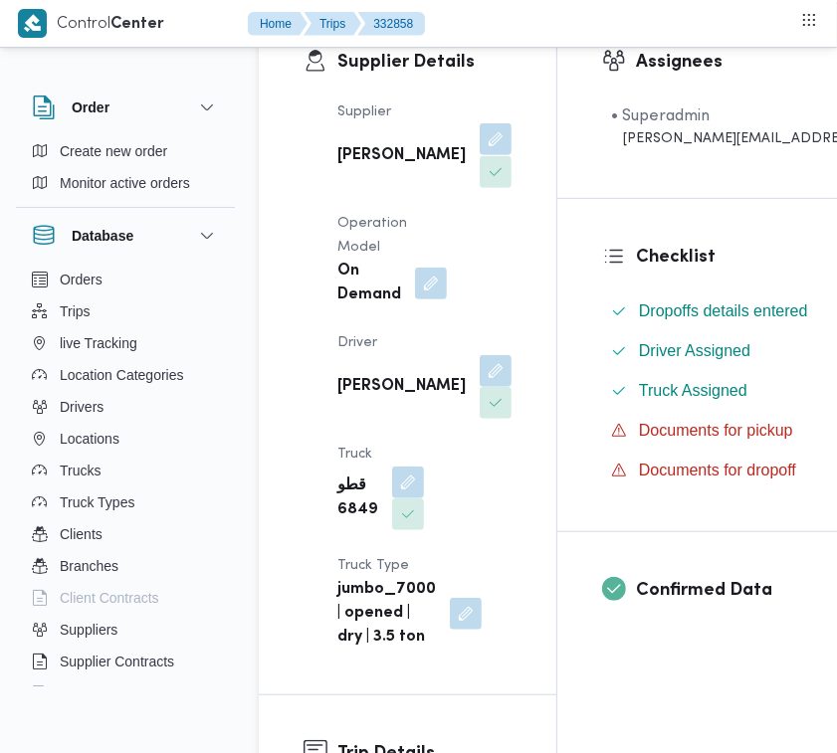
click at [480, 155] on button "button" at bounding box center [496, 139] width 32 height 32
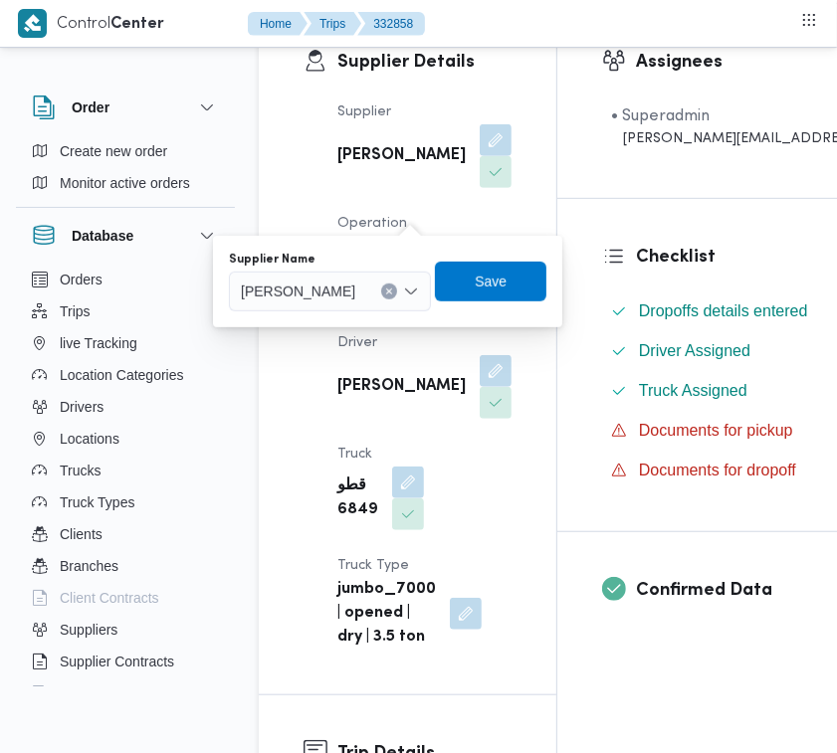
click at [389, 308] on b "On Demand" at bounding box center [369, 284] width 64 height 48
click at [355, 291] on span "عبدالمنعم مجدي السيد عواد" at bounding box center [298, 291] width 114 height 22
paste input "ربيع عيد"
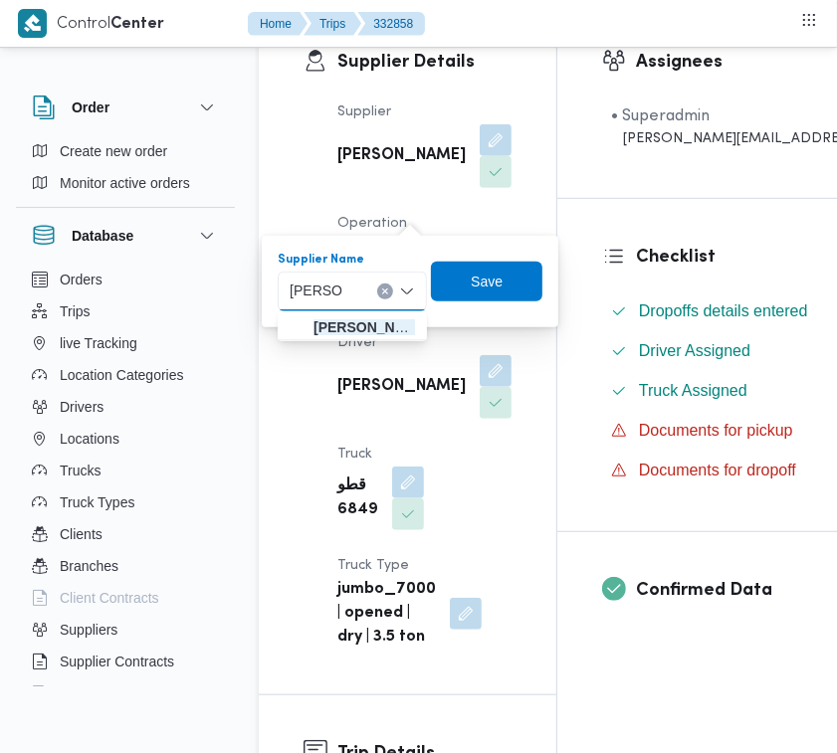
type input "ربيع عيد"
click at [360, 280] on div "ربيع عيد ربيع عيد" at bounding box center [352, 292] width 149 height 40
click at [333, 330] on span "ربيع عيد قطب هلال" at bounding box center [364, 327] width 102 height 24
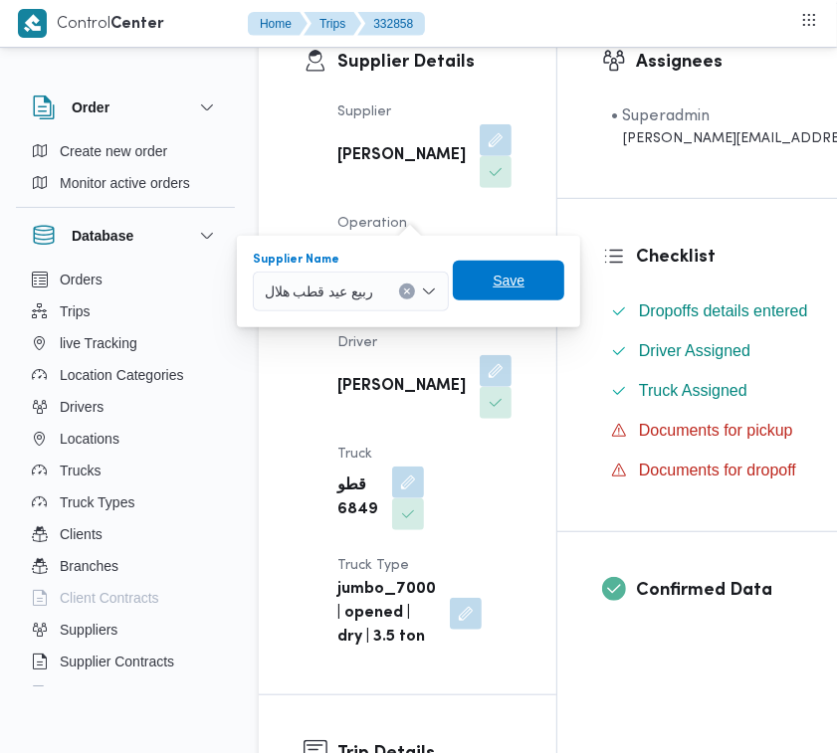
click at [510, 294] on span "Save" at bounding box center [508, 281] width 111 height 40
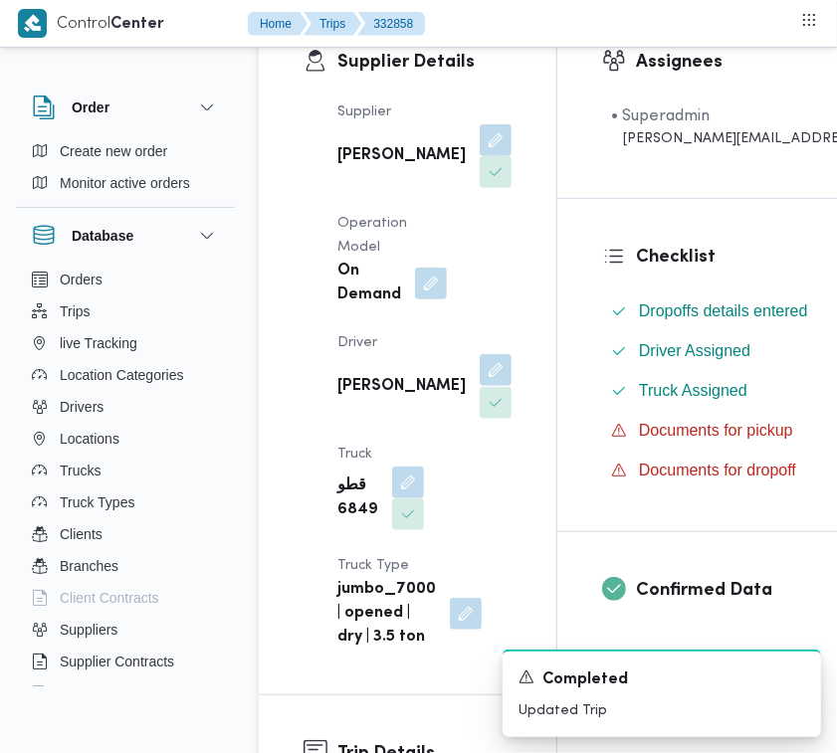
click at [480, 386] on button "button" at bounding box center [496, 370] width 32 height 32
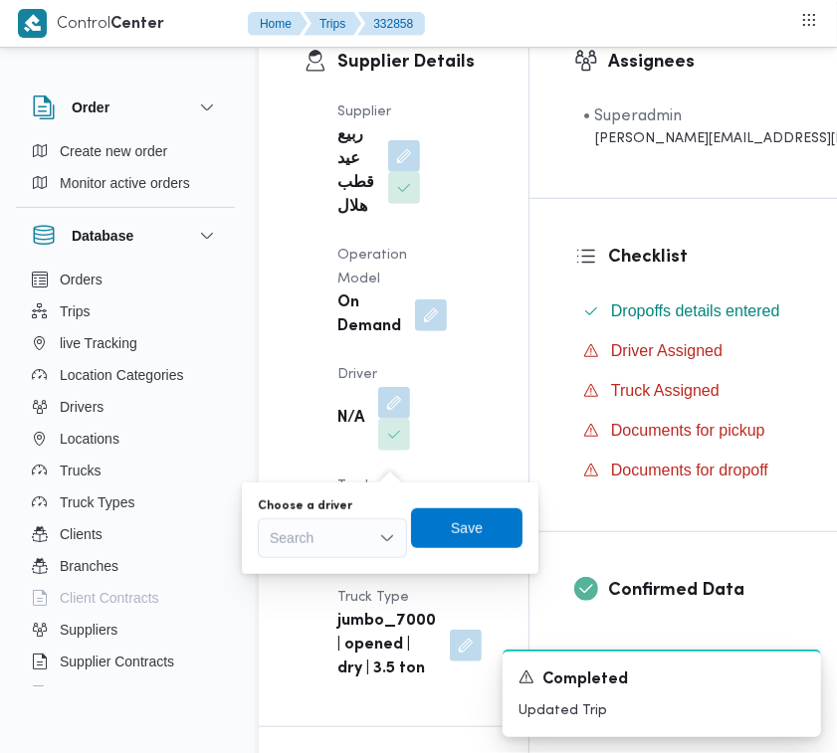
click at [348, 540] on div "Search" at bounding box center [332, 539] width 149 height 40
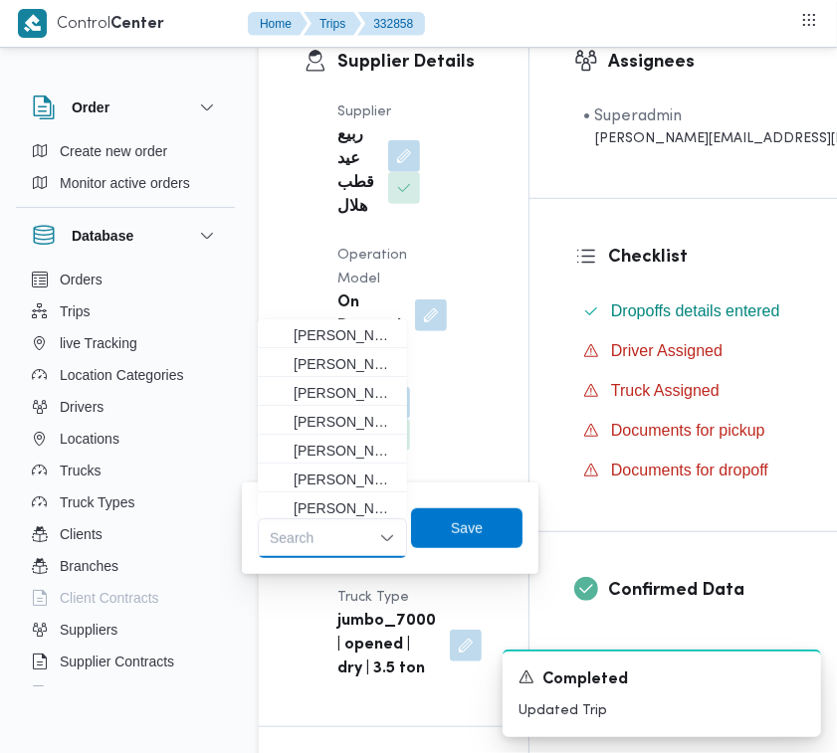
paste input "سعد"
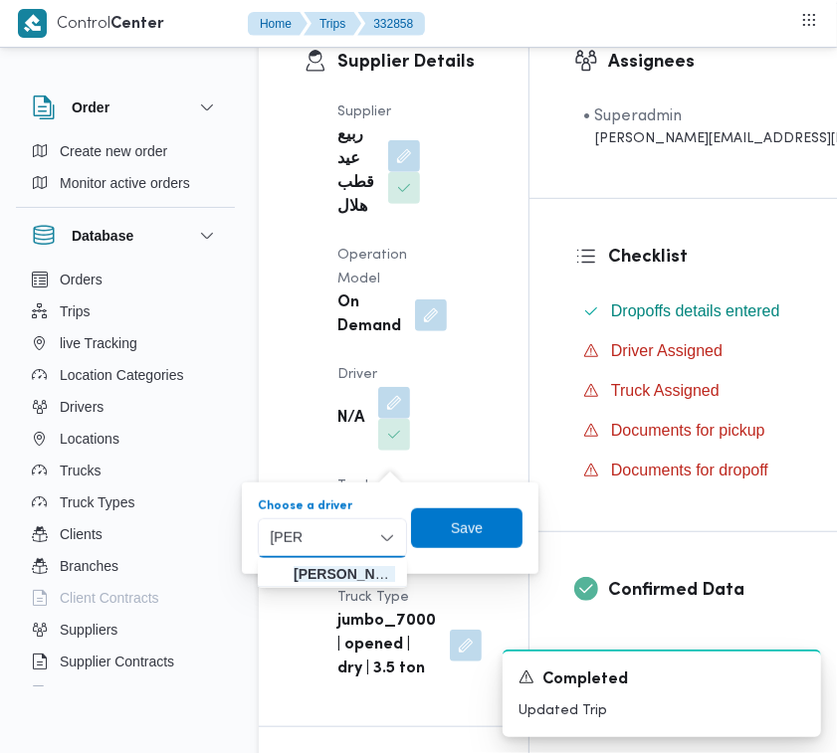
type input "سعد"
click at [281, 572] on icon "button" at bounding box center [278, 574] width 16 height 16
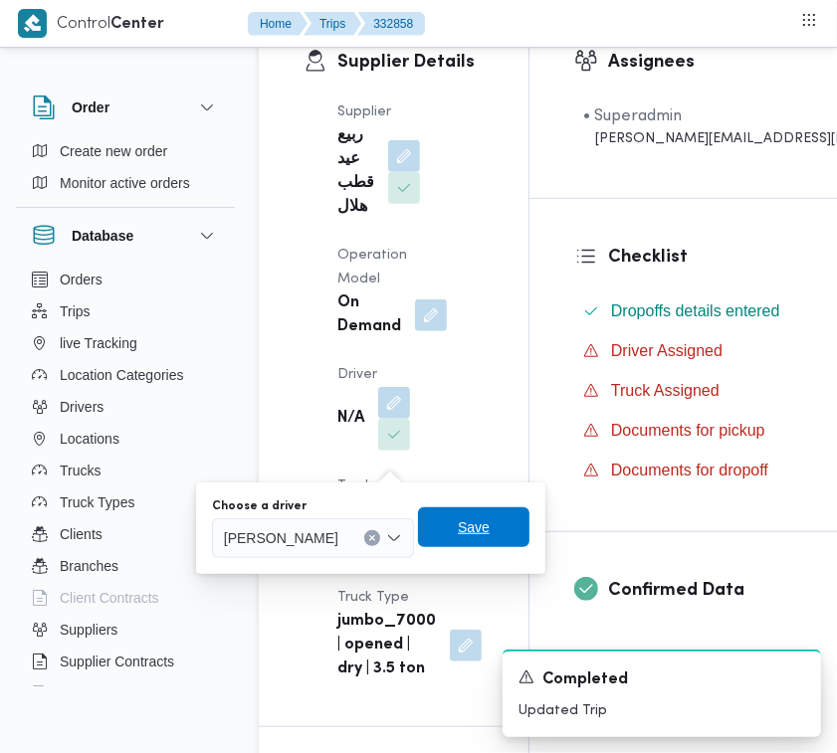
drag, startPoint x: 532, startPoint y: 522, endPoint x: 471, endPoint y: 522, distance: 61.7
click at [529, 522] on span "Save" at bounding box center [473, 529] width 111 height 40
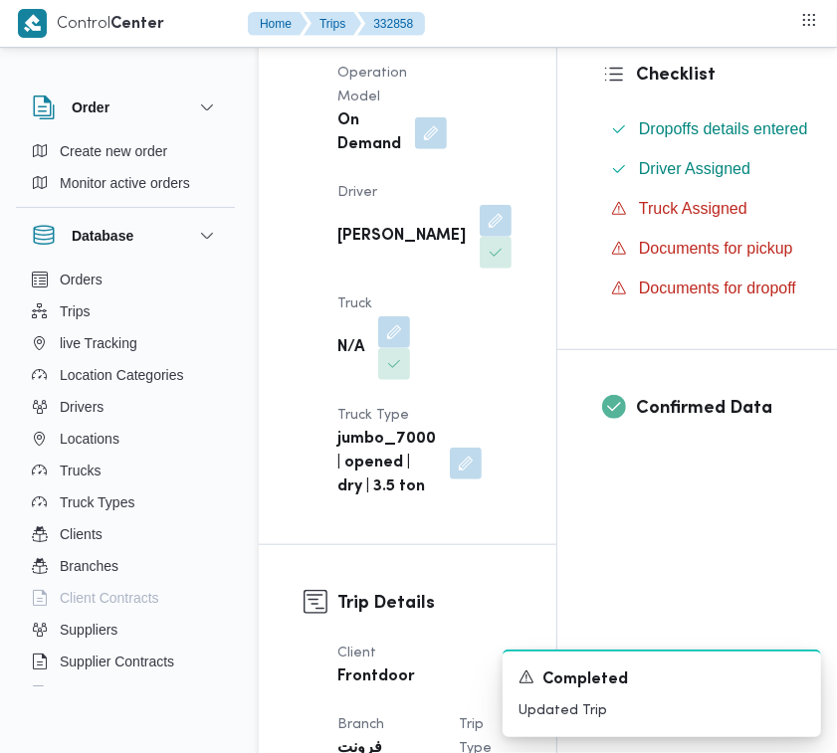
scroll to position [603, 0]
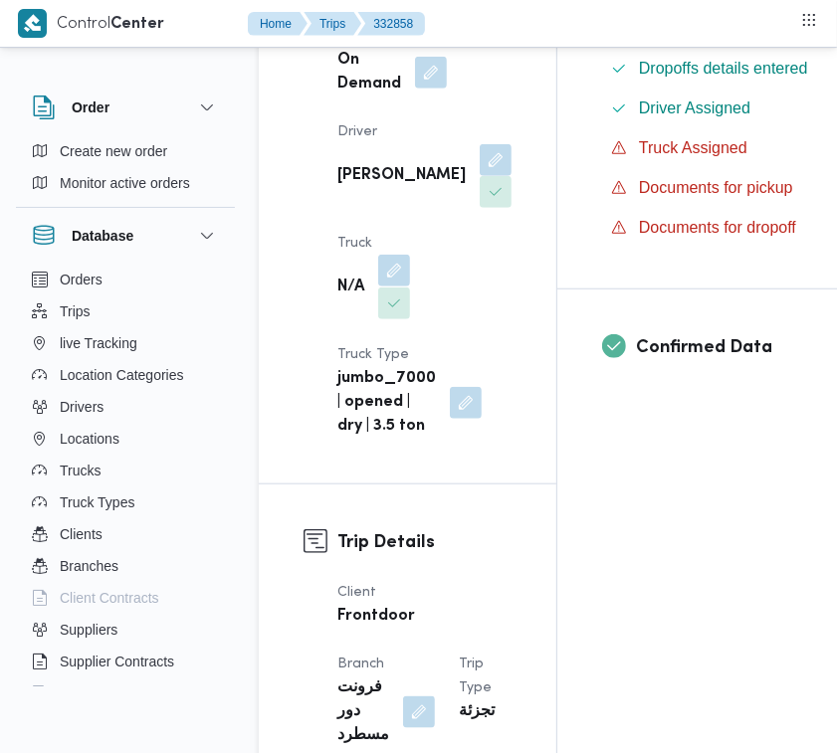
click at [395, 287] on button "button" at bounding box center [394, 271] width 32 height 32
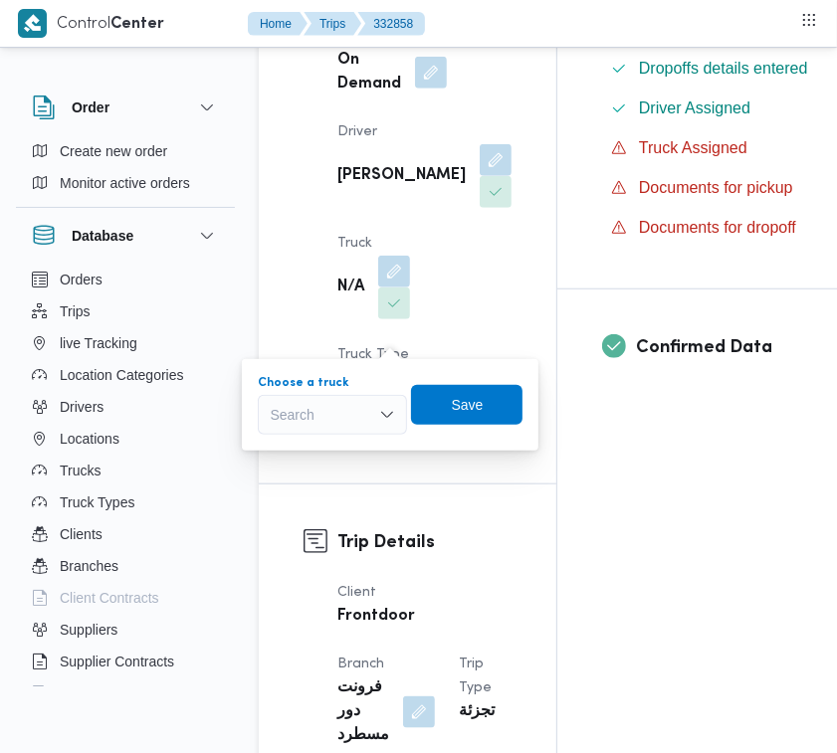
click at [334, 400] on div "Search" at bounding box center [332, 415] width 149 height 40
paste input "8418"
type input "8418"
click at [309, 445] on span "الر8418 | null" at bounding box center [345, 451] width 102 height 24
click at [481, 406] on span "Save" at bounding box center [478, 404] width 32 height 24
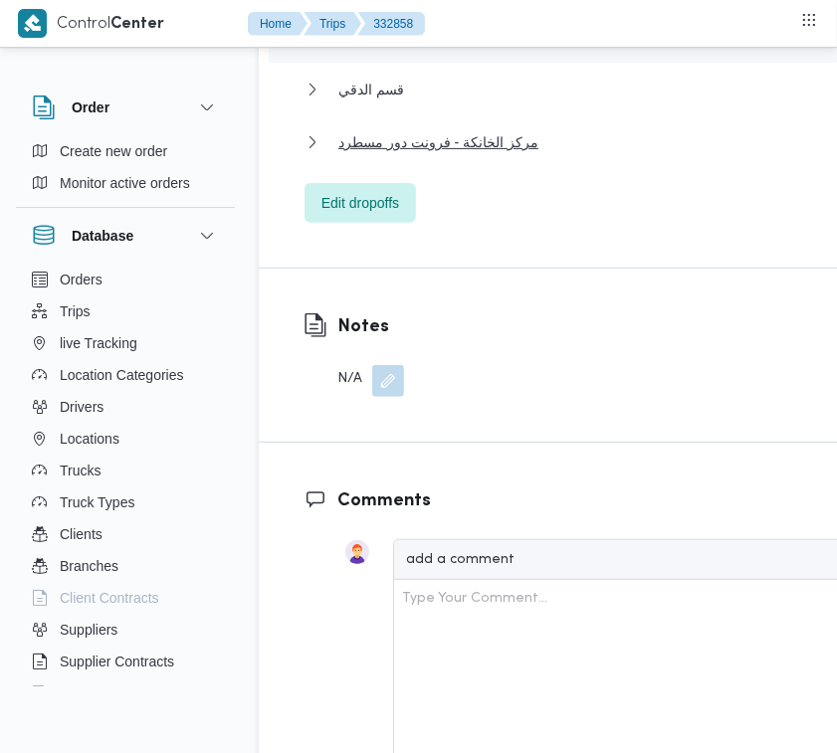
scroll to position [3754, 0]
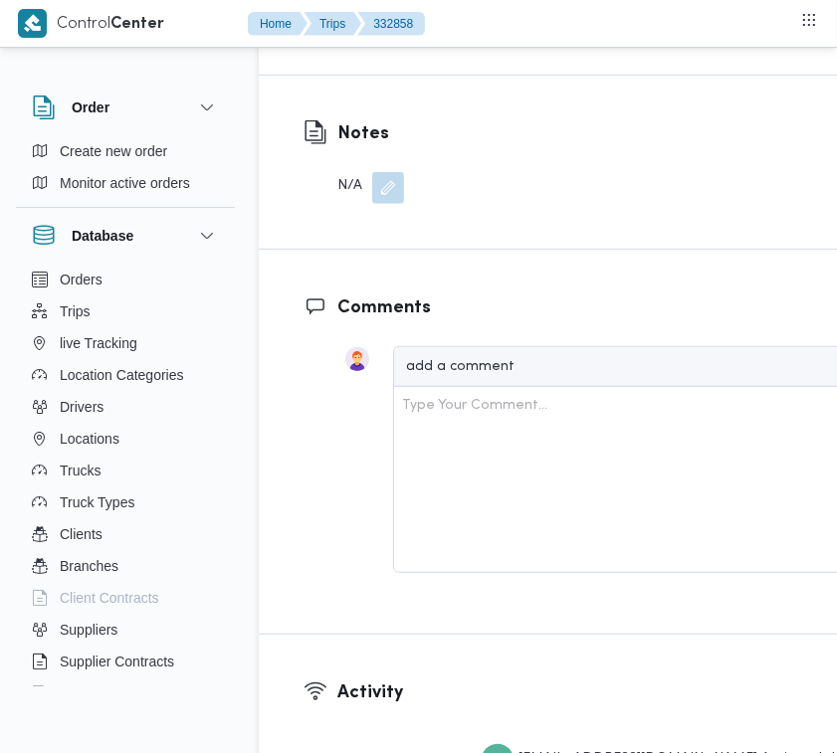
click at [328, 29] on span "Edit dropoffs" at bounding box center [360, 9] width 111 height 40
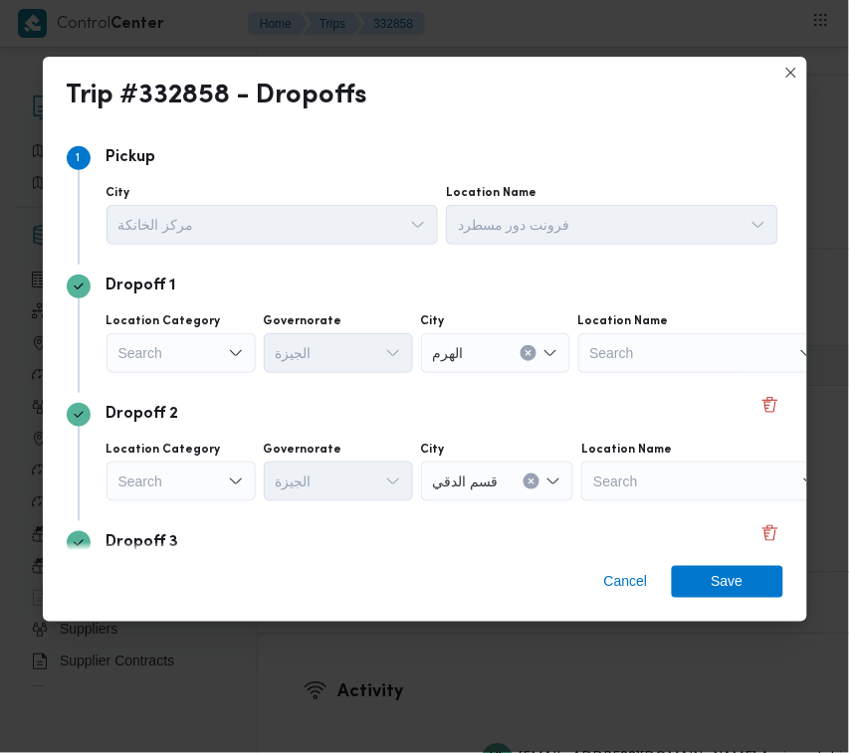
click at [191, 365] on div "Search" at bounding box center [180, 353] width 149 height 40
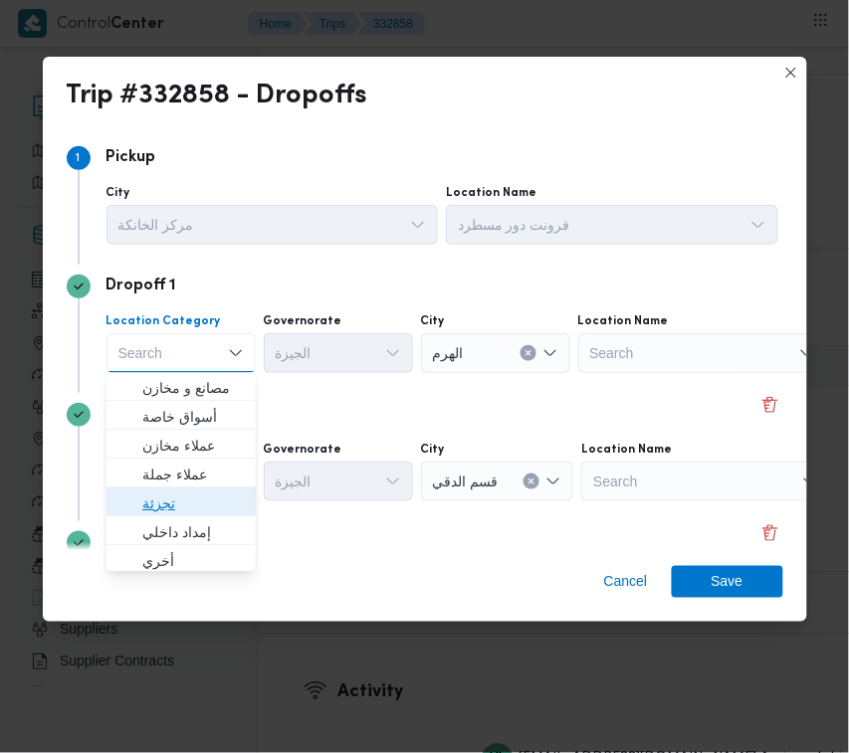
click at [207, 493] on span "تجزئة" at bounding box center [193, 505] width 102 height 24
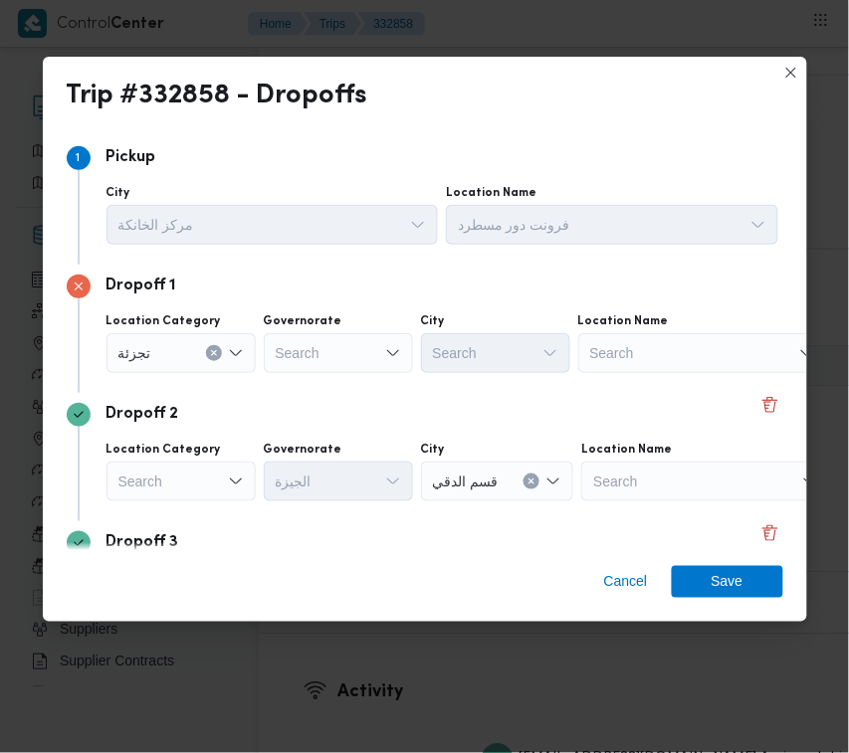
click at [321, 346] on div "Search" at bounding box center [338, 353] width 149 height 40
paste input "جيزة"
type input "جيزة"
click at [359, 369] on div "جيزة جيزة" at bounding box center [338, 353] width 149 height 40
drag, startPoint x: 336, startPoint y: 389, endPoint x: 384, endPoint y: 388, distance: 47.8
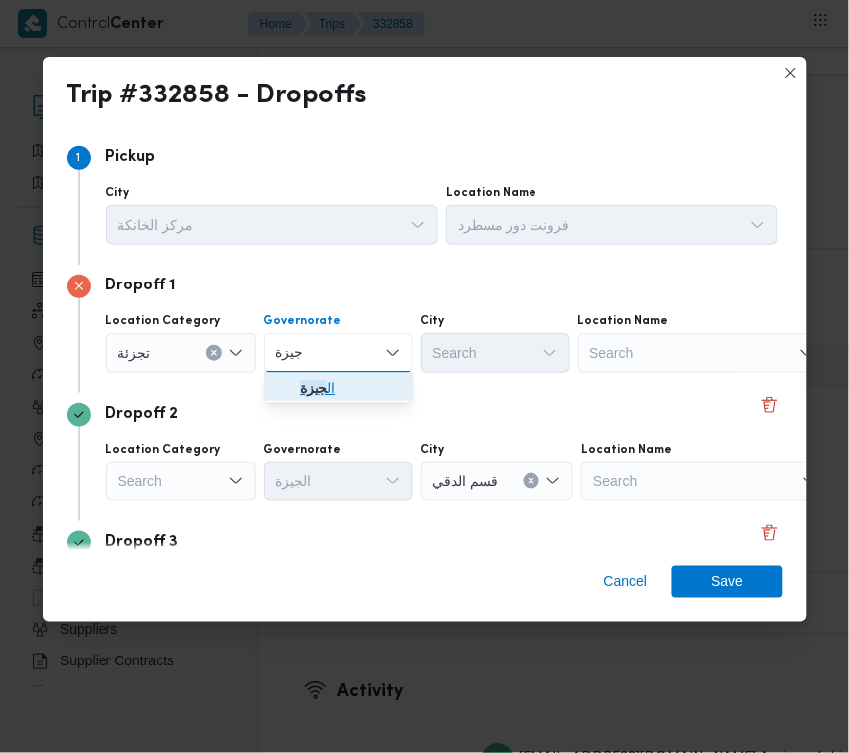
click at [336, 388] on span "ال جيزة" at bounding box center [351, 389] width 102 height 24
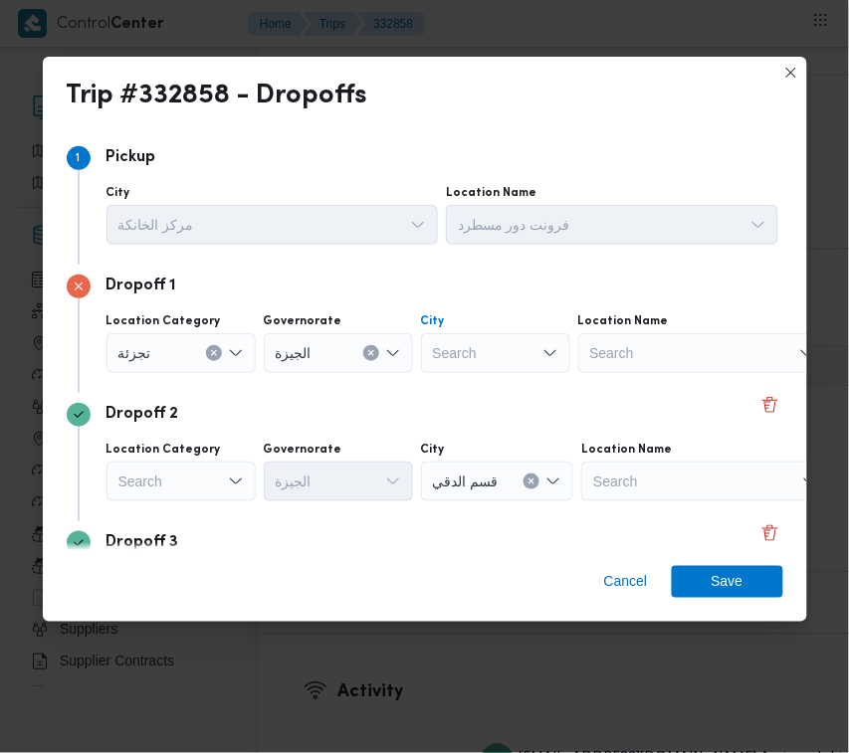
click at [478, 355] on div "Search" at bounding box center [495, 353] width 149 height 40
paste input "عجوز"
type input "عجوز"
click at [488, 345] on div "عجوز عجوز" at bounding box center [495, 353] width 149 height 40
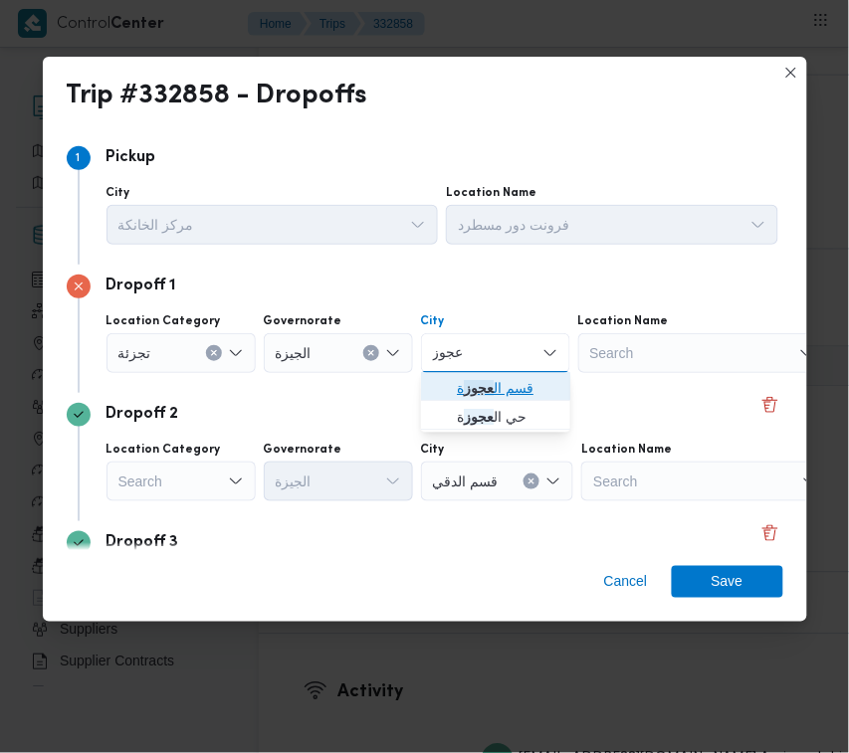
click at [486, 381] on mark "عجوز" at bounding box center [479, 389] width 30 height 16
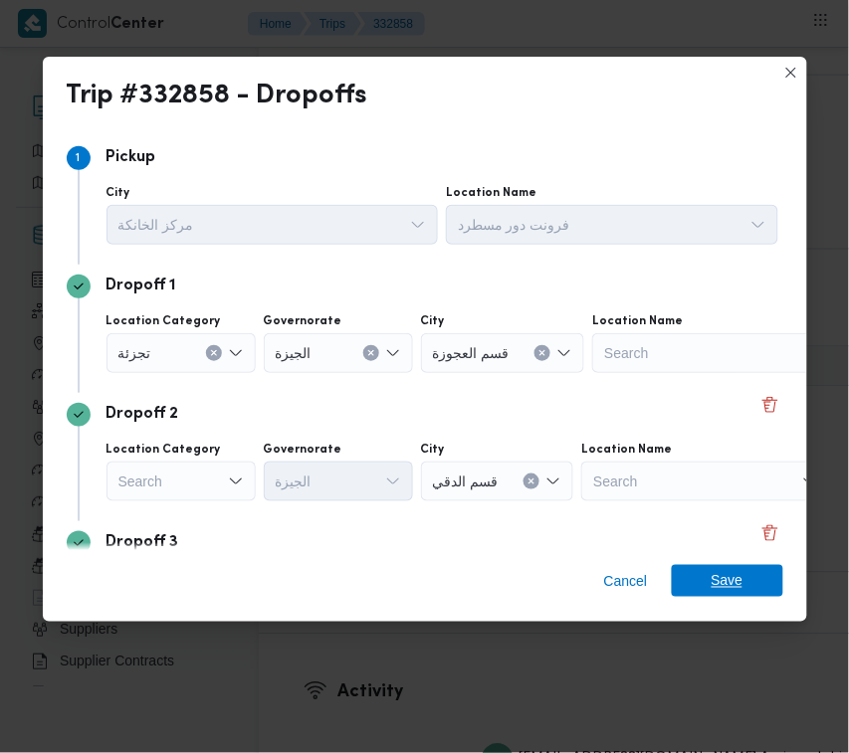
click at [753, 588] on span "Save" at bounding box center [727, 581] width 111 height 32
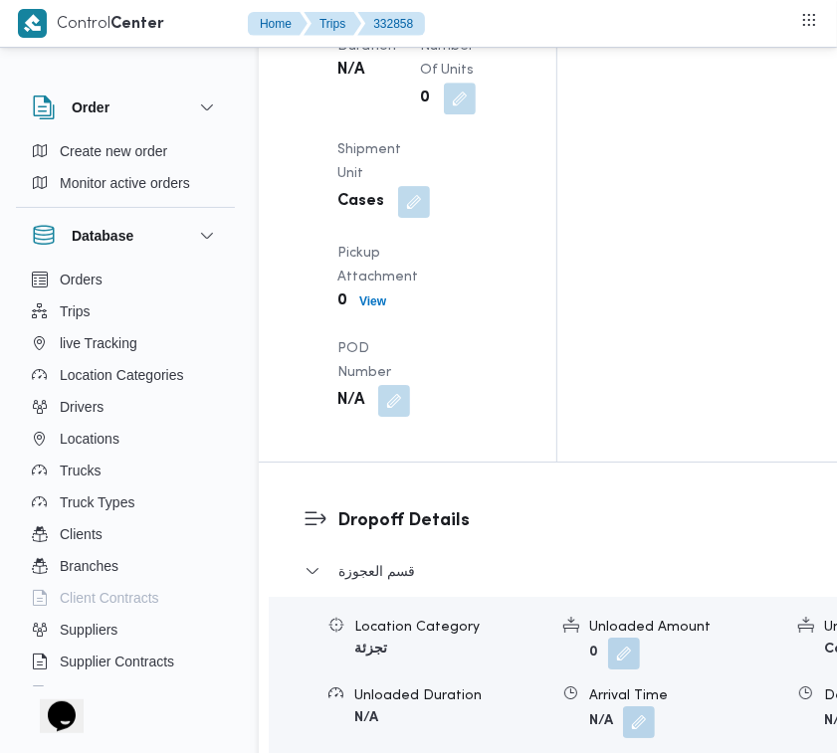
scroll to position [2807, 0]
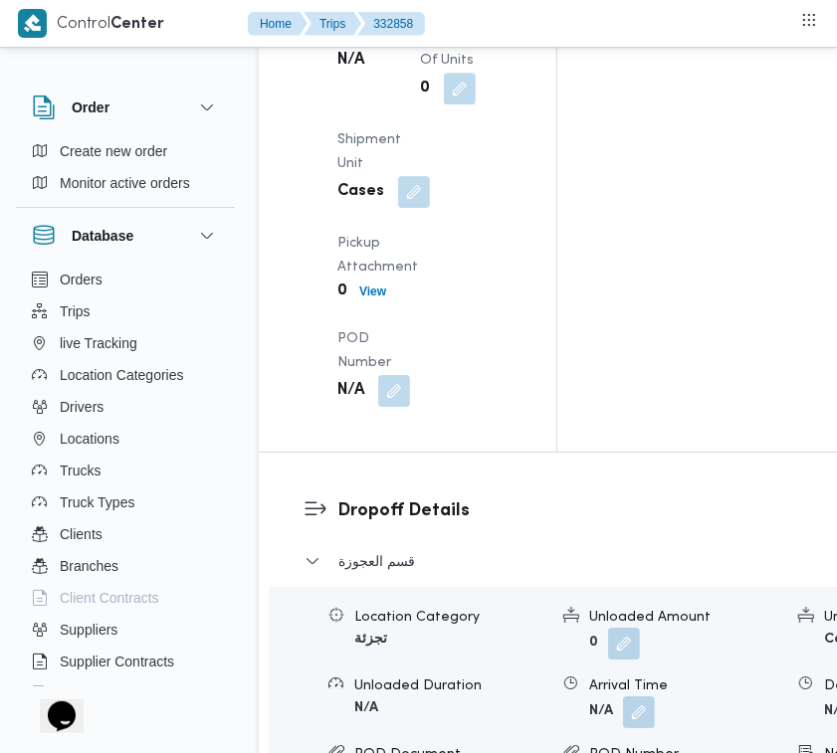
drag, startPoint x: 428, startPoint y: 339, endPoint x: 401, endPoint y: 350, distance: 29.0
click at [428, 339] on div "Arrived Pickup At N/A Left Pickup At N/A Pickup Duration N/A Shipment Number of…" at bounding box center [424, 152] width 198 height 533
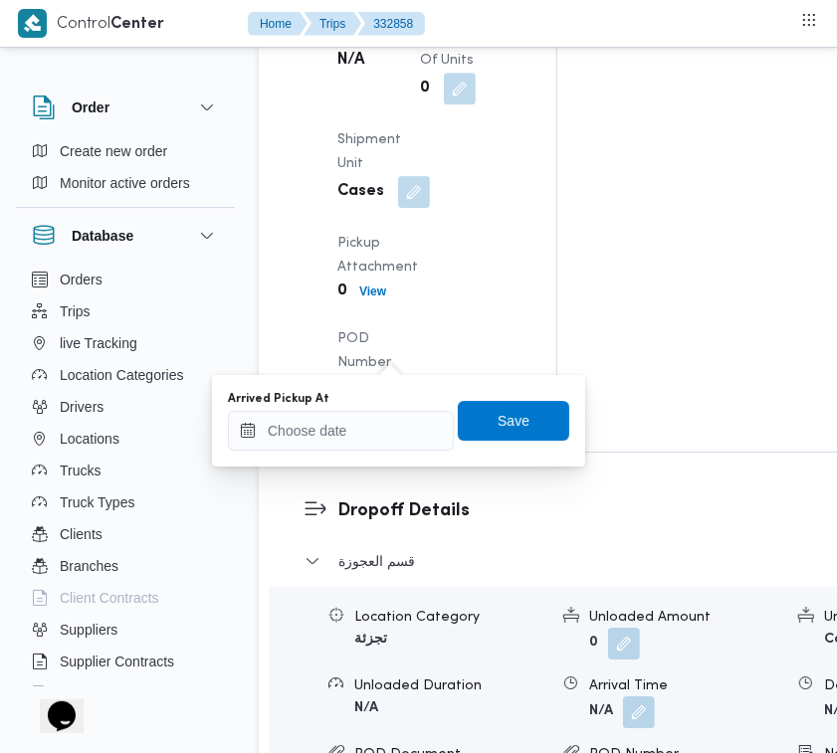
click at [368, 453] on div "You are in a dialog. To close this dialog, hit escape. Arrived Pickup At Save" at bounding box center [398, 421] width 373 height 92
click at [374, 441] on input "Arrived Pickup At" at bounding box center [341, 431] width 226 height 40
paste input "21/8/2025 9:00:00 AM"
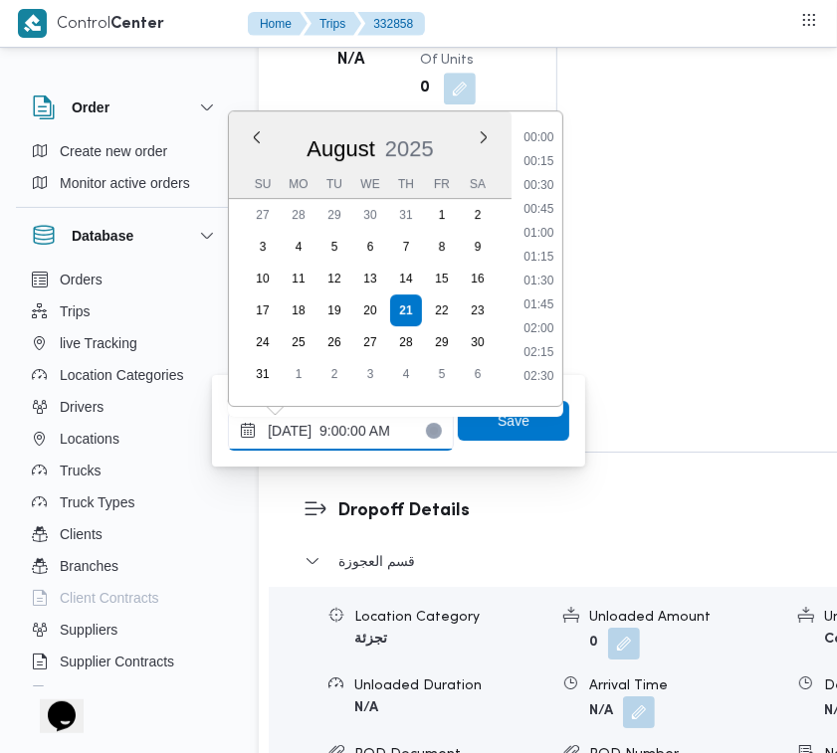
type input "21/8/2025 9:00:00 AM"
click at [498, 423] on span "Save" at bounding box center [514, 420] width 32 height 24
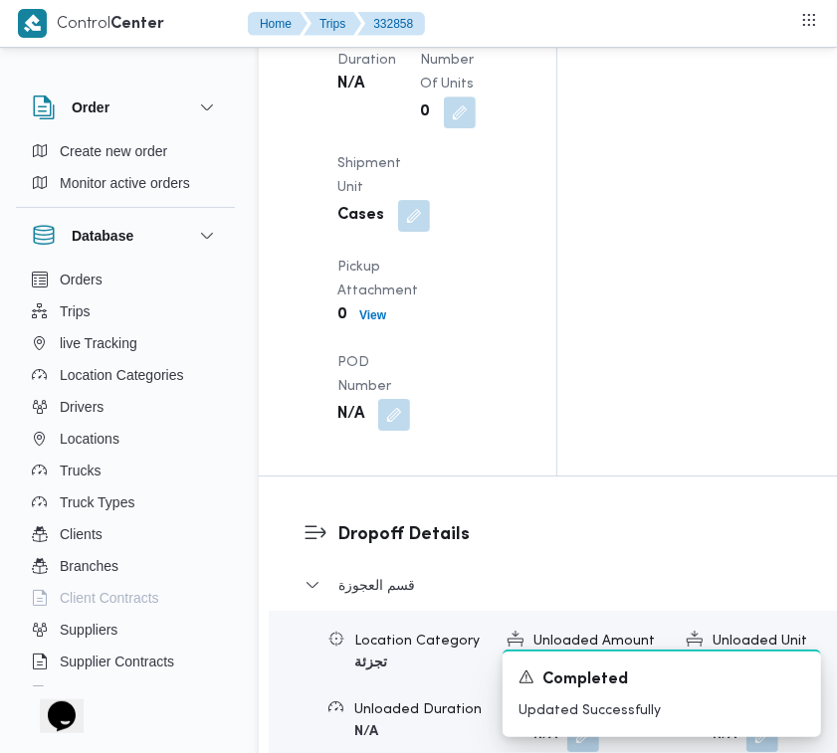
click at [419, 443] on div "Arrived Pickup At N/A Left Pickup At N/A Pickup Duration N/A Shipment Number of…" at bounding box center [424, 175] width 198 height 533
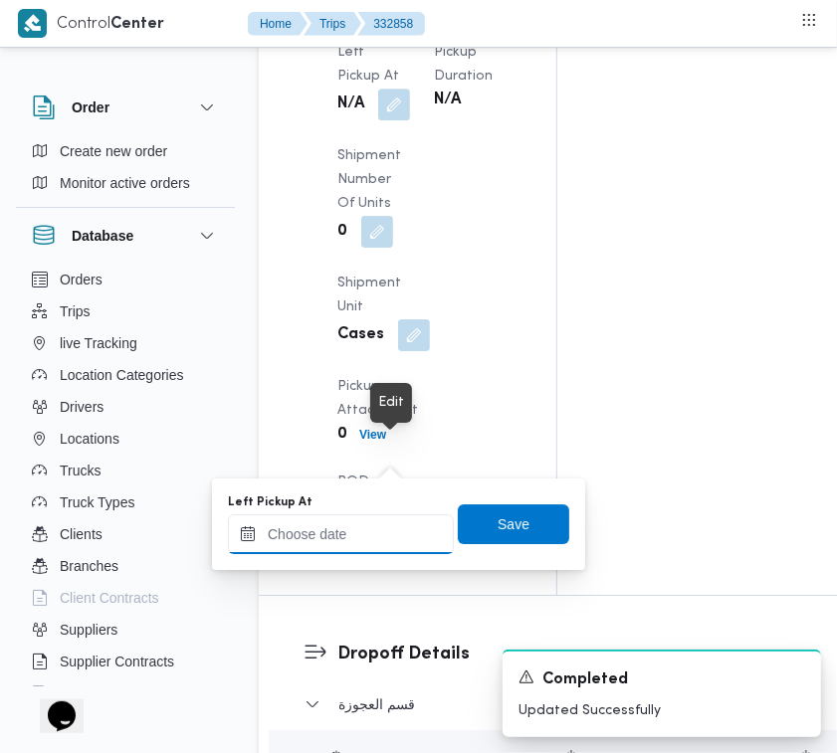
click at [384, 519] on div at bounding box center [341, 535] width 226 height 40
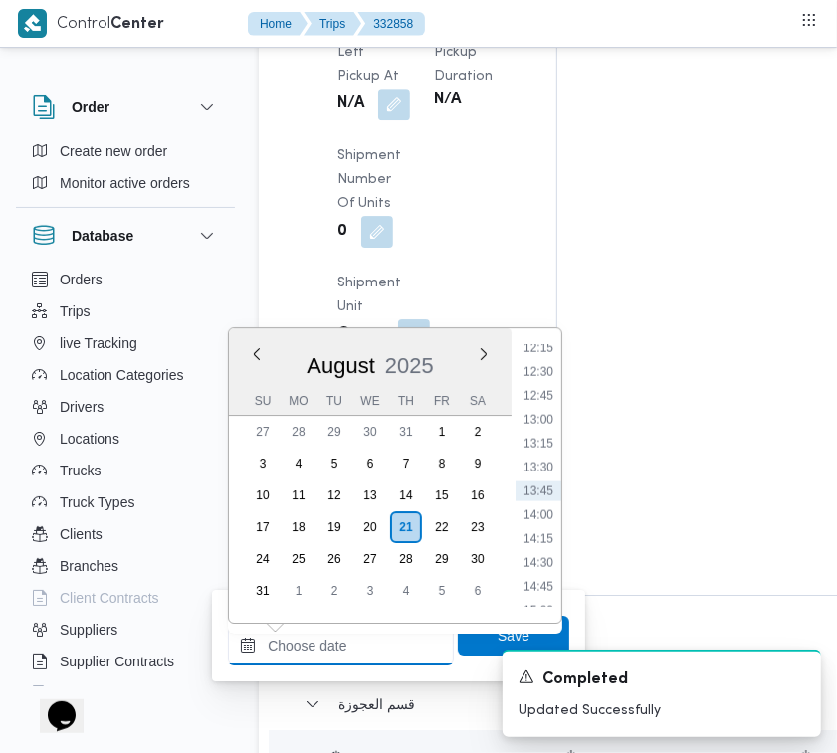
paste input "21/8/2025 9:00:00 AM"
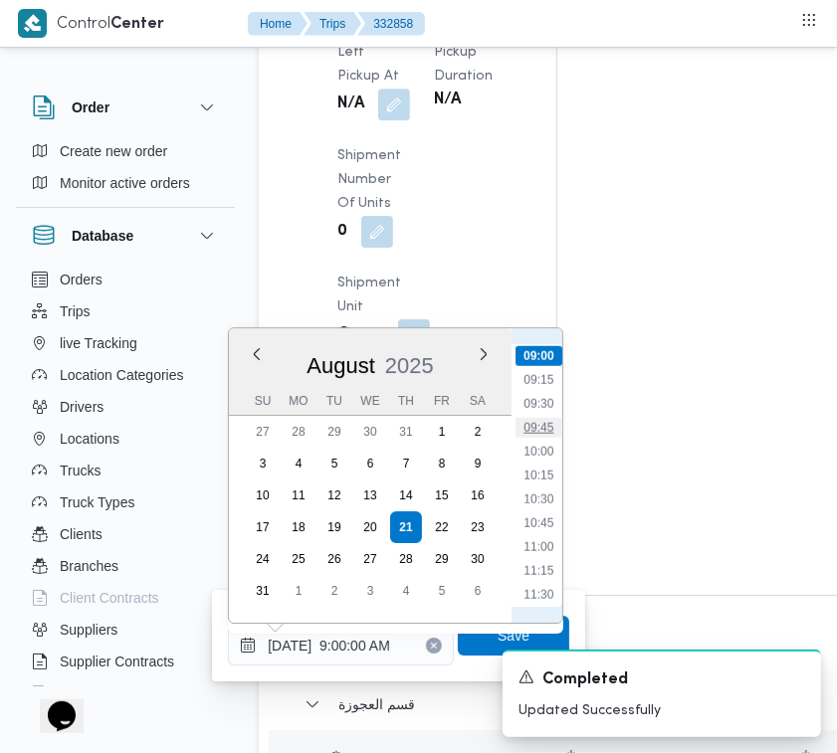
click at [532, 418] on li "09:45" at bounding box center [539, 428] width 46 height 20
type input "21/08/2025 09:45"
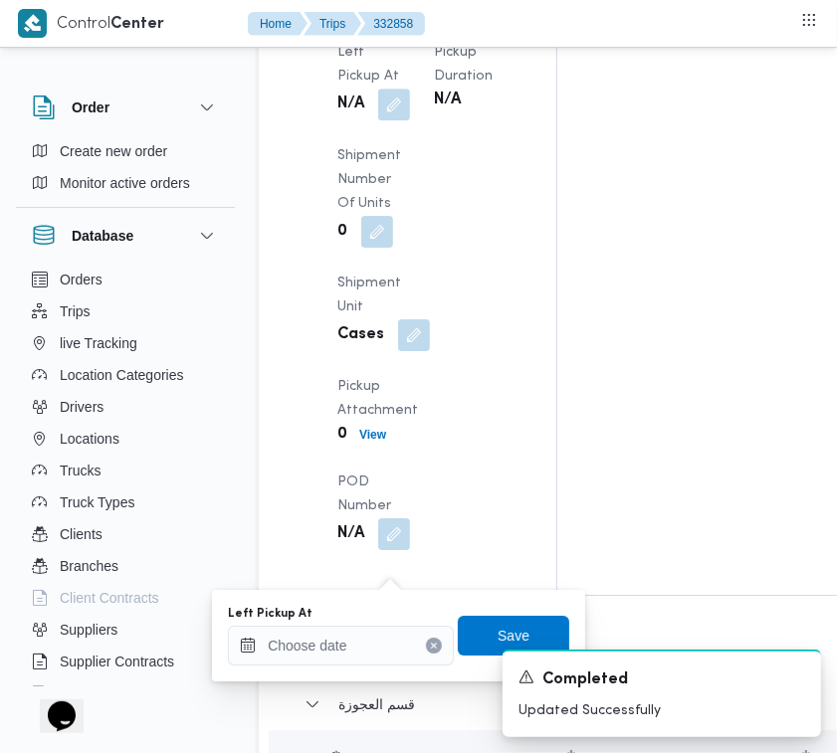
click at [475, 637] on div "A new notification appears Completed Updated Successfully" at bounding box center [638, 693] width 398 height 119
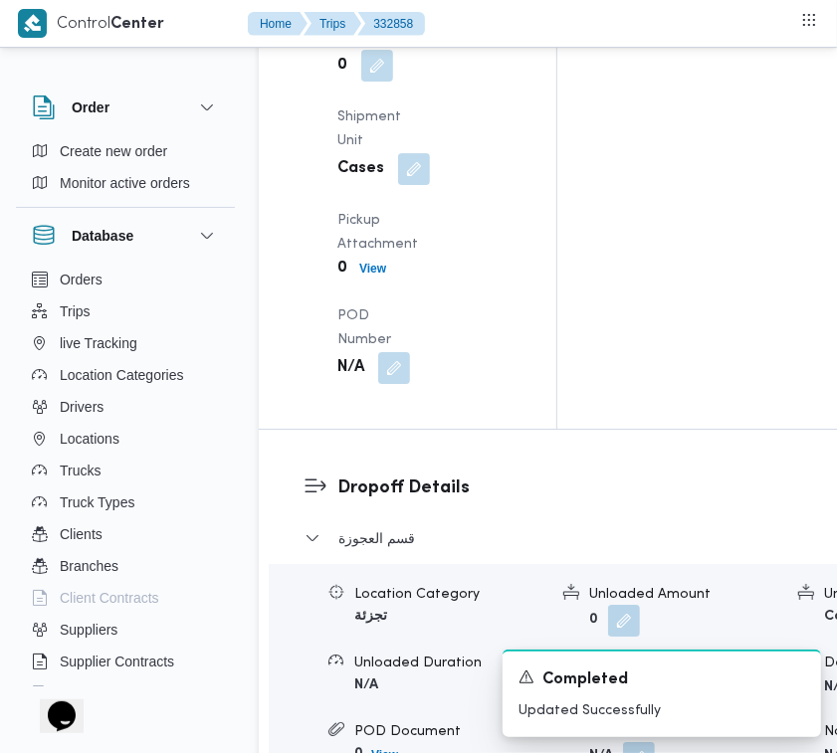
scroll to position [3004, 0]
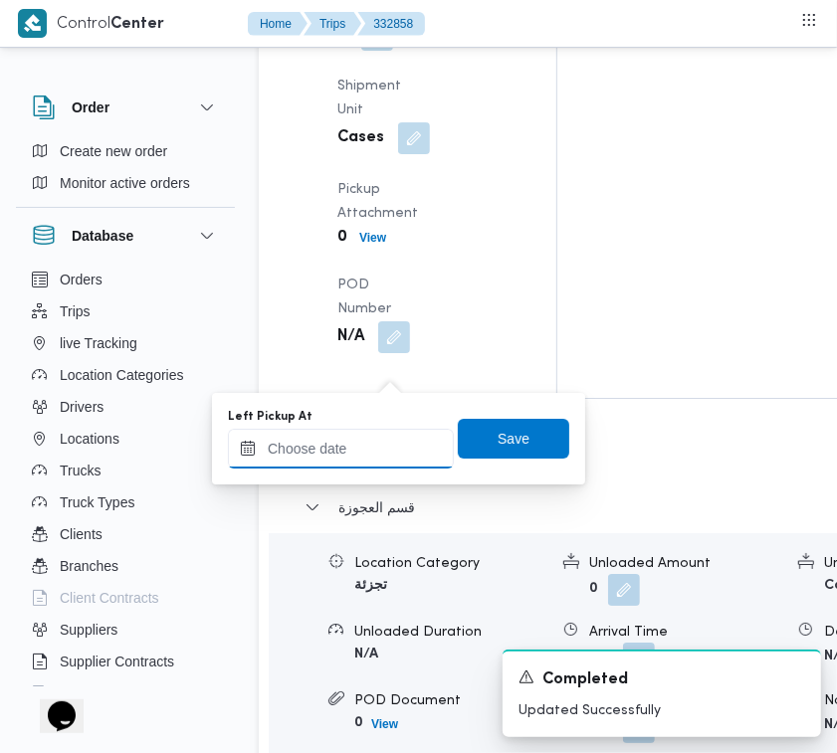
click at [400, 459] on input "Left Pickup At" at bounding box center [341, 449] width 226 height 40
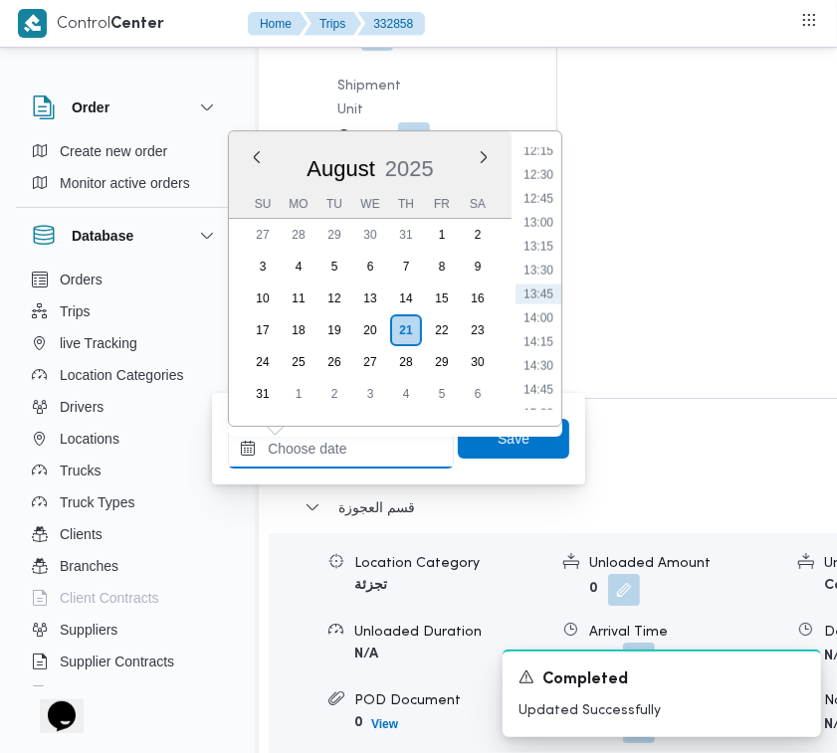
paste input "21/8/2025 9:00:00 AM"
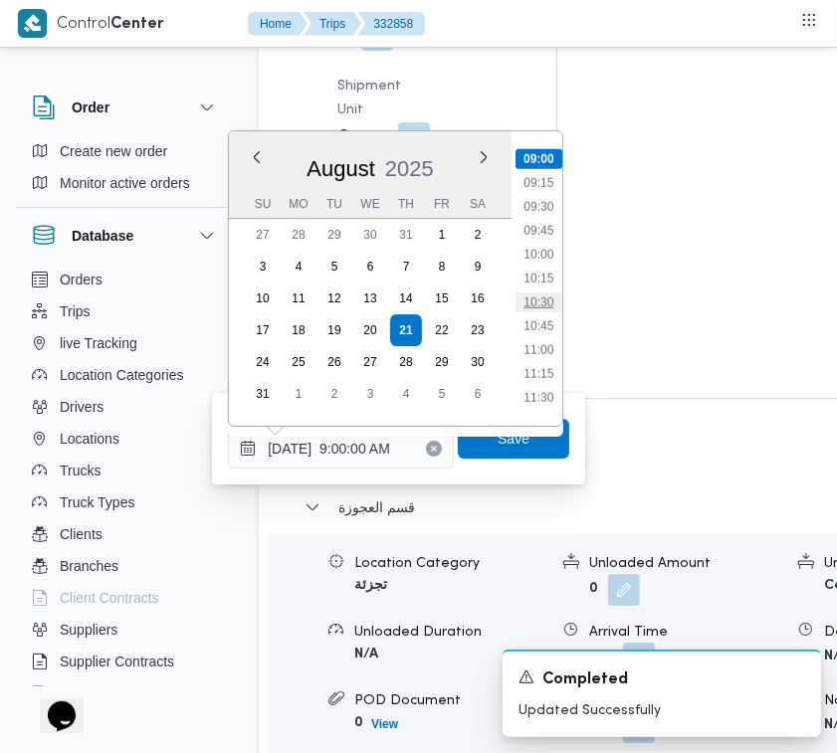
click at [548, 300] on li "10:30" at bounding box center [539, 303] width 46 height 20
type input "21/08/2025 10:30"
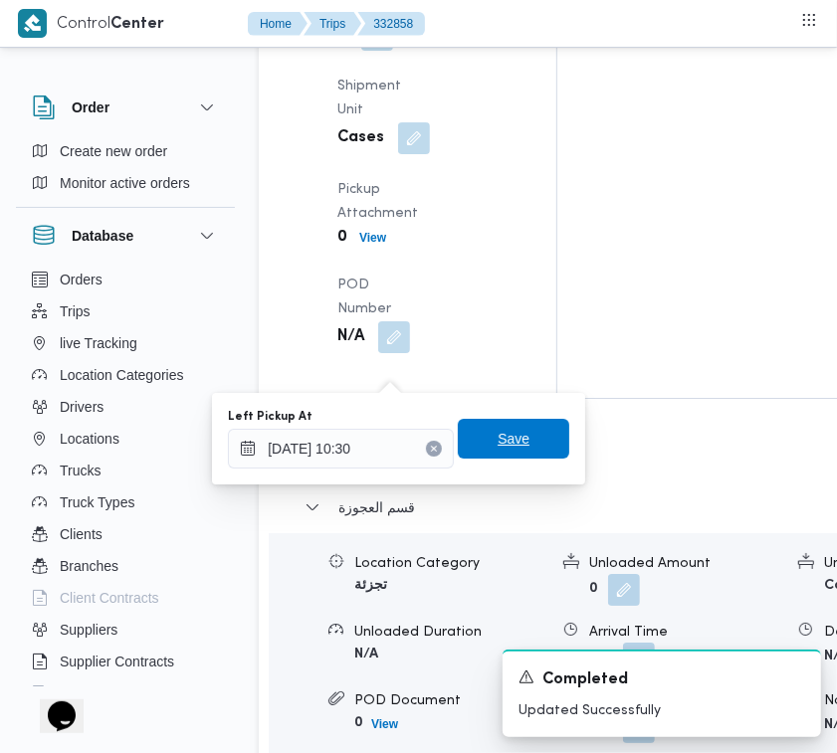
click at [498, 444] on span "Save" at bounding box center [514, 439] width 32 height 24
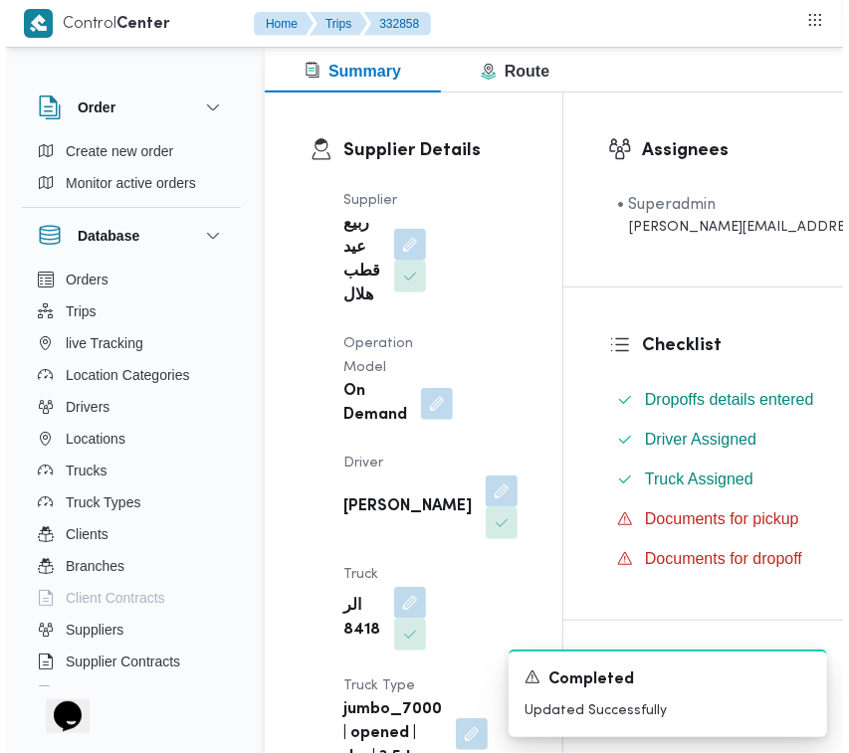
scroll to position [0, 0]
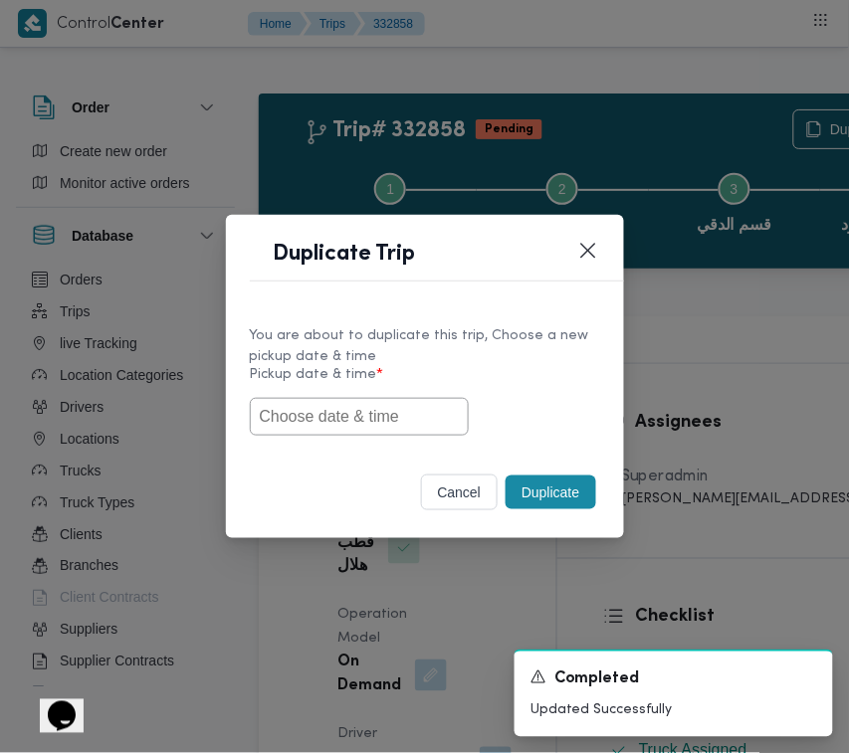
click at [381, 410] on input "text" at bounding box center [359, 417] width 219 height 38
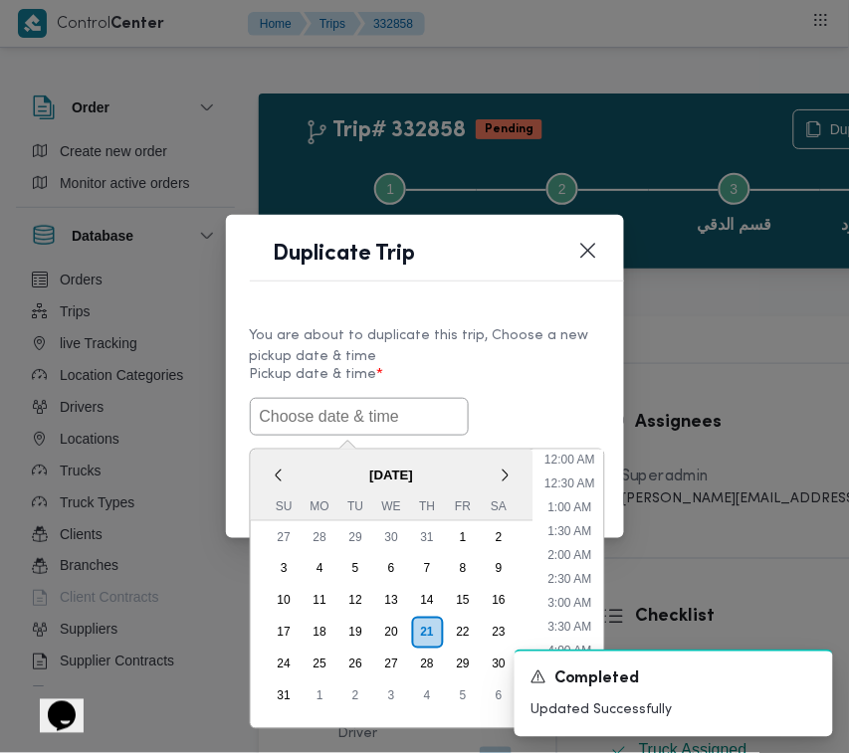
scroll to position [519, 0]
paste input "21/8/2025 9:00:00 AM"
type input "21/8/2025 9:00:00 AM"
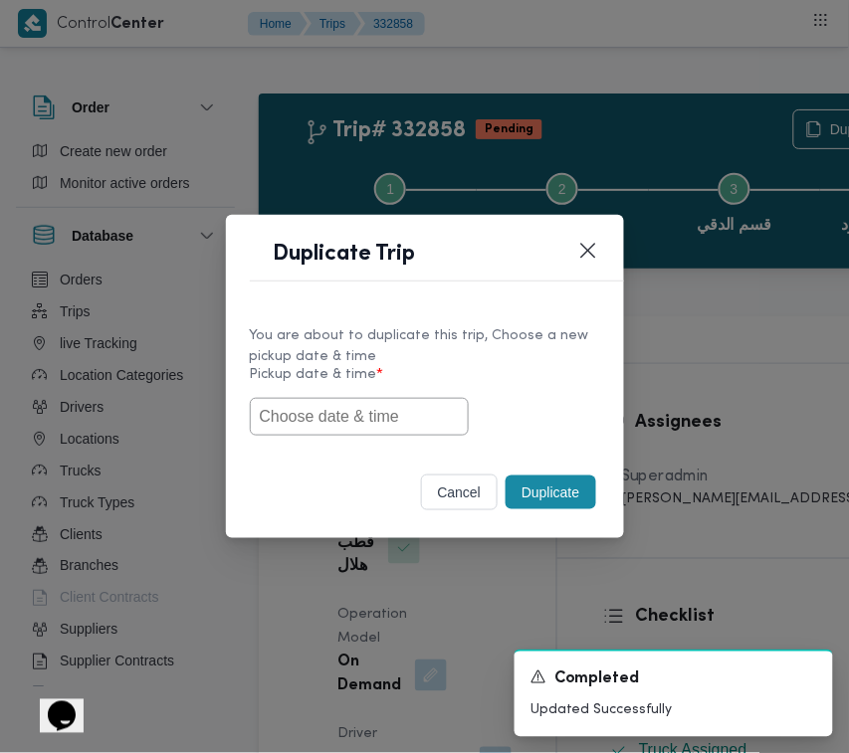
click at [524, 369] on label "Pickup date & time *" at bounding box center [425, 382] width 350 height 31
click at [394, 423] on input "text" at bounding box center [359, 417] width 219 height 38
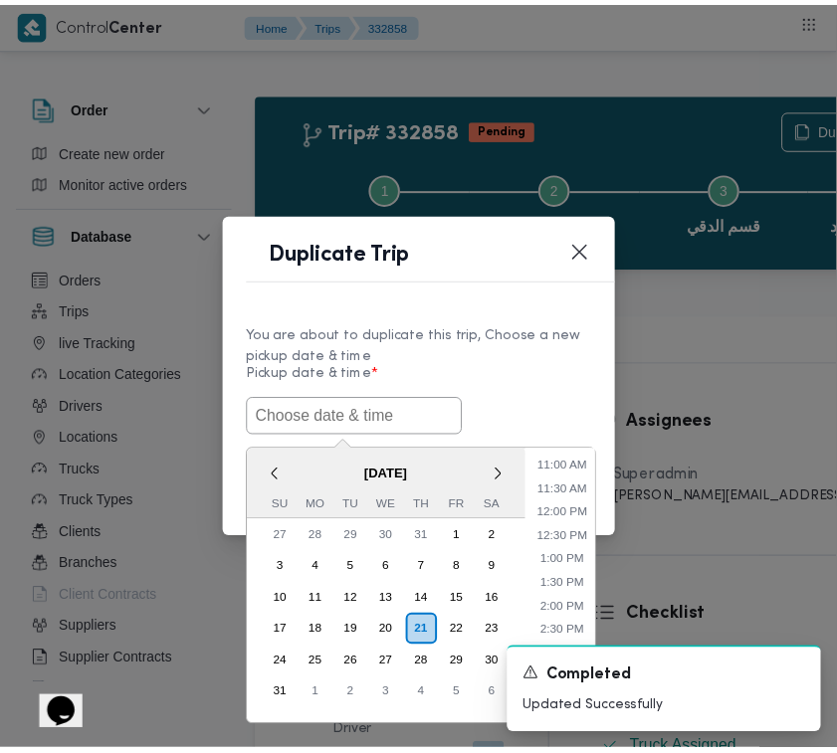
scroll to position [282, 0]
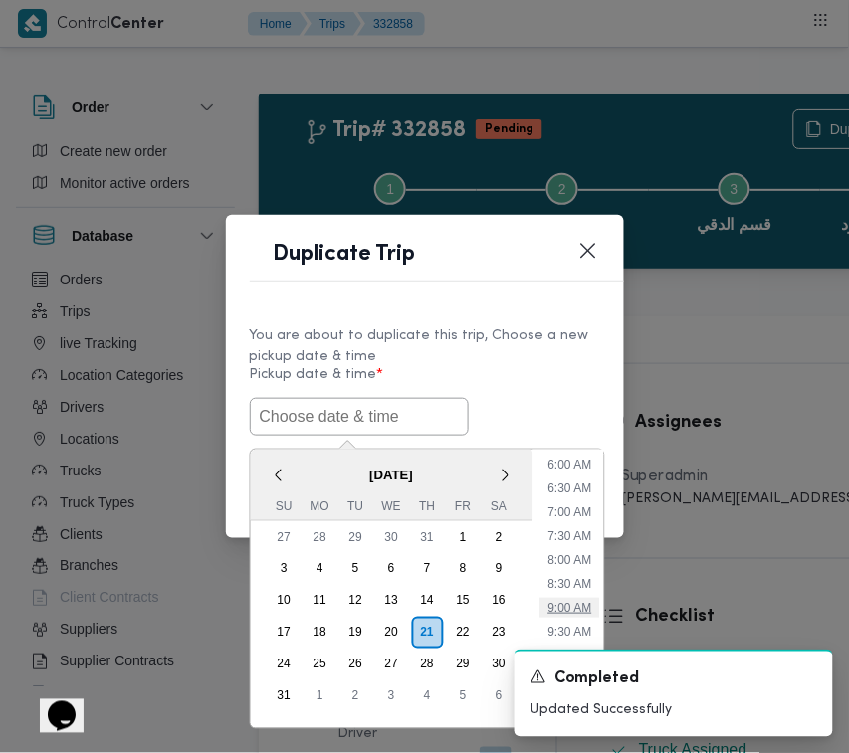
click at [583, 603] on li "9:00 AM" at bounding box center [570, 608] width 60 height 20
type input "21/08/2025 9:00AM"
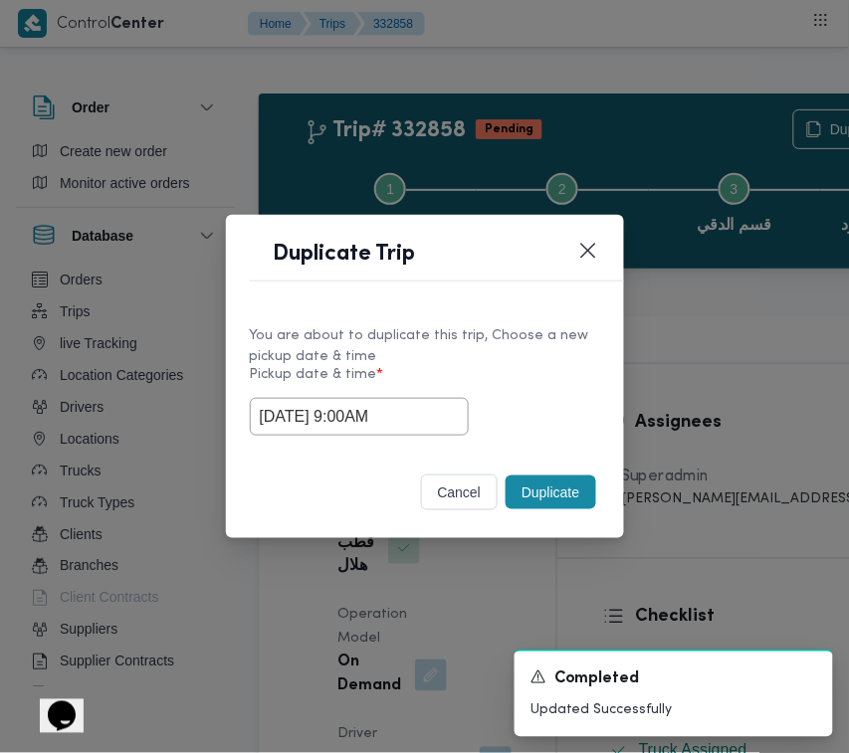
click at [519, 398] on div "Selected date: Thursday, August 21st, 2025 at 9:00 AM 21/08/2025 9:00AM" at bounding box center [425, 417] width 350 height 38
click at [570, 506] on button "Duplicate" at bounding box center [551, 493] width 90 height 34
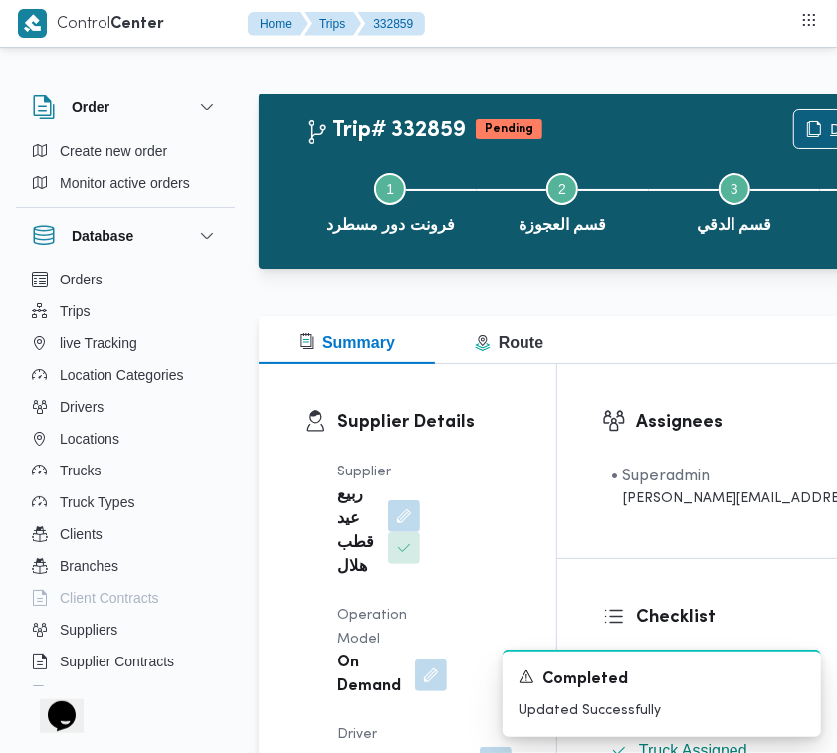
scroll to position [18, 0]
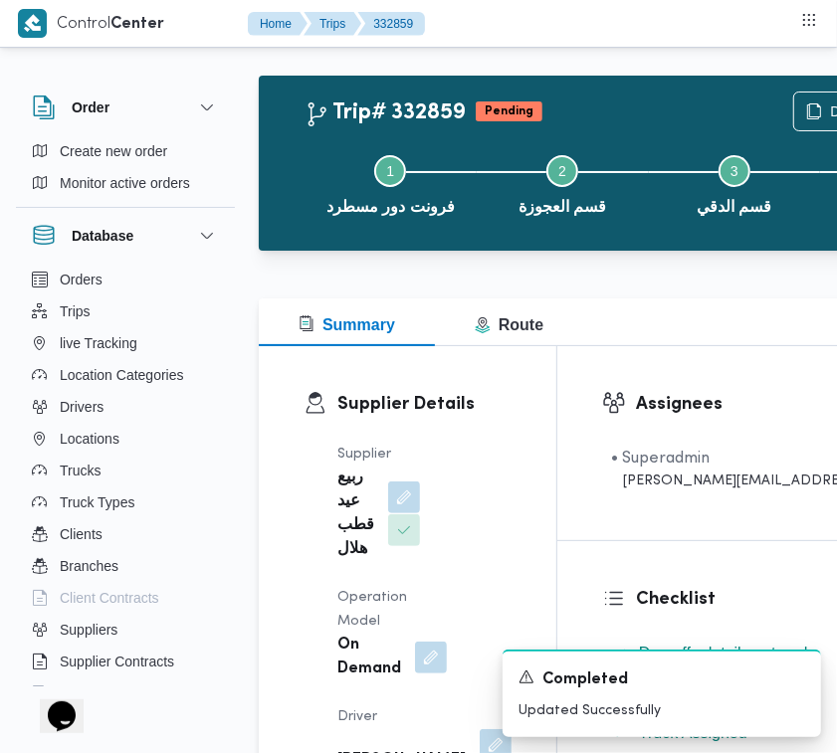
click at [395, 514] on button "button" at bounding box center [404, 498] width 32 height 32
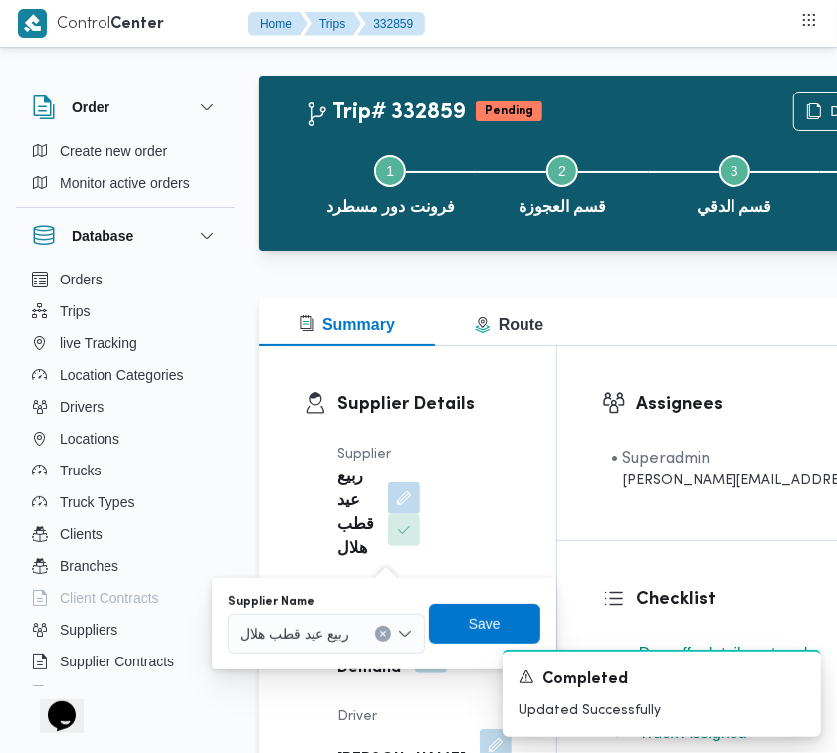
click at [318, 649] on div "ربيع عيد قطب هلال" at bounding box center [326, 634] width 197 height 40
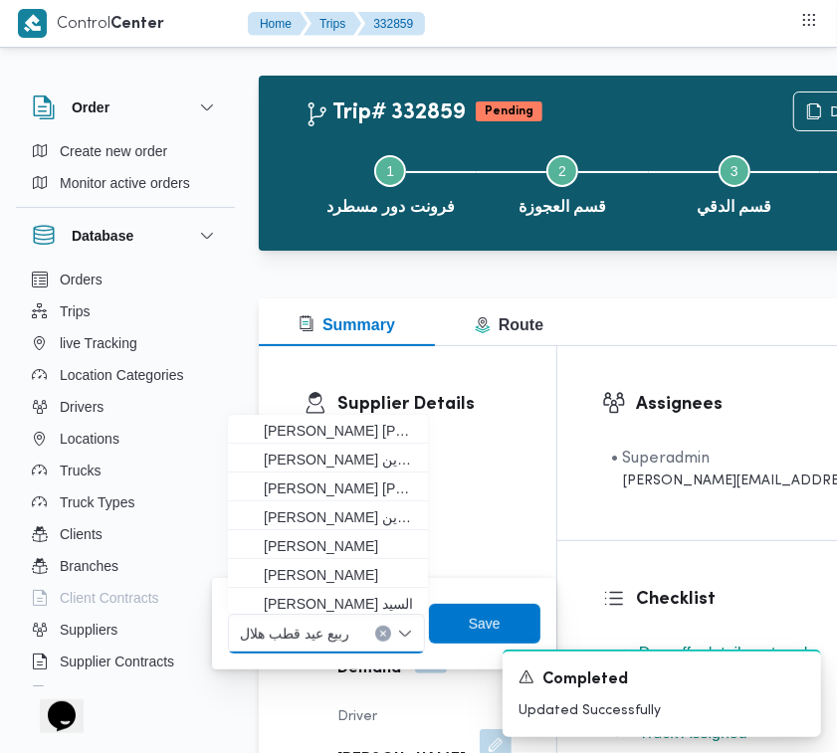
paste input "[PERSON_NAME][DATE]"
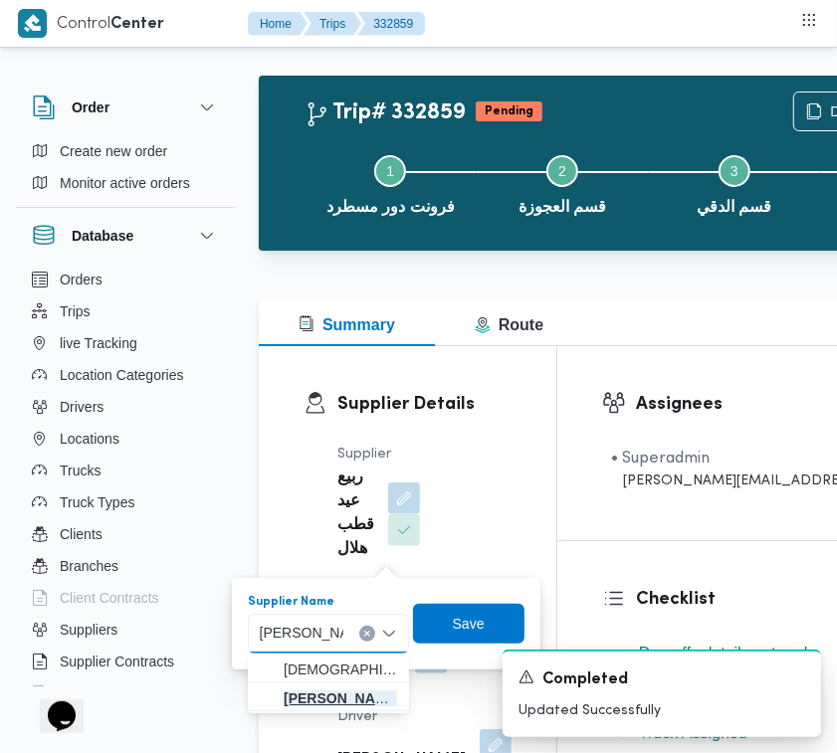
type input "[PERSON_NAME][DATE]"
click at [313, 698] on span "[PERSON_NAME][DATE]" at bounding box center [340, 699] width 113 height 24
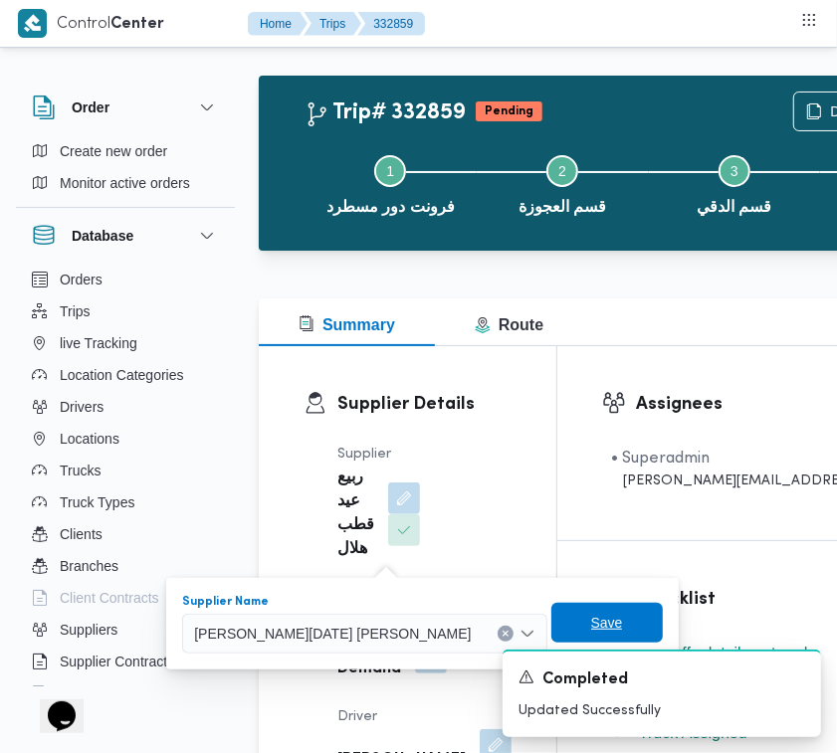
click at [551, 622] on span "Save" at bounding box center [606, 623] width 111 height 40
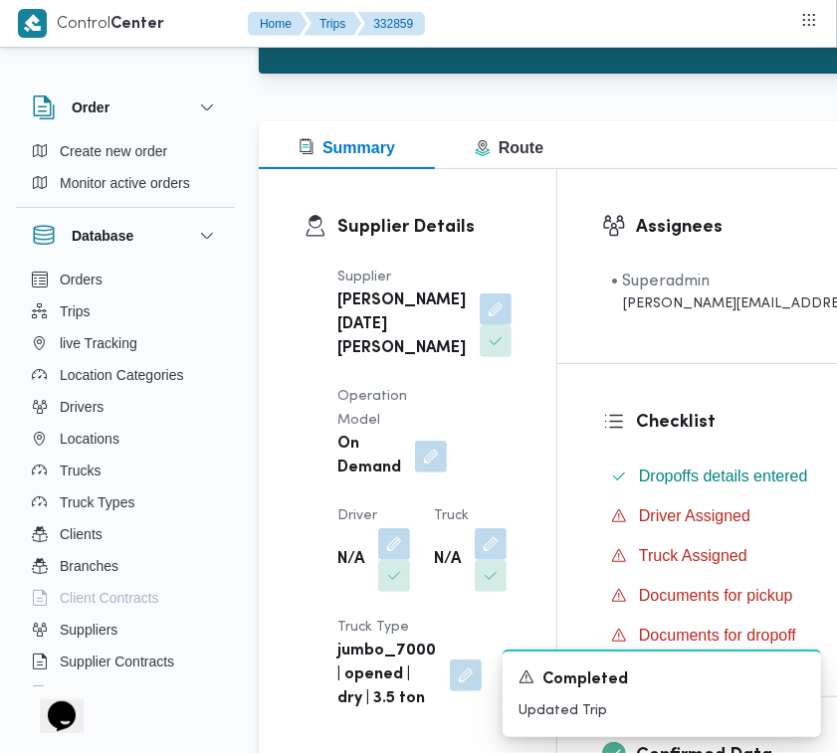
scroll to position [341, 0]
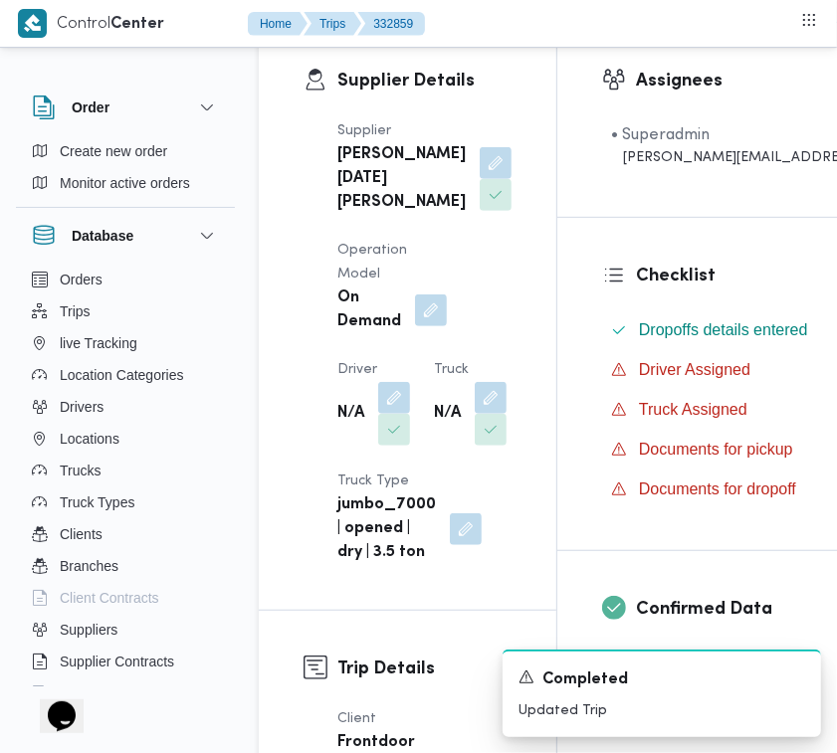
drag, startPoint x: 393, startPoint y: 471, endPoint x: 369, endPoint y: 503, distance: 39.8
click at [393, 414] on button "button" at bounding box center [394, 398] width 32 height 32
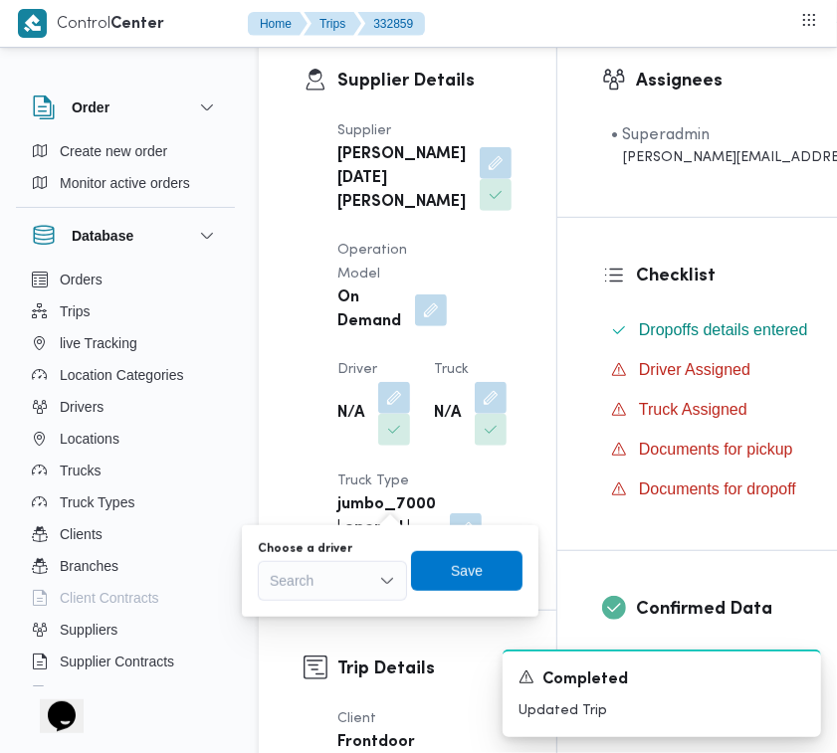
click at [354, 585] on div "Search" at bounding box center [332, 581] width 149 height 40
paste input "محمد نبيل"
type input "محمد نبيل"
click at [319, 608] on span "محمد نبيل رياض احمد" at bounding box center [345, 617] width 102 height 24
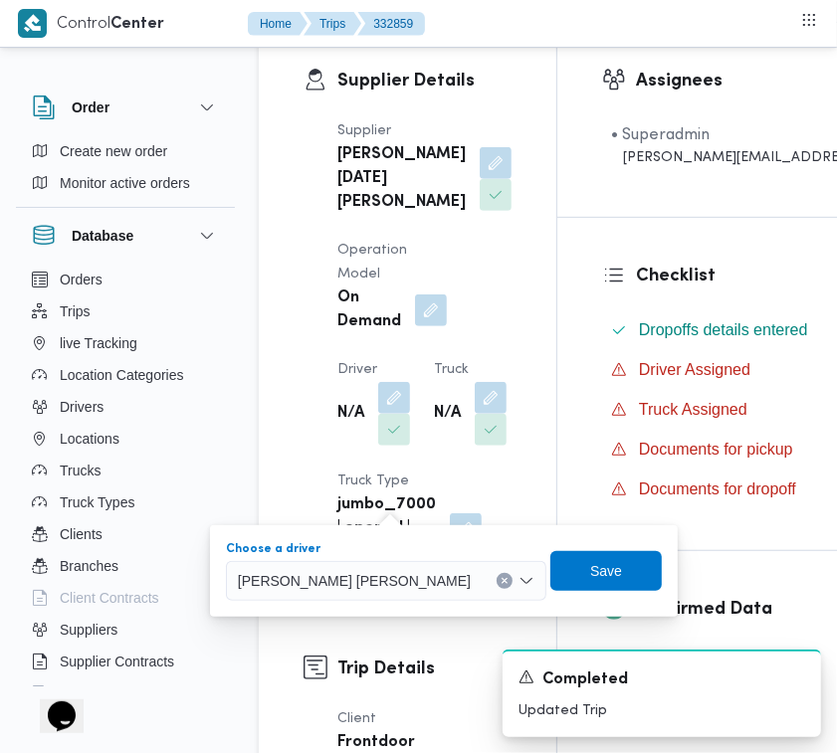
click at [537, 534] on div "You are in a dialog. To close this dialog, hit escape. Choose a driver محمد نبي…" at bounding box center [444, 571] width 468 height 92
click at [550, 562] on span "Save" at bounding box center [605, 570] width 111 height 40
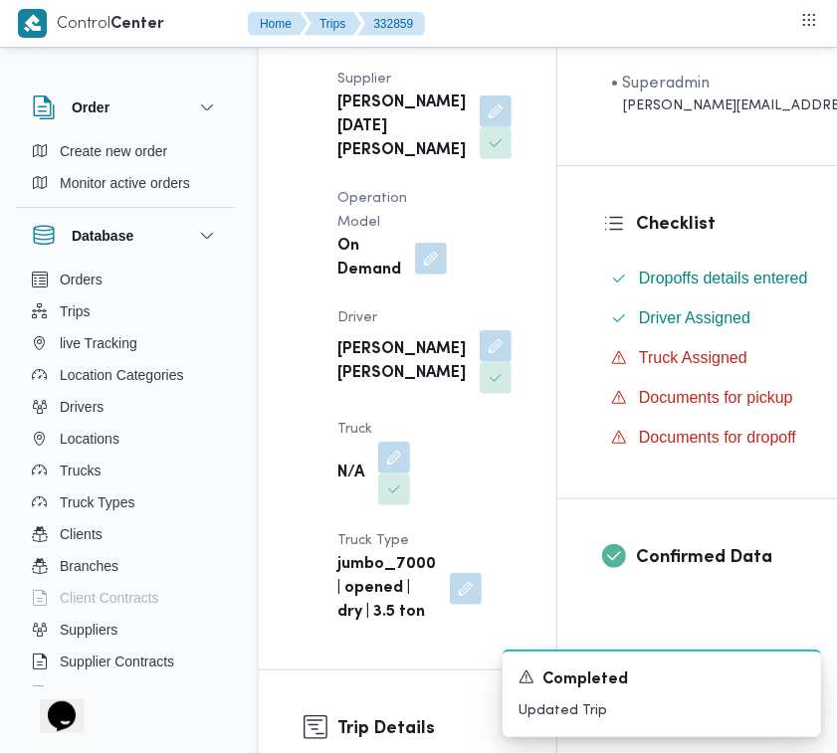
scroll to position [562, 0]
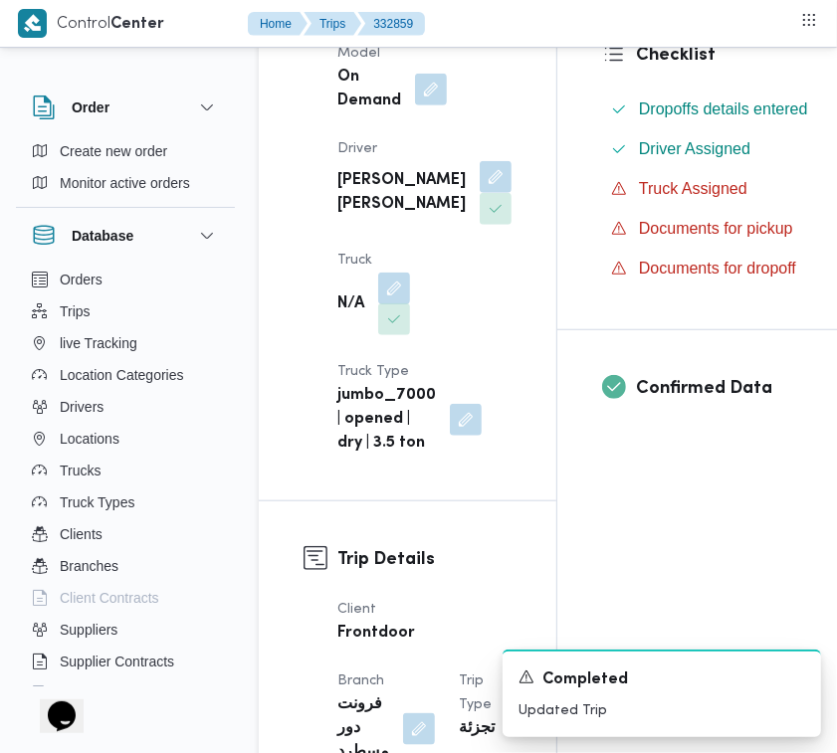
drag, startPoint x: 391, startPoint y: 399, endPoint x: 395, endPoint y: 411, distance: 12.6
click at [391, 305] on button "button" at bounding box center [394, 289] width 32 height 32
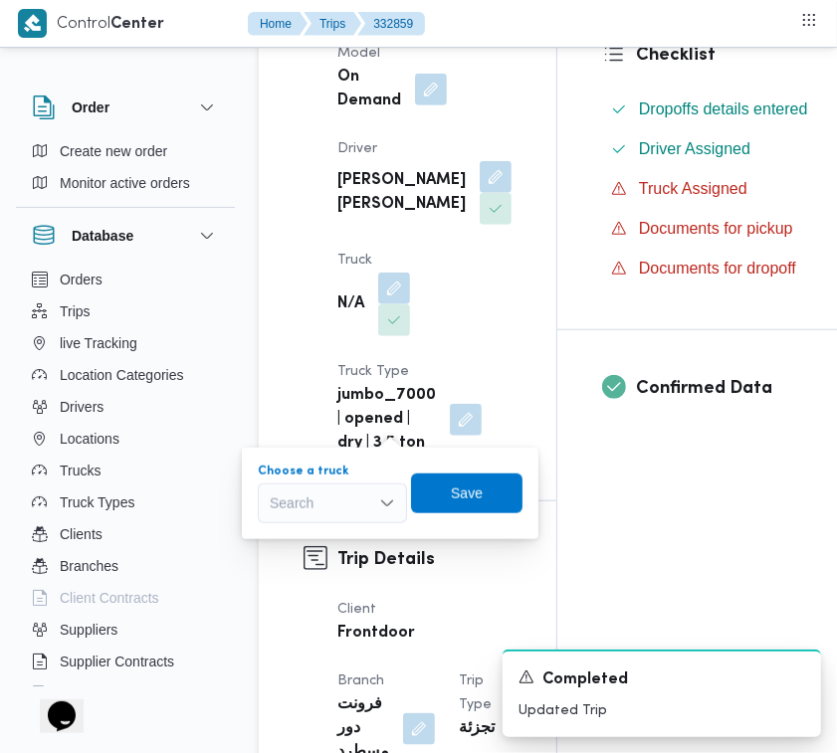
click at [349, 508] on div "Search" at bounding box center [332, 504] width 149 height 40
paste input "7216"
type input "7216"
click at [346, 532] on span "قدف 7216 | null" at bounding box center [345, 539] width 102 height 24
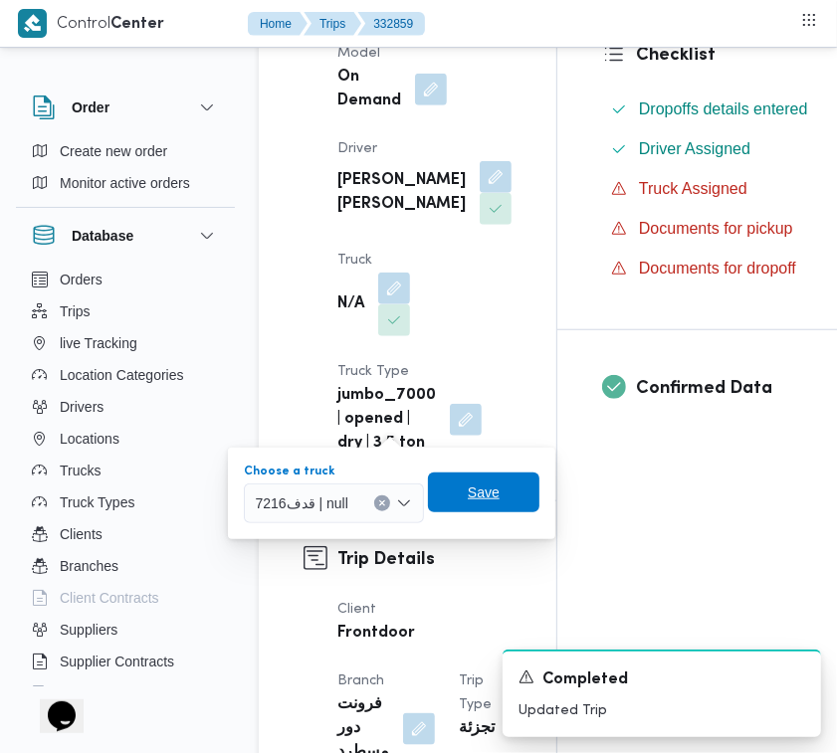
click at [532, 510] on span "Save" at bounding box center [483, 493] width 111 height 40
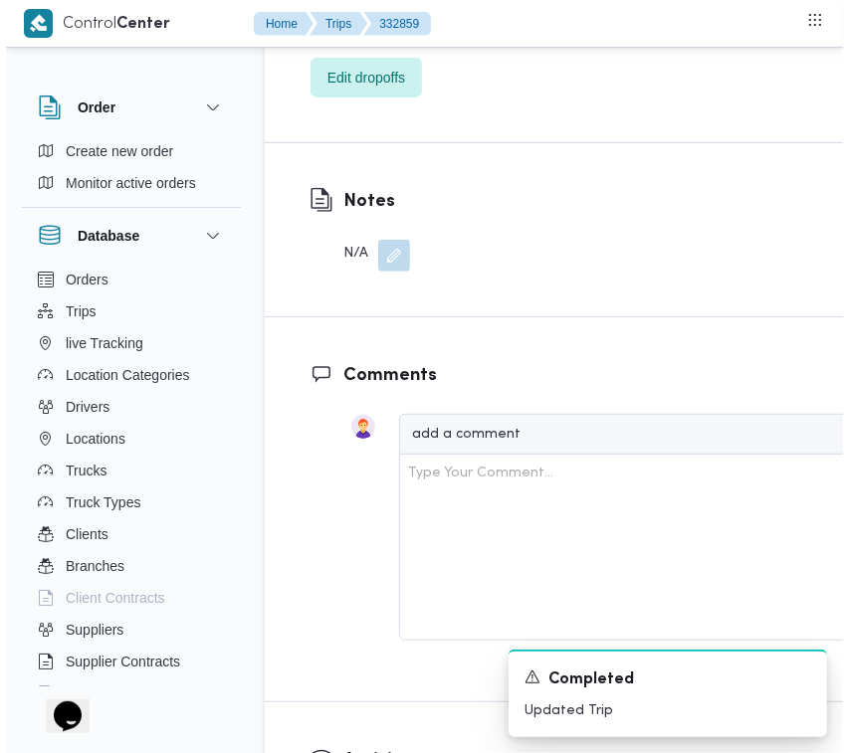
scroll to position [3714, 0]
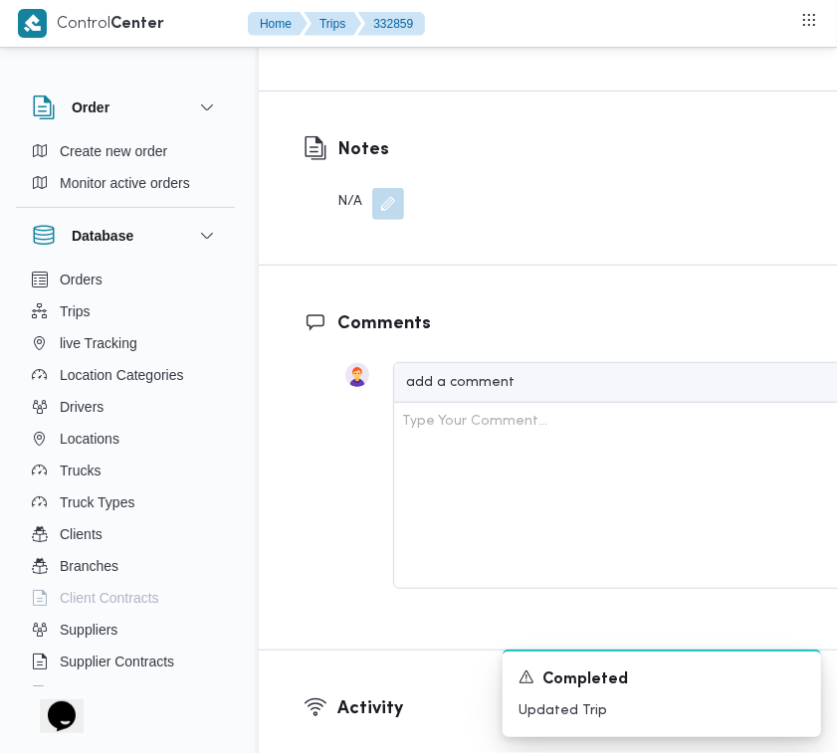
click at [379, 45] on span "Edit dropoffs" at bounding box center [360, 25] width 111 height 40
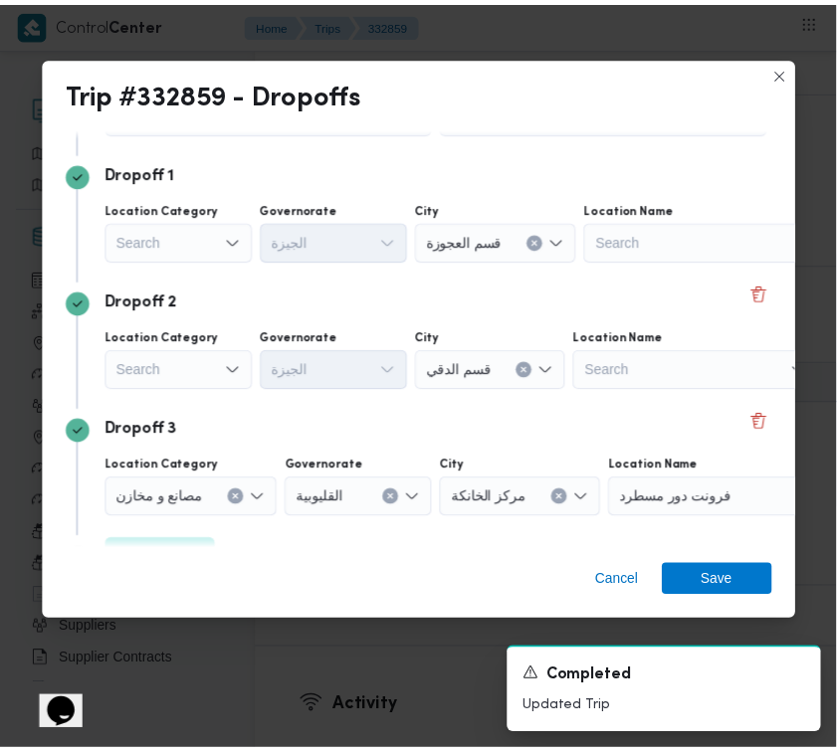
scroll to position [159, 0]
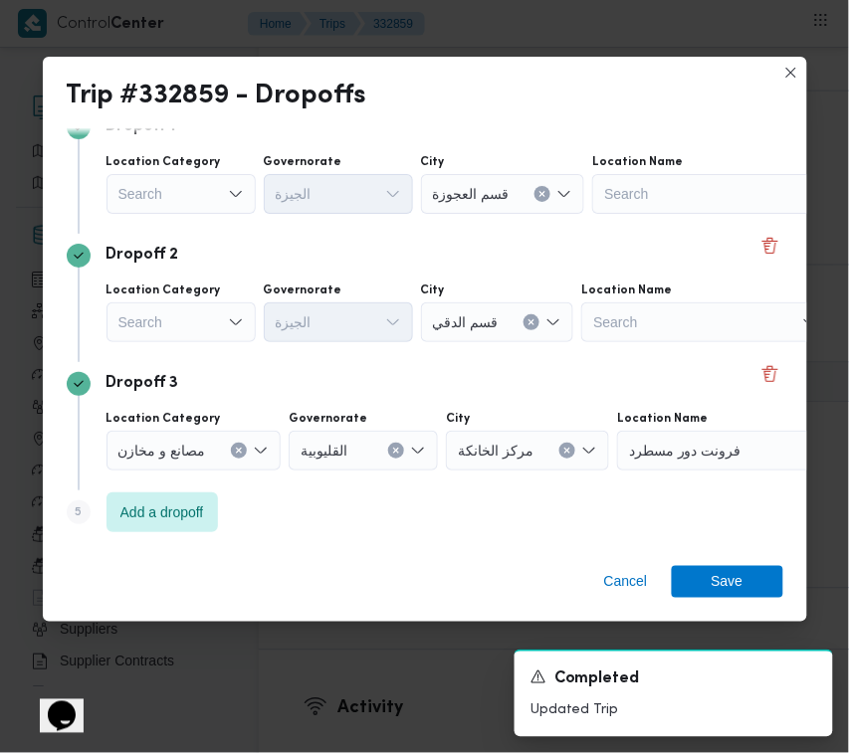
click at [757, 257] on div "Dropoff 2" at bounding box center [425, 256] width 717 height 24
click at [758, 244] on button "Delete" at bounding box center [770, 245] width 24 height 24
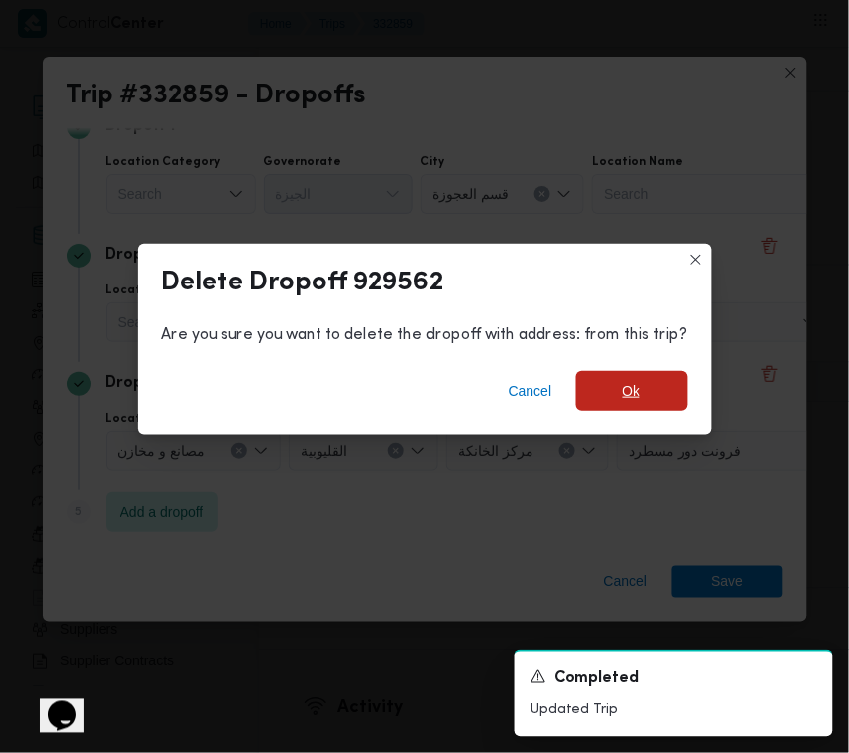
click at [610, 394] on span "Ok" at bounding box center [631, 391] width 111 height 40
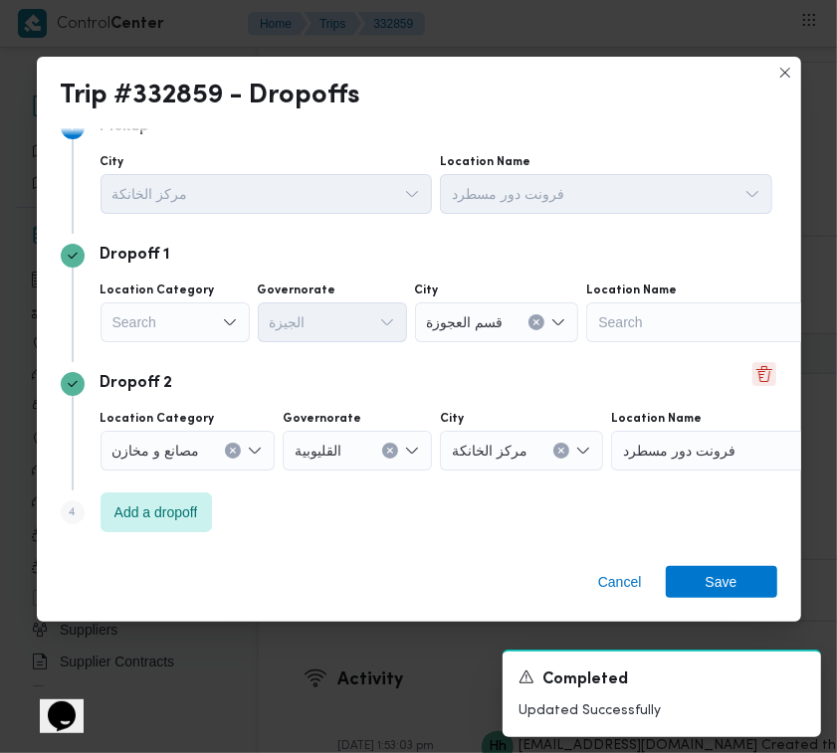
scroll to position [31, 0]
click at [125, 330] on div "Search" at bounding box center [175, 323] width 149 height 40
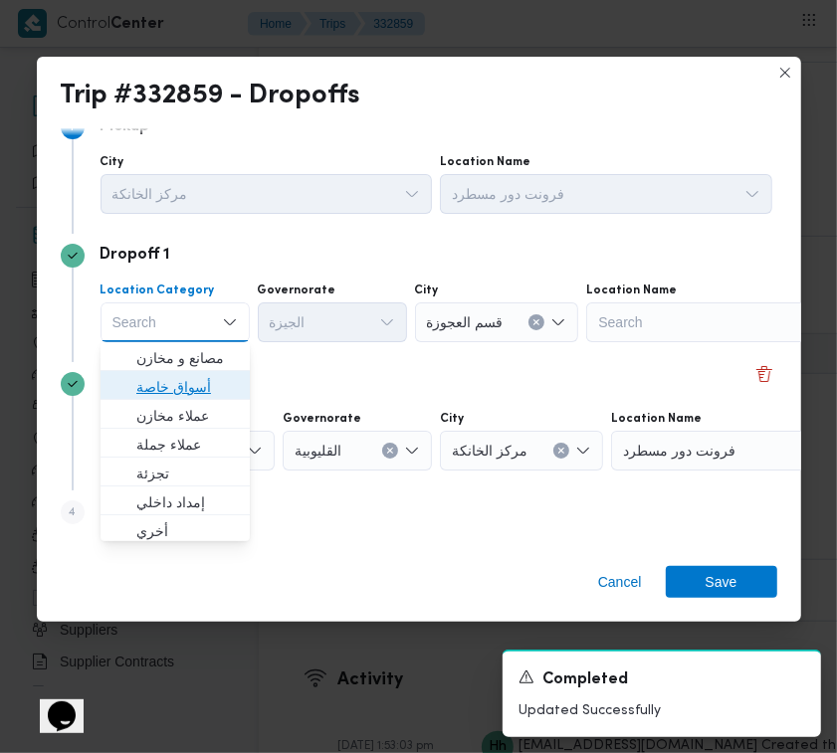
click at [190, 384] on span "أسواق خاصة" at bounding box center [187, 387] width 102 height 24
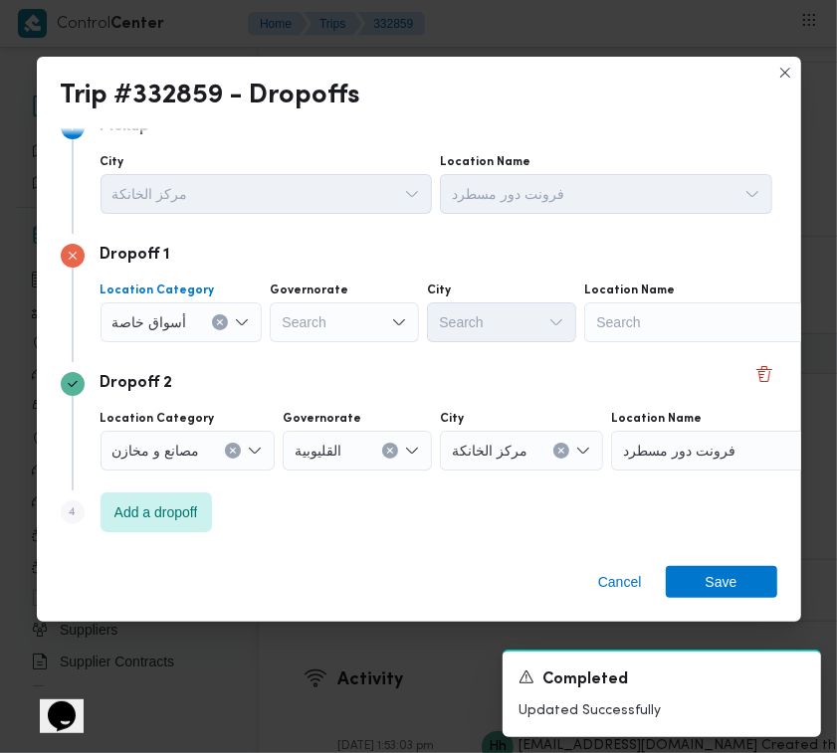
click at [664, 311] on div "Search" at bounding box center [708, 323] width 249 height 40
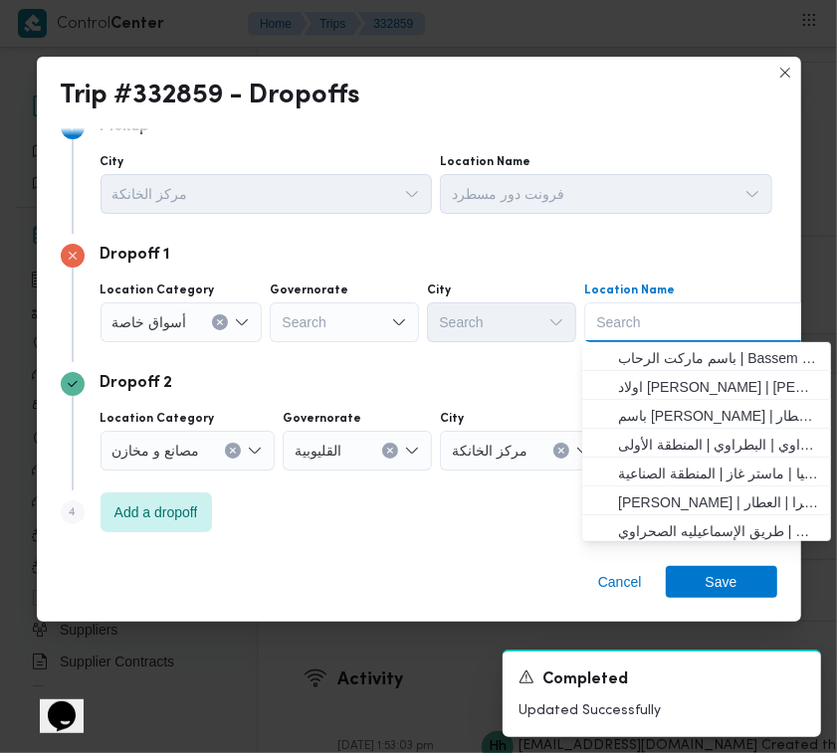
paste input "Seoudi Mall of Arabia"
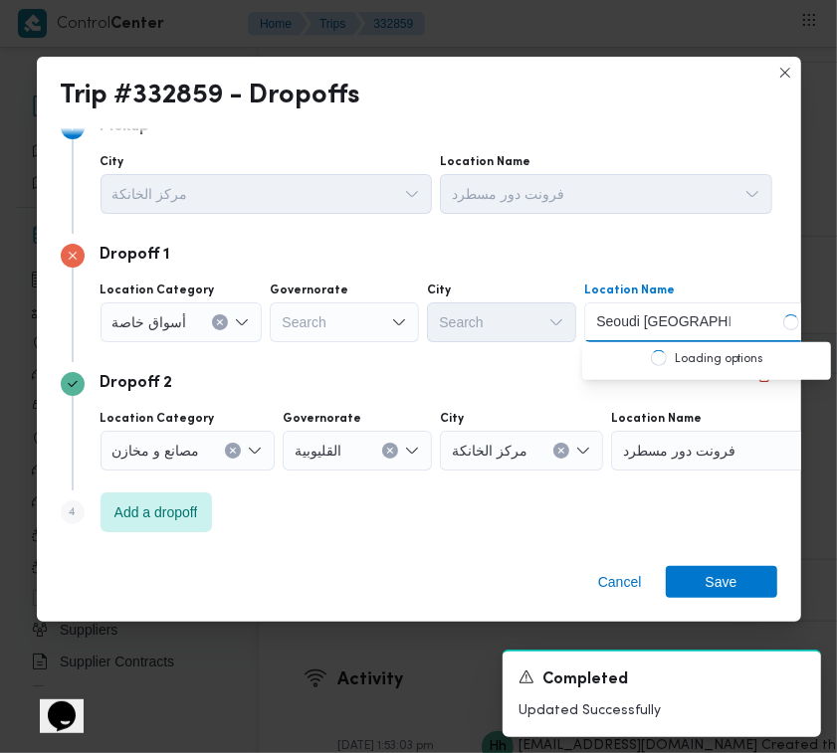
click at [603, 314] on input "Seoudi Mall of Arabia" at bounding box center [663, 323] width 134 height 24
click at [602, 314] on input "Seoudi Mall of Arabia" at bounding box center [663, 323] width 134 height 24
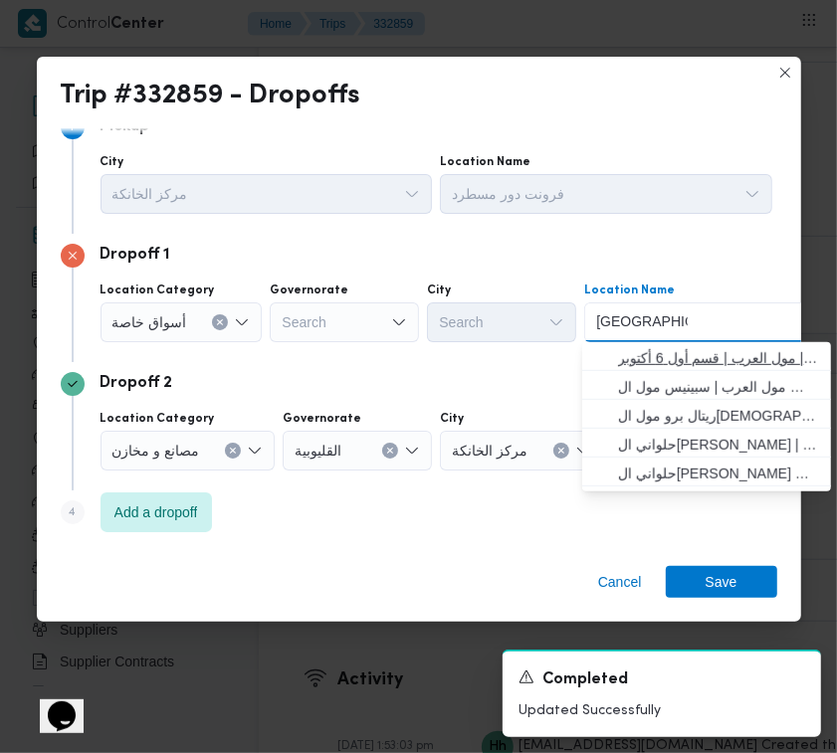
type input "Mall of Arabia"
click at [679, 342] on span "سعودي مول العرب | مول العرب | قسم أول 6 أكتوبر" at bounding box center [706, 358] width 233 height 32
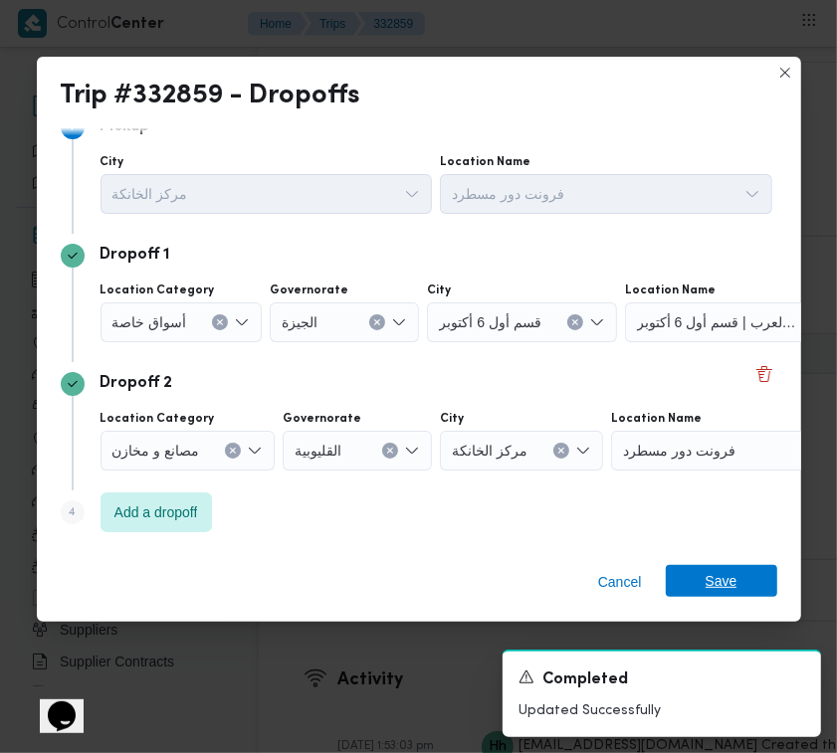
click at [718, 585] on span "Save" at bounding box center [722, 581] width 32 height 32
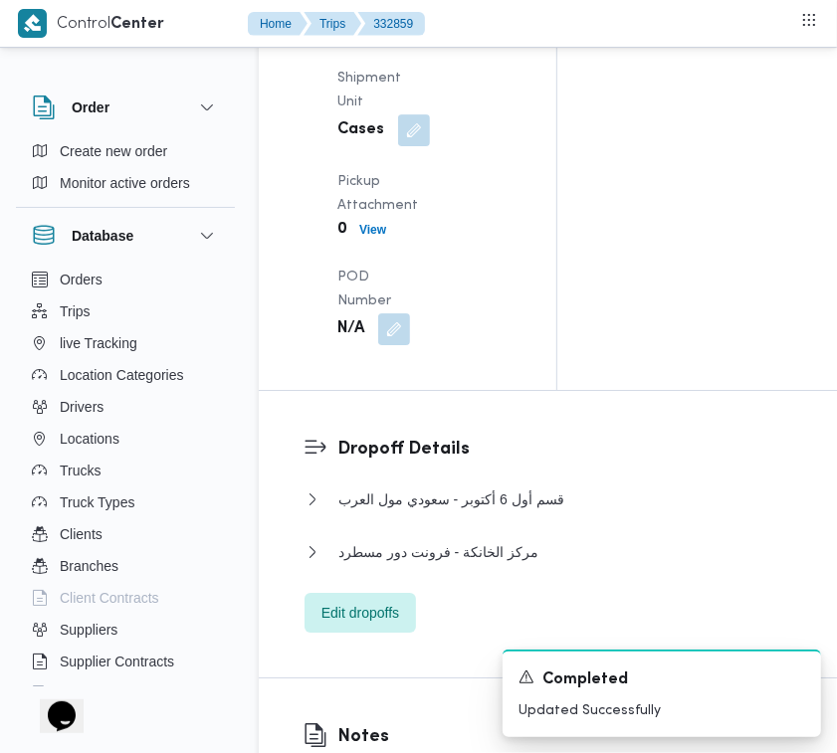
scroll to position [2883, 0]
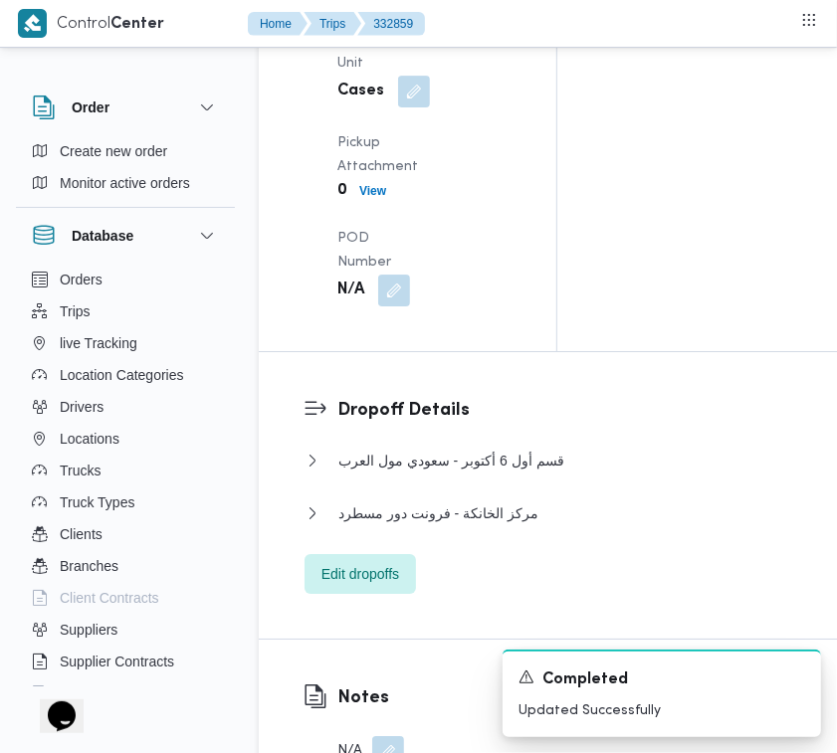
drag, startPoint x: 409, startPoint y: 291, endPoint x: 403, endPoint y: 320, distance: 30.4
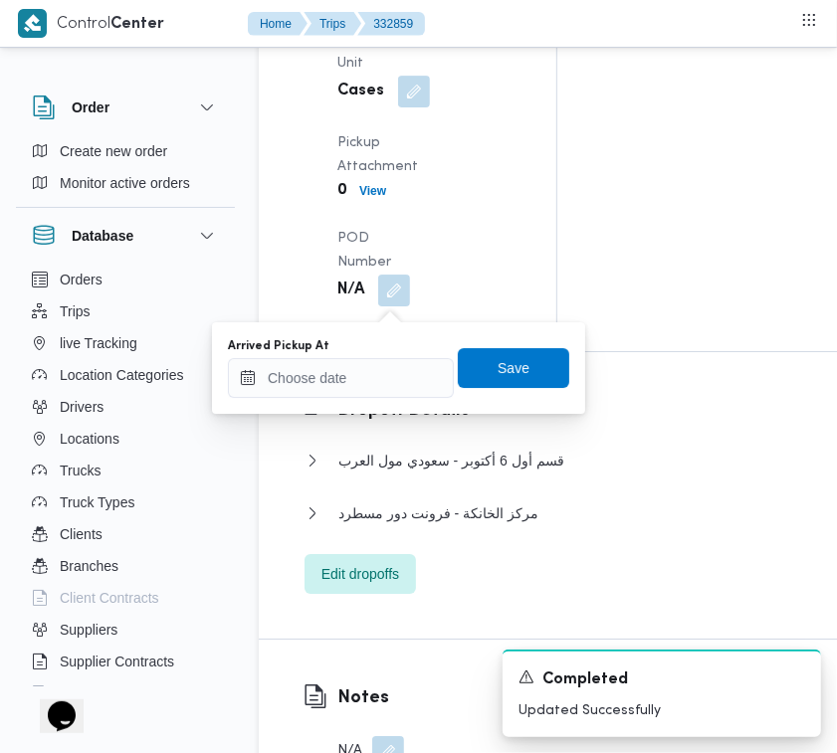
click at [395, 358] on div at bounding box center [341, 378] width 226 height 40
click at [403, 375] on input "Arrived Pickup At" at bounding box center [341, 378] width 226 height 40
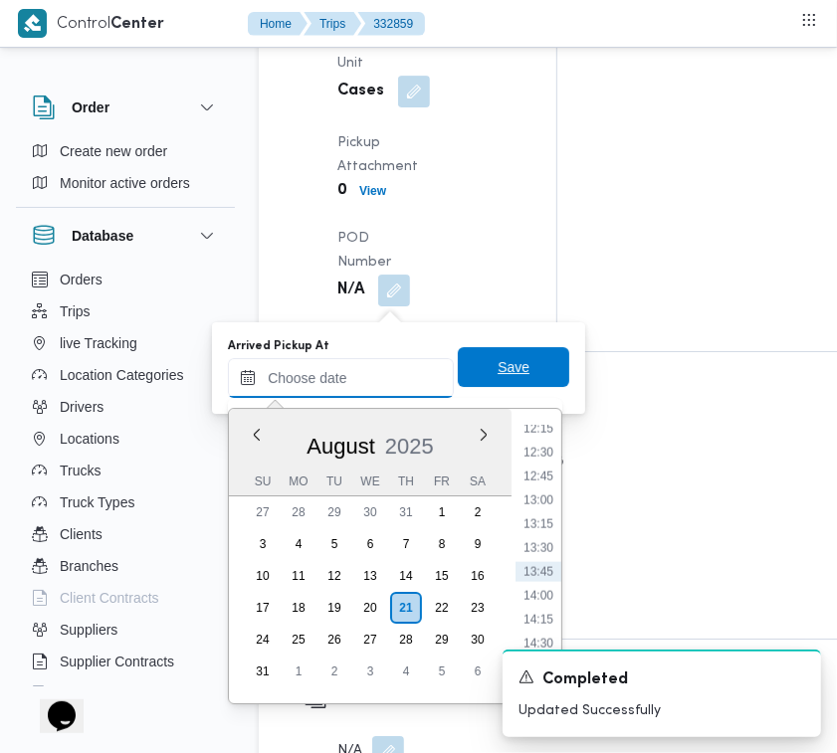
paste input "21/8/2025 9:00:00 AM"
type input "21/8/2025 9:00:00 AM"
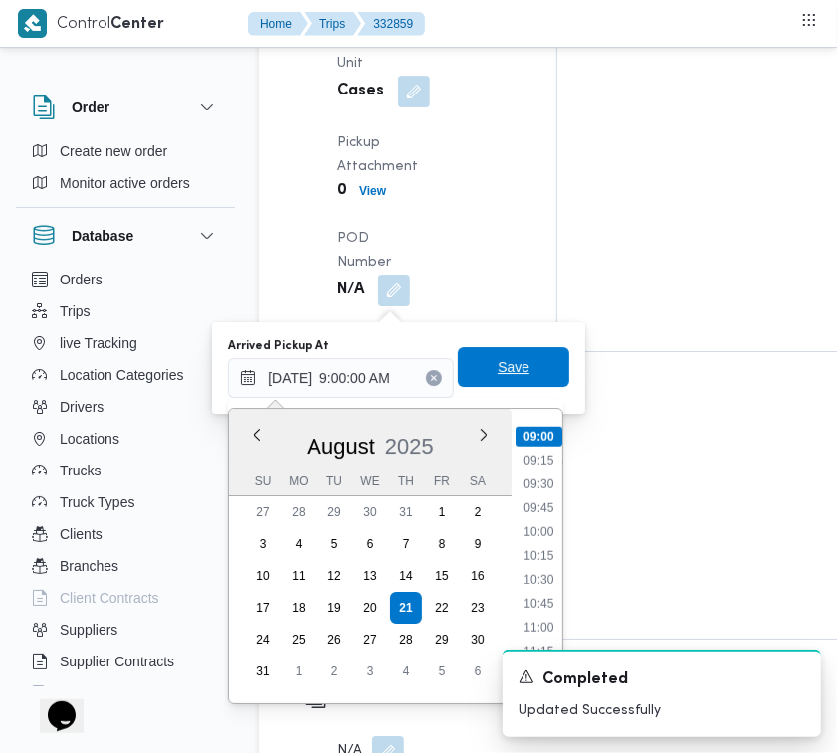
click at [510, 386] on span "Save" at bounding box center [513, 367] width 111 height 40
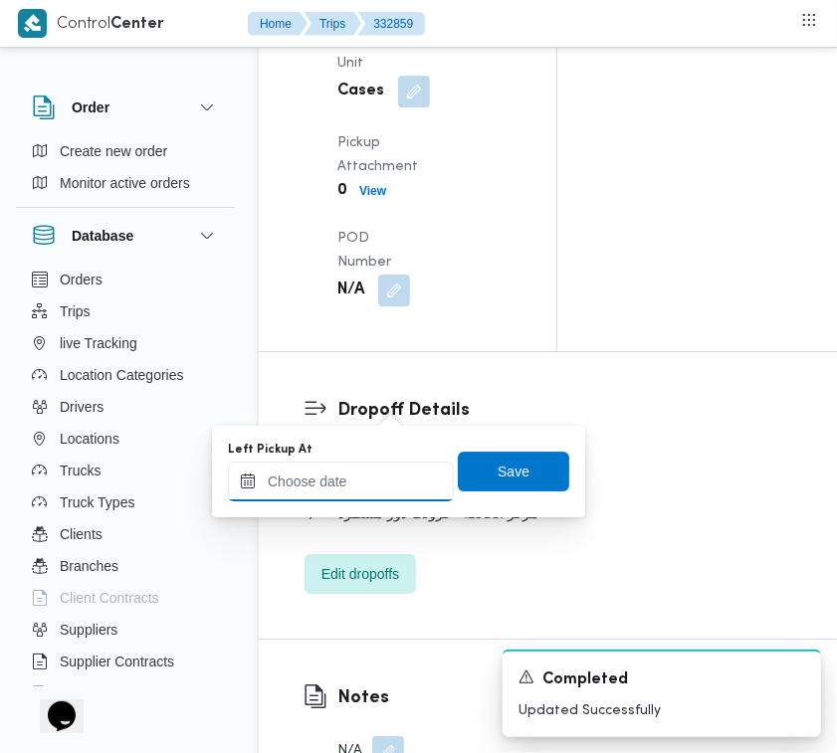
click at [343, 496] on input "Left Pickup At" at bounding box center [341, 482] width 226 height 40
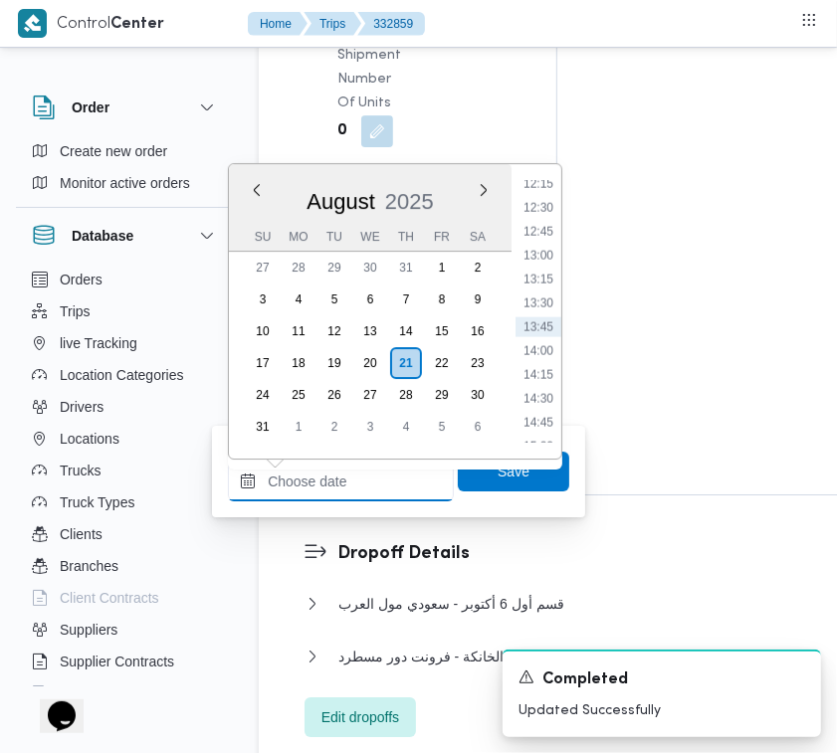
paste input "21/8/2025 9:00:00 AM"
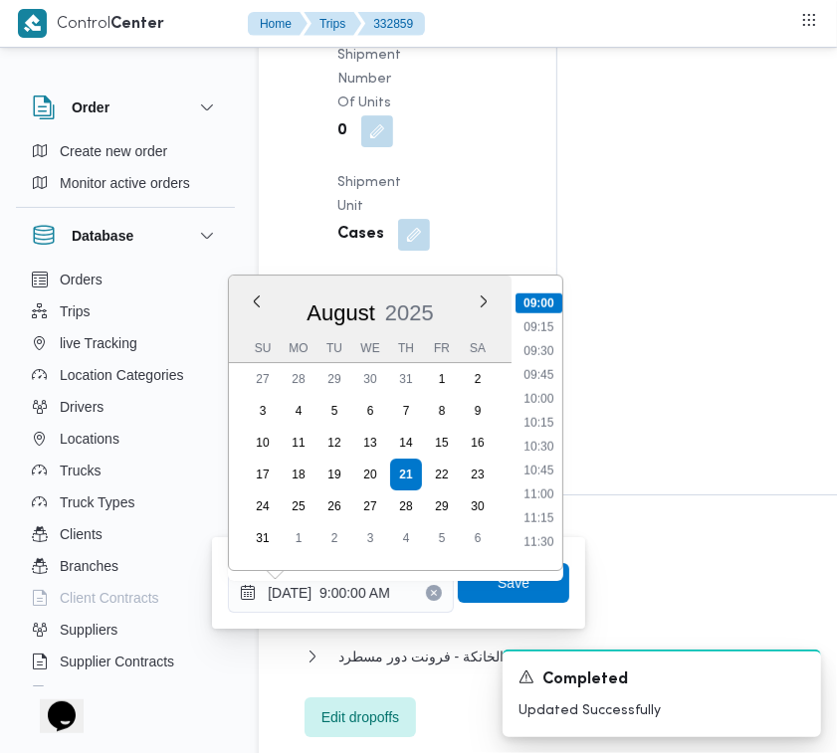
click at [548, 431] on ul "00:00 00:15 00:30 00:45 01:00 01:15 01:30 01:45 02:00 02:15 02:30 02:45 03:00 0…" at bounding box center [539, 423] width 47 height 263
click at [545, 429] on li "10:15" at bounding box center [539, 423] width 46 height 20
type input "21/08/2025 10:15"
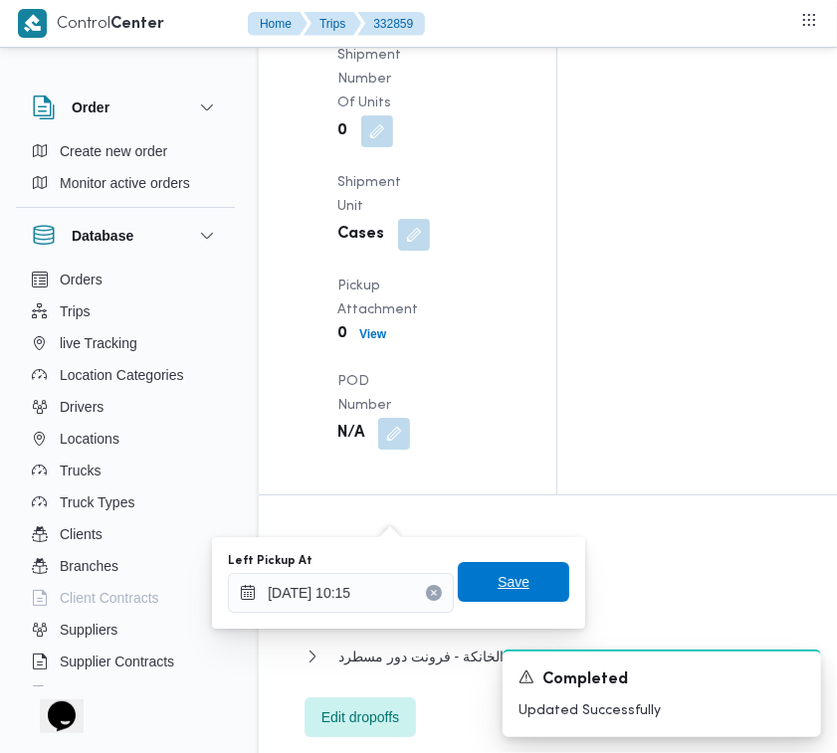
click at [501, 615] on div "You are in a dialog. To close this dialog, hit escape. Left Pickup At 21/08/202…" at bounding box center [398, 583] width 373 height 92
click at [498, 573] on span "Save" at bounding box center [514, 582] width 32 height 24
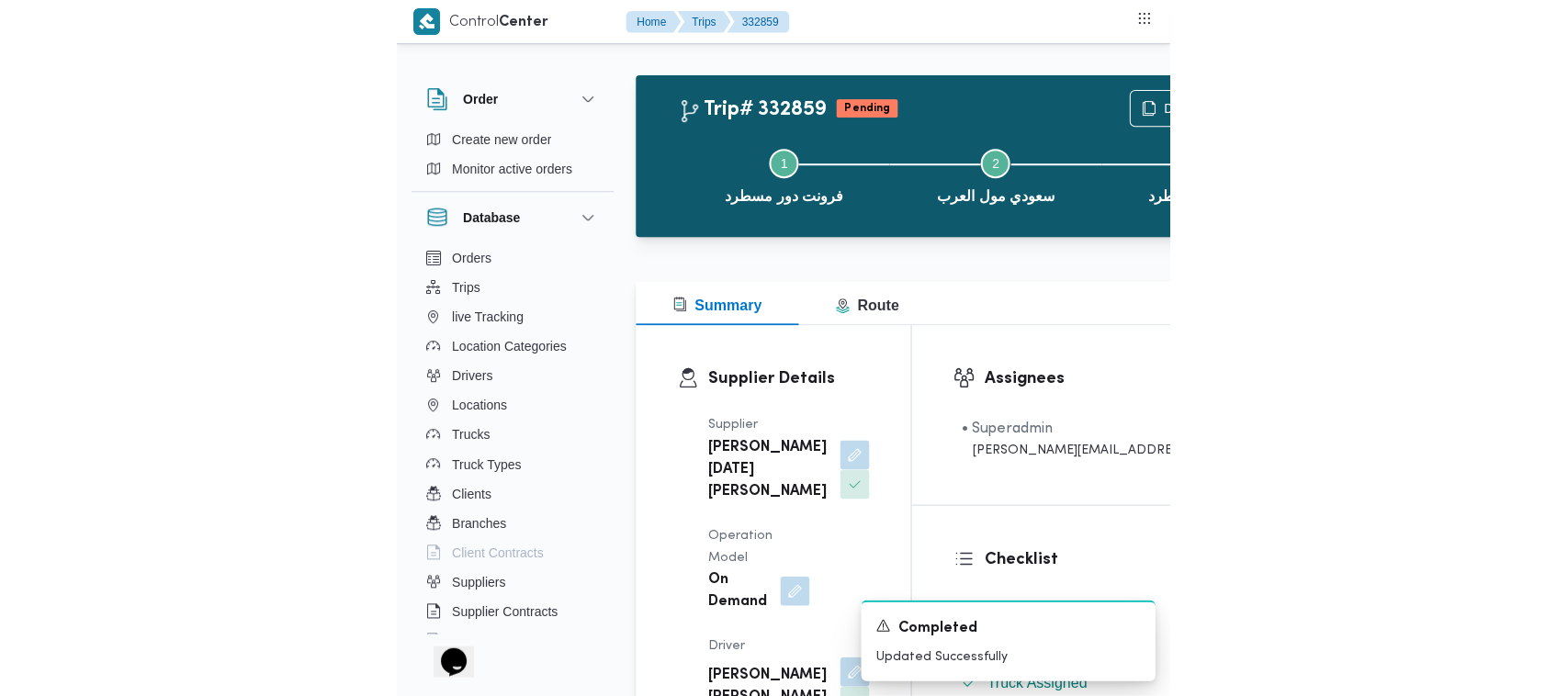
scroll to position [0, 0]
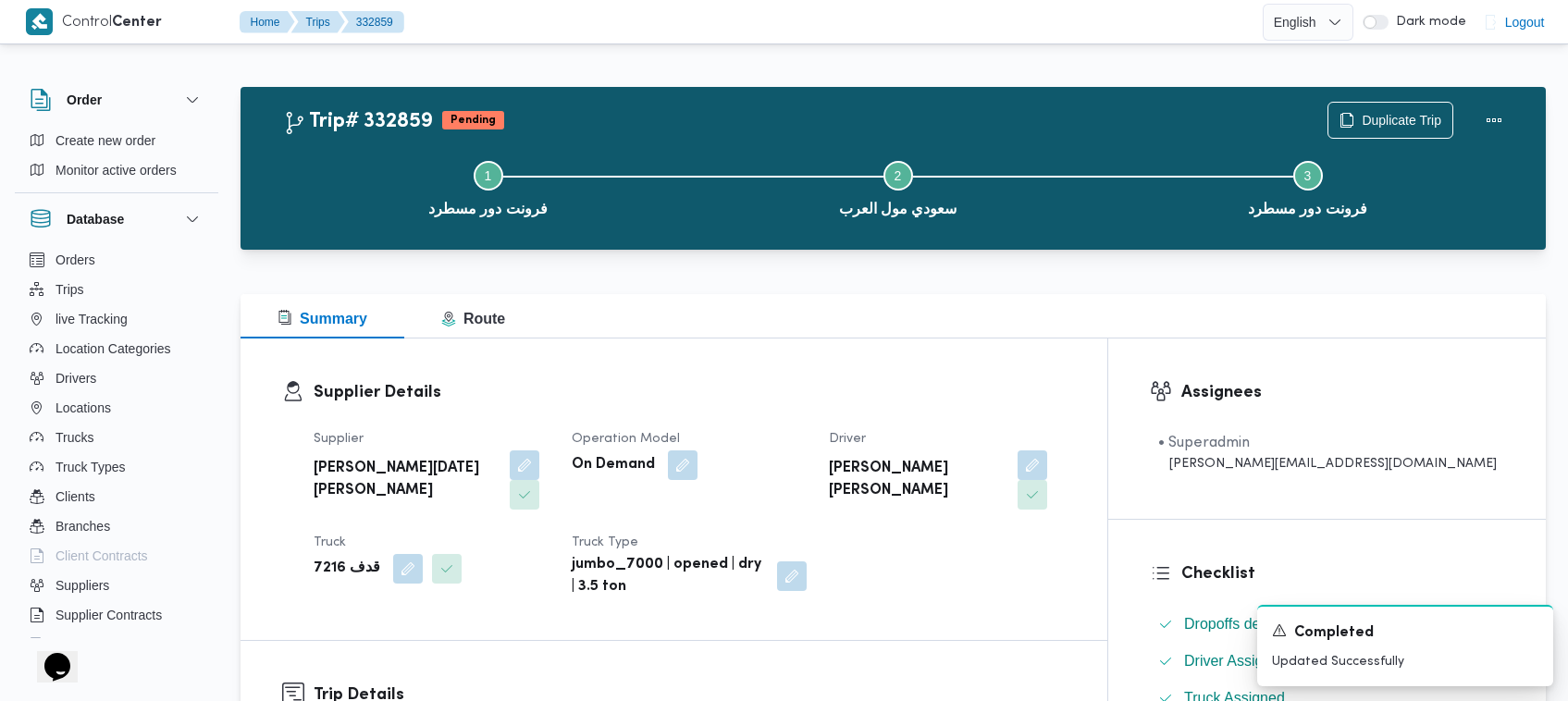
click at [788, 91] on div "Trip# 332859 Pending Duplicate Trip Step 1 is incomplete 1 فرونت دور مسطرد Step…" at bounding box center [893, 168] width 1305 height 163
click at [788, 120] on span "Duplicate Trip" at bounding box center [1402, 119] width 80 height 22
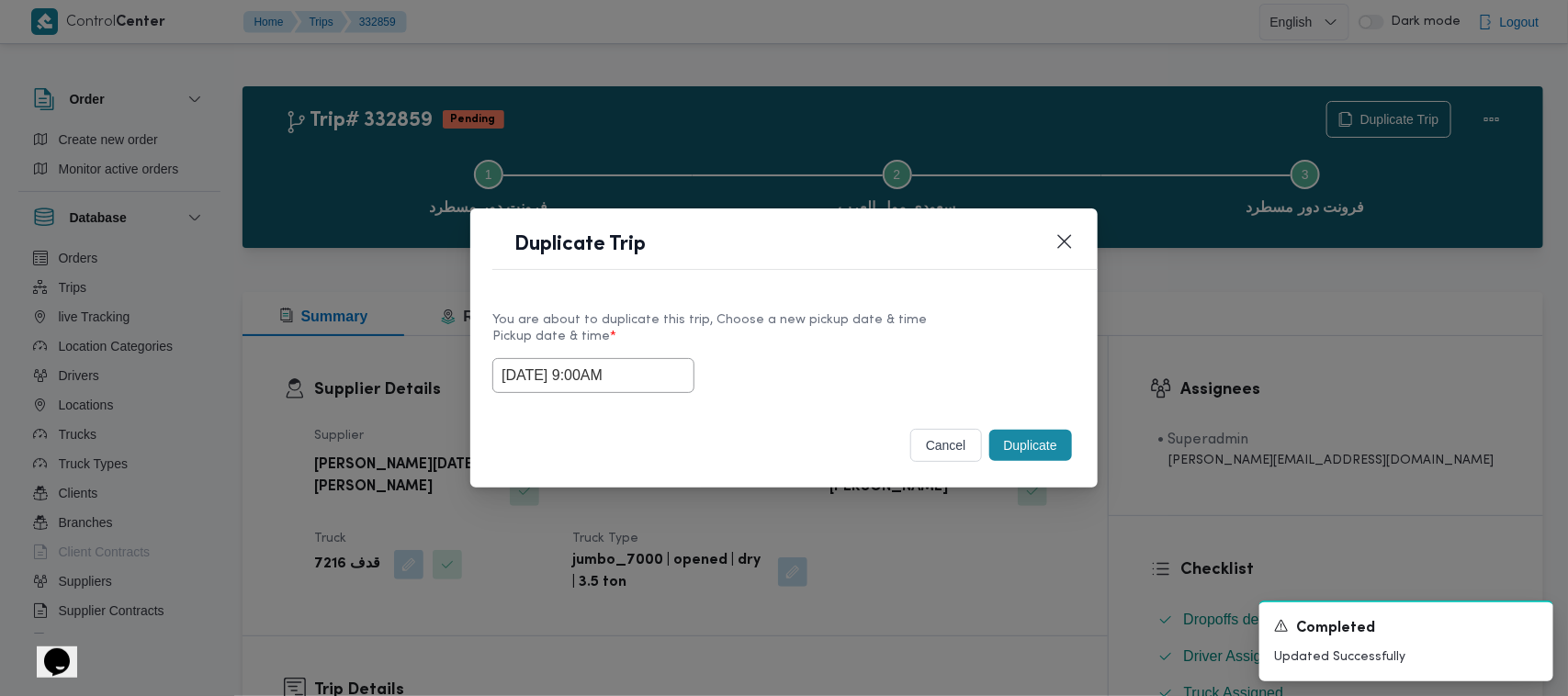
click at [676, 359] on input "21/08/2025 9:00AM" at bounding box center [592, 376] width 202 height 35
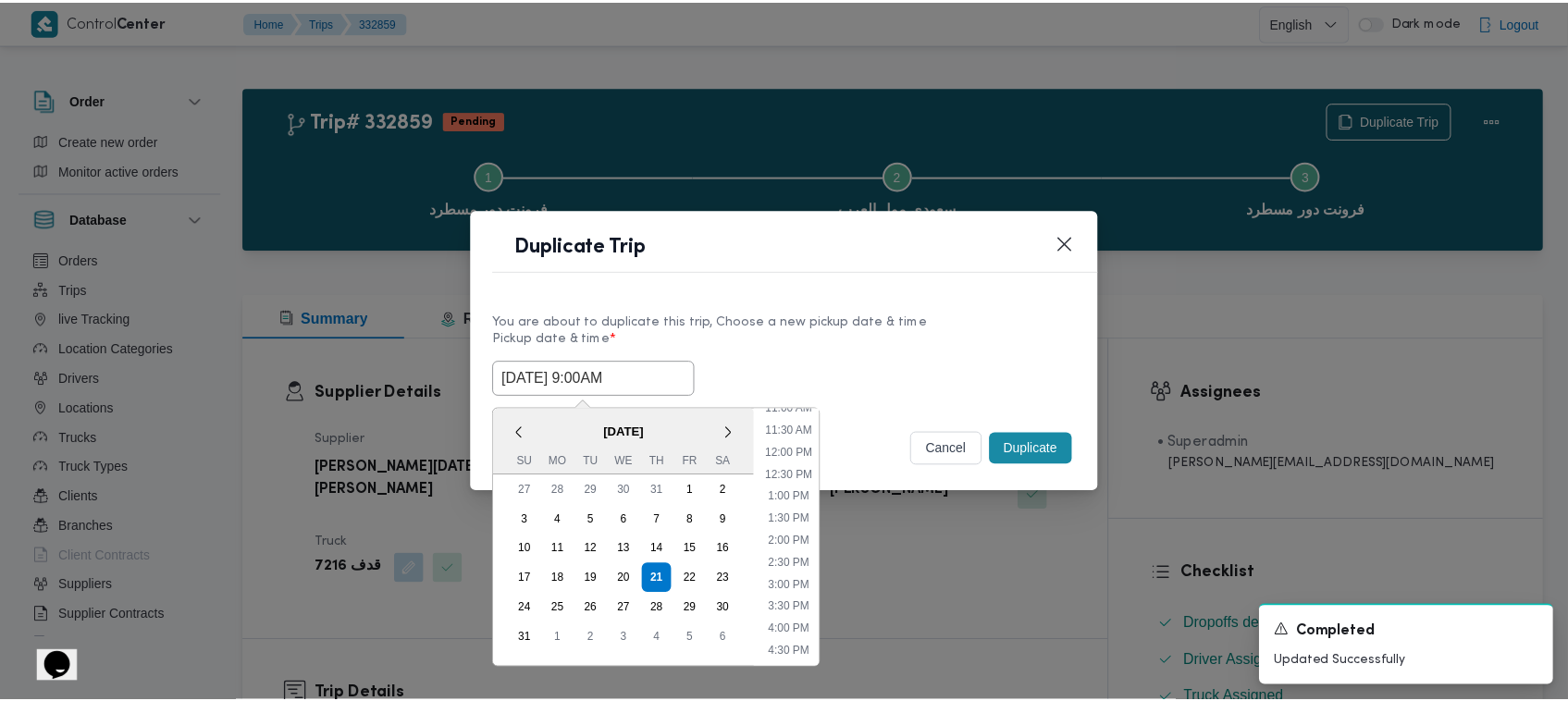
scroll to position [502, 0]
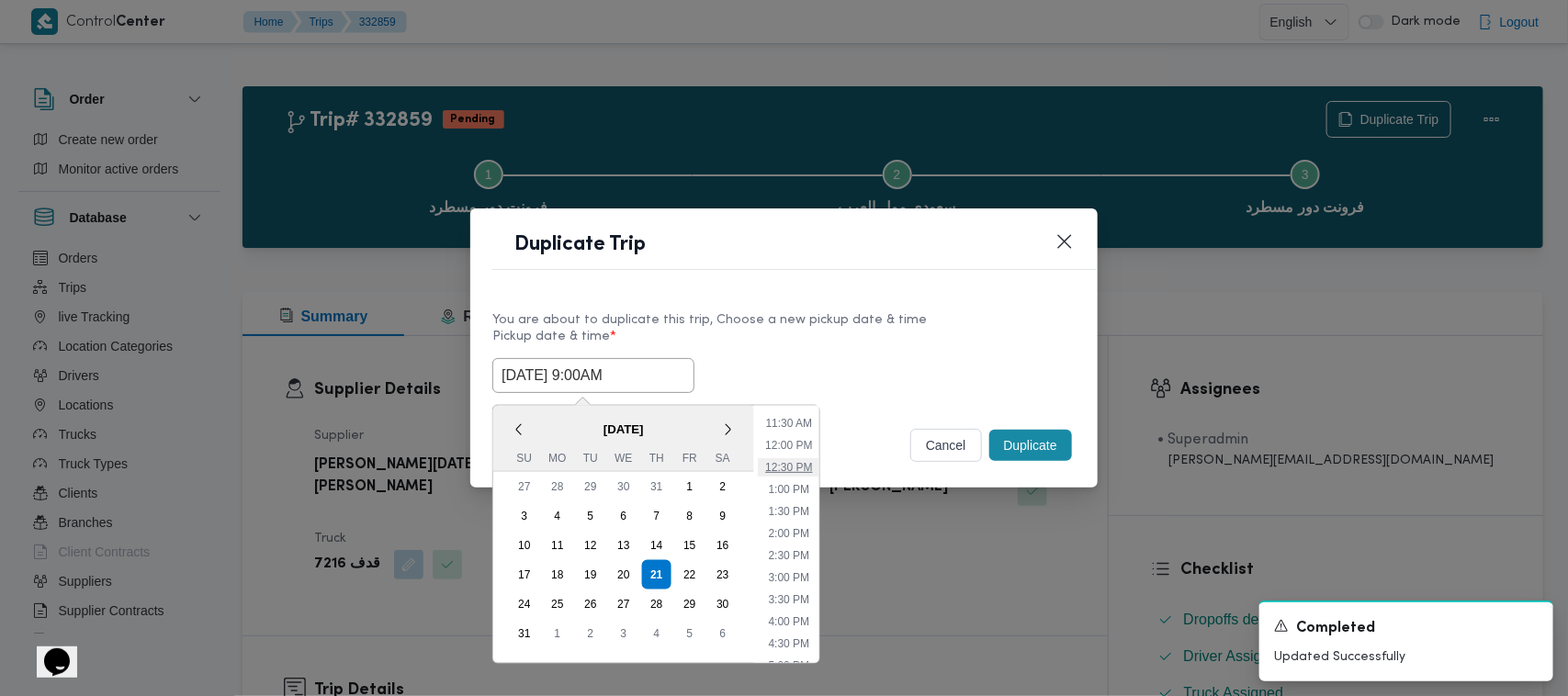
click at [783, 464] on li "12:30 PM" at bounding box center [788, 468] width 62 height 18
type input "21/08/2025 12:30PM"
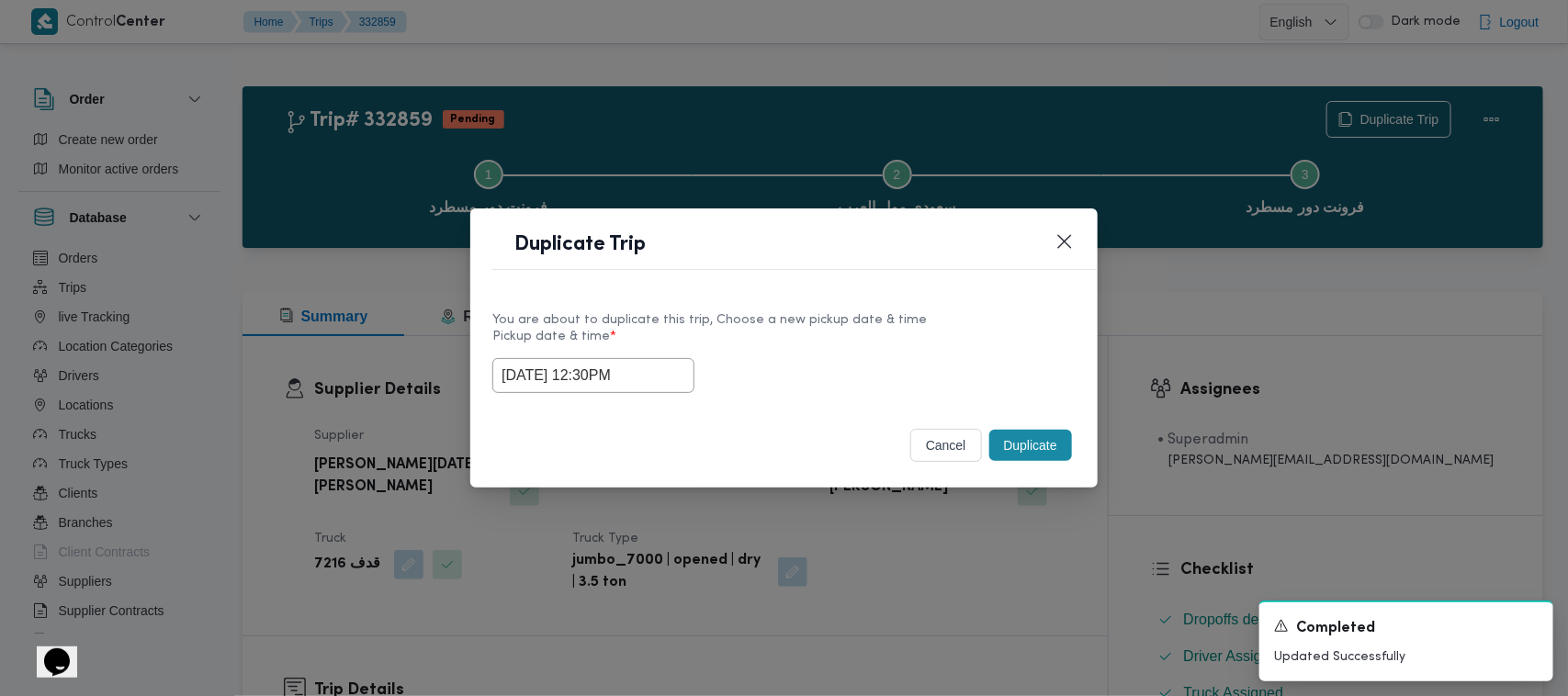
click at [783, 429] on footer "cancel Duplicate" at bounding box center [784, 446] width 583 height 41
click at [783, 447] on button "Duplicate" at bounding box center [1031, 446] width 83 height 31
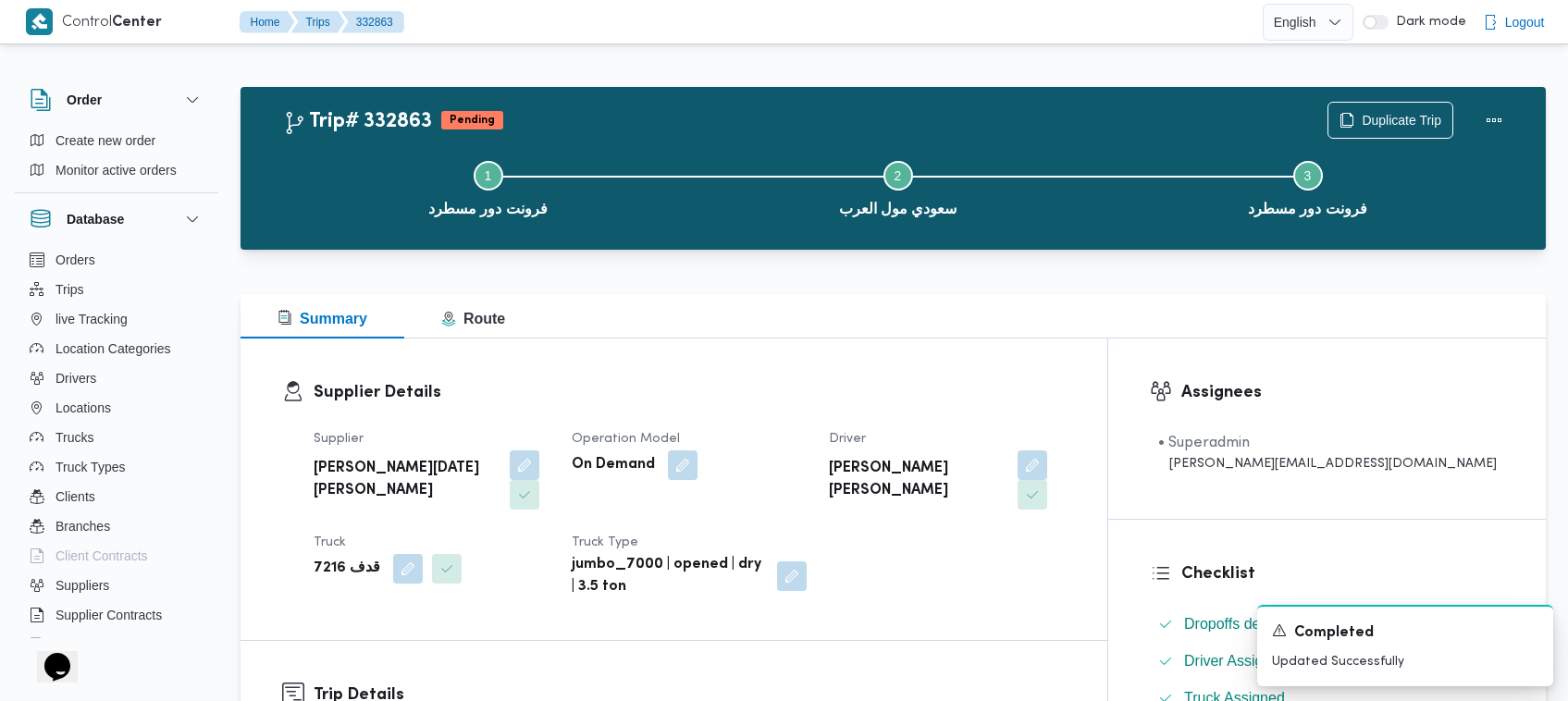
drag, startPoint x: 917, startPoint y: 311, endPoint x: 669, endPoint y: 409, distance: 266.7
click at [788, 311] on div "Summary Route" at bounding box center [893, 316] width 1305 height 45
click at [519, 456] on button "button" at bounding box center [524, 465] width 30 height 30
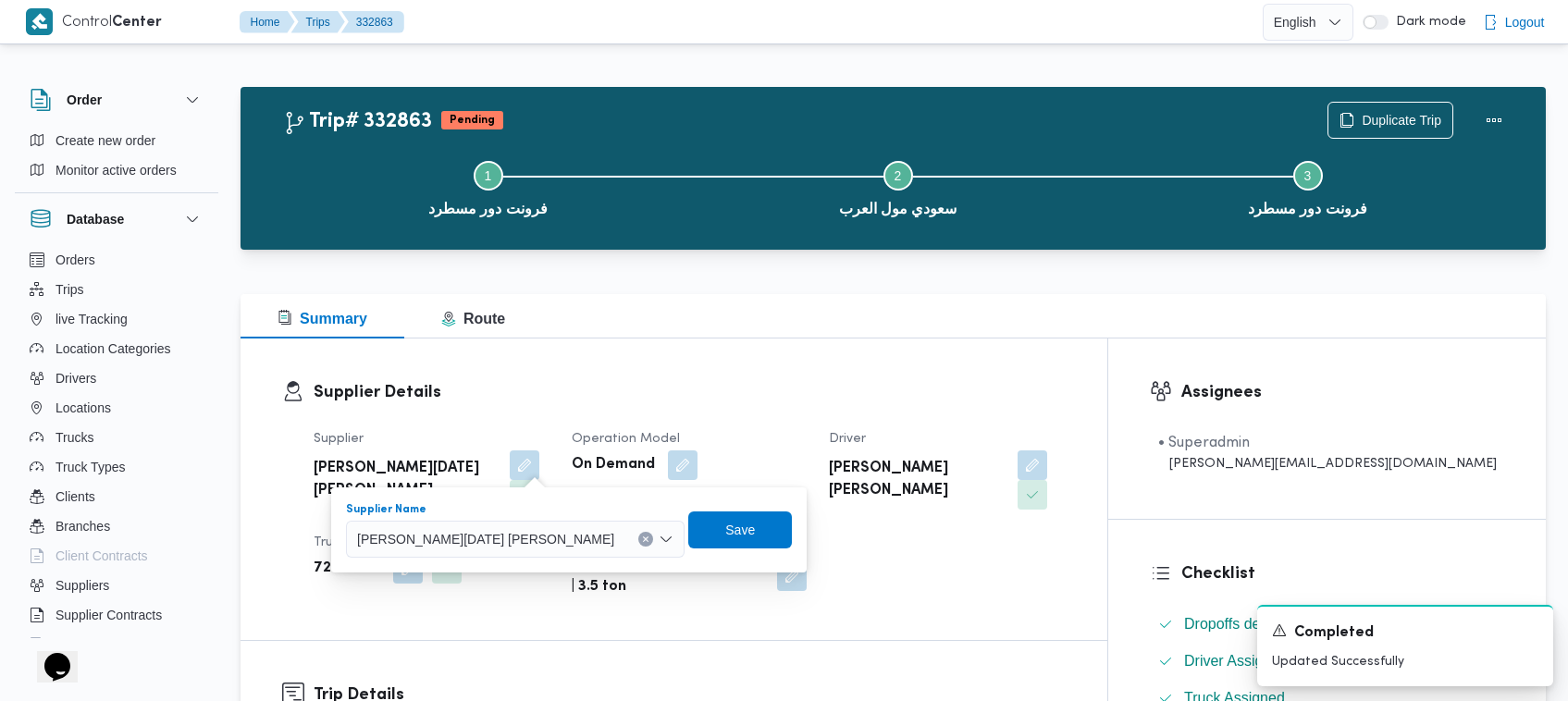
click at [516, 538] on span "[PERSON_NAME][DATE]" at bounding box center [485, 538] width 257 height 20
paste input "الهامي"
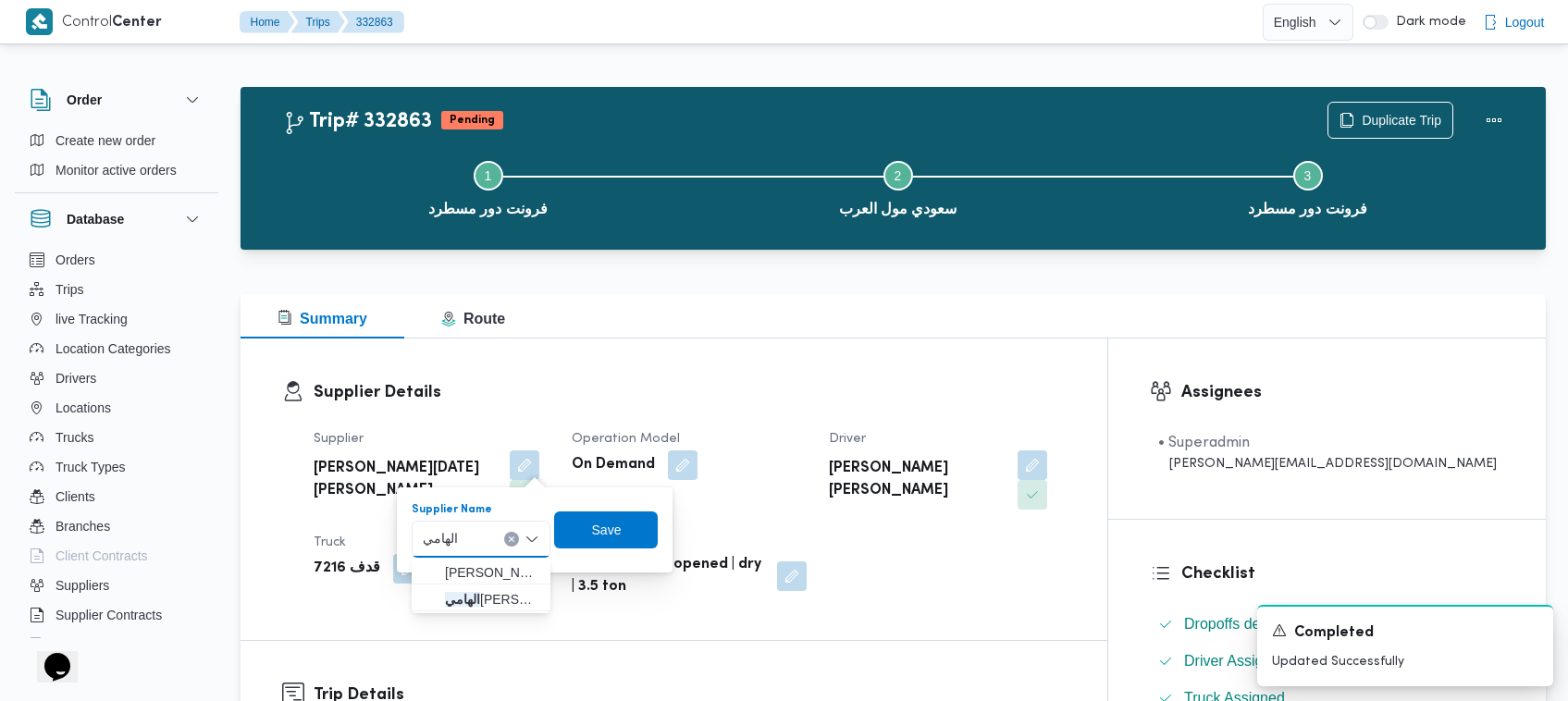
type input "الهامي محمد خالد ع"
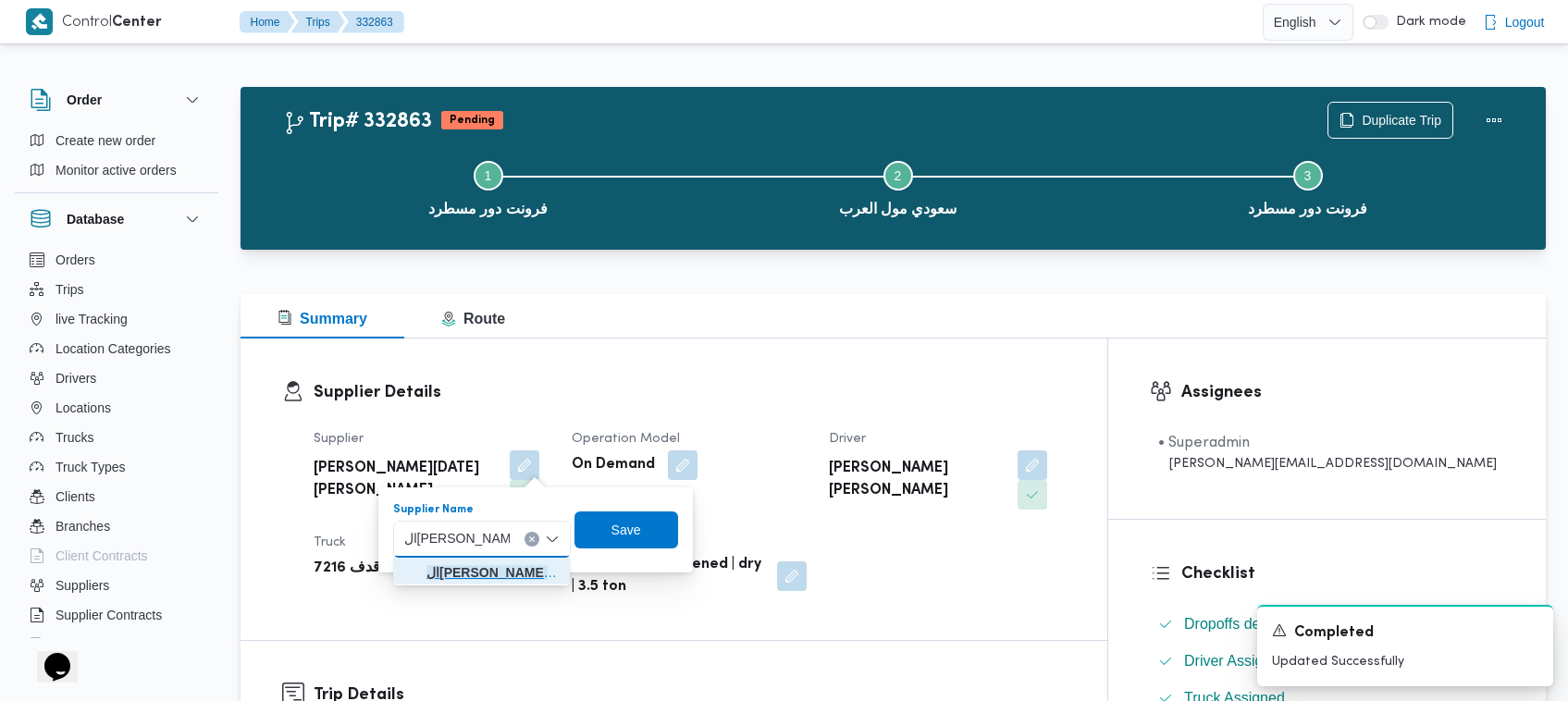
click at [474, 565] on mark "الهامي محمد خالد ع" at bounding box center [487, 573] width 121 height 15
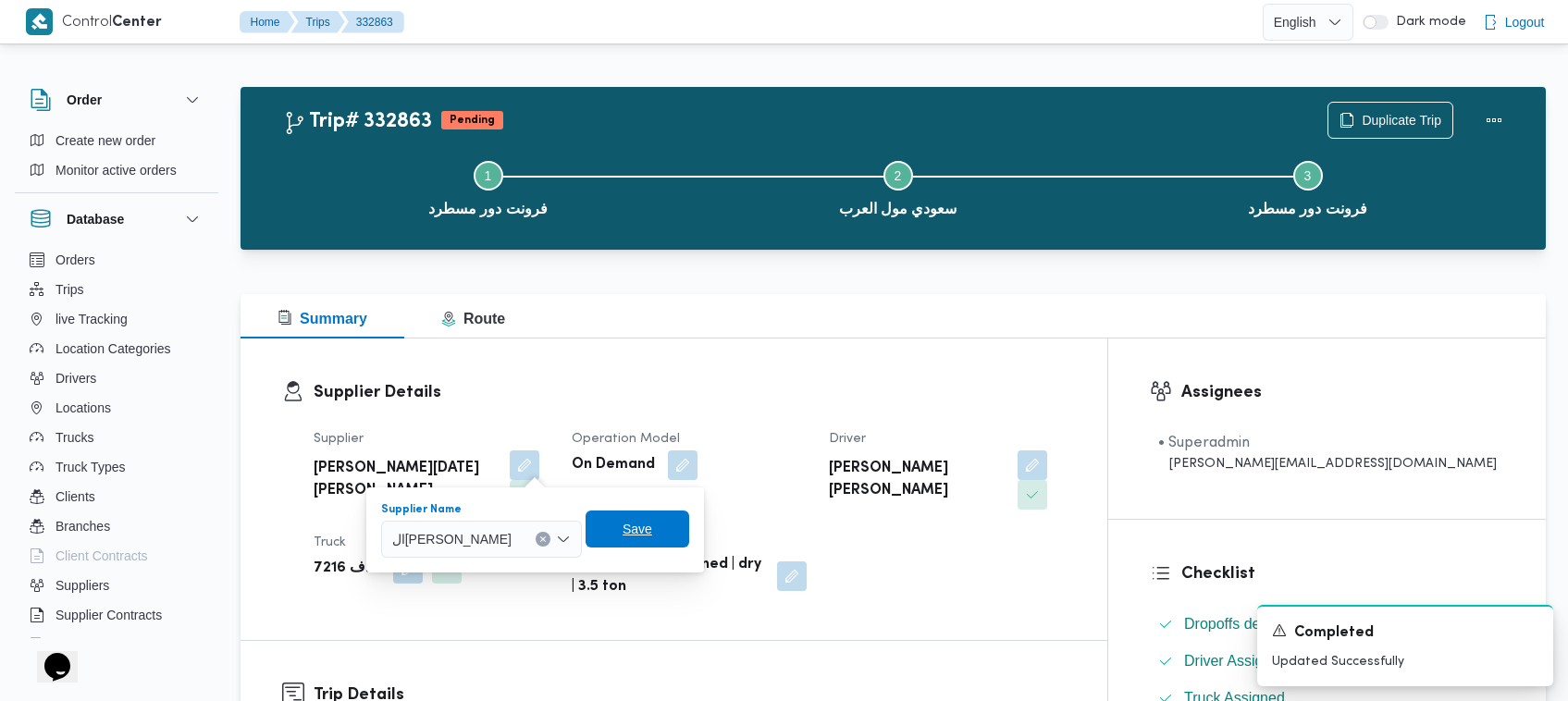
click at [629, 541] on span "Save" at bounding box center [637, 529] width 103 height 37
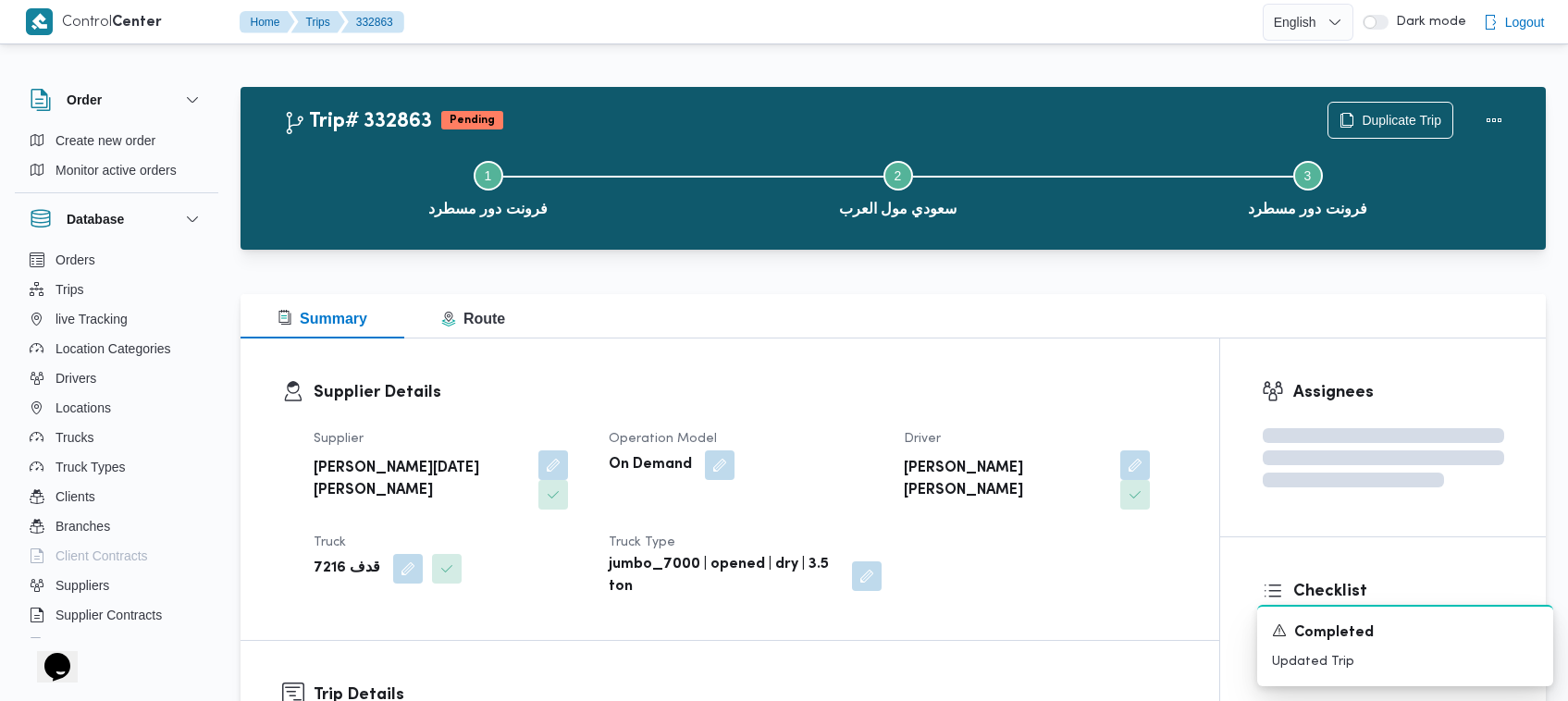
click at [707, 391] on h3 "Supplier Details" at bounding box center [745, 392] width 864 height 25
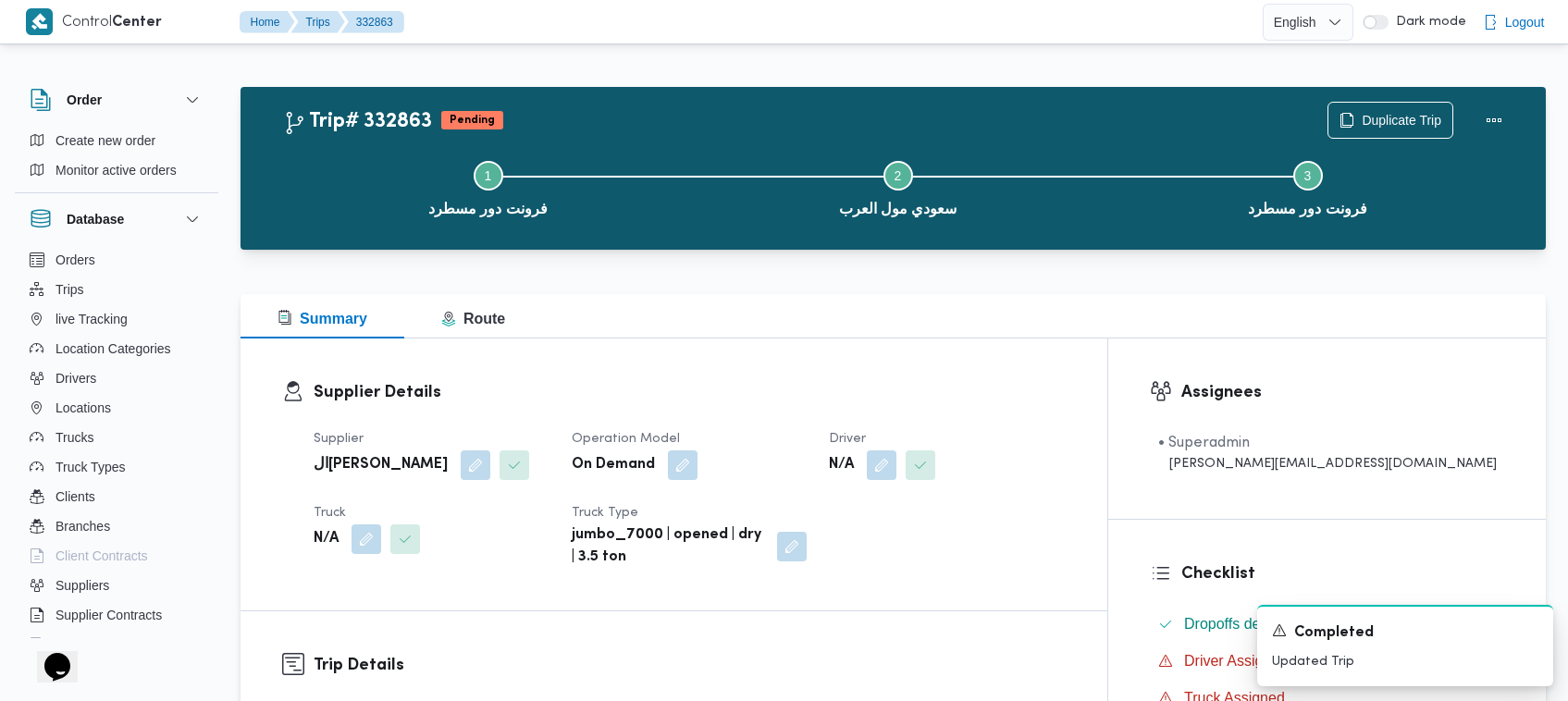
click at [788, 399] on h3 "Supplier Details" at bounding box center [689, 392] width 752 height 25
click at [788, 463] on button "button" at bounding box center [882, 465] width 30 height 30
click at [788, 518] on div "Choose a driver Search" at bounding box center [918, 530] width 138 height 56
click at [788, 532] on div "Search" at bounding box center [918, 539] width 138 height 37
paste input "حافظ"
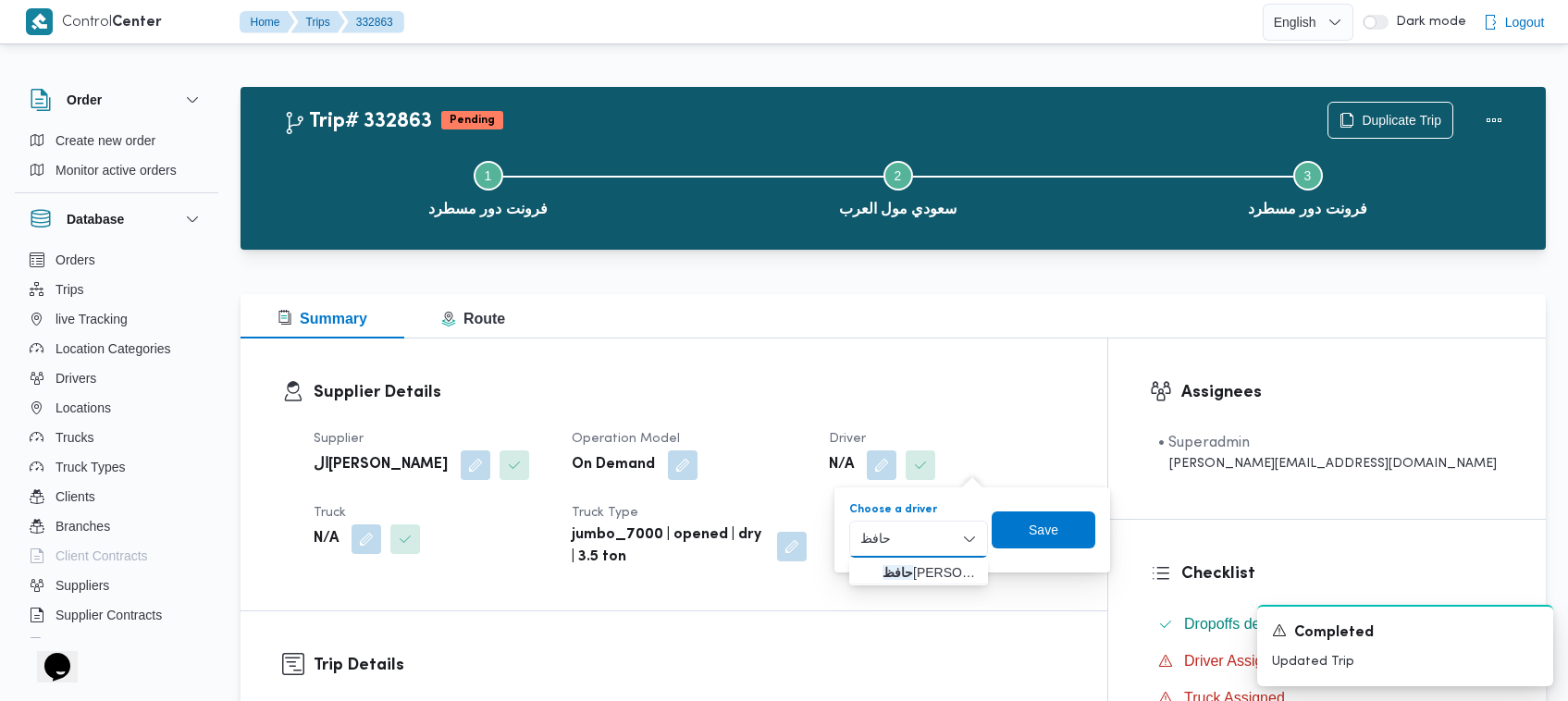
type input "[PERSON_NAME]"
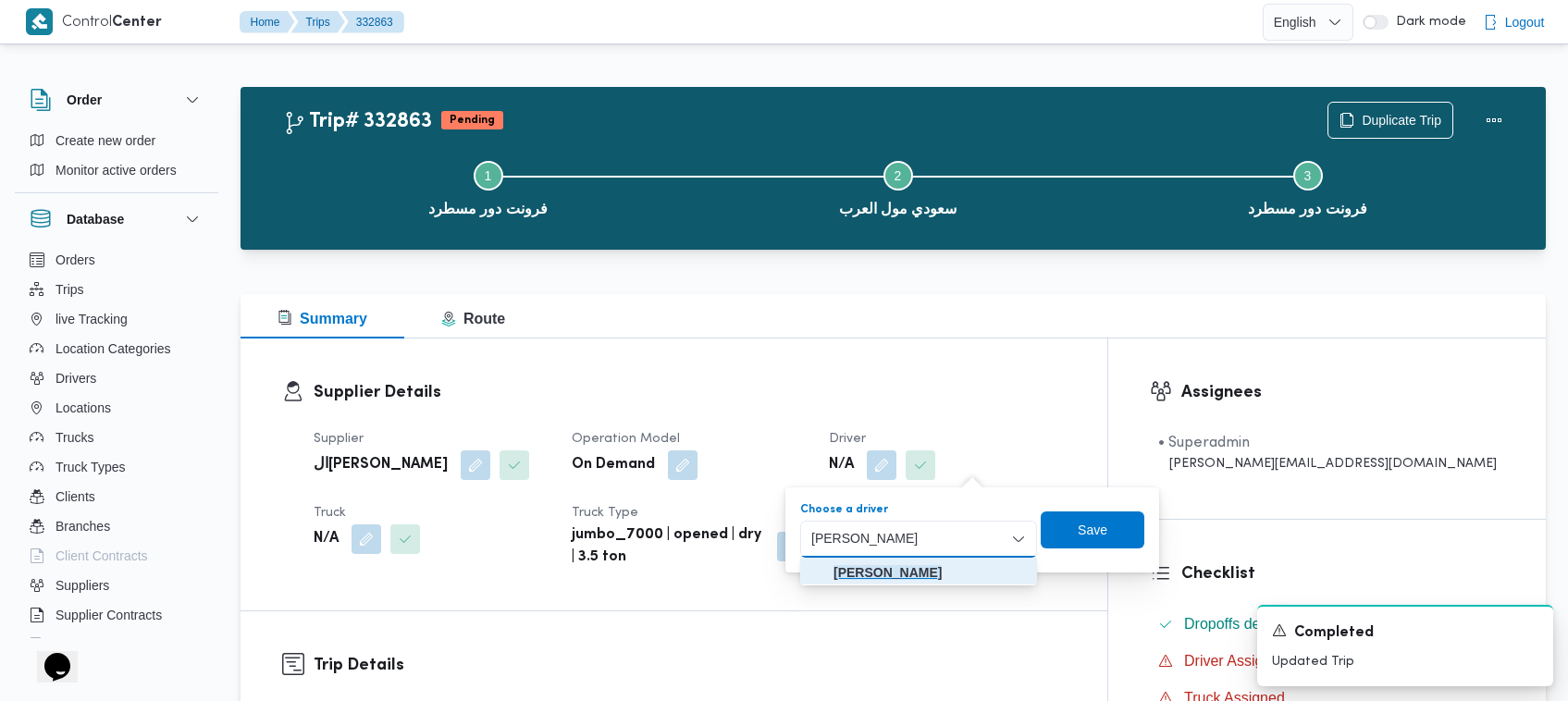
click at [788, 570] on mark "[PERSON_NAME]" at bounding box center [888, 573] width 108 height 15
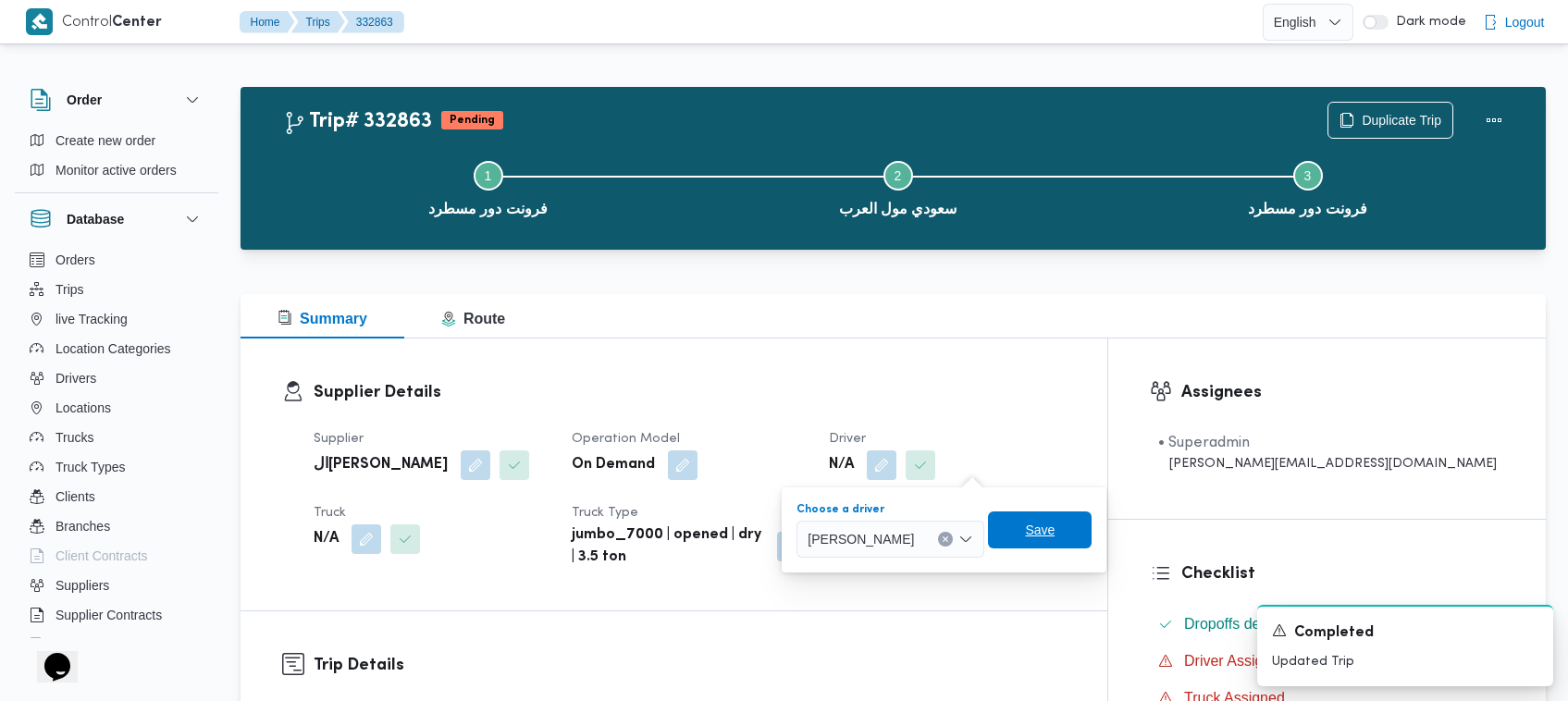
click at [788, 536] on span "Save" at bounding box center [1040, 530] width 30 height 22
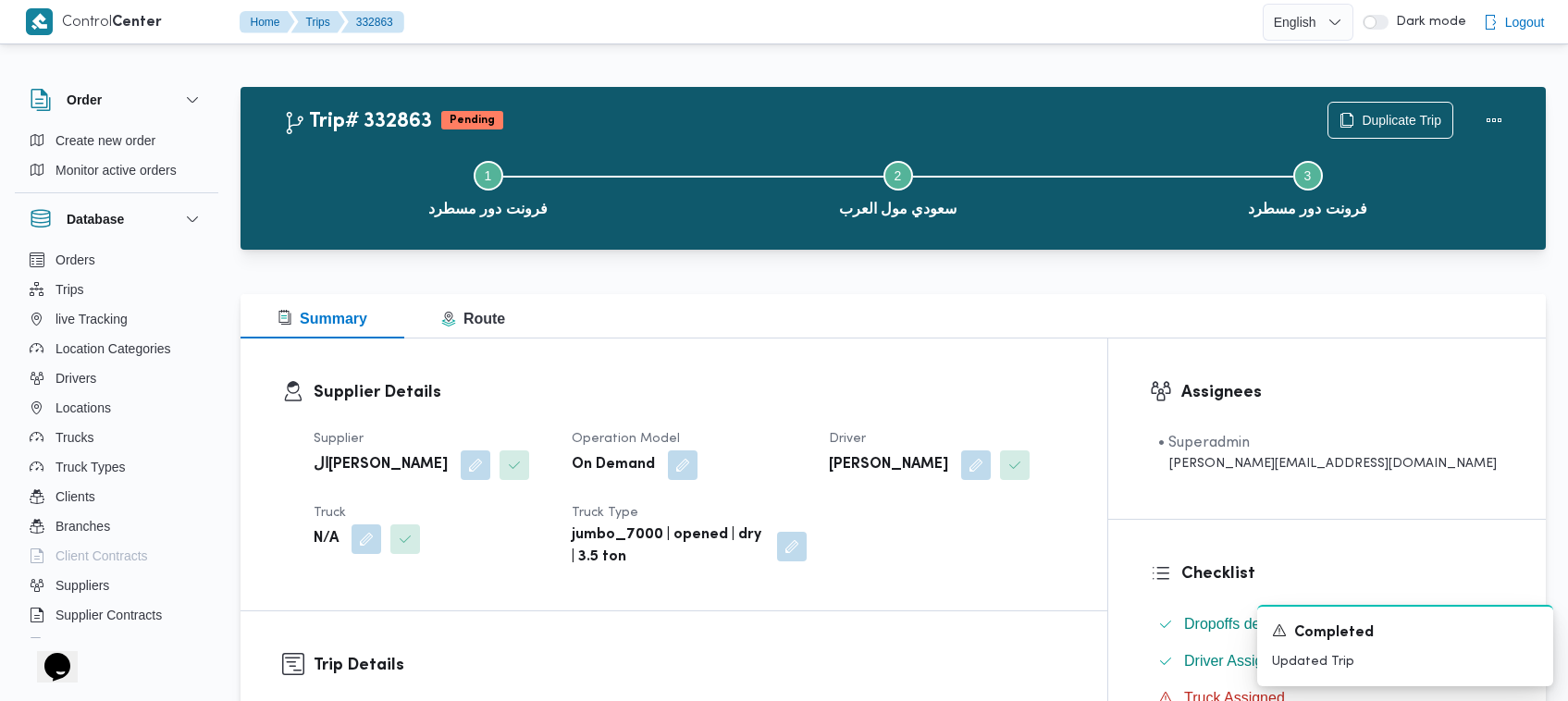
drag, startPoint x: 974, startPoint y: 345, endPoint x: 959, endPoint y: 365, distance: 25.0
click at [788, 345] on div "Supplier Details Supplier الهامي محمد خالد علي Operation Model On Demand Driver…" at bounding box center [674, 474] width 867 height 272
click at [371, 534] on button "button" at bounding box center [366, 538] width 30 height 30
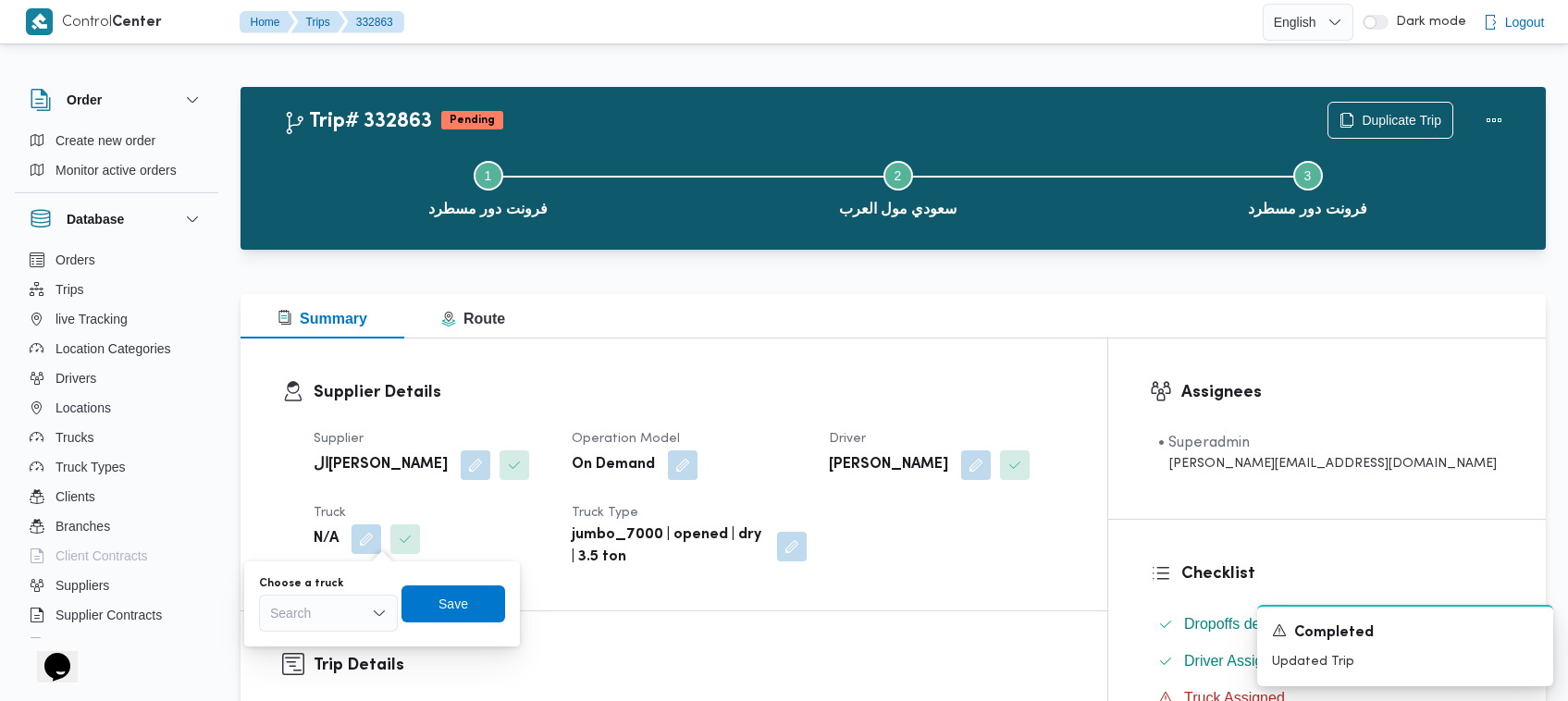
click at [349, 625] on div "Search" at bounding box center [328, 614] width 138 height 37
paste input "6487"
type input "6487"
click at [306, 641] on mark "6487" at bounding box center [306, 647] width 29 height 15
click at [482, 583] on div "Choose a truck قهب6487 | null Combo box. Selected. قهب6487 | null. Press Backsp…" at bounding box center [383, 604] width 277 height 60
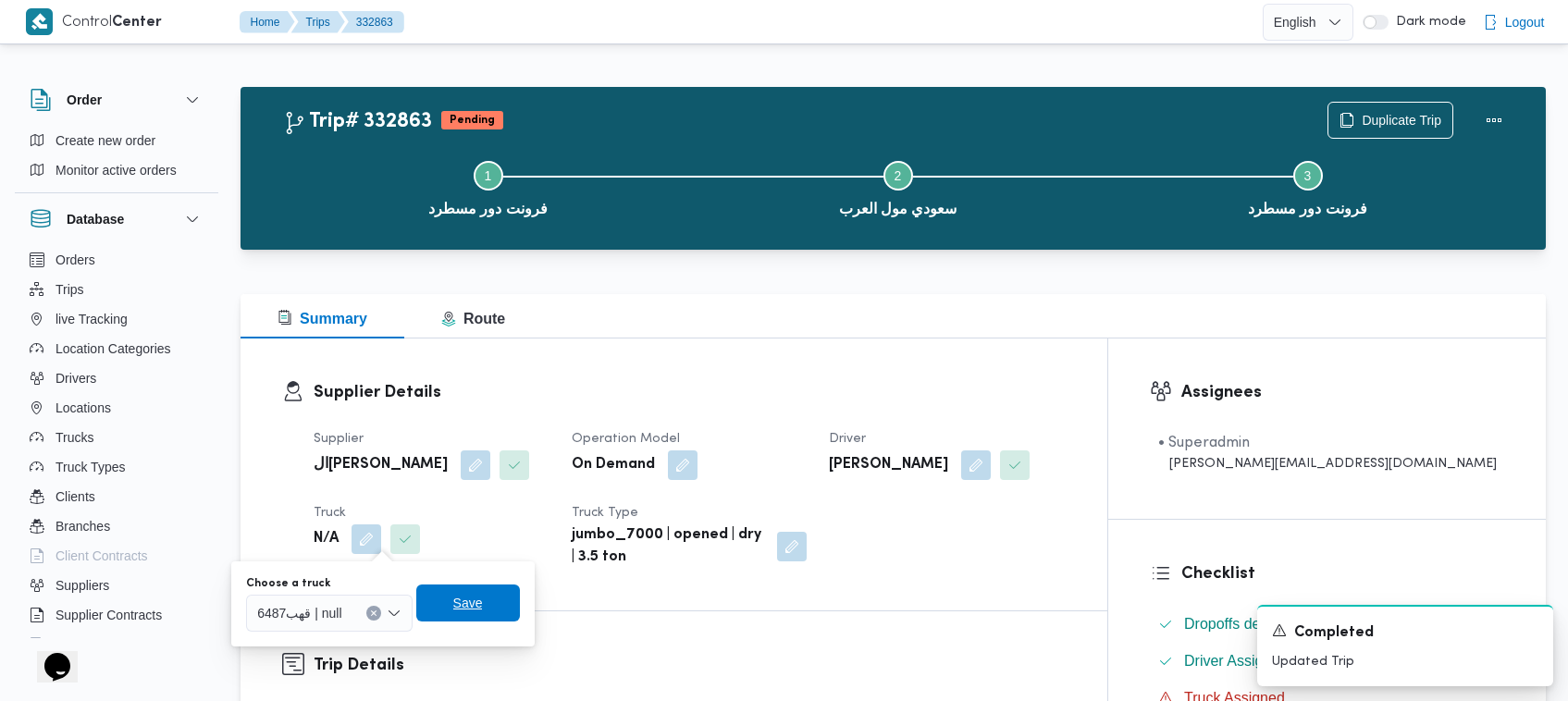
click at [483, 594] on span "Save" at bounding box center [468, 603] width 103 height 37
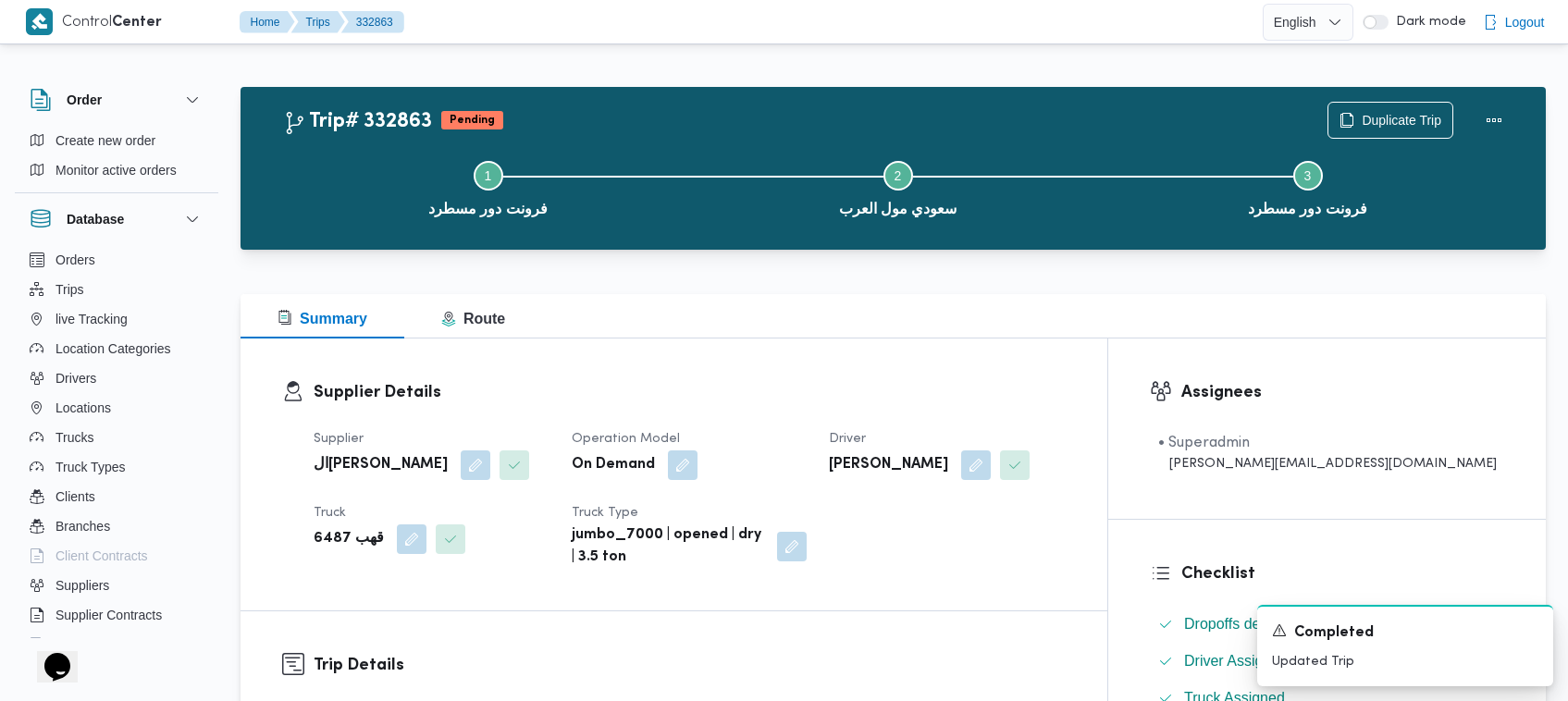
click at [532, 395] on h3 "Supplier Details" at bounding box center [689, 392] width 752 height 25
click at [788, 386] on h3 "Supplier Details" at bounding box center [689, 392] width 752 height 25
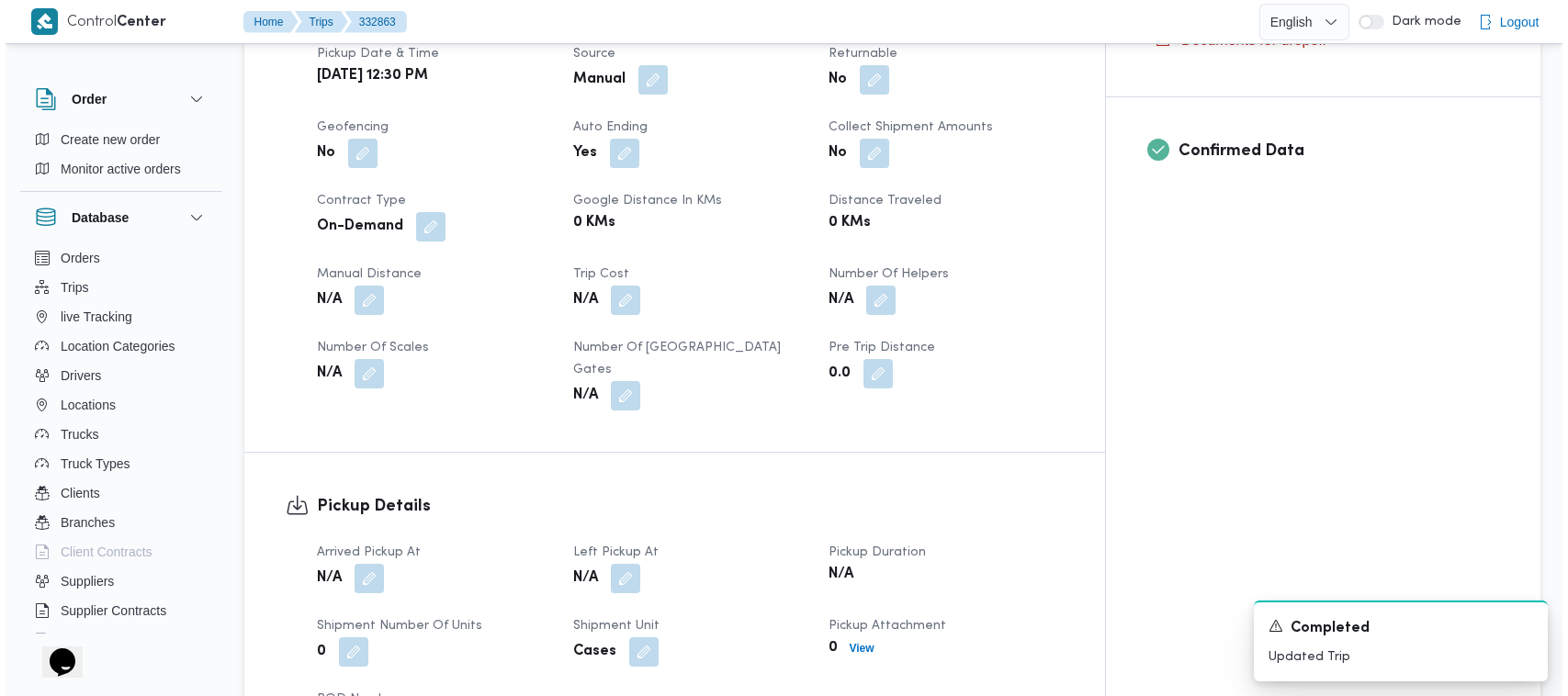
scroll to position [1454, 0]
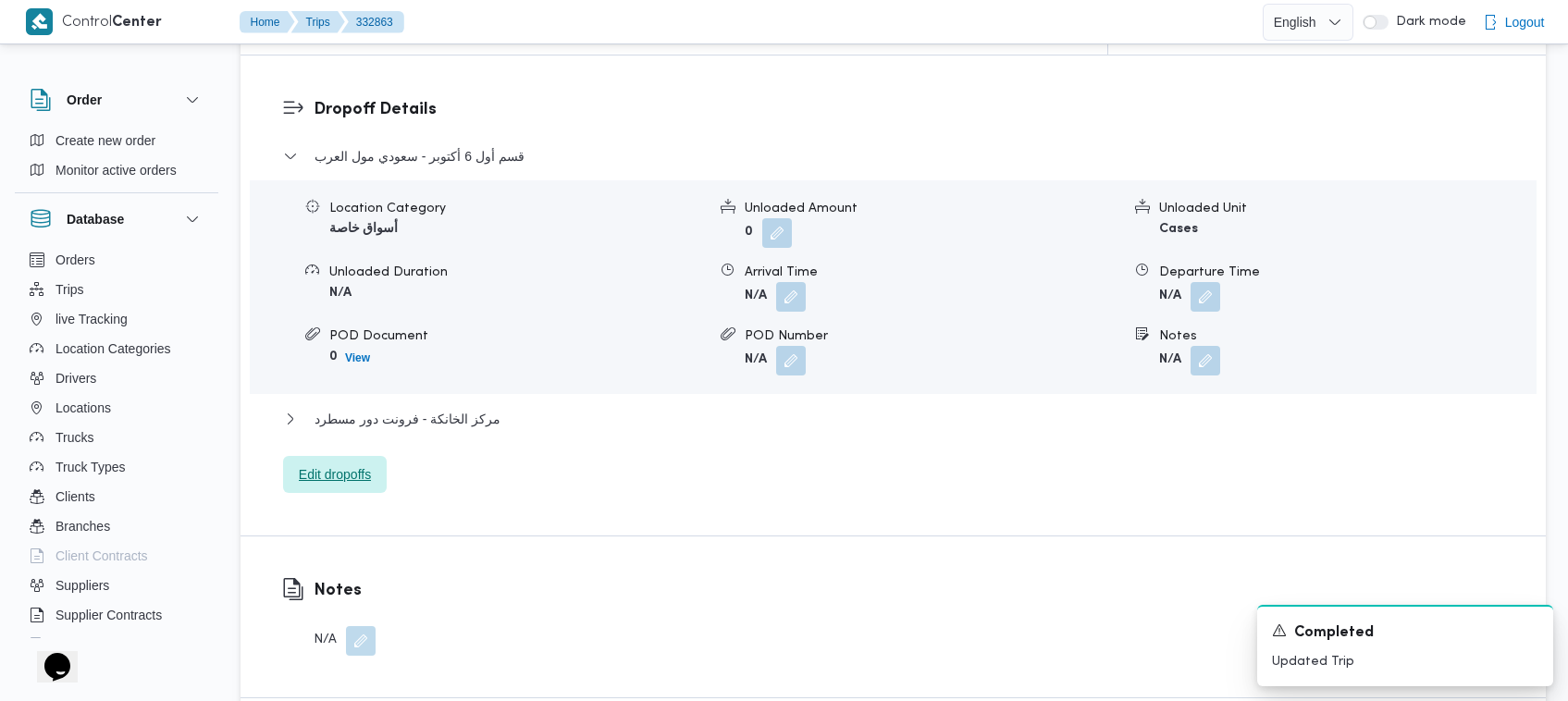
click at [353, 464] on span "Edit dropoffs" at bounding box center [335, 475] width 72 height 22
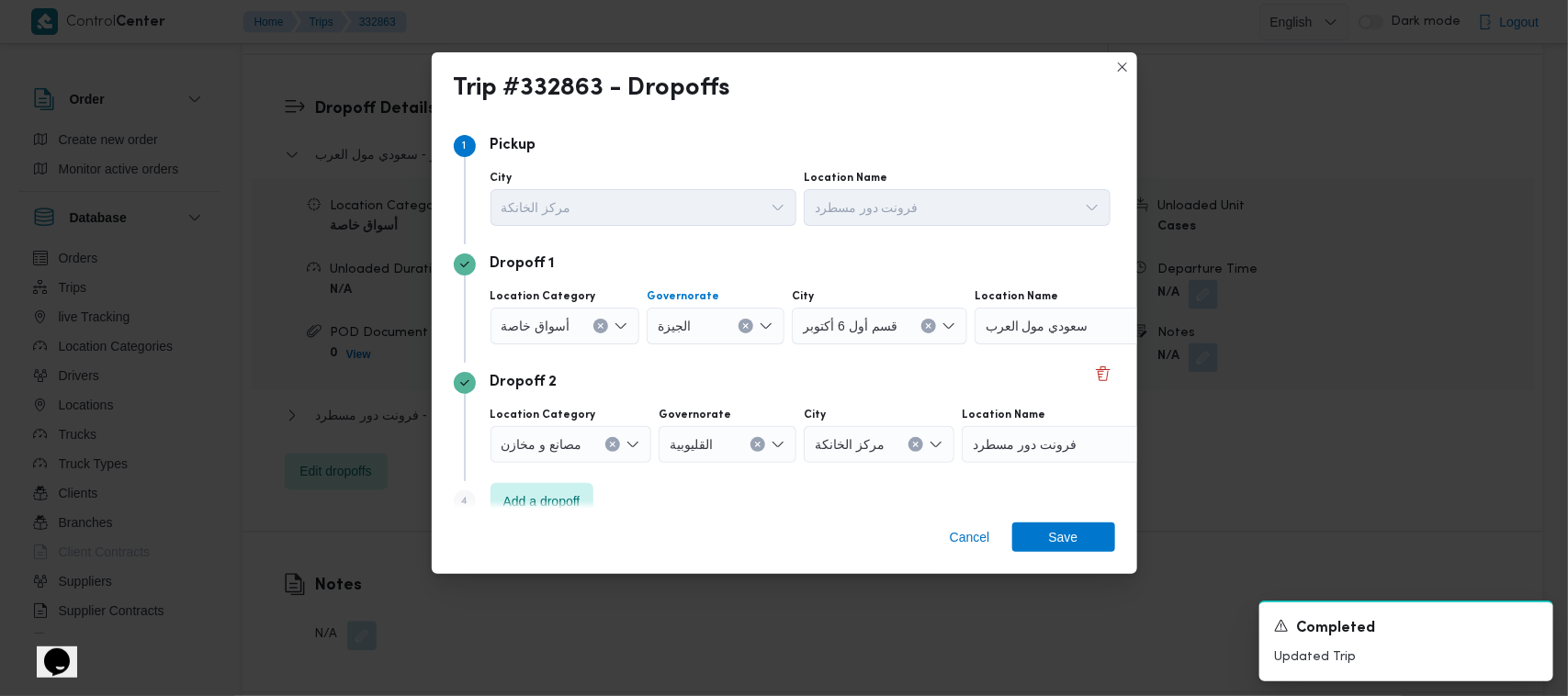
click at [735, 321] on div "الجيزة" at bounding box center [715, 326] width 138 height 37
click at [737, 319] on div "الجيزة Combo box. Selected. الجيزة. Press Backspace to delete الجيزة. Combo box…" at bounding box center [715, 326] width 138 height 37
click at [742, 319] on button "Clear input" at bounding box center [746, 326] width 15 height 15
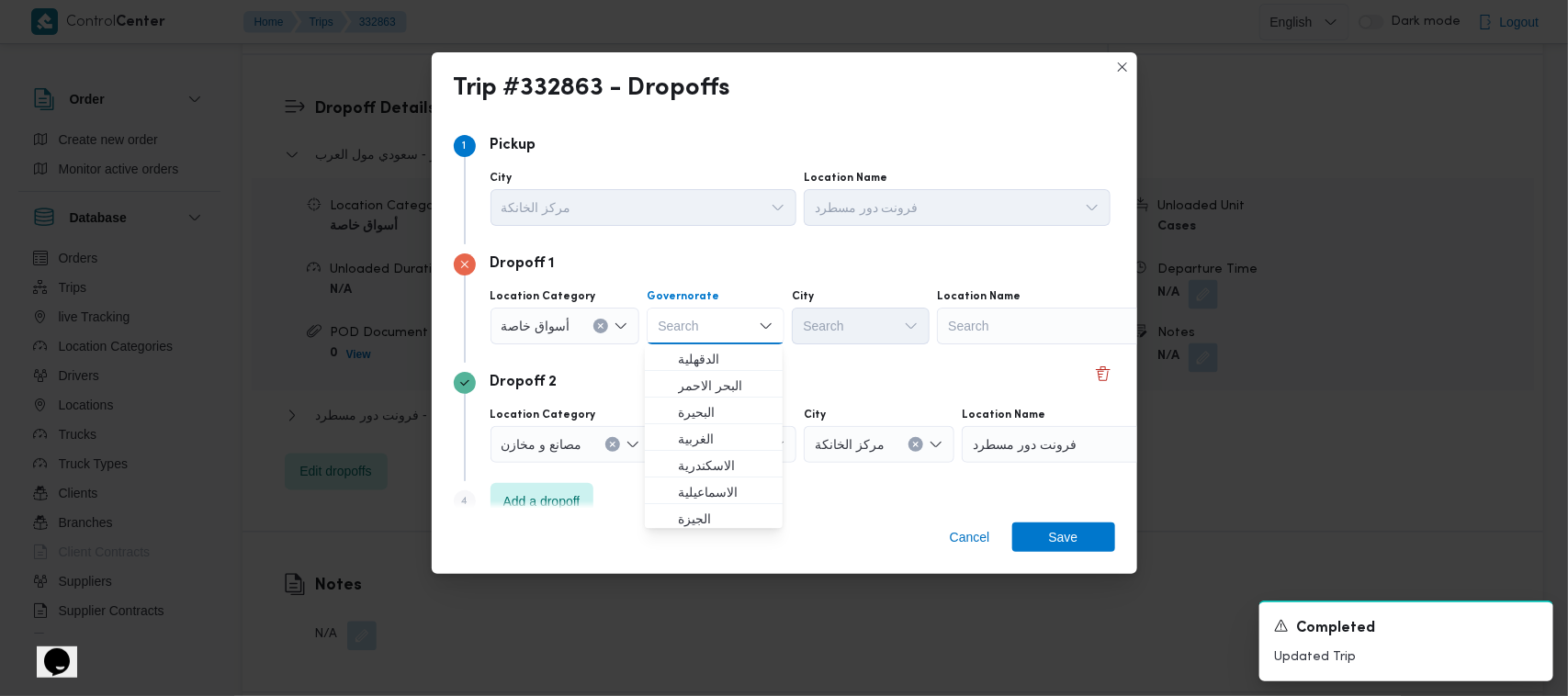
click at [783, 319] on div "Search" at bounding box center [1051, 326] width 230 height 37
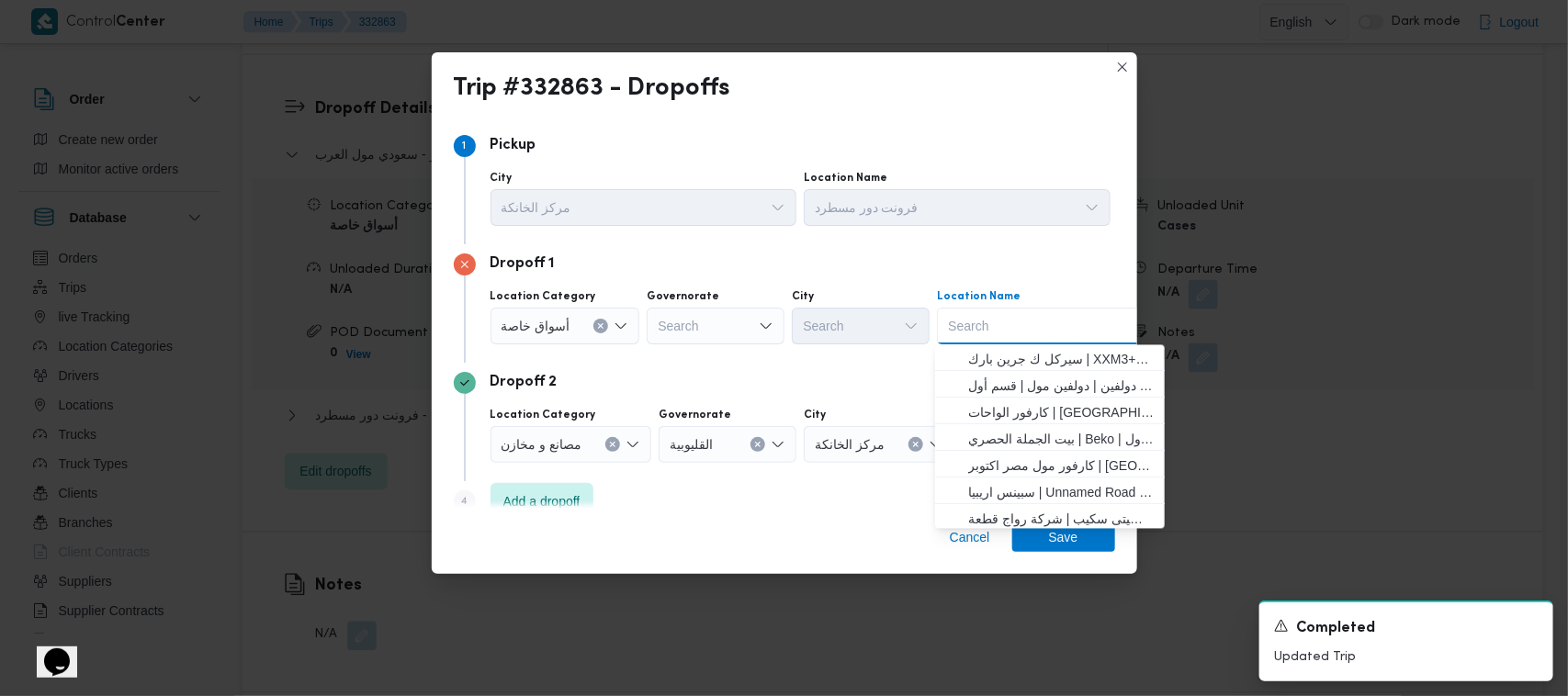
paste input "هايبر وان السلمانيه"
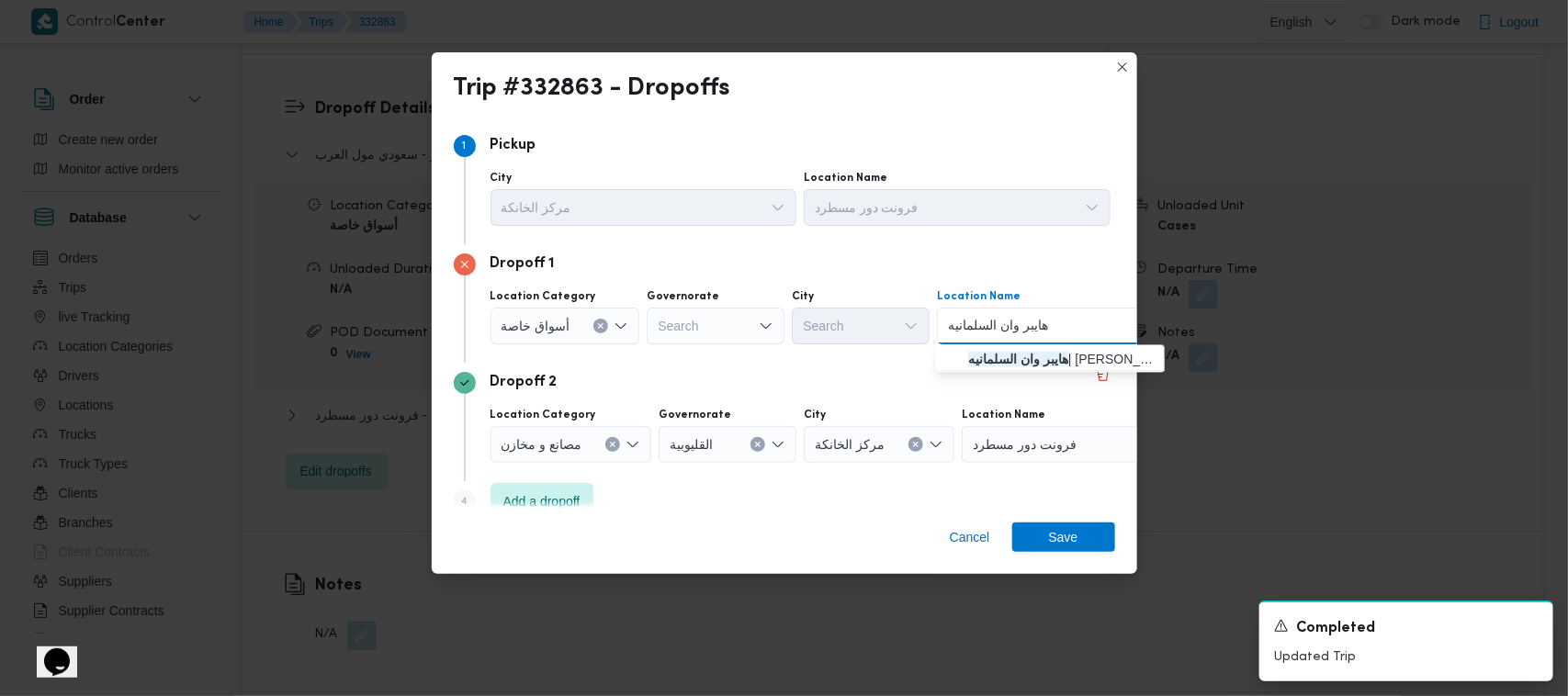
click at [783, 330] on input "هايبر وان السلمانيه" at bounding box center [998, 326] width 101 height 22
type input "هايبر وان السلمانيه"
click at [783, 363] on span "هايبر وان السلمانيه | ابو عوف سفنكس | null" at bounding box center [1060, 360] width 186 height 22
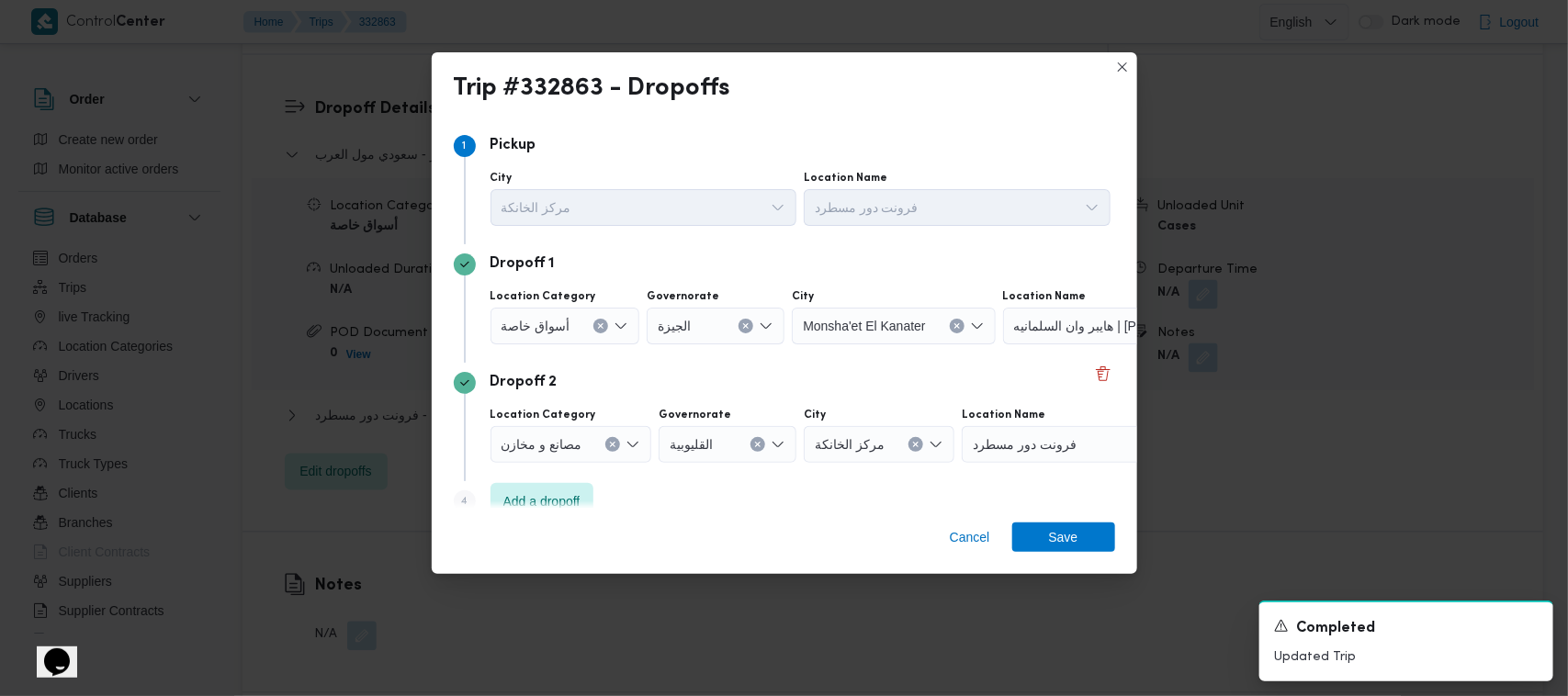
click at [783, 388] on div "Dropoff 2" at bounding box center [784, 383] width 662 height 22
click at [783, 271] on div "Dropoff 1" at bounding box center [784, 265] width 662 height 22
click at [569, 335] on span "مصانع و مخازن" at bounding box center [535, 325] width 69 height 20
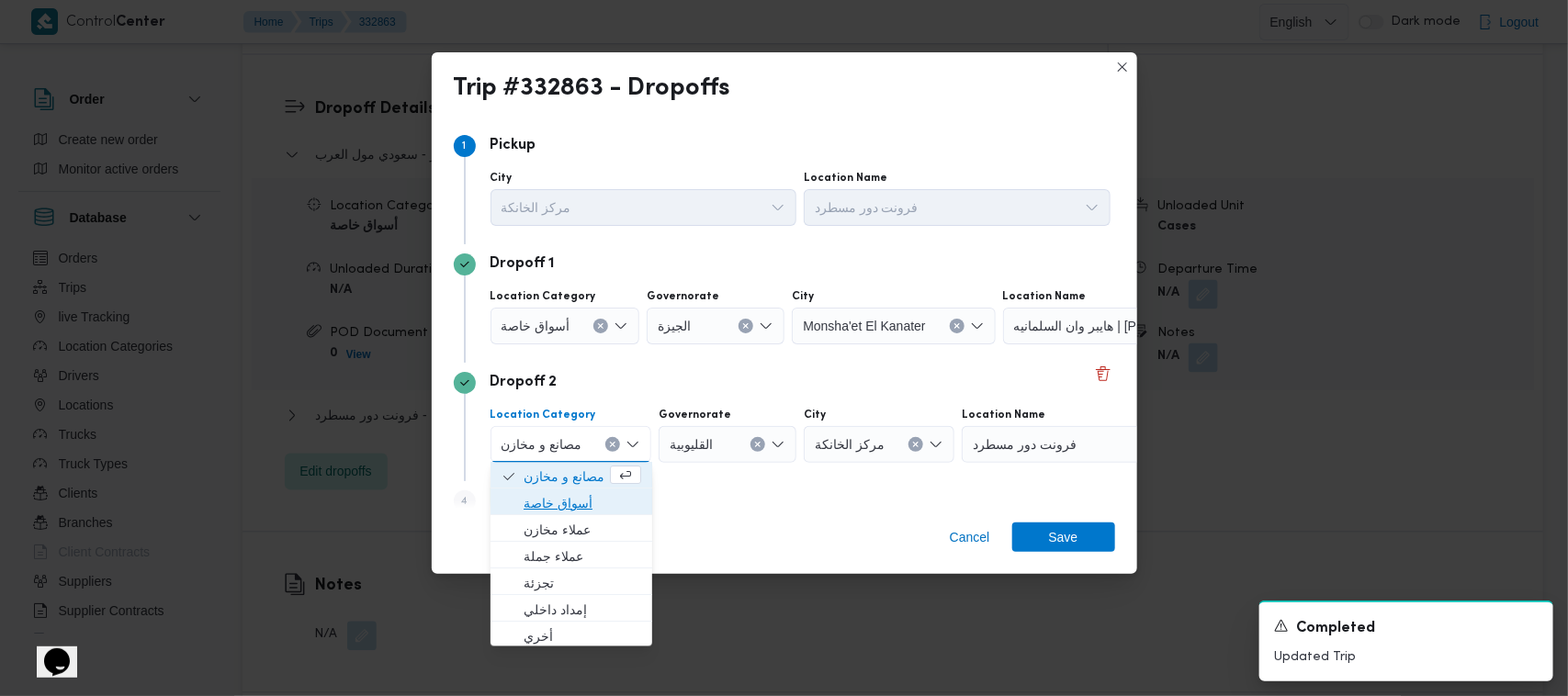
click at [579, 503] on span "أسواق خاصة" at bounding box center [581, 504] width 117 height 22
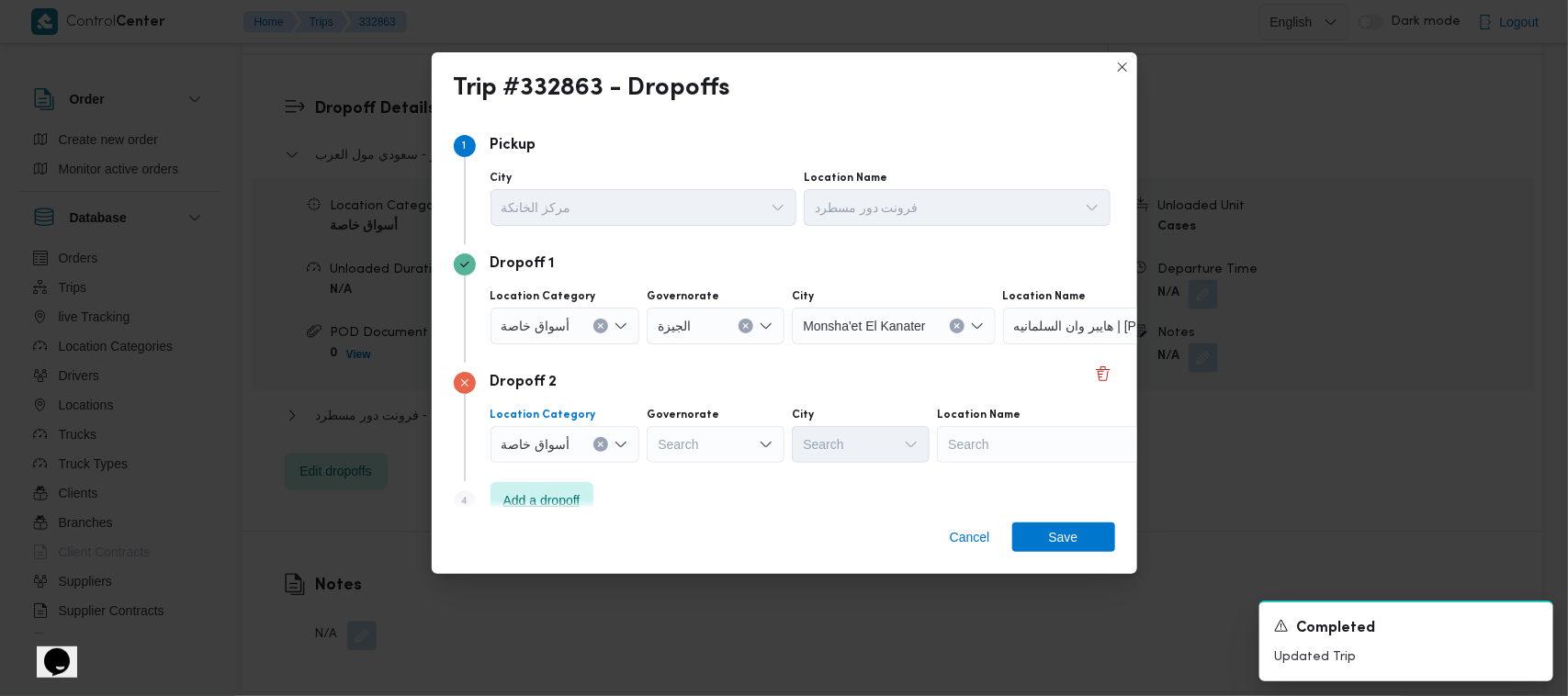
click at [557, 498] on span "Add a dropoff" at bounding box center [542, 500] width 78 height 22
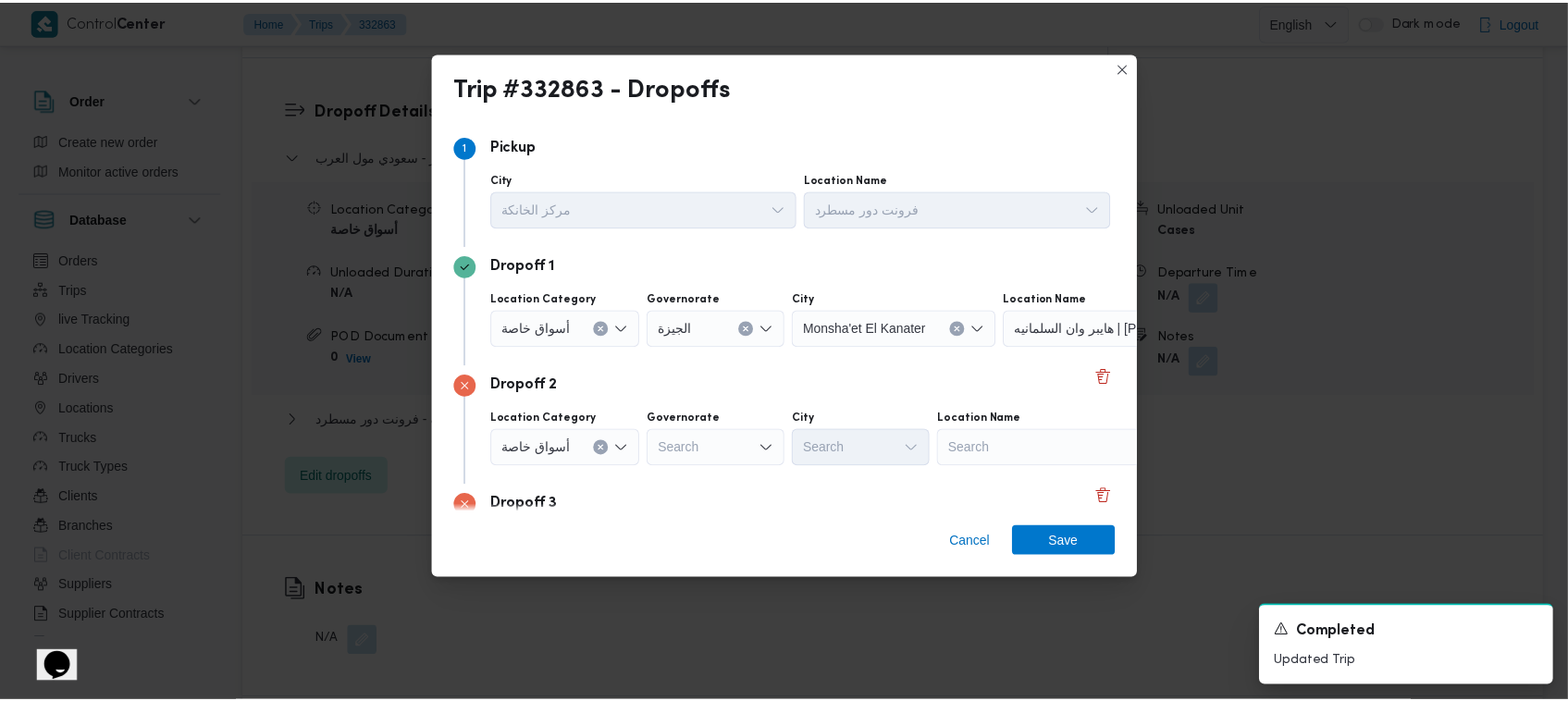
scroll to position [146, 0]
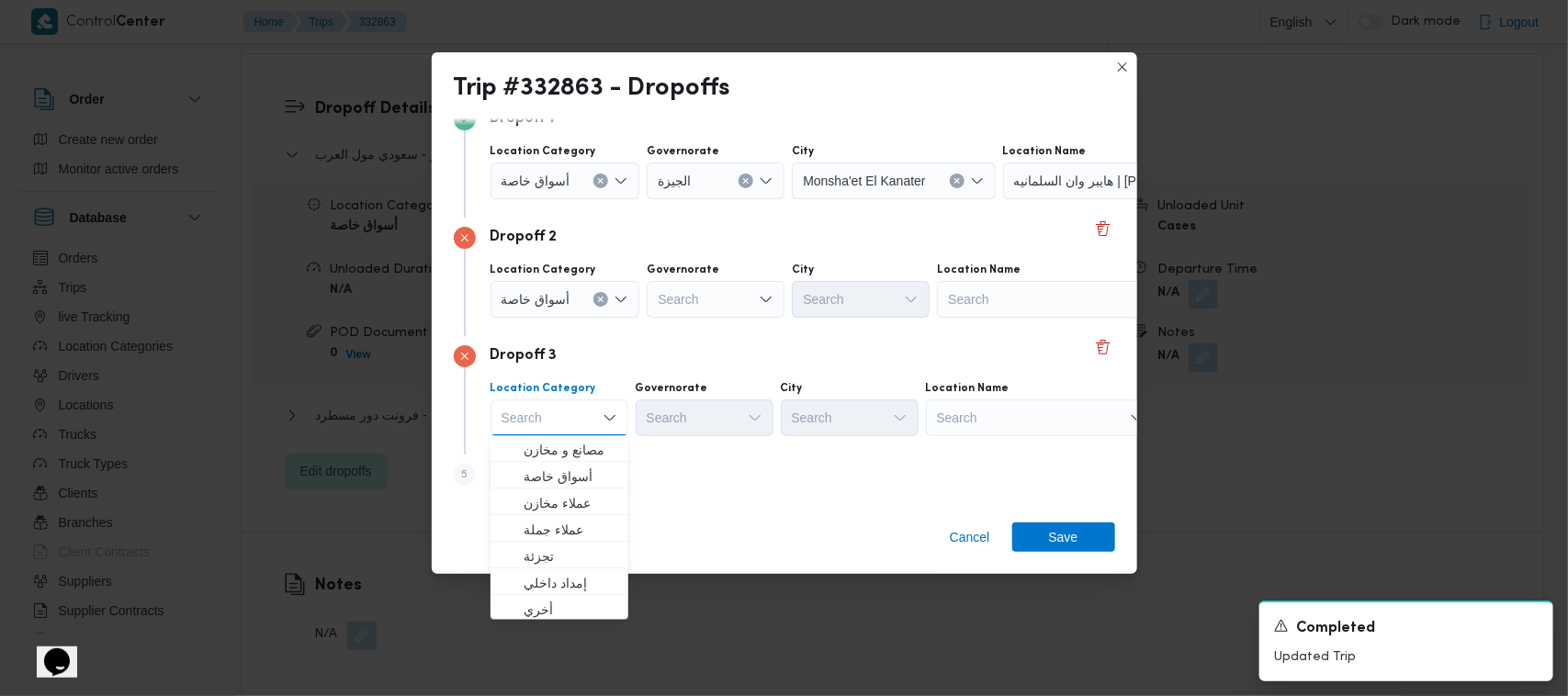
click at [783, 199] on div "Search" at bounding box center [1118, 181] width 230 height 37
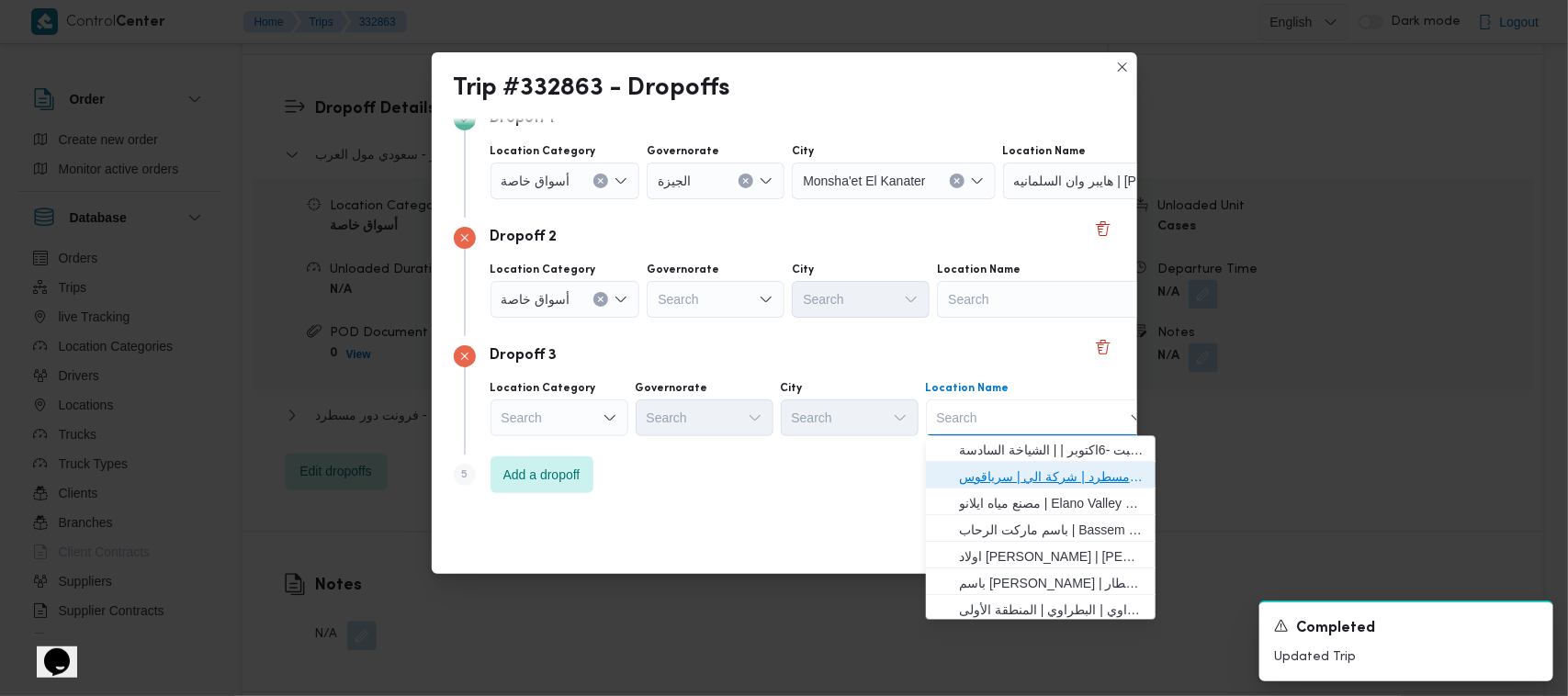
click at [783, 474] on span "فرونت دور مسطرد | شركة الي | سرياقوس" at bounding box center [1051, 478] width 186 height 22
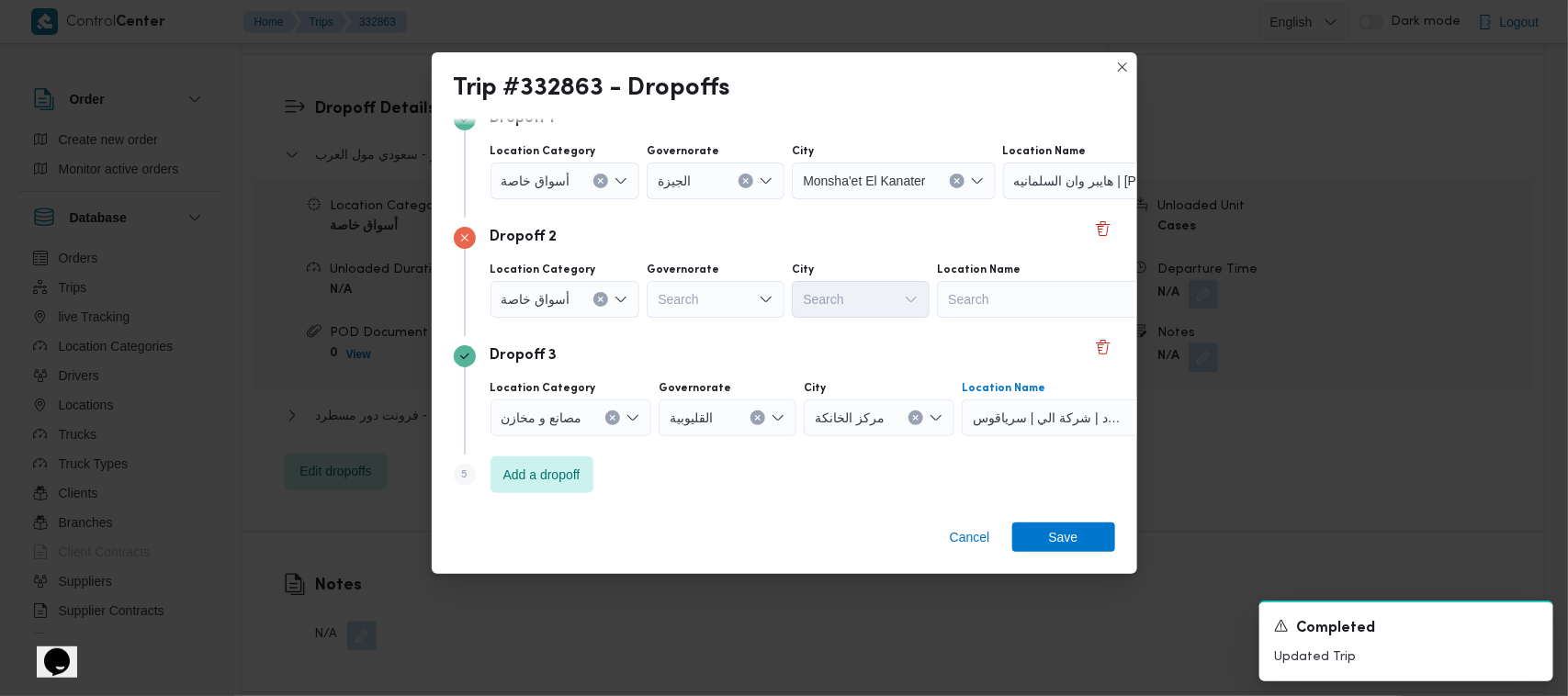
click at [783, 199] on div "Search" at bounding box center [1118, 181] width 230 height 37
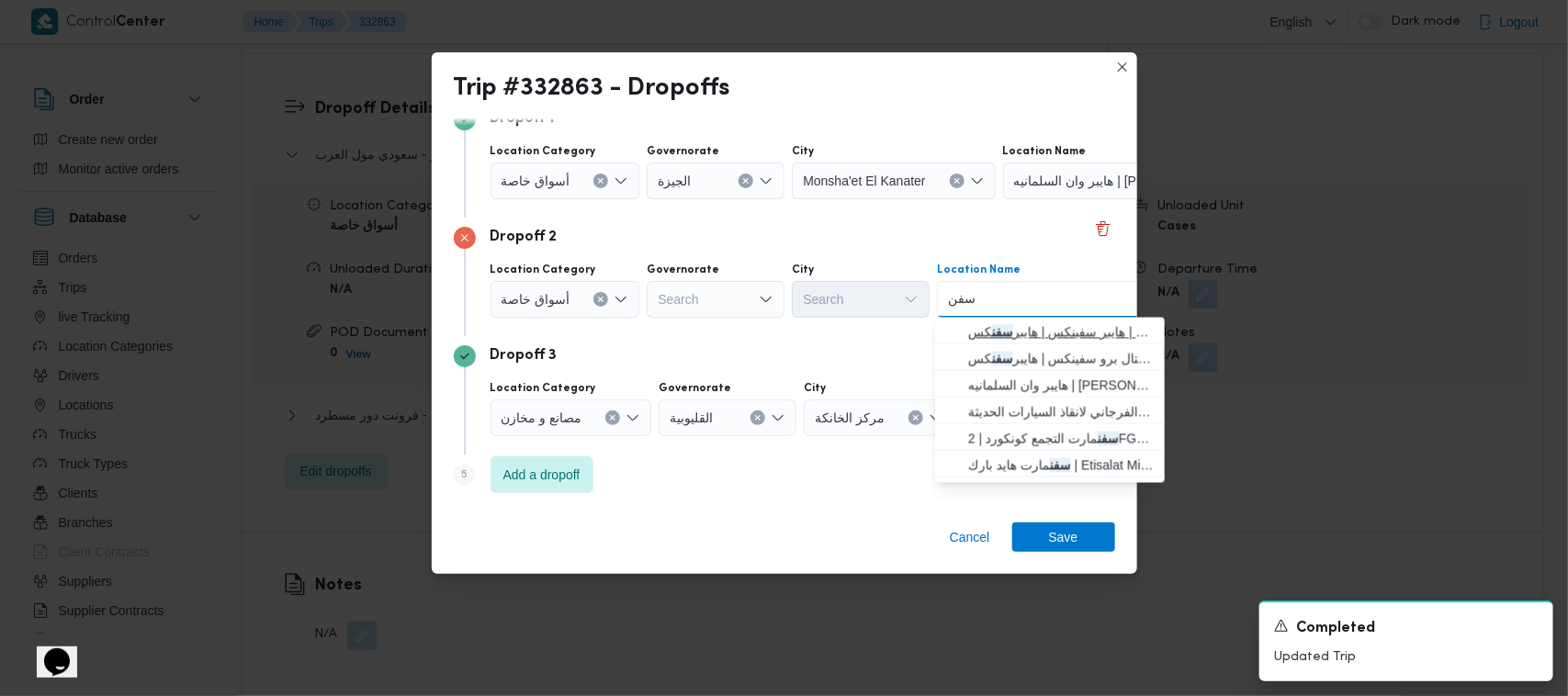
type input "سفن"
click at [783, 329] on span "هايبر سفينكس | هايبر سفن كس | null" at bounding box center [1060, 332] width 186 height 22
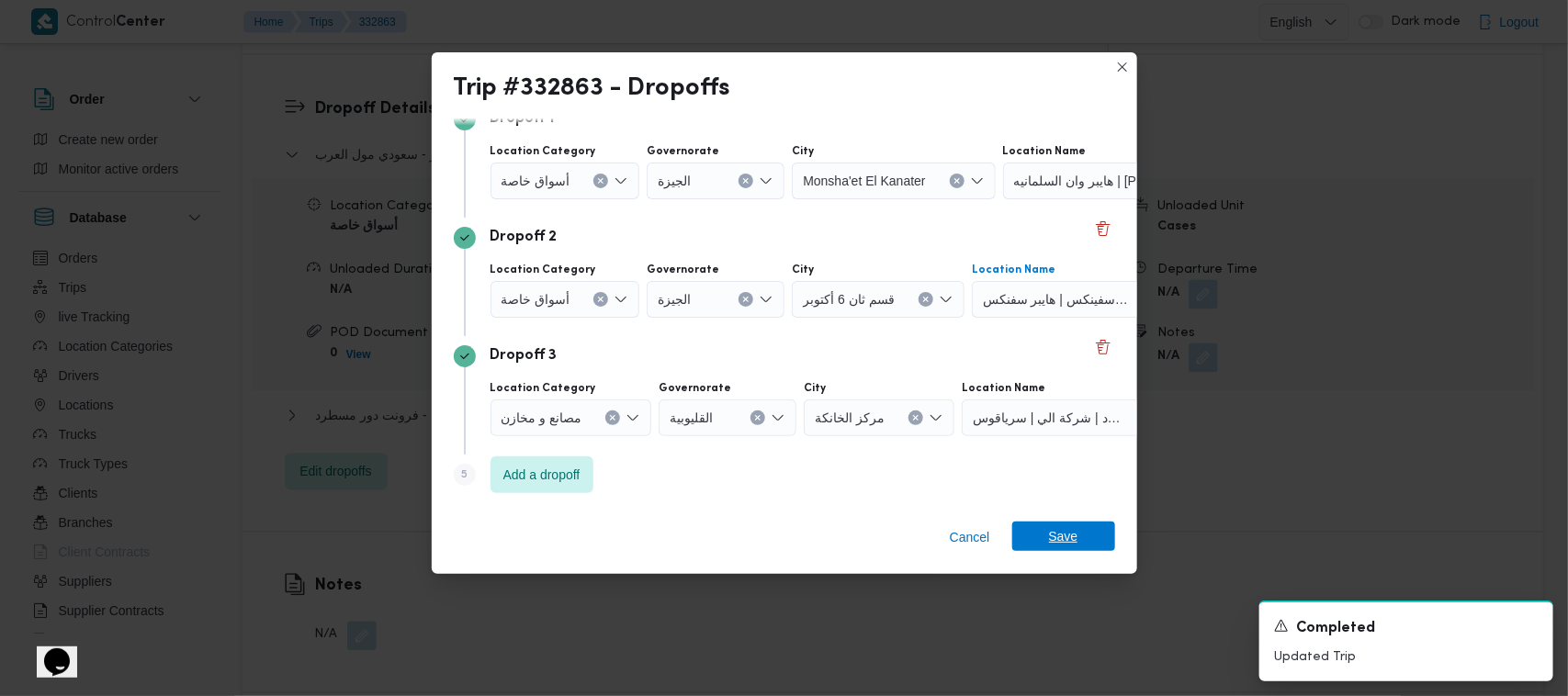
click at [783, 546] on span "Save" at bounding box center [1064, 536] width 30 height 30
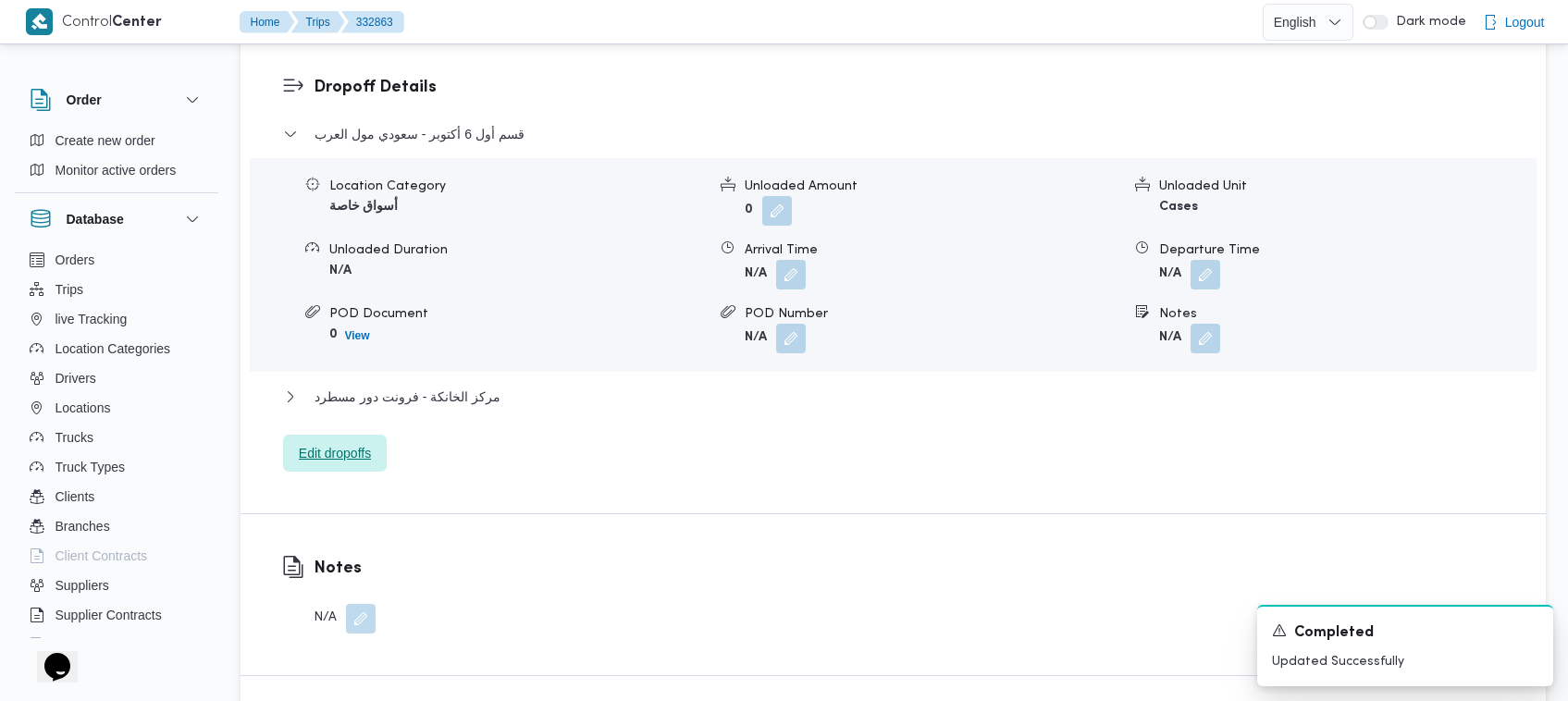
scroll to position [852, 0]
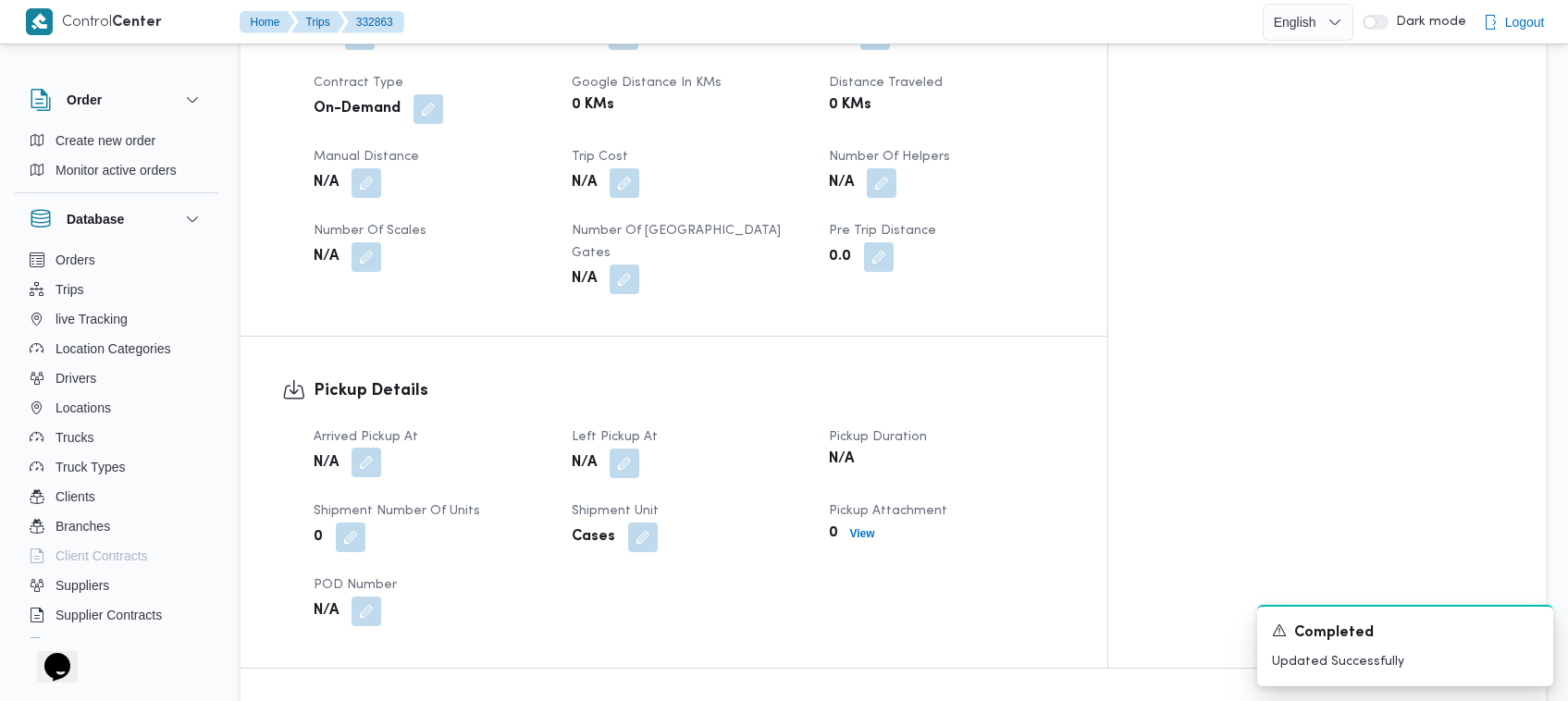
click at [376, 449] on span at bounding box center [362, 464] width 39 height 30
click at [342, 522] on button "button" at bounding box center [350, 536] width 30 height 30
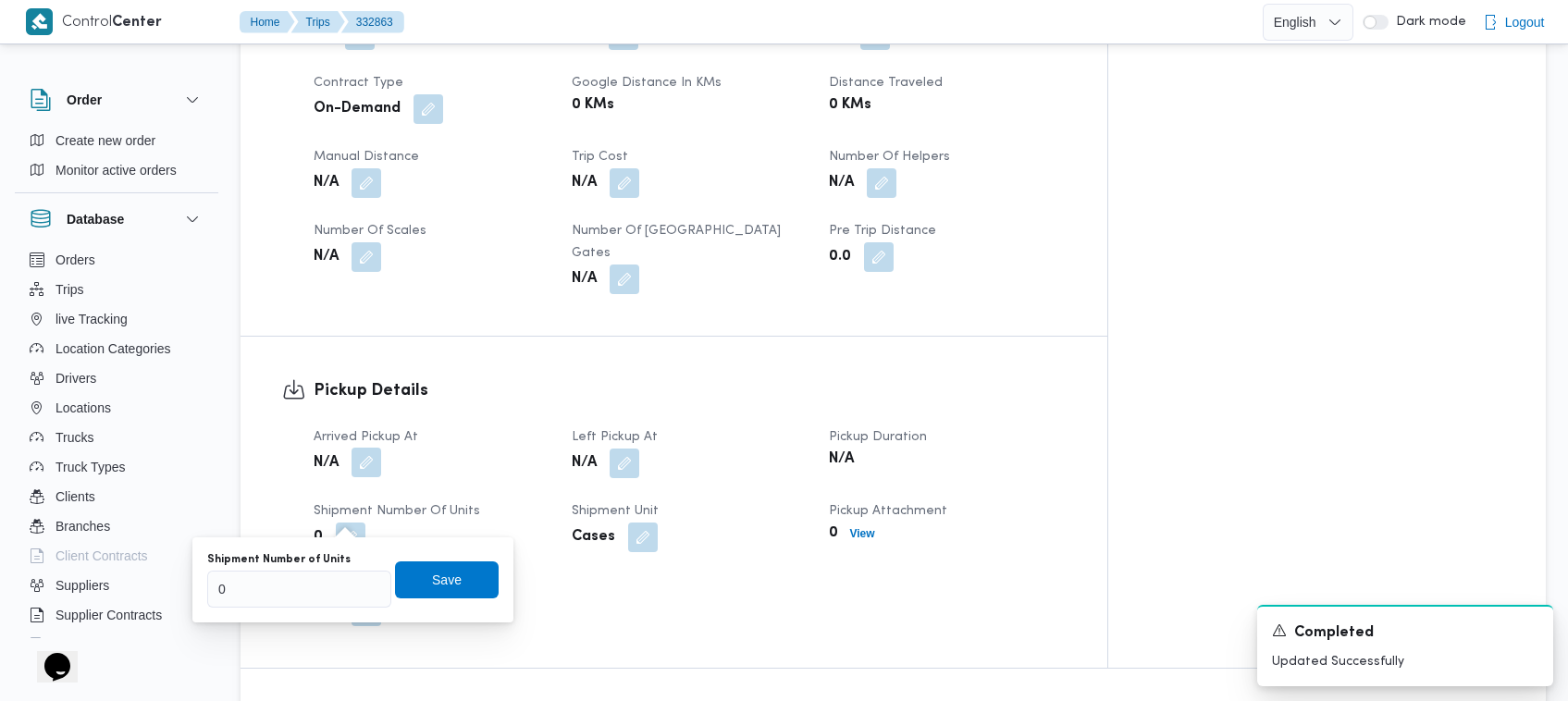
click at [358, 448] on button "button" at bounding box center [366, 463] width 30 height 30
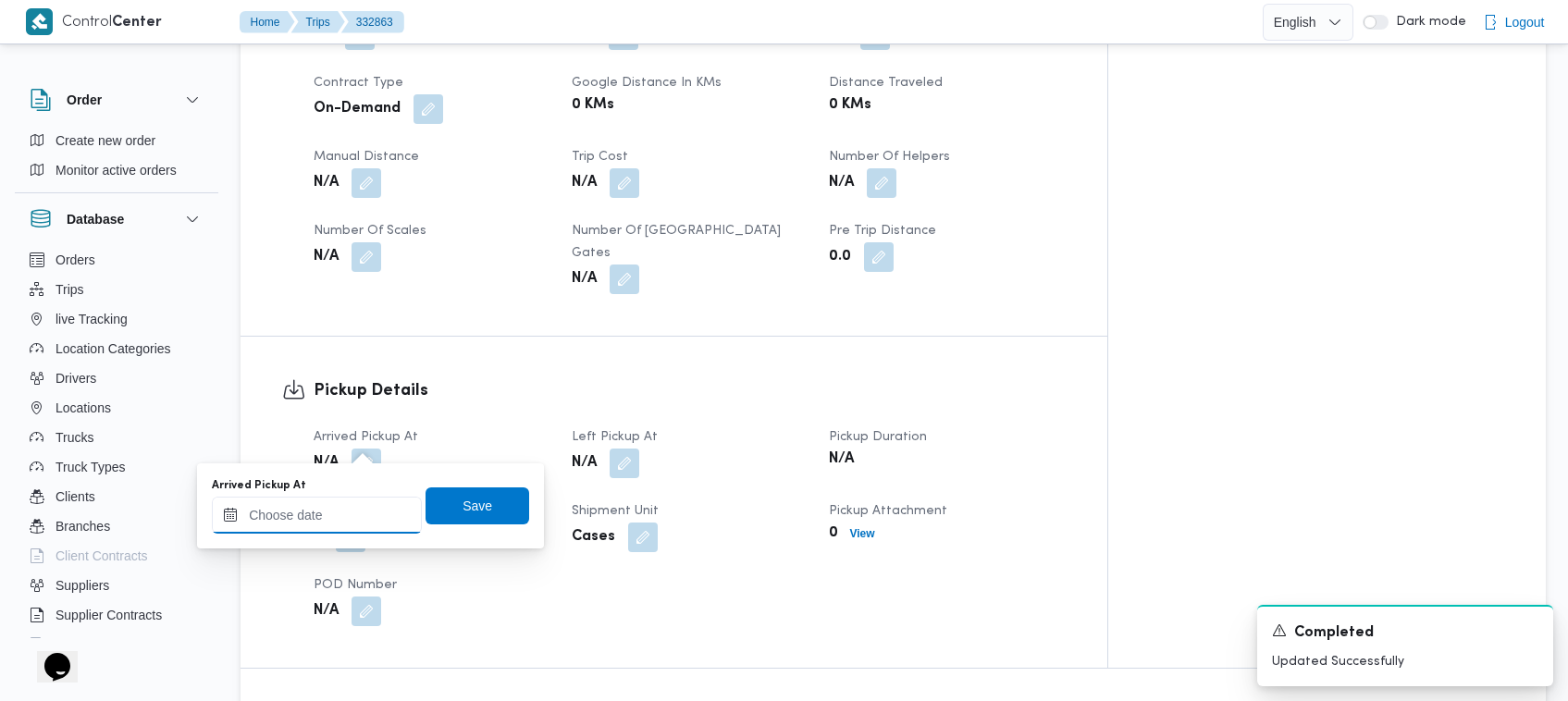
click at [343, 520] on input "Arrived Pickup At" at bounding box center [317, 515] width 210 height 37
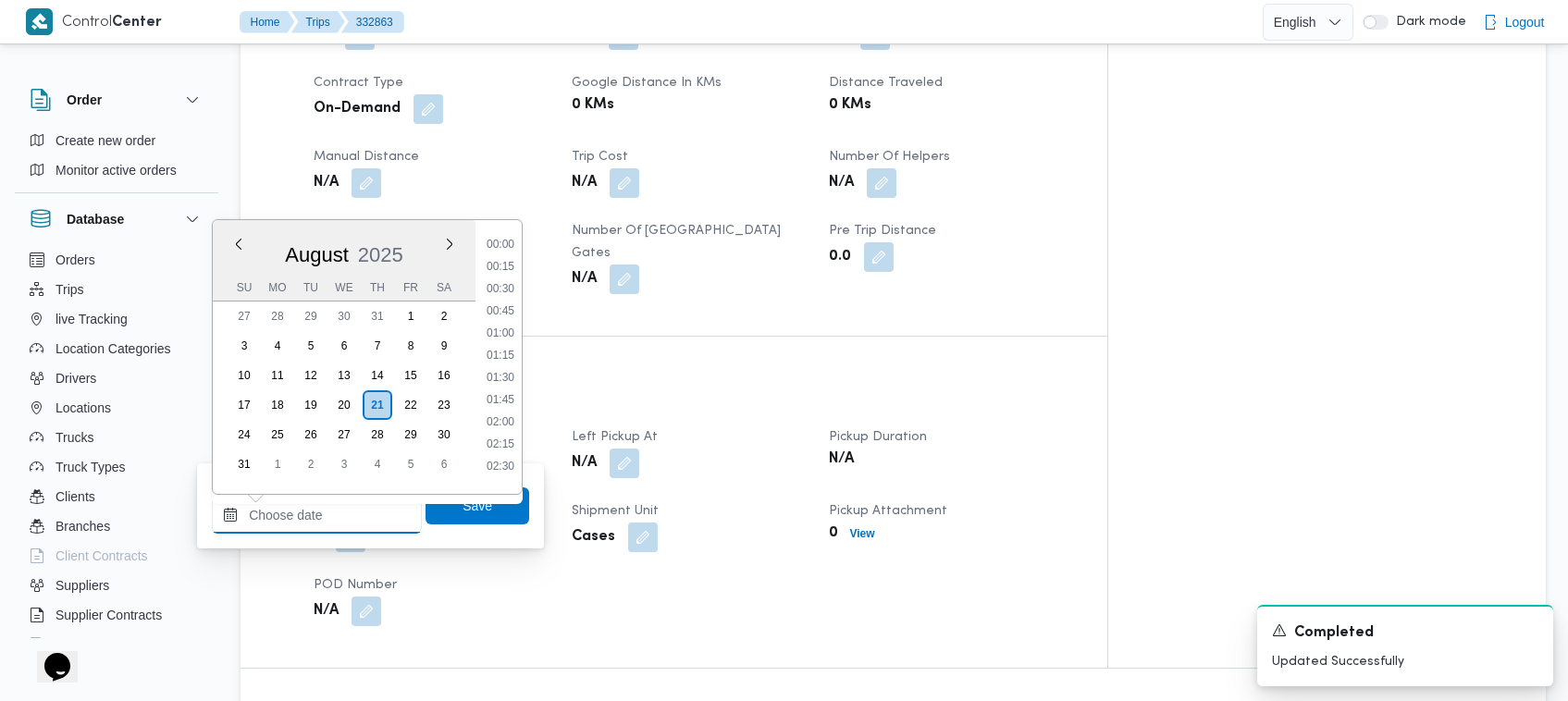
scroll to position [1093, 0]
click at [497, 261] on li "12:30" at bounding box center [501, 261] width 43 height 19
type input "21/08/2025 12:30"
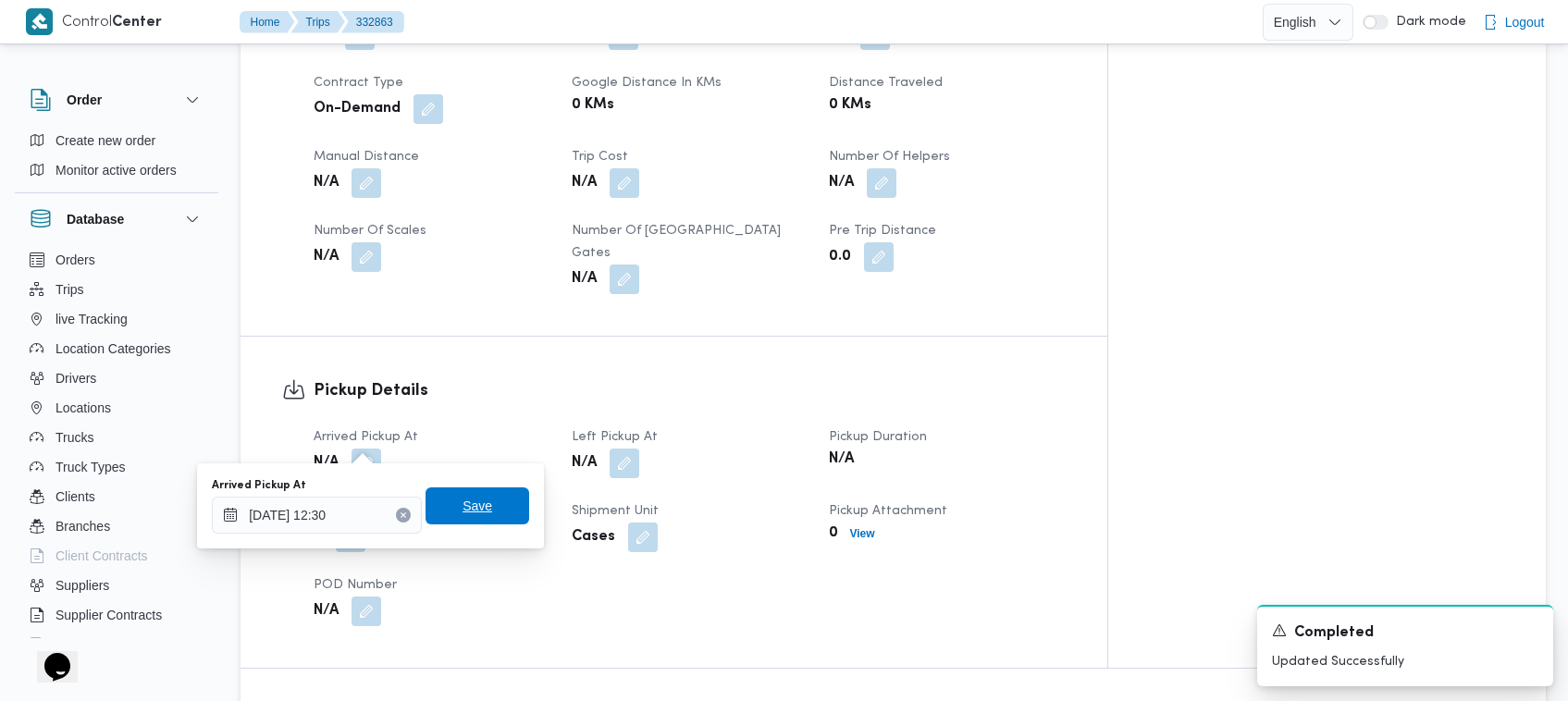
drag, startPoint x: 472, startPoint y: 505, endPoint x: 501, endPoint y: 492, distance: 31.8
click at [470, 506] on span "Save" at bounding box center [478, 506] width 30 height 22
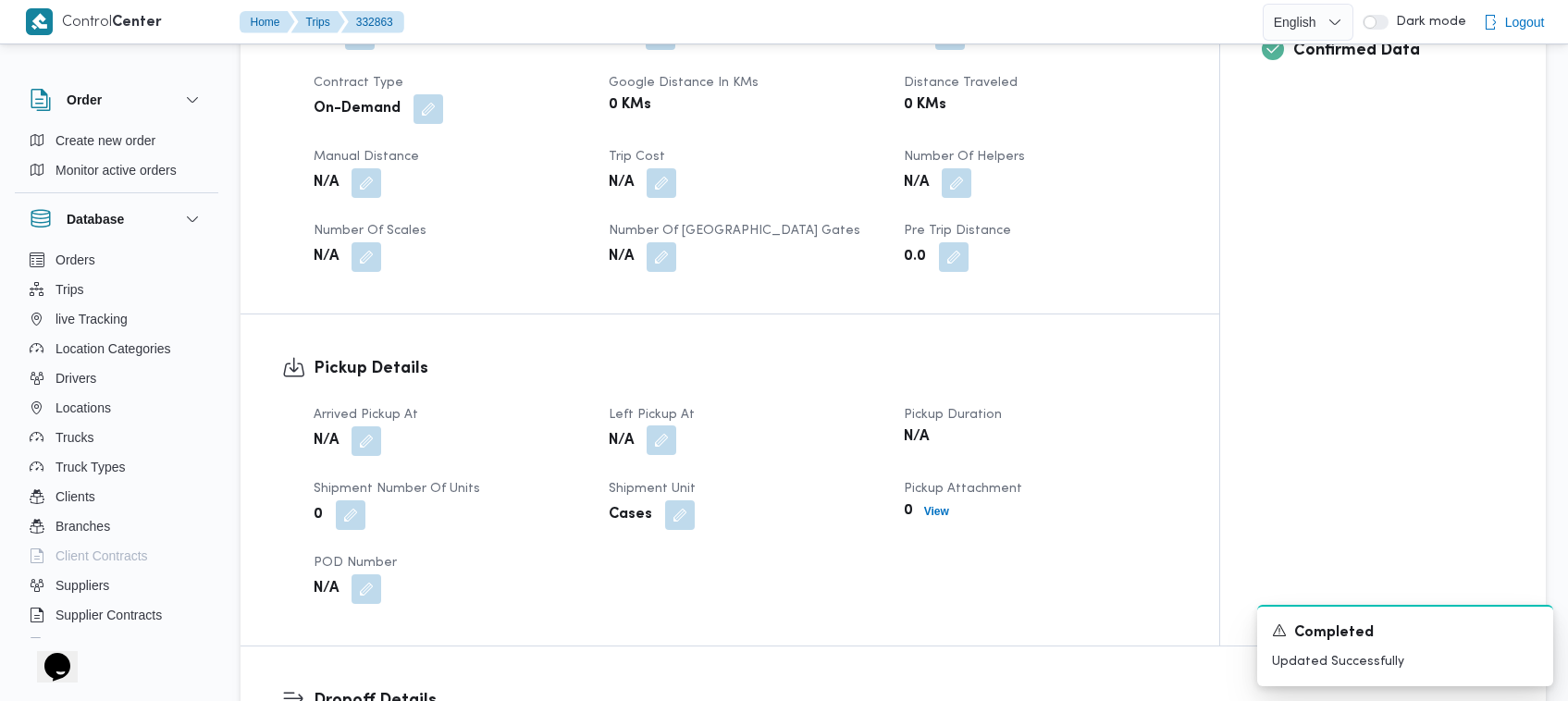
click at [654, 452] on button "button" at bounding box center [662, 441] width 30 height 30
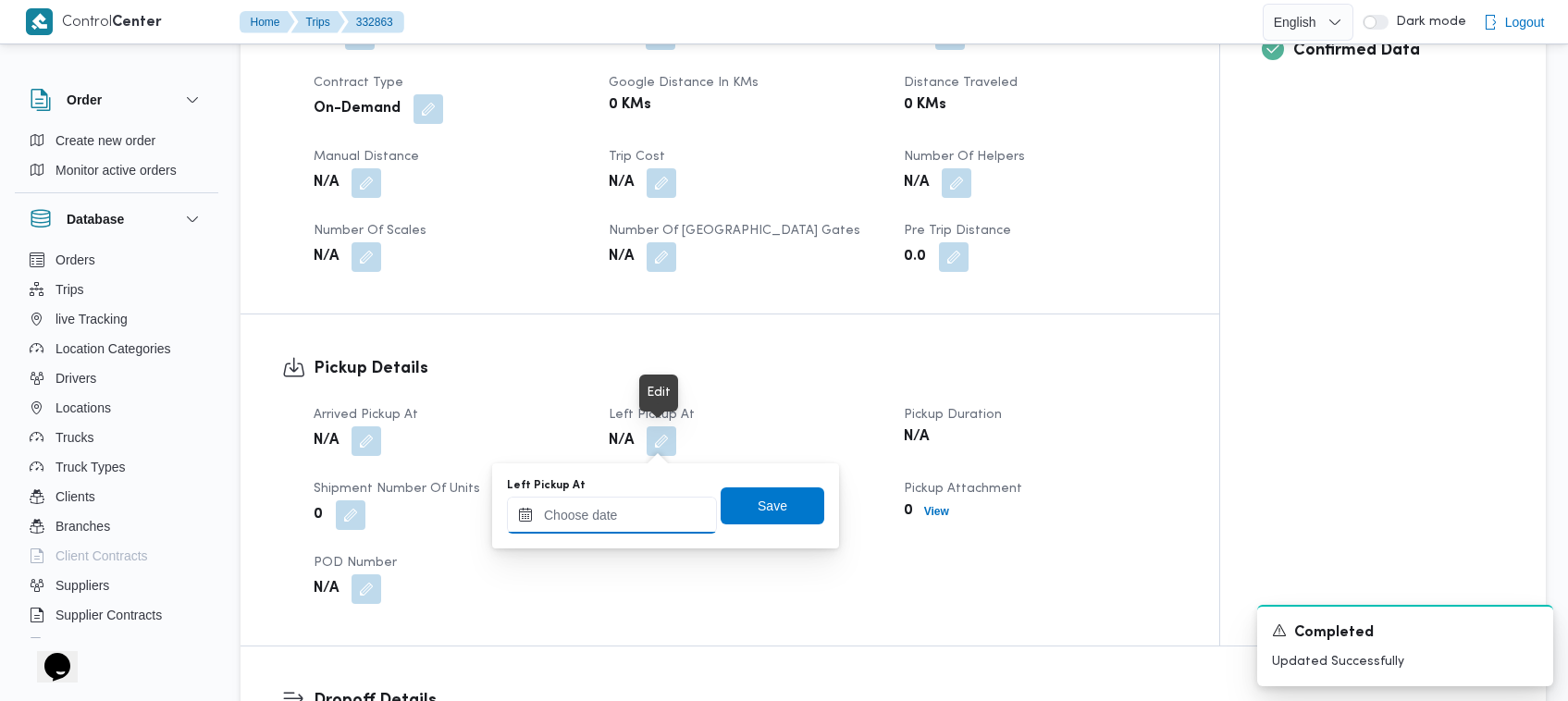
click at [635, 510] on input "Left Pickup At" at bounding box center [612, 515] width 210 height 37
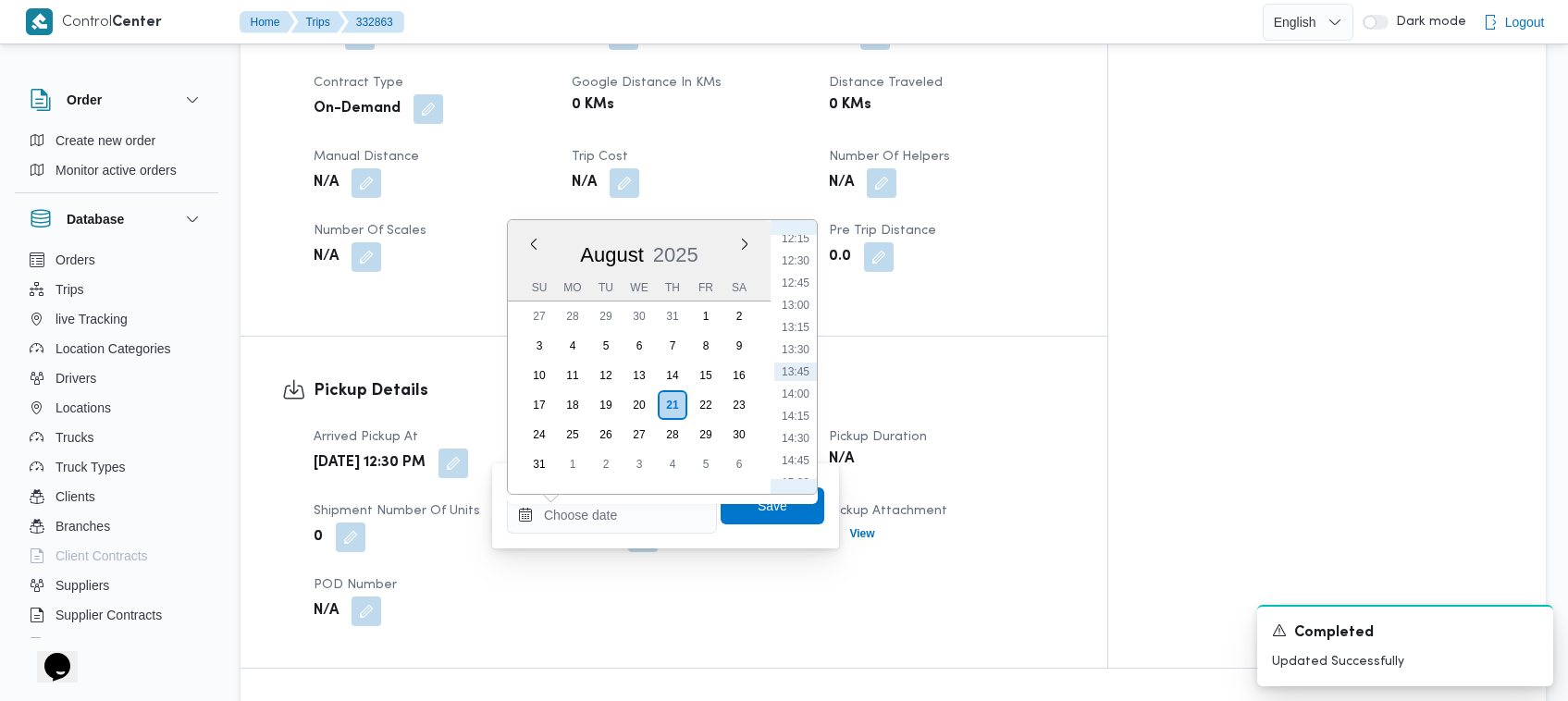
drag, startPoint x: 796, startPoint y: 285, endPoint x: 794, endPoint y: 365, distance: 80.0
click at [788, 287] on li "12:45" at bounding box center [796, 284] width 43 height 19
type input "21/08/2025 12:45"
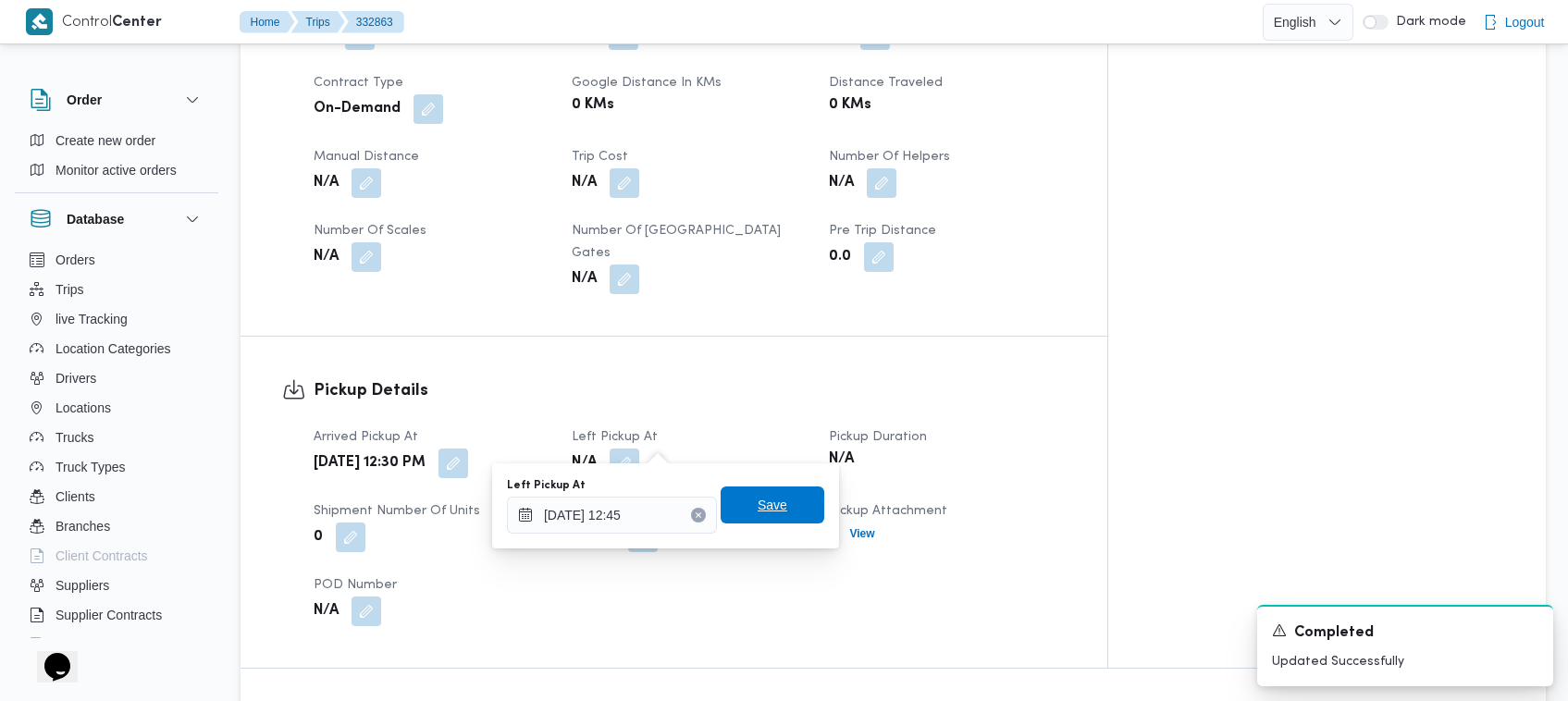
click at [758, 504] on span "Save" at bounding box center [772, 505] width 30 height 22
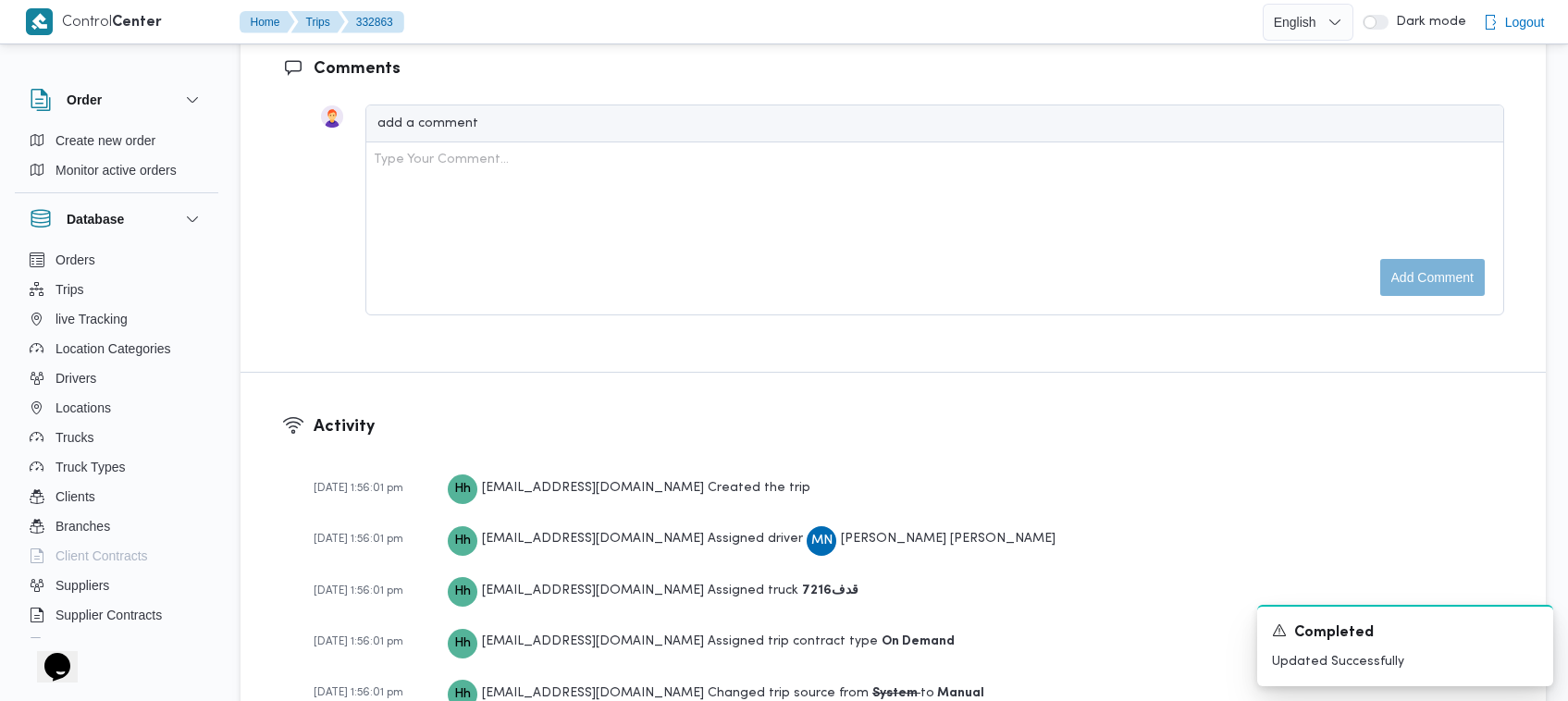
scroll to position [1464, 0]
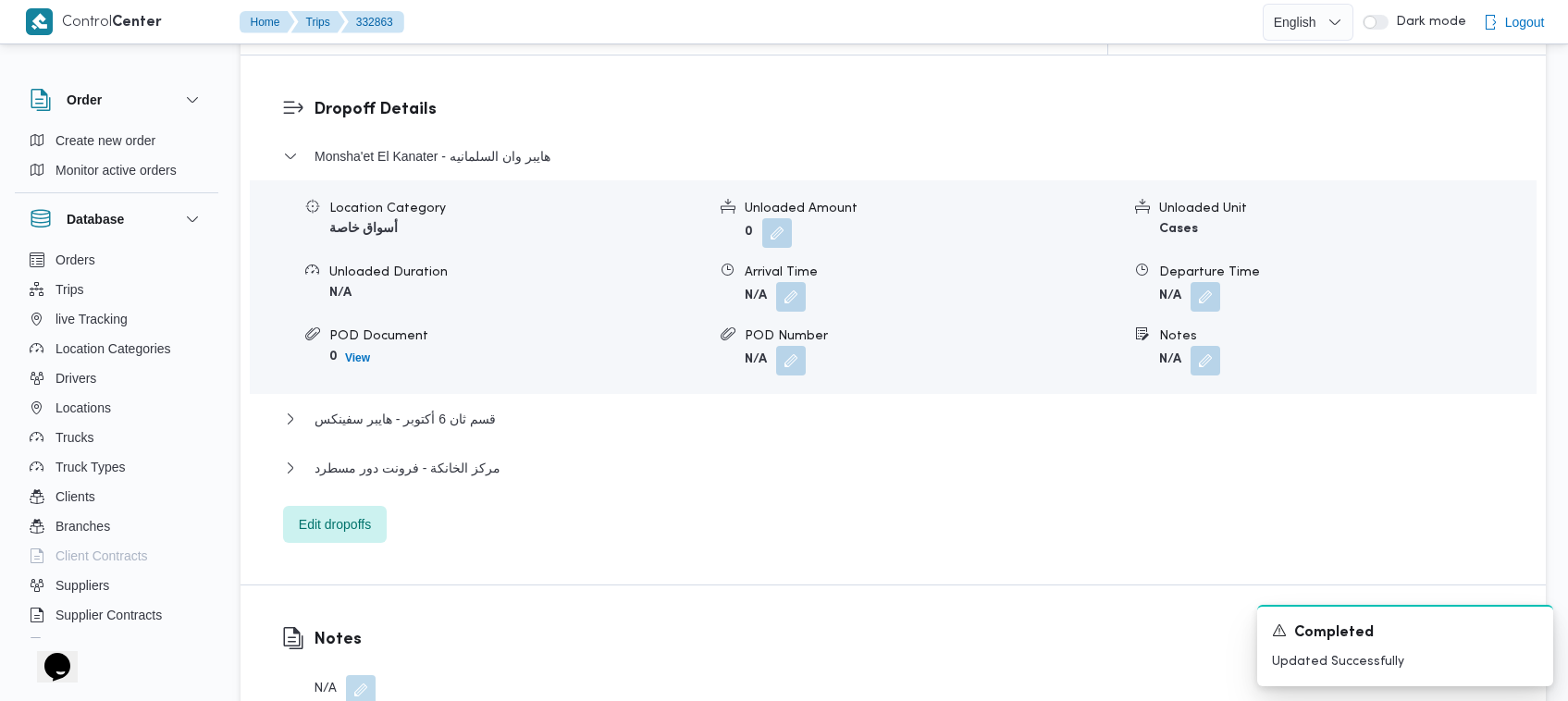
click at [788, 104] on dl "Dropoff Details Monsha'et El Kanater - هايبر وان السلمانيه Location Category أس…" at bounding box center [908, 320] width 1191 height 446
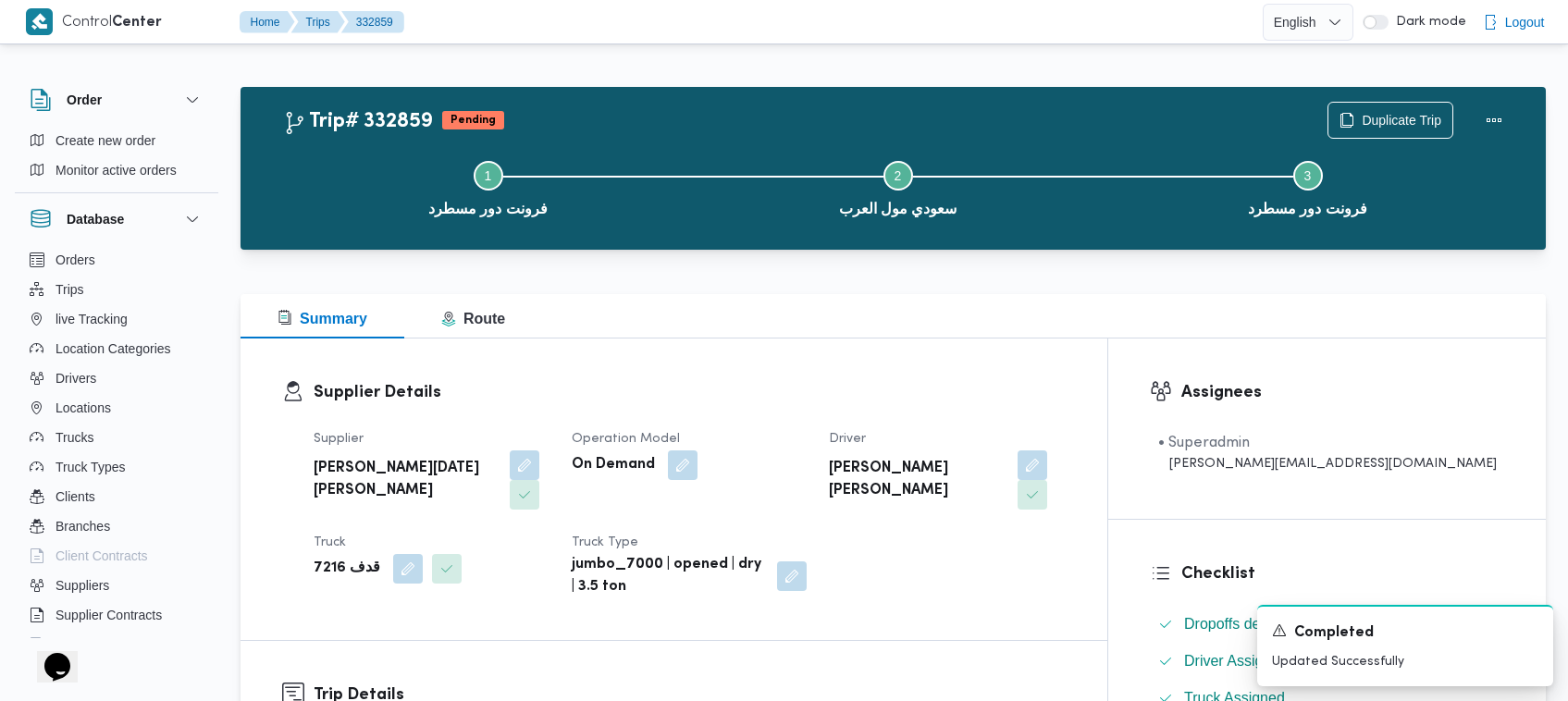
click at [788, 427] on div "Supplier ابراهيم رمضان ابراهيم عثمان ابوباشا Operation Model On Demand Driver م…" at bounding box center [689, 513] width 774 height 192
click at [737, 377] on div "Supplier Details Supplier ابراهيم رمضان ابراهيم عثمان ابوباشا Operation Model O…" at bounding box center [674, 489] width 867 height 301
